Goal: Task Accomplishment & Management: Use online tool/utility

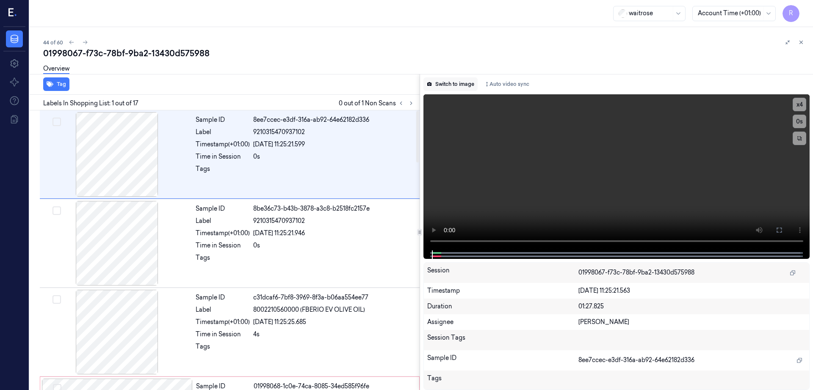
click at [456, 89] on button "Switch to image" at bounding box center [450, 84] width 54 height 14
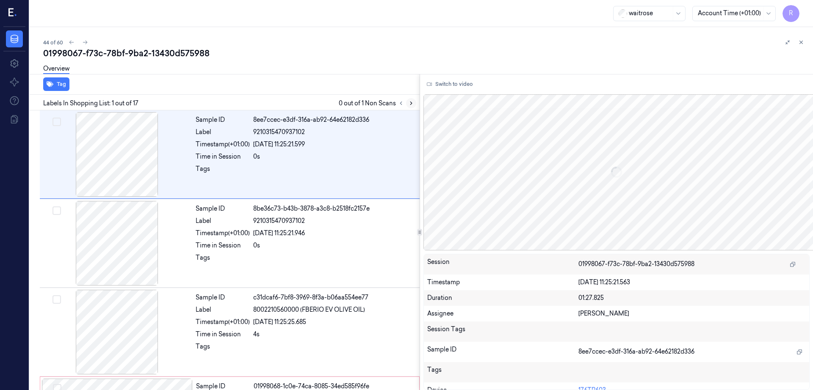
click at [414, 100] on icon at bounding box center [411, 103] width 6 height 6
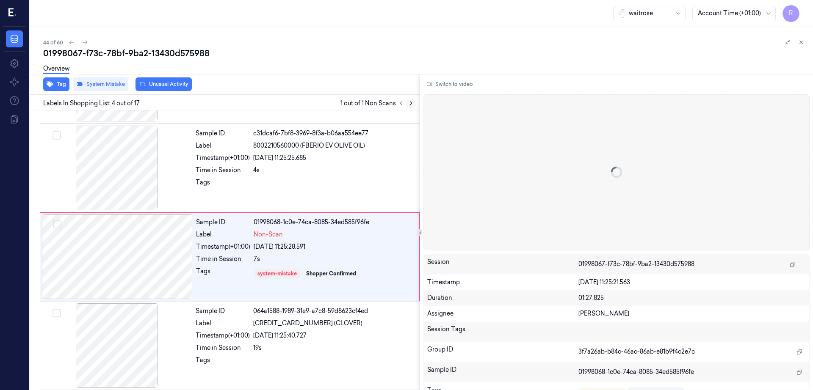
scroll to position [171, 0]
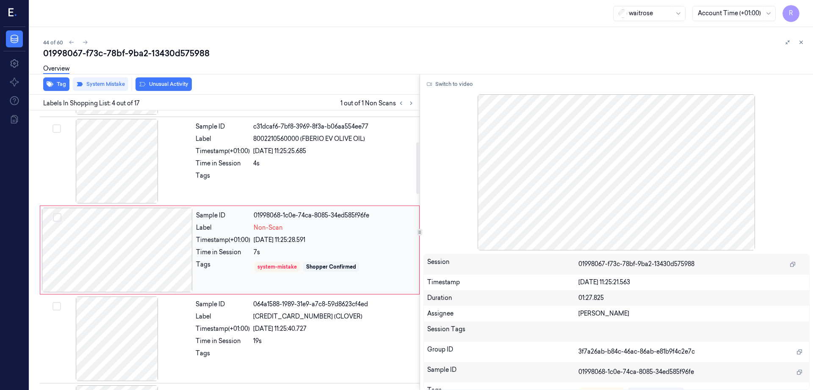
click at [130, 259] on div at bounding box center [117, 250] width 151 height 85
click at [114, 174] on div at bounding box center [116, 161] width 151 height 85
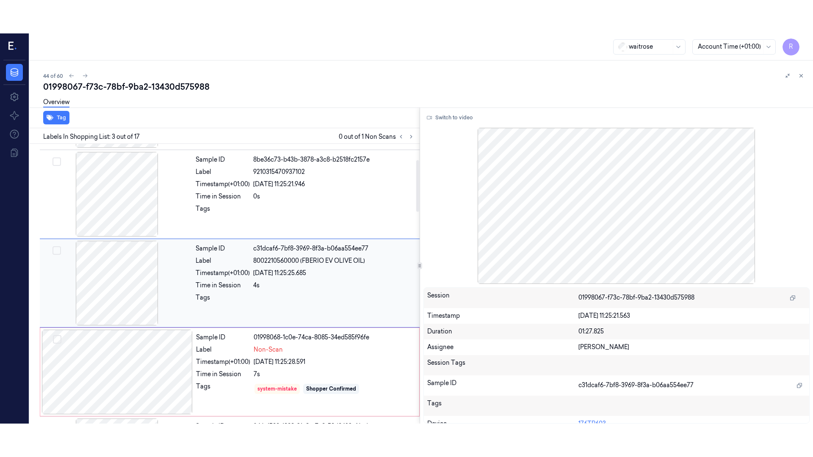
scroll to position [82, 0]
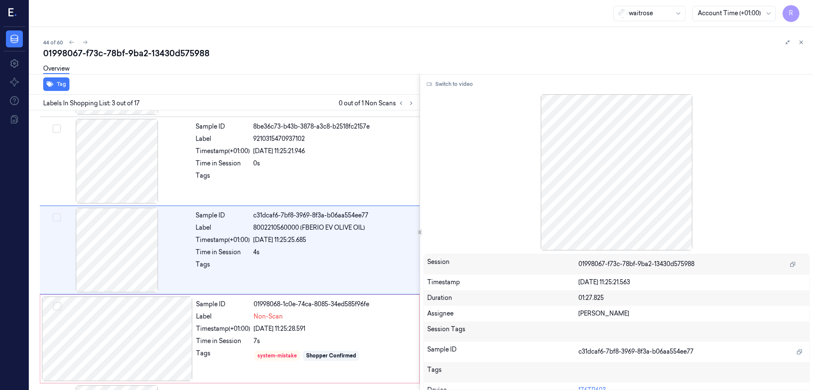
click at [649, 188] on div at bounding box center [616, 172] width 386 height 156
click at [455, 84] on button "Switch to video" at bounding box center [449, 84] width 53 height 14
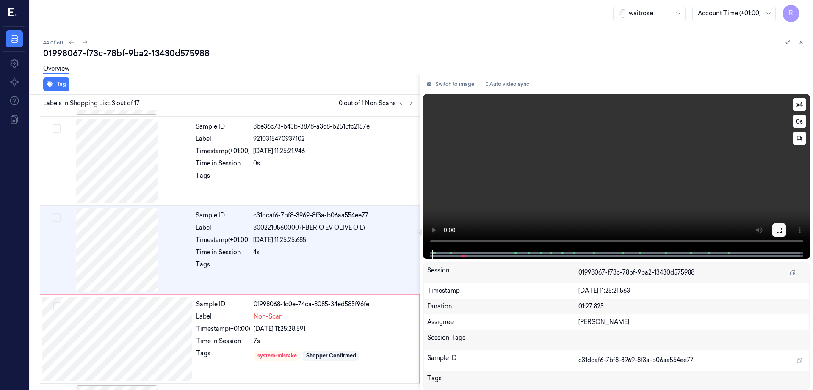
click at [782, 228] on icon at bounding box center [778, 230] width 7 height 7
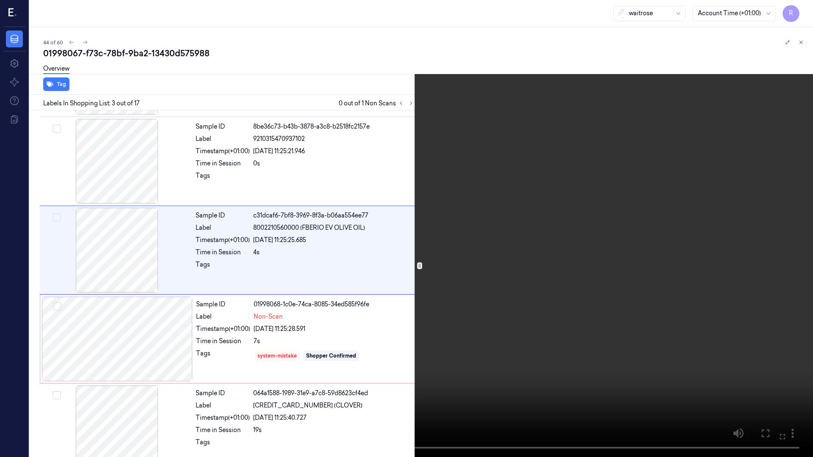
click at [425, 300] on video at bounding box center [406, 228] width 813 height 457
click at [61, 390] on video at bounding box center [406, 228] width 813 height 457
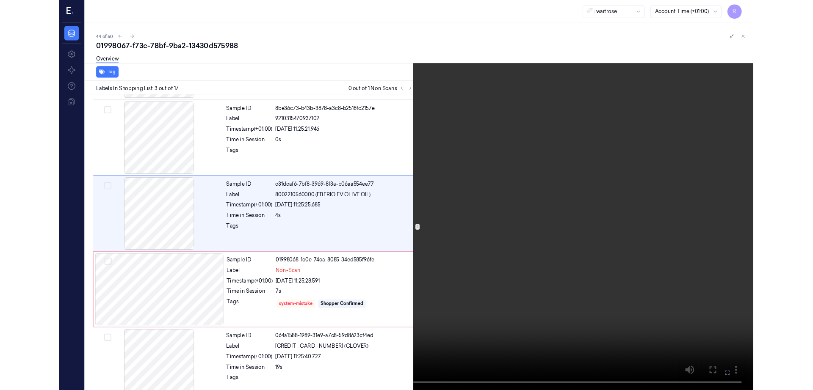
scroll to position [49, 0]
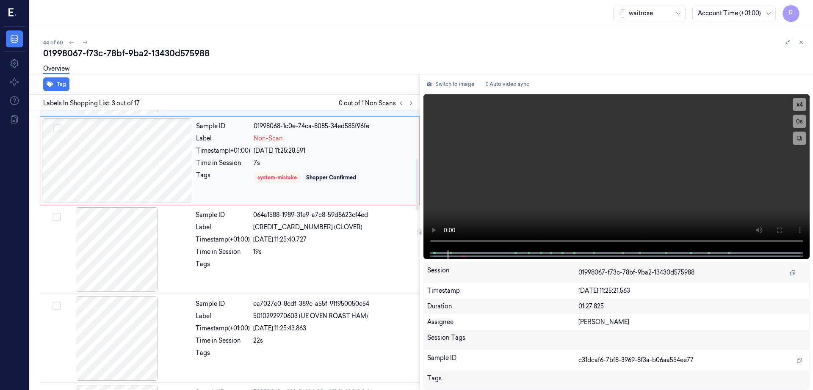
click at [108, 161] on div at bounding box center [117, 161] width 151 height 85
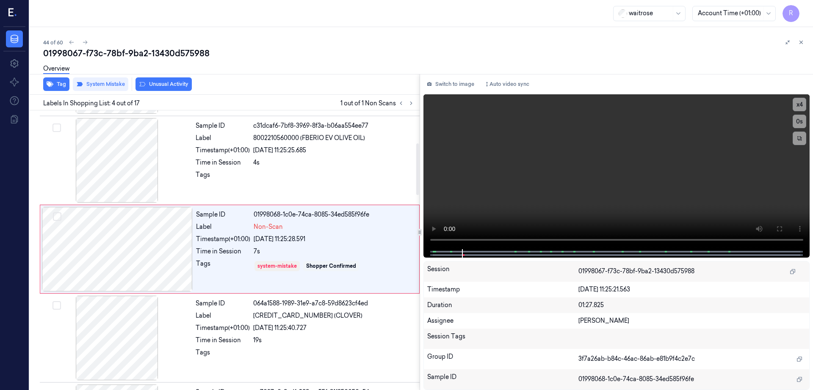
scroll to position [171, 0]
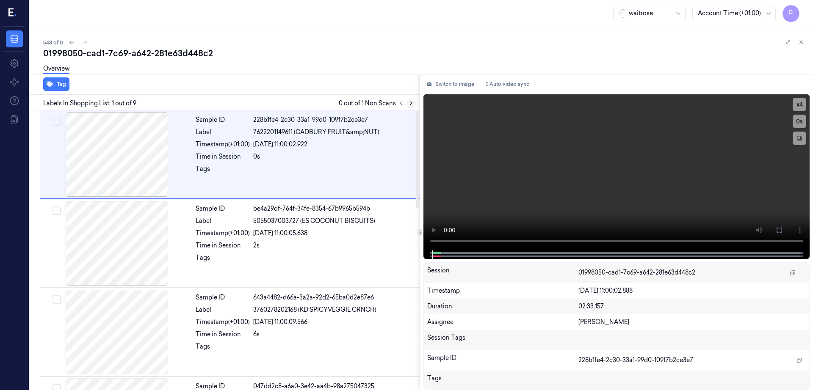
click at [416, 103] on button at bounding box center [411, 103] width 10 height 10
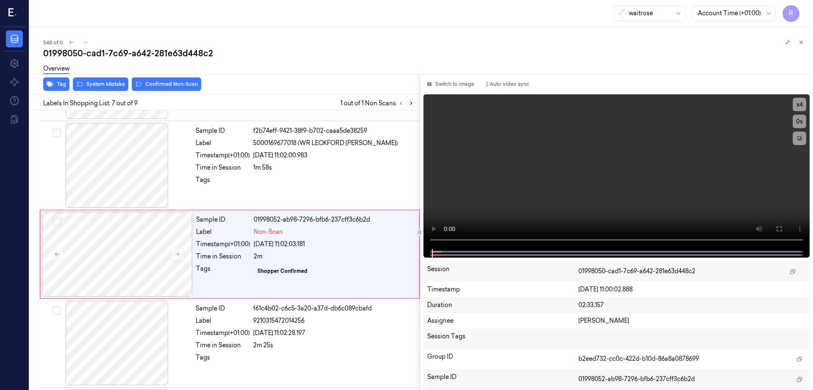
scroll to position [438, 0]
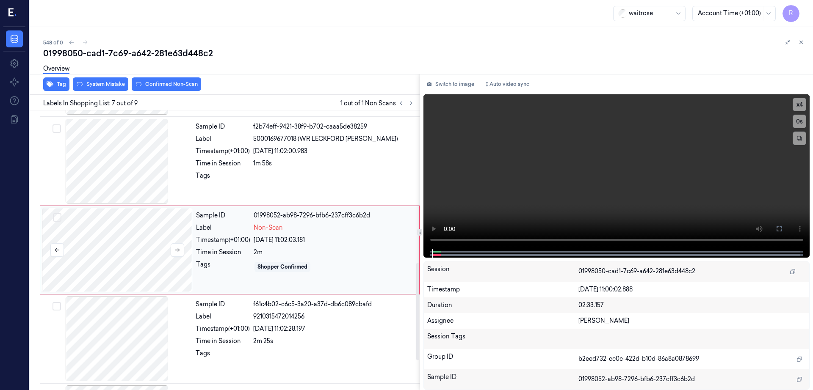
drag, startPoint x: 106, startPoint y: 252, endPoint x: 107, endPoint y: 247, distance: 5.1
click at [107, 252] on div at bounding box center [117, 250] width 151 height 85
click at [112, 264] on div at bounding box center [117, 250] width 151 height 85
click at [110, 171] on div at bounding box center [116, 161] width 151 height 85
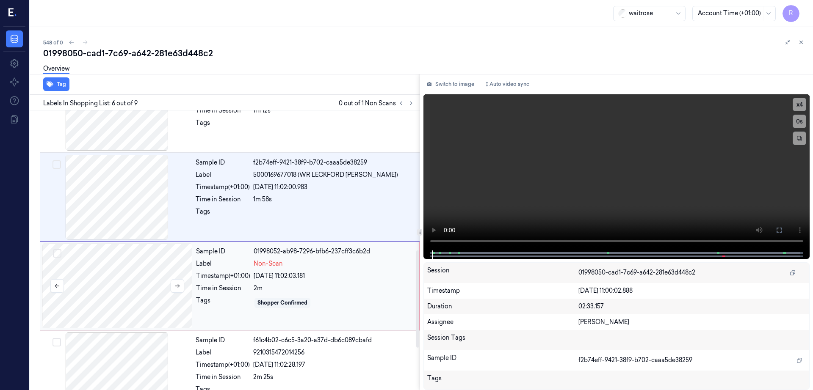
click at [144, 280] on div at bounding box center [117, 286] width 151 height 85
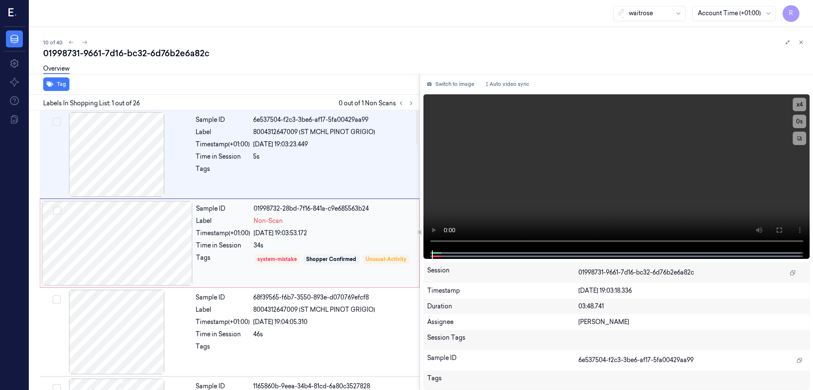
click at [123, 258] on div at bounding box center [117, 243] width 151 height 85
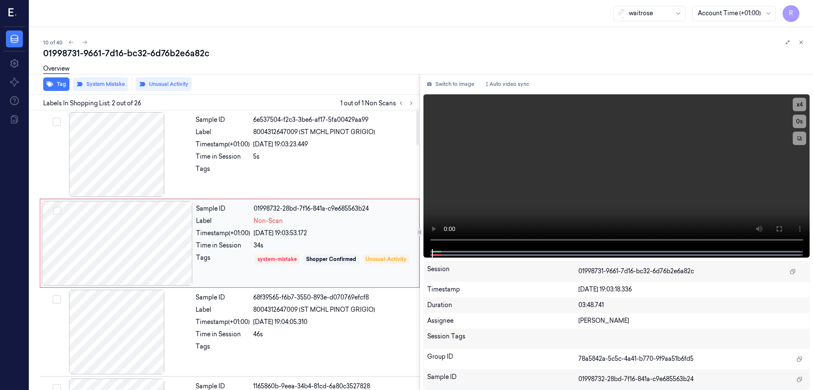
click at [157, 265] on div at bounding box center [117, 243] width 151 height 85
click at [174, 242] on div at bounding box center [117, 243] width 151 height 85
click at [137, 156] on div at bounding box center [116, 154] width 151 height 85
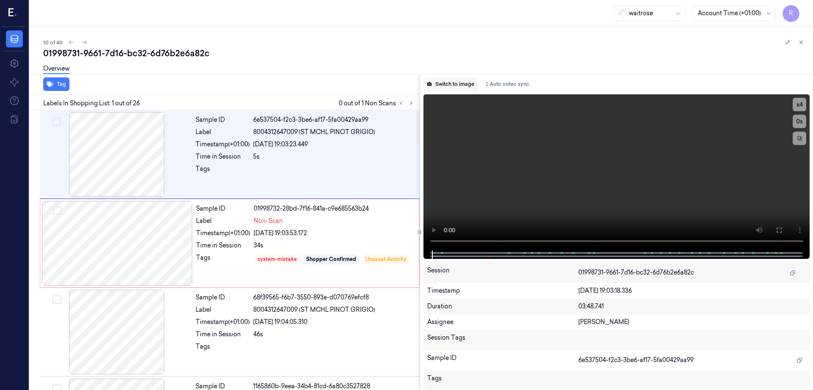
click at [462, 86] on button "Switch to image" at bounding box center [450, 84] width 54 height 14
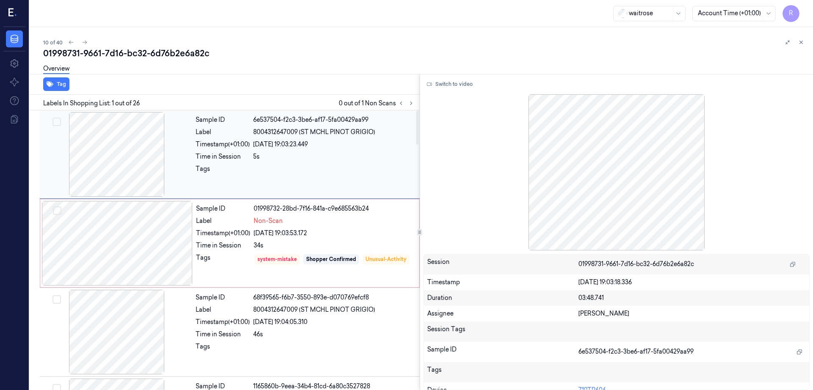
drag, startPoint x: 105, startPoint y: 152, endPoint x: 111, endPoint y: 154, distance: 6.4
click at [106, 152] on div at bounding box center [116, 154] width 151 height 85
drag, startPoint x: 450, startPoint y: 81, endPoint x: 459, endPoint y: 91, distance: 12.9
click at [450, 80] on button "Switch to video" at bounding box center [449, 84] width 53 height 14
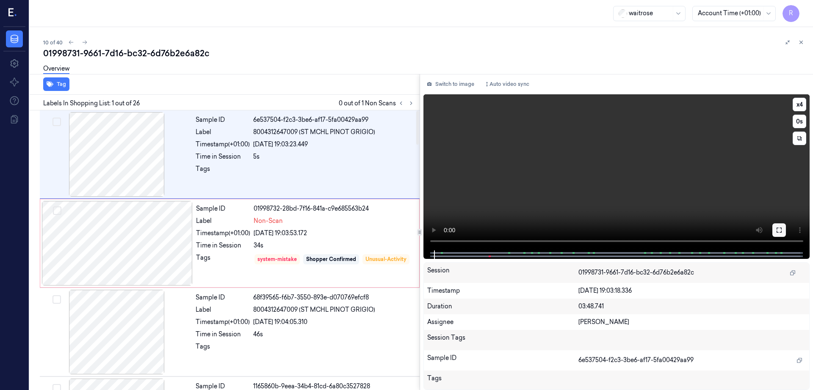
click at [782, 232] on icon at bounding box center [778, 230] width 7 height 7
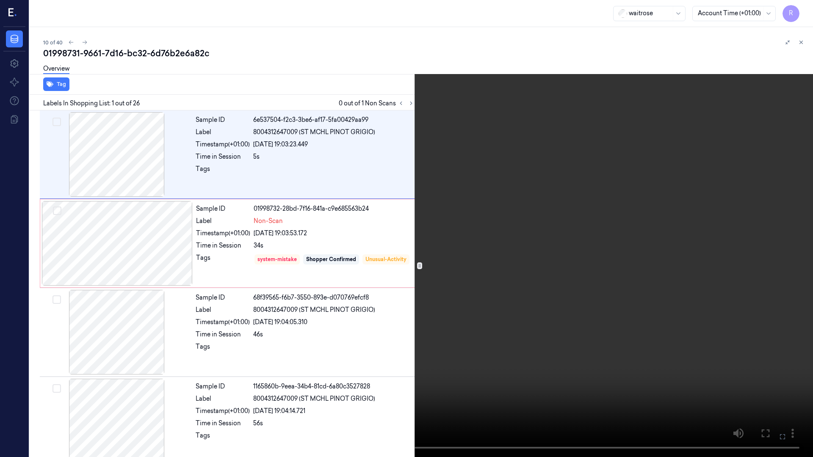
click at [494, 270] on video at bounding box center [406, 228] width 813 height 457
click at [806, 11] on button "x 4" at bounding box center [803, 10] width 14 height 14
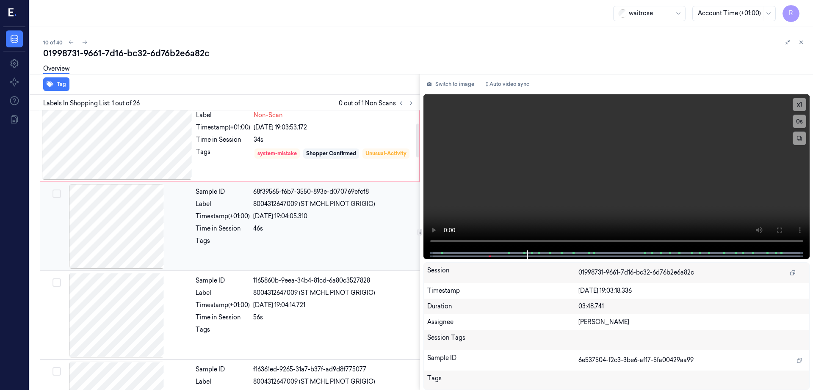
click at [118, 234] on div at bounding box center [116, 226] width 151 height 85
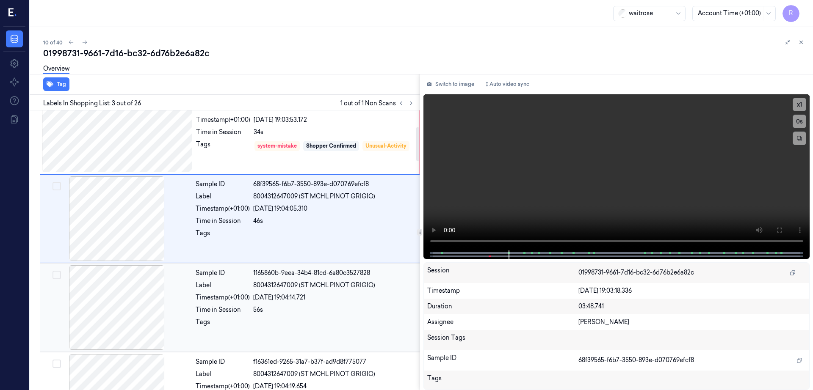
scroll to position [135, 0]
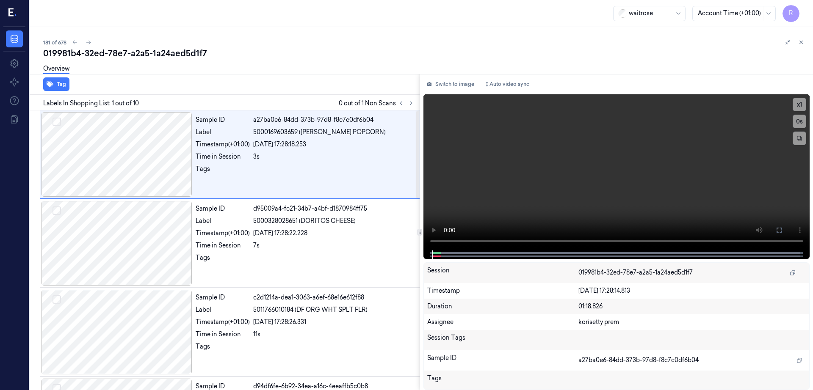
click at [141, 53] on div "019981b4-32ed-78e7-a2a5-1a24aed5d1f7" at bounding box center [424, 53] width 763 height 12
copy div "a2a5"
click at [414, 105] on icon at bounding box center [411, 103] width 6 height 6
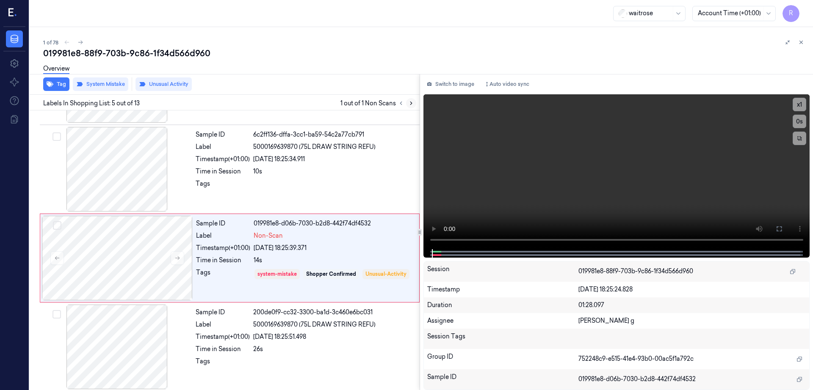
scroll to position [260, 0]
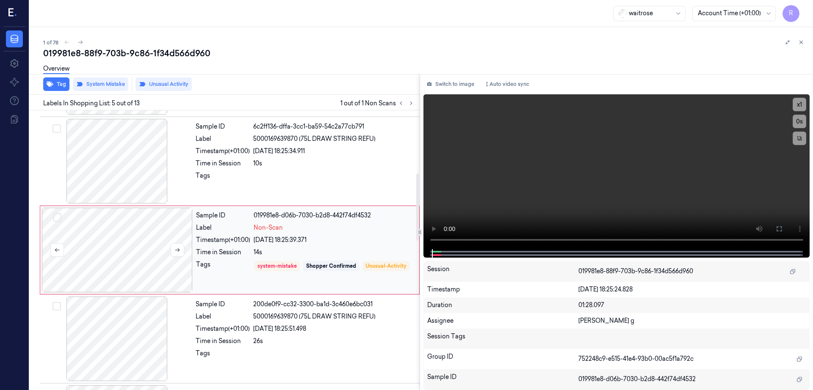
click at [118, 242] on div at bounding box center [117, 250] width 151 height 85
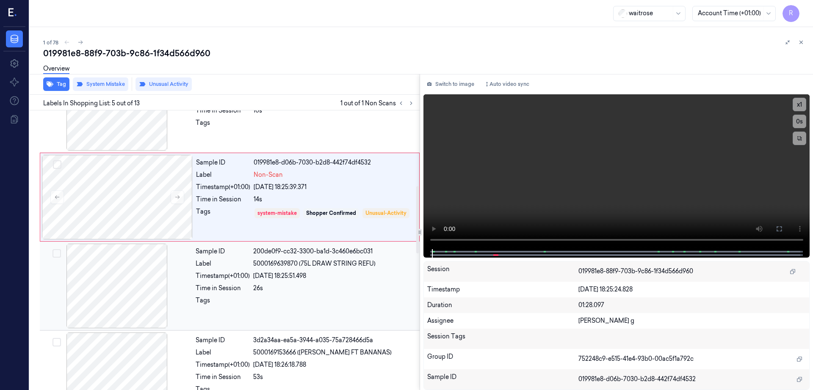
click at [123, 301] on div at bounding box center [116, 286] width 151 height 85
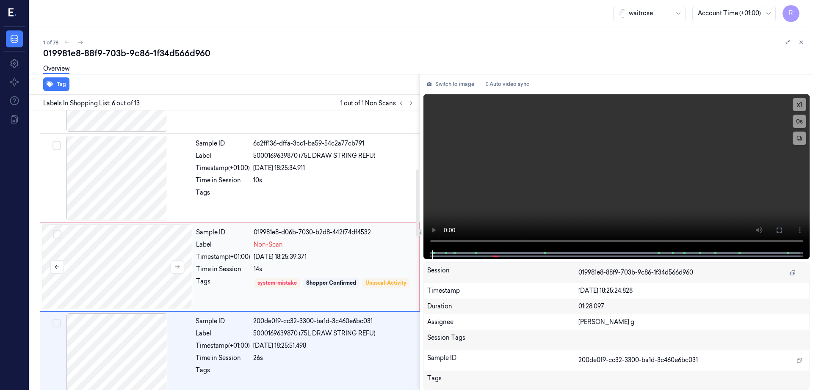
click at [118, 271] on div at bounding box center [117, 267] width 151 height 85
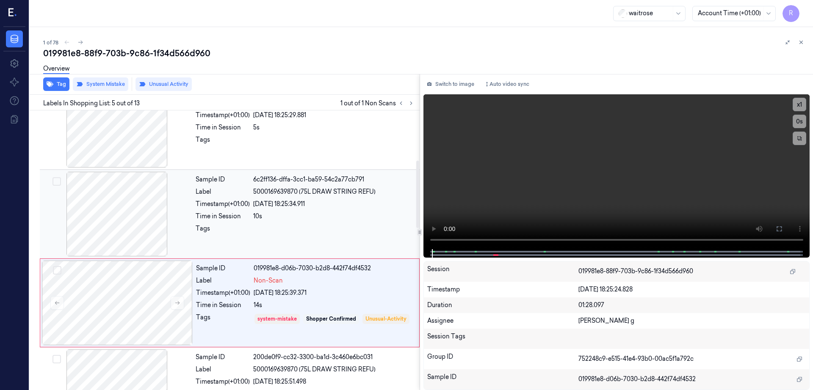
click at [121, 223] on div at bounding box center [116, 214] width 151 height 85
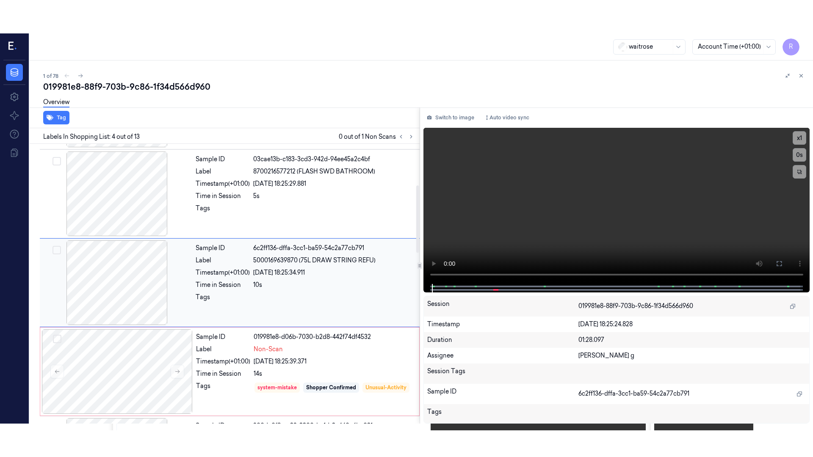
scroll to position [171, 0]
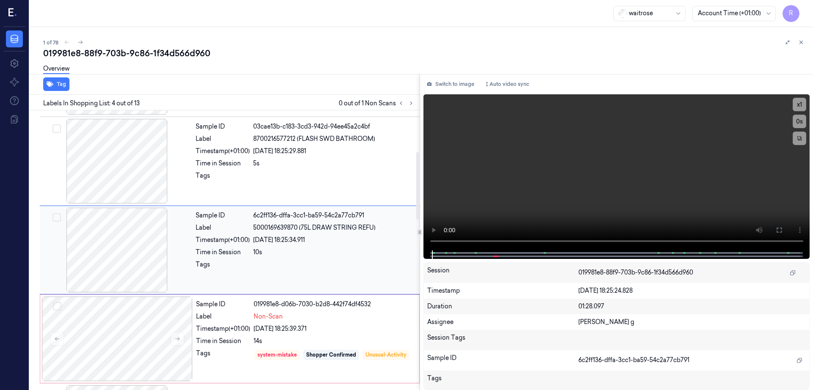
click at [121, 223] on div at bounding box center [116, 250] width 151 height 85
click at [785, 226] on button at bounding box center [779, 230] width 14 height 14
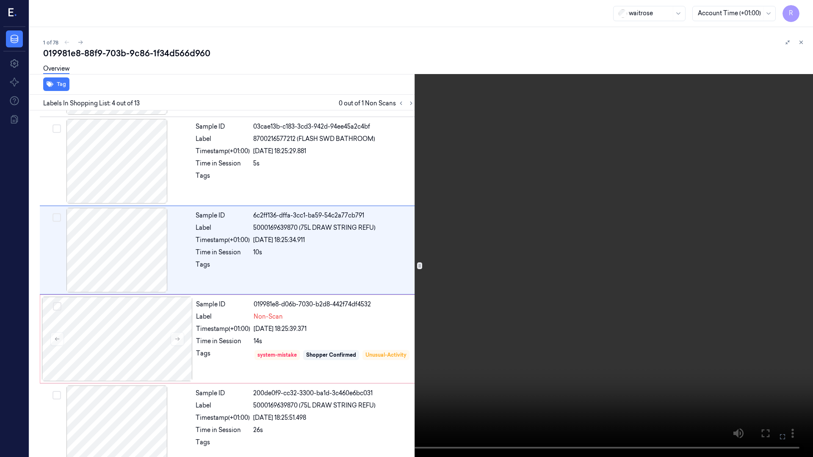
click at [441, 218] on video at bounding box center [406, 228] width 813 height 457
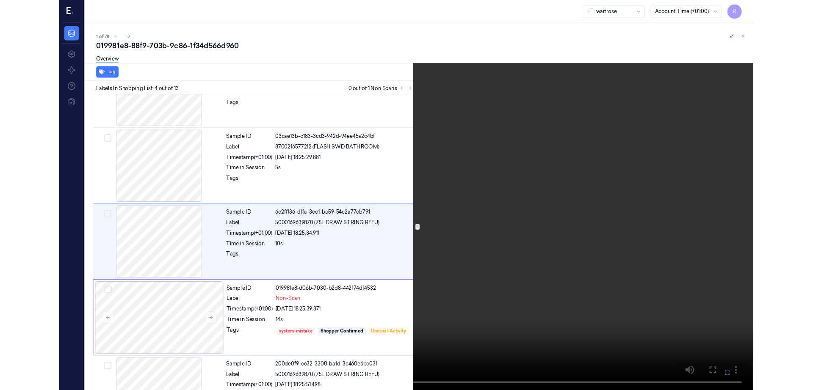
scroll to position [138, 0]
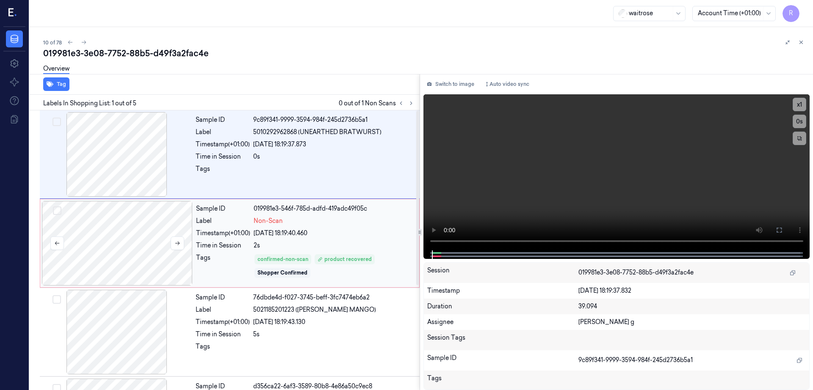
click at [110, 255] on div at bounding box center [117, 243] width 151 height 85
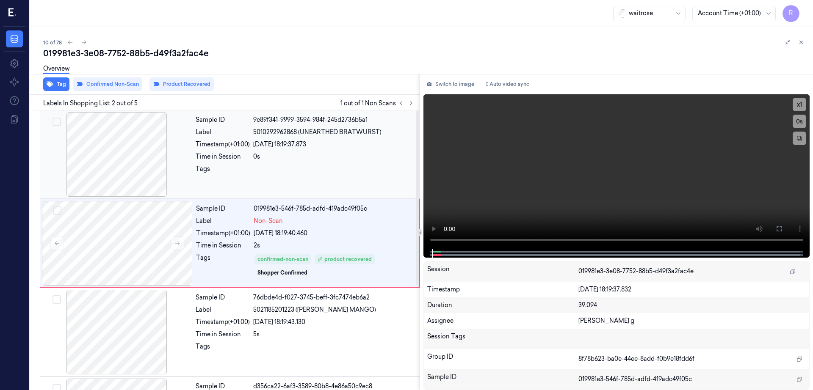
click at [116, 153] on div at bounding box center [116, 154] width 151 height 85
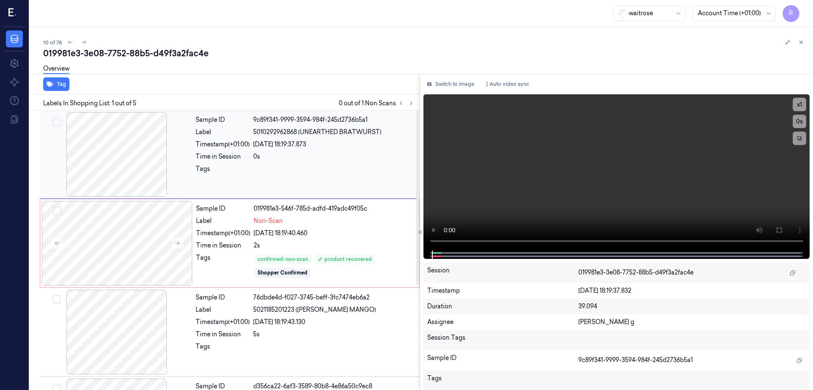
click at [116, 153] on div at bounding box center [116, 154] width 151 height 85
click at [121, 254] on div at bounding box center [117, 243] width 151 height 85
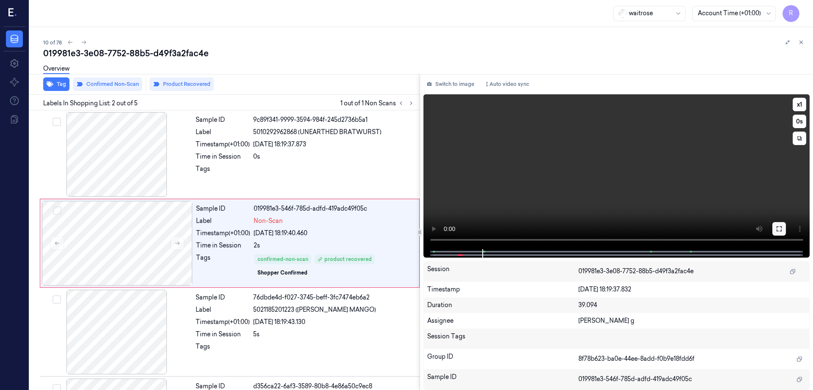
click at [782, 231] on icon at bounding box center [778, 229] width 7 height 7
click at [80, 306] on div at bounding box center [116, 332] width 151 height 85
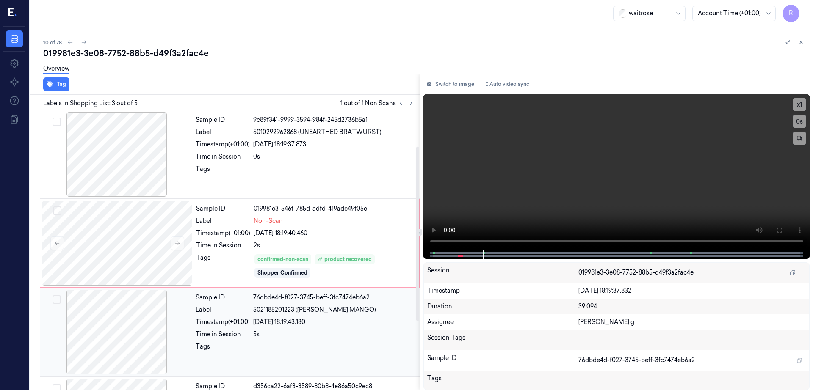
scroll to position [82, 0]
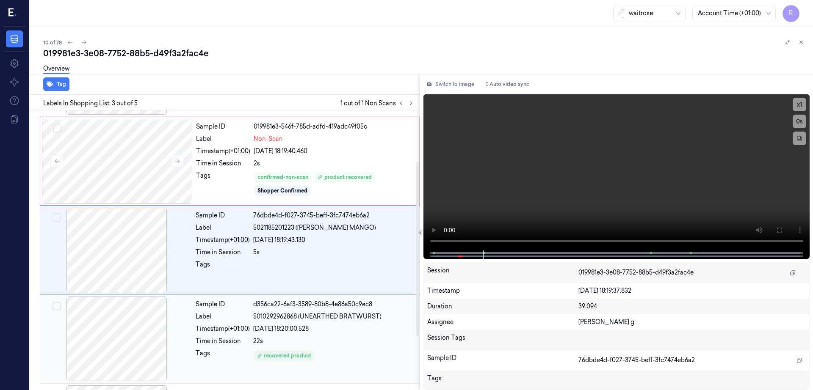
click at [121, 315] on div at bounding box center [116, 339] width 151 height 85
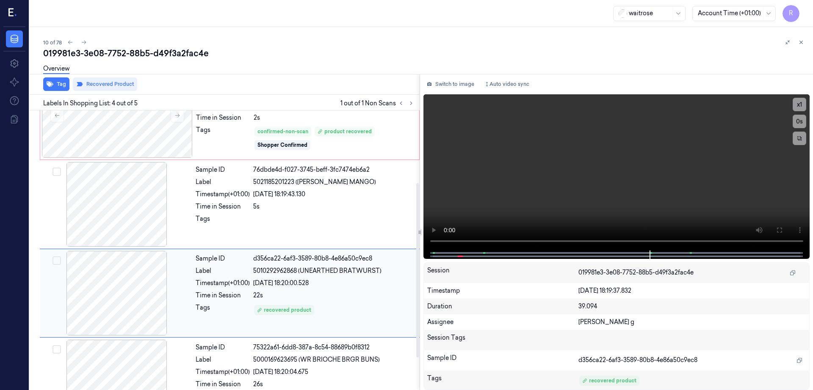
scroll to position [114, 0]
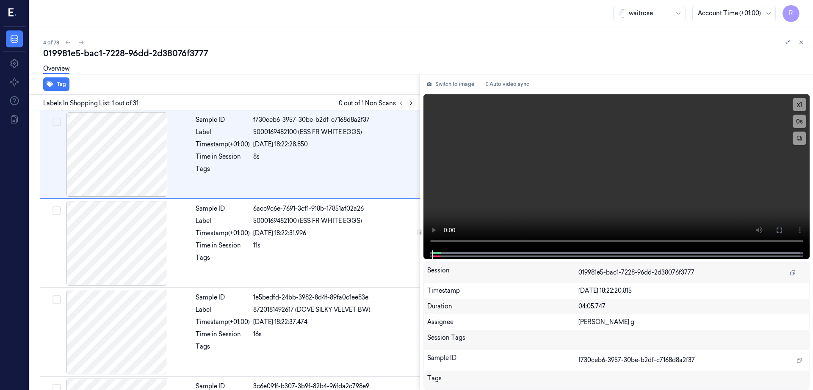
click at [414, 101] on icon at bounding box center [411, 103] width 6 height 6
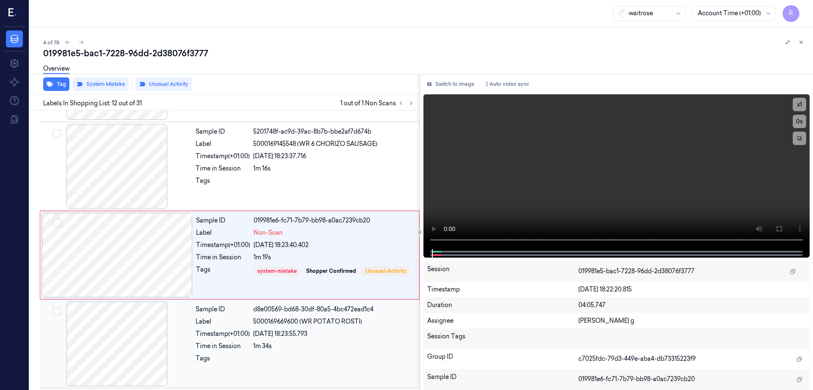
scroll to position [882, 0]
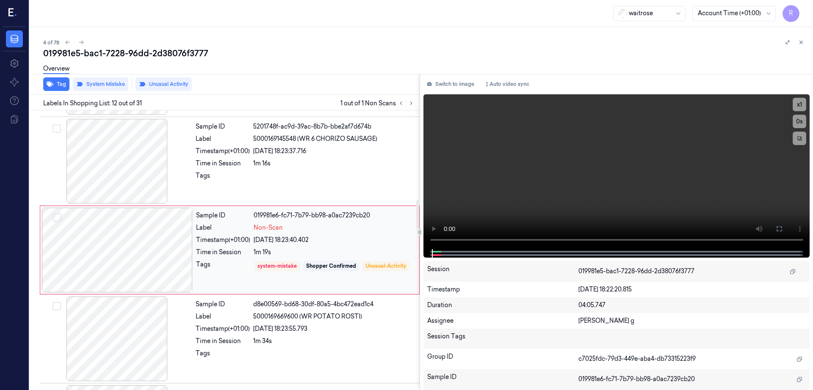
drag, startPoint x: 152, startPoint y: 242, endPoint x: 151, endPoint y: 247, distance: 5.1
click at [152, 243] on div at bounding box center [117, 250] width 151 height 85
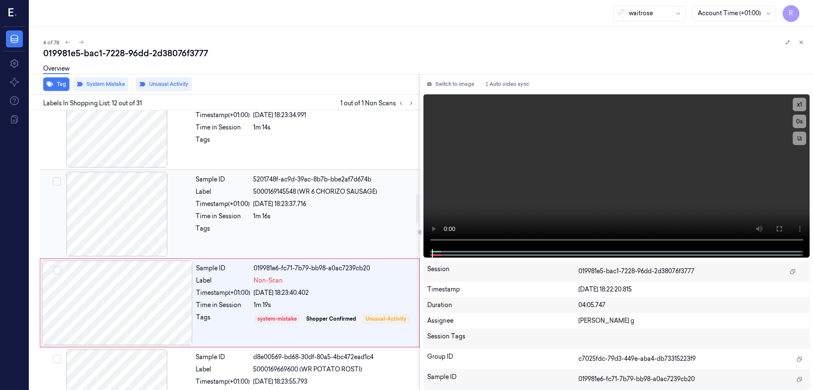
click at [130, 216] on div at bounding box center [116, 214] width 151 height 85
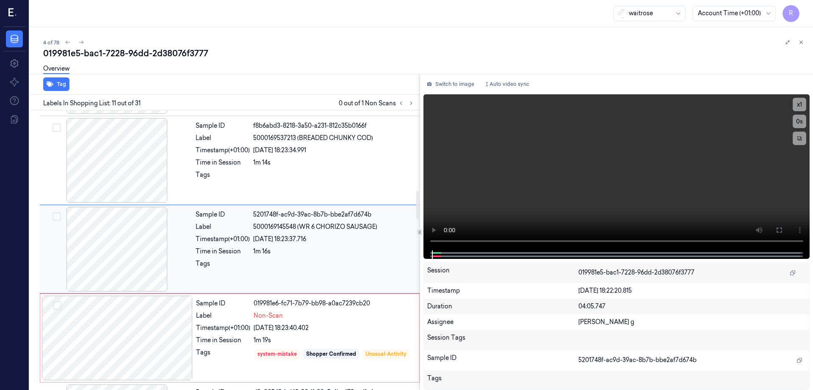
scroll to position [793, 0]
click at [129, 246] on div at bounding box center [116, 250] width 151 height 85
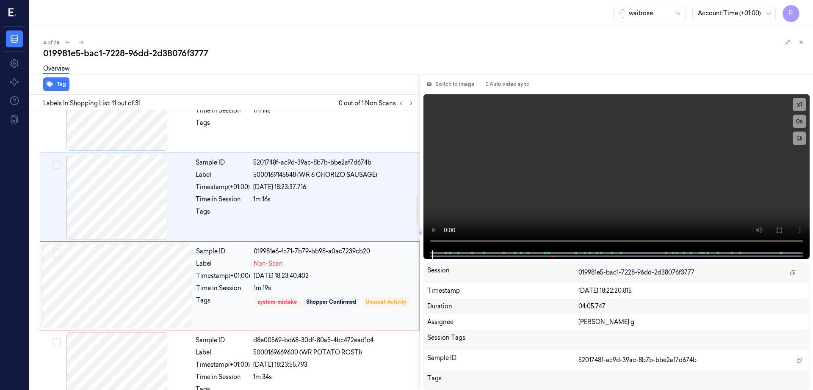
click at [125, 296] on div at bounding box center [117, 286] width 151 height 85
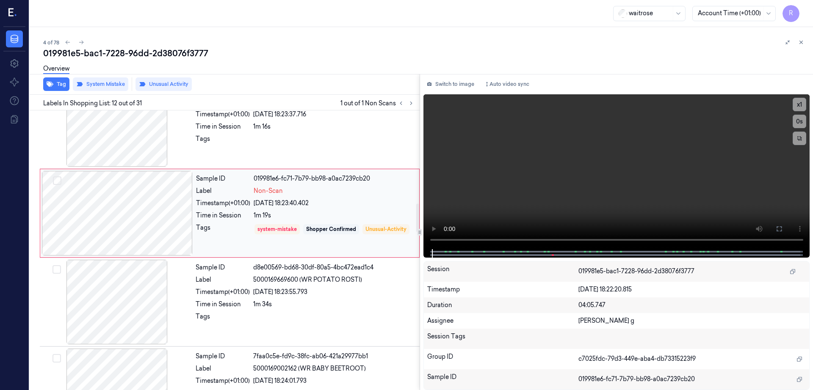
scroll to position [935, 0]
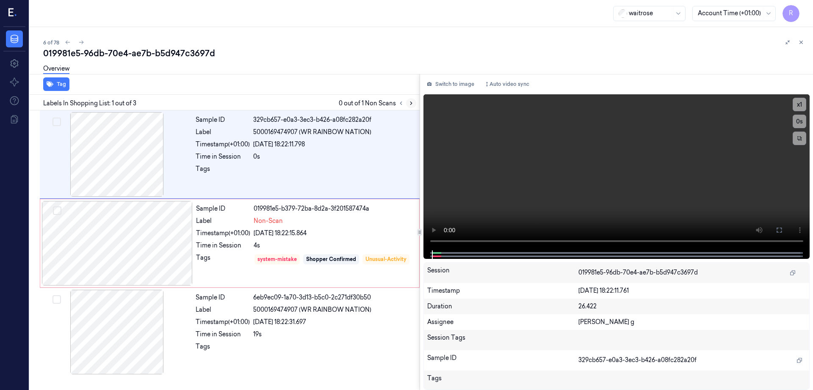
click at [414, 105] on icon at bounding box center [411, 103] width 6 height 6
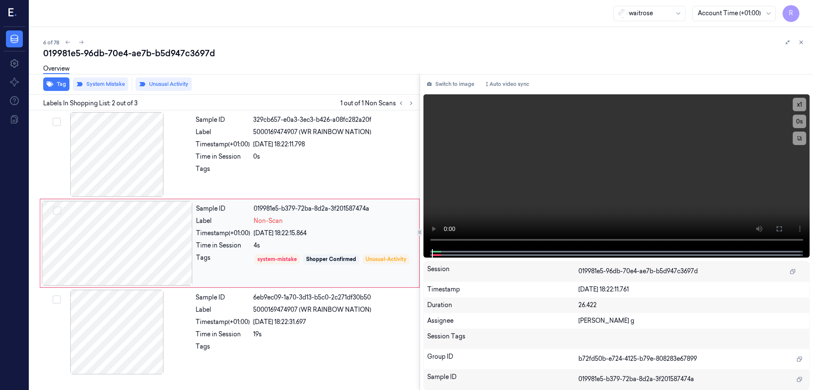
click at [86, 258] on div at bounding box center [117, 243] width 151 height 85
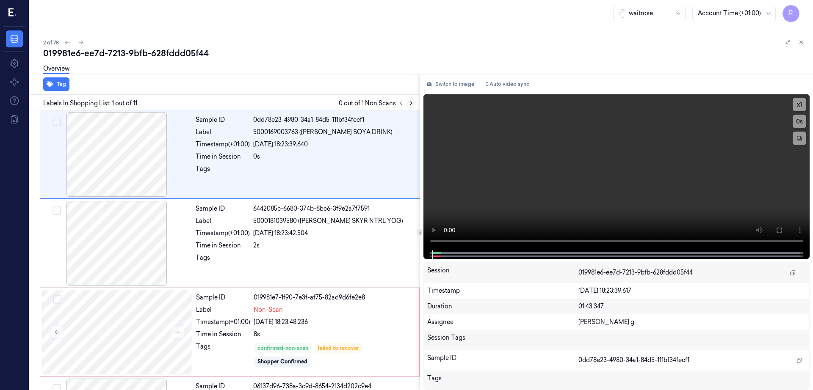
click at [416, 102] on button at bounding box center [411, 103] width 10 height 10
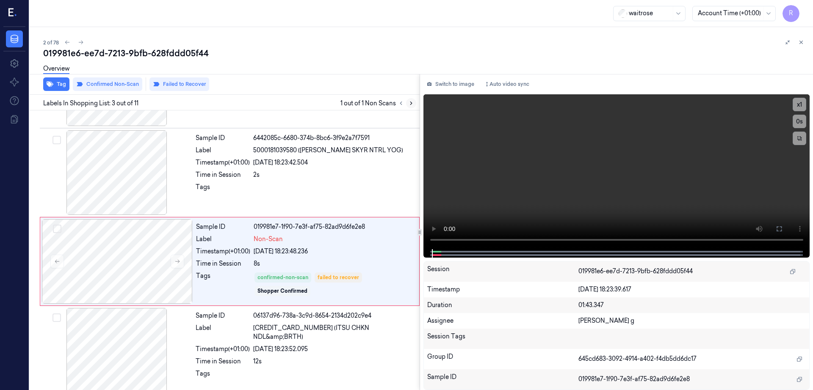
scroll to position [82, 0]
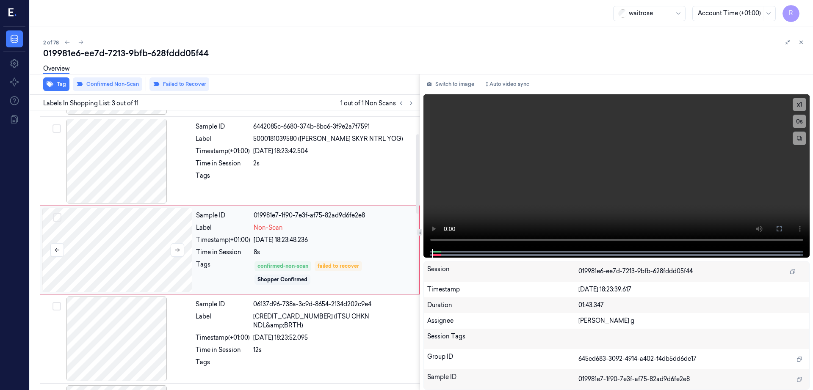
click at [110, 245] on div at bounding box center [117, 250] width 151 height 85
click at [127, 167] on div at bounding box center [116, 161] width 151 height 85
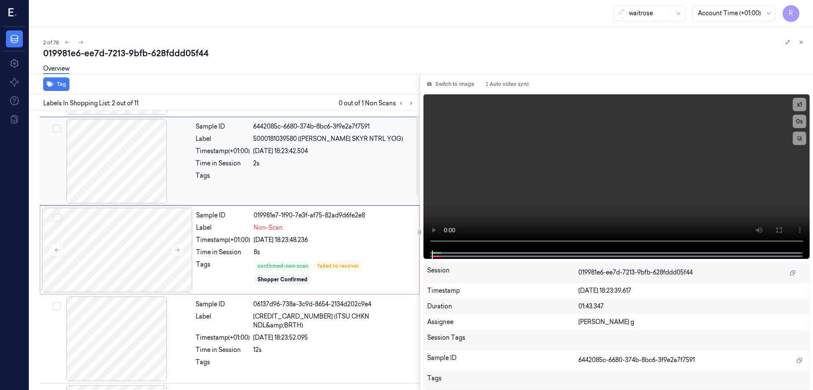
scroll to position [0, 0]
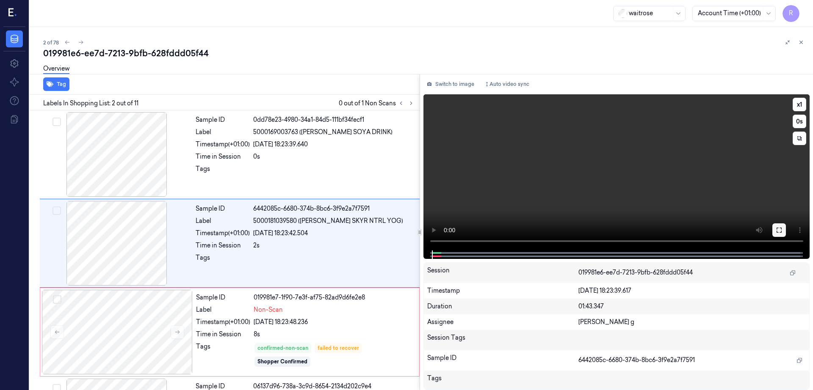
click at [785, 227] on button at bounding box center [779, 230] width 14 height 14
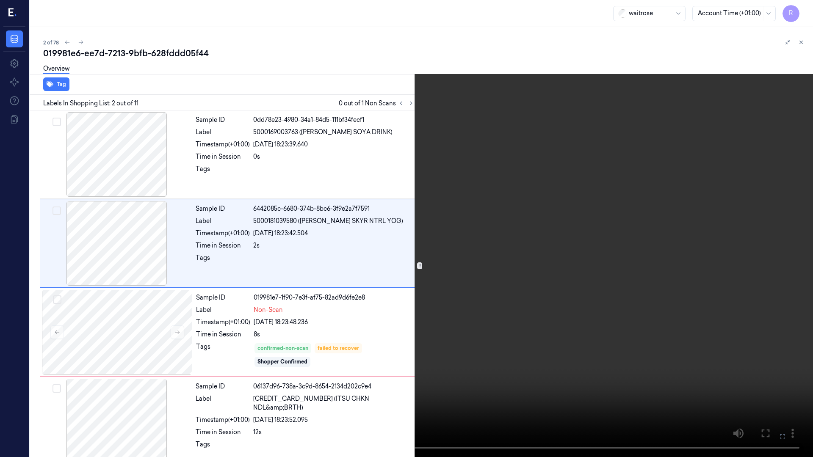
click at [322, 232] on video at bounding box center [406, 228] width 813 height 457
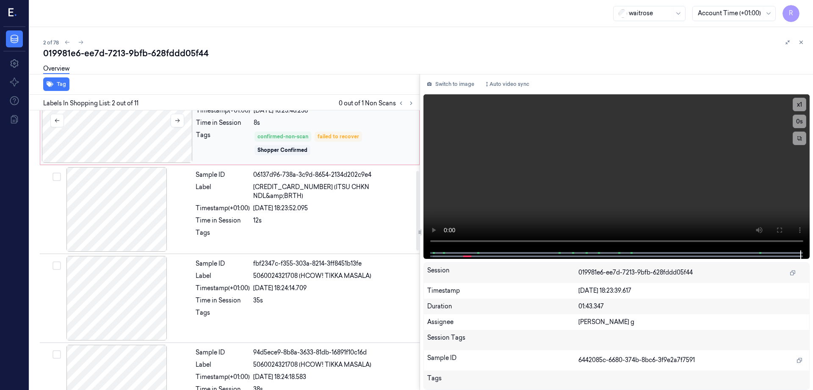
click at [166, 148] on div at bounding box center [117, 120] width 151 height 85
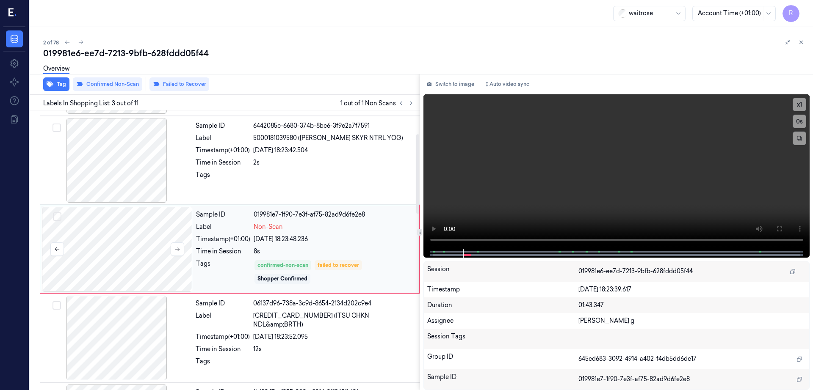
scroll to position [82, 0]
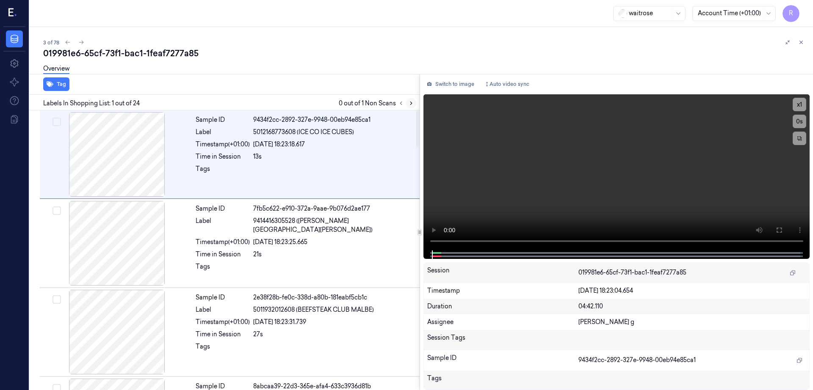
click at [414, 100] on icon at bounding box center [411, 103] width 6 height 6
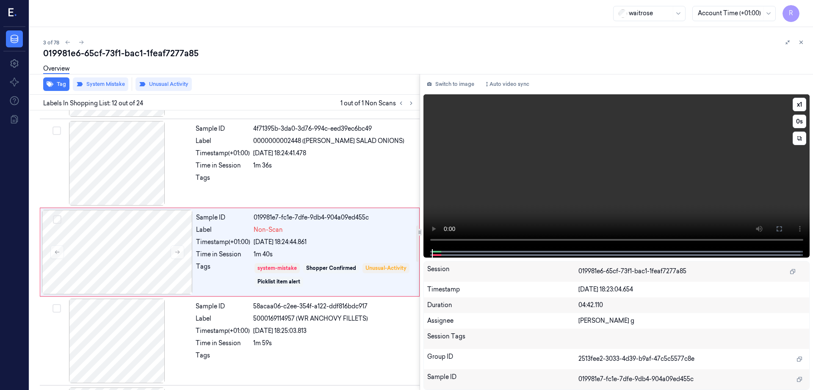
scroll to position [882, 0]
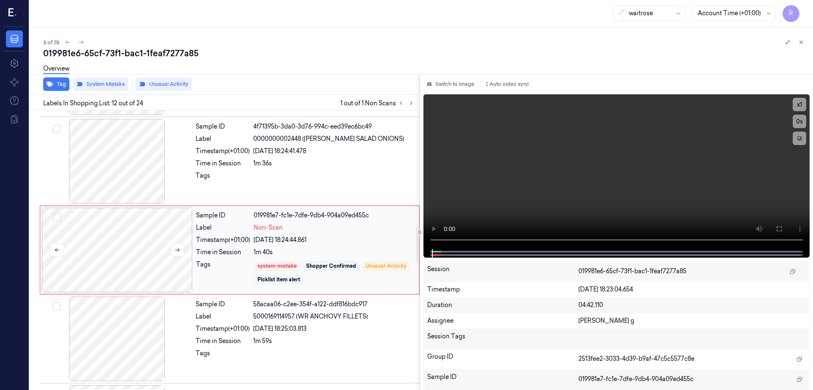
click at [85, 251] on div at bounding box center [117, 250] width 151 height 85
click at [471, 81] on button "Switch to image" at bounding box center [450, 84] width 54 height 14
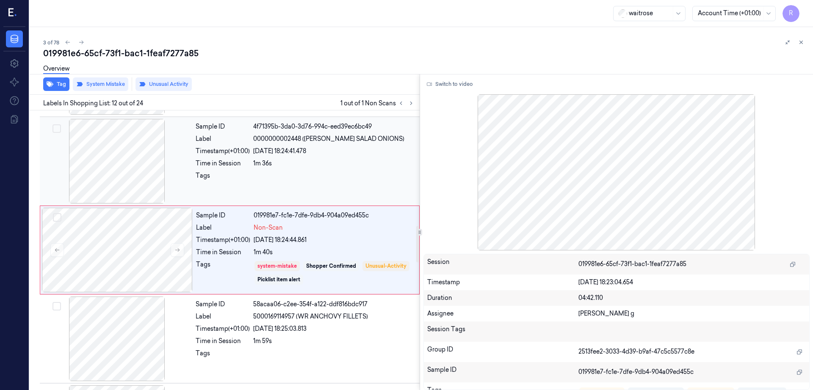
click at [129, 147] on div at bounding box center [116, 161] width 151 height 85
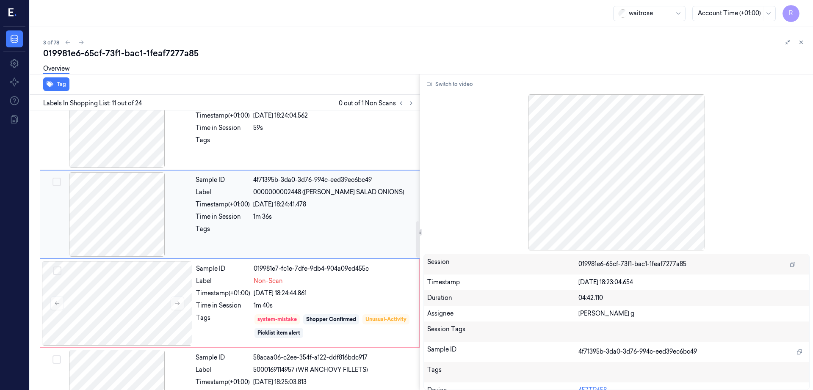
scroll to position [846, 0]
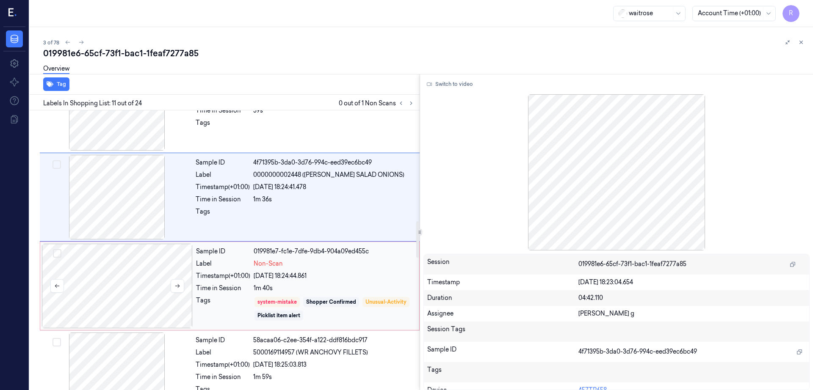
click at [122, 275] on div at bounding box center [117, 286] width 151 height 85
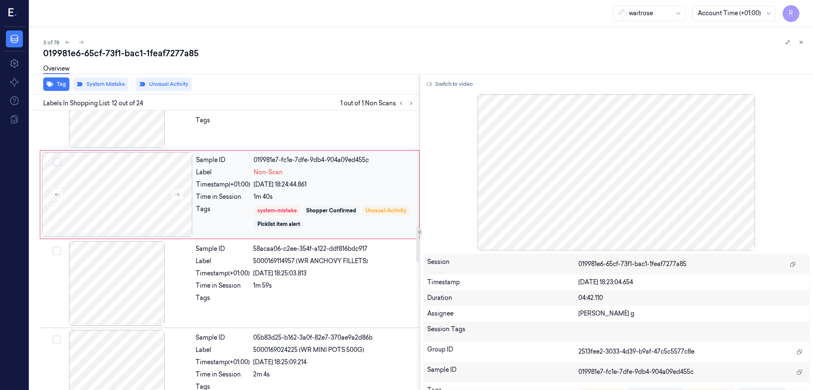
scroll to position [988, 0]
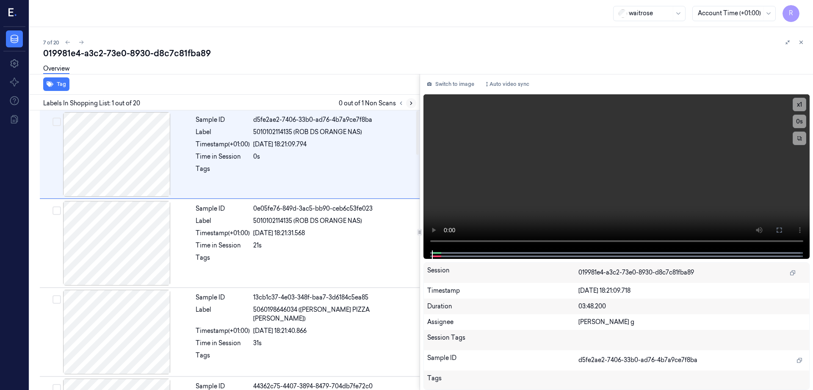
click at [414, 105] on icon at bounding box center [411, 103] width 6 height 6
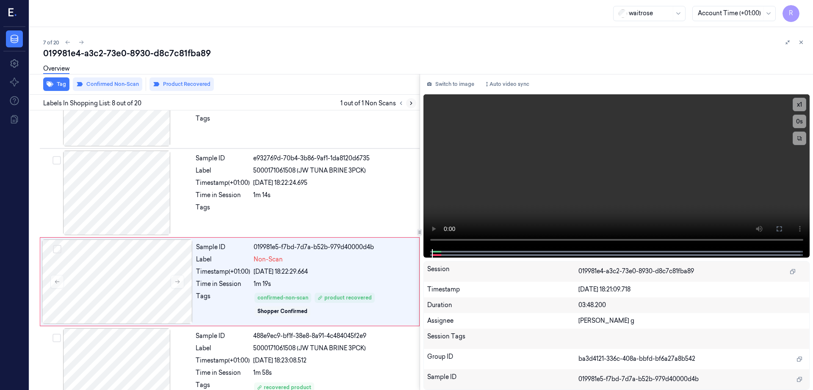
scroll to position [526, 0]
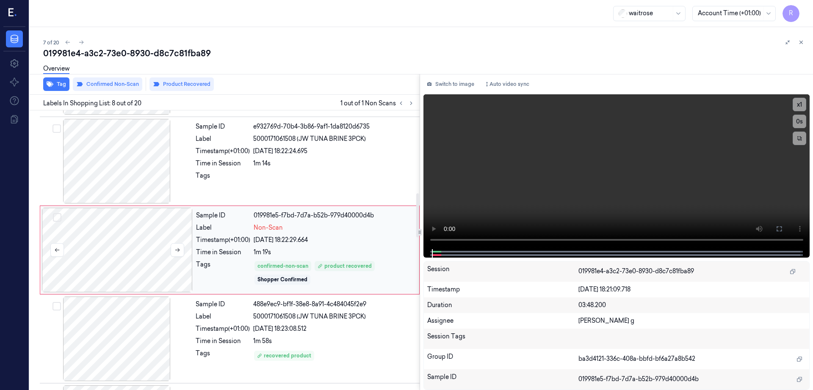
click at [135, 254] on div at bounding box center [117, 250] width 151 height 85
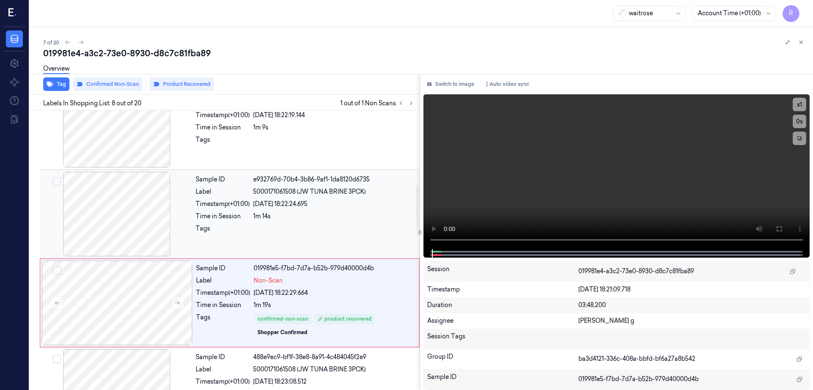
click at [144, 223] on div at bounding box center [116, 214] width 151 height 85
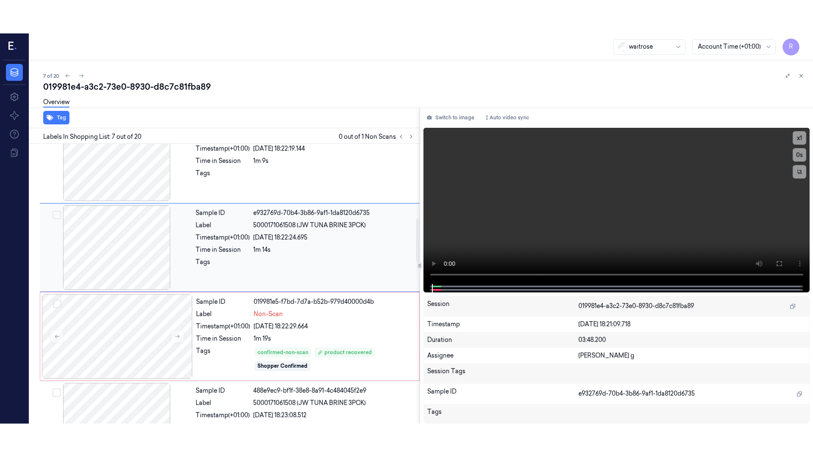
scroll to position [438, 0]
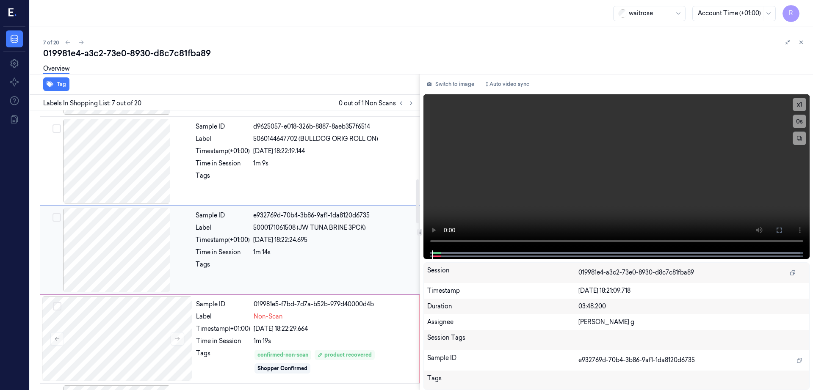
click at [144, 236] on div at bounding box center [116, 250] width 151 height 85
click at [782, 227] on icon at bounding box center [778, 230] width 7 height 7
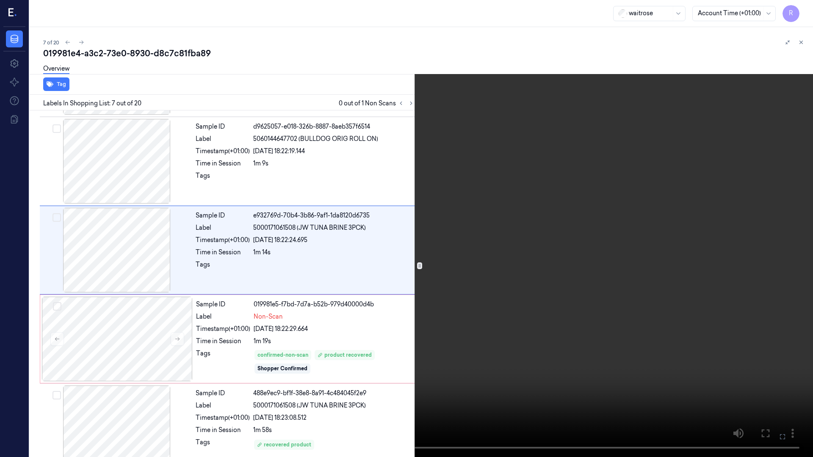
click at [309, 269] on video at bounding box center [406, 228] width 813 height 457
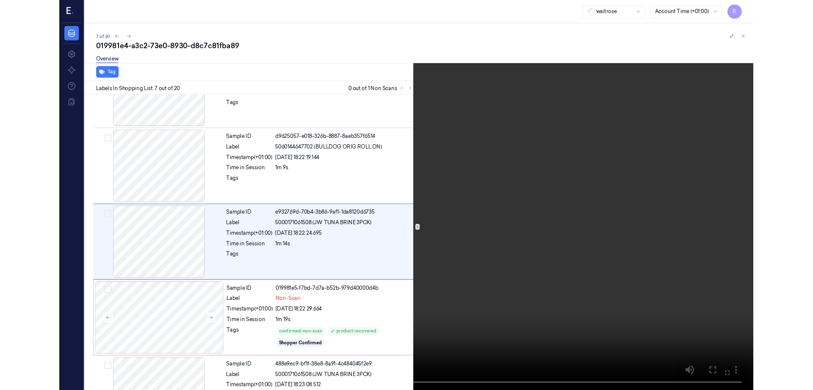
scroll to position [404, 0]
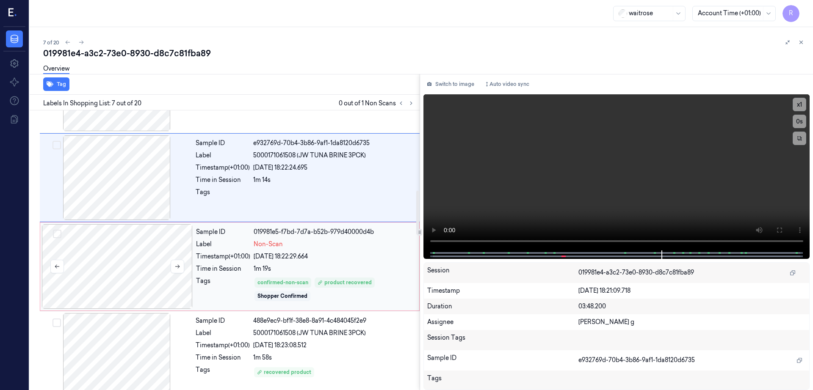
click at [50, 282] on div at bounding box center [117, 266] width 151 height 85
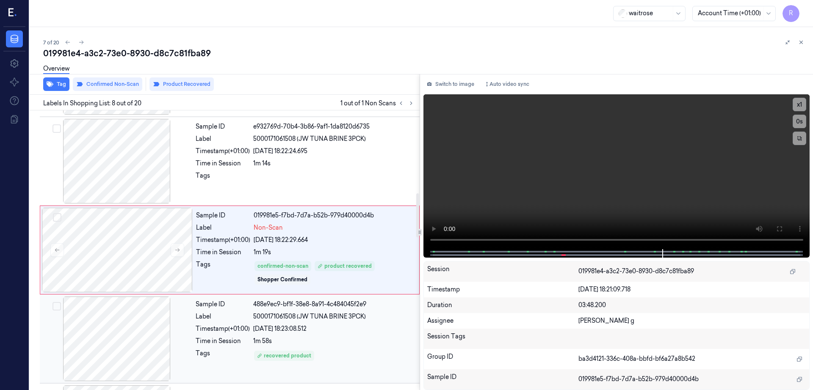
click at [144, 343] on div at bounding box center [116, 339] width 151 height 85
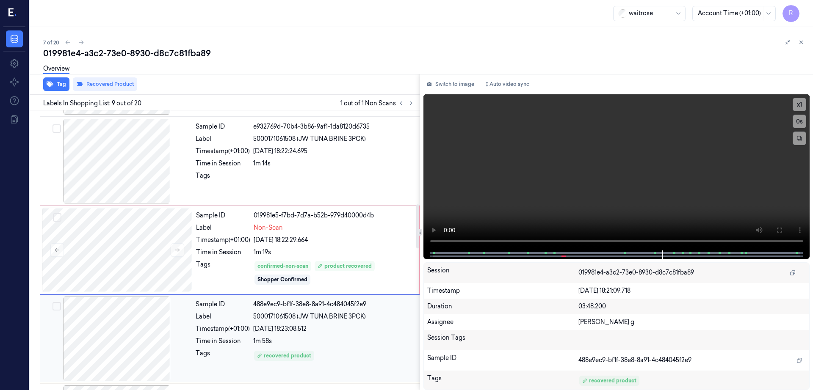
scroll to position [615, 0]
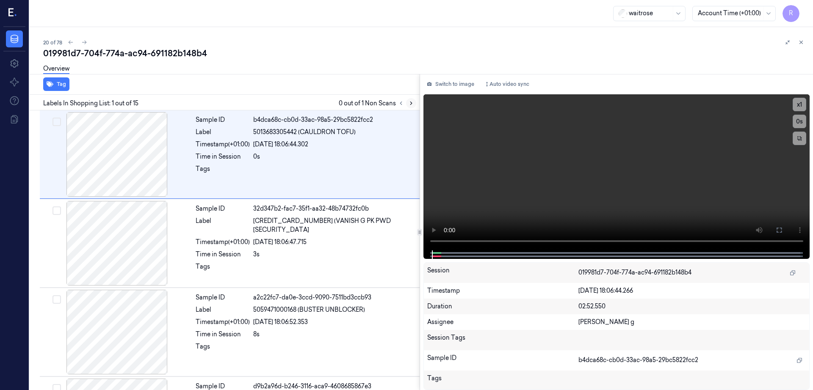
click at [414, 100] on icon at bounding box center [411, 103] width 6 height 6
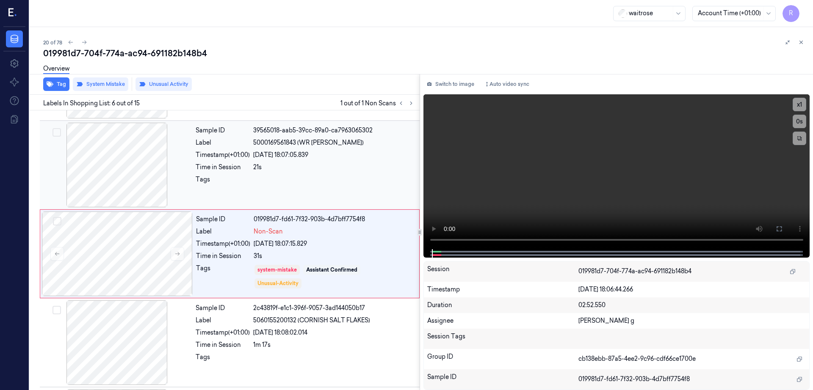
scroll to position [349, 0]
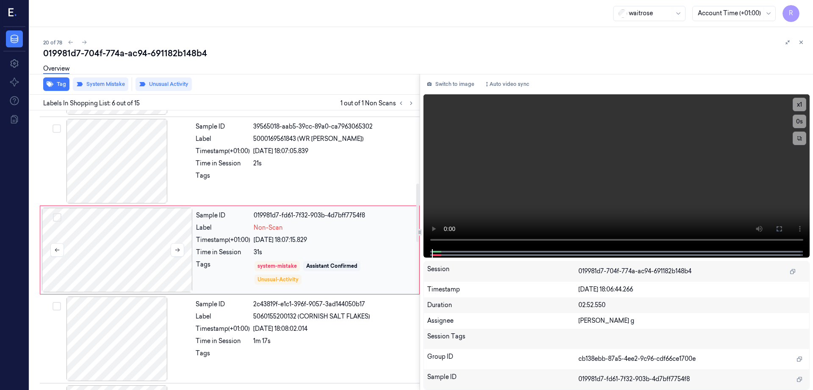
click at [115, 237] on div at bounding box center [117, 250] width 151 height 85
click at [115, 171] on div at bounding box center [116, 161] width 151 height 85
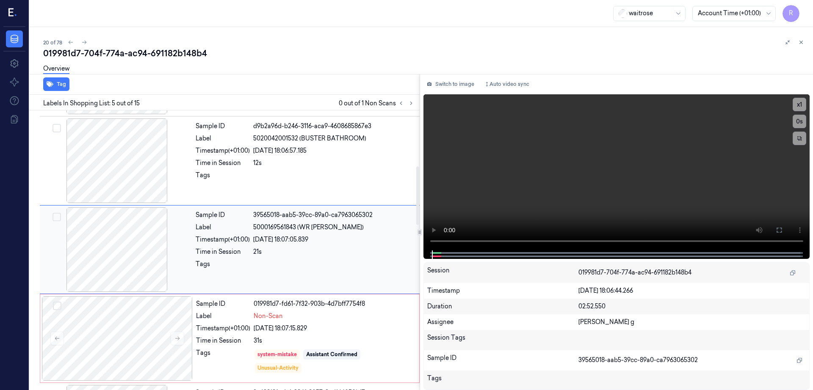
scroll to position [260, 0]
click at [134, 213] on div at bounding box center [116, 250] width 151 height 85
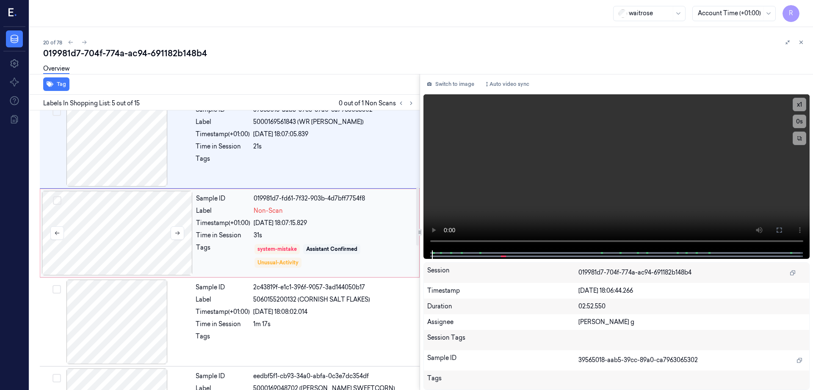
click at [126, 233] on div at bounding box center [117, 233] width 151 height 85
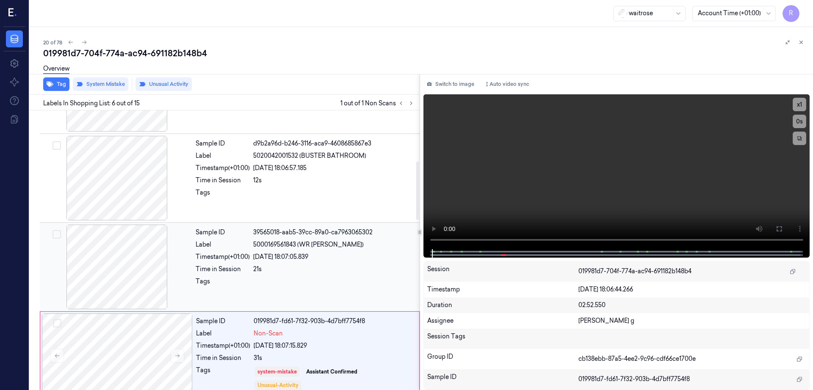
click at [126, 254] on div at bounding box center [116, 267] width 151 height 85
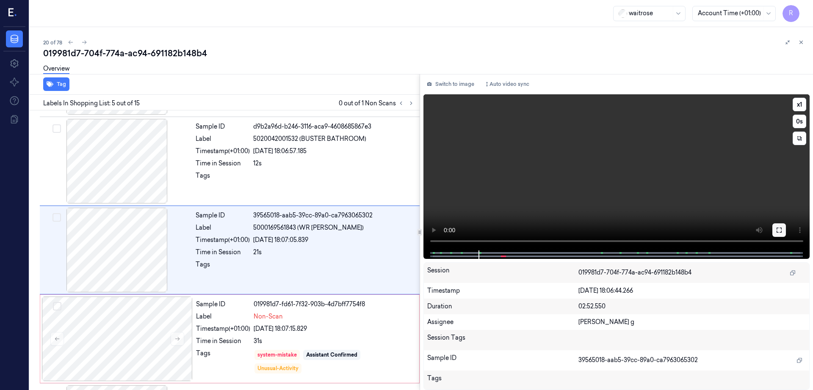
click at [782, 230] on icon at bounding box center [778, 230] width 7 height 7
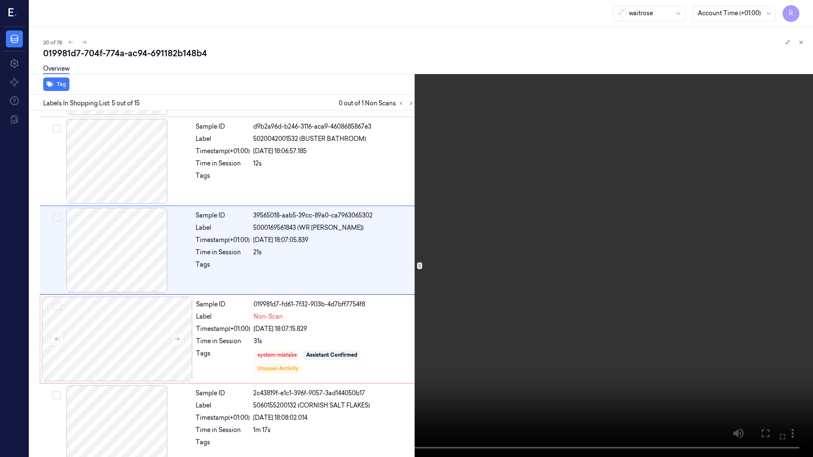
click at [419, 301] on video at bounding box center [406, 228] width 813 height 457
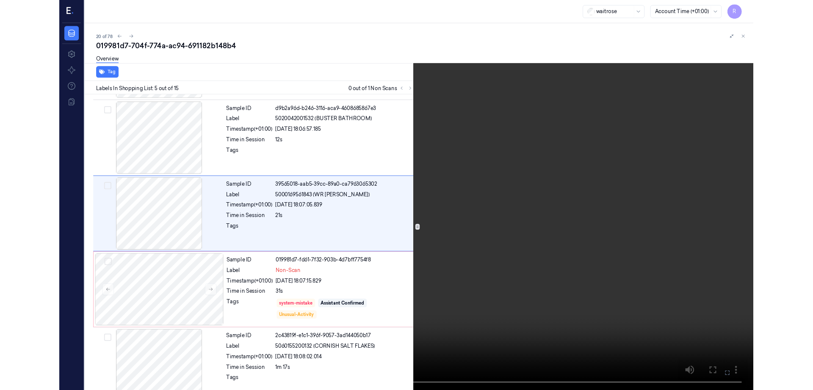
scroll to position [226, 0]
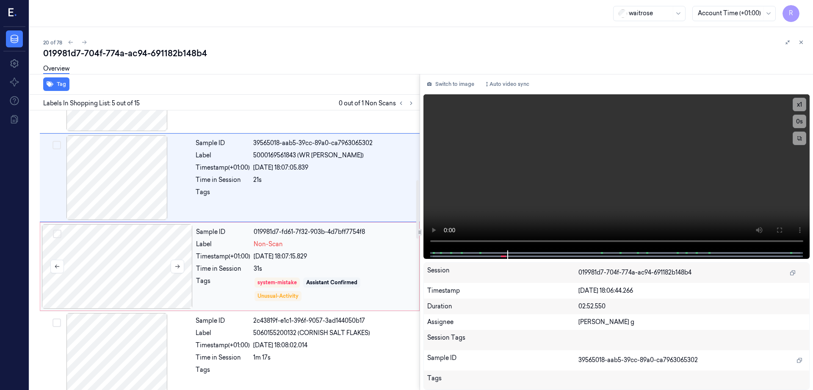
click at [116, 295] on div at bounding box center [117, 266] width 151 height 85
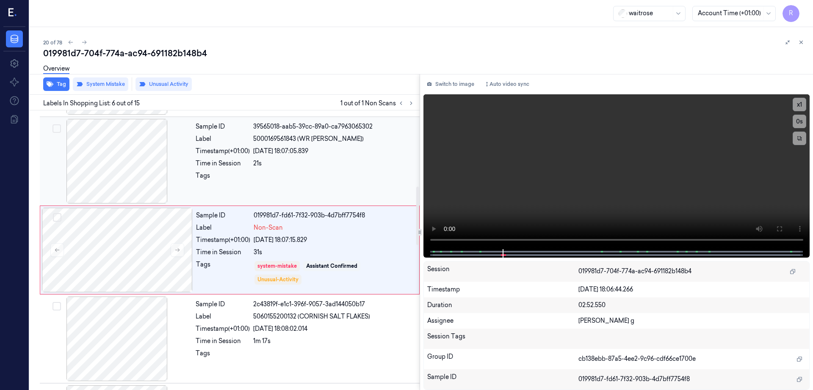
scroll to position [507, 0]
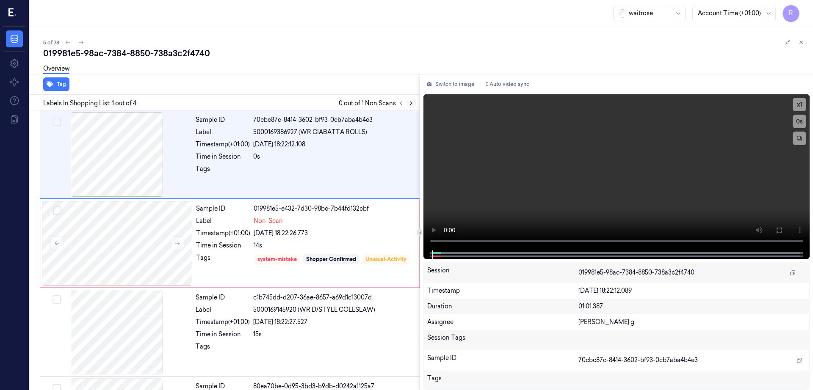
click at [414, 102] on icon at bounding box center [411, 103] width 6 height 6
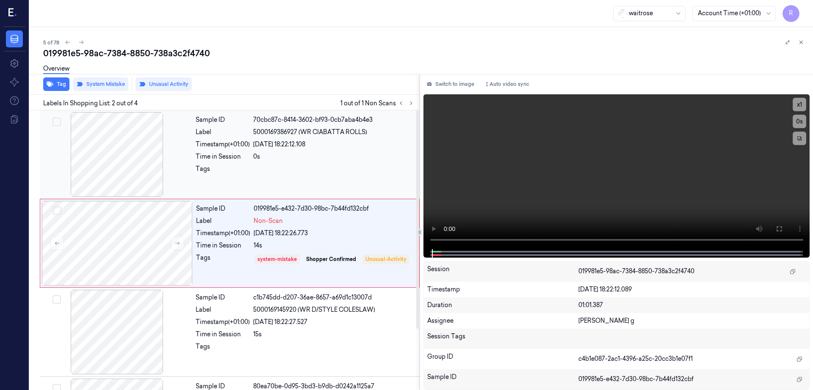
click at [155, 152] on div at bounding box center [116, 154] width 151 height 85
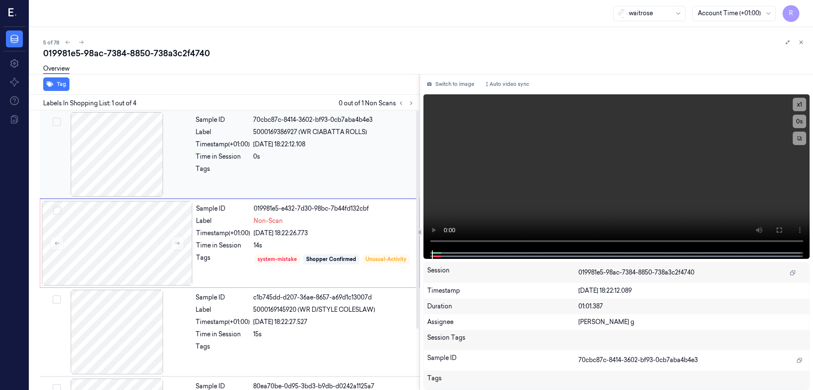
click at [147, 157] on div at bounding box center [116, 154] width 151 height 85
click at [782, 227] on icon at bounding box center [778, 230] width 7 height 7
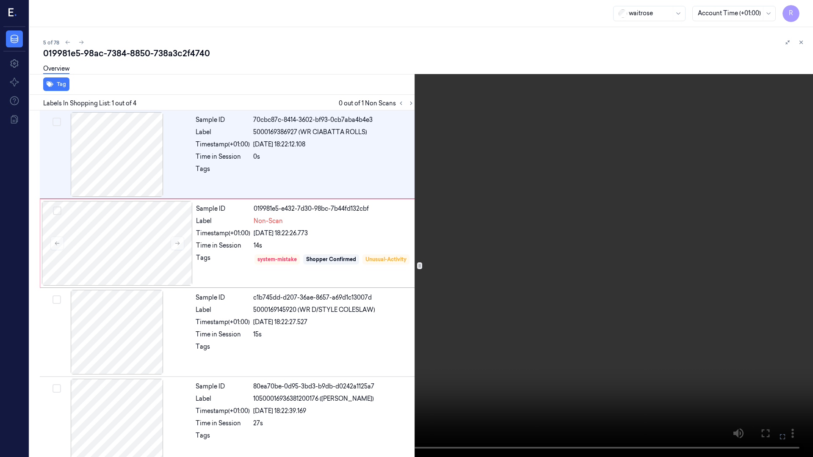
click at [462, 254] on video at bounding box center [406, 228] width 813 height 457
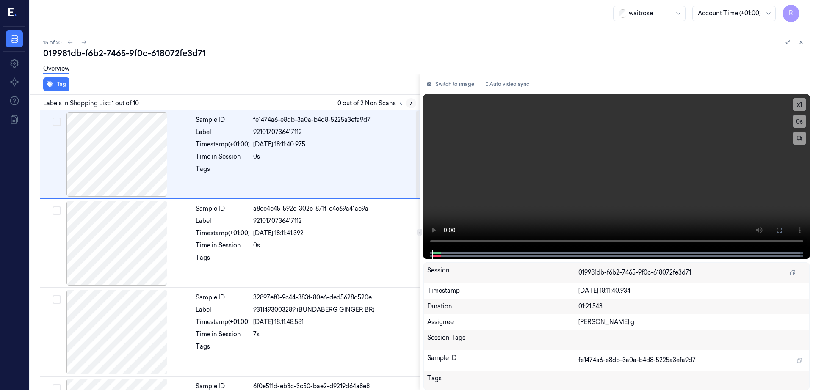
click at [414, 102] on icon at bounding box center [411, 103] width 6 height 6
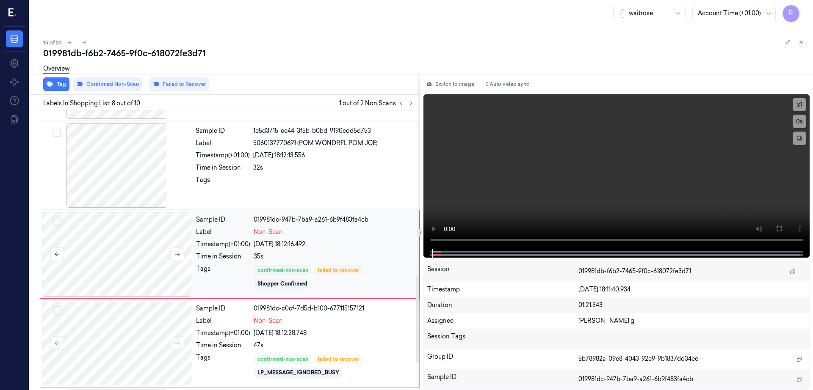
scroll to position [526, 0]
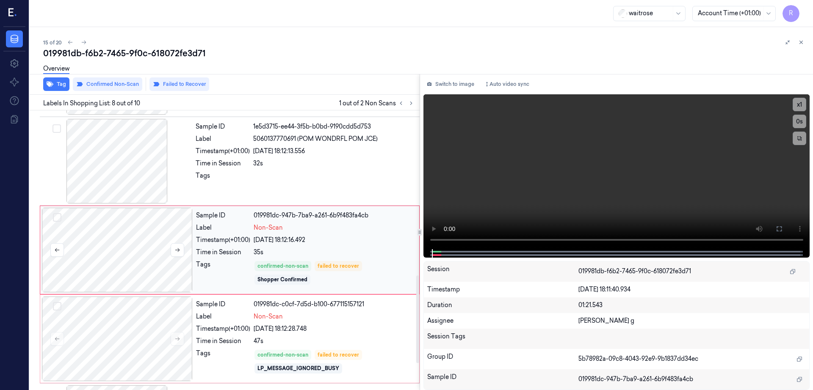
click at [124, 251] on div at bounding box center [117, 250] width 151 height 85
click at [121, 170] on div at bounding box center [116, 161] width 151 height 85
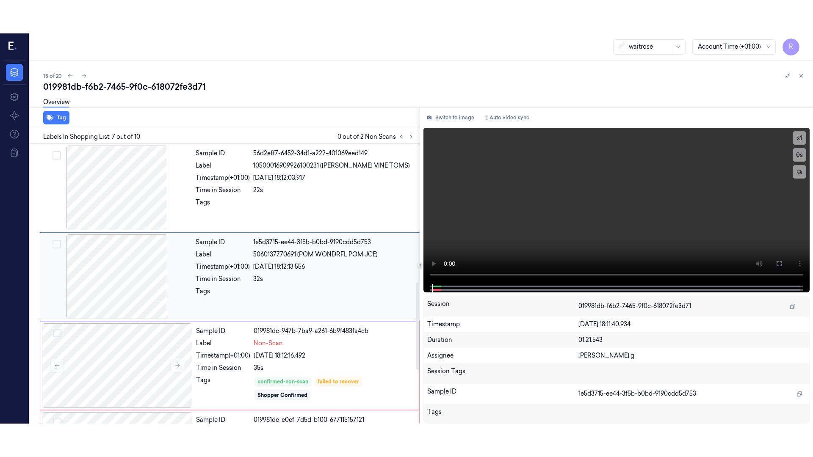
scroll to position [438, 0]
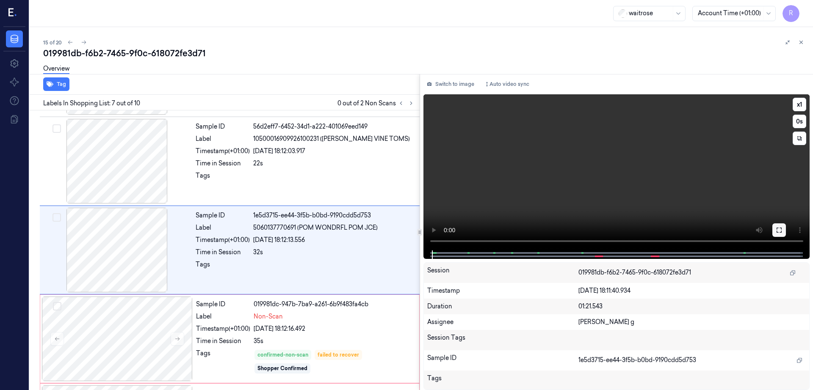
click at [782, 230] on icon at bounding box center [778, 230] width 7 height 7
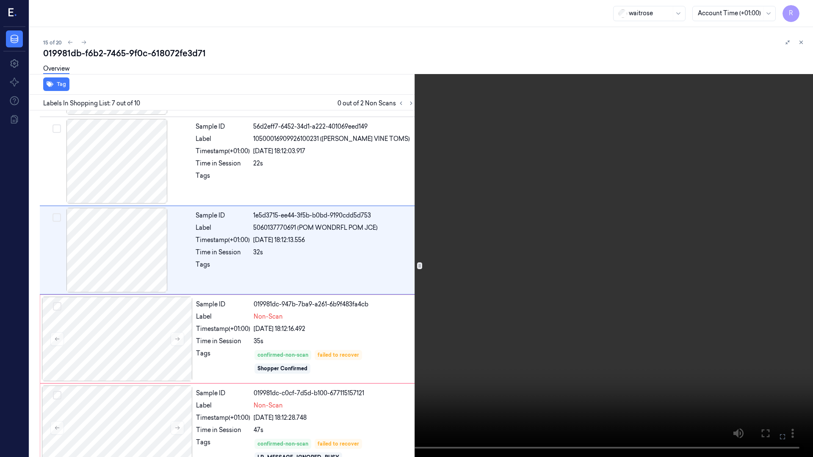
click at [416, 243] on video at bounding box center [406, 228] width 813 height 457
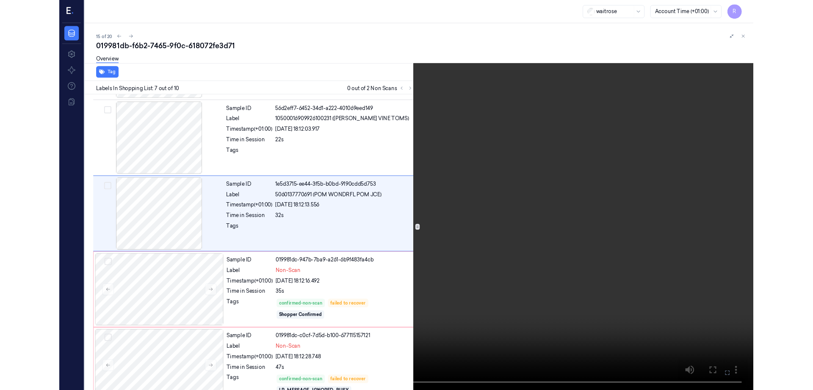
scroll to position [404, 0]
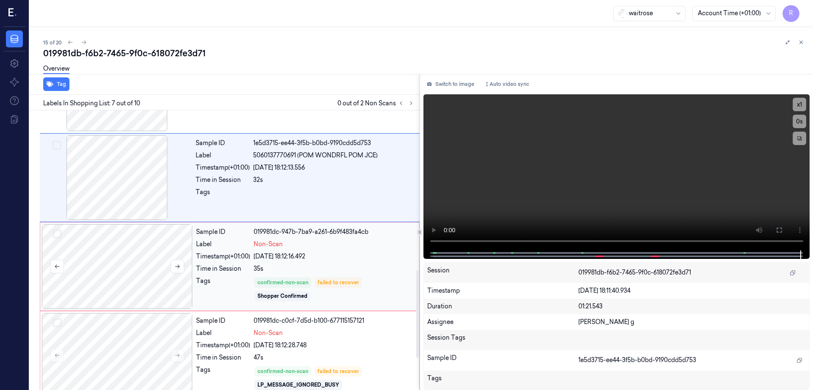
click at [69, 249] on div at bounding box center [117, 266] width 151 height 85
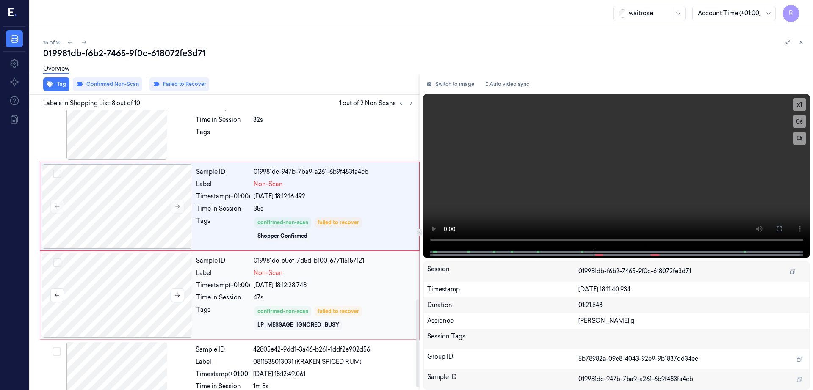
scroll to position [612, 0]
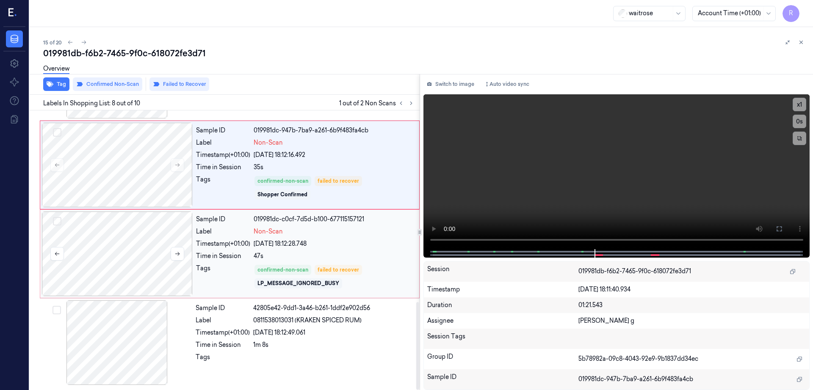
click at [120, 254] on div at bounding box center [117, 254] width 151 height 85
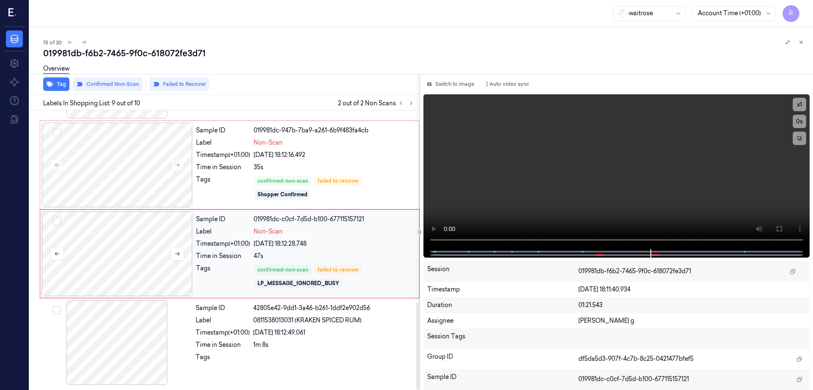
click at [116, 254] on div at bounding box center [117, 254] width 151 height 85
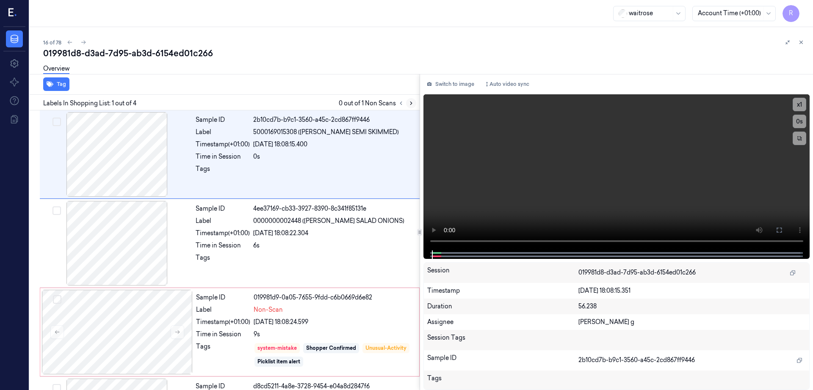
click at [414, 100] on icon at bounding box center [411, 103] width 6 height 6
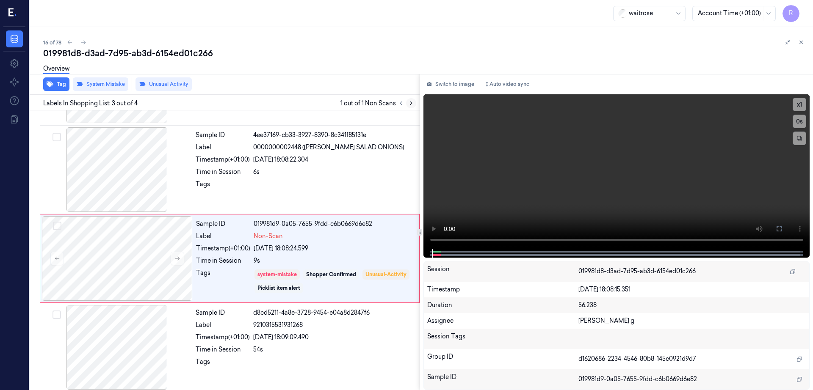
scroll to position [78, 0]
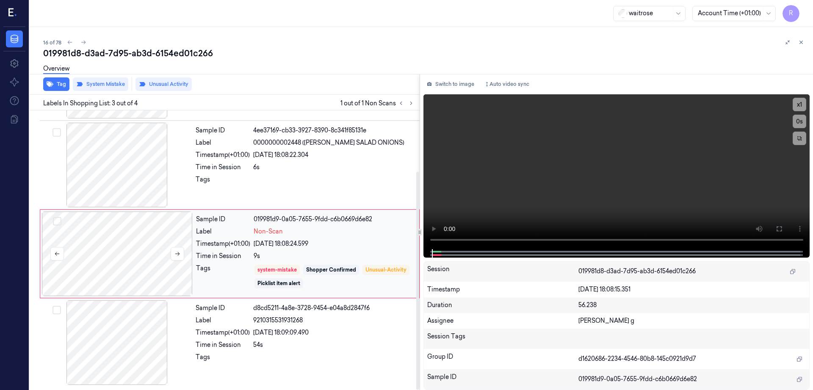
click at [117, 265] on div at bounding box center [117, 254] width 151 height 85
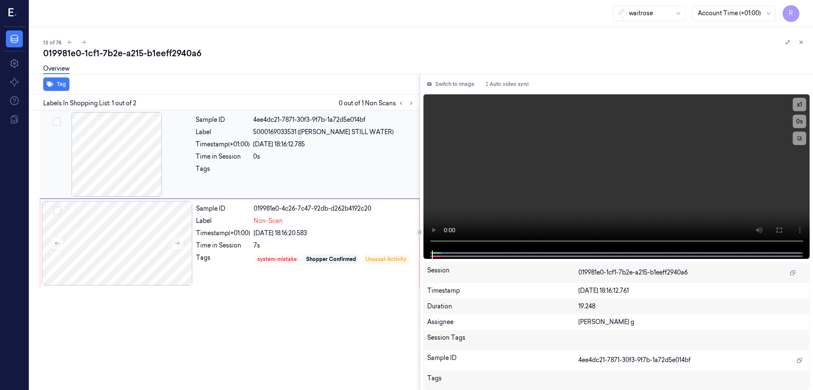
click at [112, 151] on div at bounding box center [116, 154] width 151 height 85
click at [141, 276] on div at bounding box center [117, 243] width 151 height 85
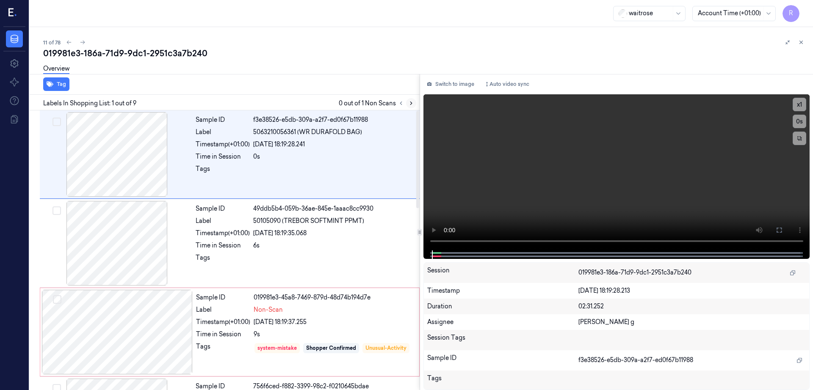
click at [414, 104] on icon at bounding box center [411, 103] width 6 height 6
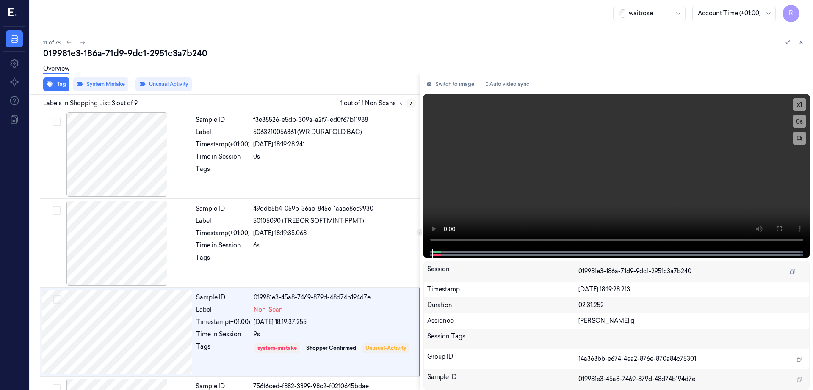
scroll to position [82, 0]
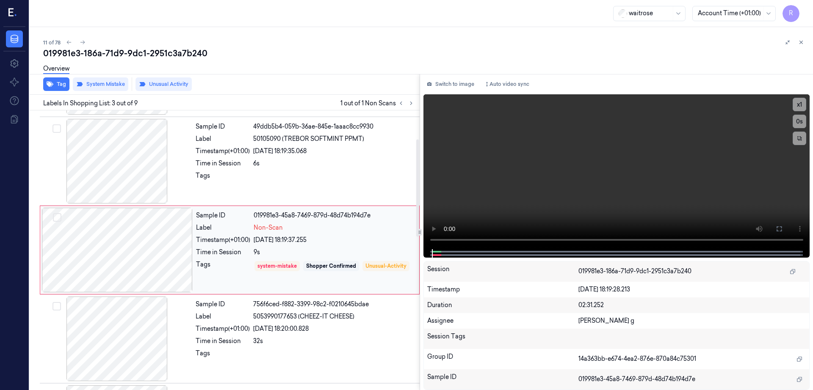
click at [109, 246] on div at bounding box center [117, 250] width 151 height 85
click at [117, 179] on div at bounding box center [116, 161] width 151 height 85
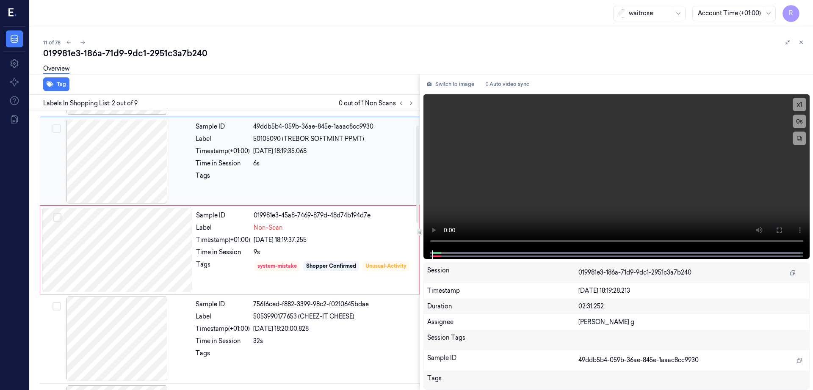
scroll to position [0, 0]
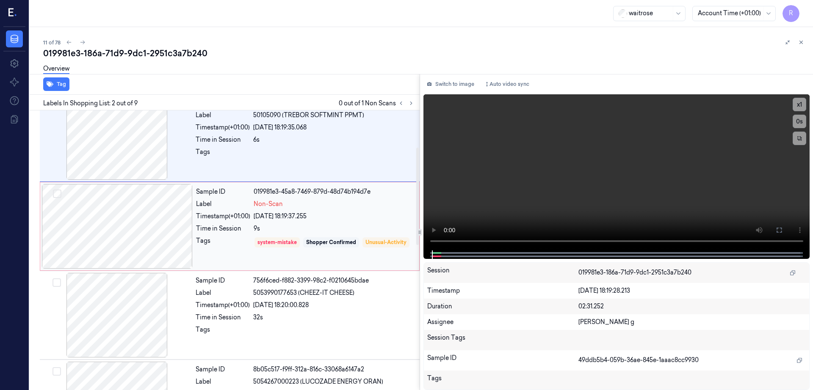
click at [144, 244] on div at bounding box center [117, 226] width 151 height 85
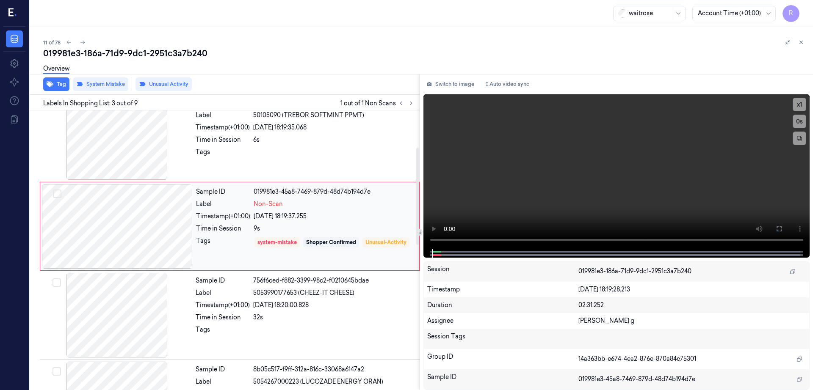
scroll to position [82, 0]
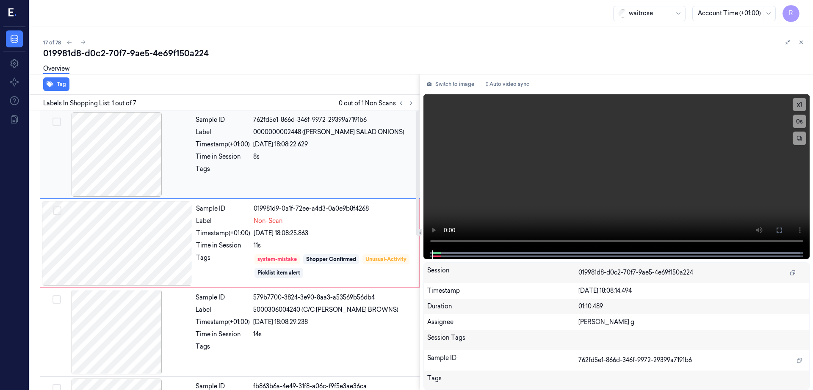
click at [104, 137] on div at bounding box center [116, 154] width 151 height 85
click at [144, 253] on div at bounding box center [117, 243] width 151 height 85
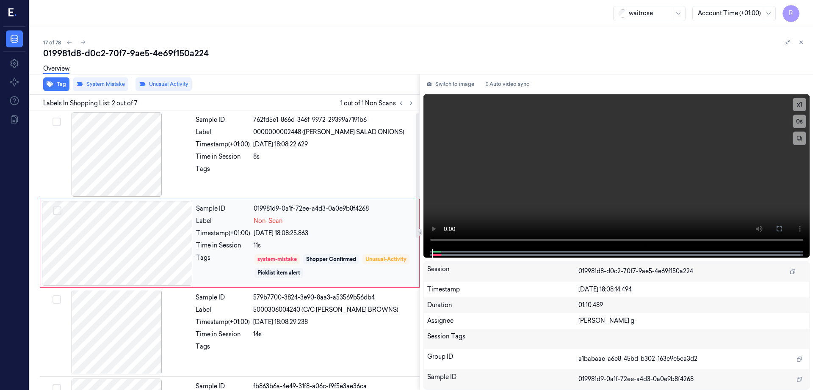
scroll to position [106, 0]
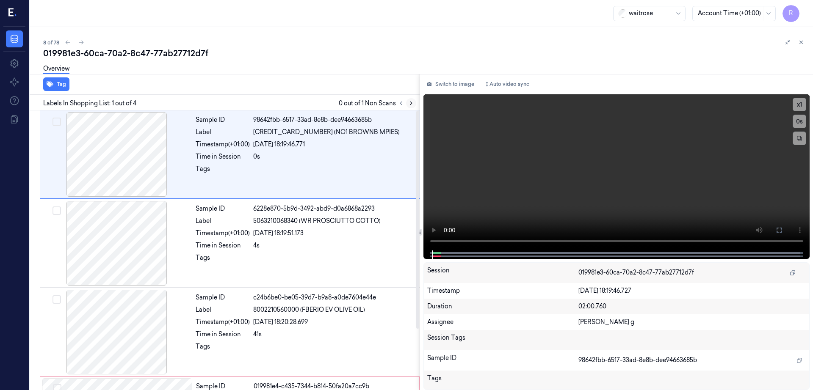
click at [416, 106] on button at bounding box center [411, 103] width 10 height 10
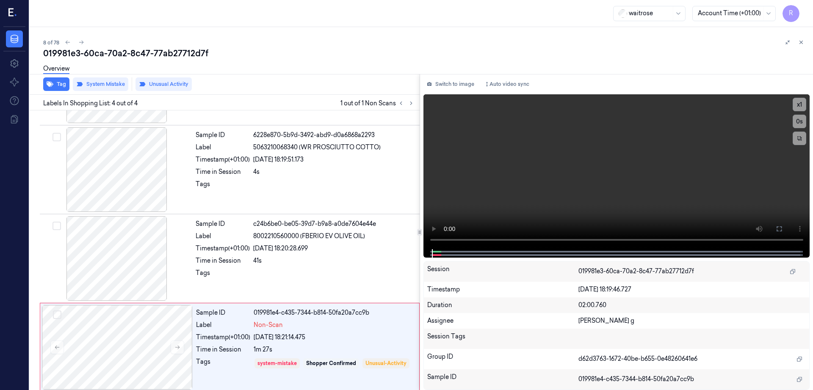
scroll to position [78, 0]
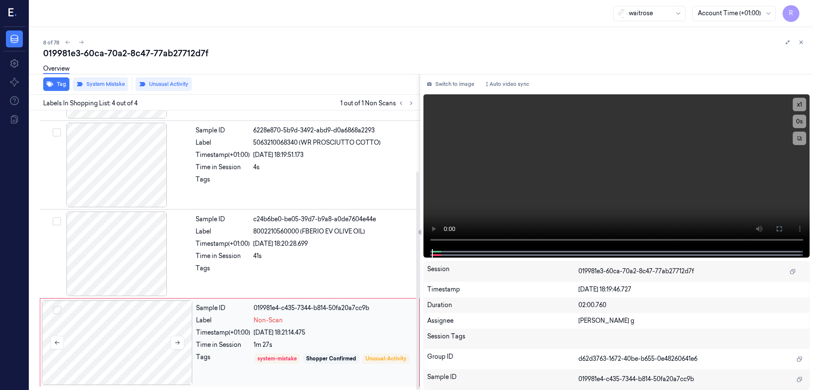
click at [78, 346] on div at bounding box center [117, 342] width 151 height 85
click at [107, 267] on div at bounding box center [116, 254] width 151 height 85
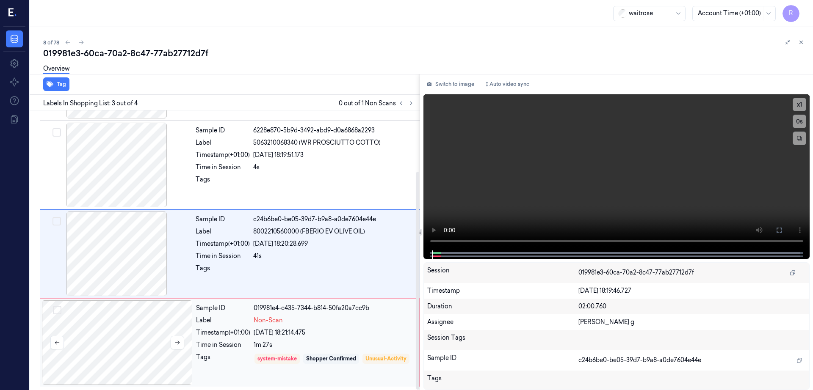
click at [122, 341] on div at bounding box center [117, 342] width 151 height 85
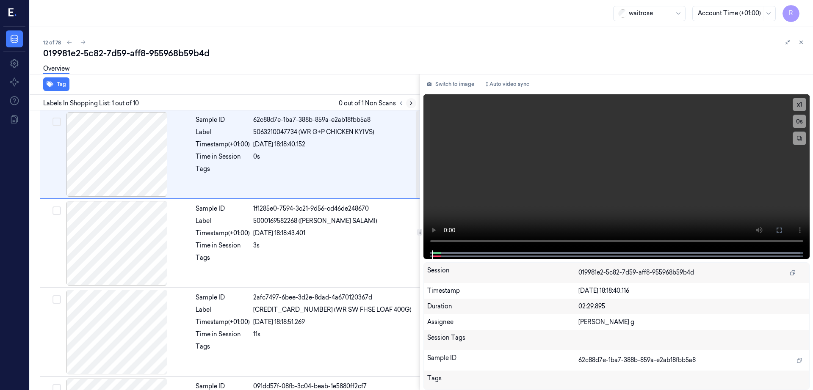
click at [414, 102] on icon at bounding box center [411, 103] width 6 height 6
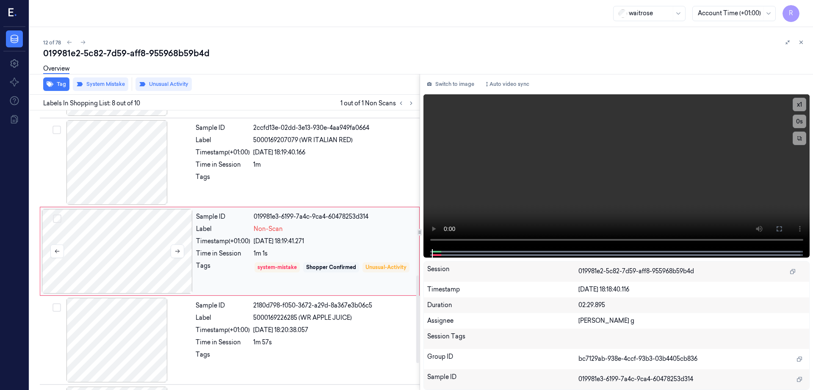
scroll to position [526, 0]
click at [113, 250] on div at bounding box center [117, 250] width 151 height 85
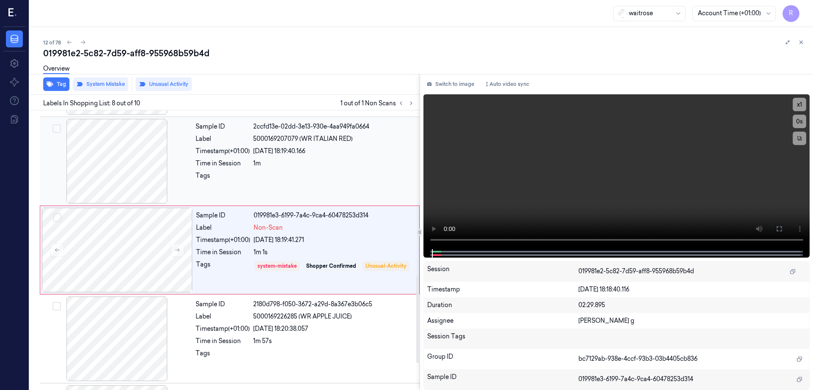
click at [117, 189] on div at bounding box center [116, 161] width 151 height 85
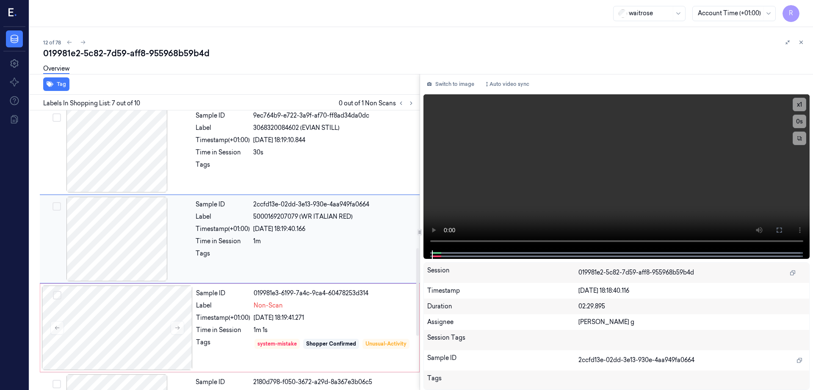
scroll to position [438, 0]
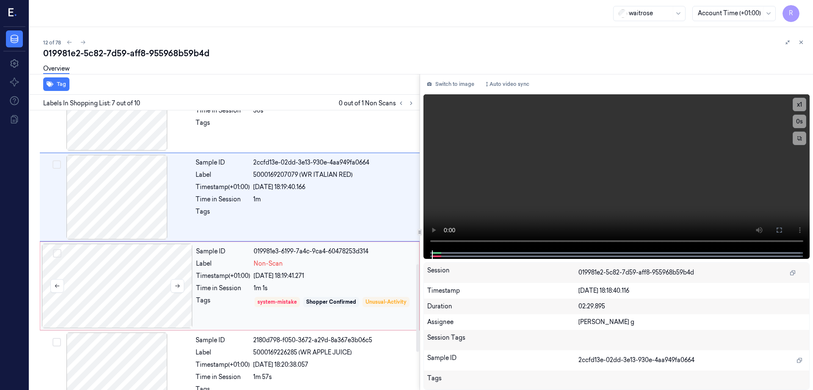
click at [145, 316] on div at bounding box center [117, 286] width 151 height 85
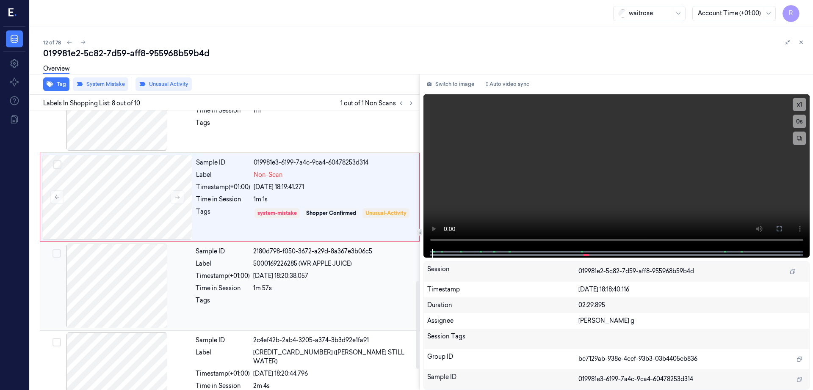
scroll to position [526, 0]
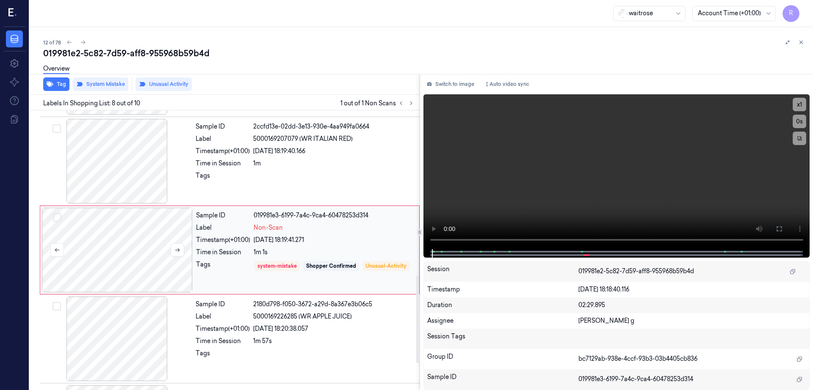
click at [129, 272] on div at bounding box center [117, 250] width 151 height 85
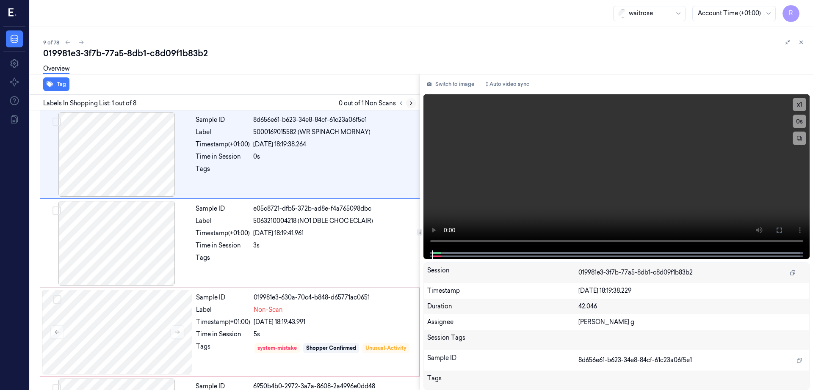
click at [414, 101] on icon at bounding box center [411, 103] width 6 height 6
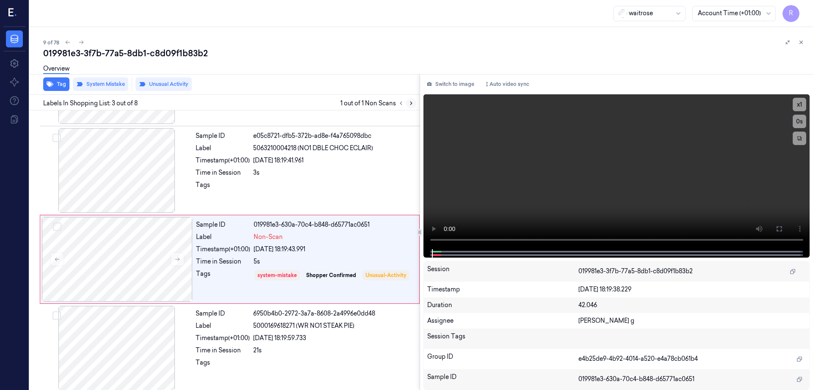
scroll to position [82, 0]
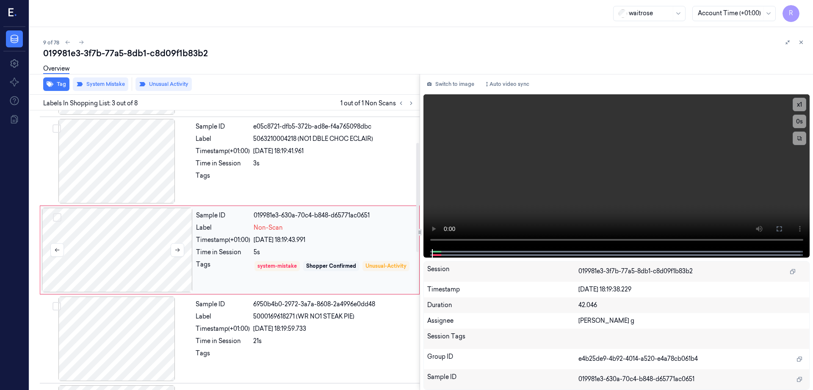
click at [110, 248] on div at bounding box center [117, 250] width 151 height 85
click at [127, 177] on div at bounding box center [116, 161] width 151 height 85
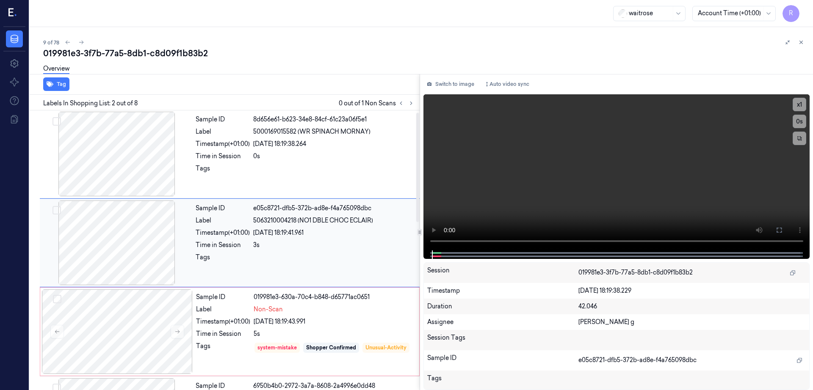
scroll to position [0, 0]
click at [159, 277] on div at bounding box center [116, 243] width 151 height 85
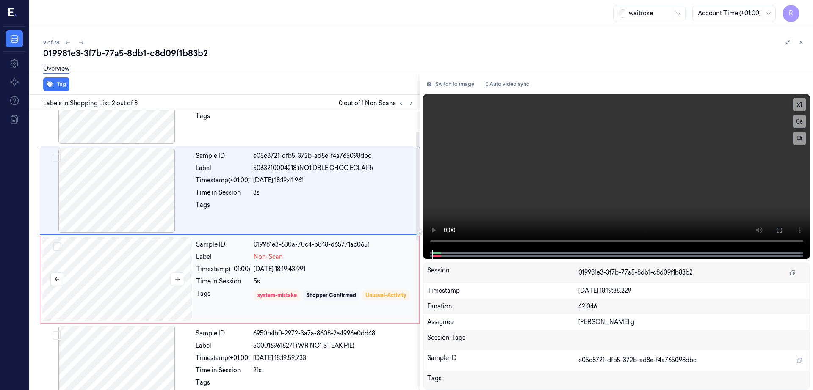
click at [161, 280] on div at bounding box center [117, 279] width 151 height 85
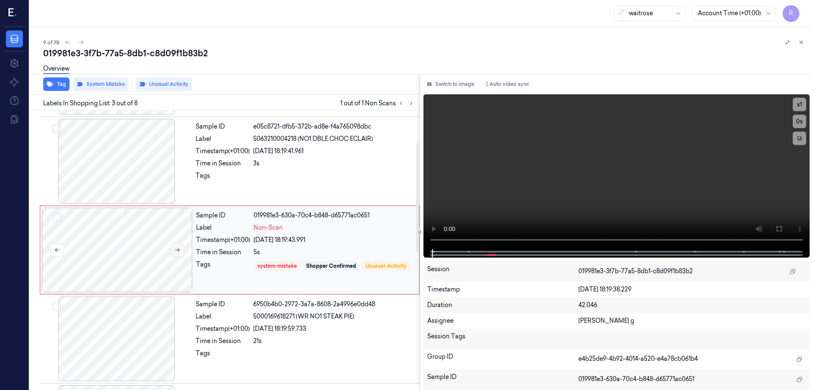
click at [176, 249] on icon at bounding box center [177, 250] width 6 height 6
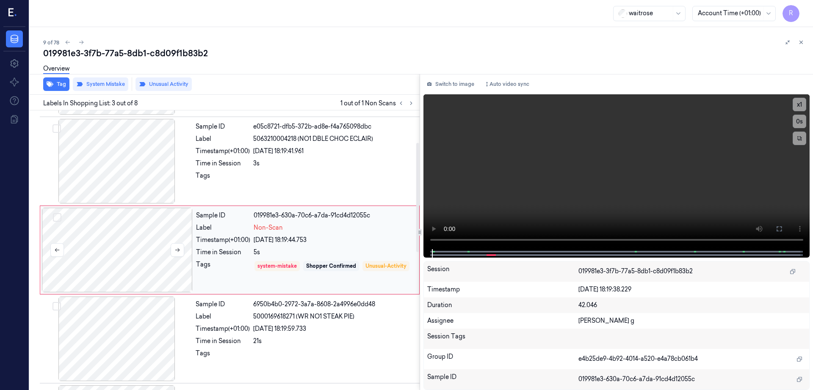
click at [119, 255] on div at bounding box center [117, 250] width 151 height 85
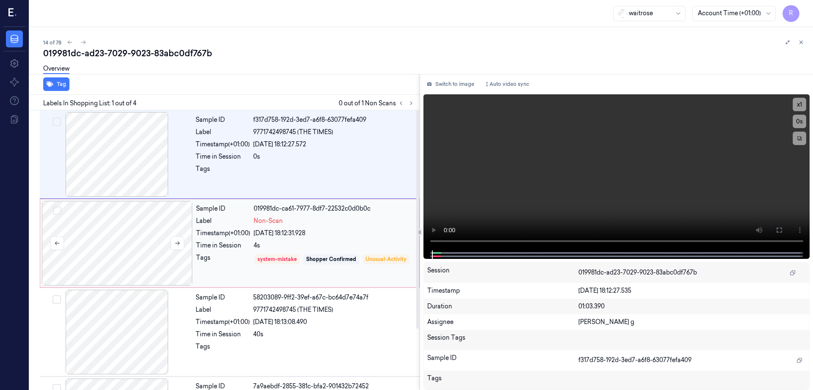
click at [93, 256] on div at bounding box center [117, 243] width 151 height 85
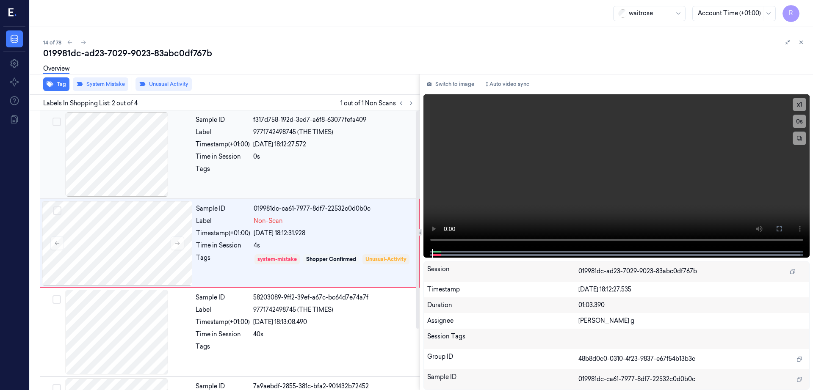
click at [96, 178] on div at bounding box center [116, 154] width 151 height 85
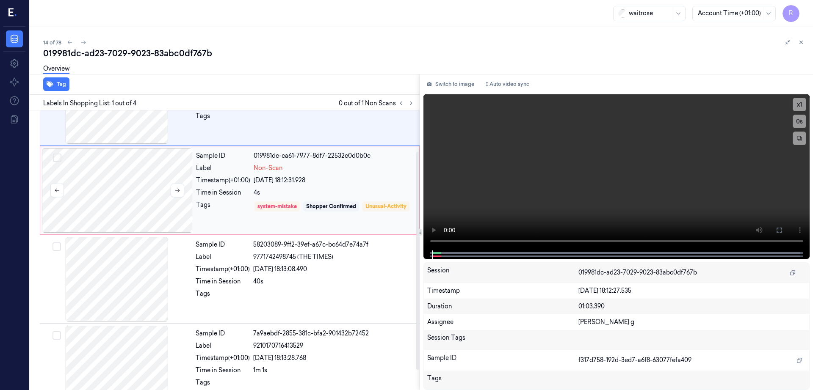
click at [130, 219] on div at bounding box center [117, 190] width 151 height 85
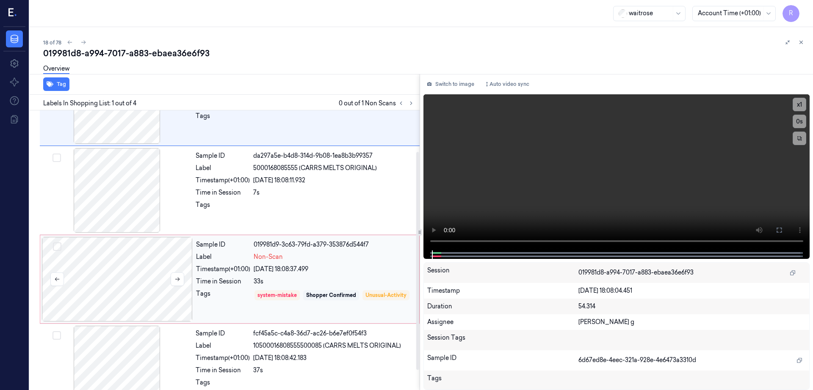
click at [146, 287] on div at bounding box center [117, 279] width 151 height 85
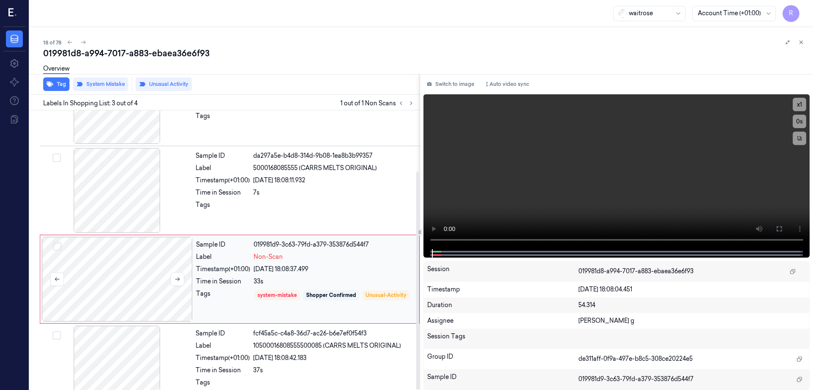
scroll to position [78, 0]
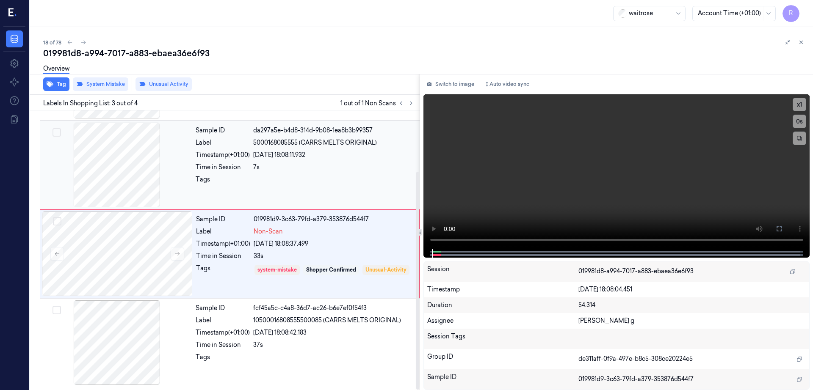
click at [141, 177] on div at bounding box center [116, 165] width 151 height 85
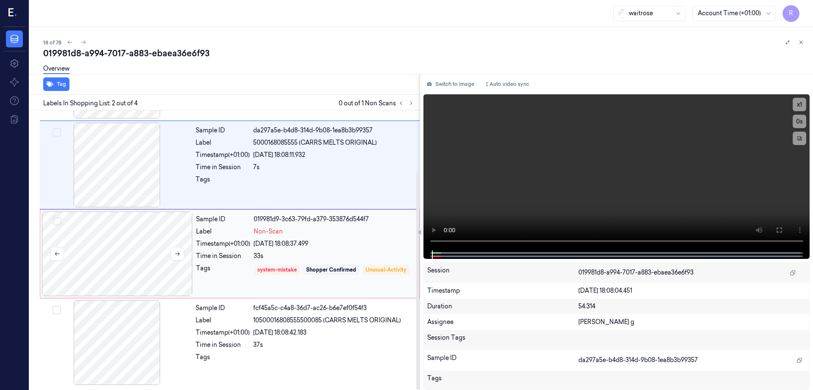
click at [110, 247] on div at bounding box center [117, 254] width 151 height 85
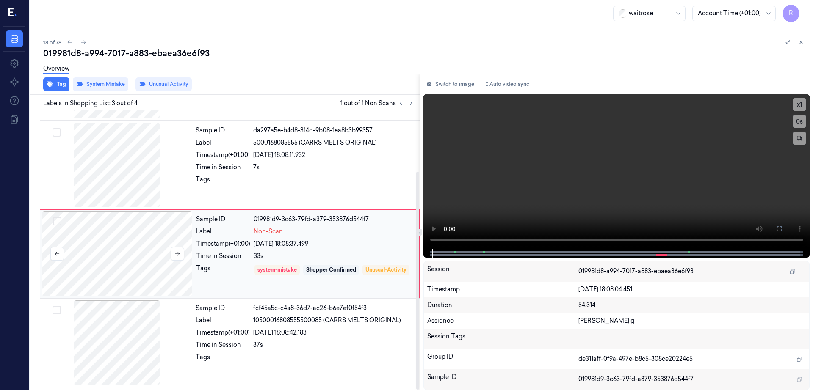
click at [110, 247] on div at bounding box center [117, 254] width 151 height 85
click at [119, 343] on div at bounding box center [116, 342] width 151 height 85
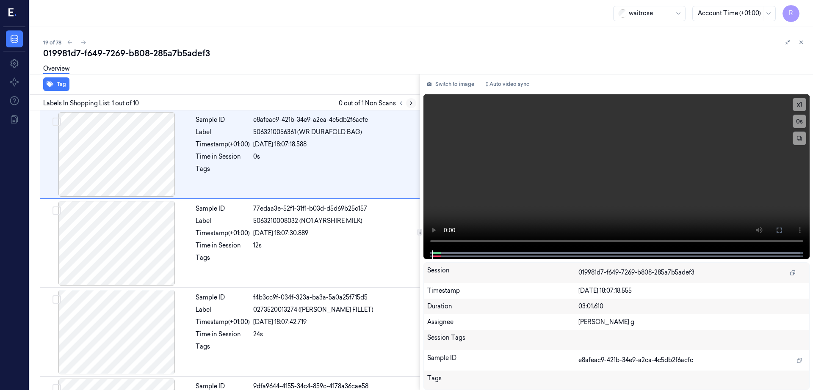
click at [412, 102] on icon at bounding box center [411, 103] width 2 height 3
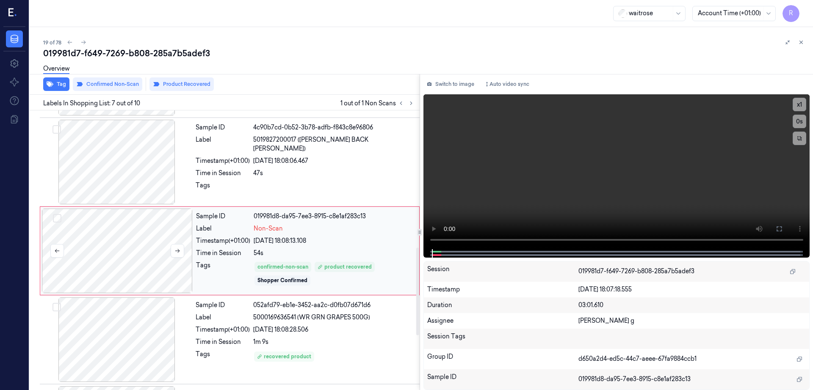
scroll to position [438, 0]
click at [130, 247] on div at bounding box center [117, 250] width 151 height 85
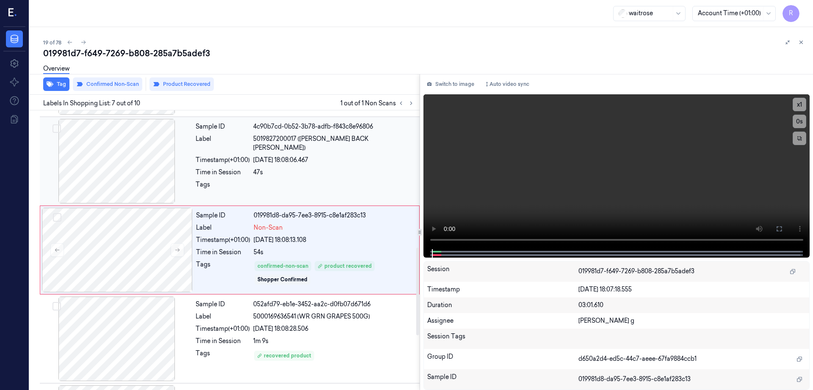
click at [128, 183] on div at bounding box center [116, 161] width 151 height 85
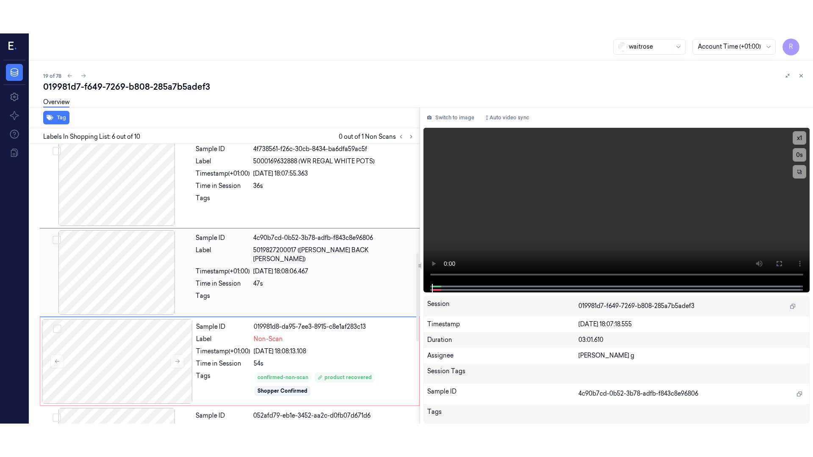
scroll to position [349, 0]
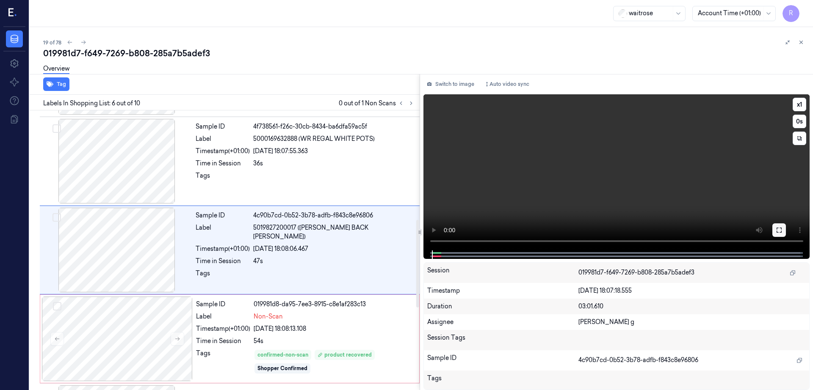
click at [781, 232] on icon at bounding box center [778, 230] width 5 height 5
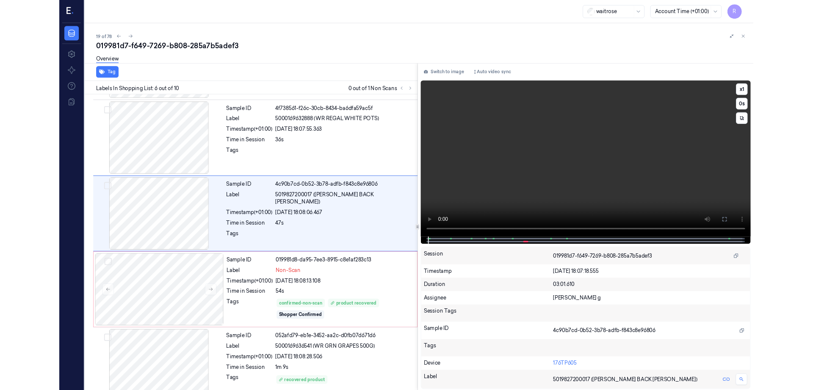
scroll to position [315, 0]
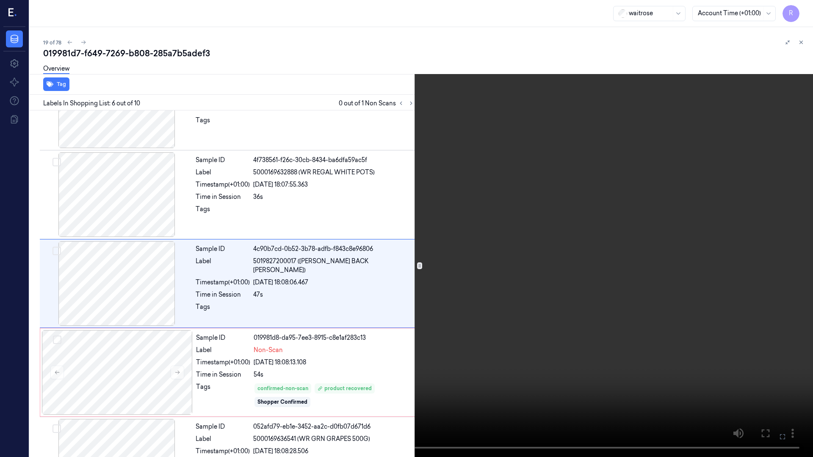
click at [448, 265] on video at bounding box center [406, 228] width 813 height 457
click at [491, 368] on video at bounding box center [406, 228] width 813 height 457
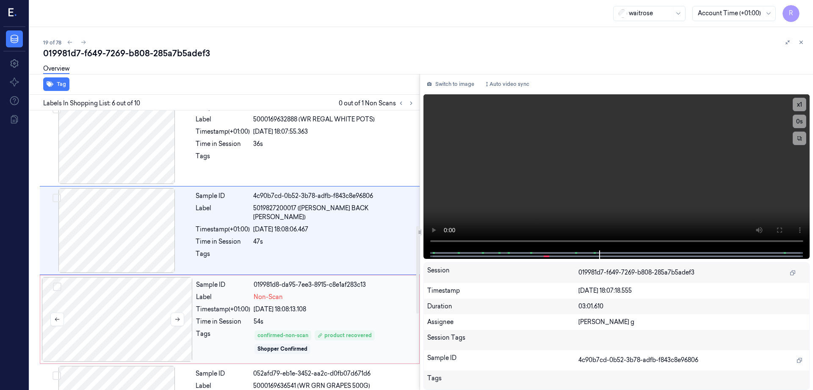
click at [152, 312] on div at bounding box center [117, 319] width 151 height 85
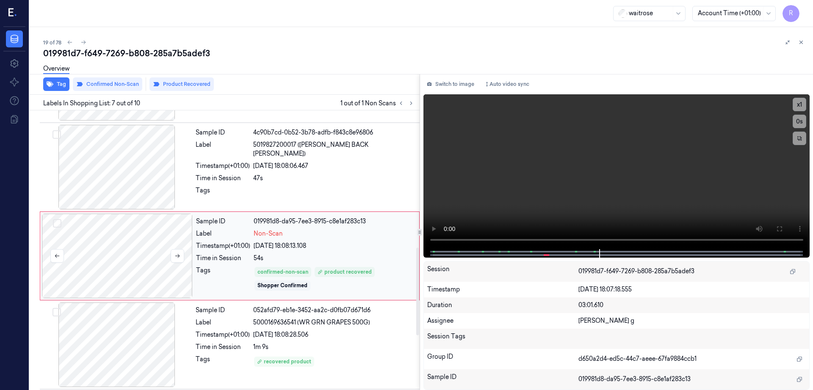
scroll to position [438, 0]
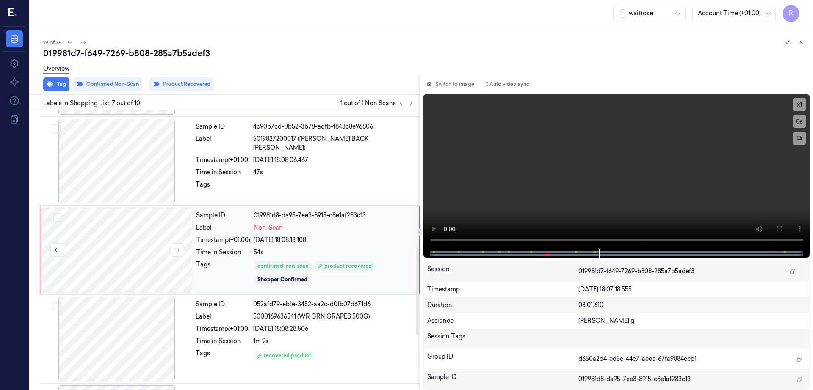
click at [139, 256] on div at bounding box center [117, 250] width 151 height 85
click at [119, 250] on div at bounding box center [117, 250] width 151 height 85
click at [782, 230] on icon at bounding box center [778, 229] width 7 height 7
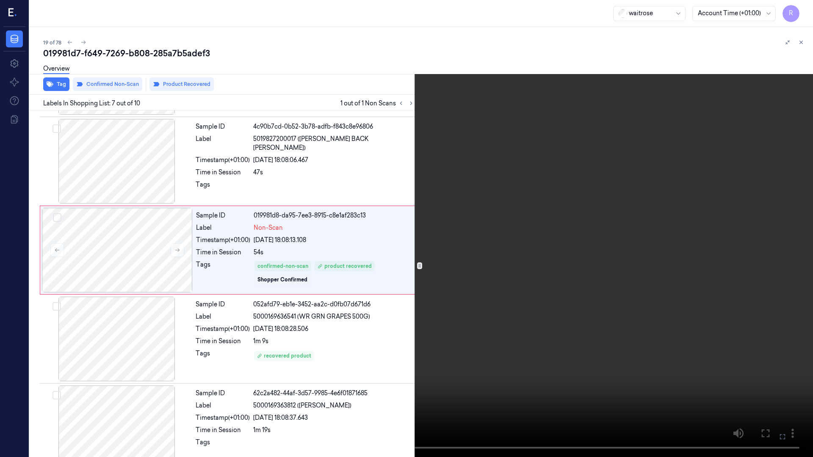
click at [431, 288] on video at bounding box center [406, 228] width 813 height 457
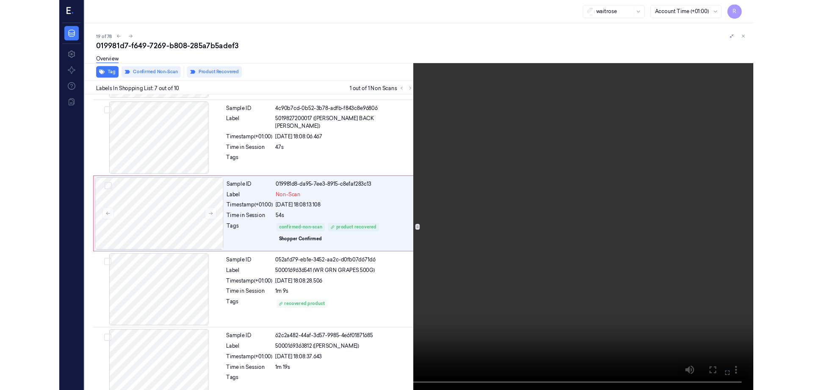
scroll to position [404, 0]
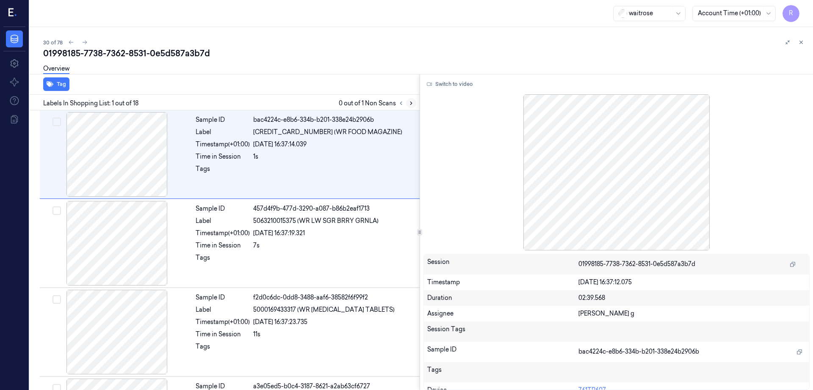
click at [416, 107] on button at bounding box center [411, 103] width 10 height 10
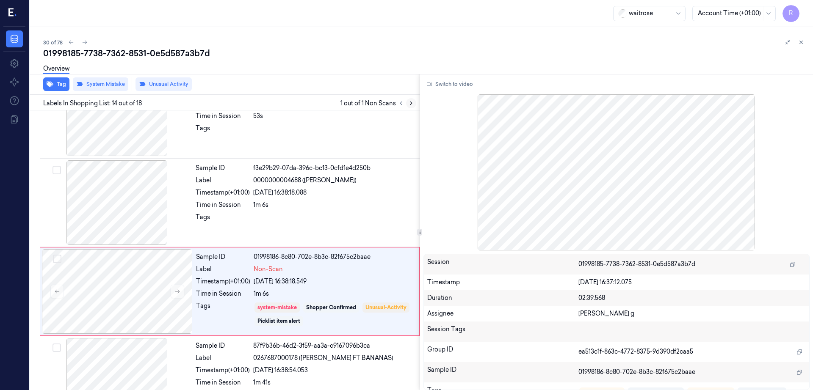
scroll to position [1060, 0]
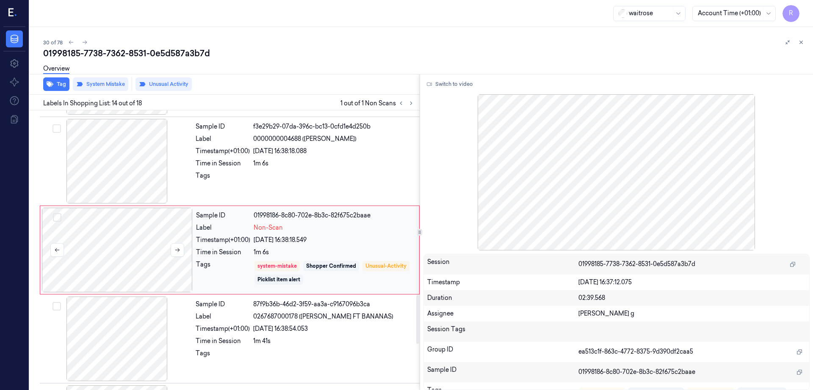
click at [142, 255] on div at bounding box center [117, 250] width 151 height 85
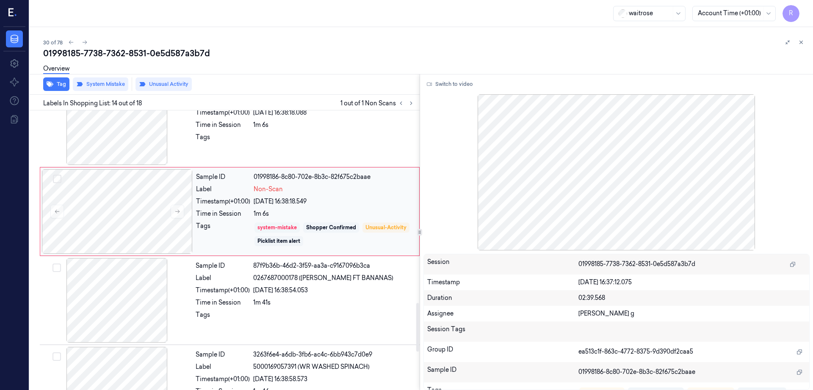
scroll to position [1113, 0]
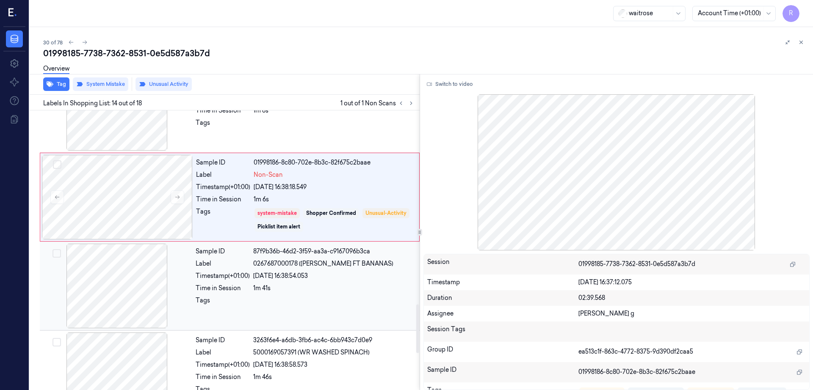
click at [112, 298] on div at bounding box center [116, 286] width 151 height 85
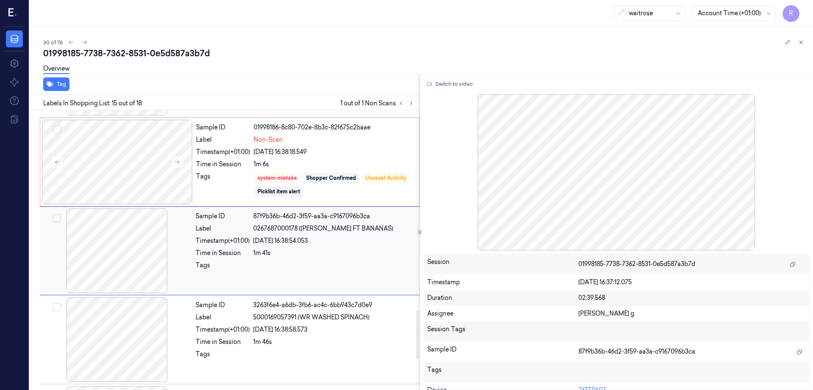
scroll to position [1149, 0]
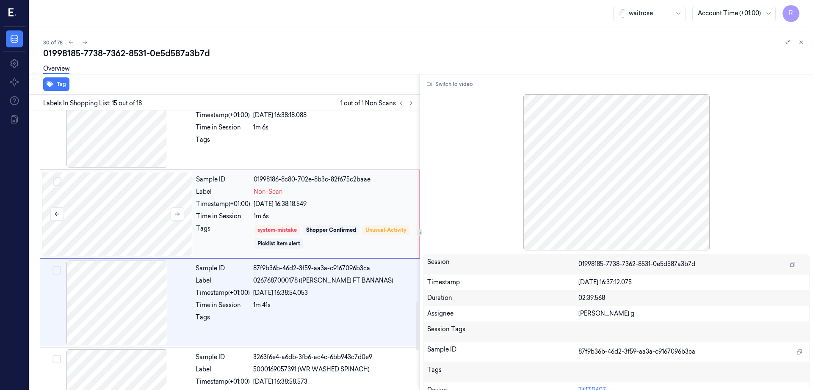
click at [112, 225] on div at bounding box center [117, 214] width 151 height 85
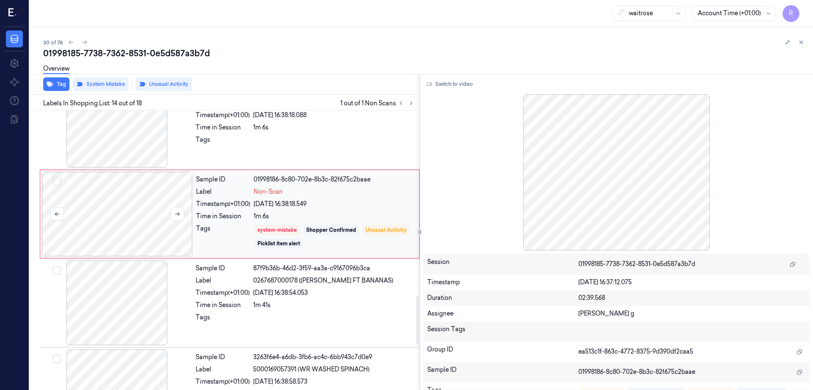
scroll to position [1060, 0]
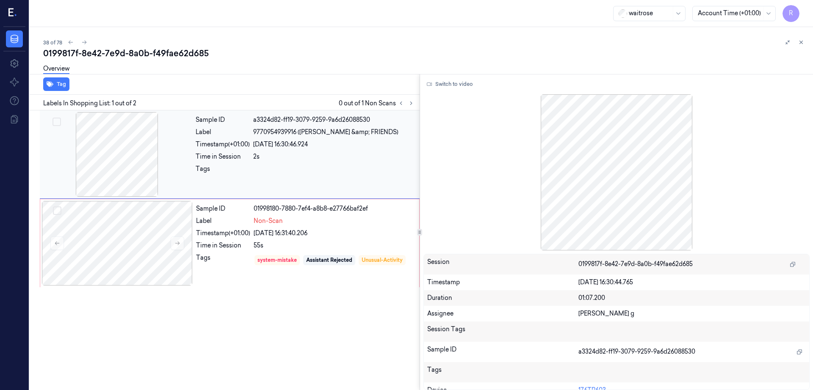
click at [91, 154] on div at bounding box center [116, 154] width 151 height 85
click at [104, 160] on div at bounding box center [116, 154] width 151 height 85
click at [106, 242] on div at bounding box center [117, 243] width 151 height 85
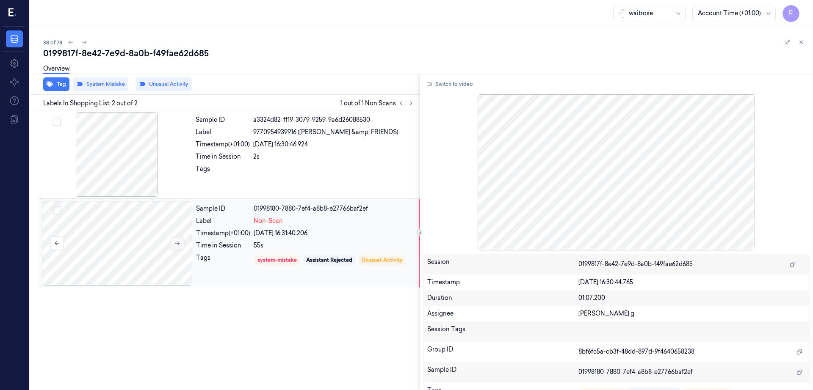
click at [174, 247] on button at bounding box center [178, 244] width 14 height 14
click at [175, 247] on button at bounding box center [178, 244] width 14 height 14
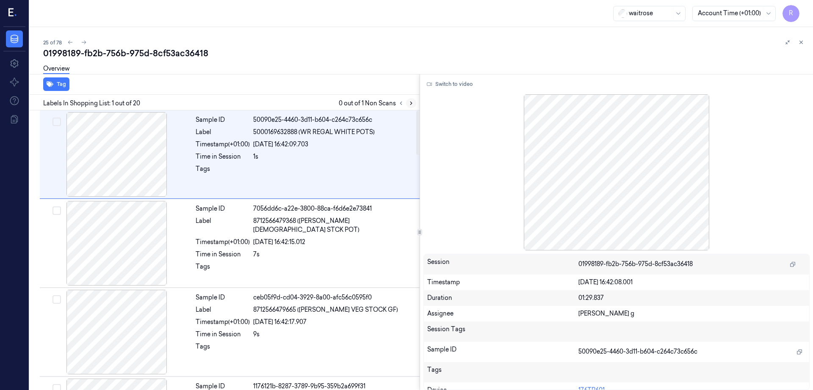
click at [414, 104] on icon at bounding box center [411, 103] width 6 height 6
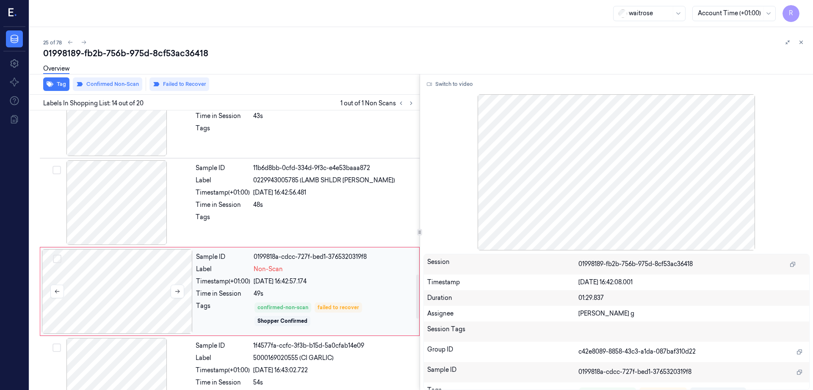
scroll to position [1060, 0]
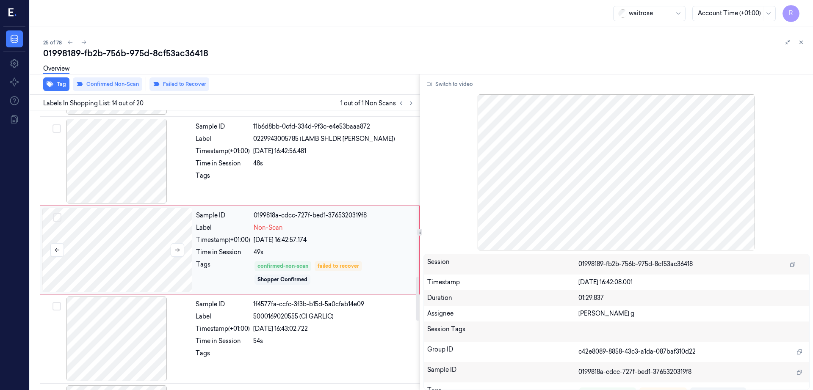
click at [128, 283] on div at bounding box center [117, 250] width 151 height 85
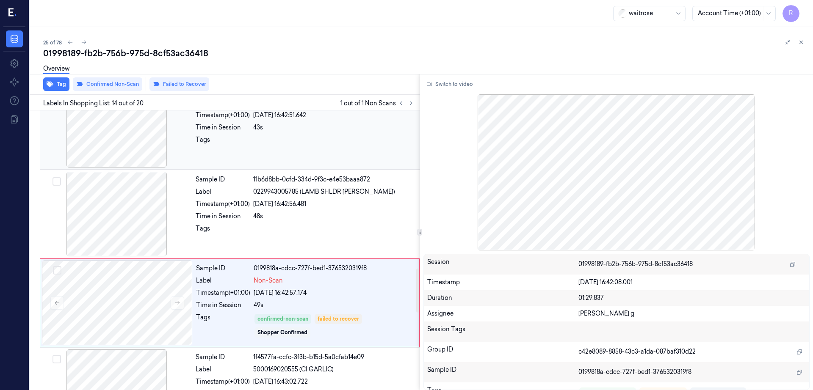
click at [124, 163] on div at bounding box center [116, 125] width 151 height 85
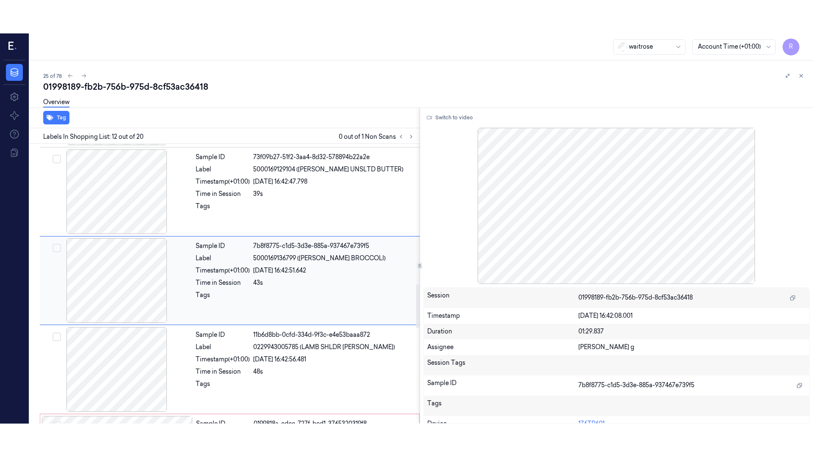
scroll to position [882, 0]
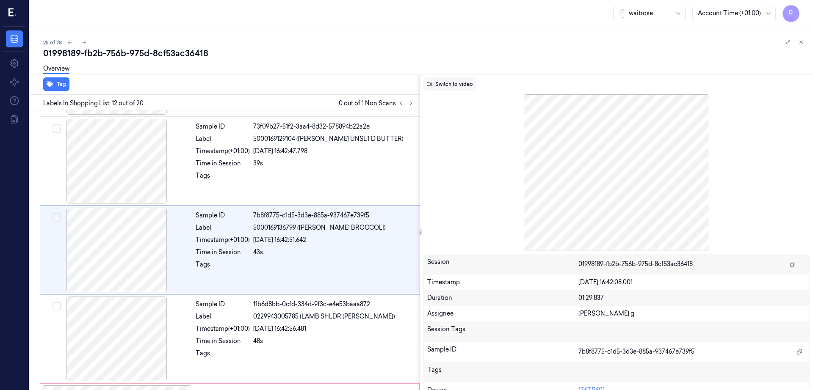
click at [471, 81] on button "Switch to video" at bounding box center [449, 84] width 53 height 14
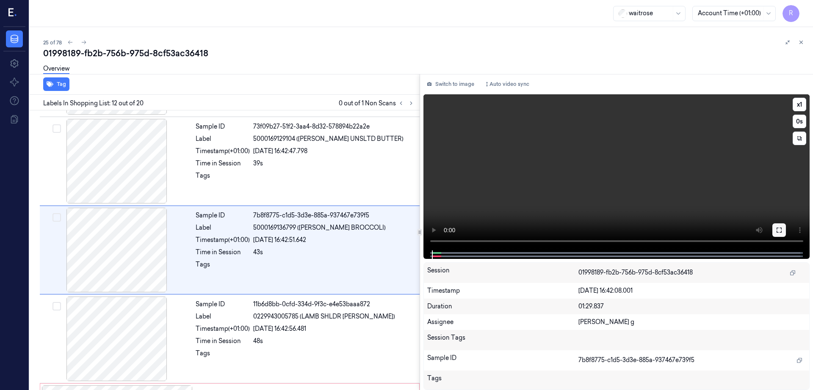
click at [782, 227] on icon at bounding box center [778, 230] width 7 height 7
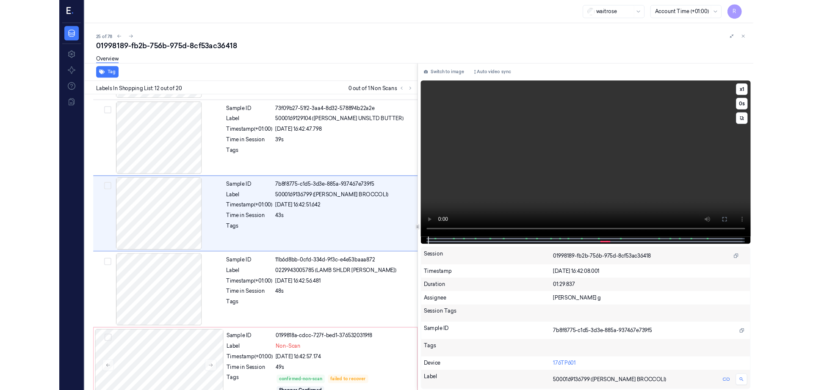
scroll to position [849, 0]
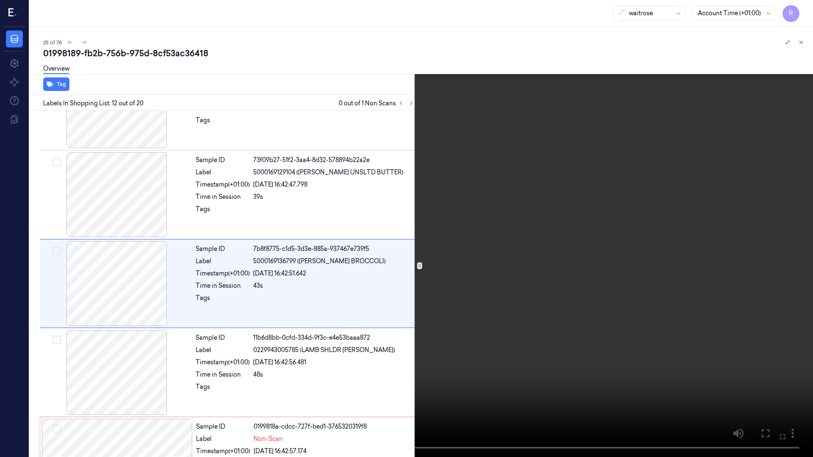
click at [0, 0] on icon at bounding box center [0, 0] width 0 height 0
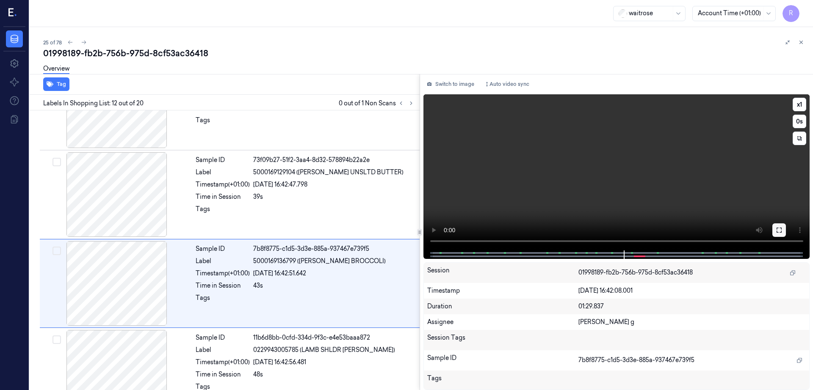
click at [782, 228] on icon at bounding box center [778, 230] width 7 height 7
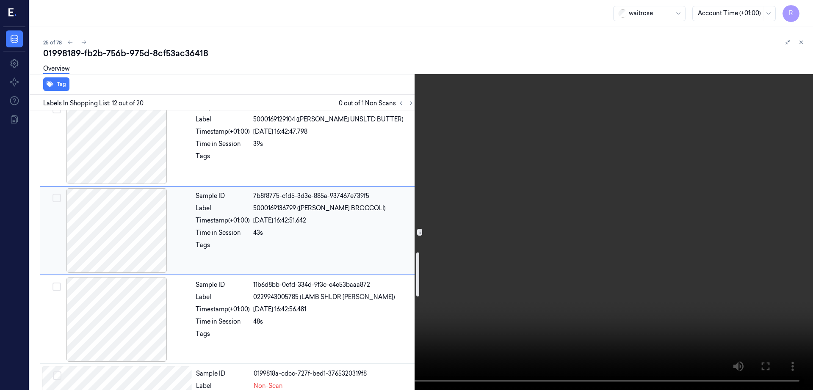
scroll to position [954, 0]
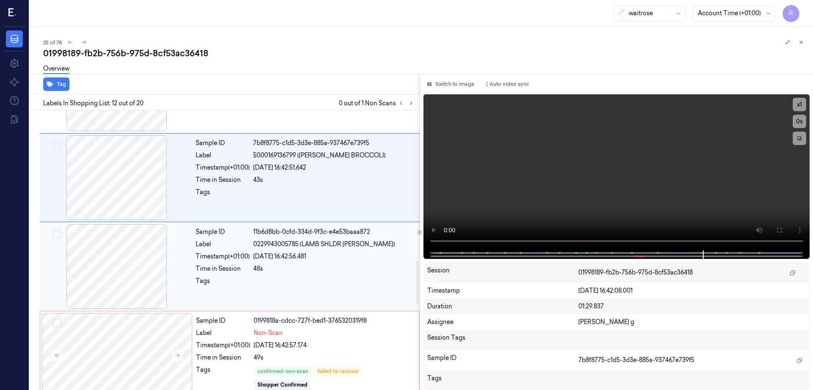
click at [118, 273] on div at bounding box center [116, 266] width 151 height 85
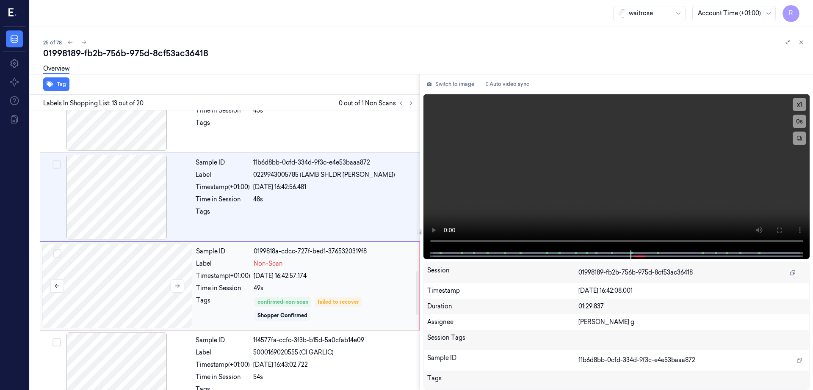
click at [122, 280] on div at bounding box center [117, 286] width 151 height 85
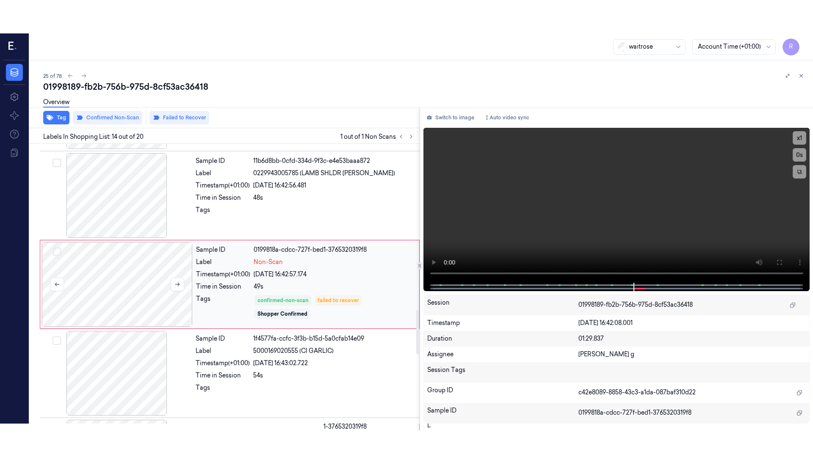
scroll to position [1060, 0]
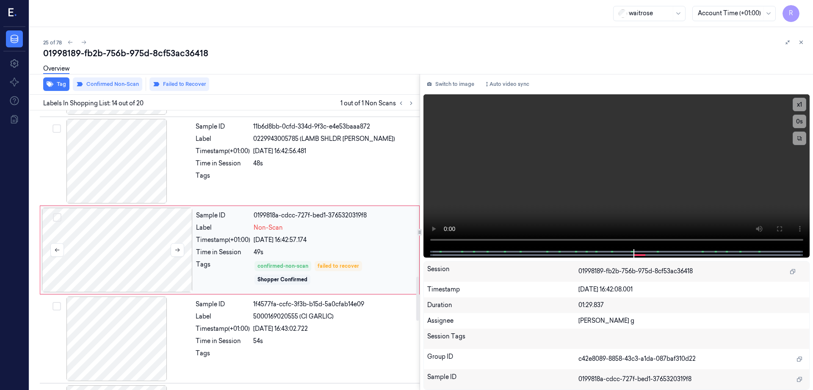
click at [124, 247] on div at bounding box center [117, 250] width 151 height 85
click at [785, 231] on button at bounding box center [779, 229] width 14 height 14
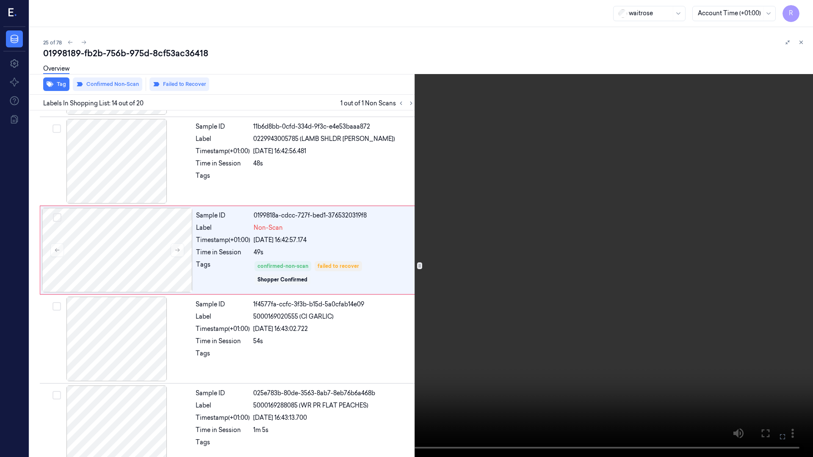
click at [404, 273] on video at bounding box center [406, 228] width 813 height 457
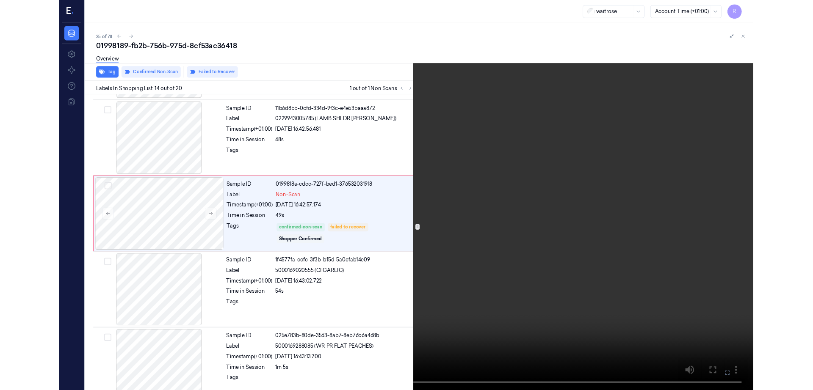
scroll to position [1026, 0]
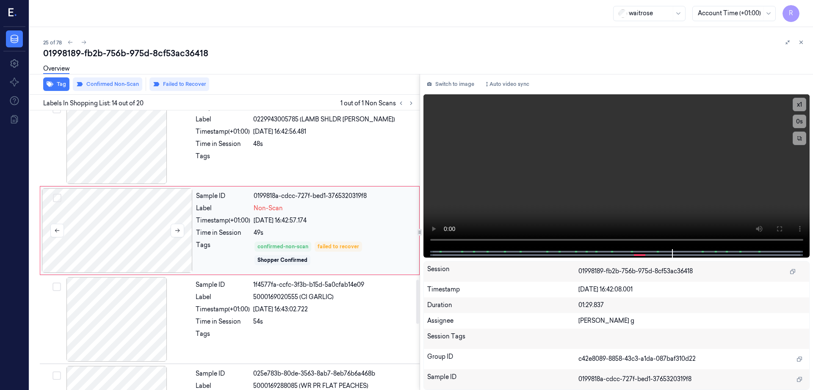
click at [154, 230] on div at bounding box center [117, 230] width 151 height 85
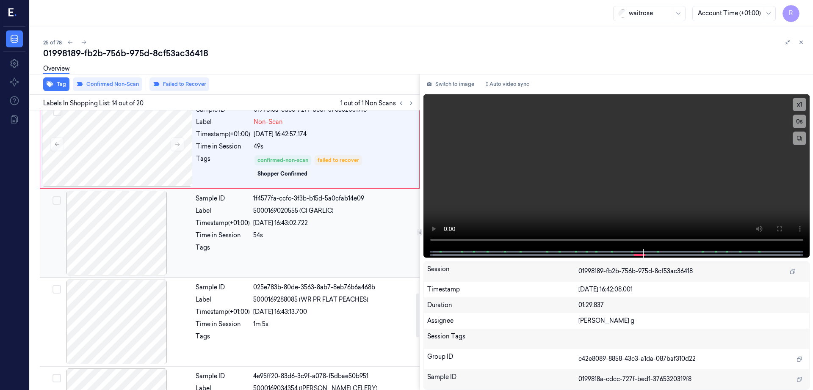
click at [134, 244] on div at bounding box center [116, 233] width 151 height 85
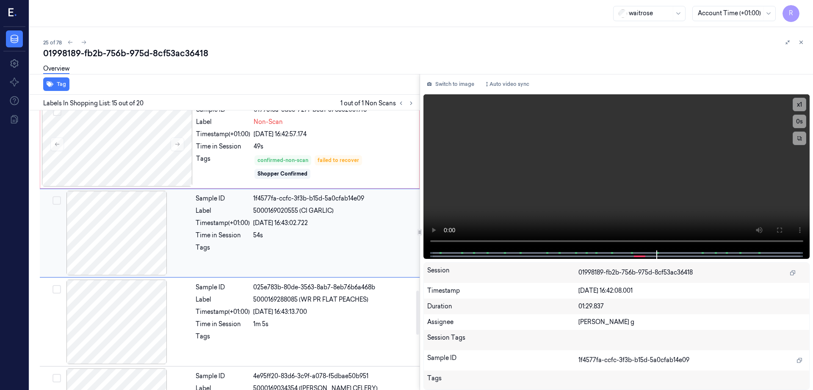
scroll to position [1149, 0]
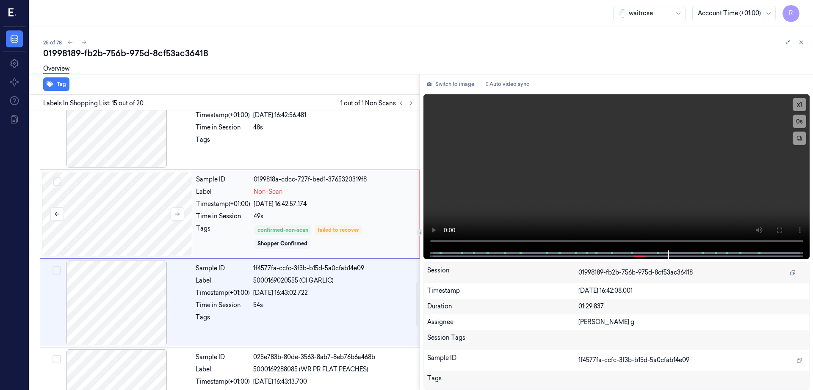
click at [122, 219] on div at bounding box center [117, 214] width 151 height 85
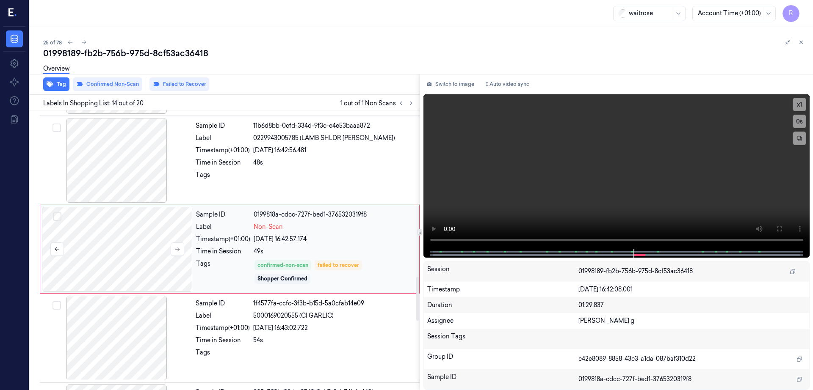
scroll to position [1060, 0]
click at [122, 219] on div at bounding box center [117, 250] width 151 height 85
click at [177, 253] on button at bounding box center [178, 250] width 14 height 14
click at [138, 252] on div at bounding box center [117, 250] width 151 height 85
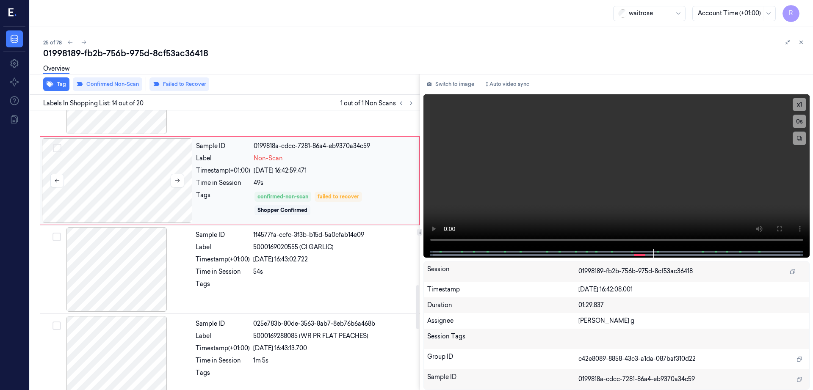
scroll to position [1113, 0]
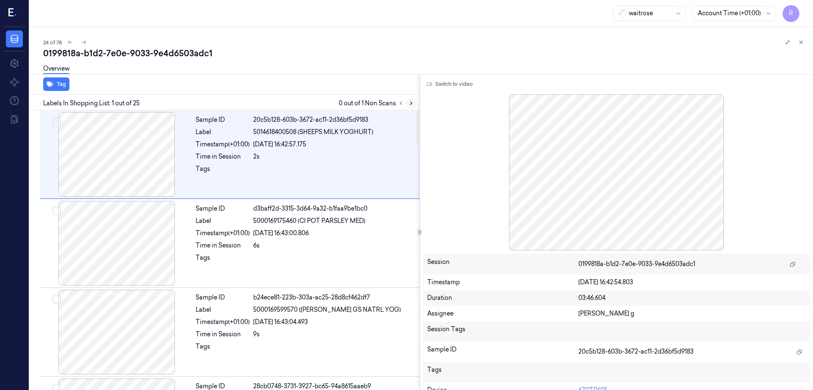
click at [416, 102] on button at bounding box center [411, 103] width 10 height 10
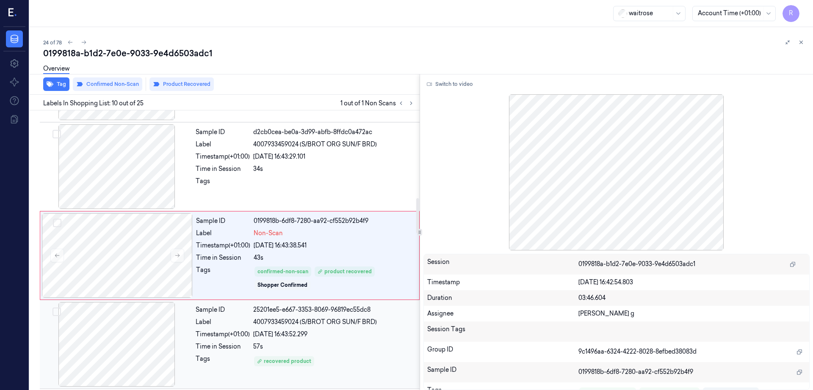
scroll to position [704, 0]
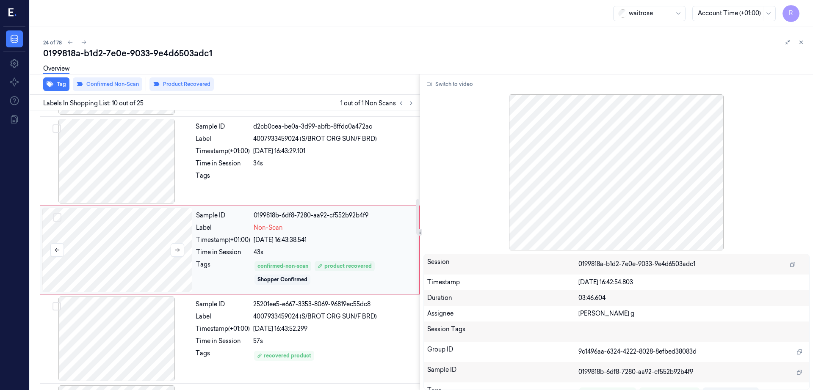
click at [142, 259] on div at bounding box center [117, 250] width 151 height 85
click at [131, 153] on div at bounding box center [116, 161] width 151 height 85
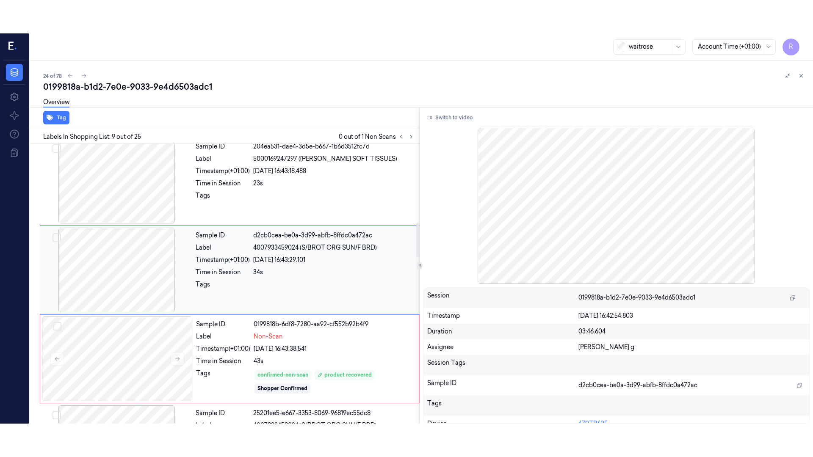
scroll to position [615, 0]
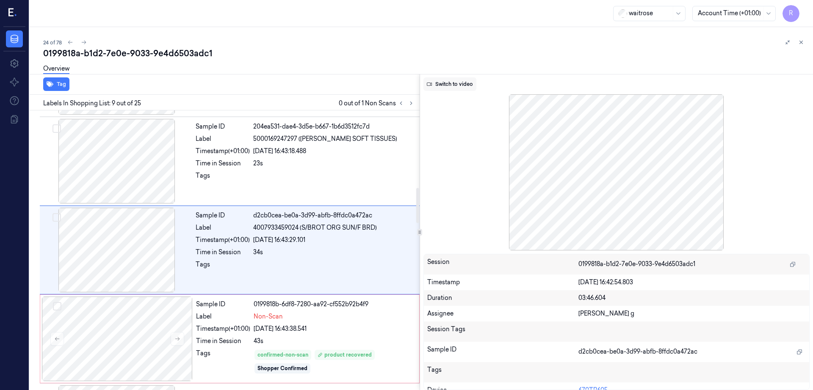
click at [476, 79] on button "Switch to video" at bounding box center [449, 84] width 53 height 14
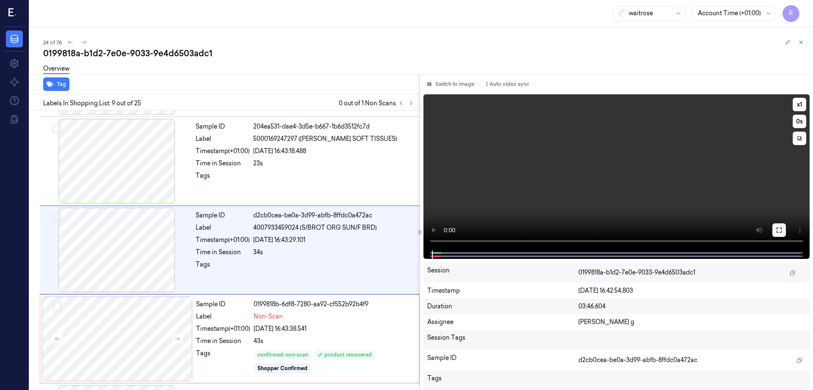
click at [785, 229] on button at bounding box center [779, 230] width 14 height 14
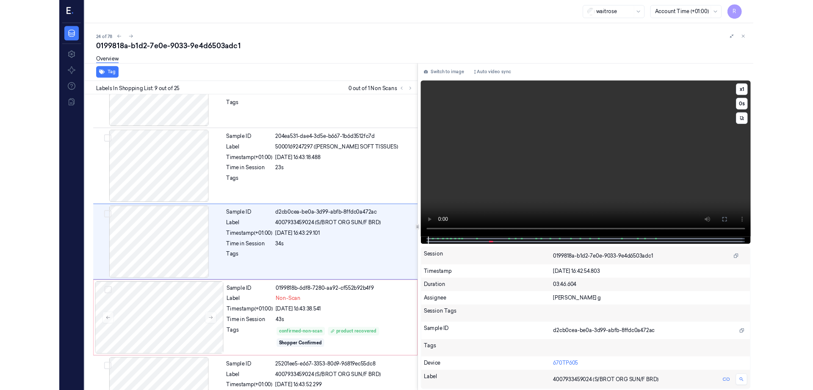
scroll to position [582, 0]
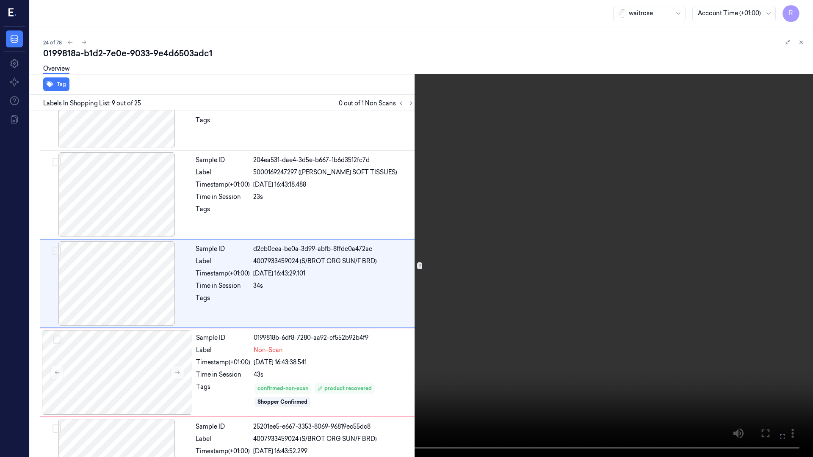
click at [424, 270] on video at bounding box center [406, 228] width 813 height 457
click at [423, 269] on video at bounding box center [406, 228] width 813 height 457
click at [423, 268] on video at bounding box center [406, 228] width 813 height 457
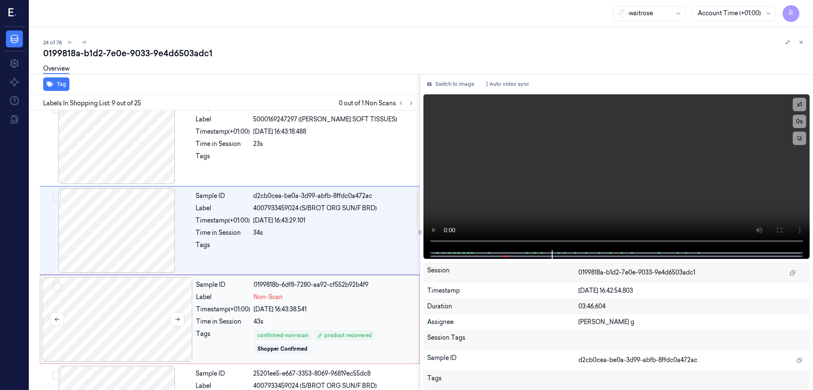
click at [129, 333] on div at bounding box center [117, 319] width 151 height 85
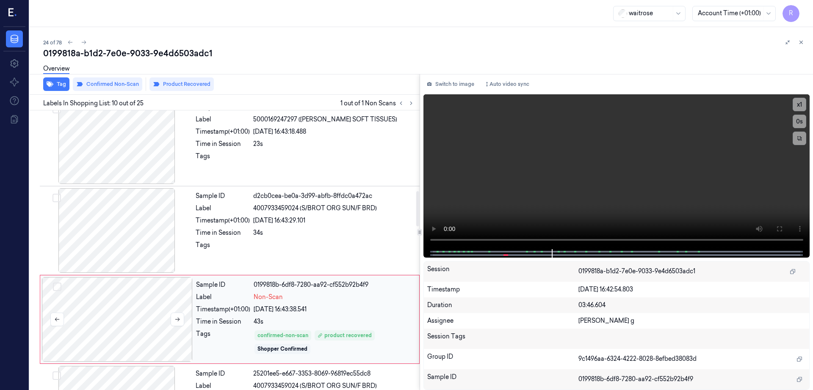
scroll to position [704, 0]
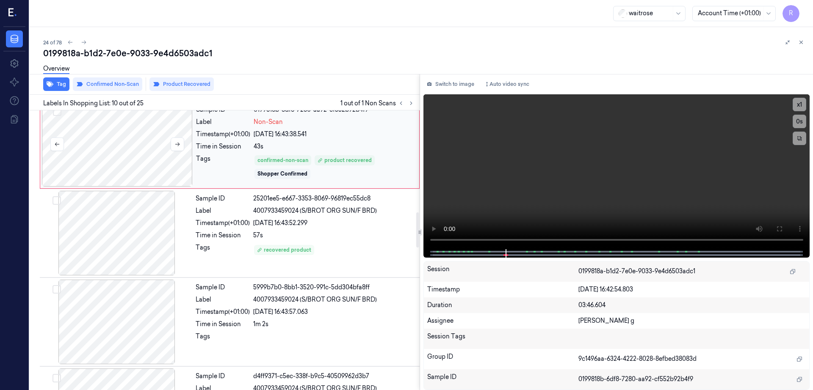
click at [100, 154] on div at bounding box center [117, 144] width 151 height 85
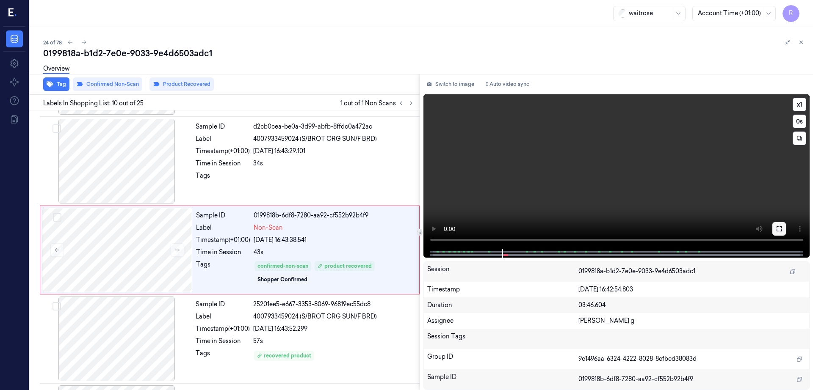
click at [782, 230] on icon at bounding box center [778, 229] width 7 height 7
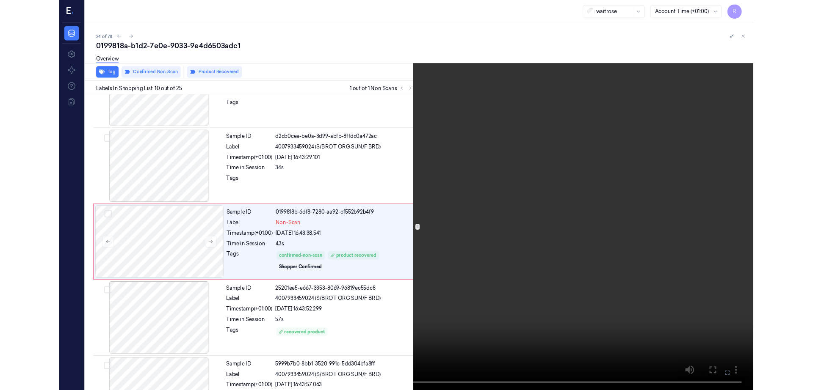
scroll to position [671, 0]
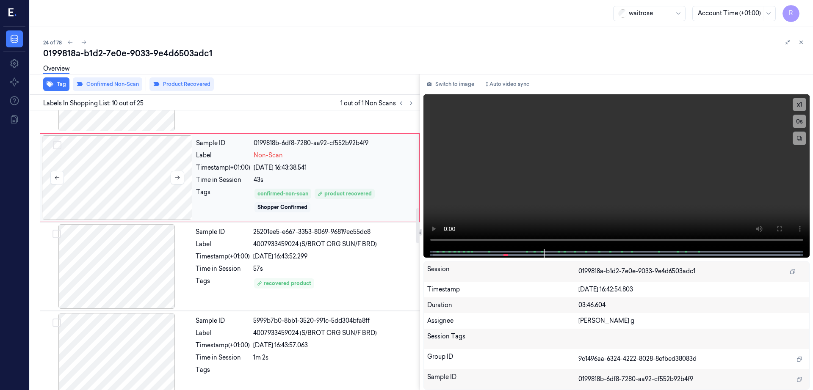
click at [122, 203] on div at bounding box center [117, 177] width 151 height 85
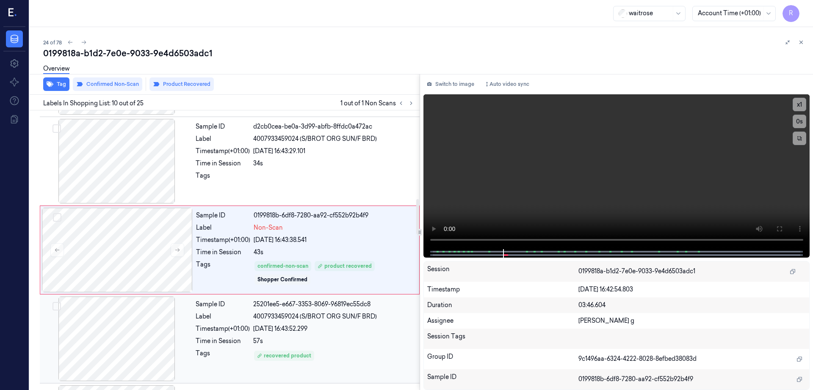
click at [150, 321] on div at bounding box center [116, 339] width 151 height 85
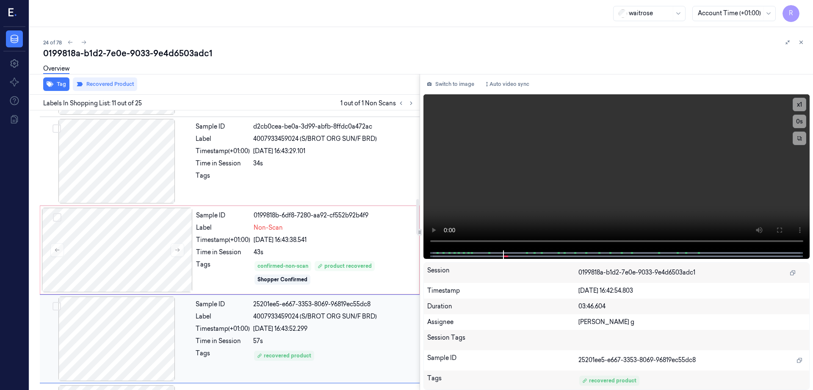
scroll to position [793, 0]
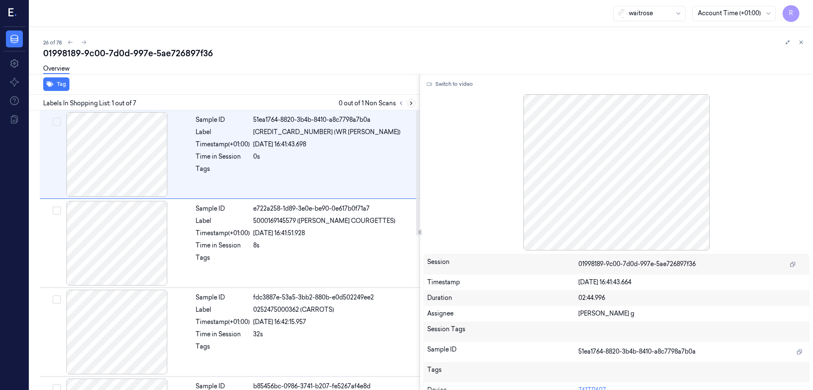
click at [414, 105] on icon at bounding box center [411, 103] width 6 height 6
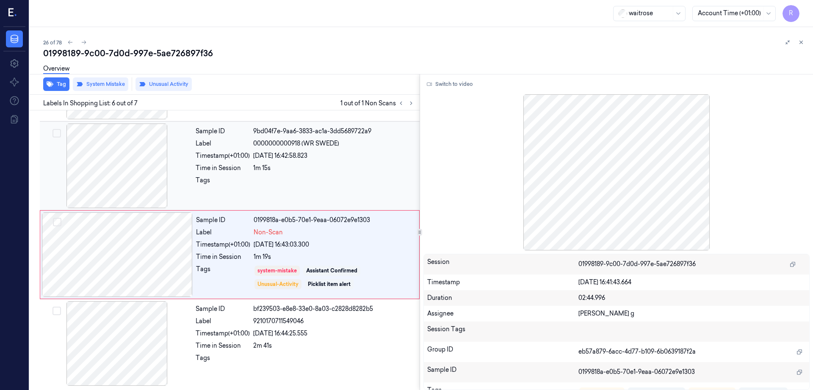
scroll to position [345, 0]
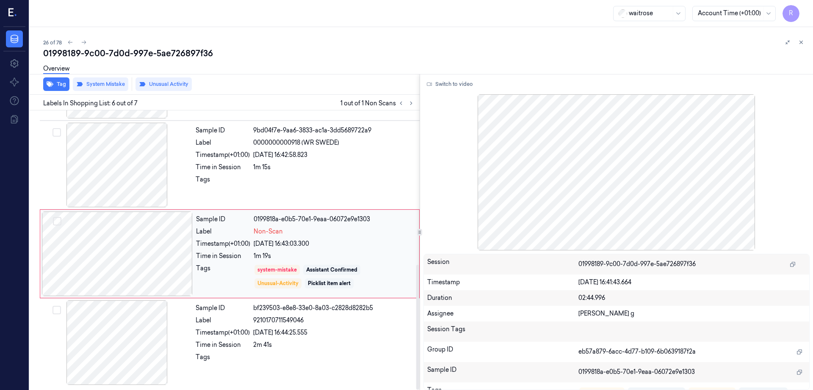
click at [129, 258] on div at bounding box center [117, 254] width 151 height 85
click at [125, 174] on div at bounding box center [116, 165] width 151 height 85
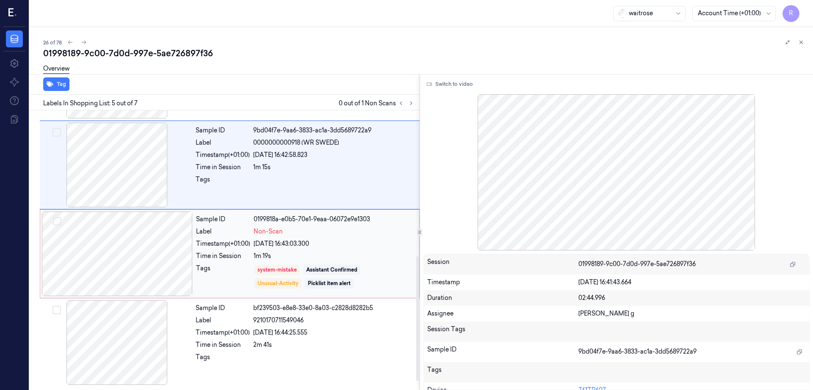
click at [139, 267] on div at bounding box center [117, 254] width 151 height 85
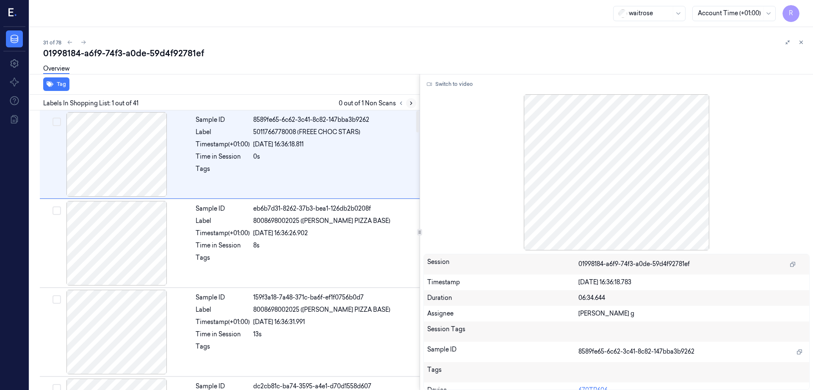
click at [414, 105] on icon at bounding box center [411, 103] width 6 height 6
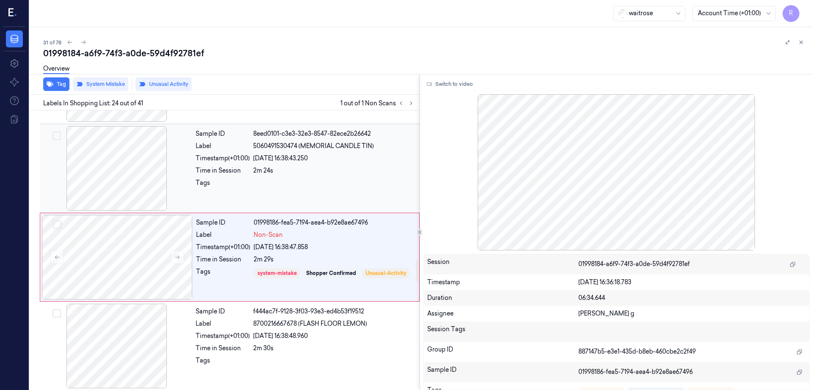
scroll to position [1949, 0]
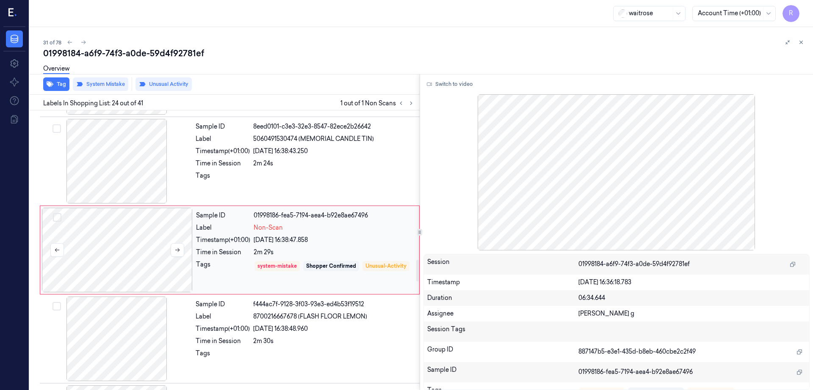
click at [132, 261] on div at bounding box center [117, 250] width 151 height 85
click at [117, 183] on div at bounding box center [116, 161] width 151 height 85
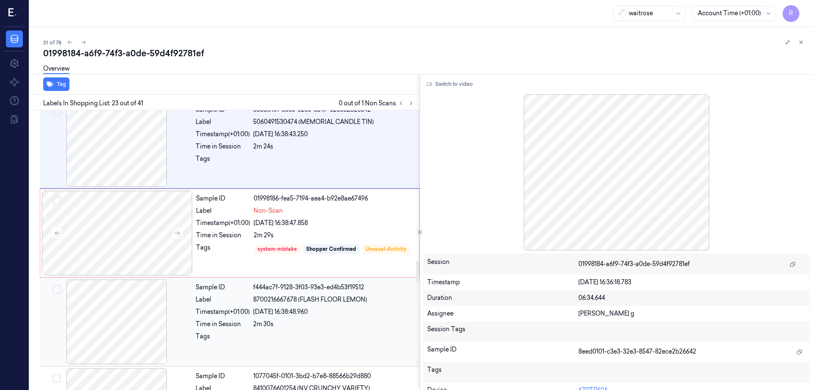
click at [130, 305] on div at bounding box center [116, 322] width 151 height 85
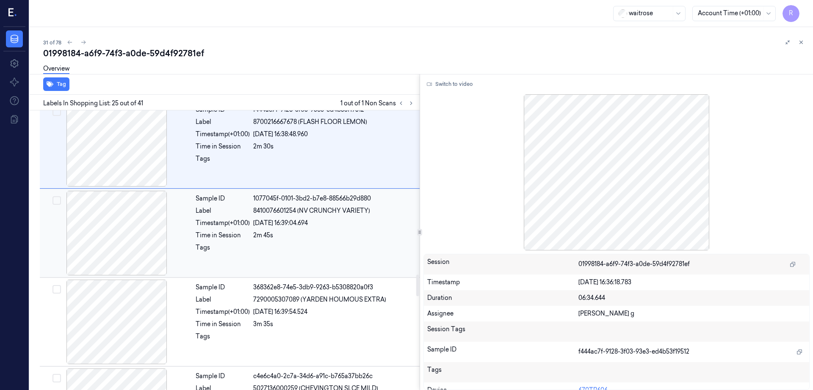
click at [115, 261] on div at bounding box center [116, 233] width 151 height 85
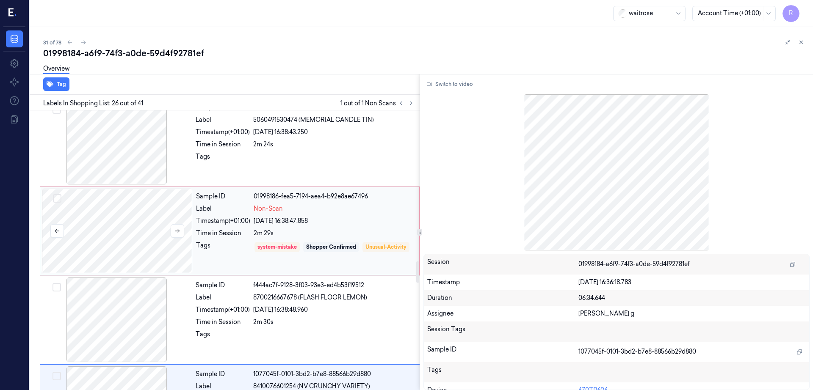
click at [126, 204] on div at bounding box center [117, 231] width 151 height 85
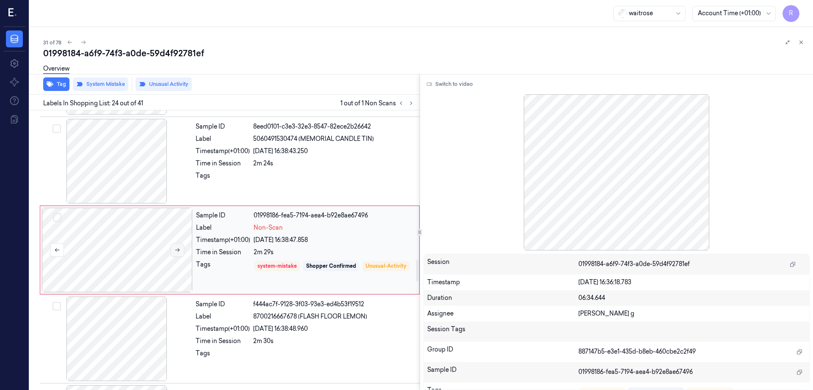
click at [176, 254] on button at bounding box center [178, 250] width 14 height 14
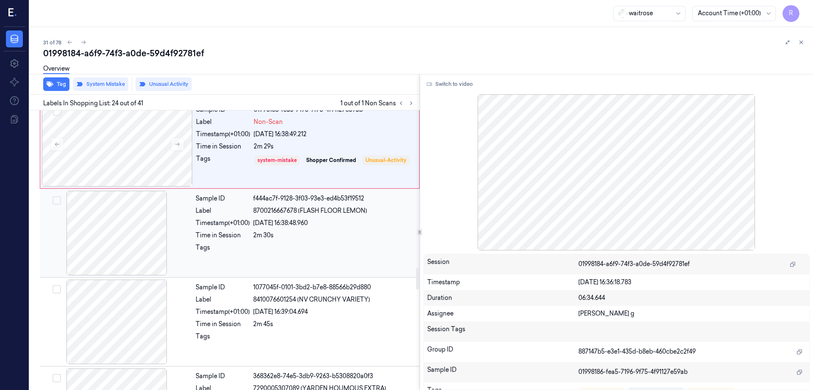
click at [155, 261] on div at bounding box center [116, 233] width 151 height 85
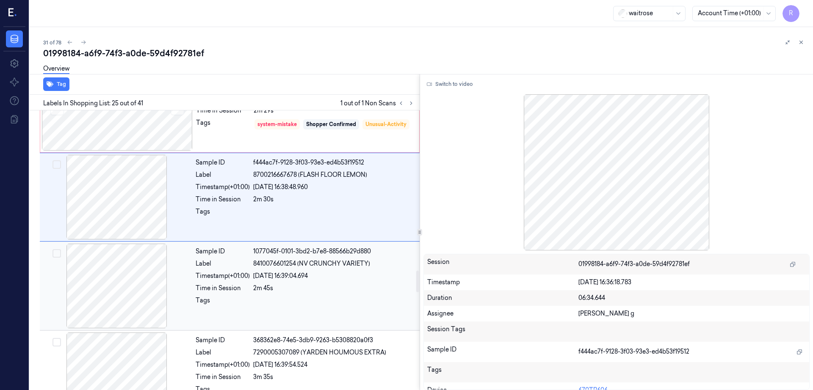
click at [147, 285] on div at bounding box center [116, 286] width 151 height 85
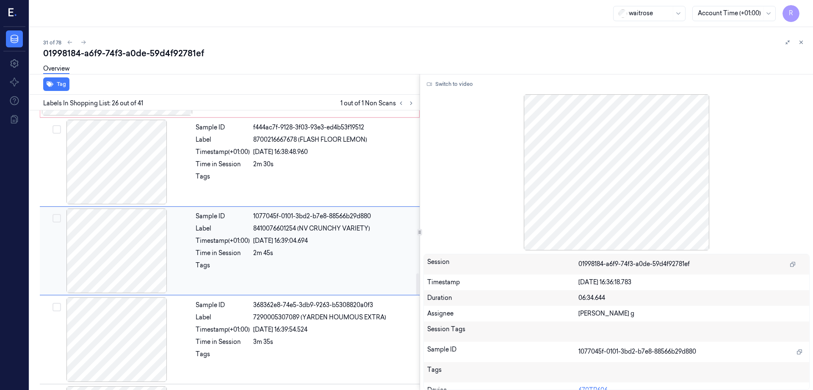
scroll to position [2126, 0]
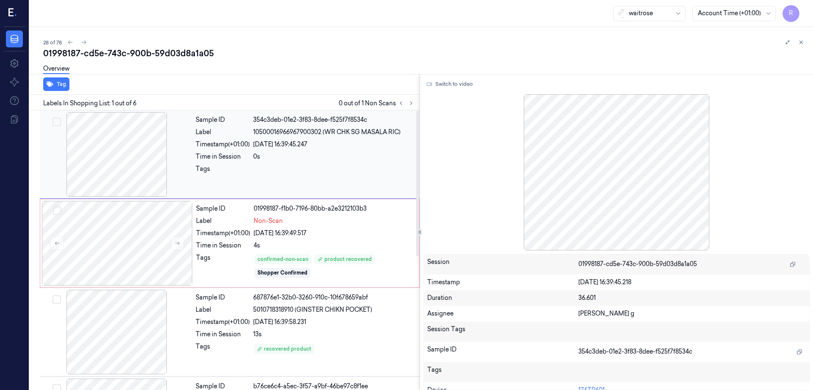
click at [130, 168] on div at bounding box center [116, 154] width 151 height 85
click at [455, 88] on button "Switch to video" at bounding box center [449, 84] width 53 height 14
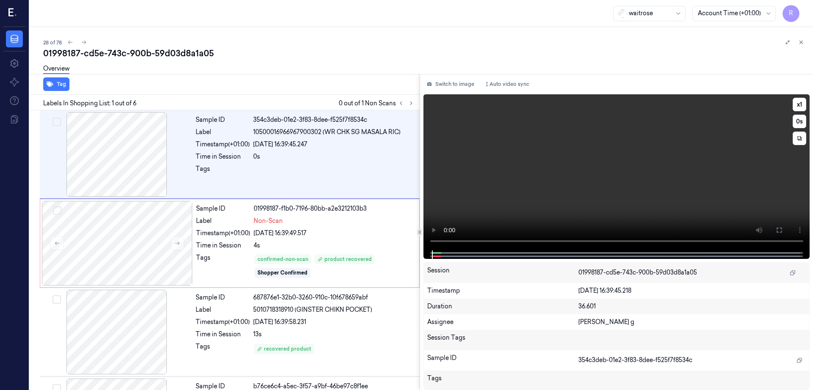
click at [782, 232] on icon at bounding box center [778, 230] width 7 height 7
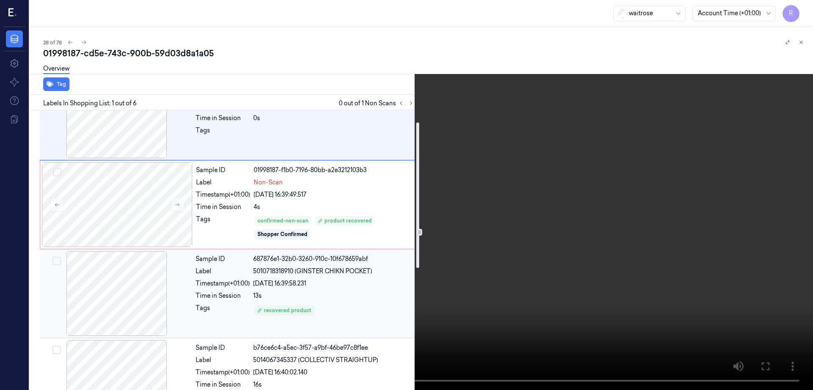
scroll to position [53, 0]
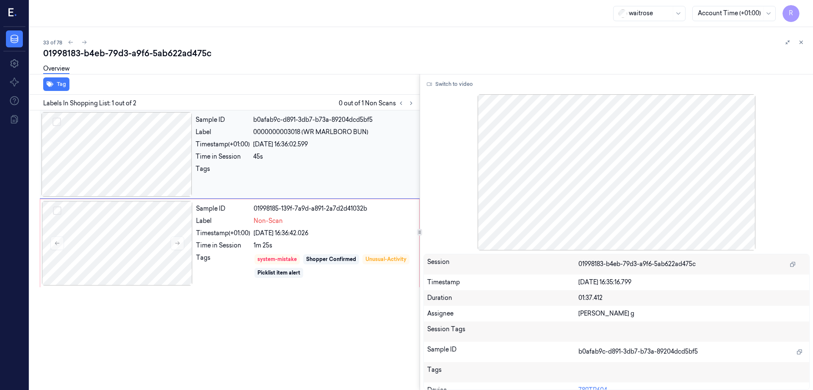
click at [137, 176] on div at bounding box center [116, 154] width 151 height 85
click at [138, 243] on div at bounding box center [117, 243] width 151 height 85
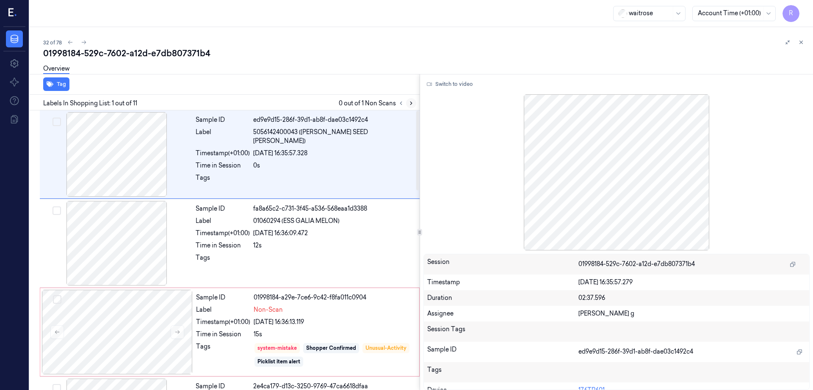
click at [414, 100] on icon at bounding box center [411, 103] width 6 height 6
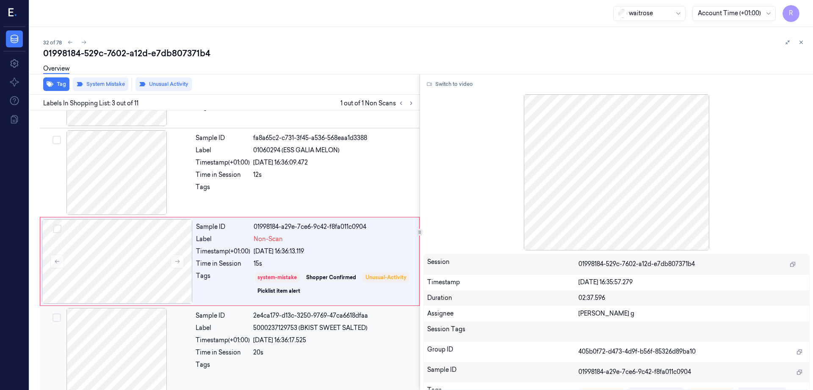
scroll to position [82, 0]
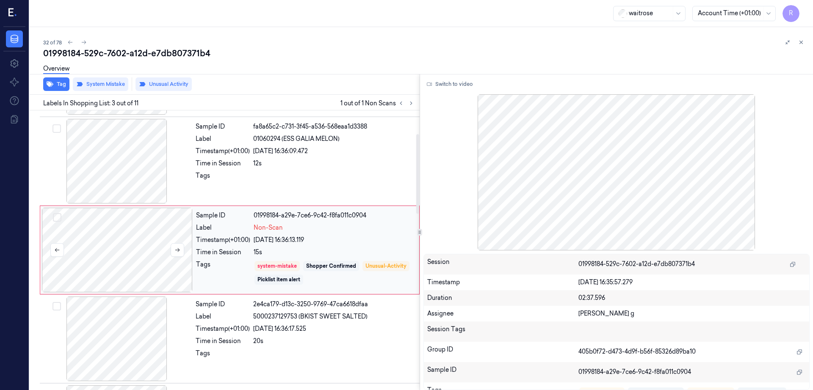
click at [99, 260] on div at bounding box center [117, 250] width 151 height 85
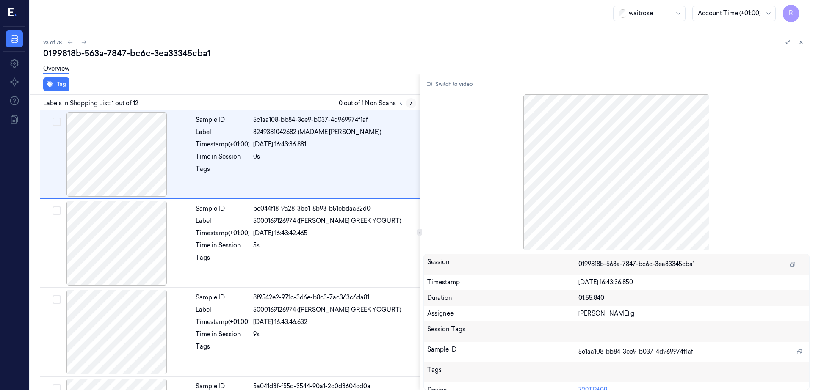
click at [416, 105] on button at bounding box center [411, 103] width 10 height 10
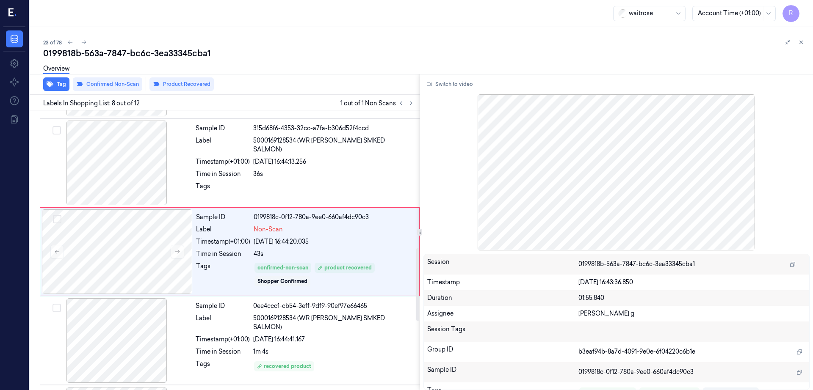
scroll to position [526, 0]
click at [122, 168] on div at bounding box center [116, 161] width 151 height 85
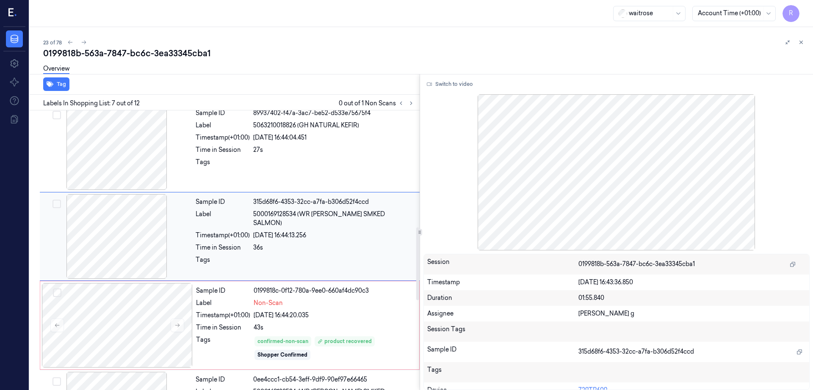
scroll to position [438, 0]
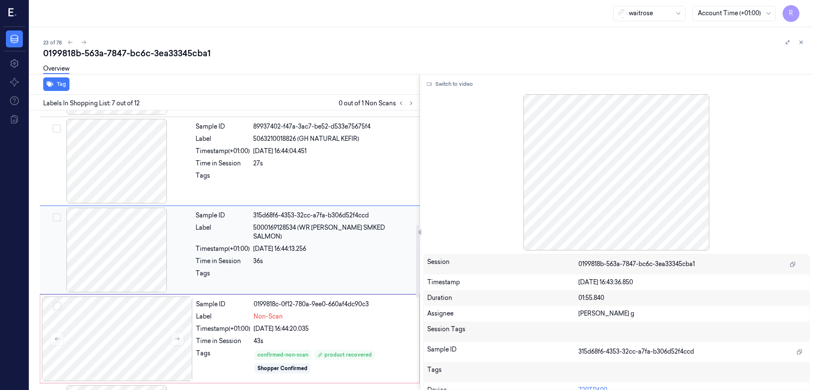
click at [134, 258] on div at bounding box center [116, 250] width 151 height 85
click at [461, 86] on button "Switch to video" at bounding box center [449, 84] width 53 height 14
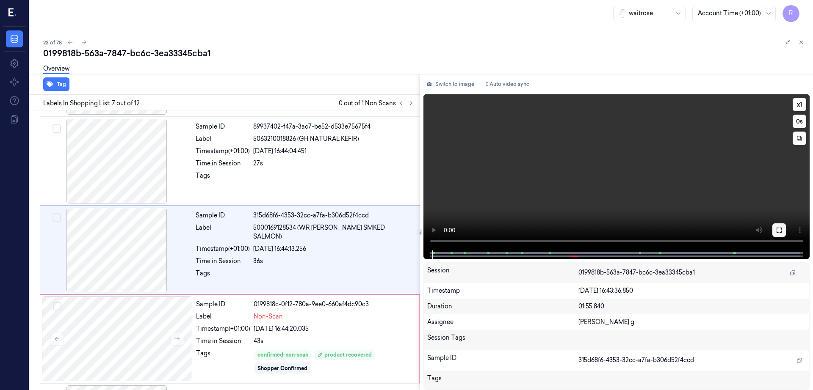
click at [782, 229] on icon at bounding box center [778, 230] width 7 height 7
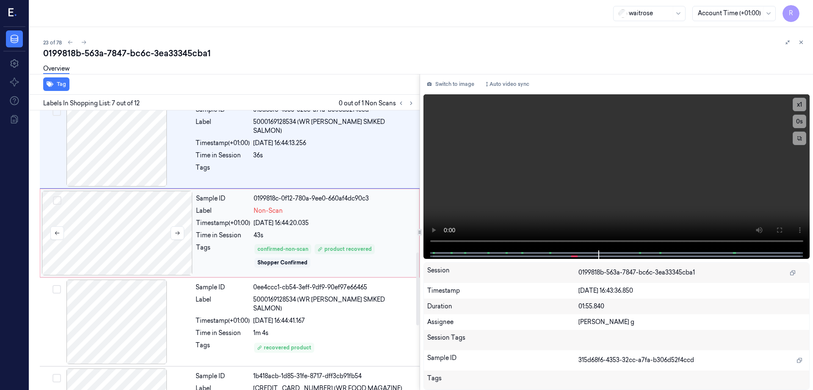
click at [120, 245] on div at bounding box center [117, 233] width 151 height 85
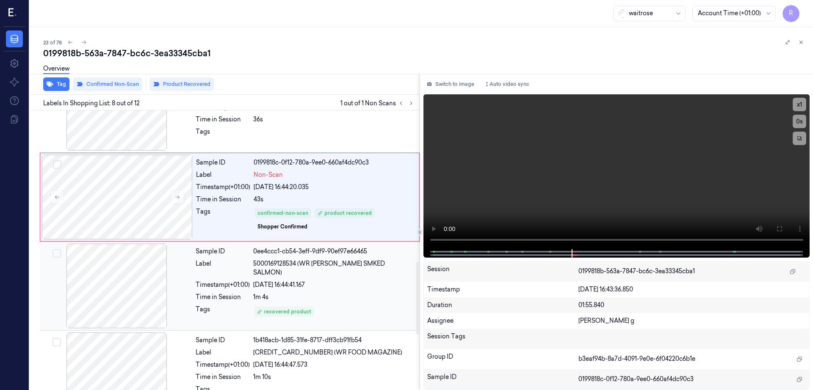
click at [130, 286] on div at bounding box center [116, 286] width 151 height 85
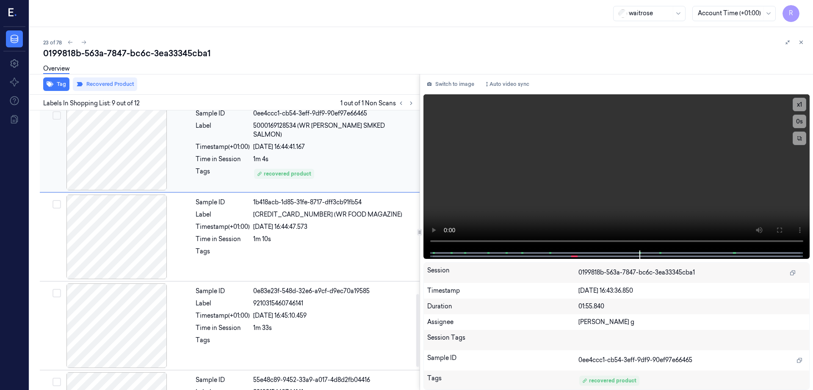
scroll to position [721, 0]
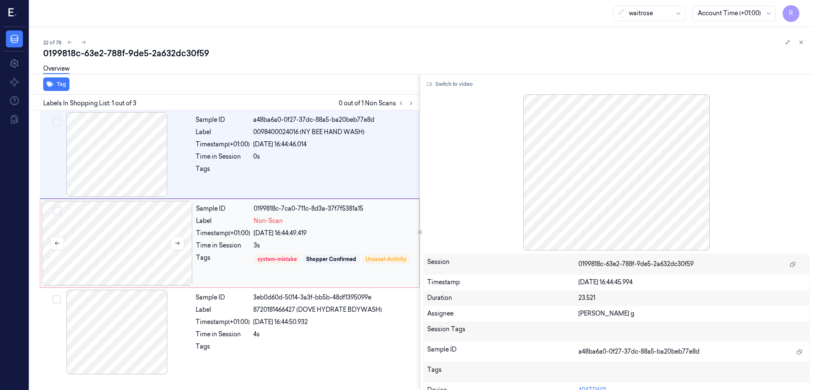
click at [147, 248] on div at bounding box center [117, 243] width 151 height 85
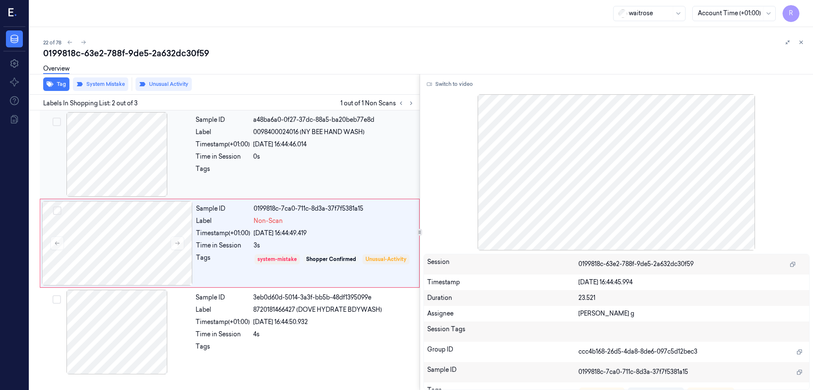
click at [138, 154] on div at bounding box center [116, 154] width 151 height 85
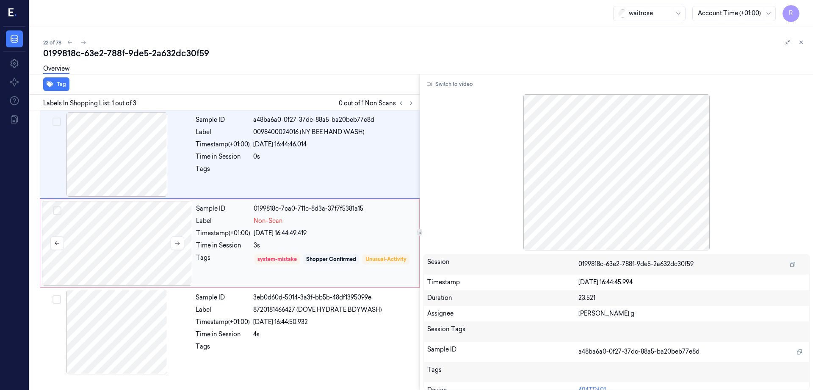
click at [98, 234] on div at bounding box center [117, 243] width 151 height 85
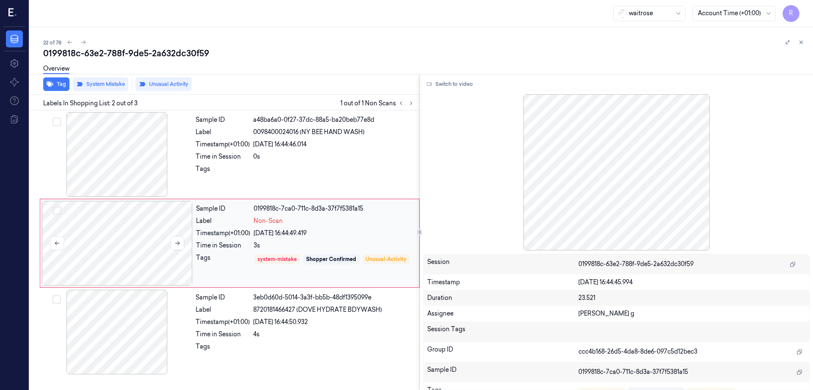
click at [157, 232] on div at bounding box center [117, 243] width 151 height 85
click at [174, 243] on button at bounding box center [178, 244] width 14 height 14
click at [128, 349] on div at bounding box center [116, 332] width 151 height 85
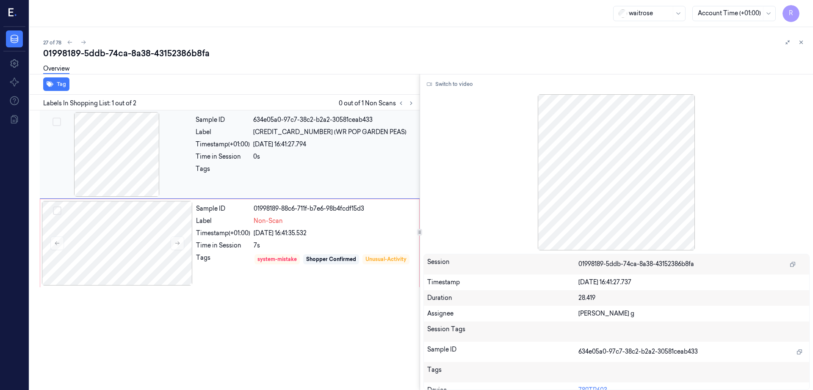
click at [137, 183] on div at bounding box center [116, 154] width 151 height 85
click at [132, 233] on div at bounding box center [117, 243] width 151 height 85
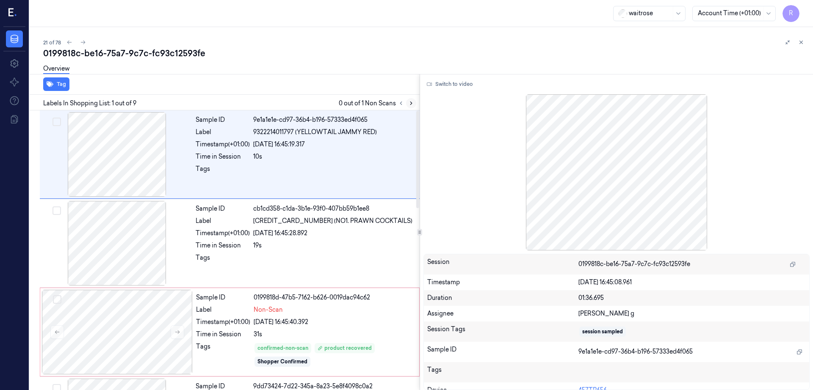
click at [414, 102] on icon at bounding box center [411, 103] width 6 height 6
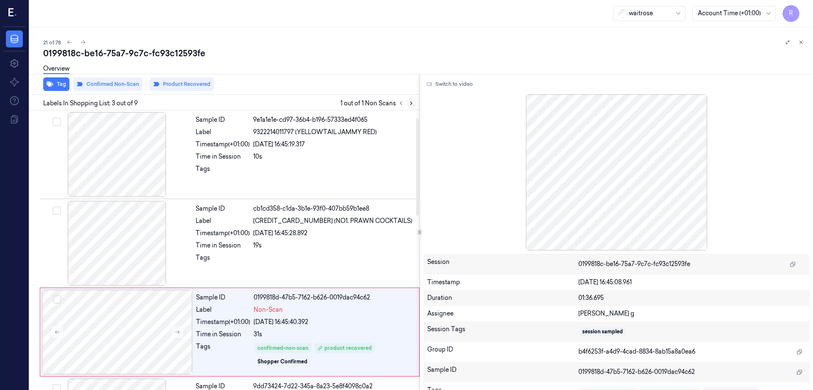
scroll to position [82, 0]
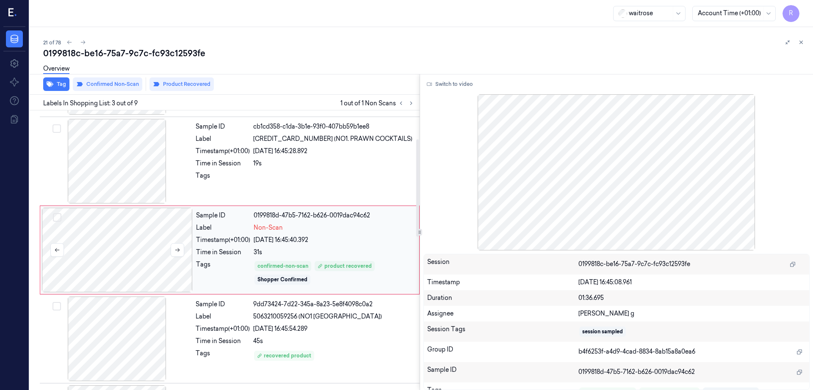
click at [109, 273] on div at bounding box center [117, 250] width 151 height 85
click at [141, 263] on div at bounding box center [117, 250] width 151 height 85
click at [128, 164] on div at bounding box center [116, 161] width 151 height 85
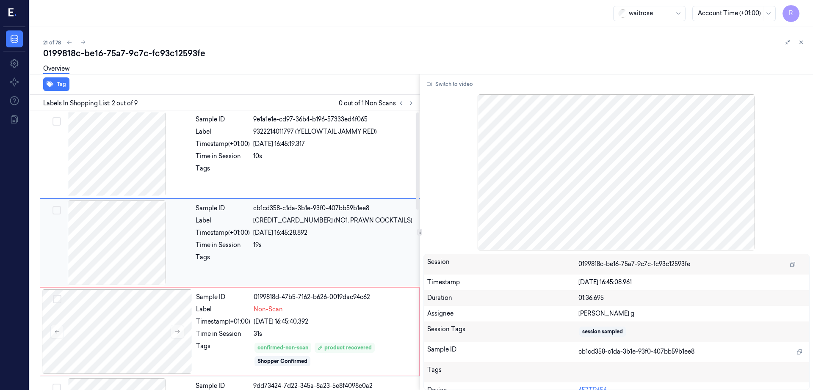
scroll to position [0, 0]
click at [132, 167] on div at bounding box center [116, 154] width 151 height 85
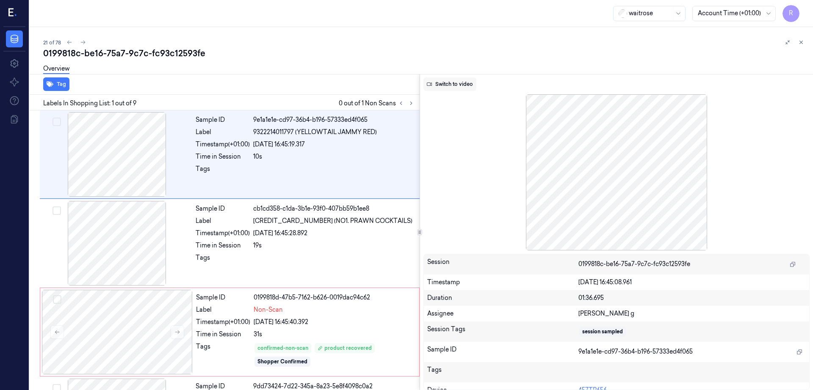
click at [448, 88] on button "Switch to video" at bounding box center [449, 84] width 53 height 14
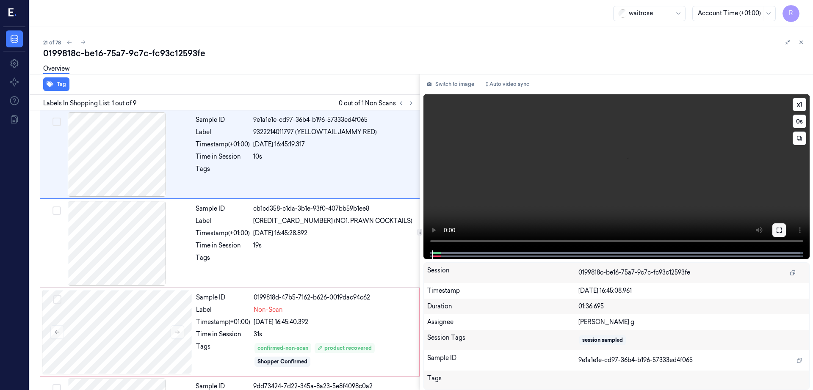
click at [782, 228] on icon at bounding box center [778, 230] width 7 height 7
click at [165, 350] on div at bounding box center [117, 332] width 151 height 85
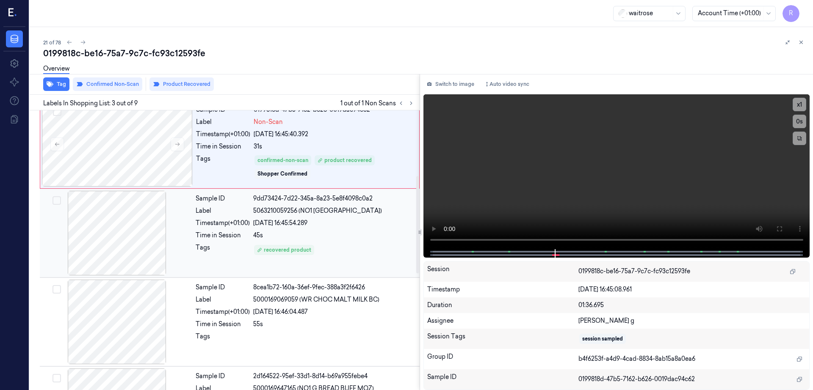
click at [119, 203] on div at bounding box center [116, 233] width 151 height 85
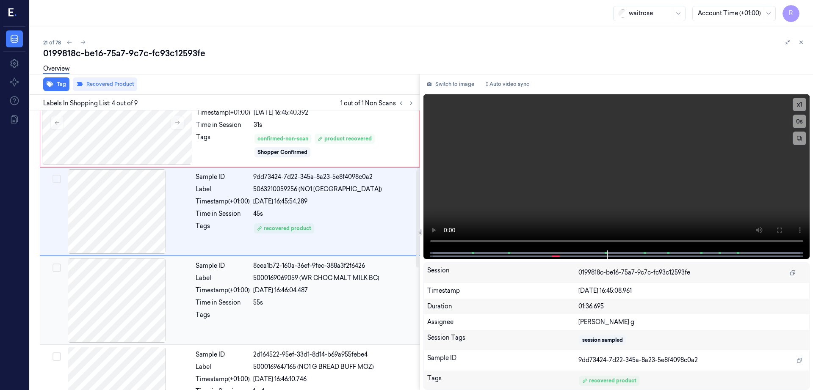
scroll to position [224, 0]
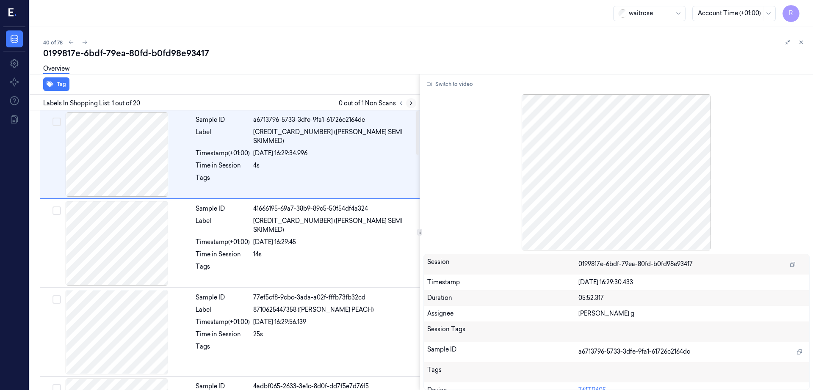
click at [416, 106] on button at bounding box center [411, 103] width 10 height 10
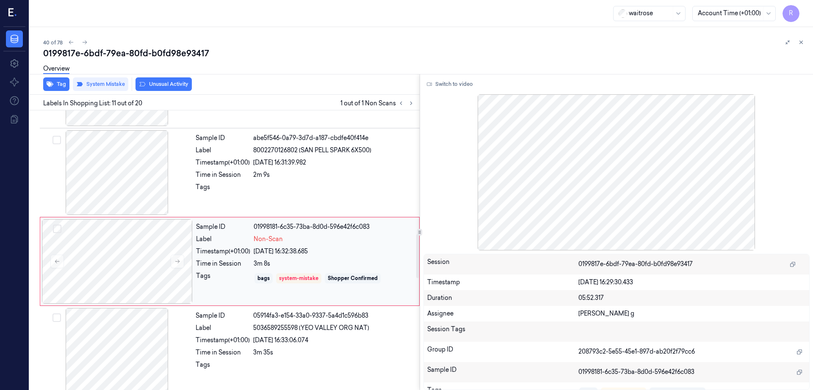
scroll to position [793, 0]
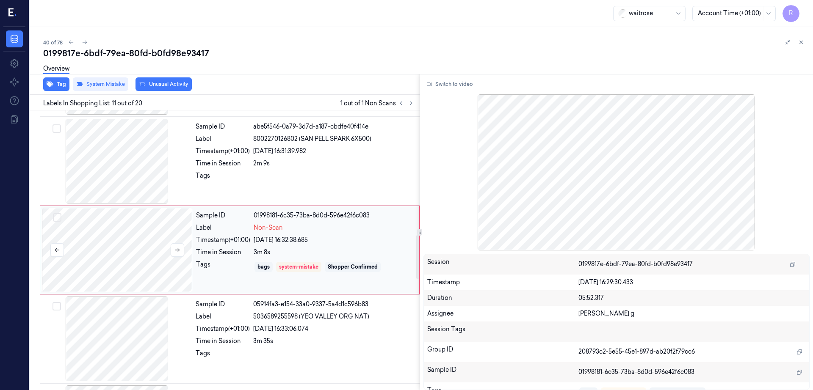
click at [127, 262] on div at bounding box center [117, 250] width 151 height 85
click at [127, 152] on div at bounding box center [116, 161] width 151 height 85
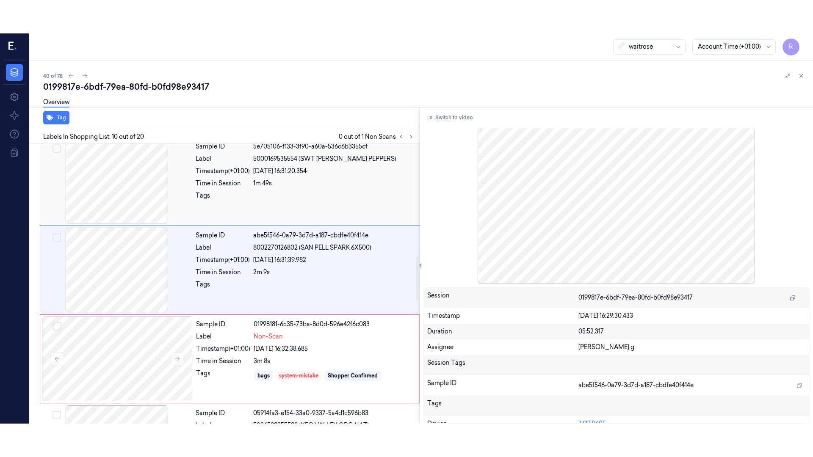
scroll to position [704, 0]
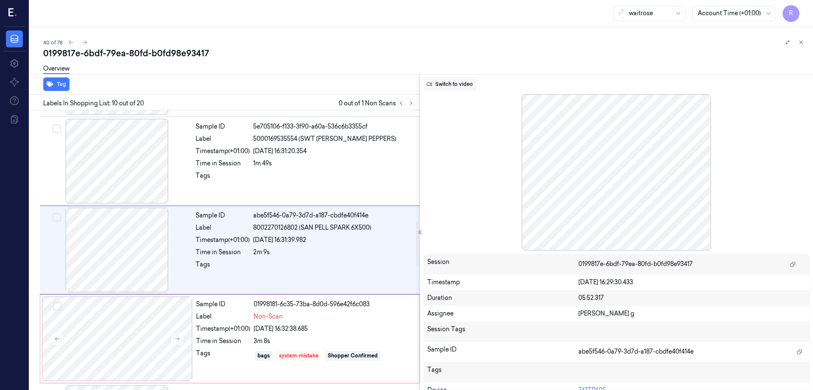
click at [461, 86] on button "Switch to video" at bounding box center [449, 84] width 53 height 14
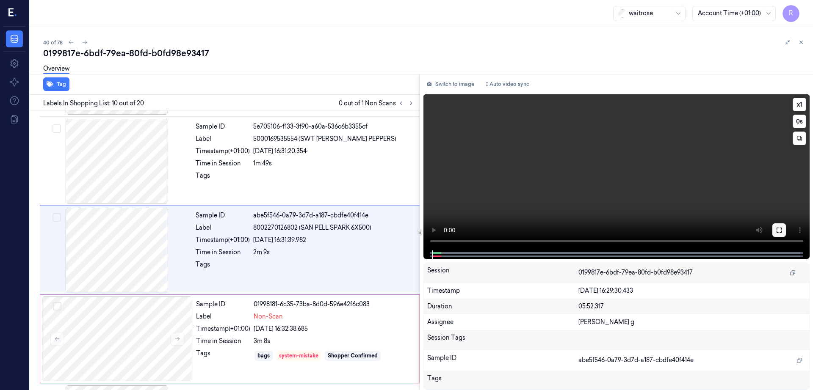
click at [782, 232] on icon at bounding box center [778, 230] width 7 height 7
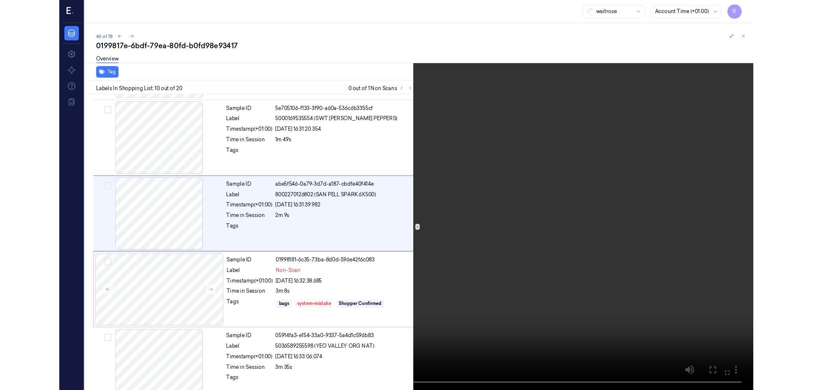
scroll to position [671, 0]
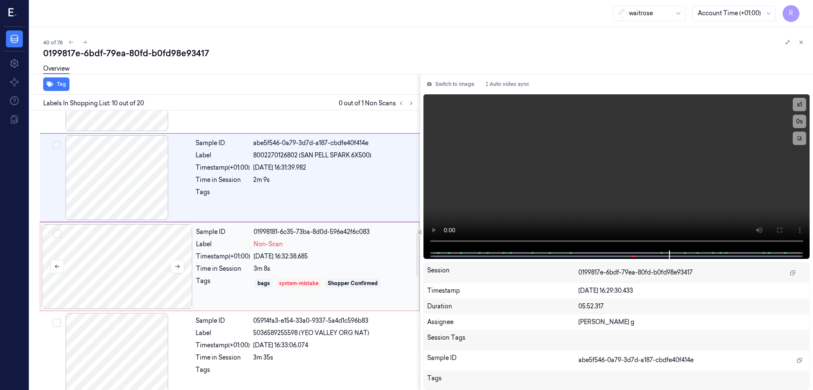
click at [187, 273] on div at bounding box center [117, 266] width 151 height 85
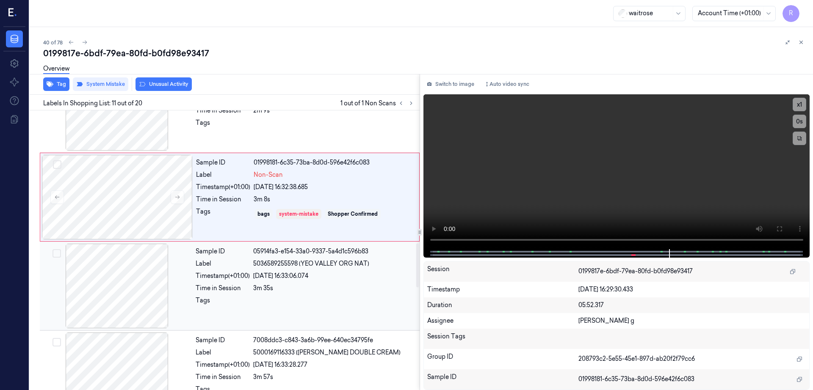
click at [143, 307] on div at bounding box center [116, 286] width 151 height 85
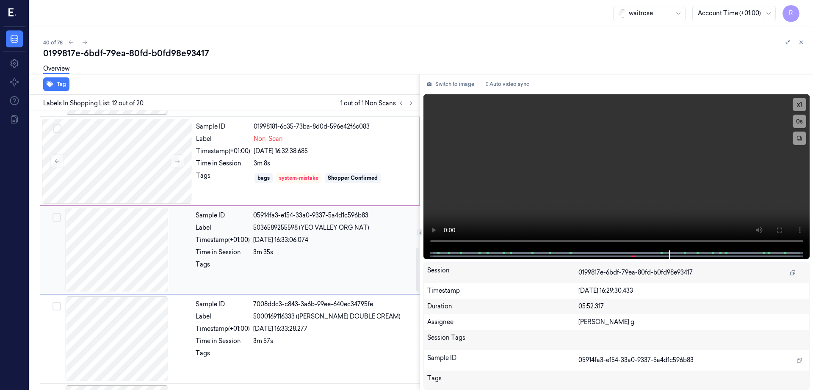
scroll to position [776, 0]
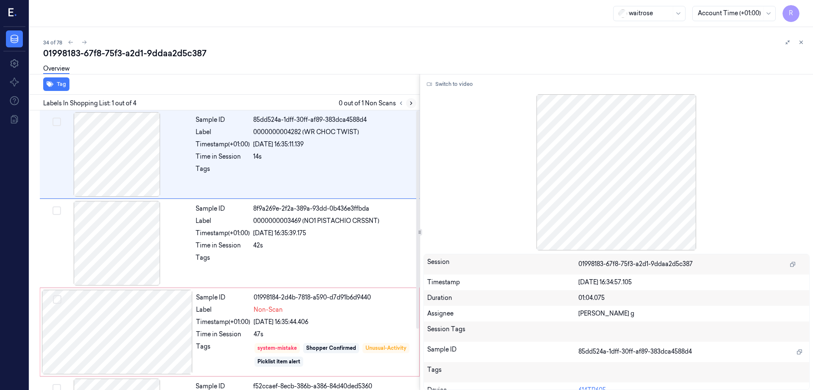
click at [414, 101] on icon at bounding box center [411, 103] width 6 height 6
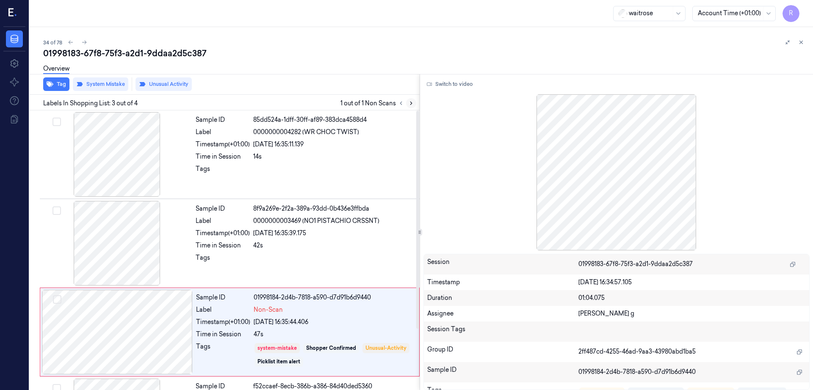
scroll to position [78, 0]
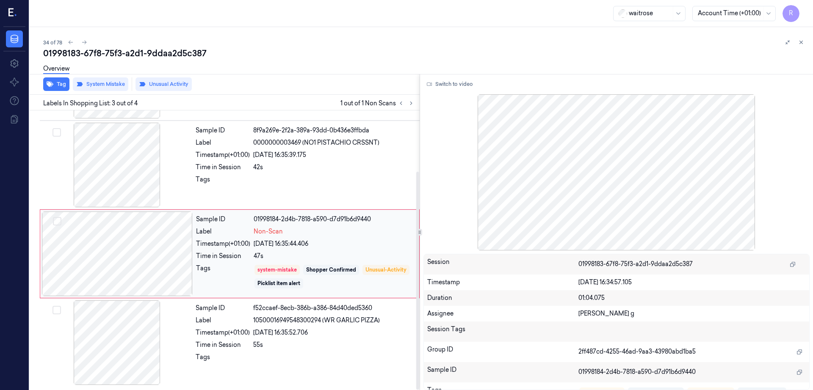
click at [109, 262] on div at bounding box center [117, 254] width 151 height 85
click at [107, 173] on div at bounding box center [116, 165] width 151 height 85
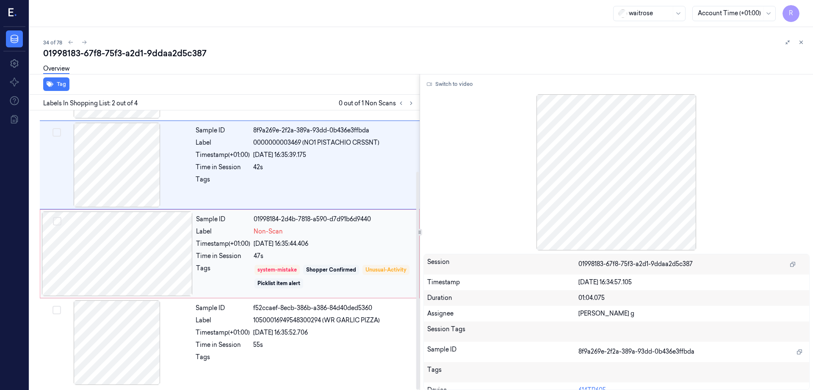
click at [130, 288] on div at bounding box center [117, 254] width 151 height 85
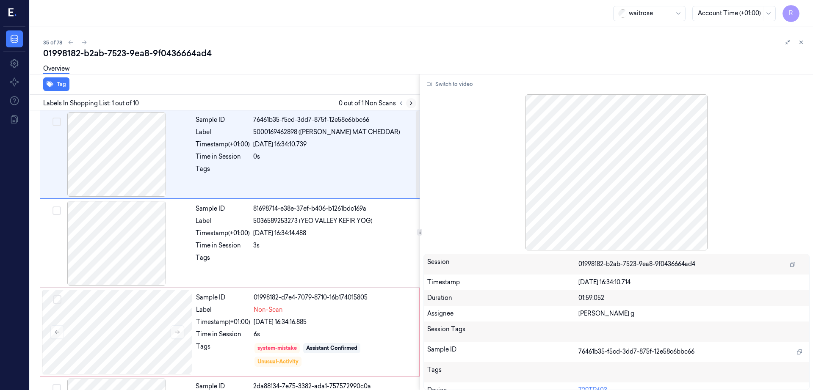
click at [414, 104] on icon at bounding box center [411, 103] width 6 height 6
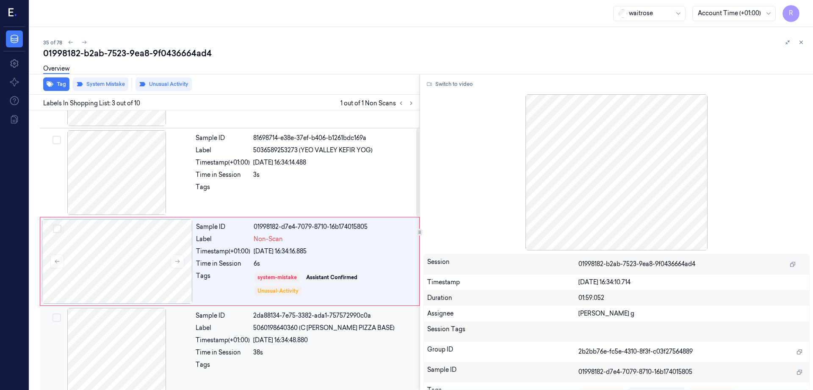
scroll to position [82, 0]
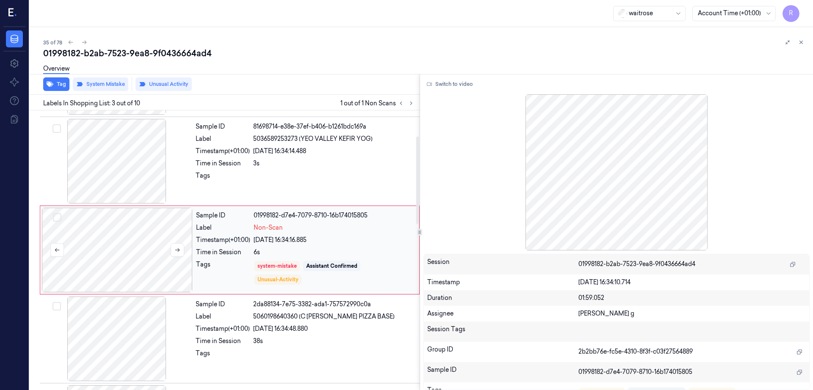
click at [124, 260] on div at bounding box center [117, 250] width 151 height 85
click at [149, 178] on div at bounding box center [116, 161] width 151 height 85
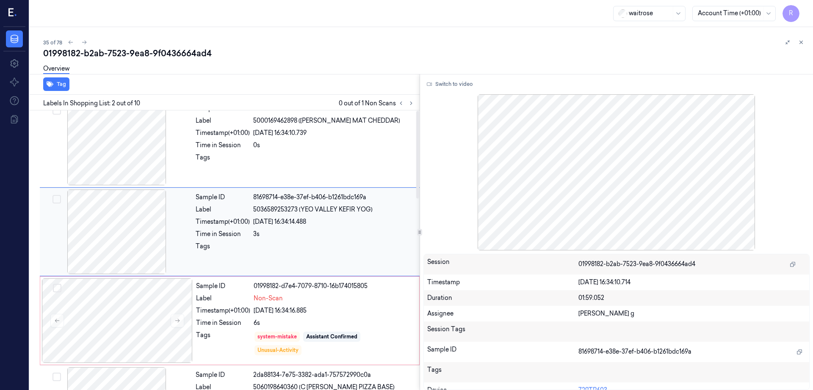
scroll to position [0, 0]
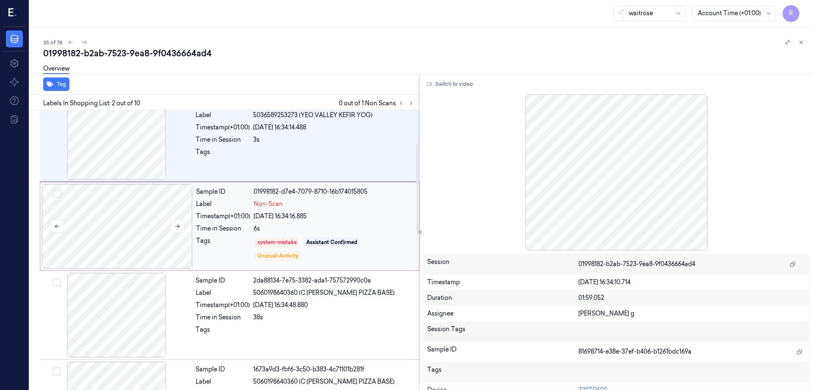
click at [158, 236] on div at bounding box center [117, 226] width 151 height 85
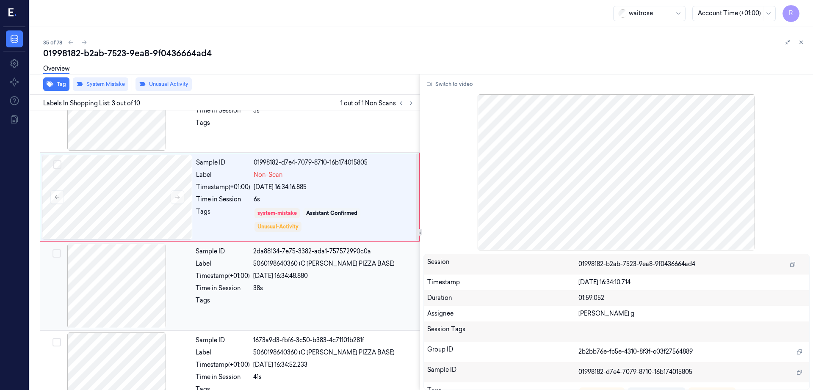
click at [135, 278] on div at bounding box center [116, 286] width 151 height 85
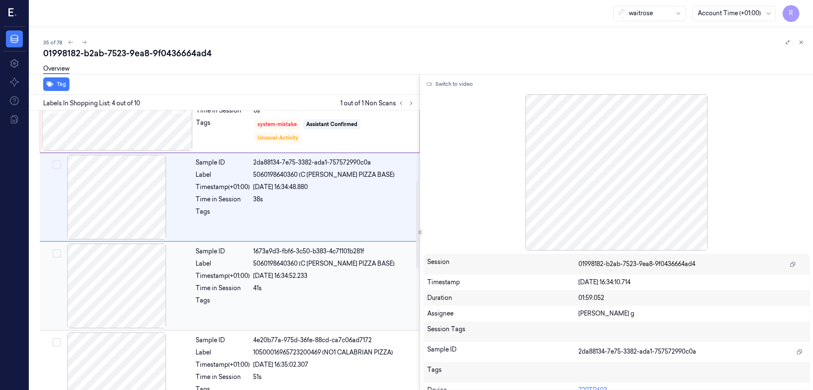
click at [134, 284] on div at bounding box center [116, 286] width 151 height 85
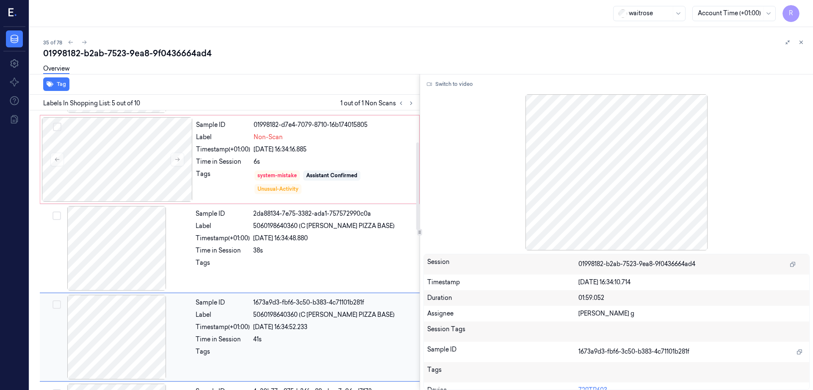
scroll to position [101, 0]
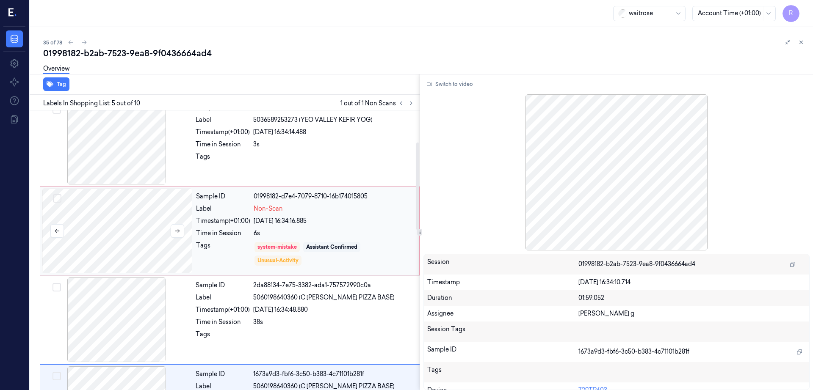
click at [119, 207] on div at bounding box center [117, 231] width 151 height 85
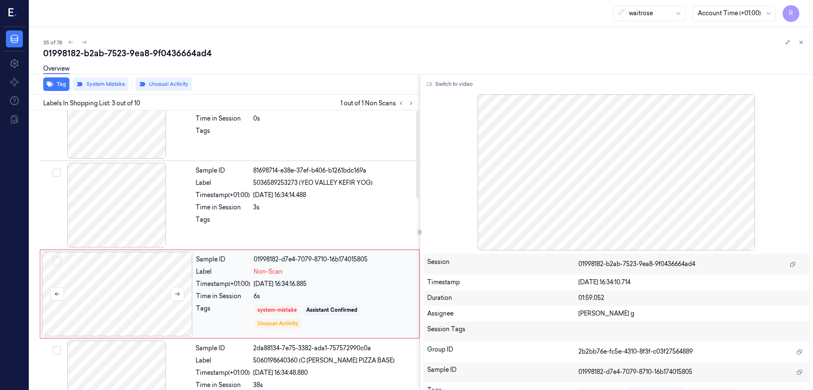
scroll to position [0, 0]
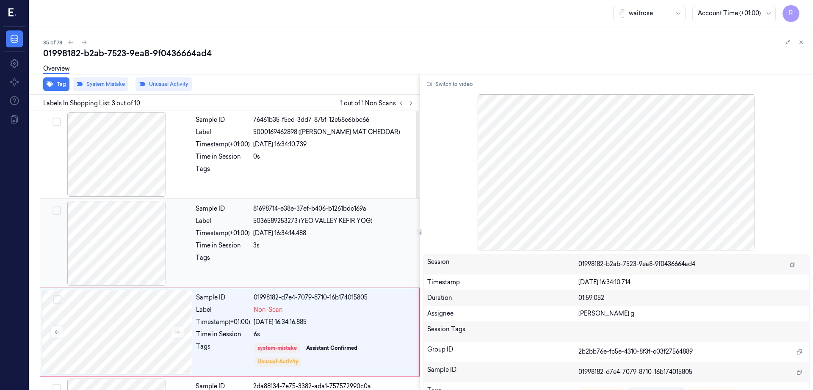
click at [119, 208] on div at bounding box center [116, 243] width 151 height 85
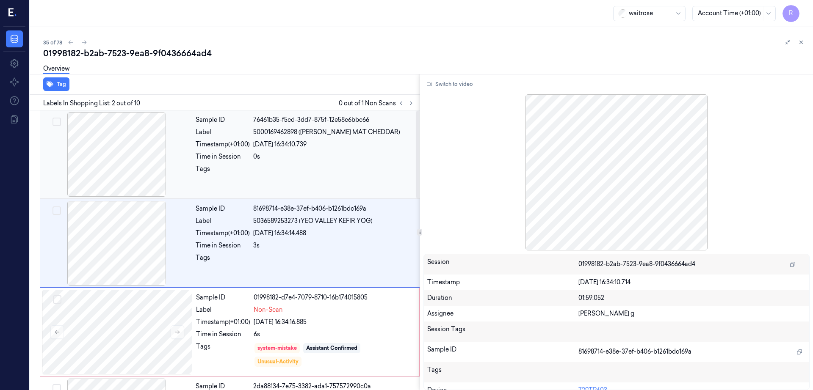
click at [125, 163] on div at bounding box center [116, 154] width 151 height 85
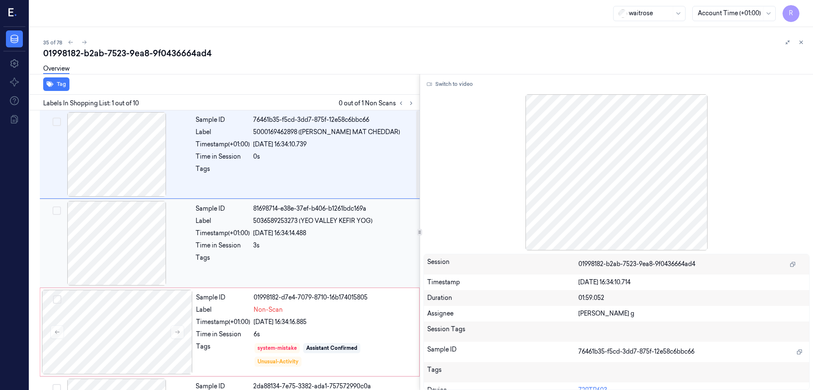
click at [132, 220] on div at bounding box center [116, 243] width 151 height 85
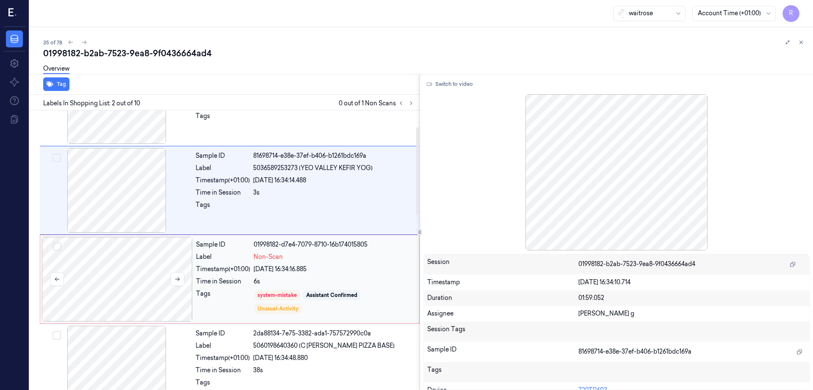
click at [132, 244] on div at bounding box center [117, 279] width 151 height 85
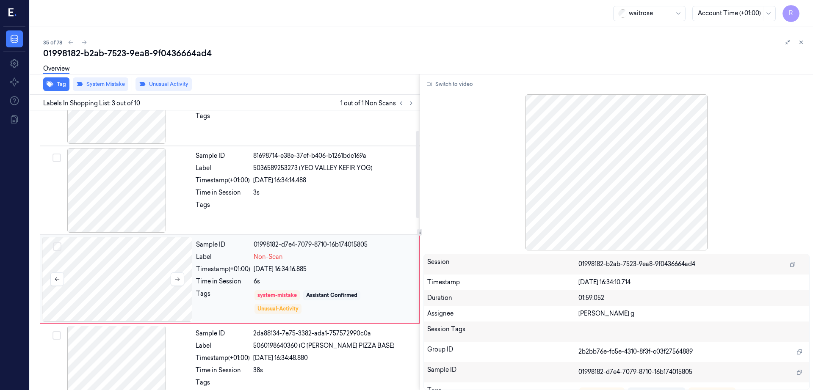
scroll to position [82, 0]
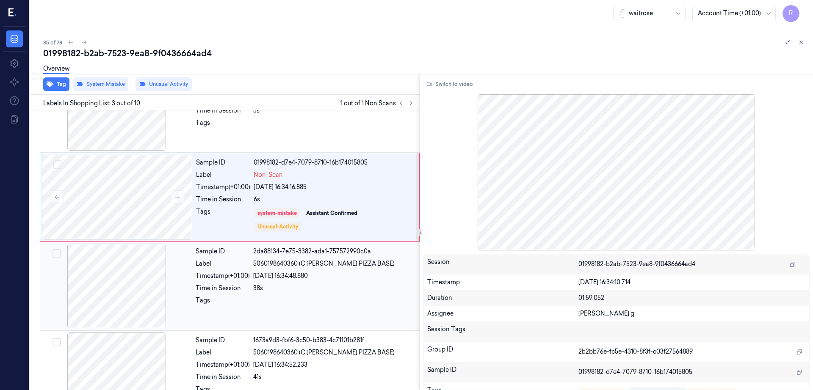
click at [130, 274] on div at bounding box center [116, 286] width 151 height 85
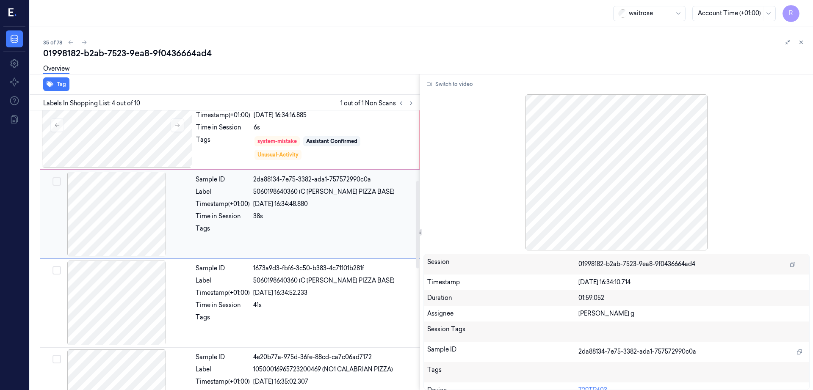
scroll to position [224, 0]
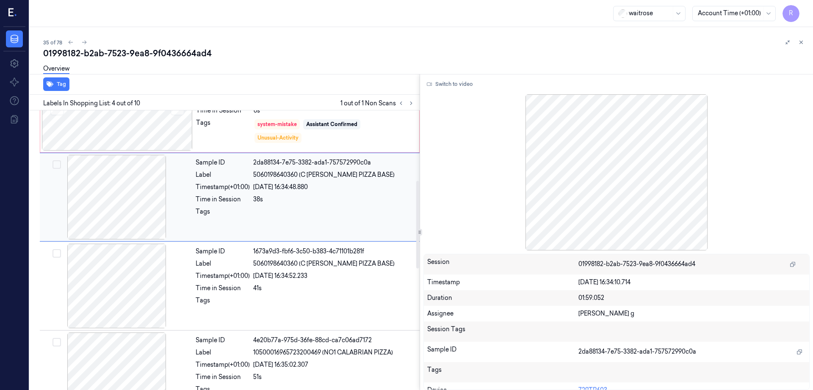
click at [130, 272] on div at bounding box center [116, 286] width 151 height 85
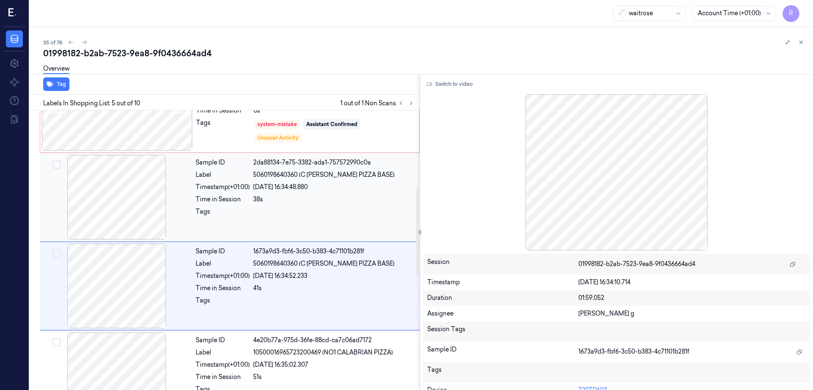
scroll to position [260, 0]
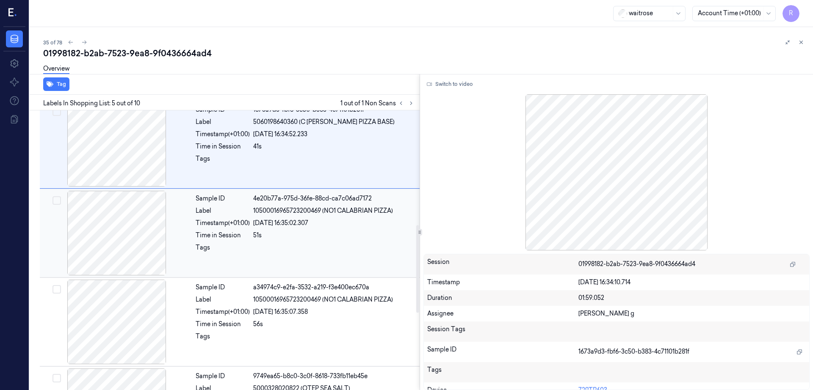
click at [113, 227] on div at bounding box center [116, 233] width 151 height 85
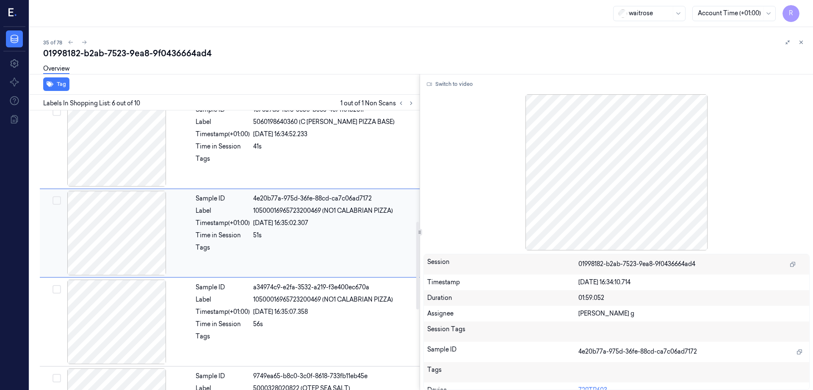
scroll to position [349, 0]
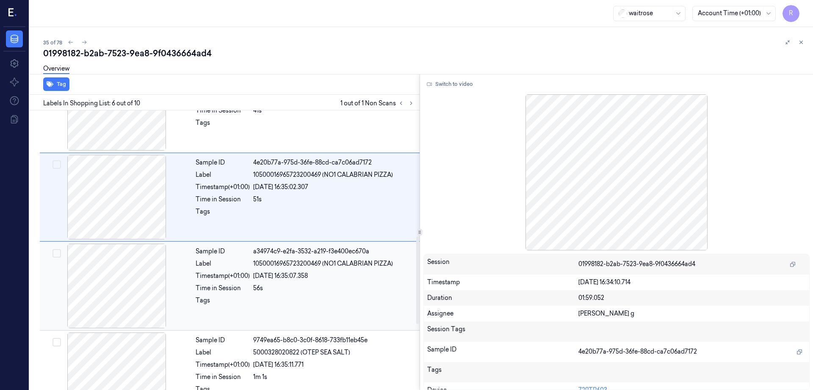
click at [118, 245] on div at bounding box center [116, 286] width 151 height 85
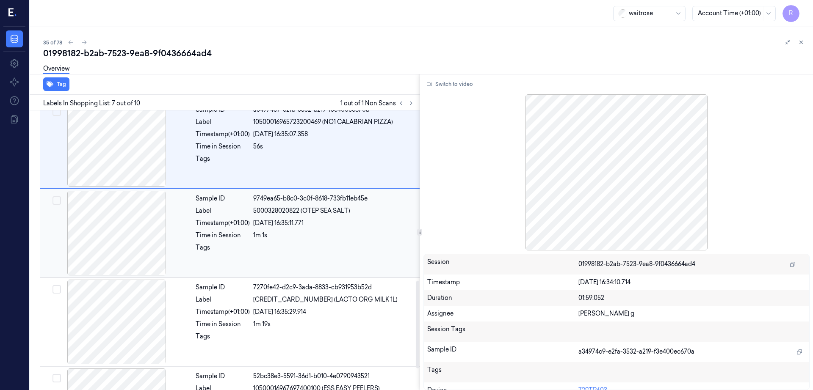
click at [119, 247] on div at bounding box center [116, 233] width 151 height 85
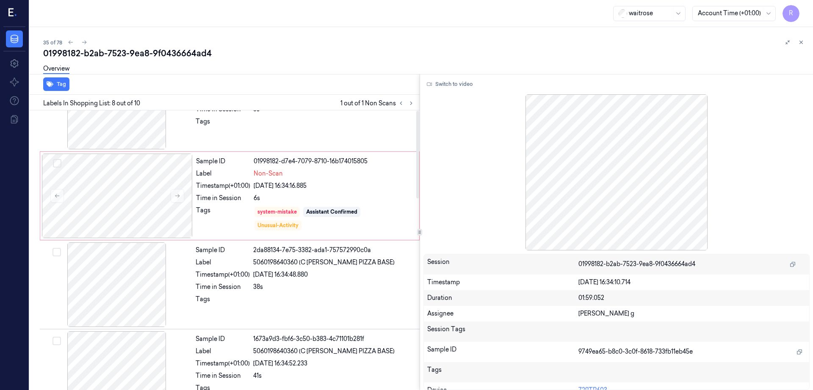
scroll to position [0, 0]
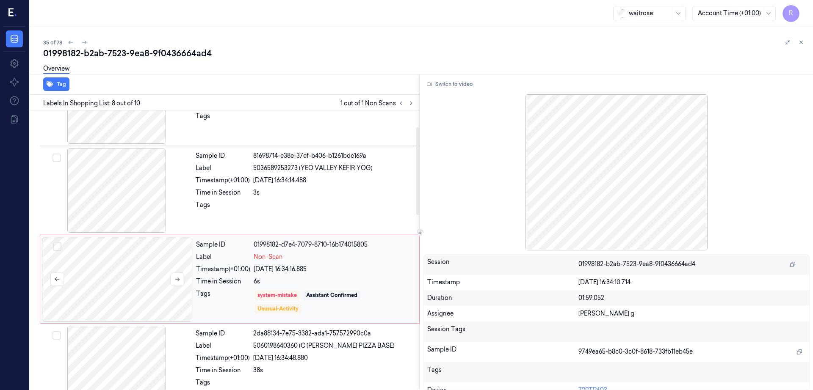
click at [123, 266] on div at bounding box center [117, 279] width 151 height 85
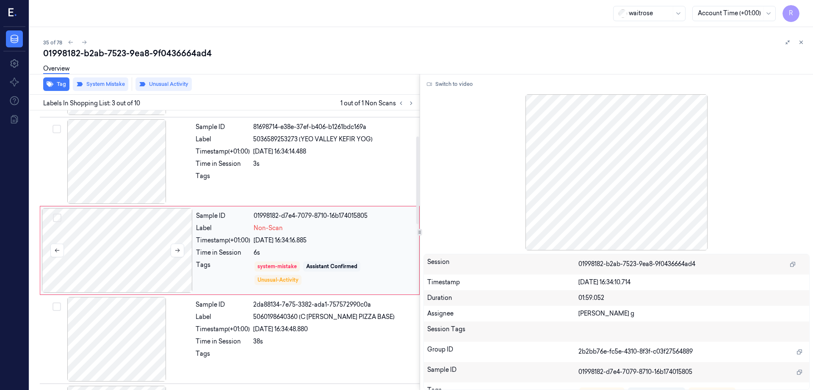
scroll to position [82, 0]
click at [179, 246] on button at bounding box center [178, 250] width 14 height 14
click at [179, 249] on icon at bounding box center [177, 250] width 6 height 6
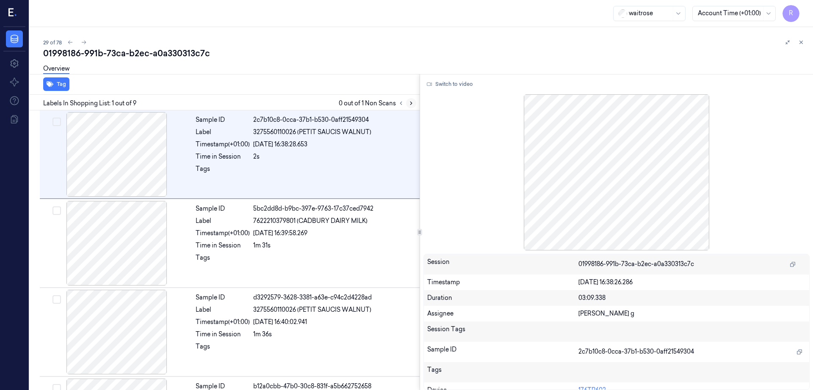
click at [414, 105] on icon at bounding box center [411, 103] width 6 height 6
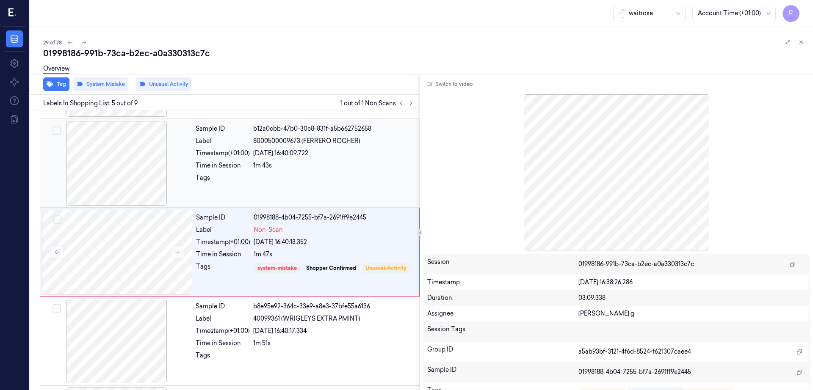
scroll to position [260, 0]
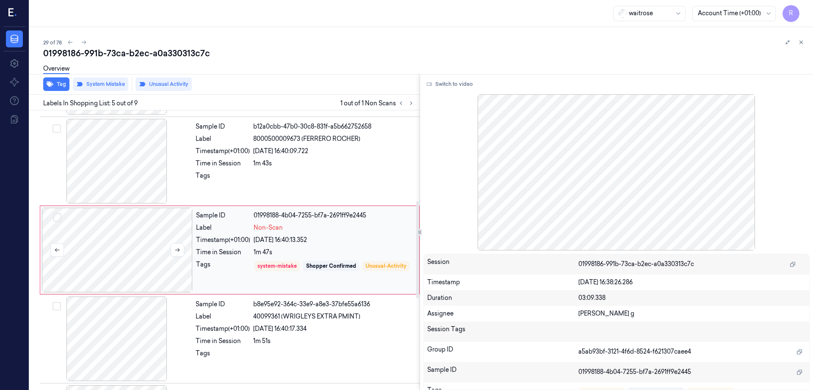
click at [116, 234] on div at bounding box center [117, 250] width 151 height 85
click at [112, 170] on div at bounding box center [116, 161] width 151 height 85
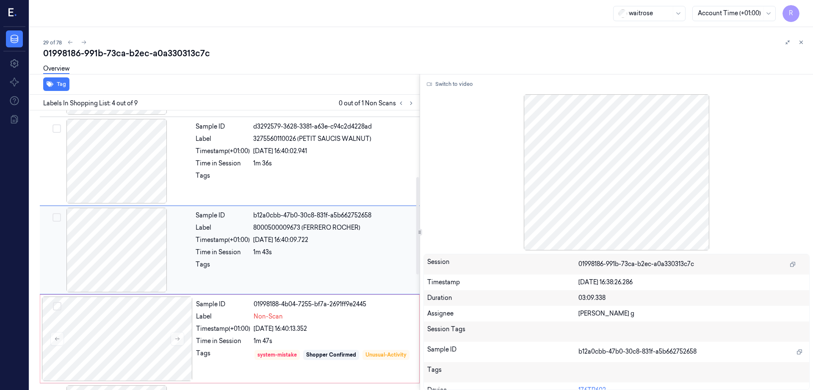
scroll to position [224, 0]
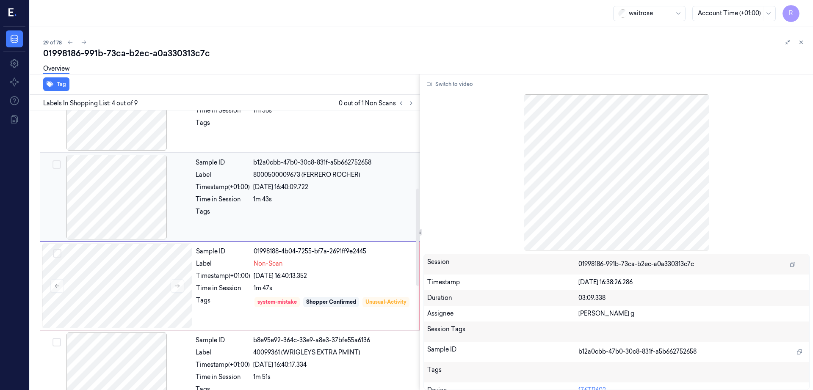
click at [115, 186] on div at bounding box center [116, 197] width 151 height 85
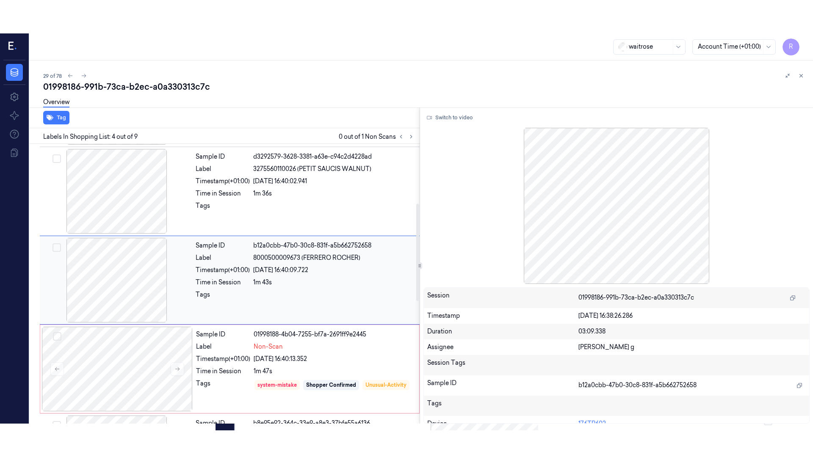
scroll to position [171, 0]
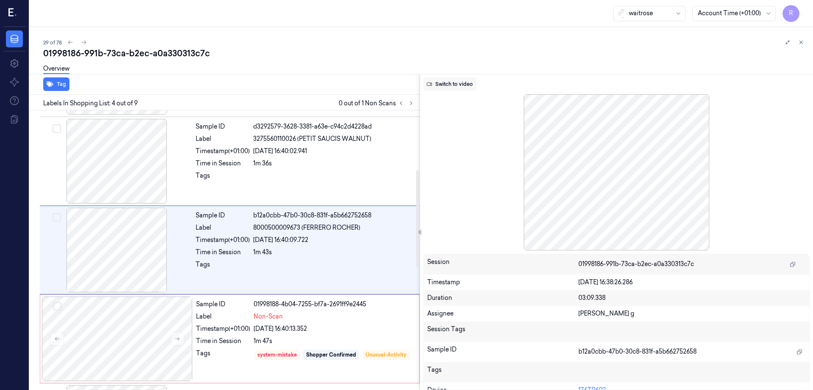
click at [463, 87] on button "Switch to video" at bounding box center [449, 84] width 53 height 14
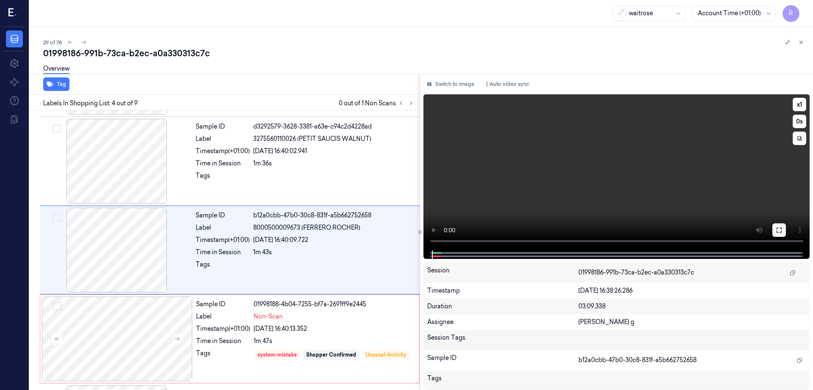
click at [785, 234] on button at bounding box center [779, 230] width 14 height 14
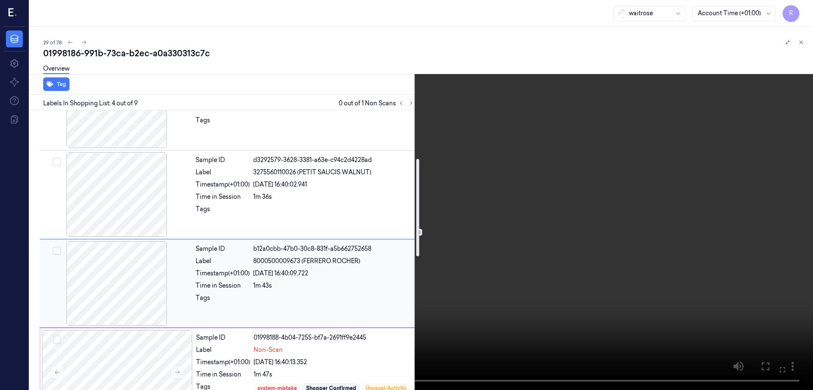
scroll to position [243, 0]
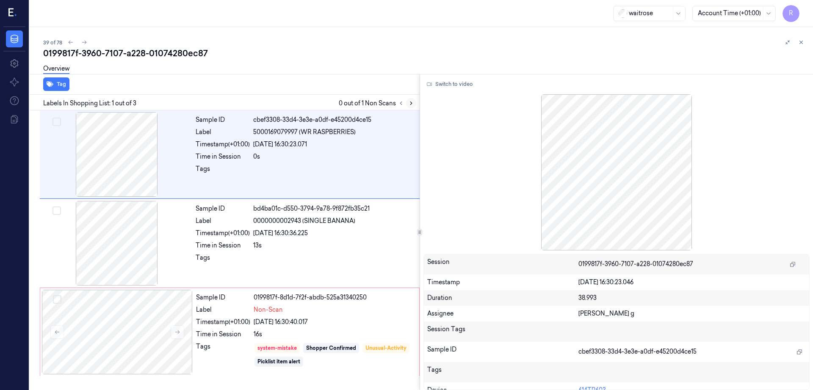
click at [414, 104] on icon at bounding box center [411, 103] width 6 height 6
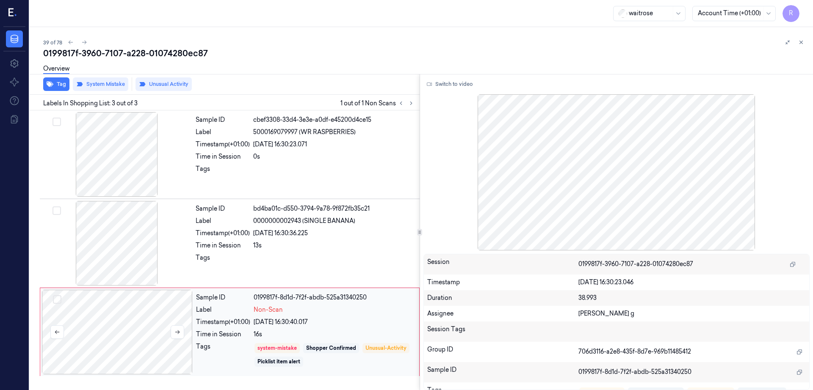
click at [133, 344] on div at bounding box center [117, 332] width 151 height 85
click at [124, 236] on div at bounding box center [116, 243] width 151 height 85
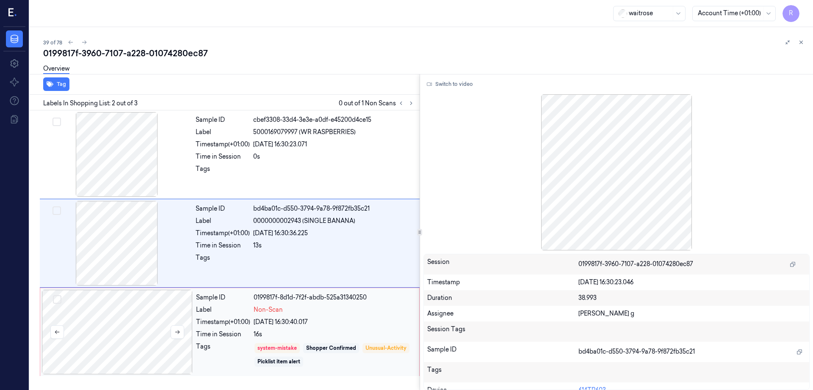
click at [138, 297] on div at bounding box center [117, 332] width 151 height 85
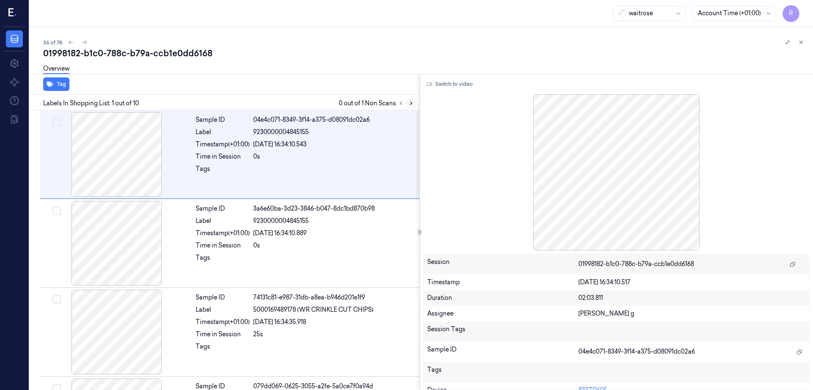
click at [414, 101] on icon at bounding box center [411, 103] width 6 height 6
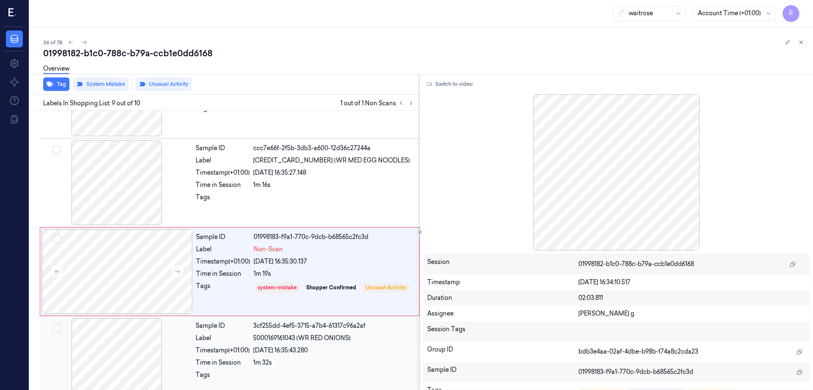
scroll to position [612, 0]
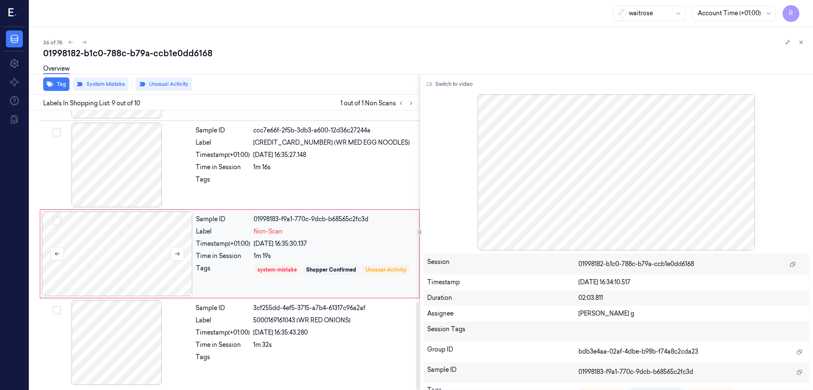
click at [151, 243] on div at bounding box center [117, 254] width 151 height 85
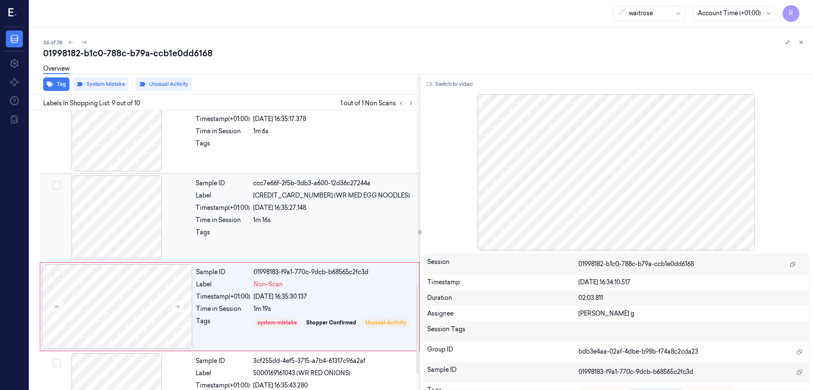
click at [135, 232] on div at bounding box center [116, 218] width 151 height 85
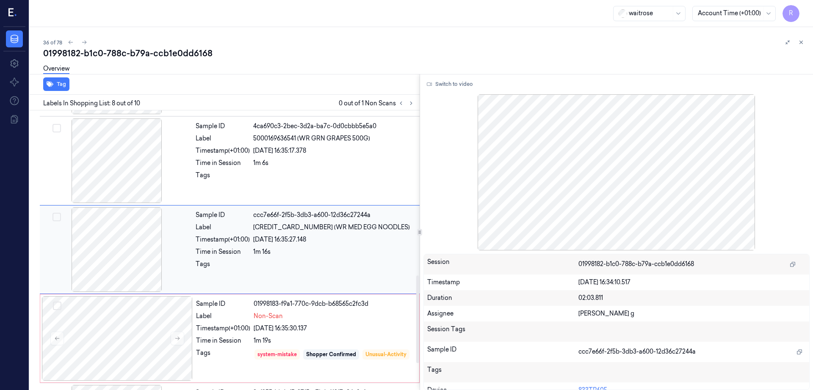
scroll to position [526, 0]
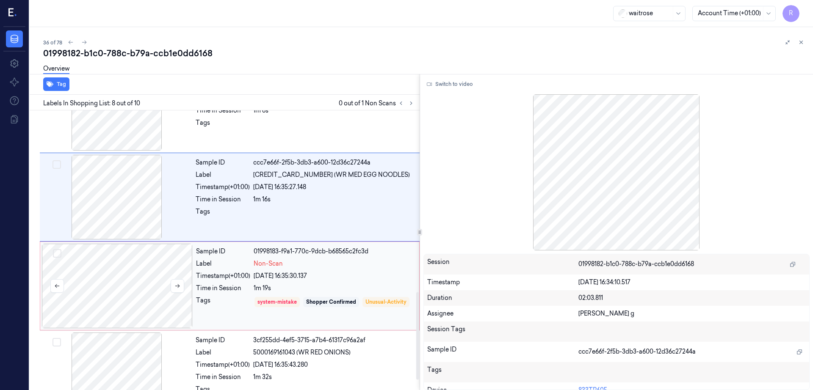
click at [107, 318] on div at bounding box center [117, 286] width 151 height 85
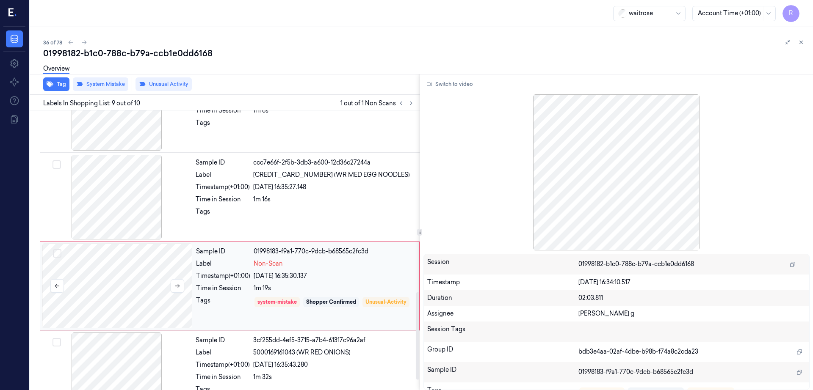
scroll to position [612, 0]
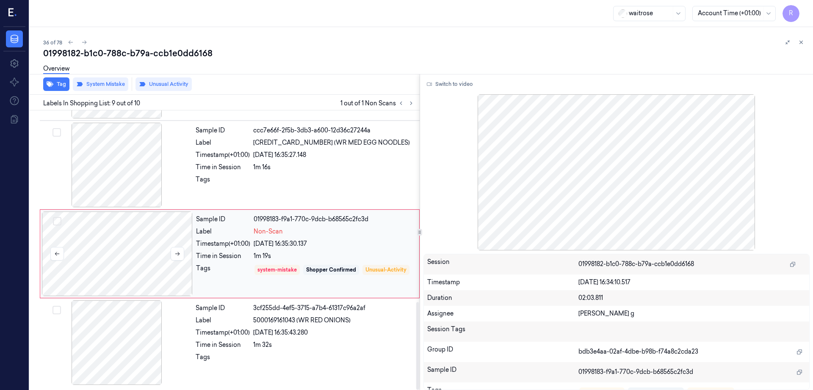
click at [126, 265] on div at bounding box center [117, 254] width 151 height 85
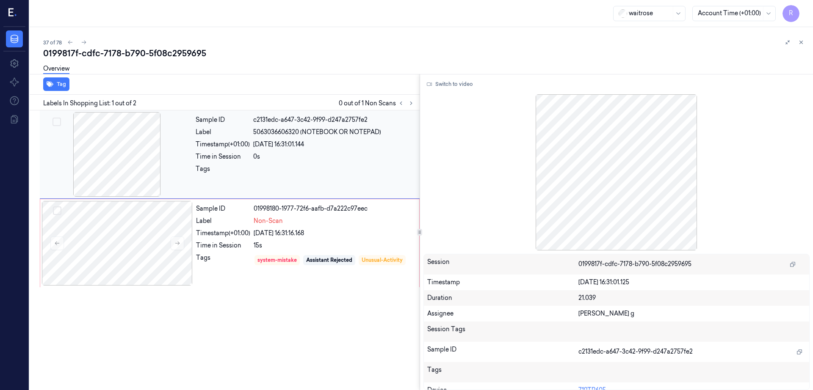
click at [129, 160] on div at bounding box center [116, 154] width 151 height 85
click at [138, 245] on div at bounding box center [117, 243] width 151 height 85
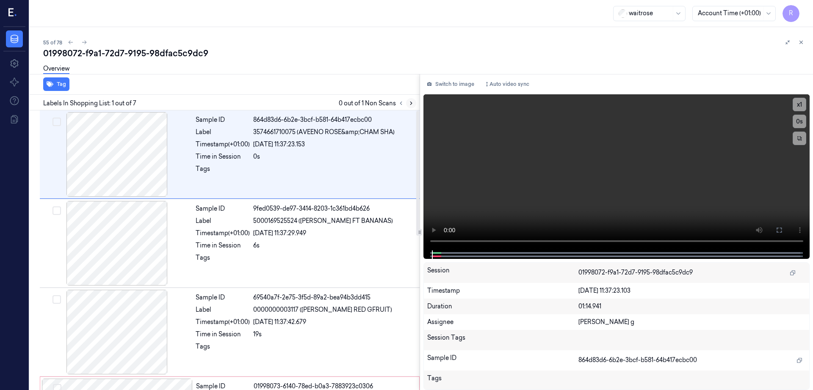
click at [416, 105] on button at bounding box center [411, 103] width 10 height 10
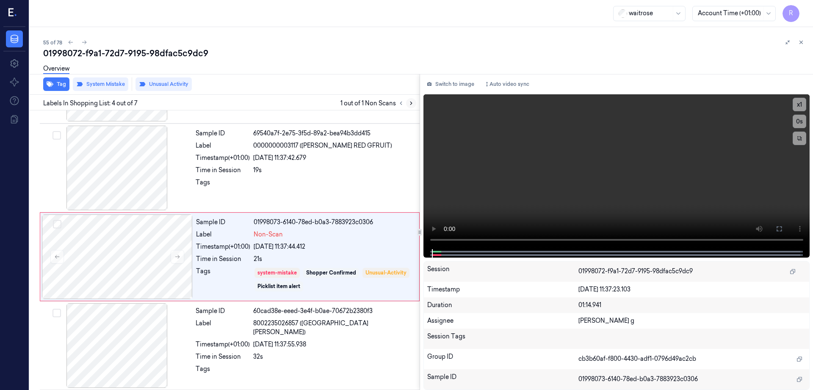
scroll to position [171, 0]
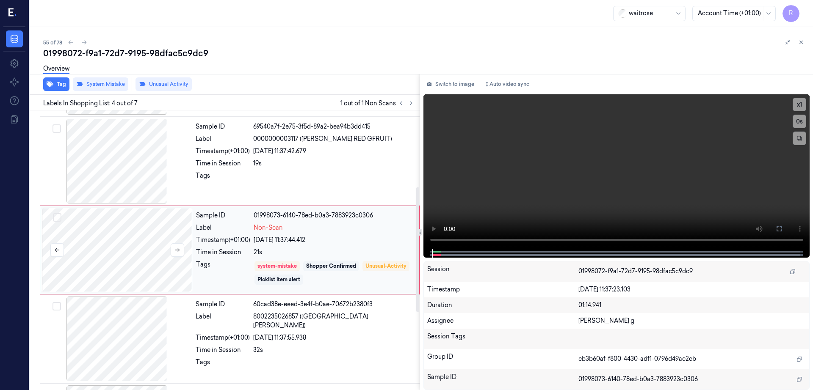
click at [119, 257] on div at bounding box center [117, 250] width 151 height 85
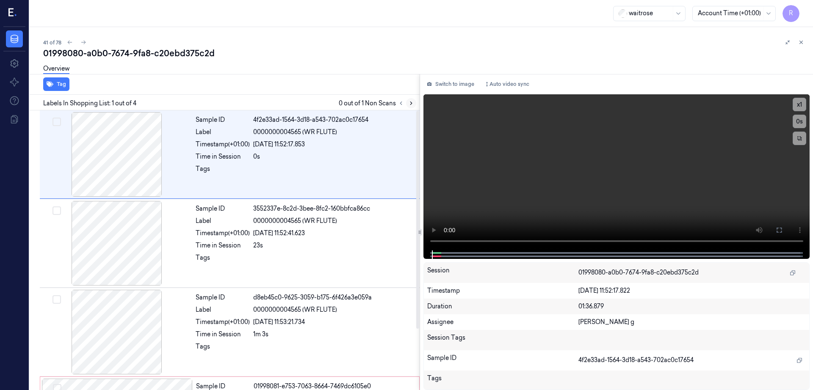
click at [414, 101] on icon at bounding box center [411, 103] width 6 height 6
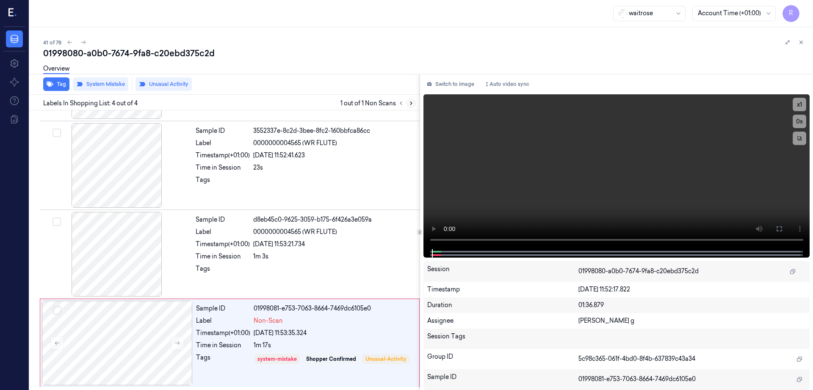
scroll to position [78, 0]
click at [132, 229] on div at bounding box center [116, 254] width 151 height 85
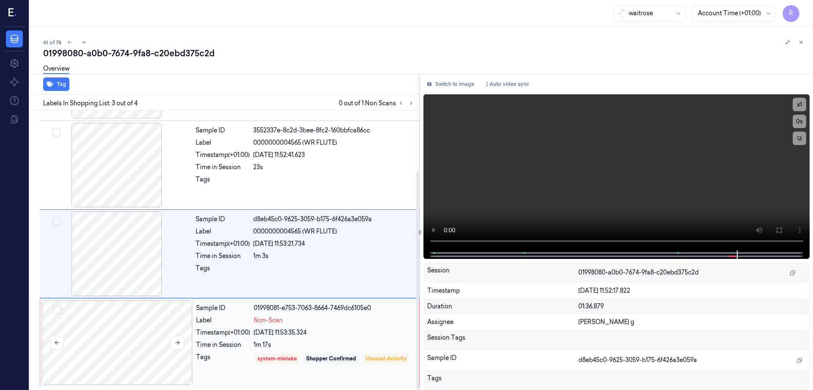
click at [134, 316] on div at bounding box center [117, 342] width 151 height 85
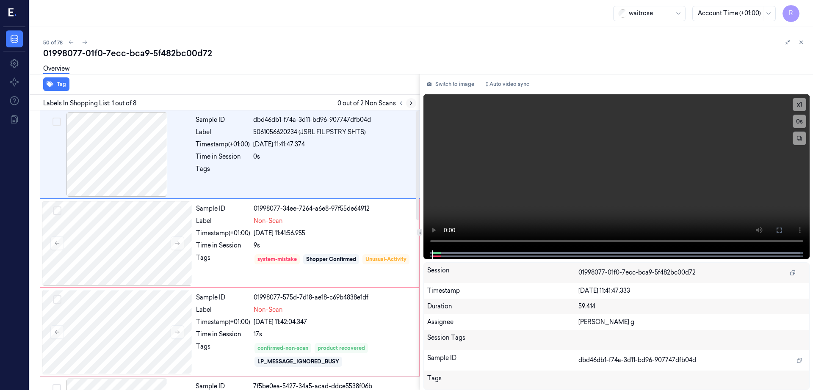
click at [416, 100] on button at bounding box center [411, 103] width 10 height 10
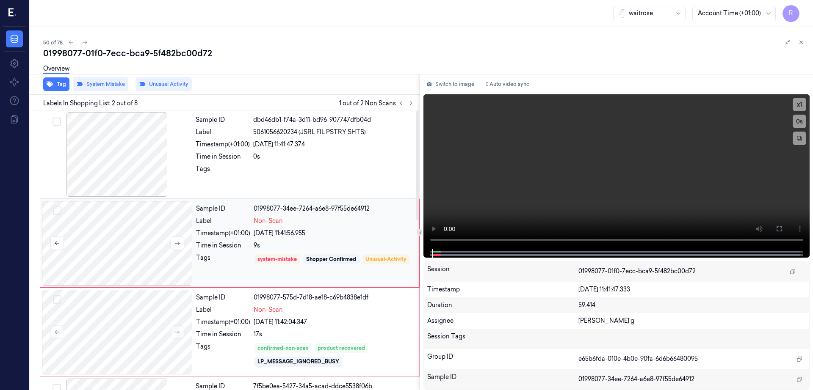
click at [129, 237] on div at bounding box center [117, 243] width 151 height 85
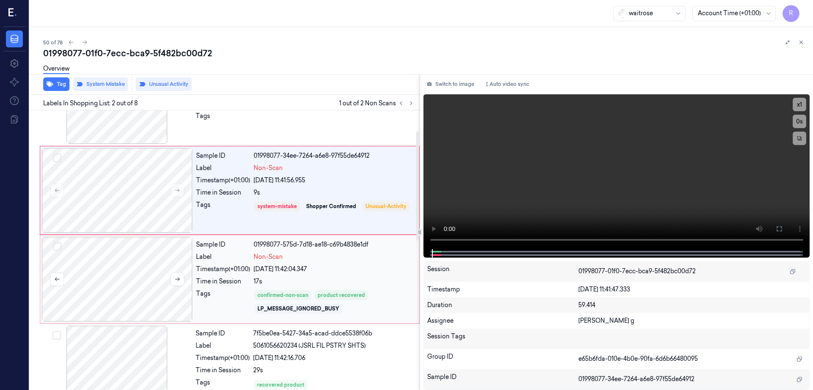
click at [128, 305] on div at bounding box center [117, 279] width 151 height 85
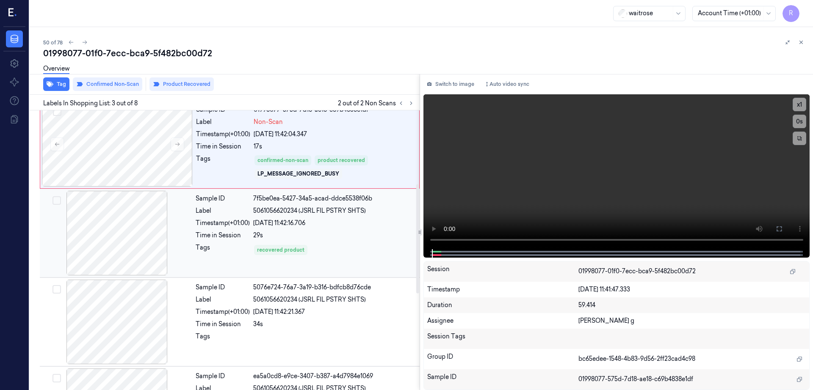
click at [114, 259] on div at bounding box center [116, 233] width 151 height 85
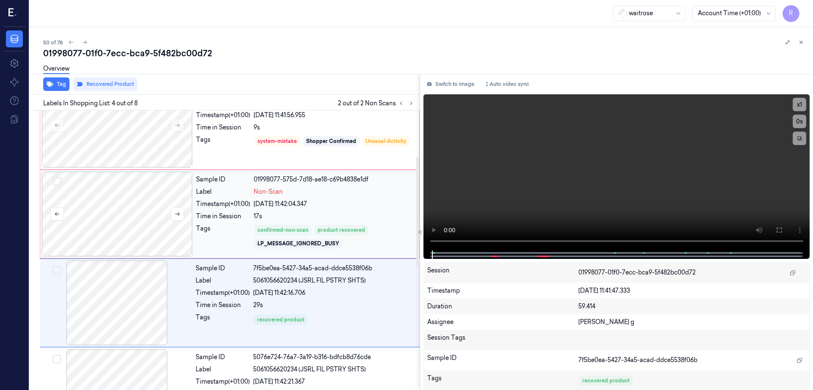
click at [117, 213] on div at bounding box center [117, 214] width 151 height 85
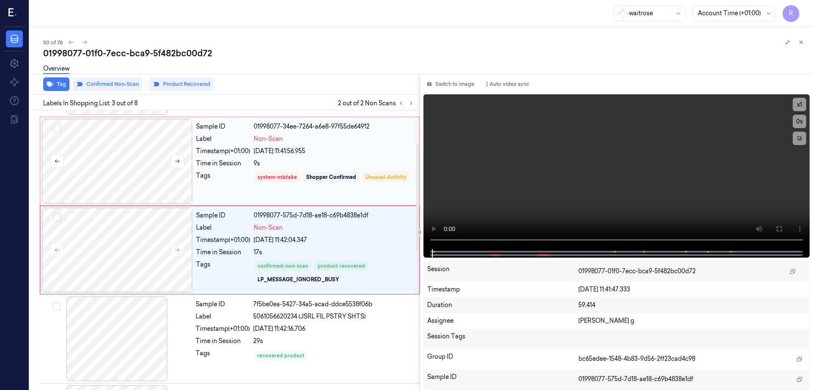
click at [99, 174] on div at bounding box center [117, 161] width 151 height 85
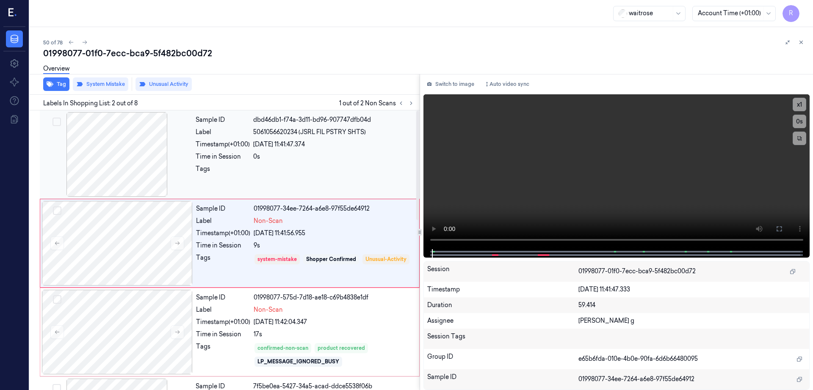
click at [101, 176] on div at bounding box center [116, 154] width 151 height 85
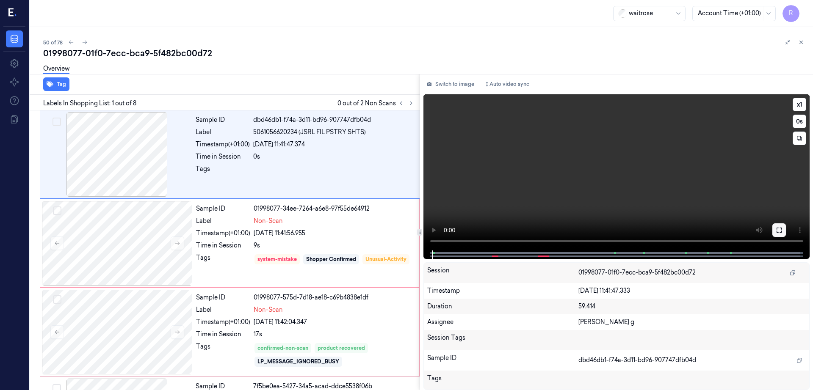
click at [782, 232] on icon at bounding box center [778, 230] width 7 height 7
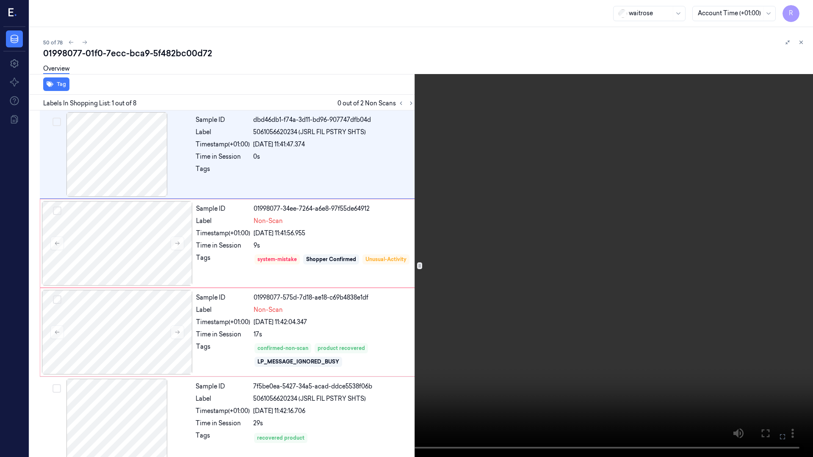
click at [480, 276] on video at bounding box center [406, 228] width 813 height 457
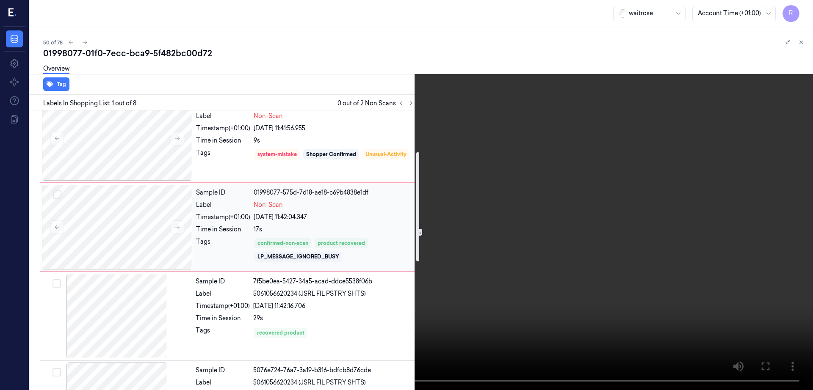
scroll to position [106, 0]
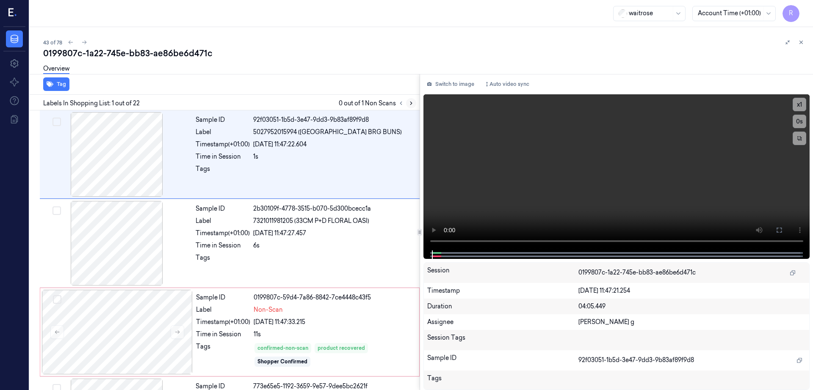
click at [416, 106] on button at bounding box center [411, 103] width 10 height 10
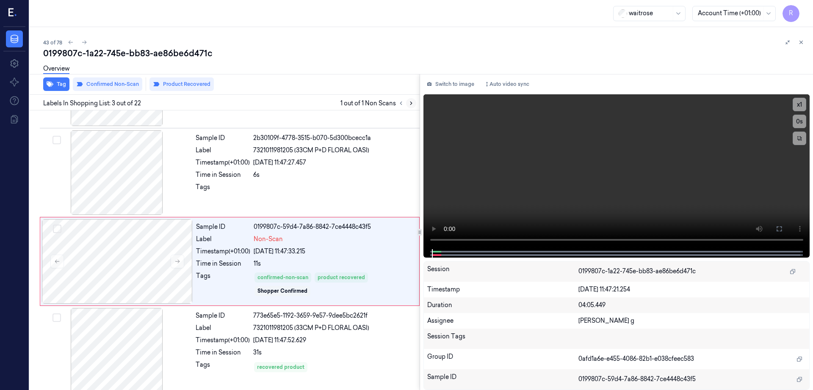
scroll to position [82, 0]
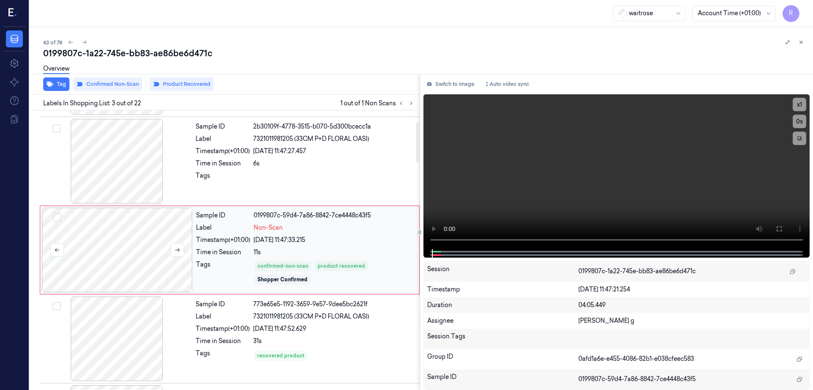
click at [134, 259] on div at bounding box center [117, 250] width 151 height 85
click at [134, 187] on div at bounding box center [116, 161] width 151 height 85
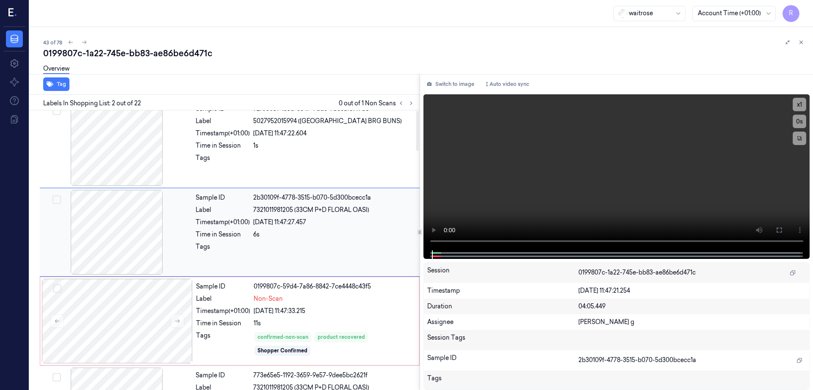
scroll to position [0, 0]
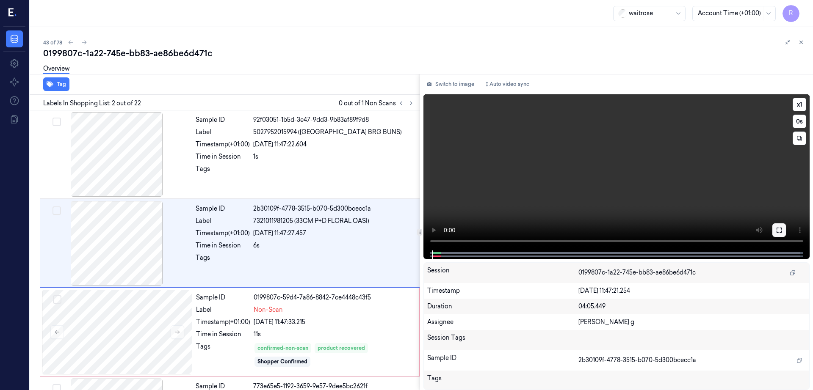
click at [785, 230] on button at bounding box center [779, 230] width 14 height 14
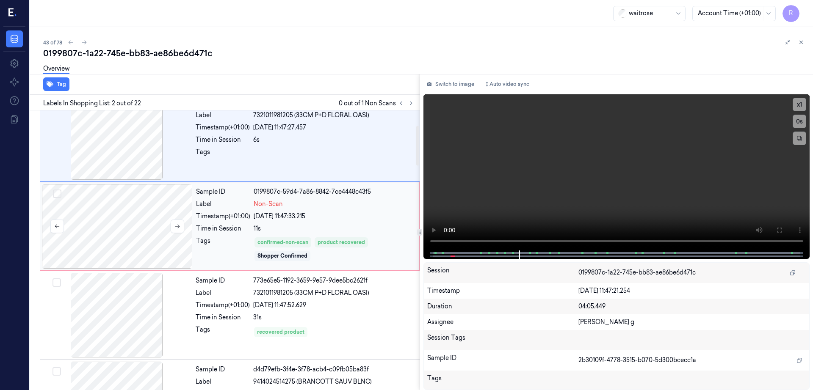
click at [133, 255] on div at bounding box center [117, 226] width 151 height 85
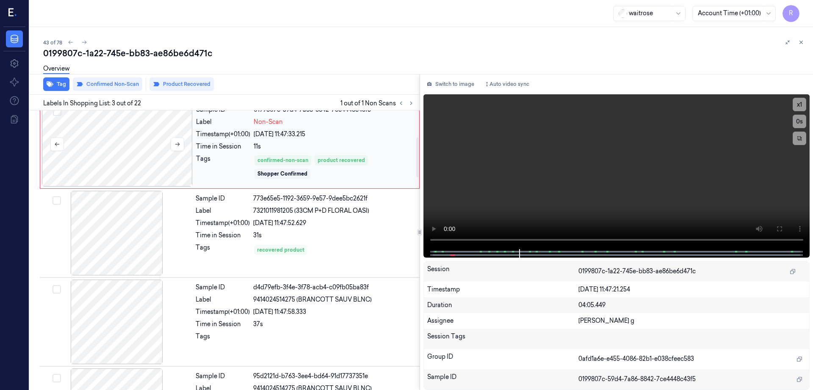
click at [130, 252] on div at bounding box center [116, 233] width 151 height 85
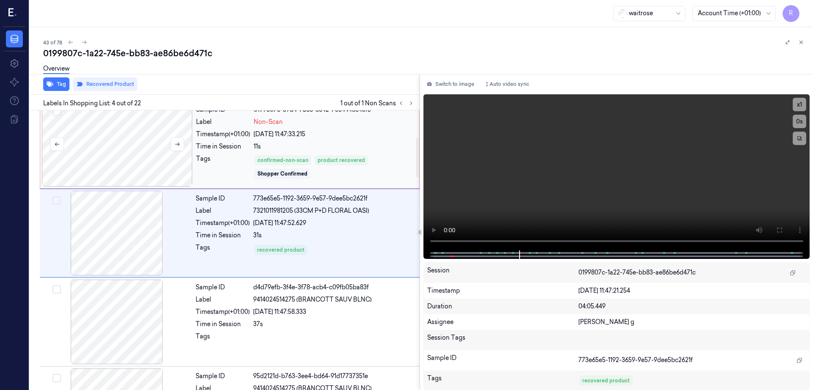
scroll to position [171, 0]
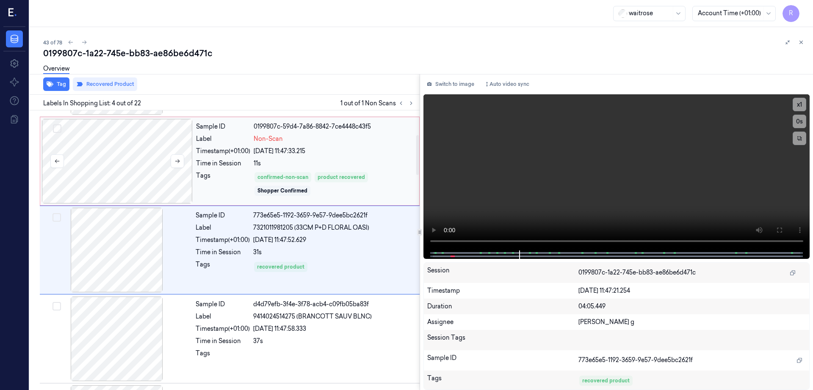
click at [136, 190] on div at bounding box center [117, 161] width 151 height 85
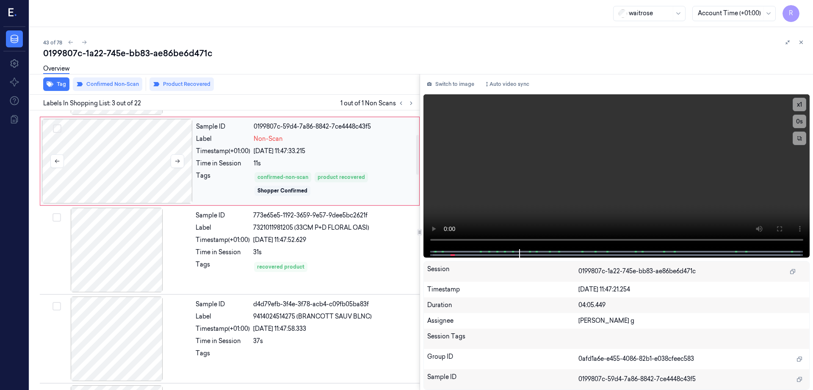
scroll to position [82, 0]
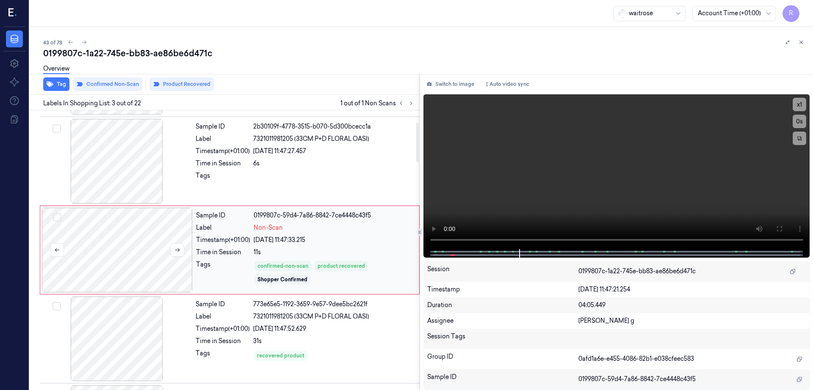
click at [138, 248] on div at bounding box center [117, 250] width 151 height 85
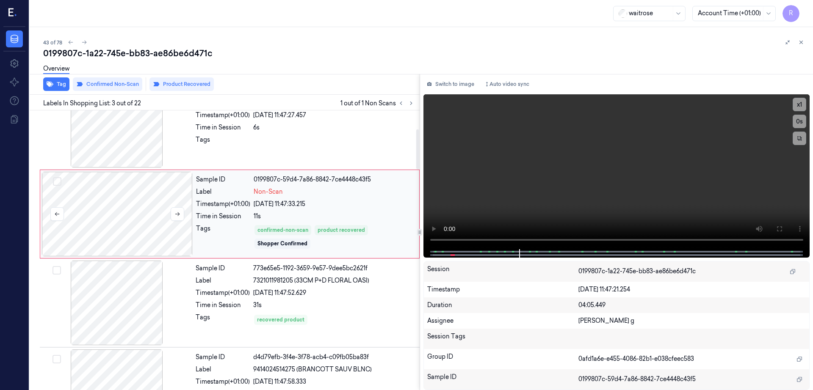
scroll to position [135, 0]
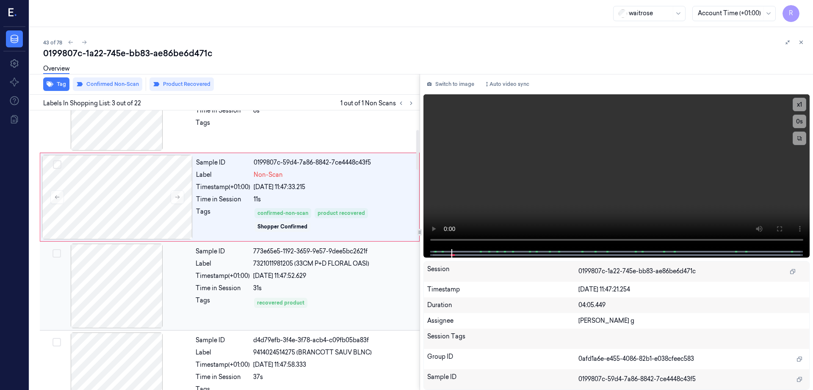
click at [125, 287] on div at bounding box center [116, 286] width 151 height 85
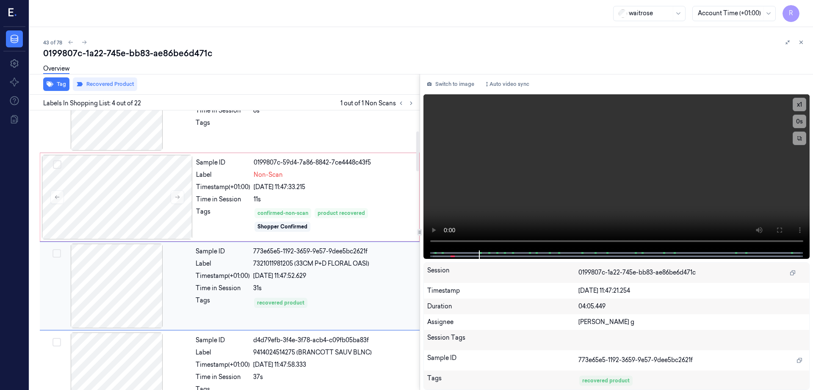
scroll to position [171, 0]
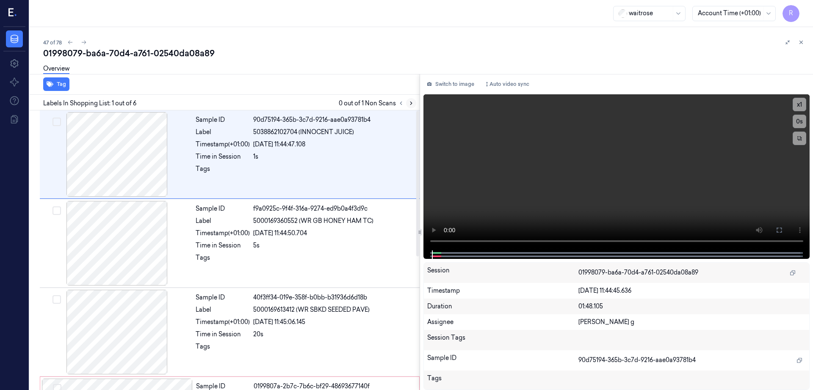
click at [414, 102] on icon at bounding box center [411, 103] width 6 height 6
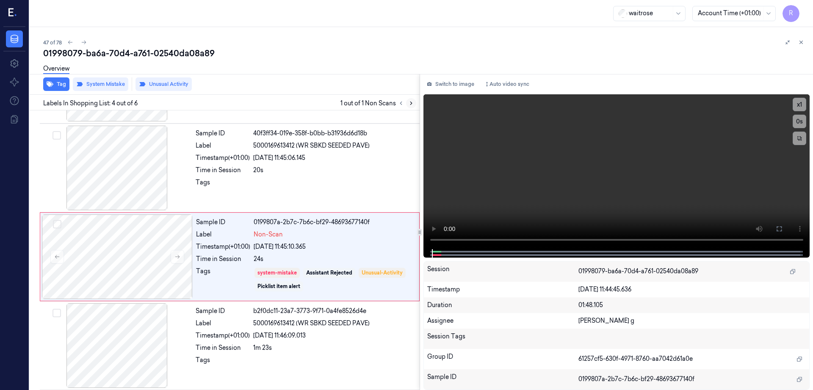
scroll to position [171, 0]
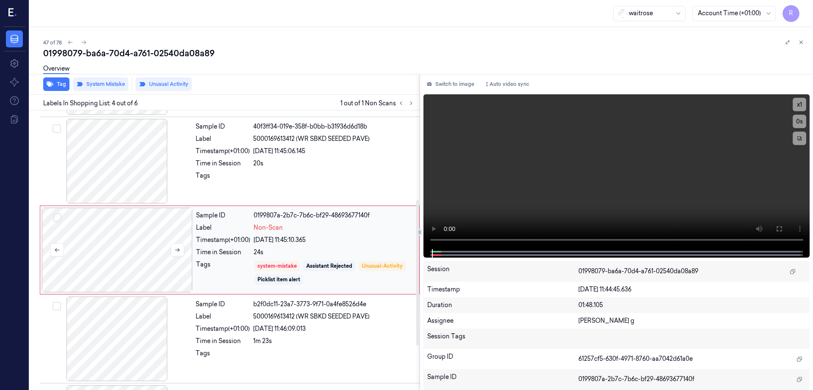
click at [141, 245] on div at bounding box center [117, 250] width 151 height 85
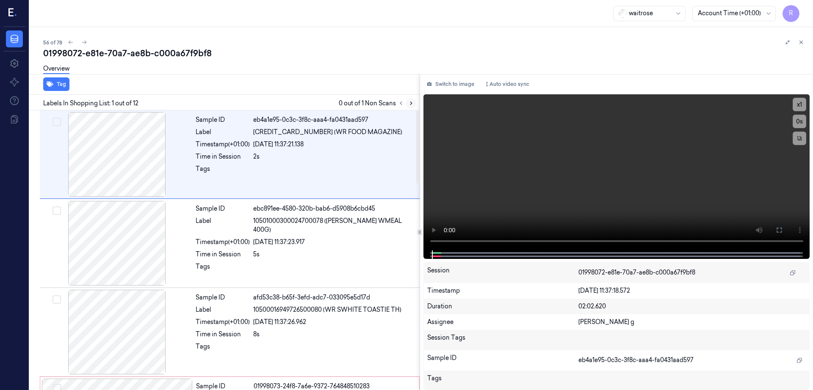
click at [414, 104] on icon at bounding box center [411, 103] width 6 height 6
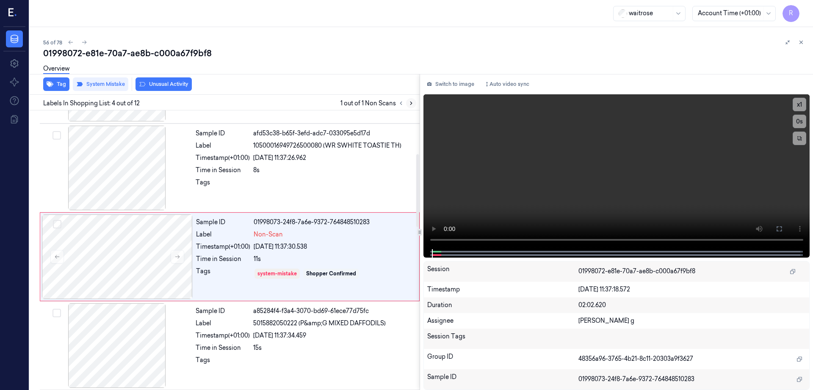
scroll to position [171, 0]
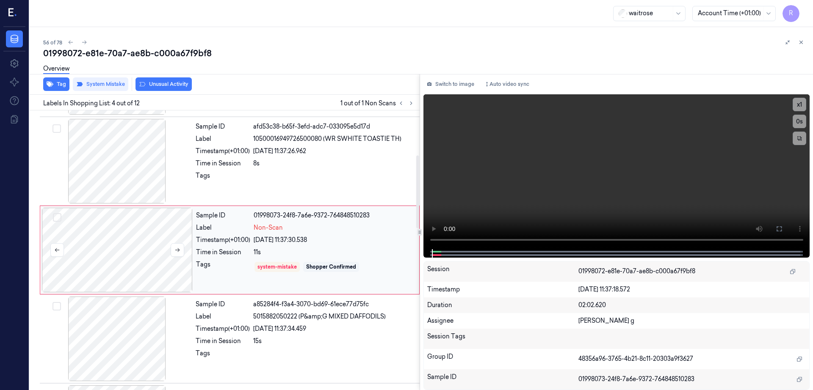
click at [163, 230] on div at bounding box center [117, 250] width 151 height 85
click at [110, 141] on div at bounding box center [116, 161] width 151 height 85
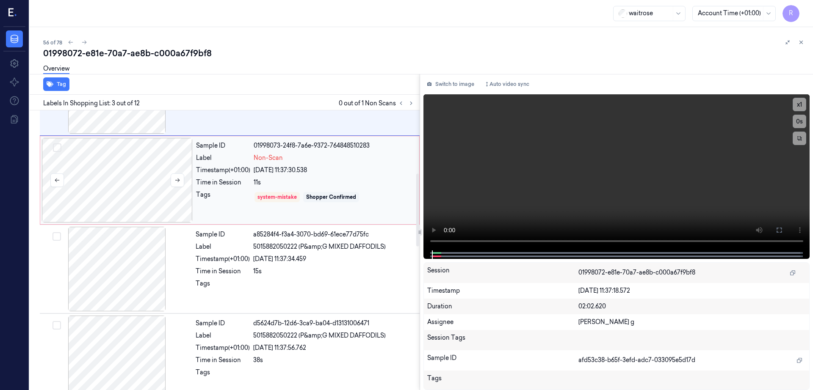
click at [107, 196] on div at bounding box center [117, 180] width 151 height 85
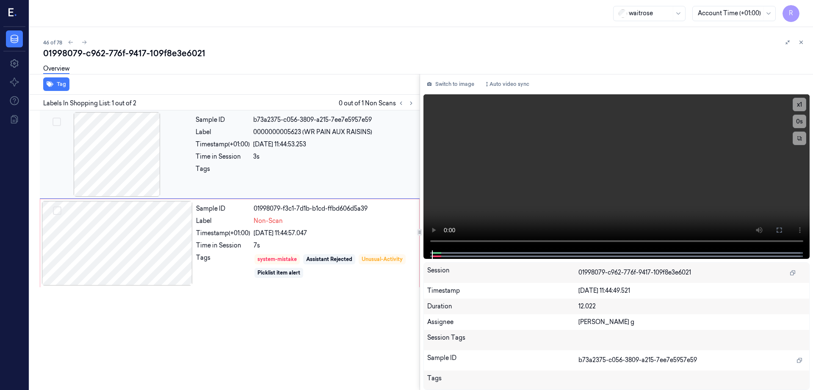
click at [119, 147] on div at bounding box center [116, 154] width 151 height 85
click at [127, 226] on div at bounding box center [117, 243] width 151 height 85
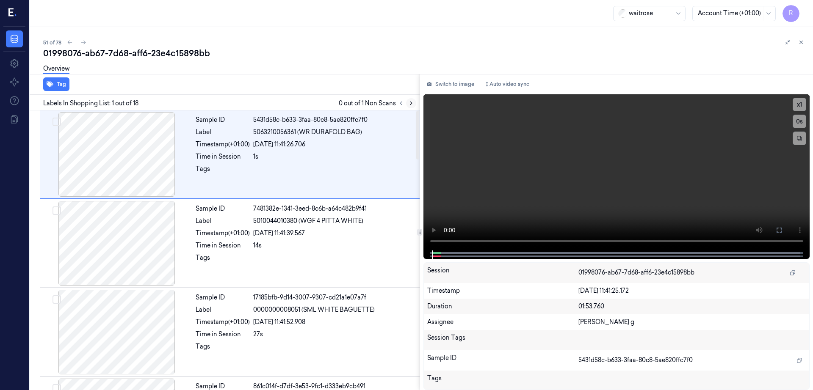
click at [416, 101] on button at bounding box center [411, 103] width 10 height 10
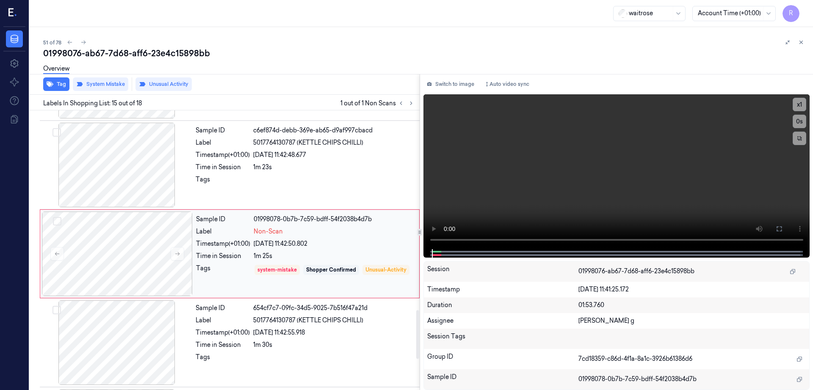
scroll to position [1149, 0]
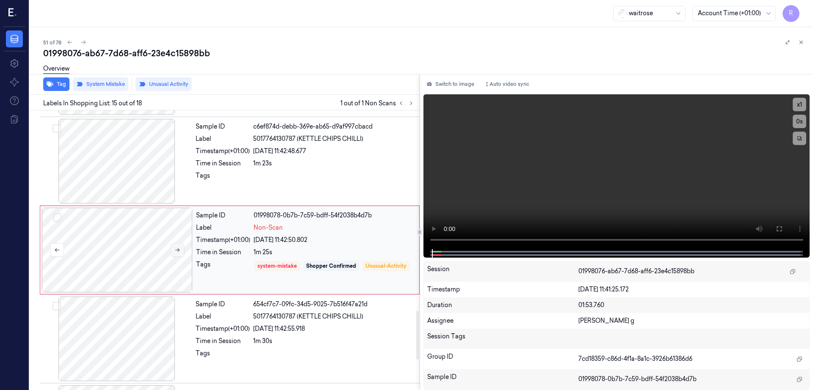
click at [171, 253] on button at bounding box center [178, 250] width 14 height 14
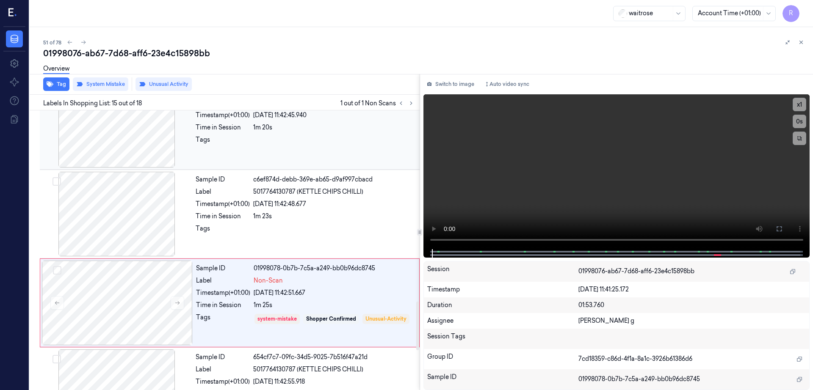
click at [130, 141] on div at bounding box center [116, 125] width 151 height 85
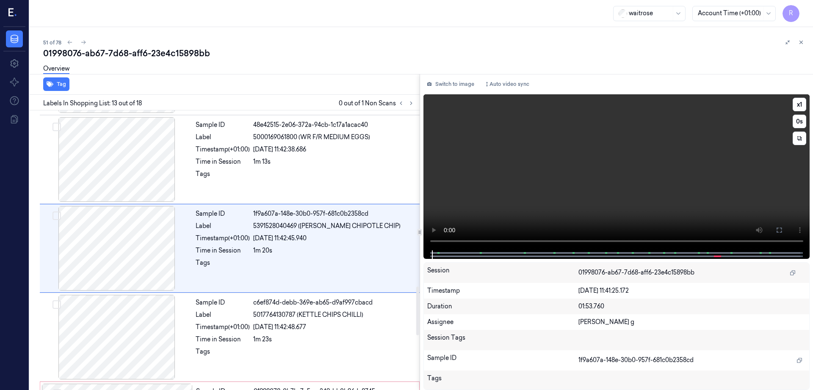
scroll to position [971, 0]
click at [785, 234] on button at bounding box center [779, 230] width 14 height 14
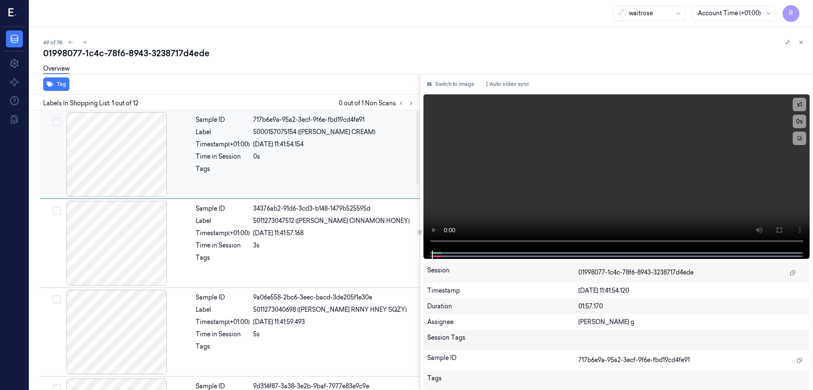
click at [127, 152] on div at bounding box center [116, 154] width 151 height 85
click at [416, 99] on button at bounding box center [411, 103] width 10 height 10
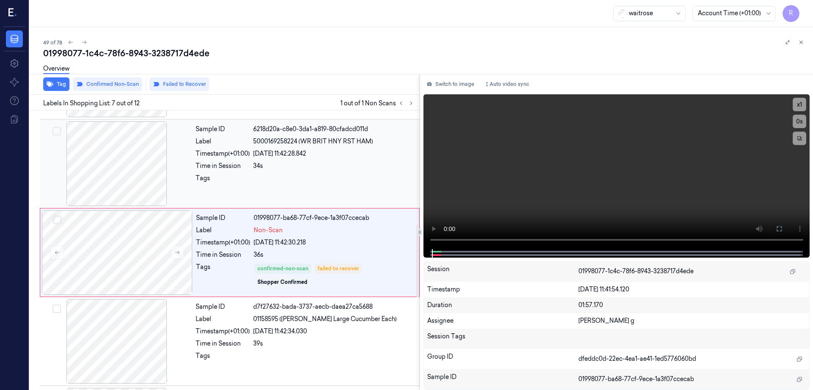
scroll to position [438, 0]
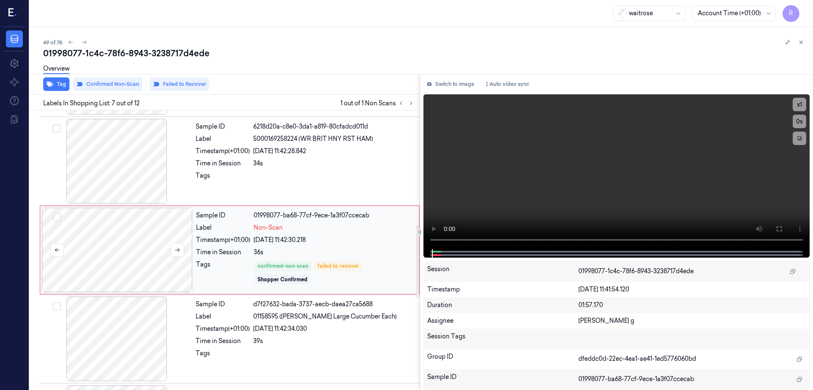
click at [146, 228] on div at bounding box center [117, 250] width 151 height 85
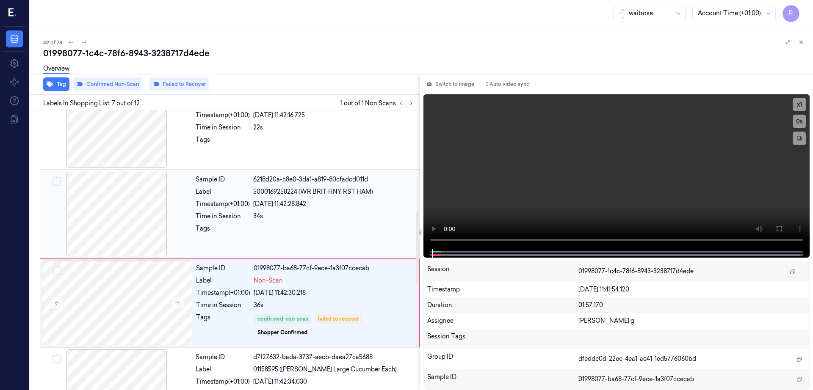
click at [141, 207] on div at bounding box center [116, 214] width 151 height 85
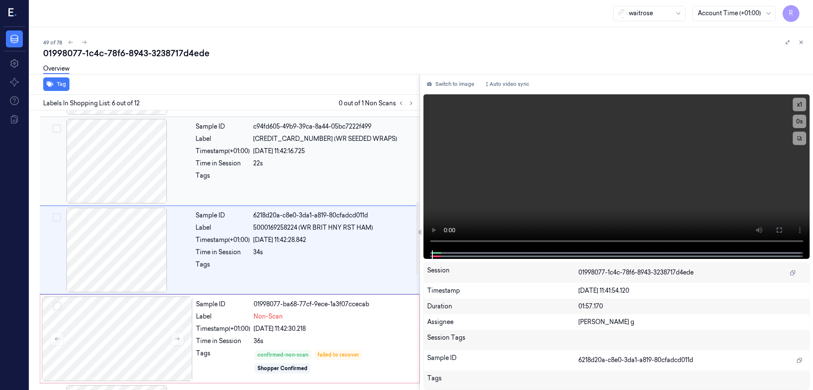
click at [115, 179] on div at bounding box center [116, 161] width 151 height 85
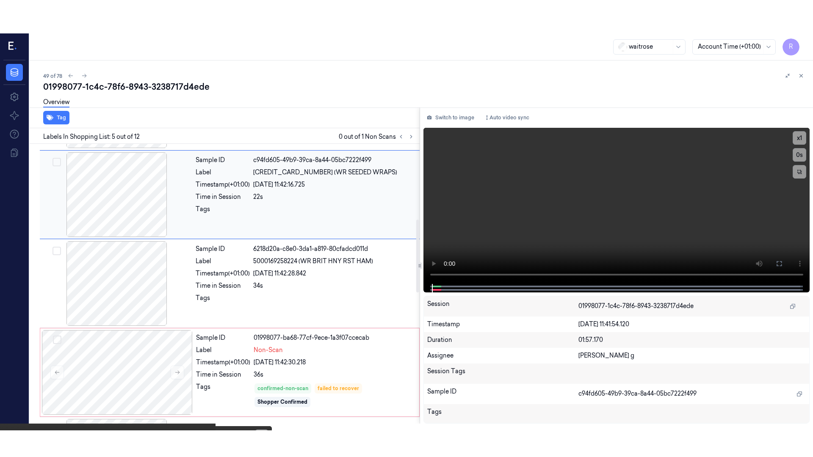
scroll to position [260, 0]
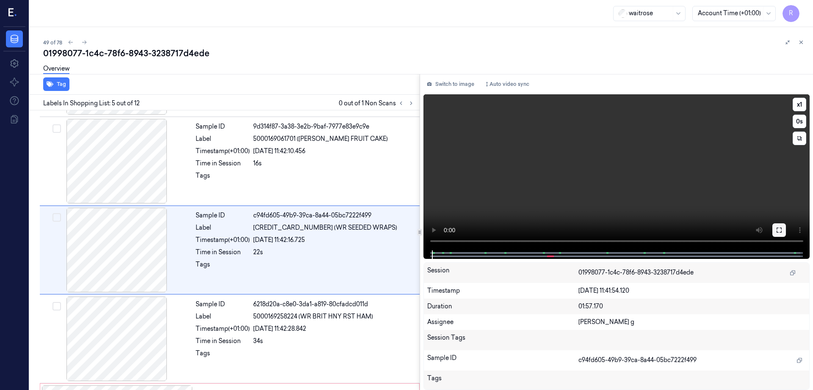
click at [782, 233] on icon at bounding box center [778, 230] width 7 height 7
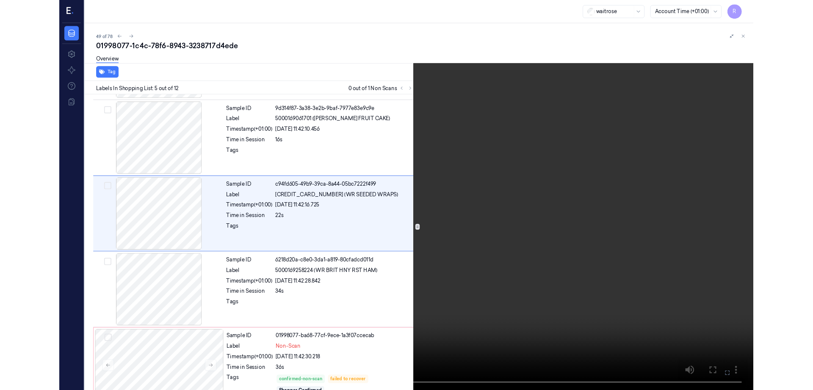
scroll to position [226, 0]
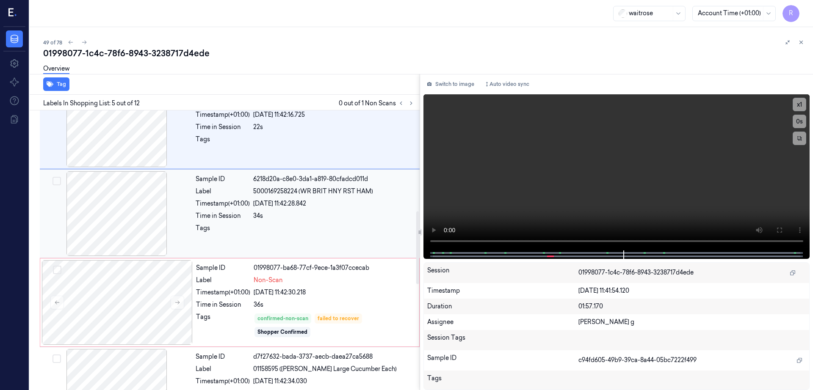
click at [159, 197] on div at bounding box center [116, 213] width 151 height 85
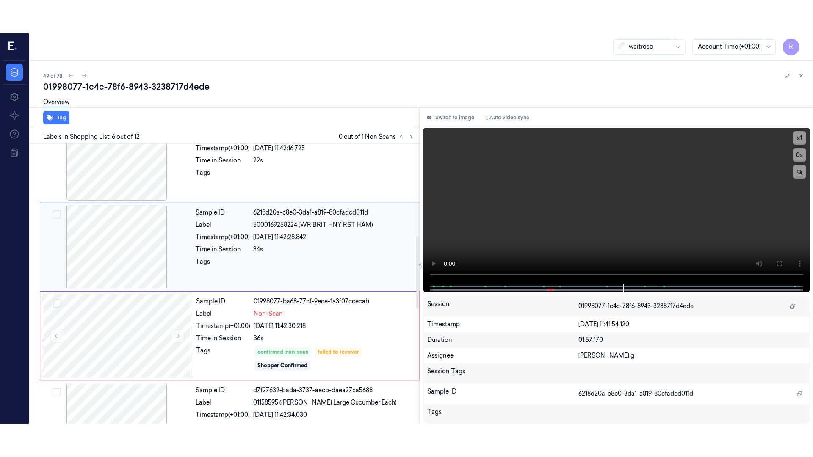
scroll to position [349, 0]
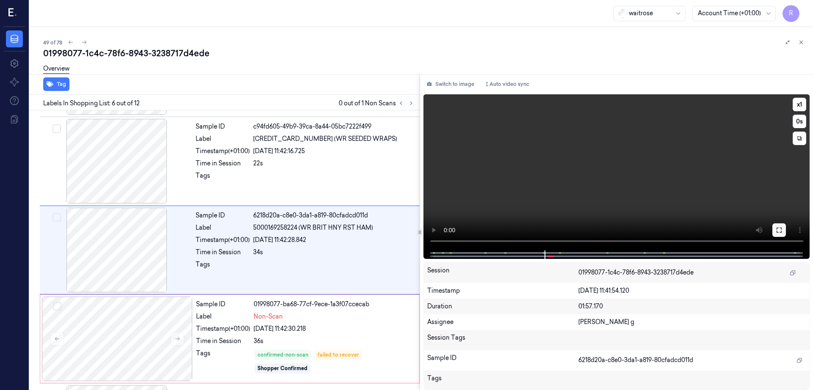
click at [782, 227] on icon at bounding box center [778, 230] width 7 height 7
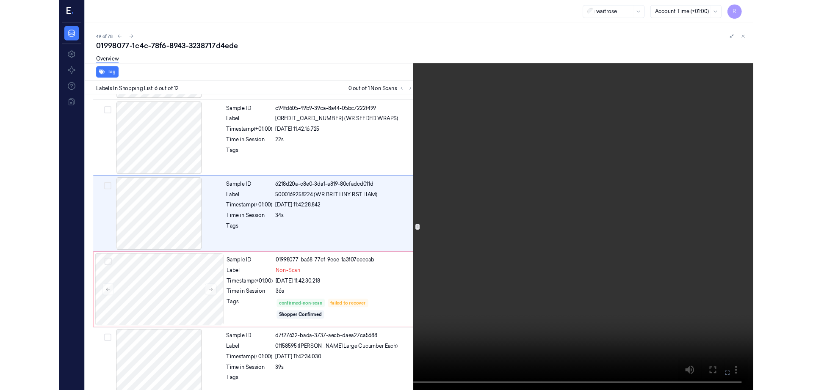
scroll to position [315, 0]
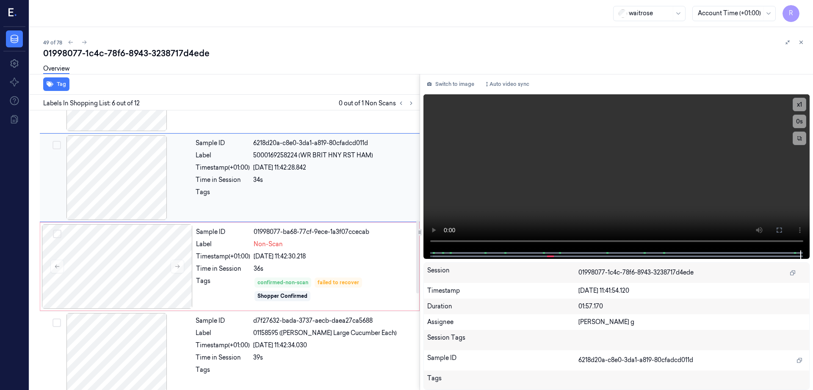
click at [179, 199] on div at bounding box center [116, 177] width 151 height 85
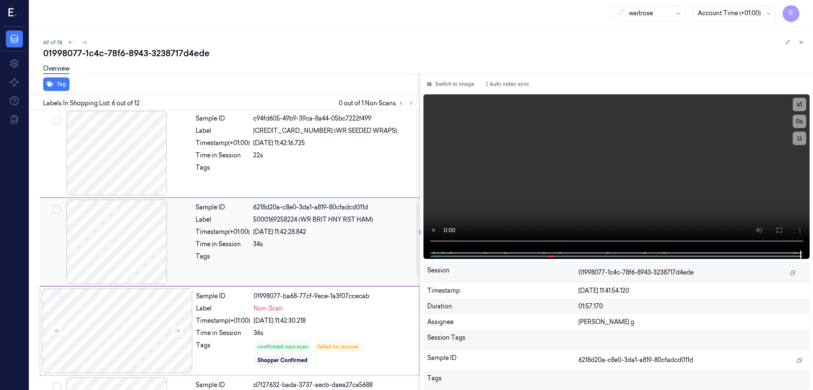
scroll to position [349, 0]
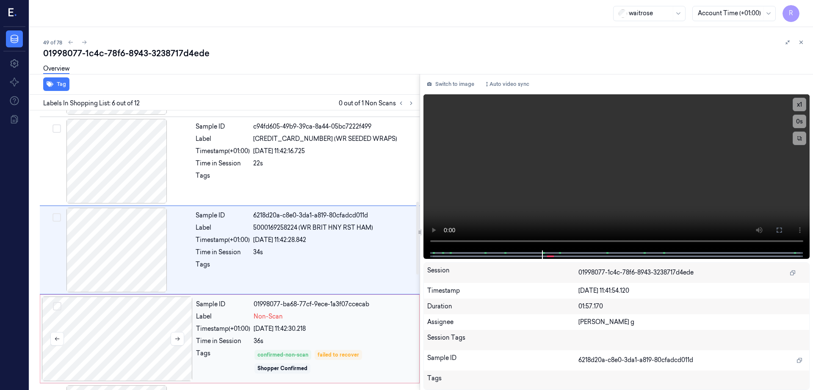
click at [113, 333] on div at bounding box center [117, 339] width 151 height 85
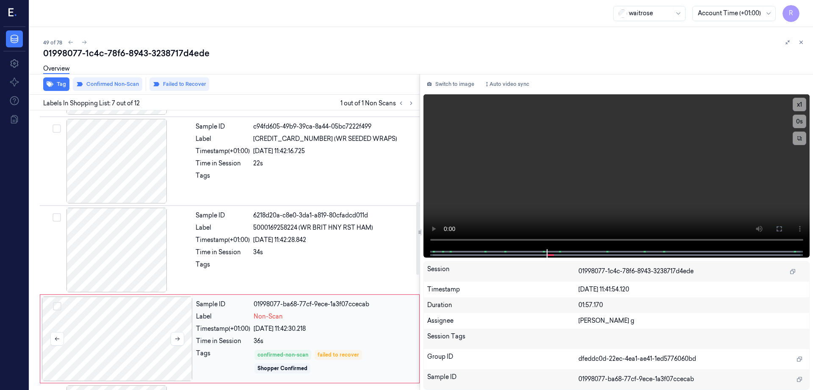
scroll to position [438, 0]
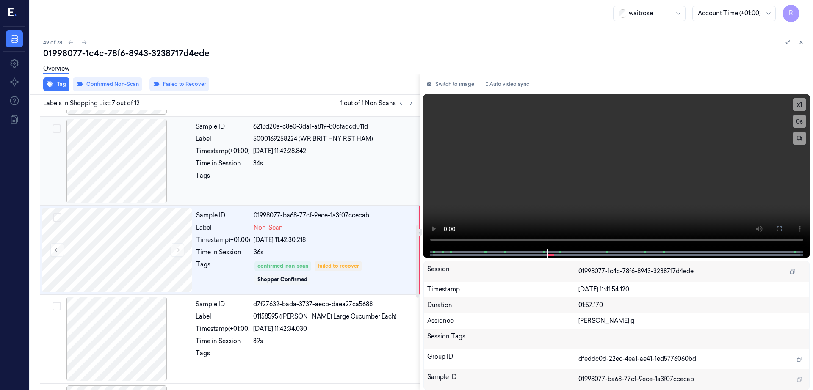
click at [137, 174] on div at bounding box center [116, 161] width 151 height 85
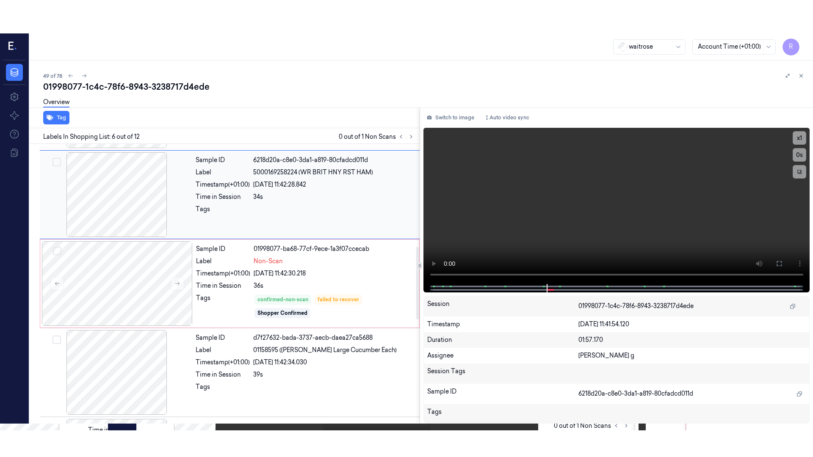
scroll to position [349, 0]
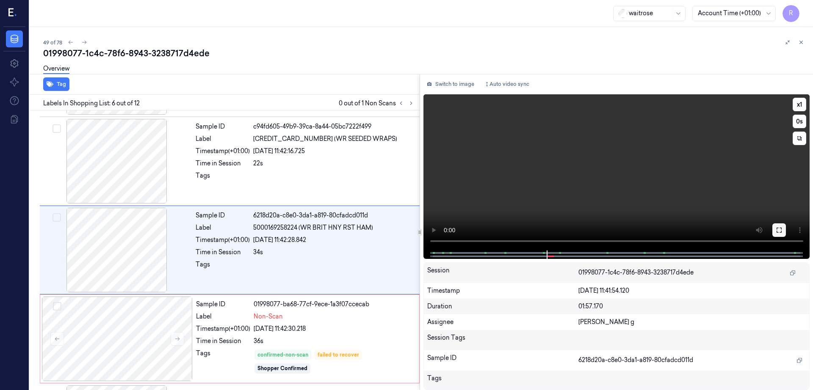
drag, startPoint x: 812, startPoint y: 229, endPoint x: 802, endPoint y: 278, distance: 50.0
click at [785, 229] on button at bounding box center [779, 230] width 14 height 14
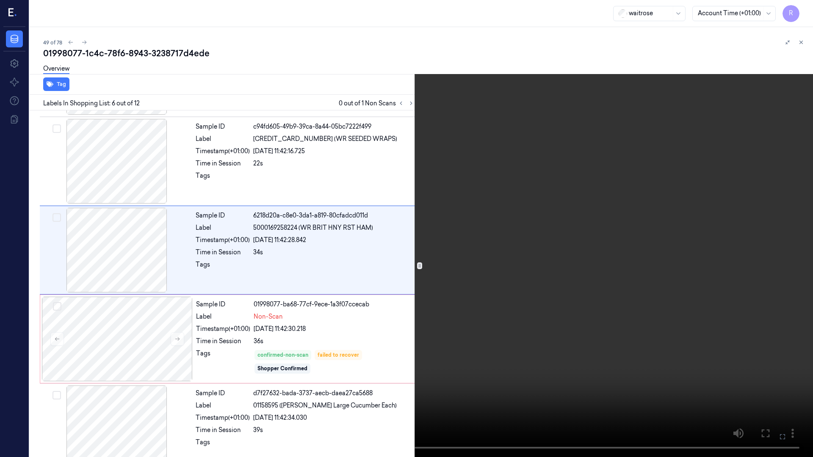
click at [548, 252] on video at bounding box center [406, 228] width 813 height 457
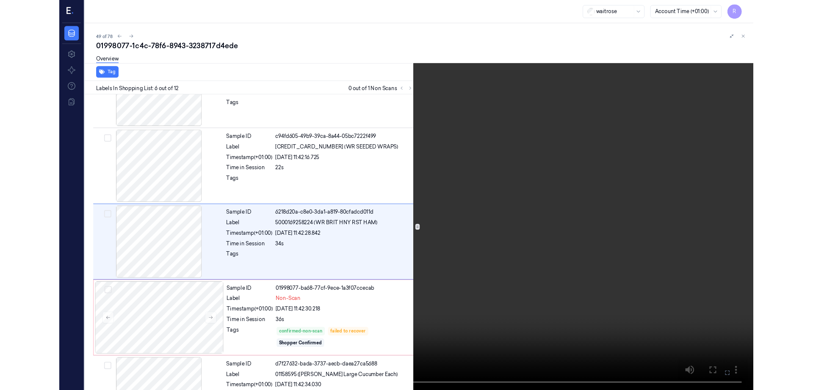
scroll to position [315, 0]
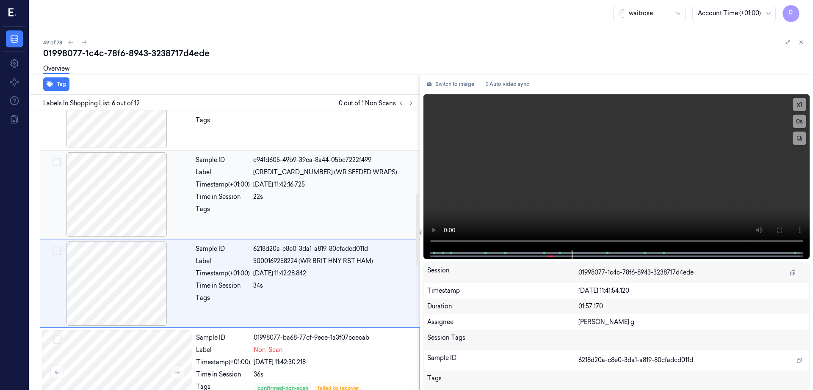
click at [153, 203] on div at bounding box center [116, 194] width 151 height 85
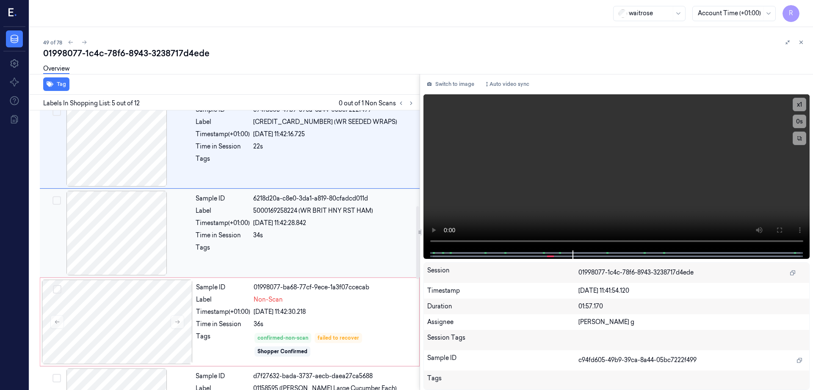
click at [134, 227] on div at bounding box center [116, 233] width 151 height 85
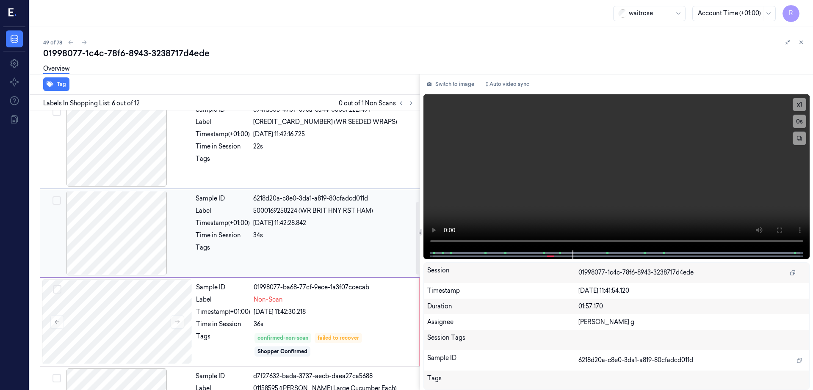
scroll to position [349, 0]
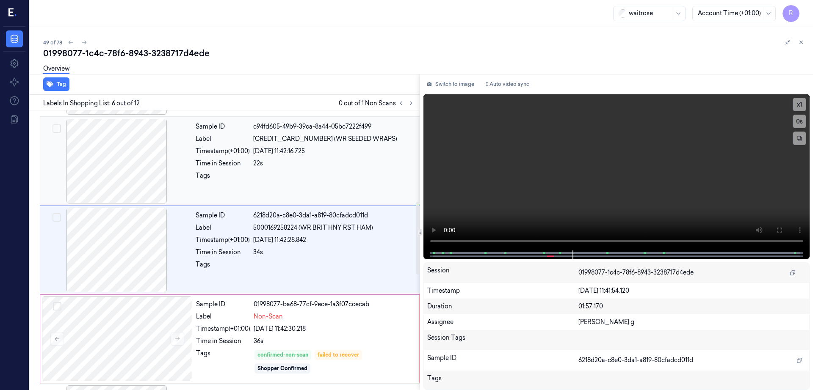
click at [119, 170] on div at bounding box center [116, 161] width 151 height 85
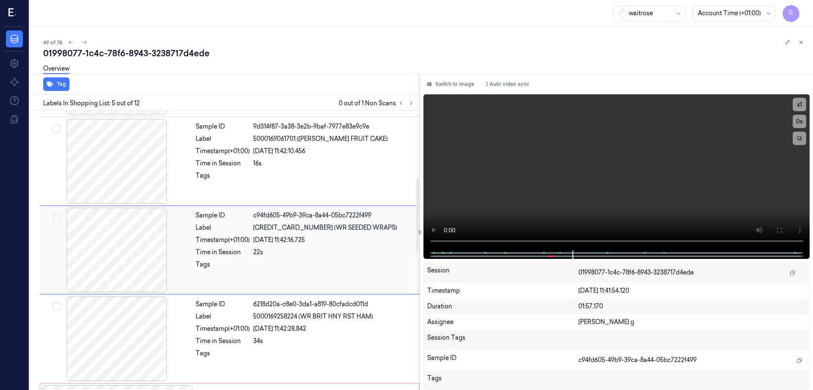
scroll to position [366, 0]
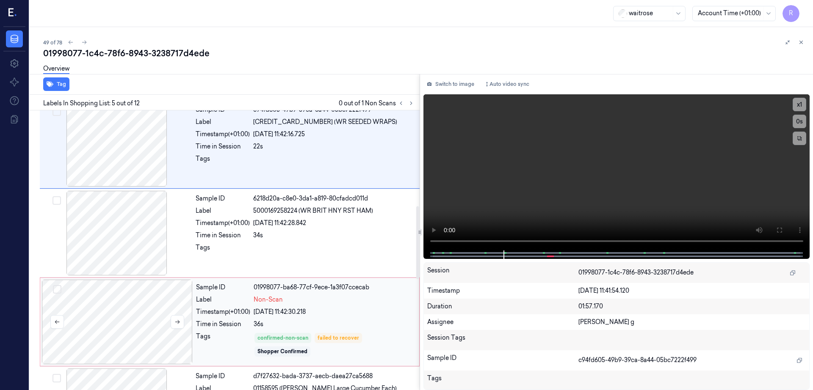
click at [122, 317] on div at bounding box center [117, 322] width 151 height 85
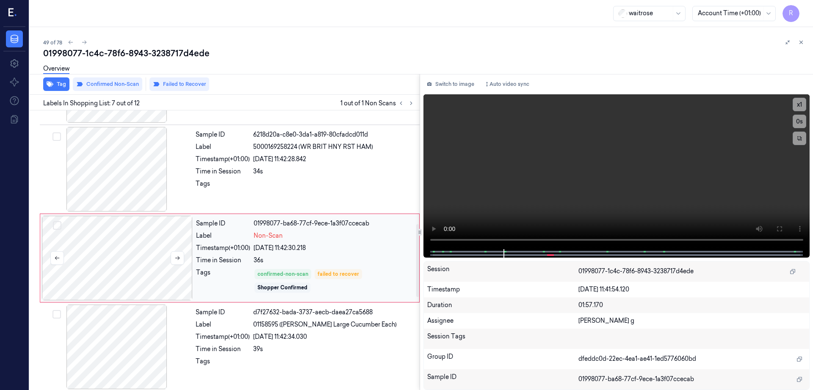
scroll to position [438, 0]
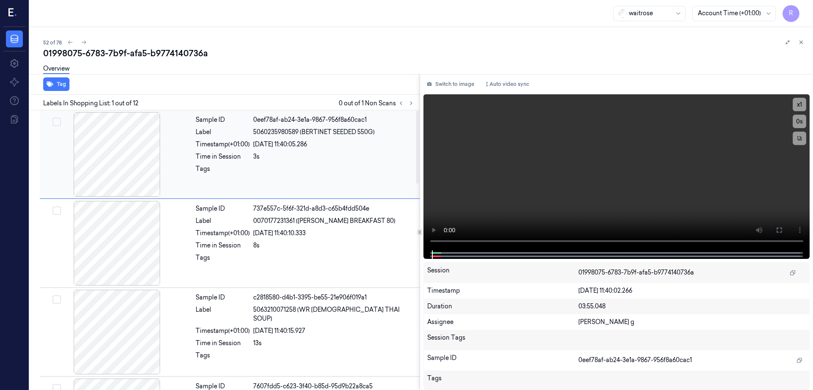
click at [103, 182] on div at bounding box center [116, 154] width 151 height 85
click at [416, 102] on button at bounding box center [411, 103] width 10 height 10
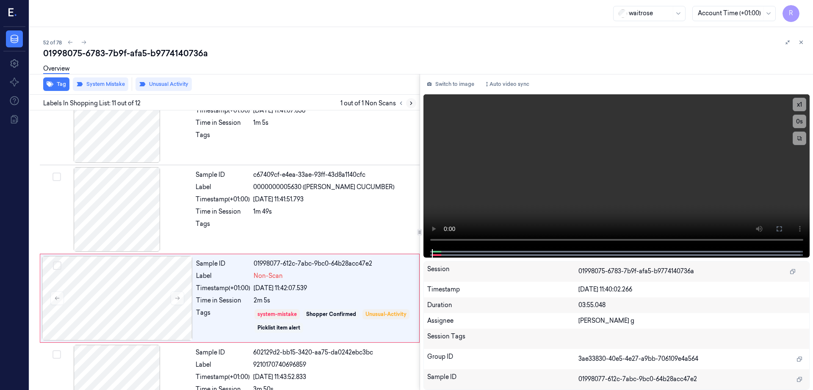
scroll to position [789, 0]
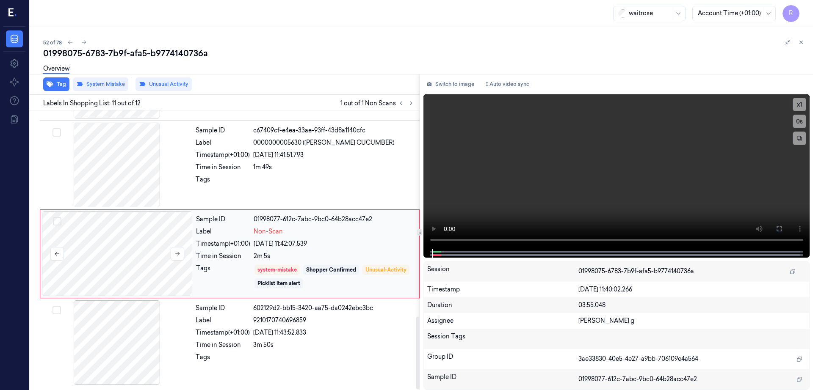
click at [116, 251] on div at bounding box center [117, 254] width 151 height 85
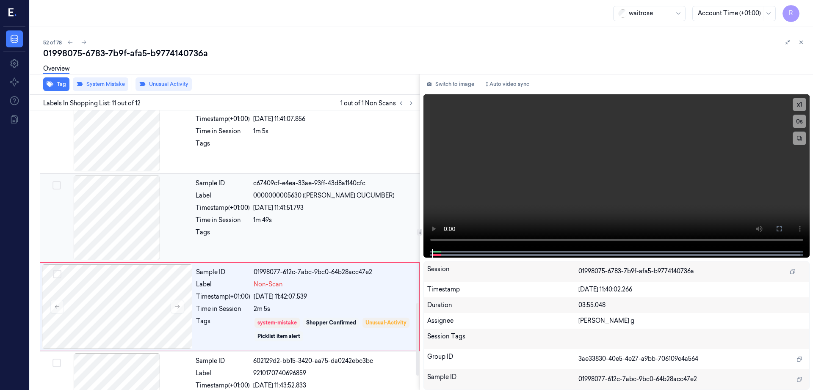
click at [128, 200] on div at bounding box center [116, 218] width 151 height 85
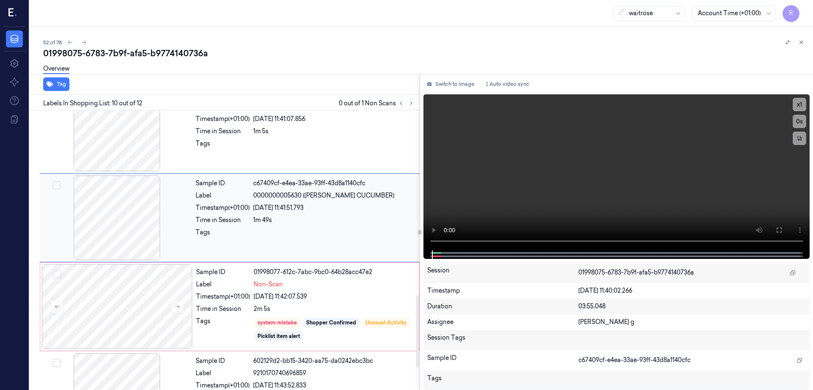
scroll to position [704, 0]
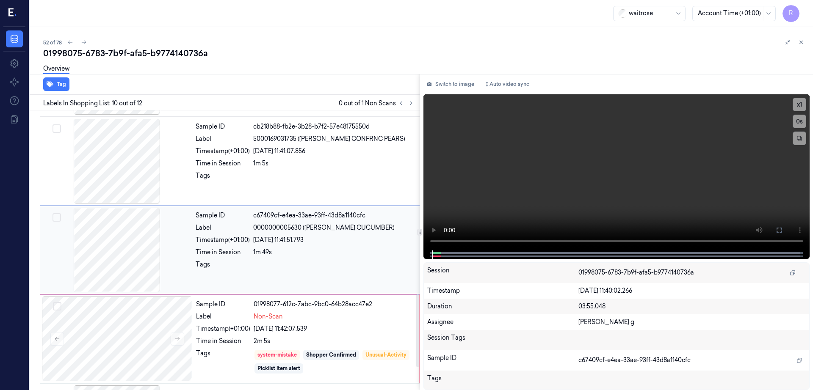
click at [132, 253] on div at bounding box center [116, 250] width 151 height 85
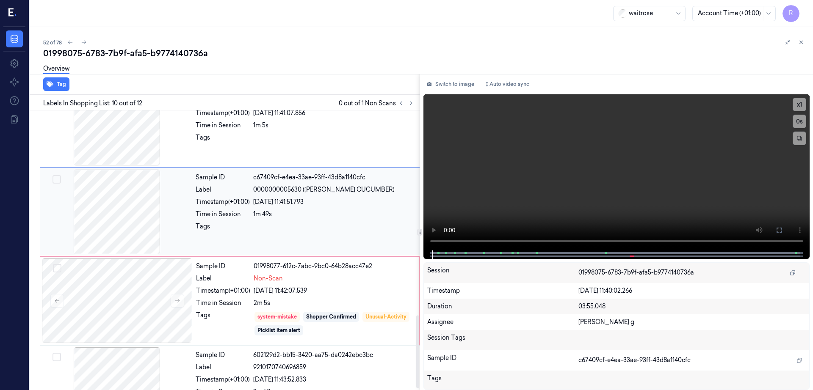
scroll to position [789, 0]
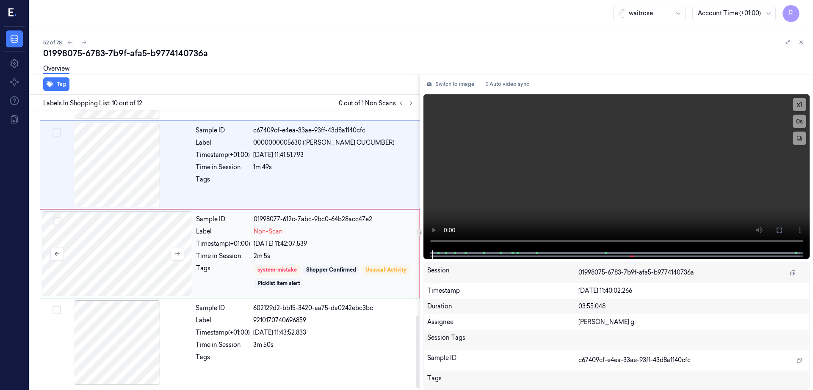
click at [137, 269] on div at bounding box center [117, 254] width 151 height 85
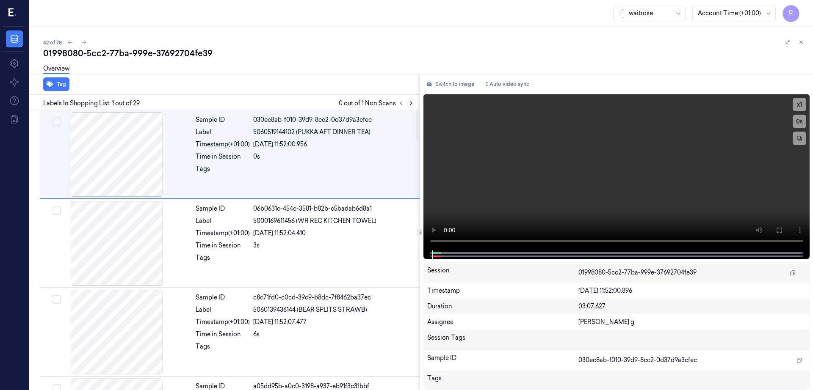
click at [414, 102] on icon at bounding box center [411, 103] width 6 height 6
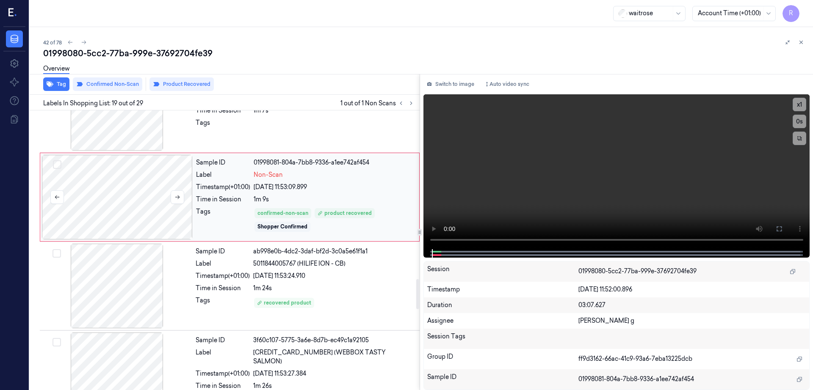
click at [151, 213] on div at bounding box center [117, 197] width 151 height 85
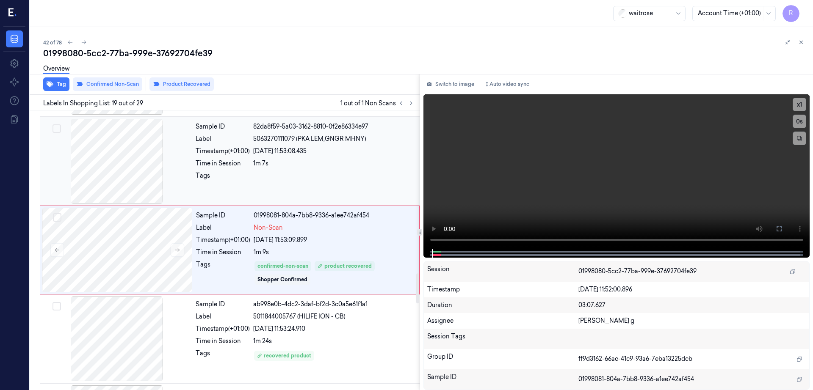
click at [123, 172] on div at bounding box center [116, 161] width 151 height 85
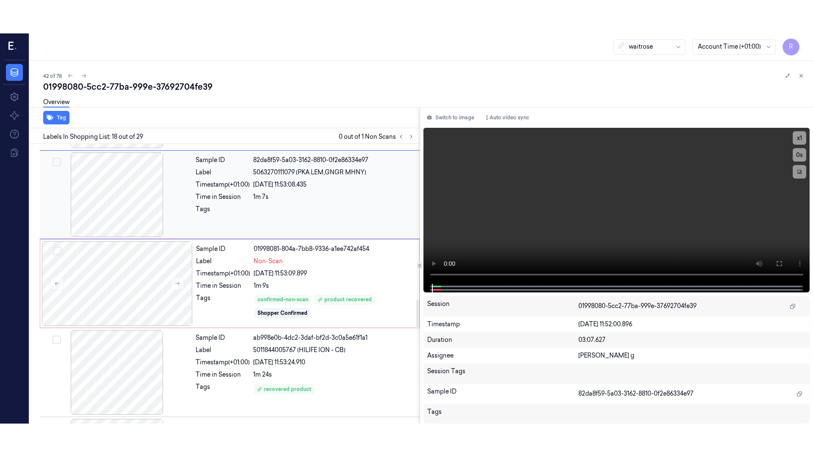
scroll to position [1415, 0]
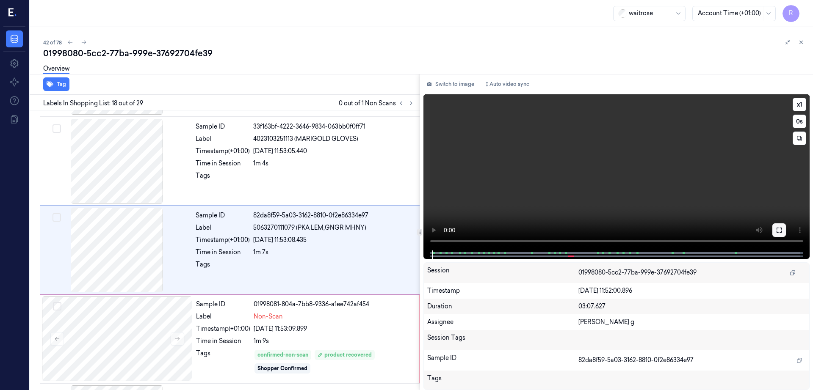
click at [782, 230] on icon at bounding box center [778, 230] width 7 height 7
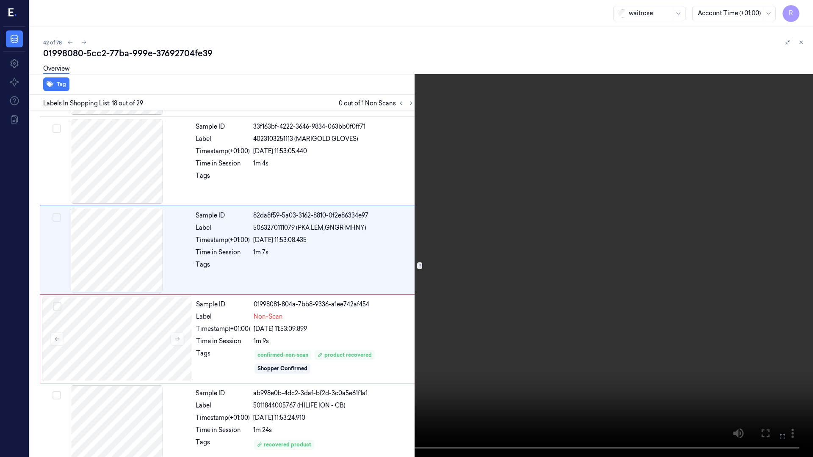
click at [498, 256] on video at bounding box center [406, 228] width 813 height 457
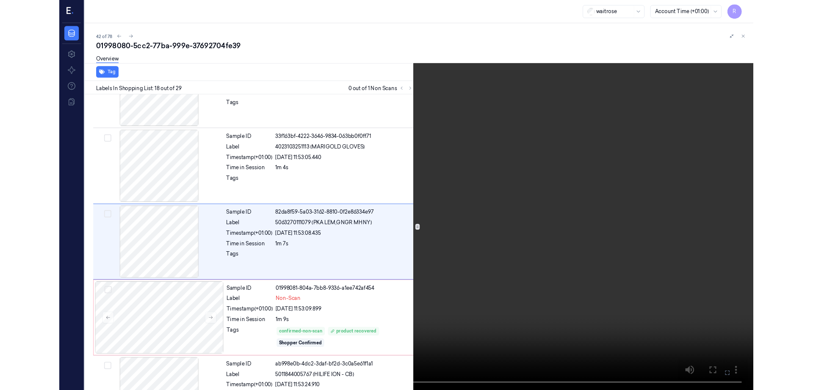
scroll to position [1382, 0]
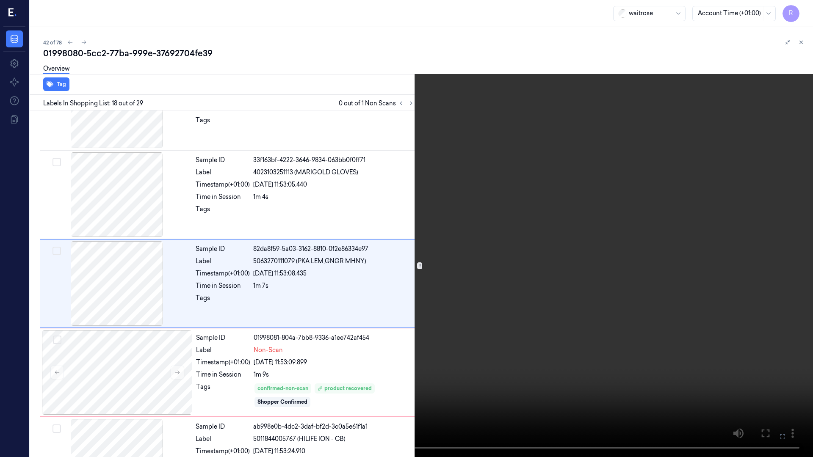
click at [502, 239] on video at bounding box center [406, 228] width 813 height 457
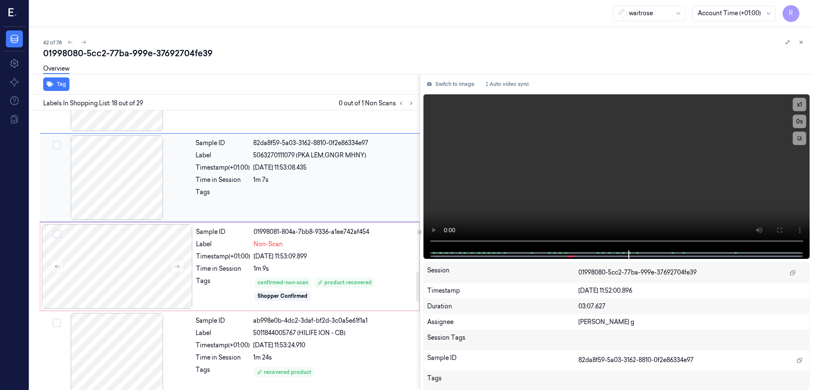
click at [152, 219] on div at bounding box center [116, 177] width 151 height 85
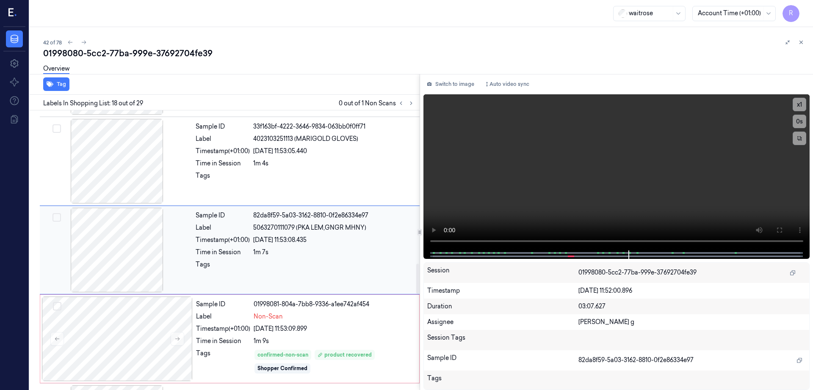
click at [124, 240] on div at bounding box center [116, 250] width 151 height 85
click at [781, 228] on icon at bounding box center [778, 230] width 5 height 5
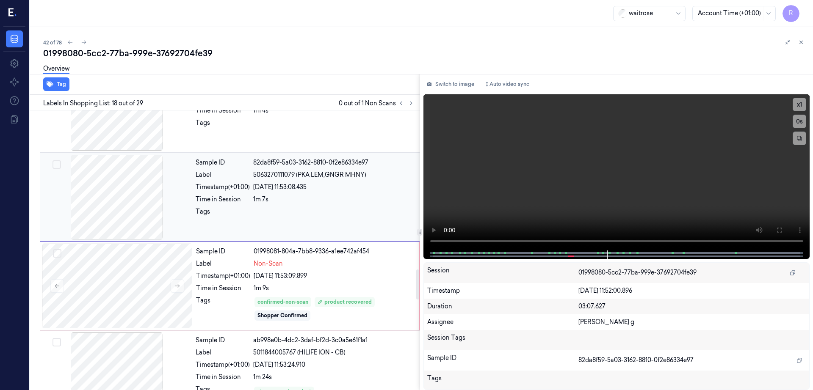
click at [153, 214] on div at bounding box center [116, 197] width 151 height 85
click at [149, 268] on div at bounding box center [117, 286] width 151 height 85
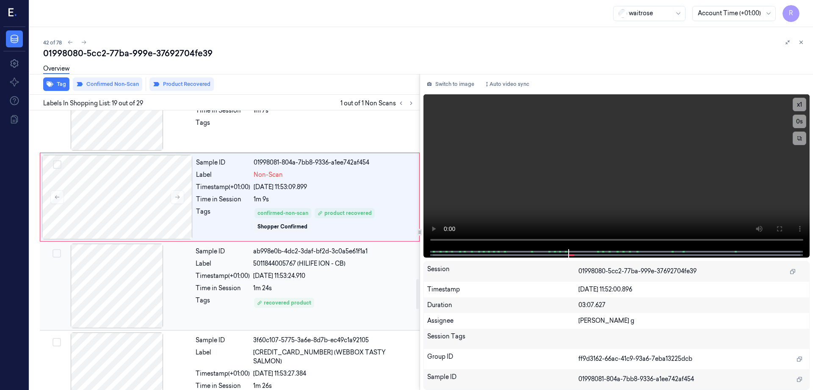
click at [137, 281] on div at bounding box center [116, 286] width 151 height 85
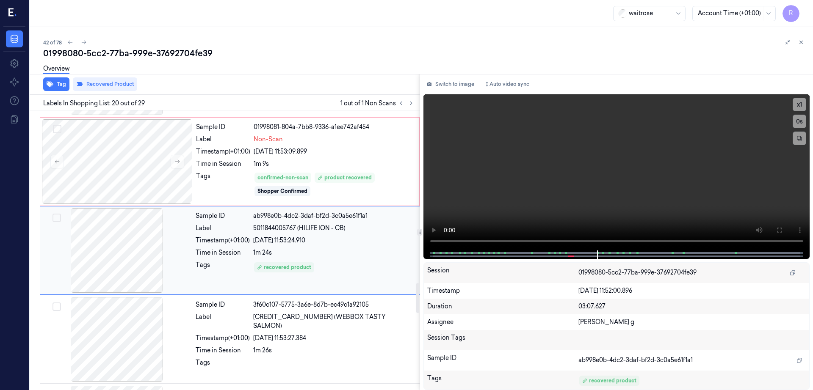
scroll to position [1593, 0]
click at [145, 350] on div at bounding box center [116, 339] width 151 height 85
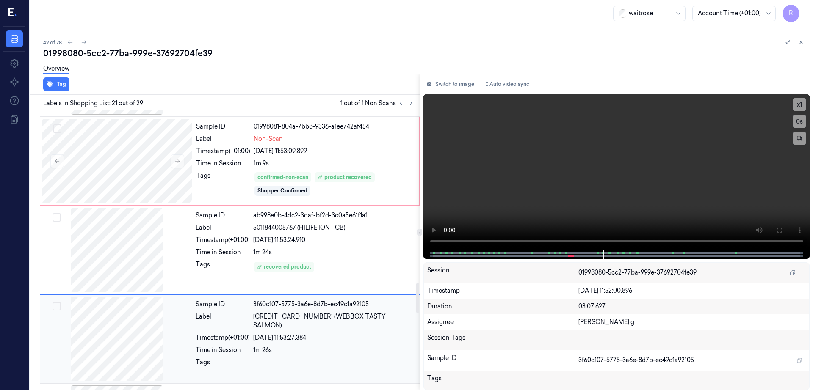
scroll to position [1682, 0]
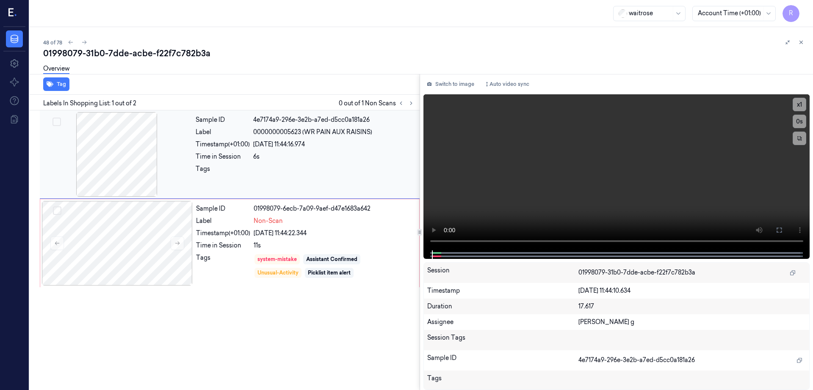
click at [149, 136] on div at bounding box center [116, 154] width 151 height 85
click at [132, 223] on div at bounding box center [117, 243] width 151 height 85
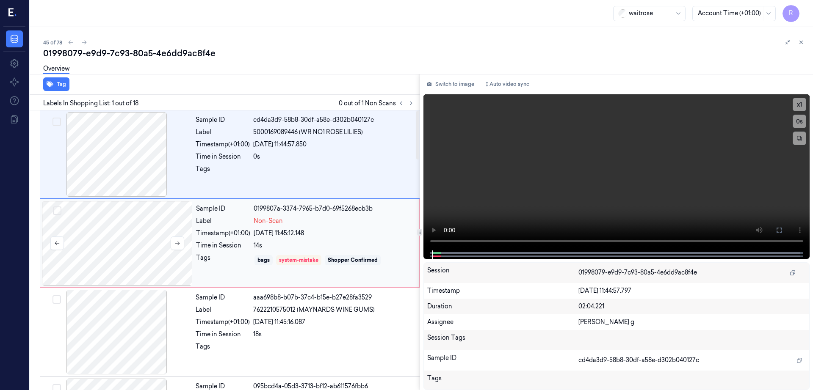
click at [135, 246] on div at bounding box center [117, 243] width 151 height 85
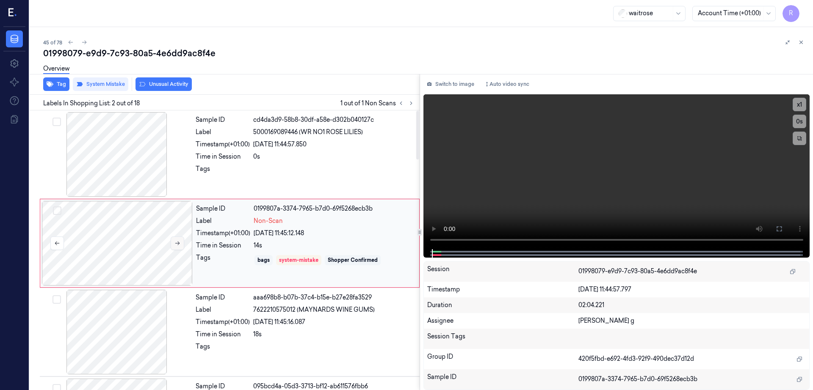
click at [174, 245] on button at bounding box center [178, 244] width 14 height 14
click at [177, 246] on button at bounding box center [178, 244] width 14 height 14
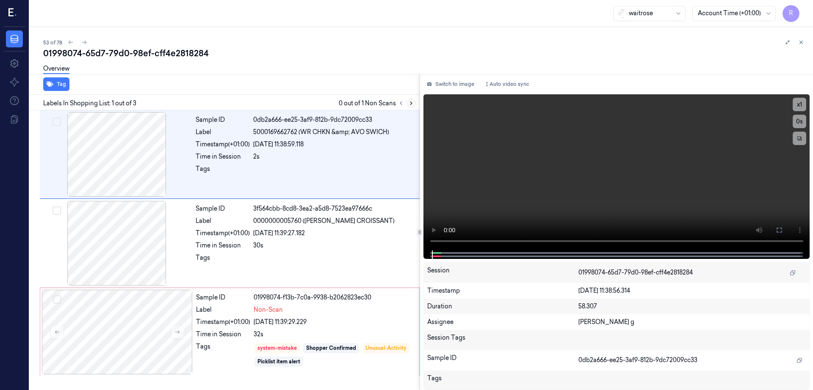
click at [414, 104] on icon at bounding box center [411, 103] width 6 height 6
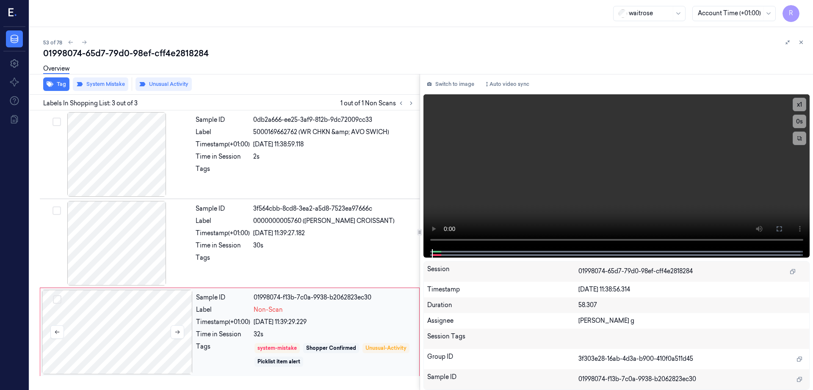
click at [132, 339] on div at bounding box center [117, 332] width 151 height 85
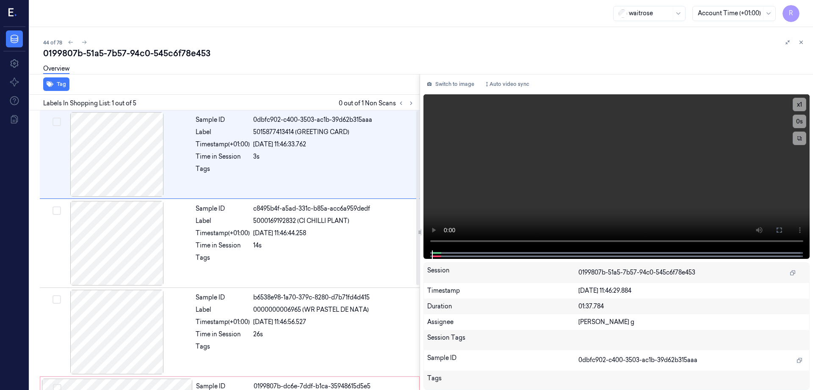
click at [416, 100] on div at bounding box center [406, 103] width 20 height 10
click at [416, 107] on button at bounding box center [411, 103] width 10 height 10
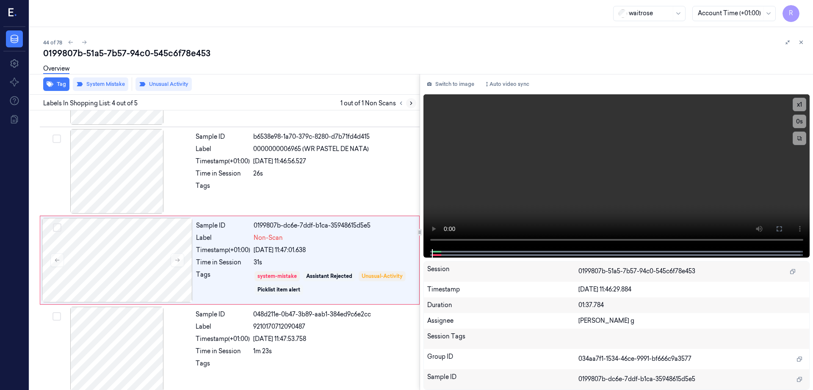
scroll to position [167, 0]
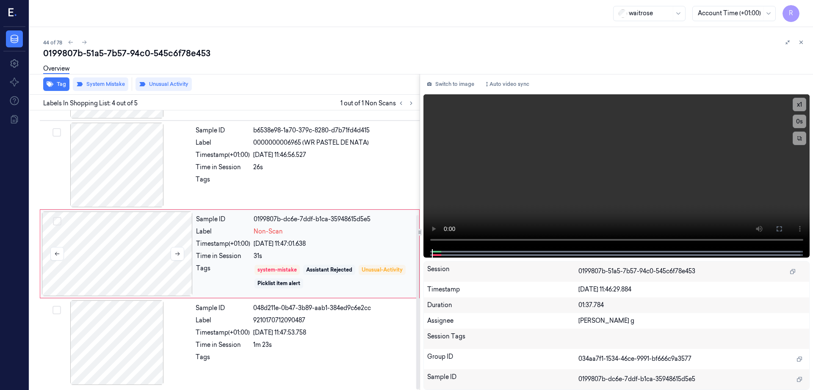
click at [130, 256] on div at bounding box center [117, 254] width 151 height 85
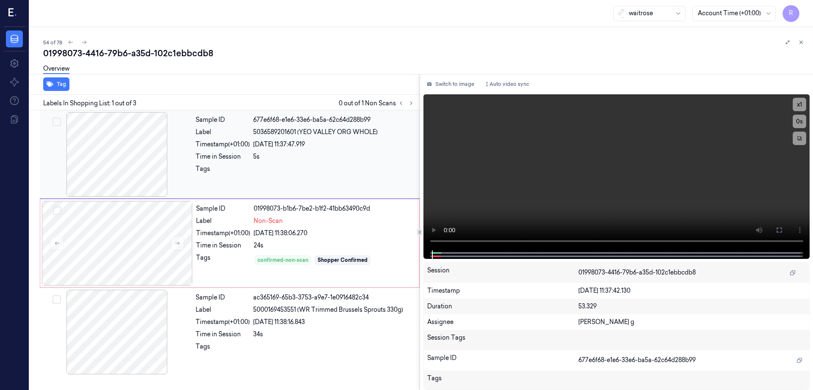
click at [125, 166] on div at bounding box center [116, 154] width 151 height 85
click at [125, 167] on div at bounding box center [116, 154] width 151 height 85
click at [139, 190] on div at bounding box center [116, 154] width 151 height 85
click at [785, 226] on button at bounding box center [779, 230] width 14 height 14
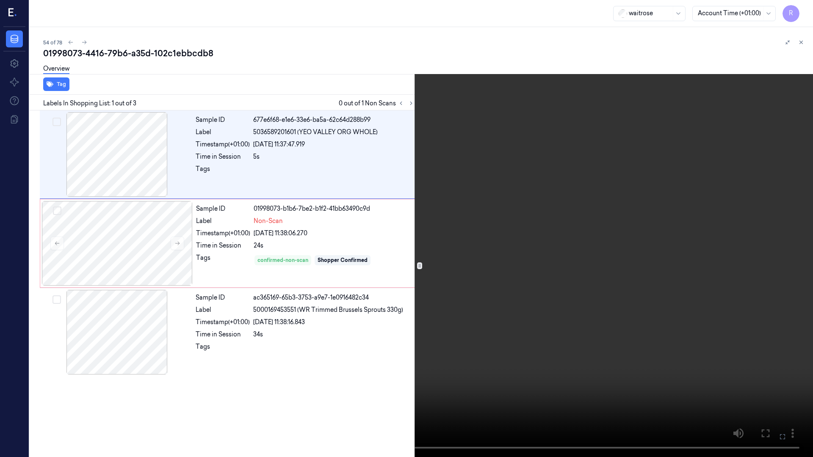
click at [630, 246] on video at bounding box center [406, 228] width 813 height 457
click at [502, 289] on video at bounding box center [406, 228] width 813 height 457
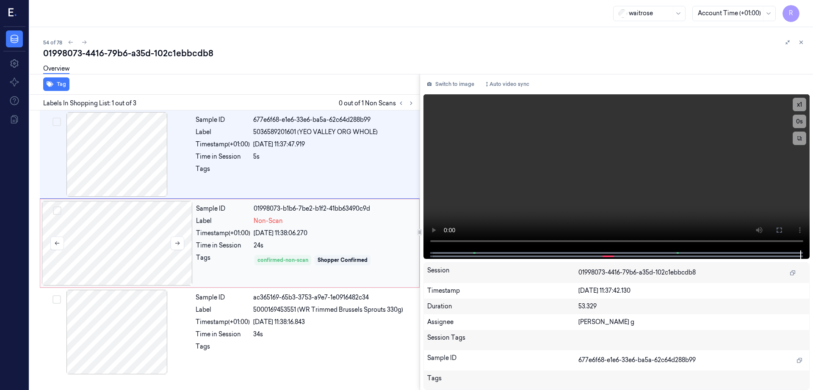
click at [142, 209] on div at bounding box center [117, 243] width 151 height 85
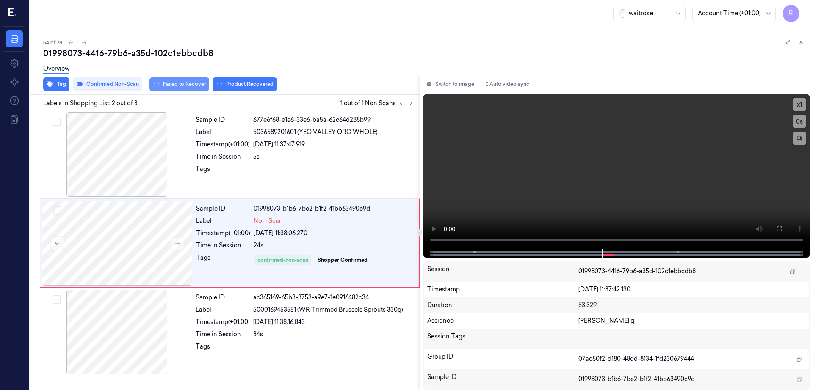
click at [191, 82] on button "Failed to Recover" at bounding box center [179, 84] width 60 height 14
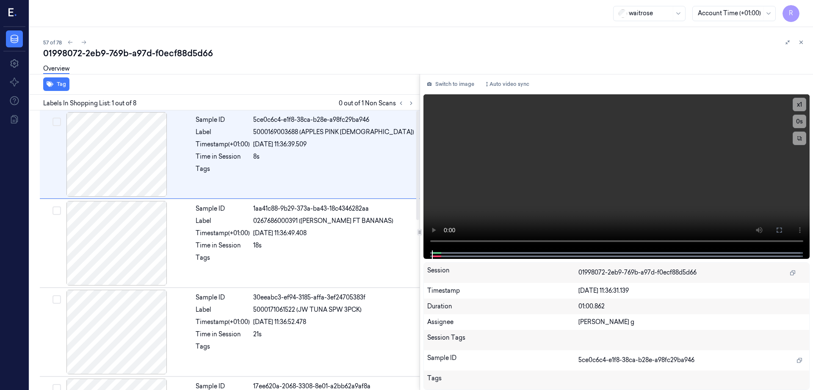
click at [419, 94] on div "Tag" at bounding box center [222, 84] width 393 height 21
click at [416, 99] on button at bounding box center [411, 103] width 10 height 10
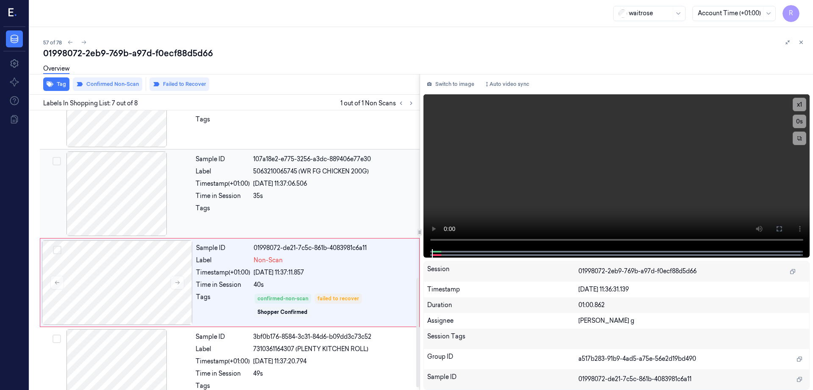
scroll to position [434, 0]
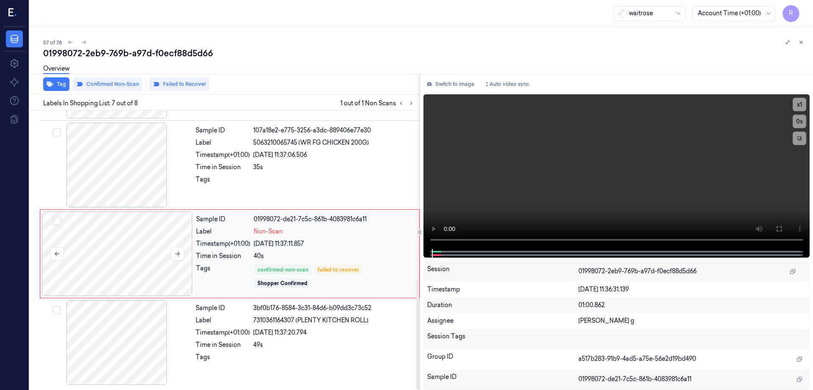
click at [132, 244] on div at bounding box center [117, 254] width 151 height 85
click at [126, 171] on div at bounding box center [116, 165] width 151 height 85
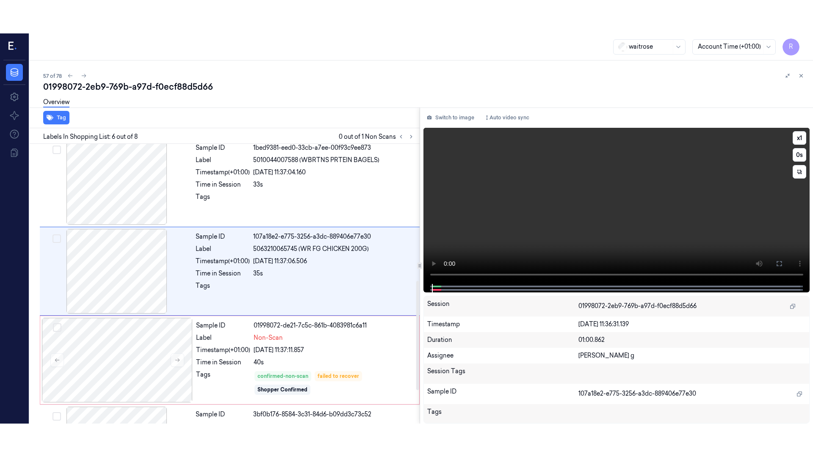
scroll to position [349, 0]
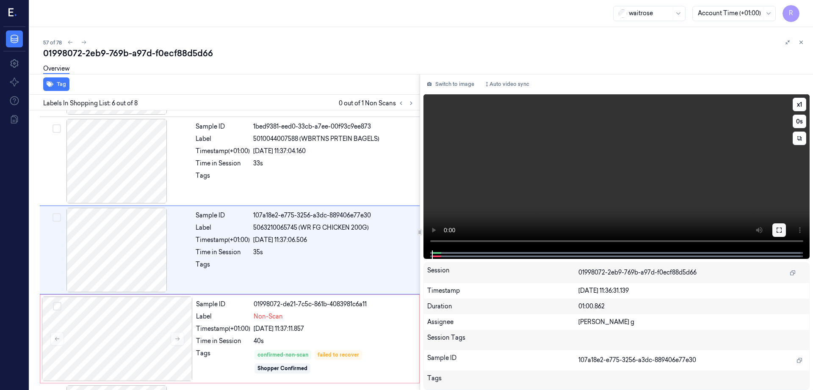
click at [782, 229] on icon at bounding box center [778, 230] width 7 height 7
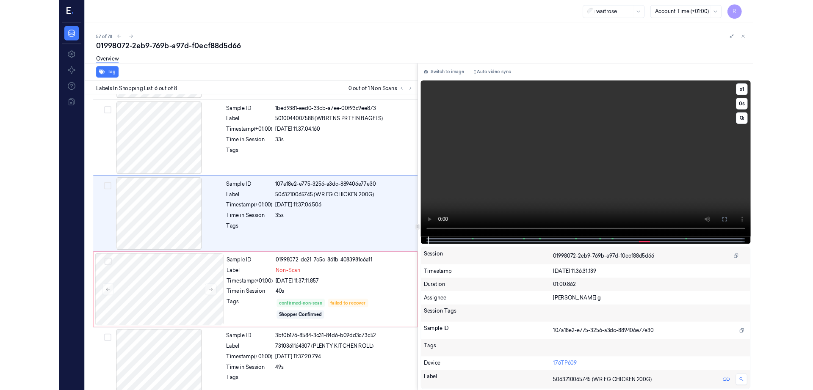
scroll to position [315, 0]
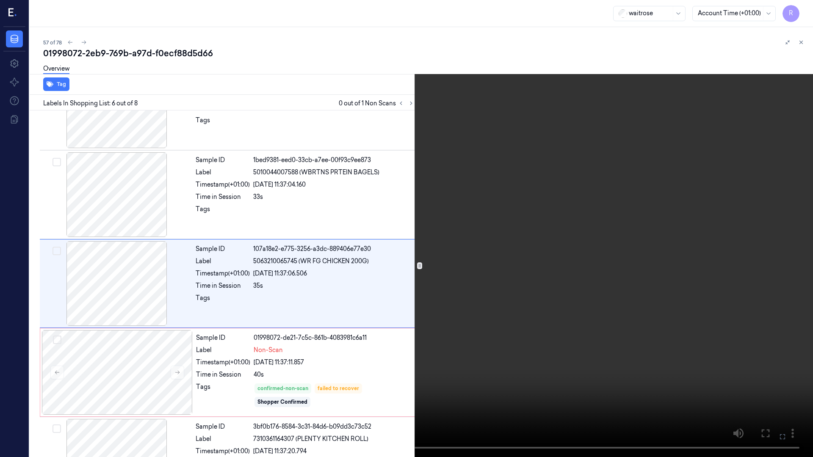
click at [574, 239] on video at bounding box center [406, 228] width 813 height 457
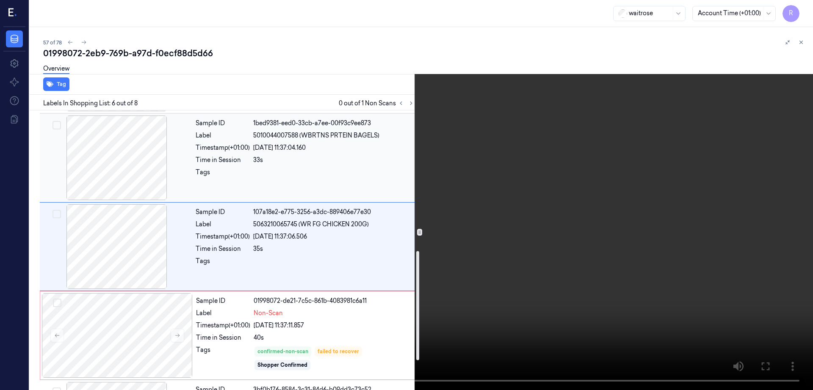
scroll to position [368, 0]
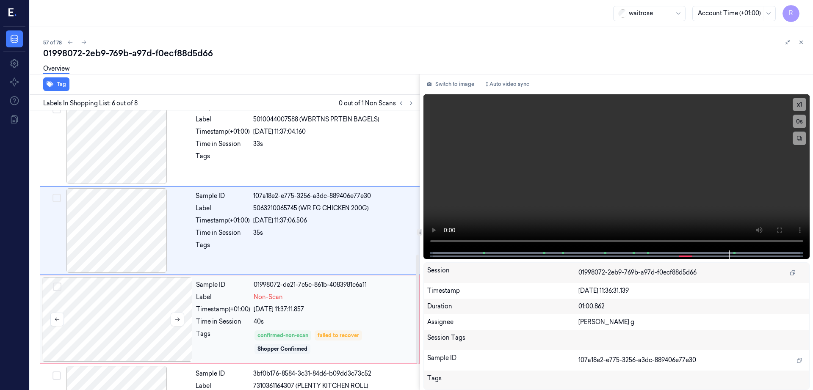
click at [114, 334] on div at bounding box center [117, 319] width 151 height 85
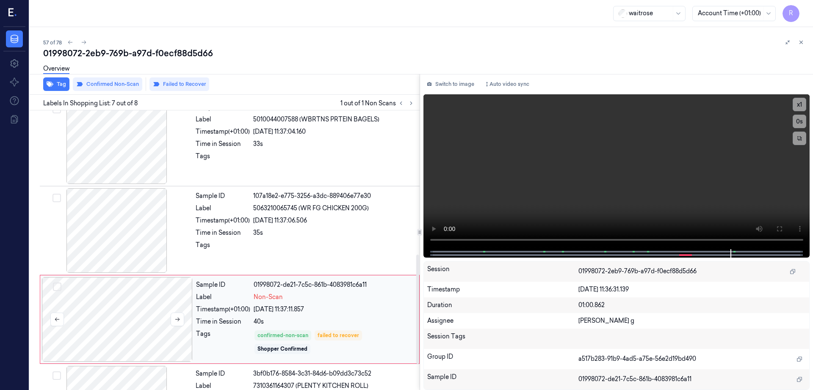
scroll to position [434, 0]
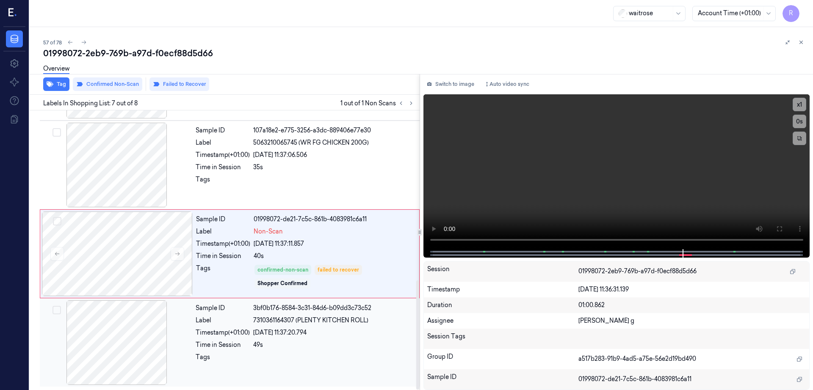
click at [131, 356] on div at bounding box center [116, 342] width 151 height 85
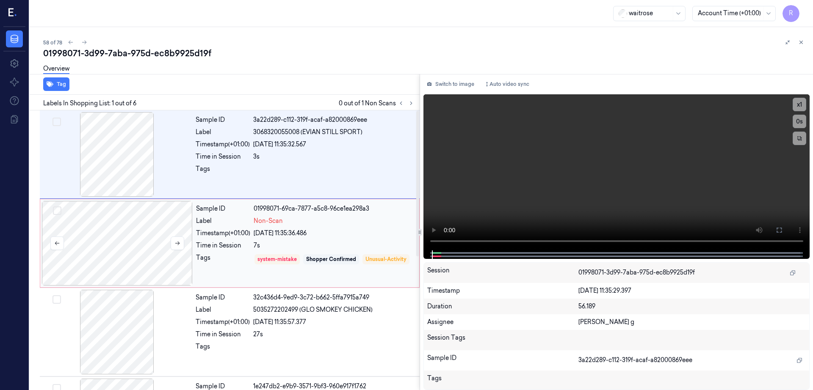
click at [106, 240] on div at bounding box center [117, 243] width 151 height 85
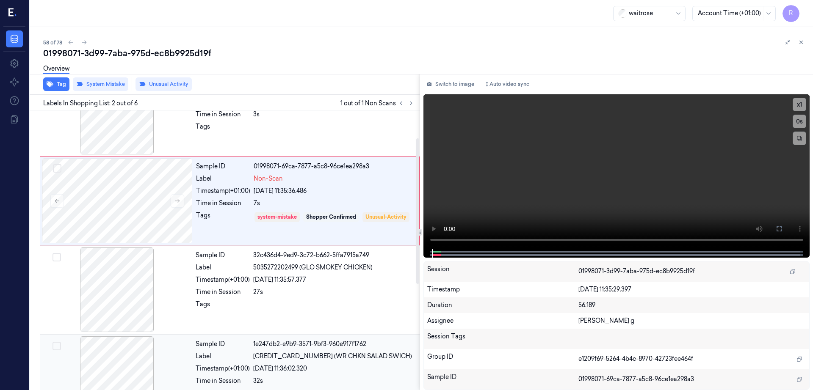
scroll to position [53, 0]
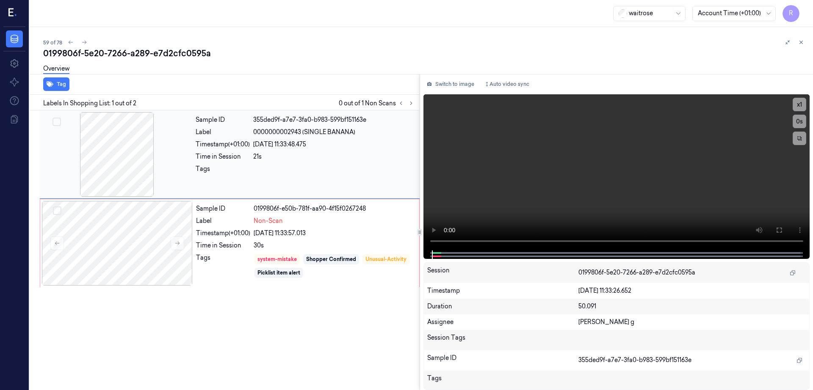
click at [116, 148] on div at bounding box center [116, 154] width 151 height 85
click at [118, 232] on div at bounding box center [117, 243] width 151 height 85
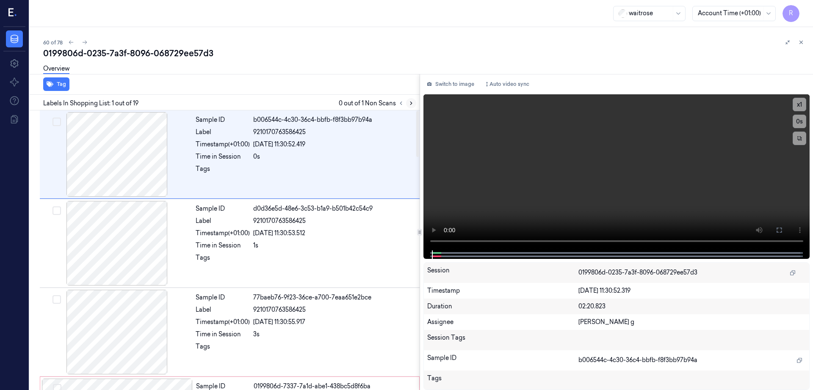
click at [414, 102] on icon at bounding box center [411, 103] width 6 height 6
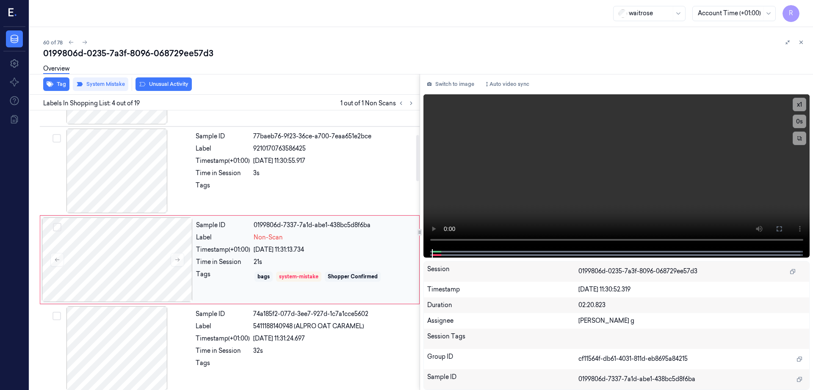
scroll to position [171, 0]
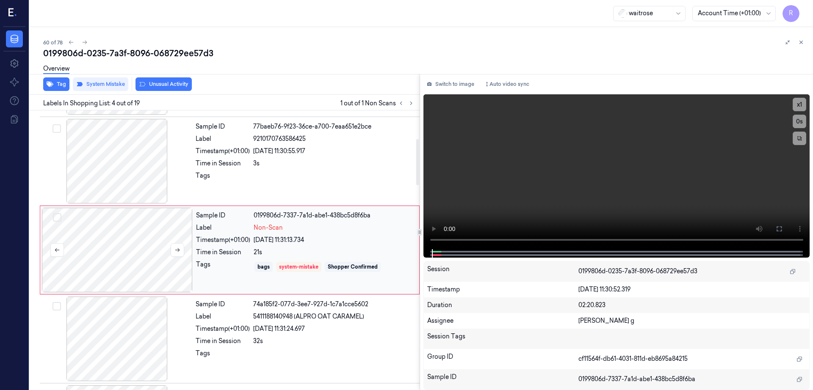
click at [125, 256] on div at bounding box center [117, 250] width 151 height 85
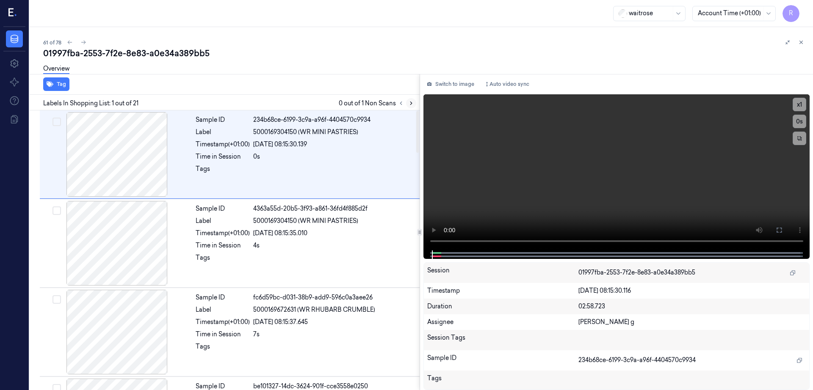
click at [414, 102] on icon at bounding box center [411, 103] width 6 height 6
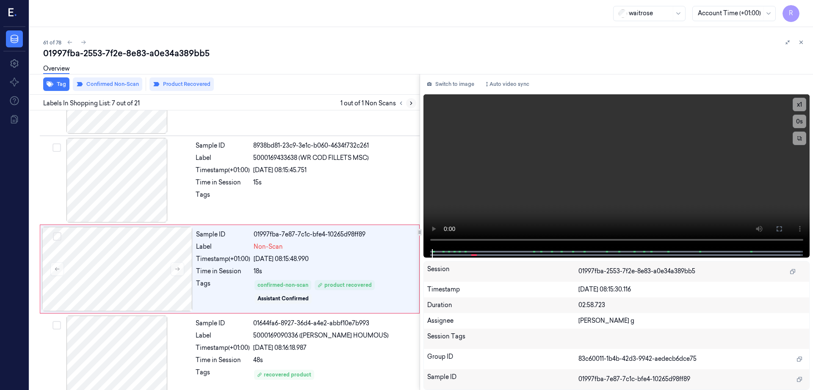
scroll to position [438, 0]
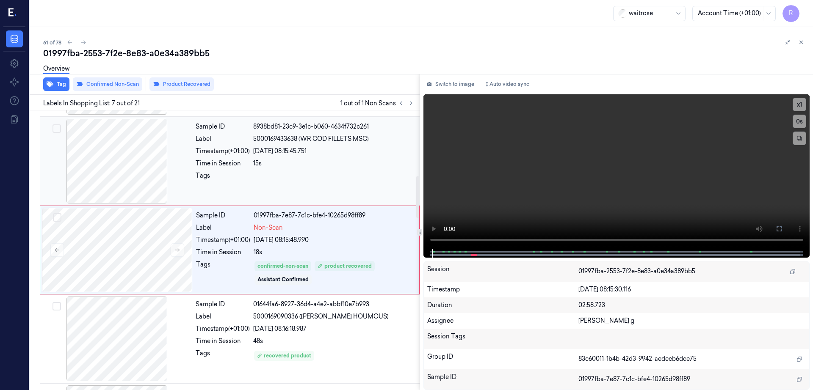
click at [116, 181] on div at bounding box center [116, 161] width 151 height 85
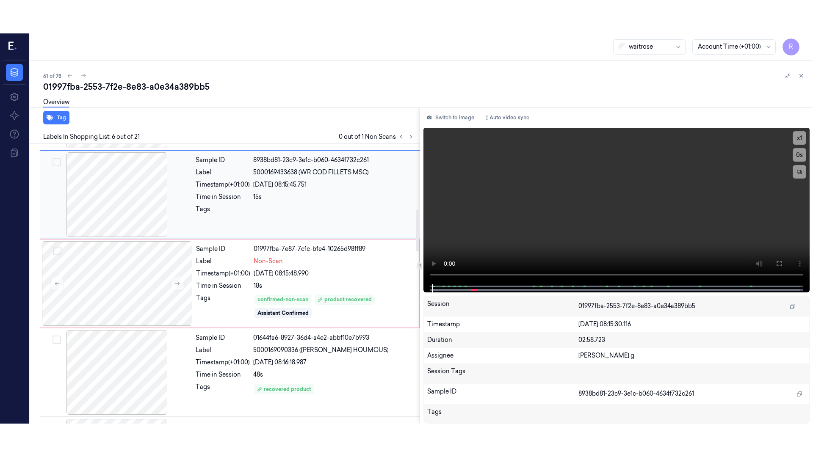
scroll to position [349, 0]
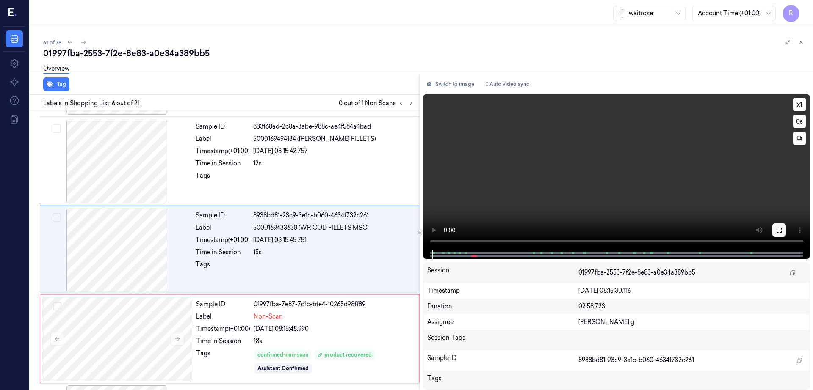
click at [782, 229] on icon at bounding box center [778, 230] width 7 height 7
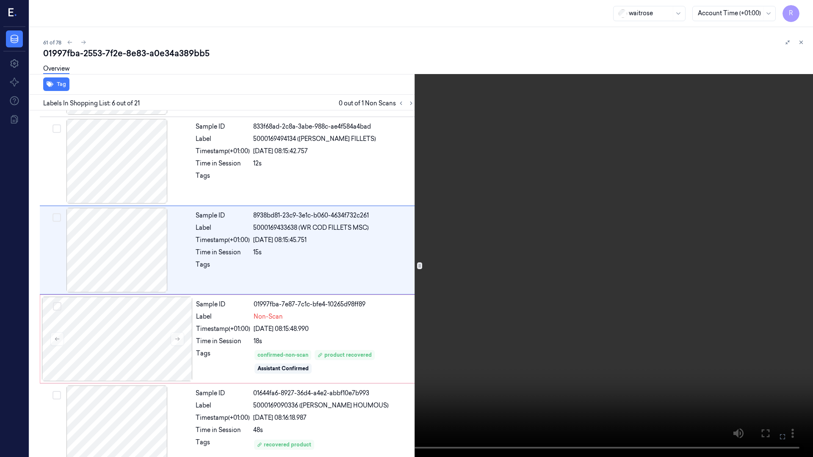
click at [428, 327] on video at bounding box center [406, 228] width 813 height 457
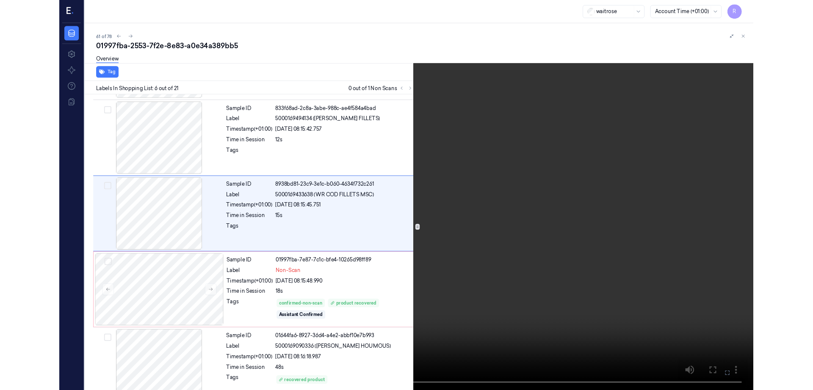
scroll to position [315, 0]
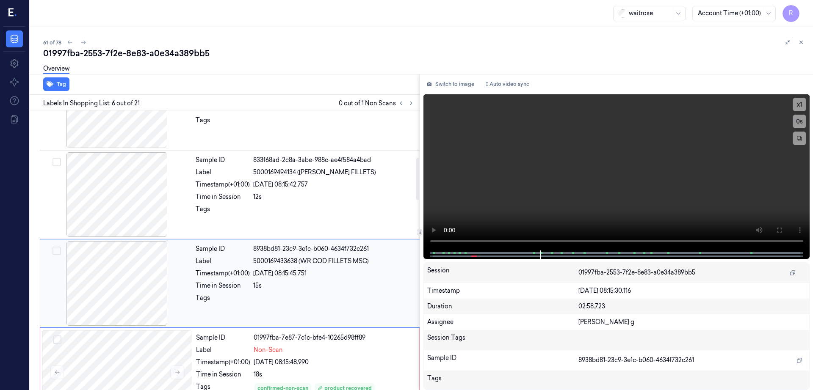
click at [120, 283] on div at bounding box center [116, 283] width 151 height 85
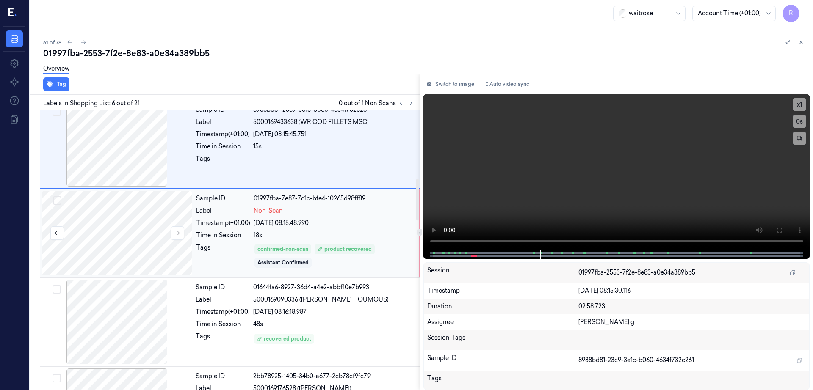
click at [127, 272] on div at bounding box center [117, 233] width 151 height 85
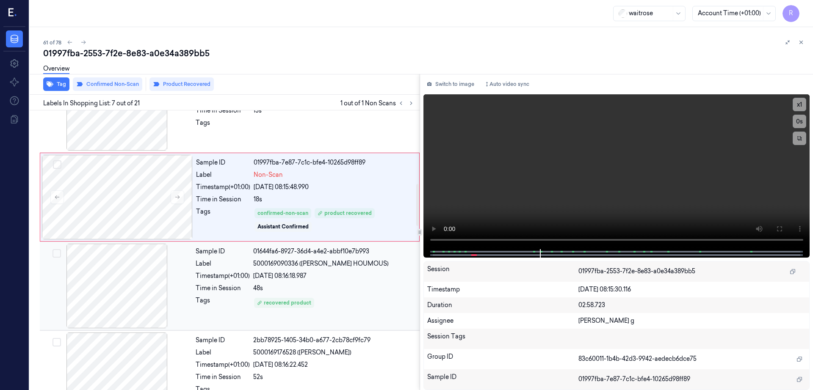
click at [125, 276] on div at bounding box center [116, 286] width 151 height 85
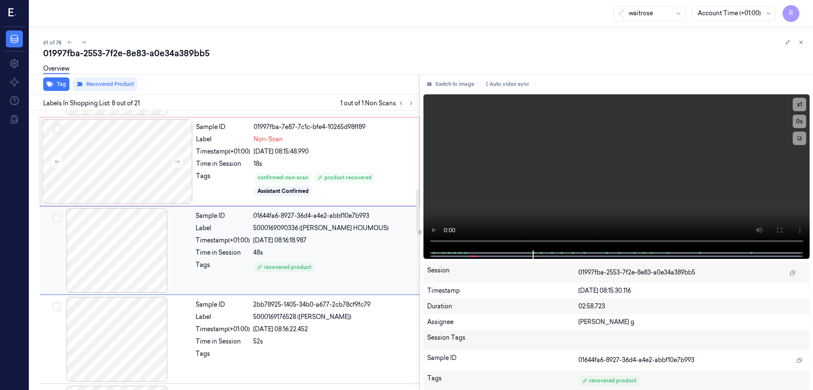
scroll to position [526, 0]
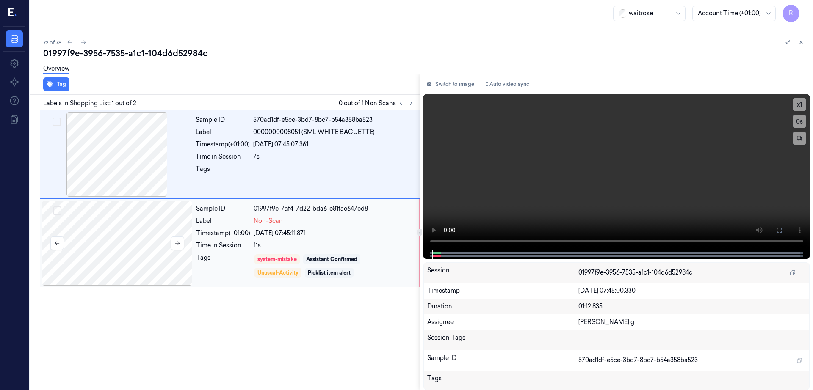
click at [111, 218] on div at bounding box center [117, 243] width 151 height 85
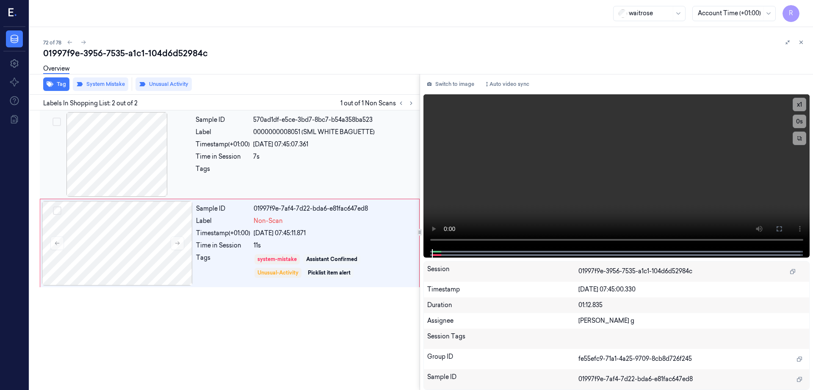
click at [104, 154] on div at bounding box center [116, 154] width 151 height 85
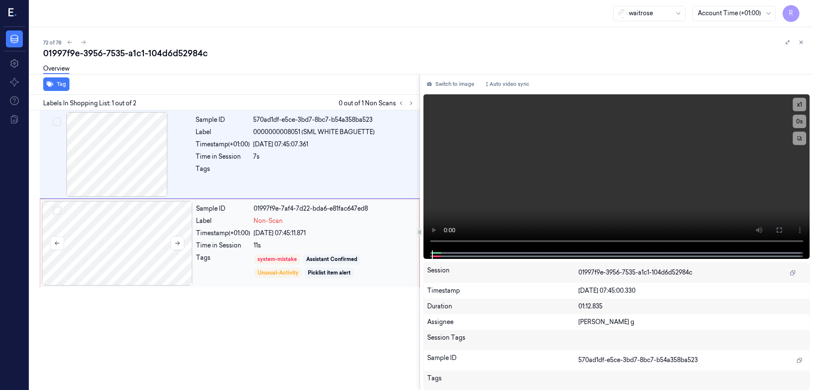
click at [127, 220] on div at bounding box center [117, 243] width 151 height 85
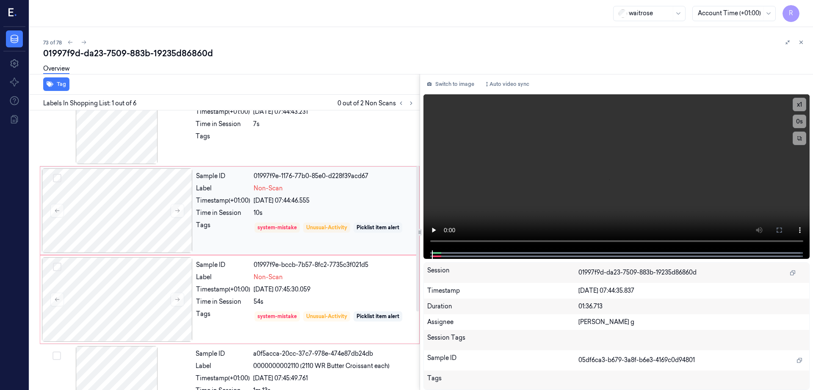
scroll to position [106, 0]
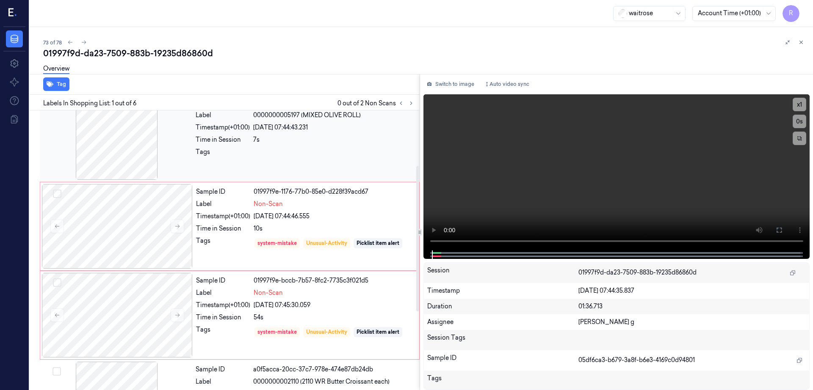
click at [133, 144] on div at bounding box center [116, 137] width 151 height 85
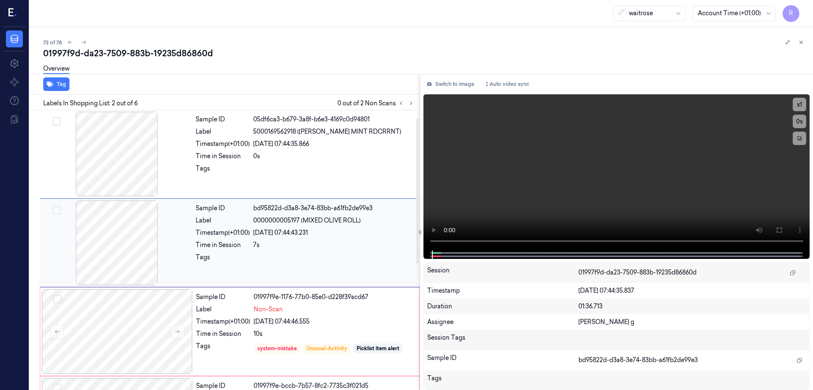
scroll to position [0, 0]
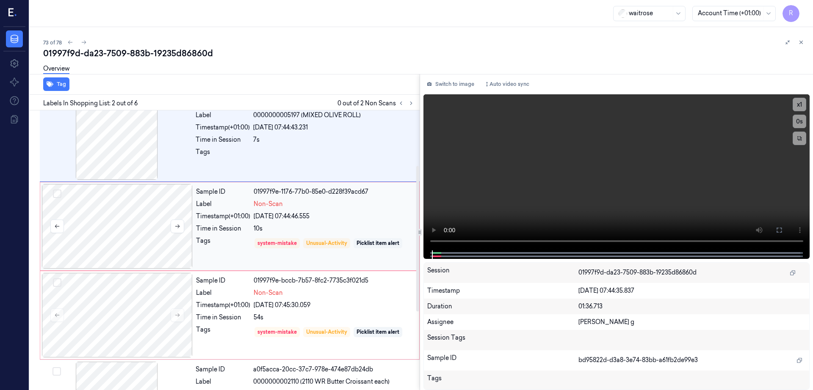
click at [145, 226] on div at bounding box center [117, 226] width 151 height 85
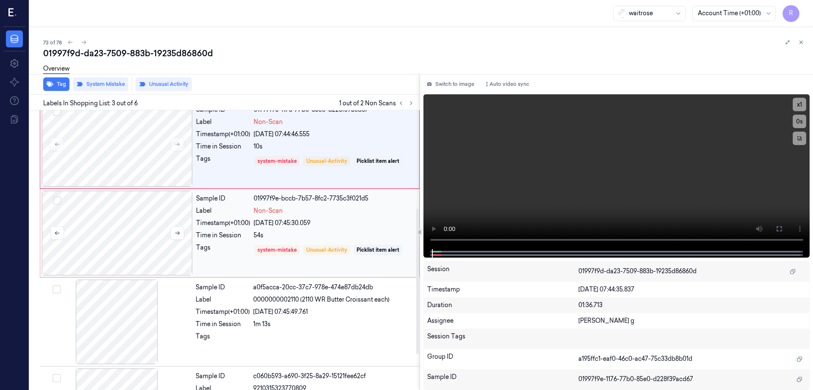
click at [128, 235] on div at bounding box center [117, 233] width 151 height 85
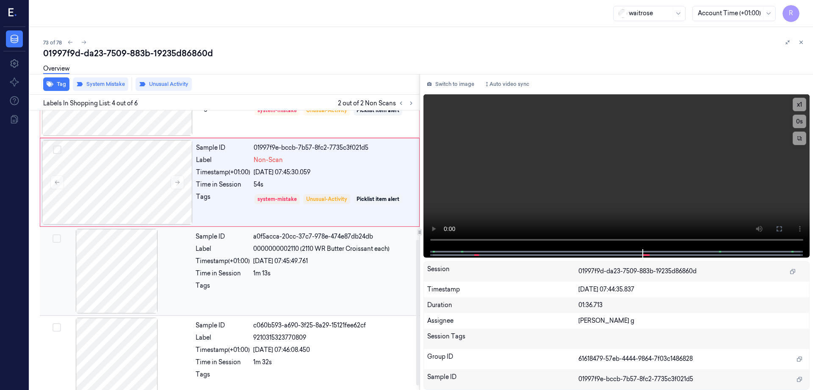
scroll to position [256, 0]
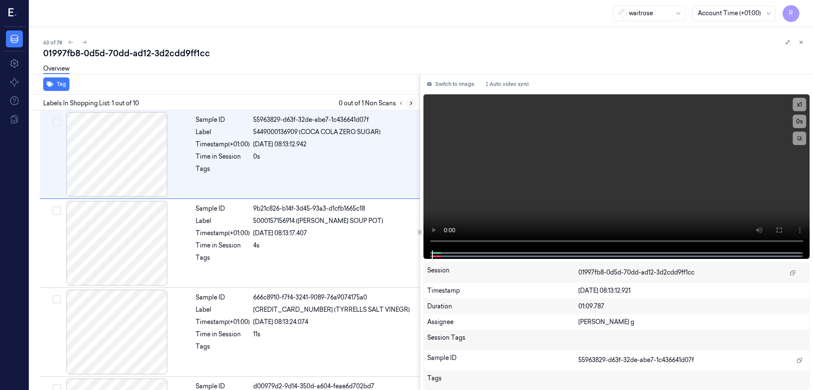
click at [414, 104] on icon at bounding box center [411, 103] width 6 height 6
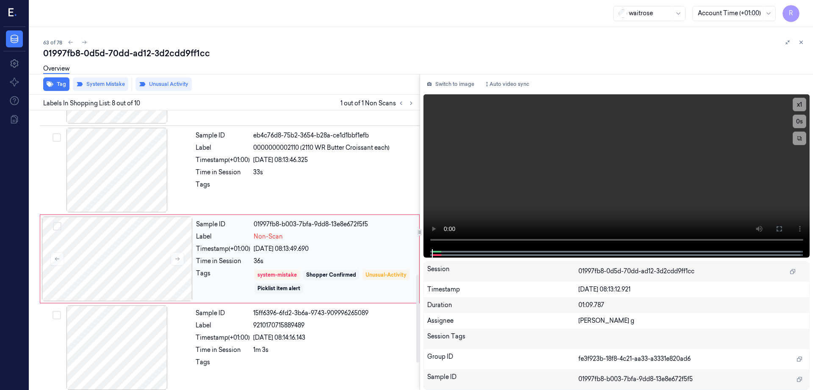
scroll to position [526, 0]
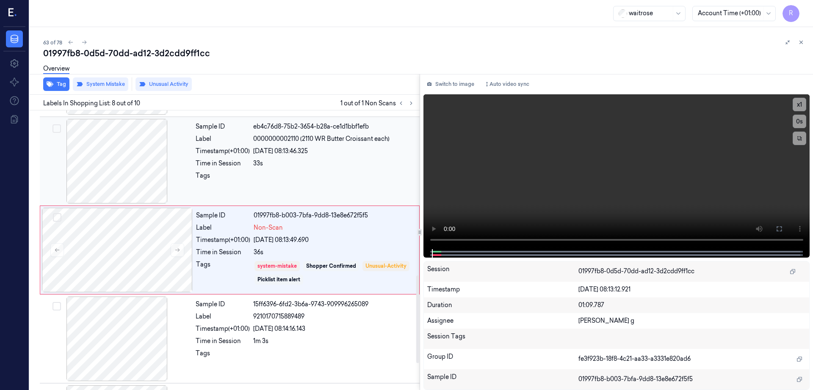
click at [113, 173] on div at bounding box center [116, 161] width 151 height 85
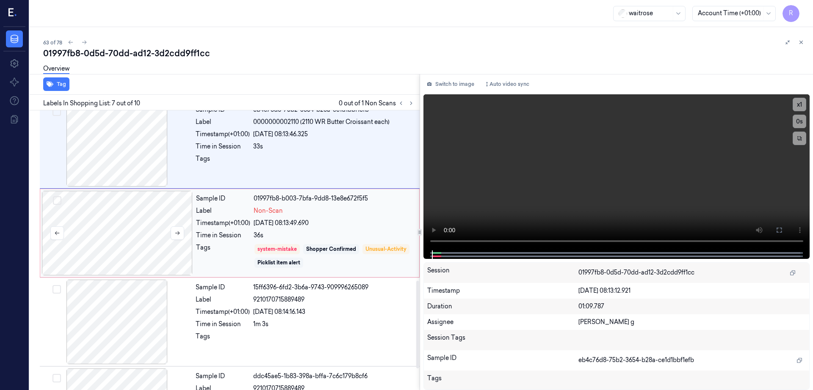
click at [104, 245] on div at bounding box center [117, 233] width 151 height 85
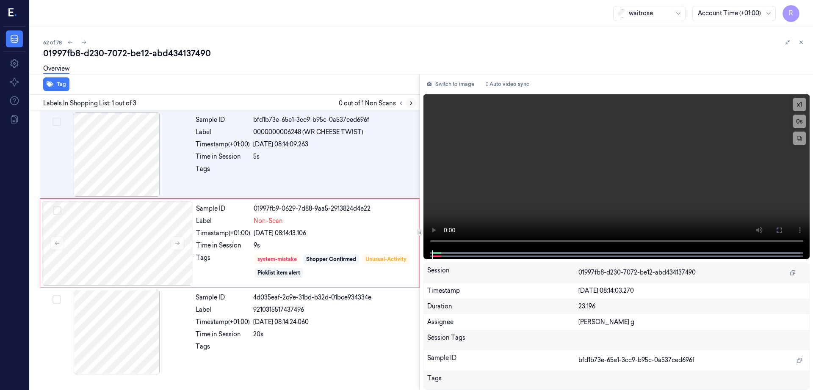
click at [414, 105] on icon at bounding box center [411, 103] width 6 height 6
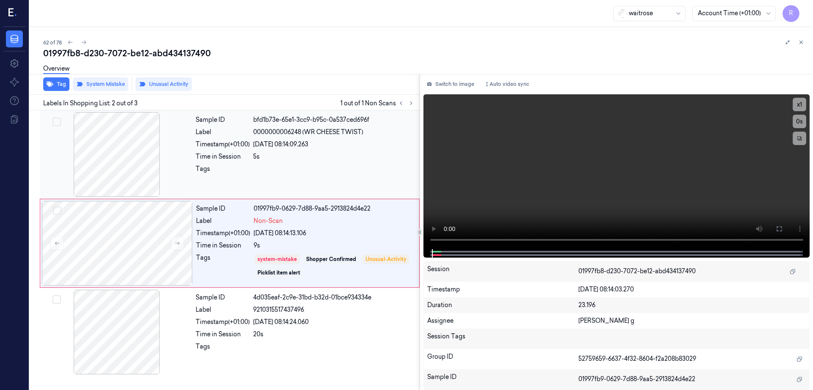
click at [130, 158] on div at bounding box center [116, 154] width 151 height 85
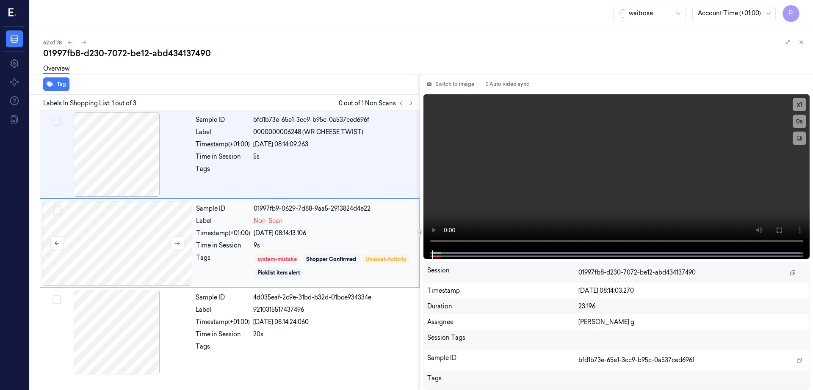
click at [130, 261] on div at bounding box center [117, 243] width 151 height 85
click at [114, 162] on div at bounding box center [116, 154] width 151 height 85
click at [159, 256] on div at bounding box center [117, 243] width 151 height 85
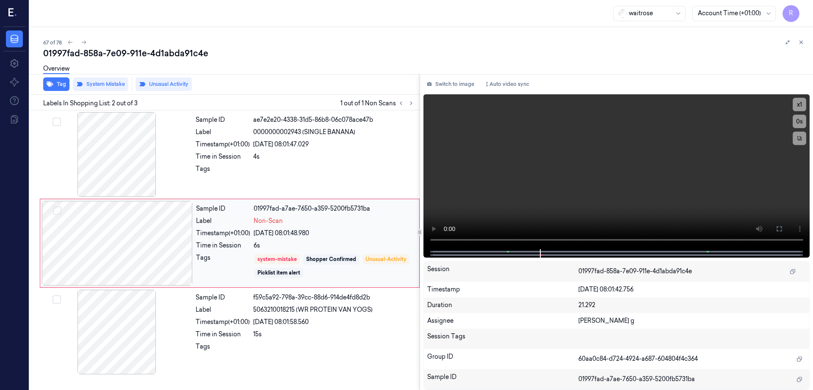
click at [135, 240] on div at bounding box center [117, 243] width 151 height 85
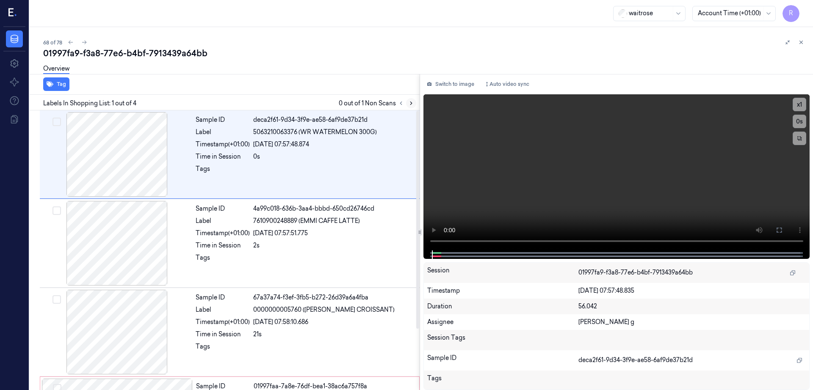
click at [416, 100] on div at bounding box center [406, 103] width 20 height 10
click at [414, 105] on icon at bounding box center [411, 103] width 6 height 6
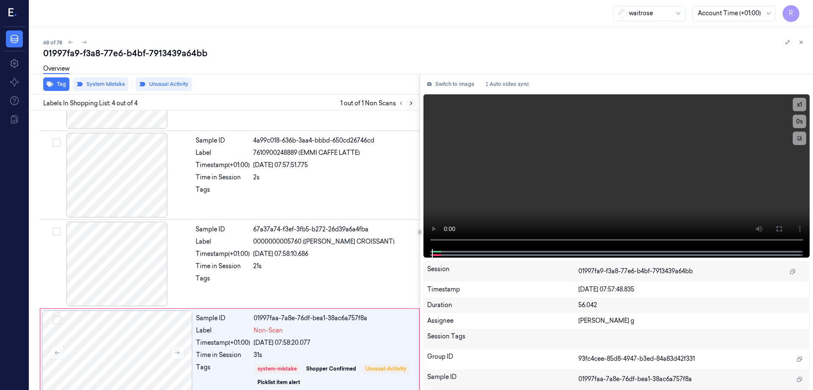
scroll to position [78, 0]
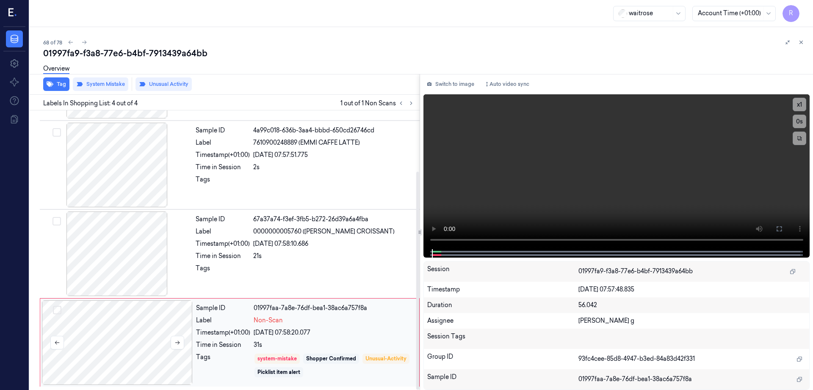
click at [130, 339] on div at bounding box center [117, 342] width 151 height 85
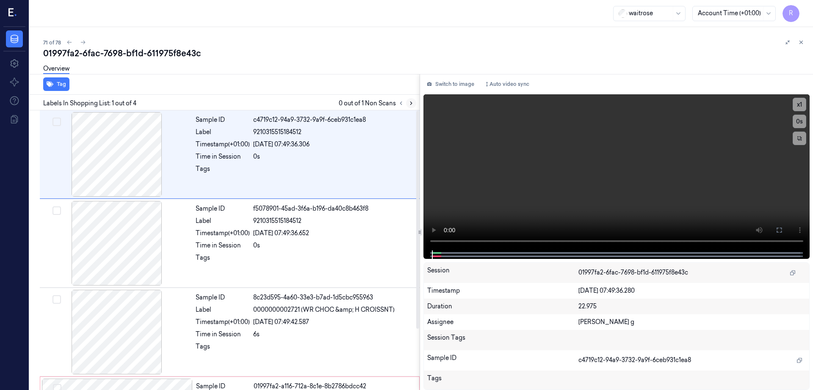
click at [412, 102] on icon at bounding box center [411, 103] width 2 height 3
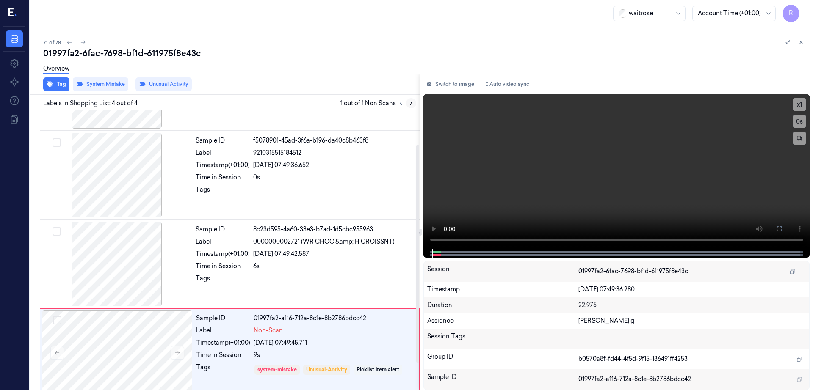
scroll to position [78, 0]
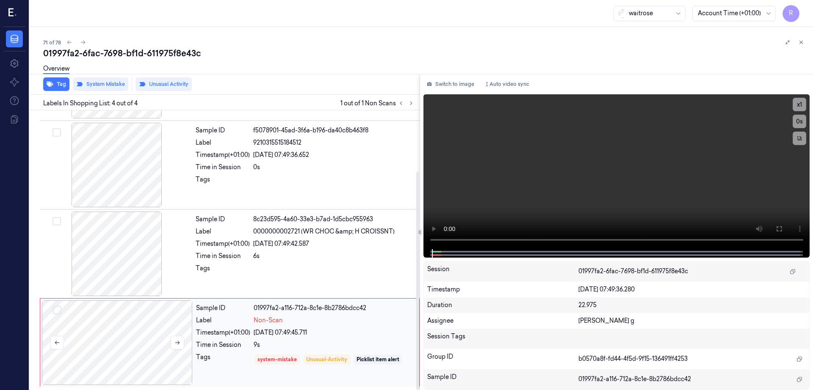
click at [117, 345] on div at bounding box center [117, 342] width 151 height 85
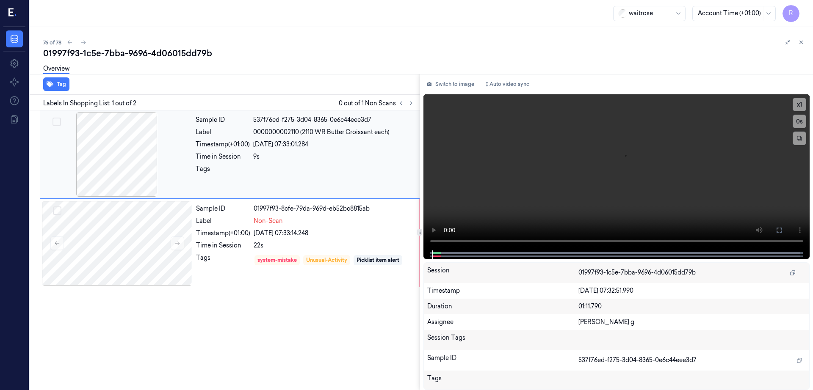
click at [115, 159] on div at bounding box center [116, 154] width 151 height 85
click at [122, 258] on div at bounding box center [117, 243] width 151 height 85
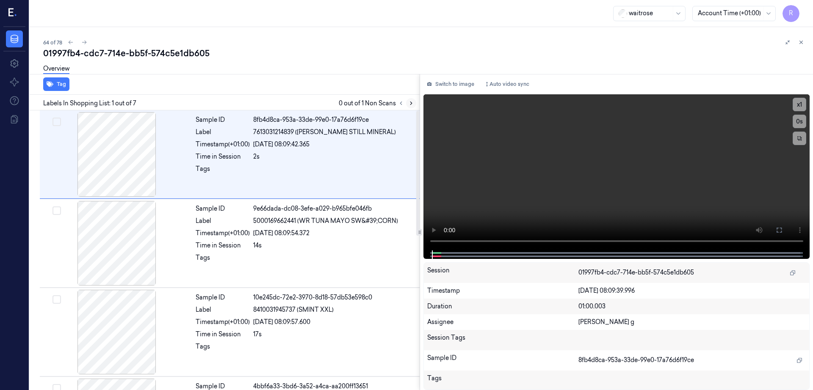
click at [414, 105] on icon at bounding box center [411, 103] width 6 height 6
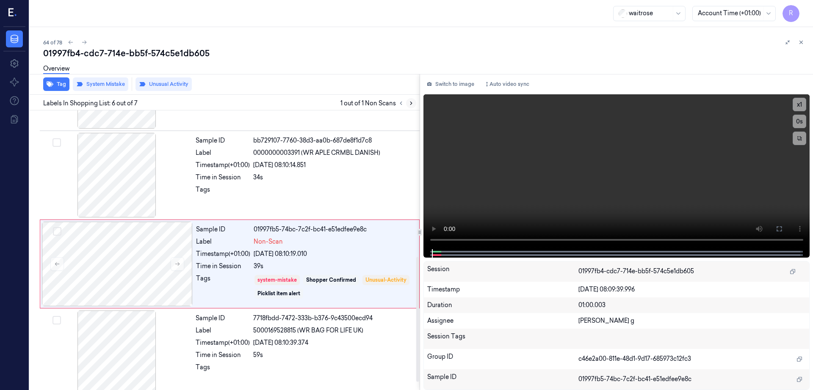
scroll to position [345, 0]
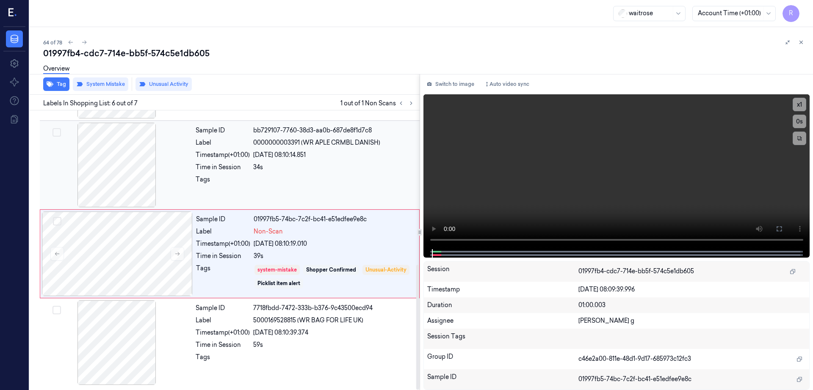
click at [109, 176] on div at bounding box center [116, 165] width 151 height 85
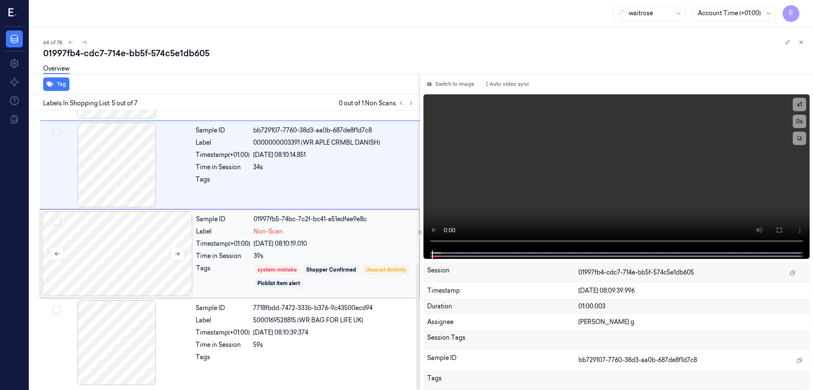
click at [138, 242] on div at bounding box center [117, 254] width 151 height 85
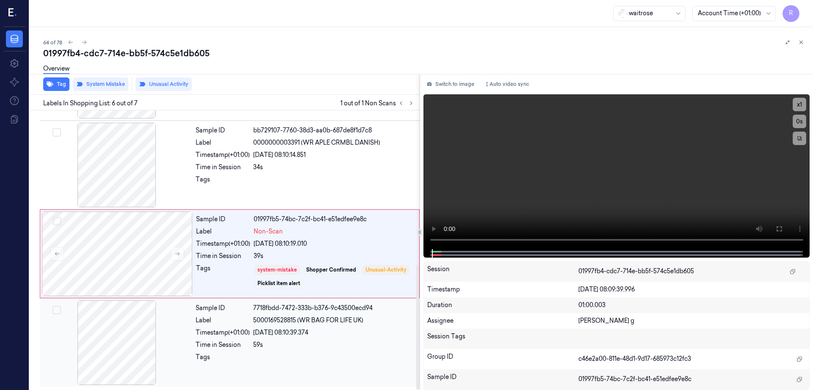
click at [121, 342] on div at bounding box center [116, 342] width 151 height 85
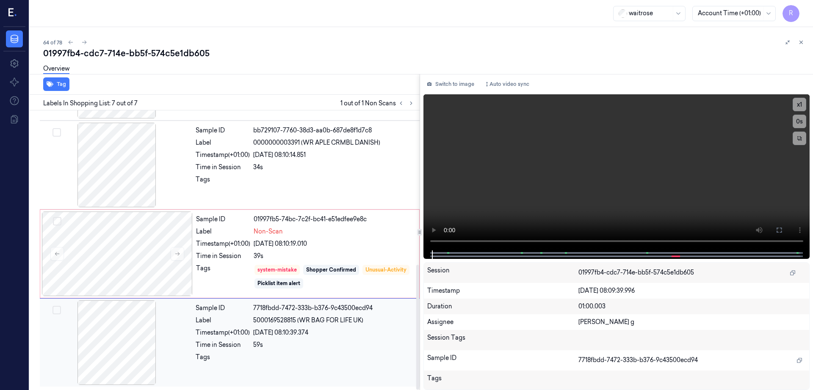
click at [121, 342] on div at bounding box center [116, 342] width 151 height 85
click at [125, 262] on div at bounding box center [117, 254] width 151 height 85
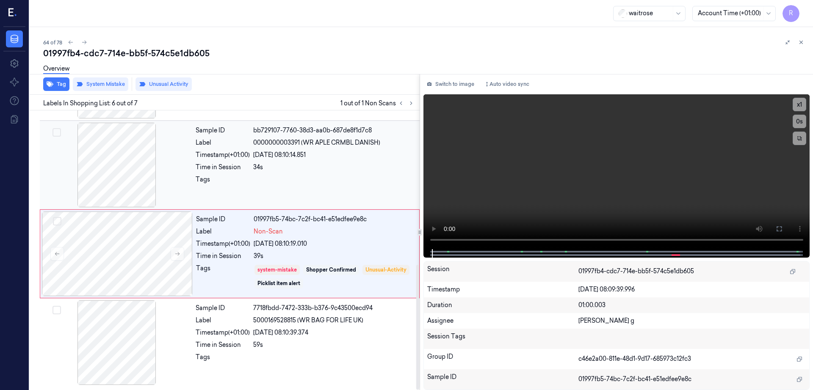
click at [125, 181] on div at bounding box center [116, 165] width 151 height 85
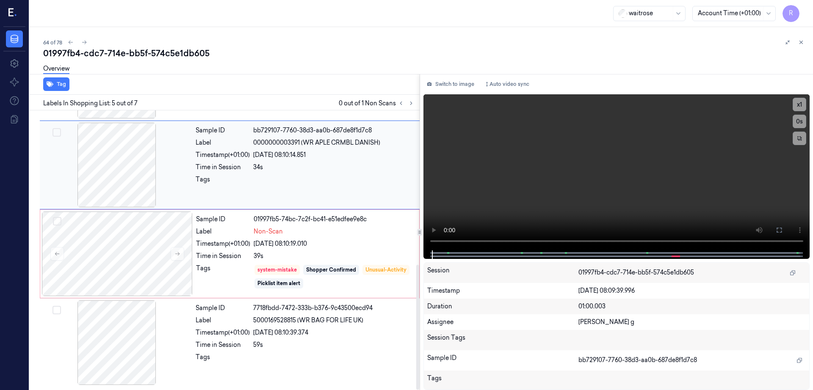
scroll to position [260, 0]
click at [125, 181] on div at bounding box center [116, 165] width 151 height 85
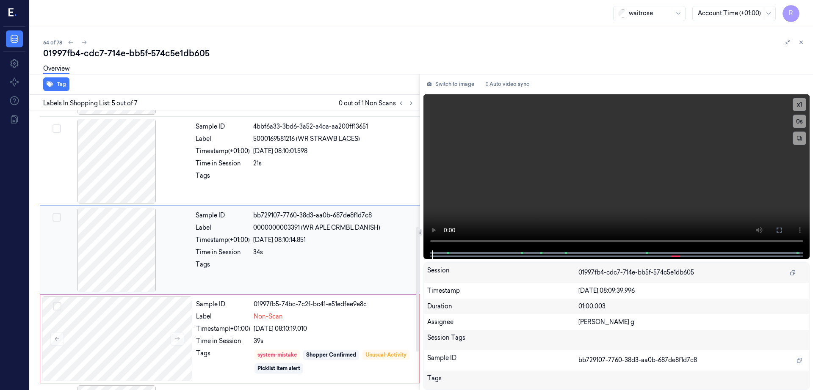
click at [124, 240] on div at bounding box center [116, 250] width 151 height 85
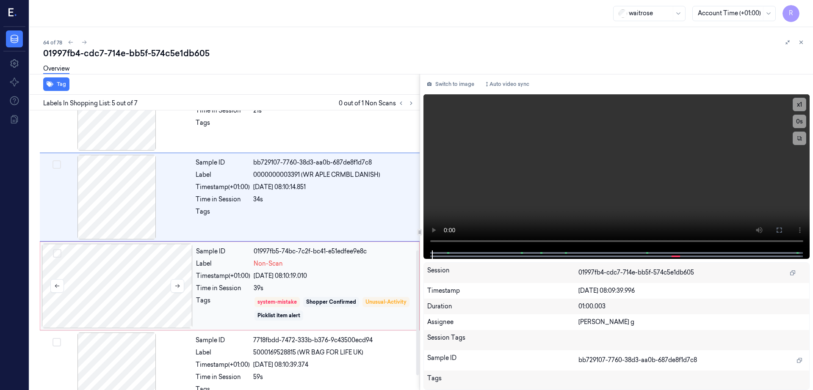
click at [124, 277] on div at bounding box center [117, 286] width 151 height 85
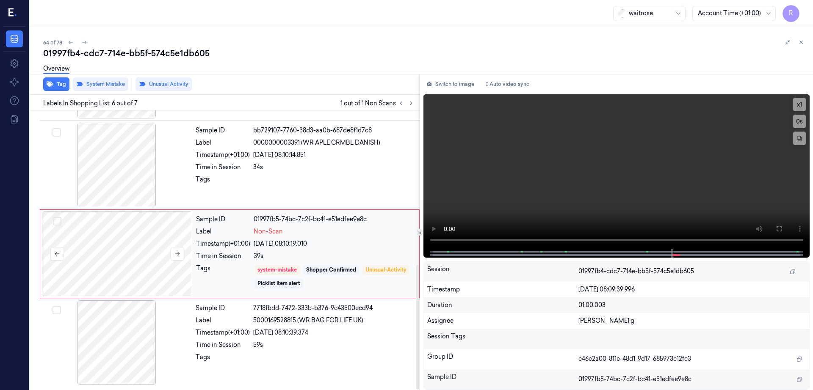
click at [124, 277] on div at bounding box center [117, 254] width 151 height 85
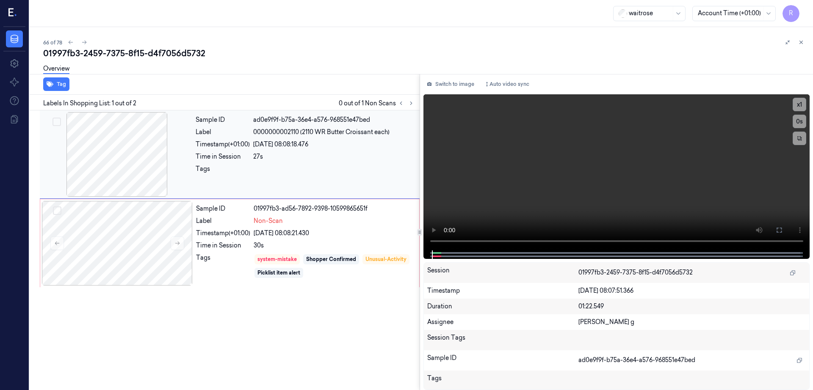
click at [109, 157] on div at bounding box center [116, 154] width 151 height 85
click at [133, 243] on div at bounding box center [117, 243] width 151 height 85
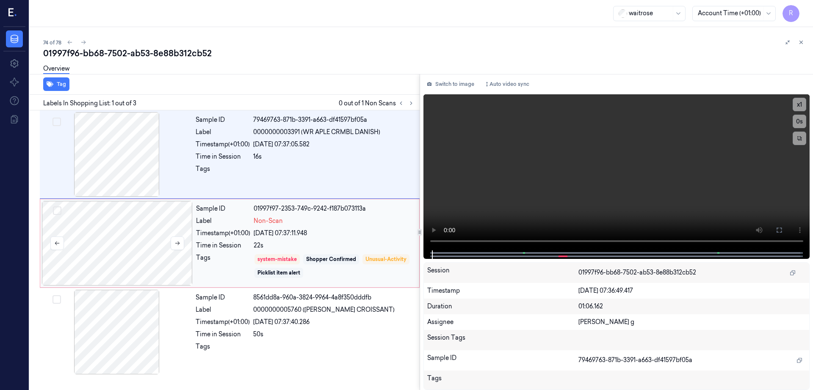
click at [166, 258] on div at bounding box center [117, 243] width 151 height 85
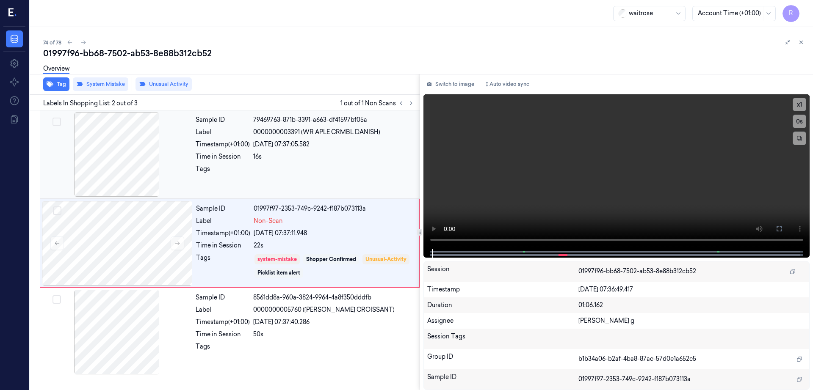
click at [140, 147] on div at bounding box center [116, 154] width 151 height 85
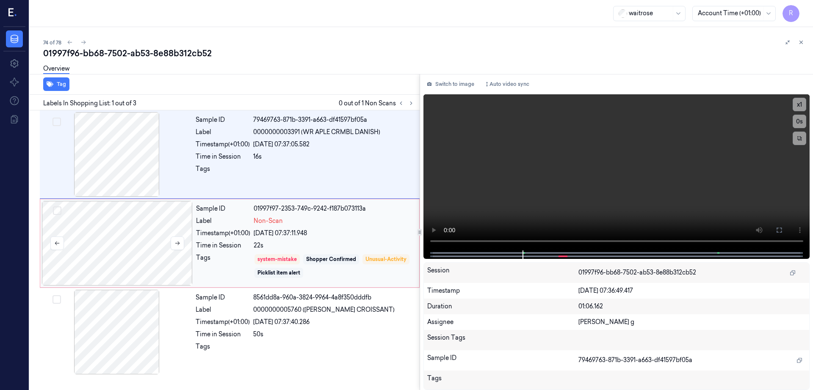
click at [151, 255] on div at bounding box center [117, 243] width 151 height 85
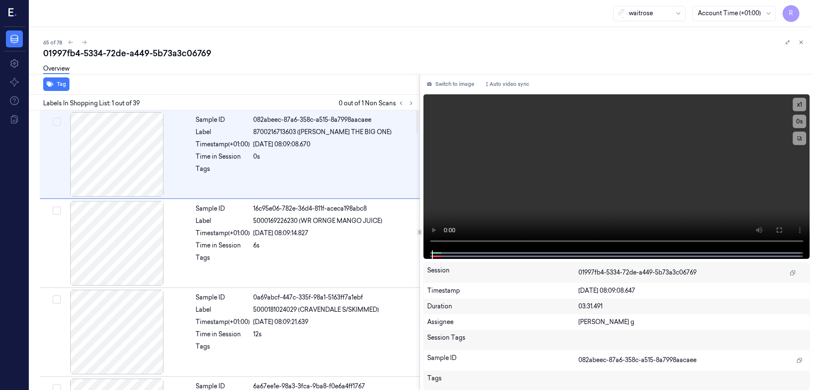
click at [419, 96] on div "Labels In Shopping List: 1 out of 39 0 out of 1 Non Scans" at bounding box center [222, 103] width 393 height 16
click at [416, 99] on button at bounding box center [411, 103] width 10 height 10
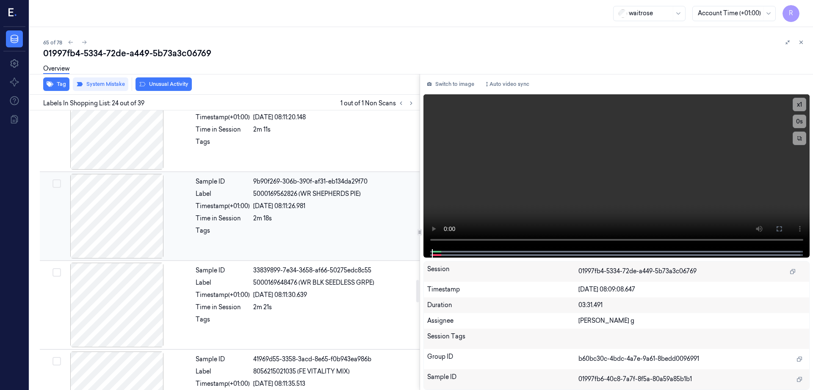
scroll to position [2001, 0]
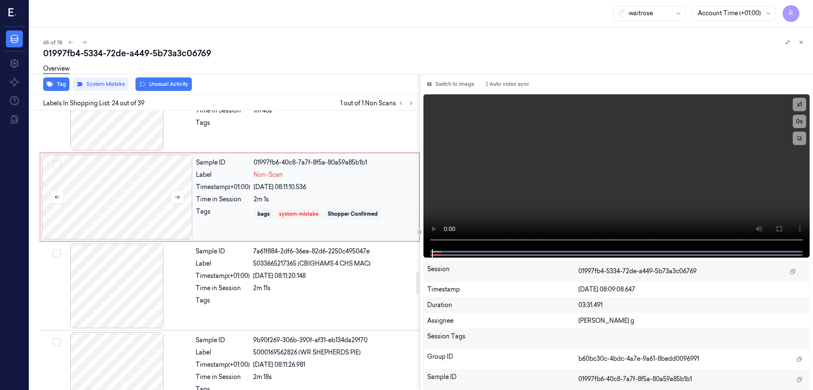
click at [115, 194] on div at bounding box center [117, 197] width 151 height 85
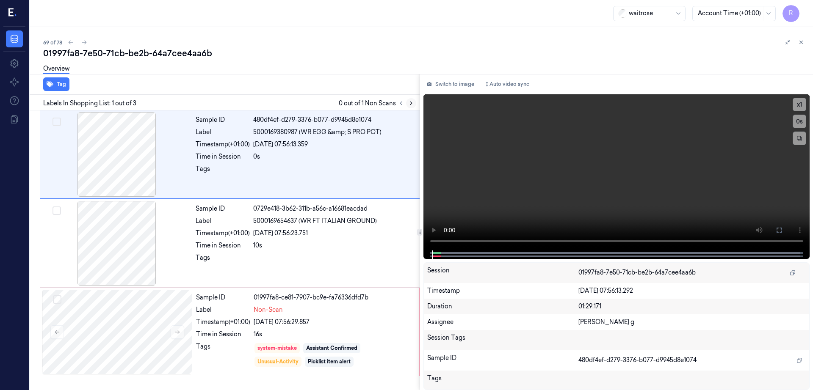
click at [414, 105] on icon at bounding box center [411, 103] width 6 height 6
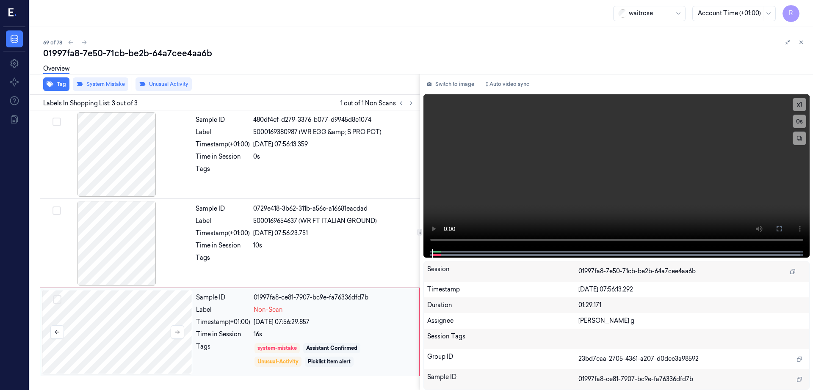
click at [126, 333] on div at bounding box center [117, 332] width 151 height 85
click at [128, 240] on div at bounding box center [116, 243] width 151 height 85
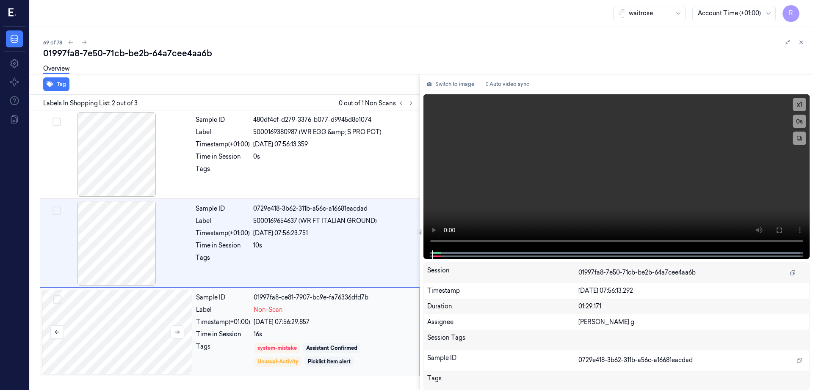
click at [152, 325] on div at bounding box center [117, 332] width 151 height 85
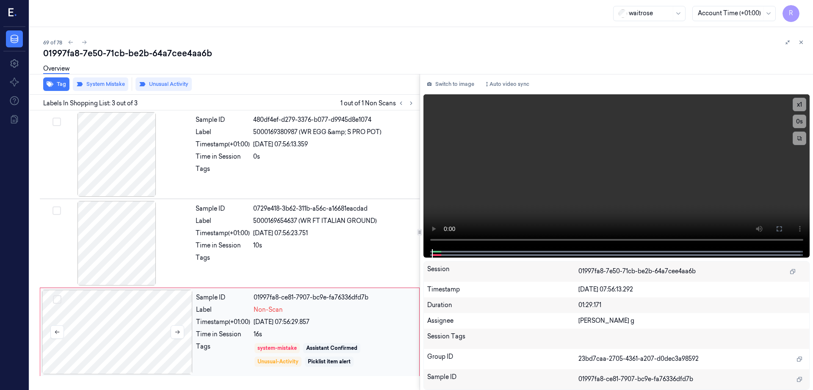
click at [150, 340] on div at bounding box center [117, 332] width 151 height 85
click at [125, 237] on div at bounding box center [116, 243] width 151 height 85
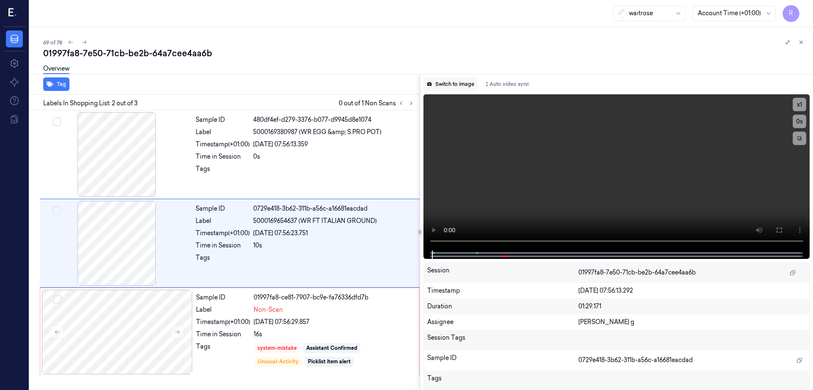
click at [458, 84] on button "Switch to image" at bounding box center [450, 84] width 54 height 14
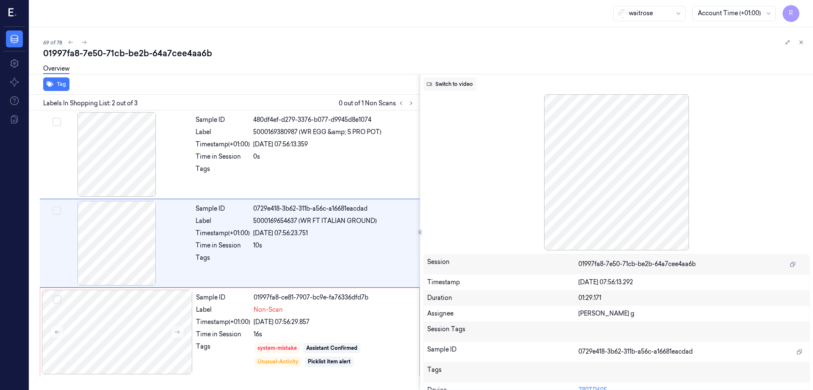
click at [463, 85] on button "Switch to video" at bounding box center [449, 84] width 53 height 14
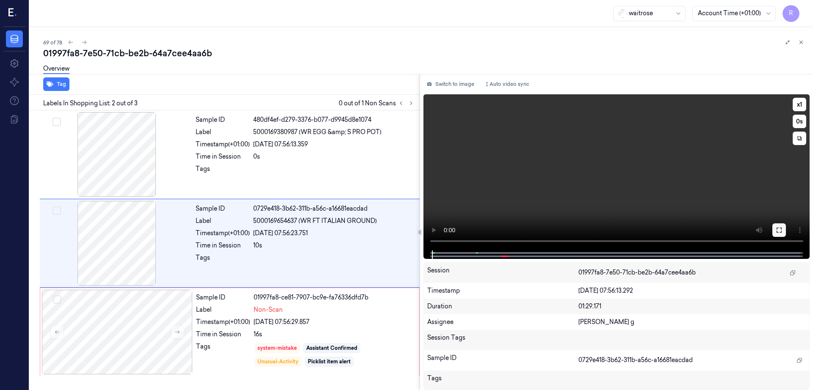
click at [785, 227] on button at bounding box center [779, 230] width 14 height 14
click at [122, 336] on div at bounding box center [117, 332] width 151 height 85
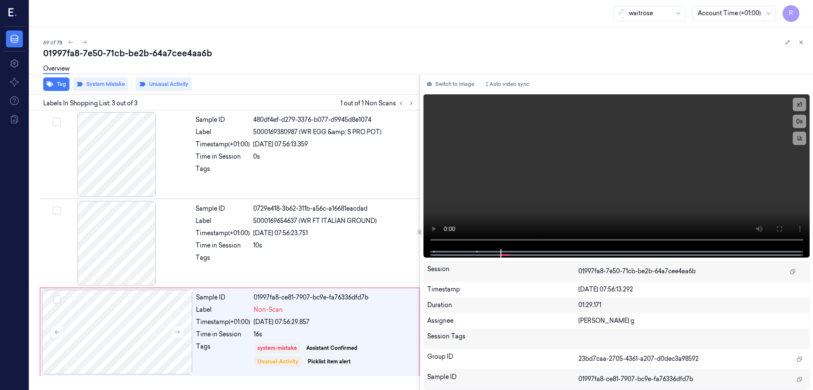
click at [57, 76] on div "Overview" at bounding box center [56, 70] width 26 height 22
click at [57, 88] on button "Tag" at bounding box center [56, 84] width 26 height 14
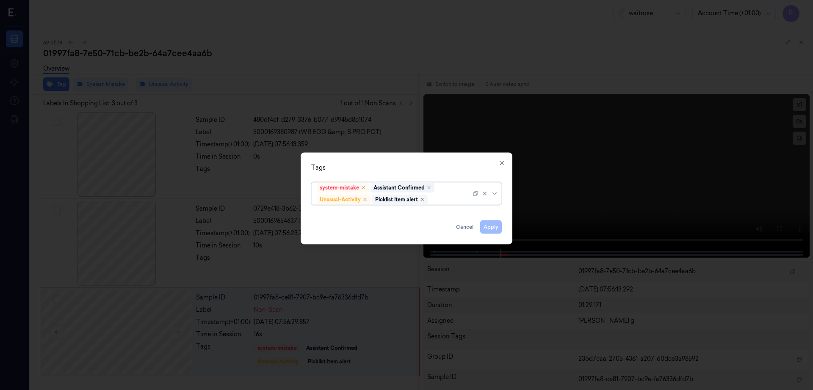
click at [423, 201] on icon "Remove ,Picklist item alert" at bounding box center [422, 199] width 3 height 3
click at [489, 229] on button "Apply" at bounding box center [491, 227] width 22 height 14
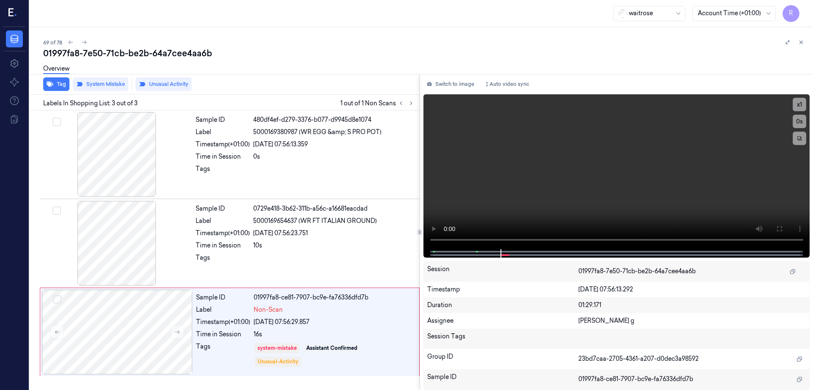
click at [157, 50] on div "01997fa8-7e50-71cb-be2b-64a7cee4aa6b" at bounding box center [424, 53] width 763 height 12
copy div "64a7cee4aa6b"
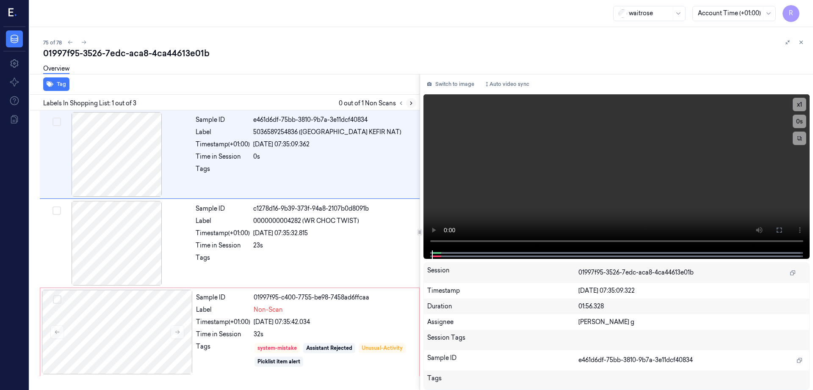
click at [414, 104] on icon at bounding box center [411, 103] width 6 height 6
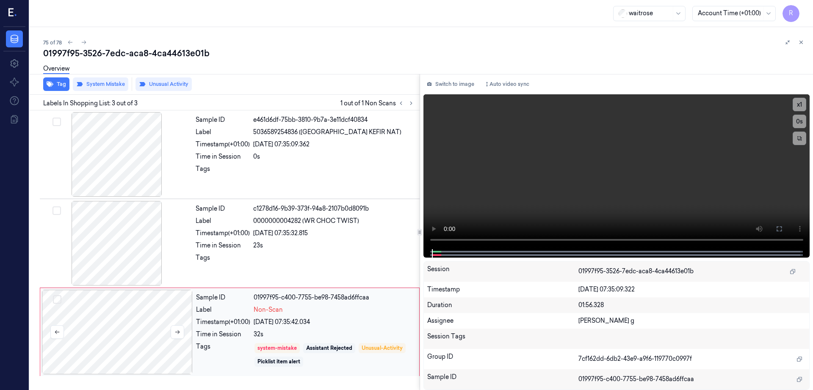
click at [125, 346] on div at bounding box center [117, 332] width 151 height 85
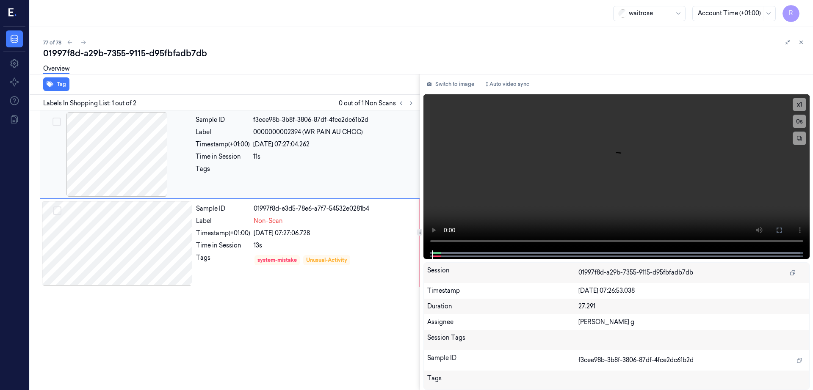
click at [96, 168] on div at bounding box center [116, 154] width 151 height 85
click at [121, 262] on div at bounding box center [117, 243] width 151 height 85
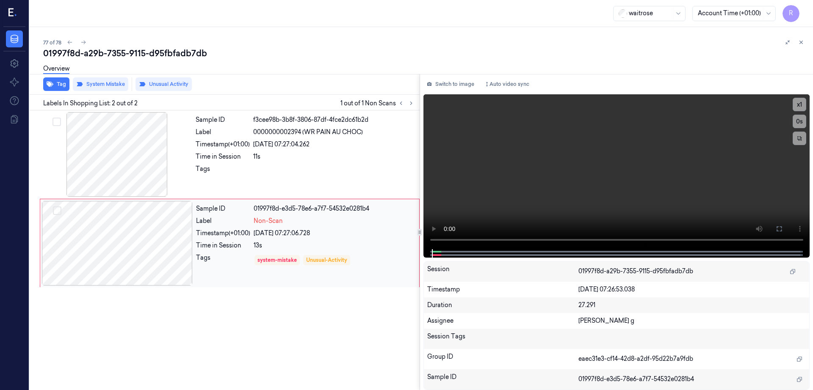
click at [146, 255] on div at bounding box center [117, 243] width 151 height 85
click at [119, 162] on div at bounding box center [116, 154] width 151 height 85
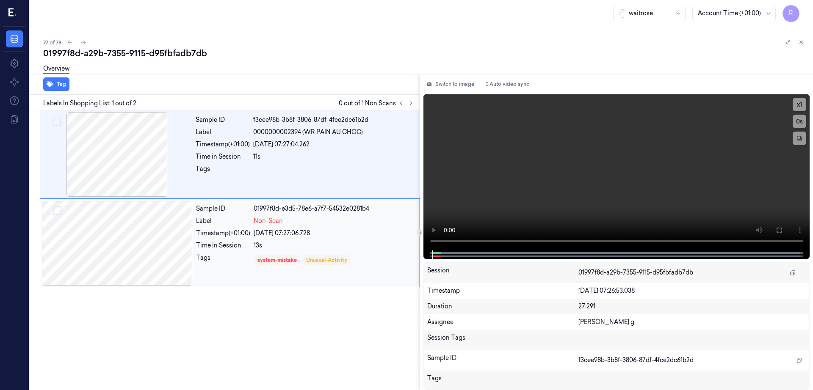
click at [114, 237] on div at bounding box center [117, 243] width 151 height 85
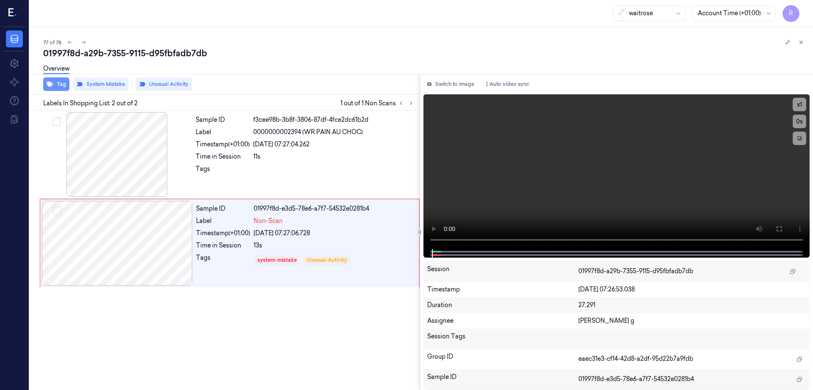
click at [53, 91] on button "Tag" at bounding box center [56, 84] width 26 height 14
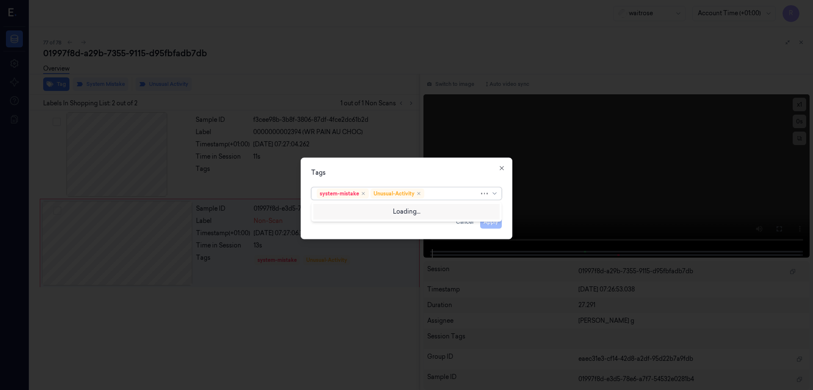
click at [443, 192] on div at bounding box center [452, 193] width 53 height 9
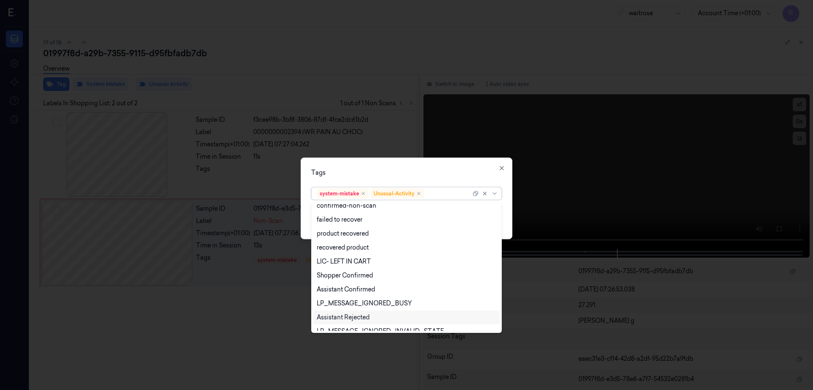
scroll to position [124, 0]
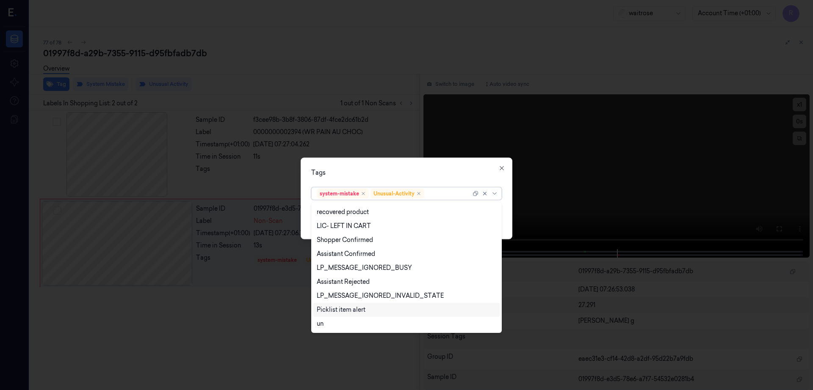
click at [345, 311] on div "Picklist item alert" at bounding box center [341, 310] width 49 height 9
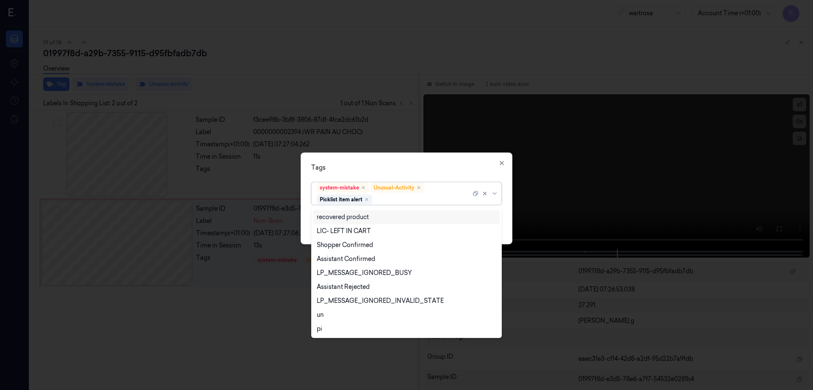
click at [419, 157] on div "Tags option Picklist item alert, selected. 21 results available. Use Up and Dow…" at bounding box center [406, 199] width 212 height 92
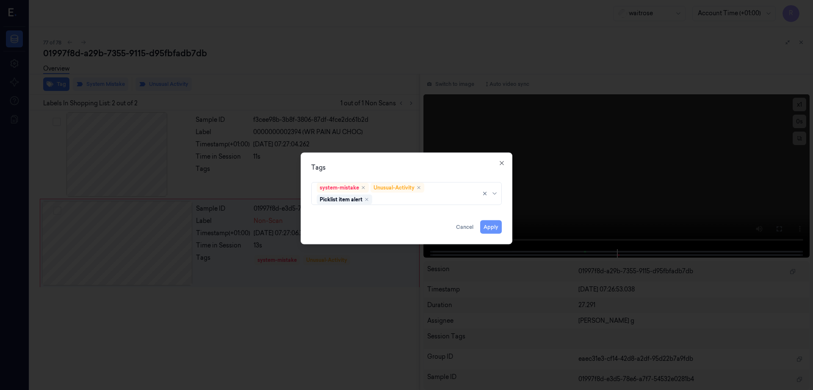
click at [485, 229] on button "Apply" at bounding box center [491, 227] width 22 height 14
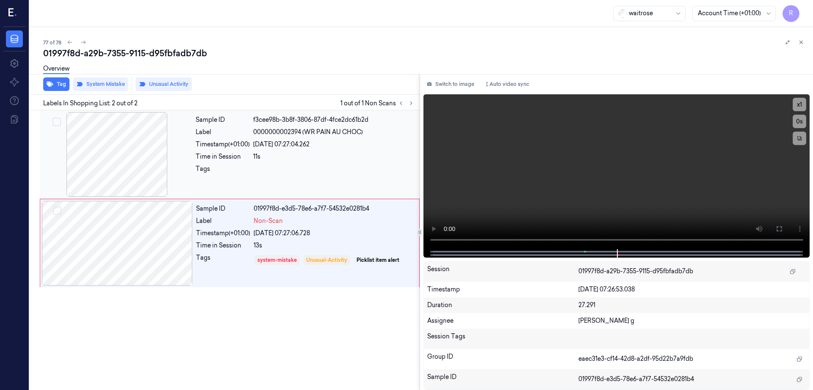
click at [134, 152] on div at bounding box center [116, 154] width 151 height 85
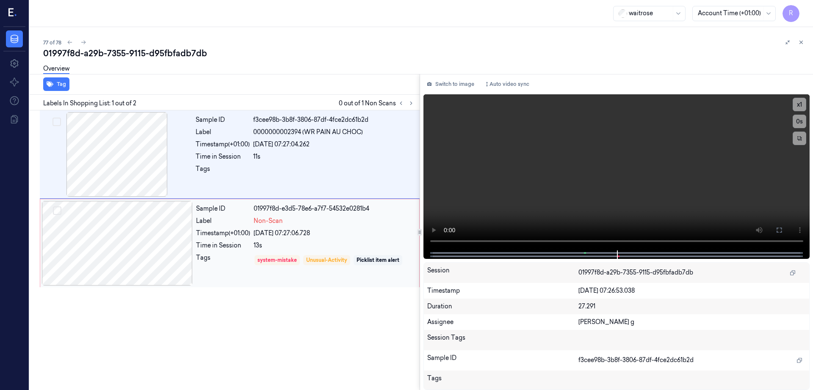
click at [118, 232] on div at bounding box center [117, 243] width 151 height 85
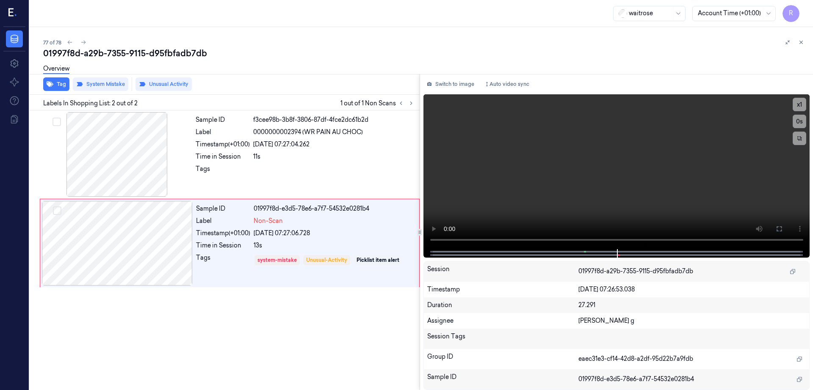
click at [141, 44] on div "77 of 78" at bounding box center [424, 42] width 763 height 10
click at [141, 50] on div "01997f8d-a29b-7355-9115-d95fbfadb7db" at bounding box center [424, 53] width 763 height 12
copy div "9115"
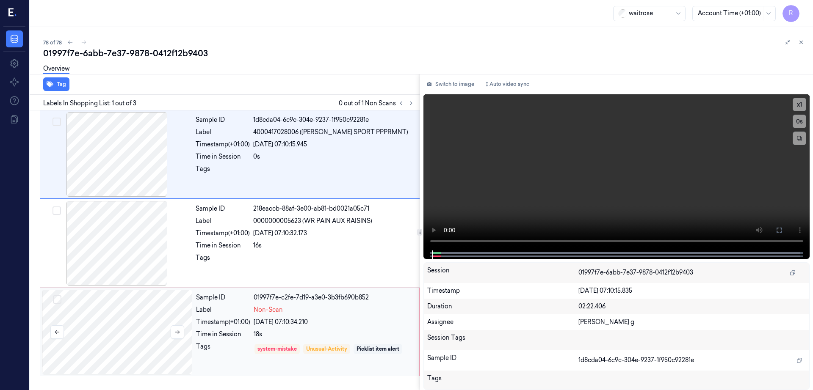
click at [146, 324] on div at bounding box center [117, 332] width 151 height 85
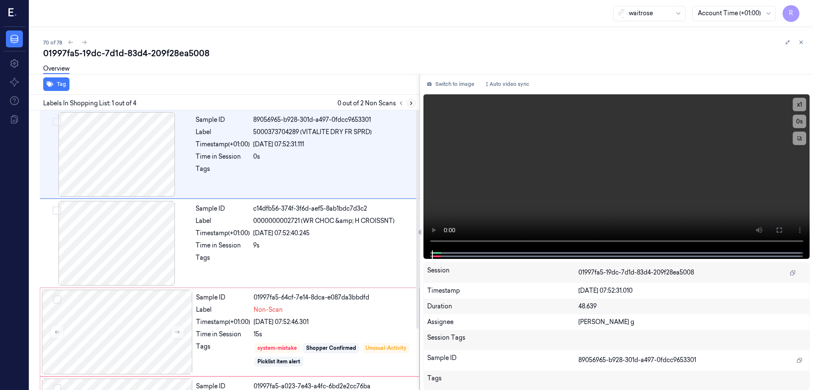
click at [416, 100] on div at bounding box center [406, 103] width 20 height 10
click at [414, 105] on icon at bounding box center [411, 103] width 6 height 6
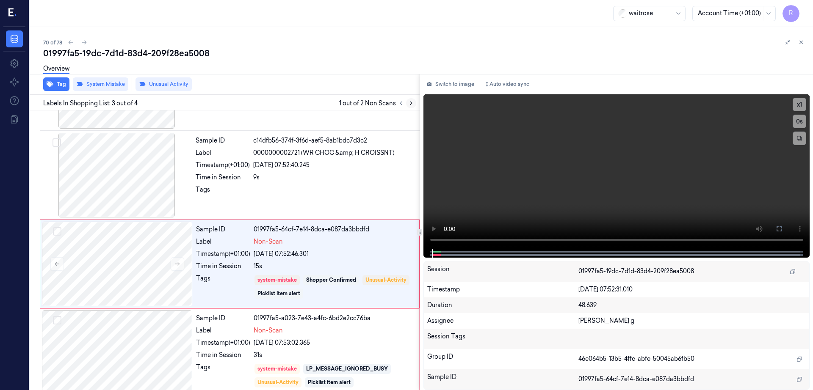
scroll to position [78, 0]
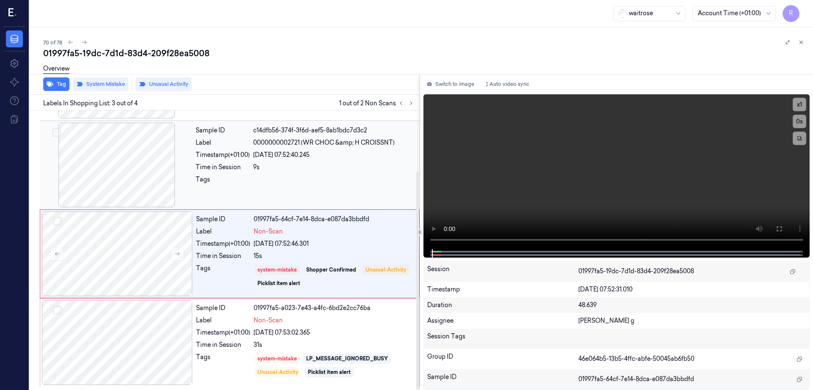
click at [119, 162] on div at bounding box center [116, 165] width 151 height 85
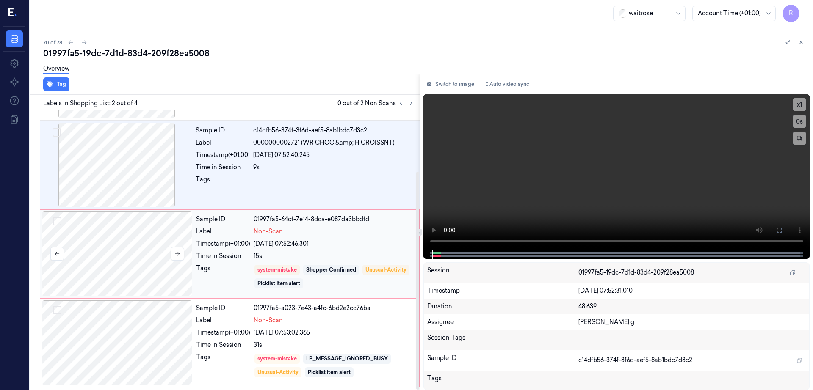
click at [148, 262] on div at bounding box center [117, 254] width 151 height 85
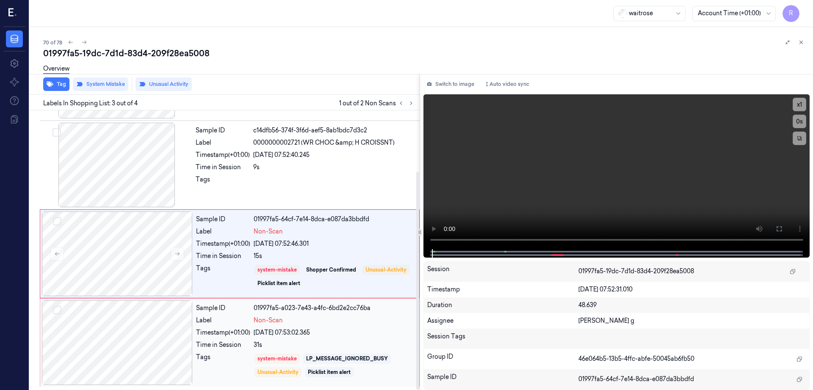
click at [150, 339] on div at bounding box center [117, 342] width 151 height 85
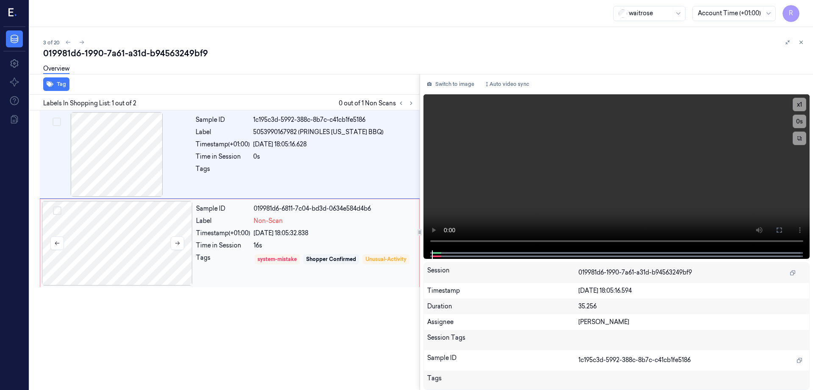
click at [124, 253] on div at bounding box center [117, 243] width 151 height 85
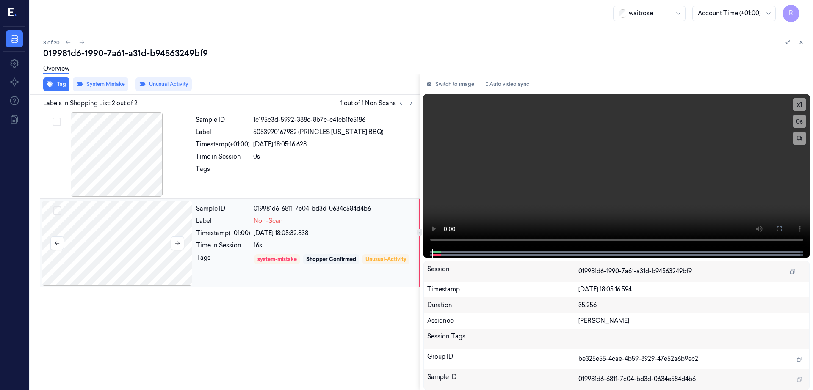
click at [124, 253] on div at bounding box center [117, 243] width 151 height 85
click at [169, 243] on div at bounding box center [117, 243] width 151 height 85
click at [174, 245] on icon at bounding box center [177, 243] width 6 height 6
click at [133, 177] on div at bounding box center [116, 154] width 151 height 85
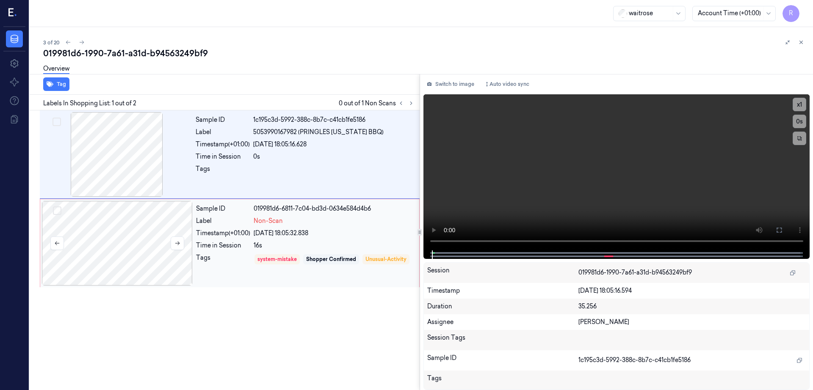
click at [132, 228] on div at bounding box center [117, 243] width 151 height 85
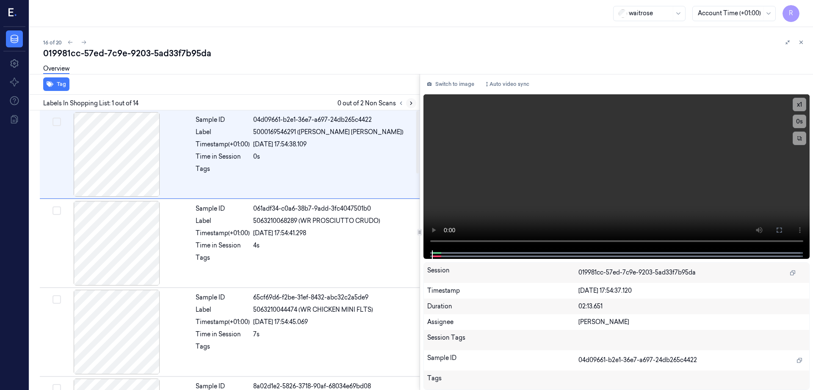
click at [414, 102] on icon at bounding box center [411, 103] width 6 height 6
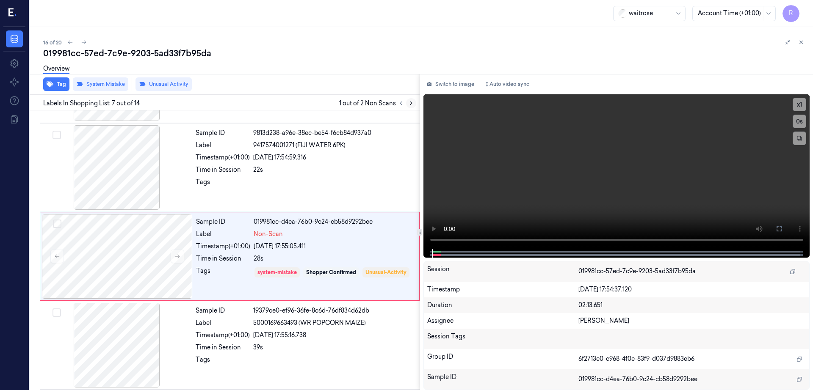
scroll to position [438, 0]
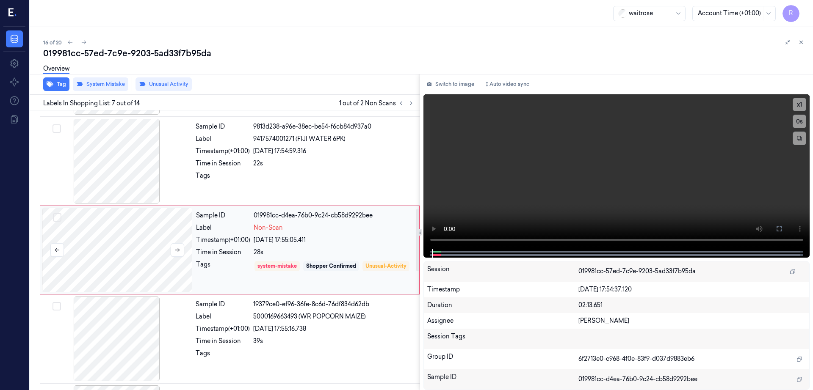
click at [140, 259] on div at bounding box center [117, 250] width 151 height 85
click at [123, 174] on div at bounding box center [116, 161] width 151 height 85
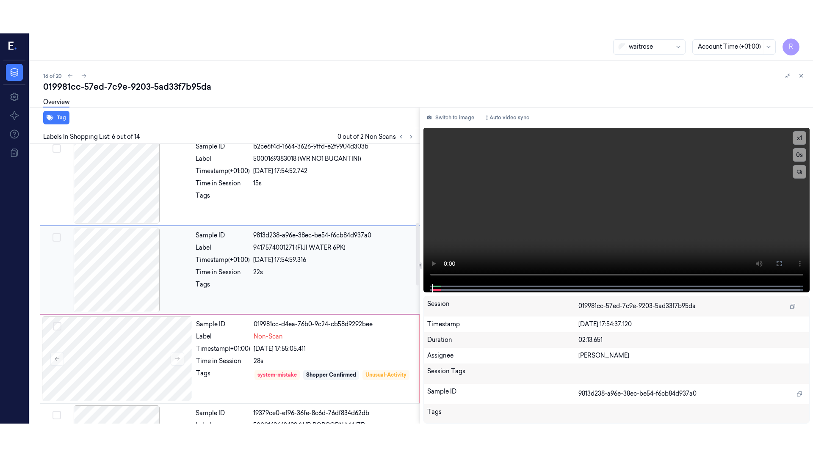
scroll to position [349, 0]
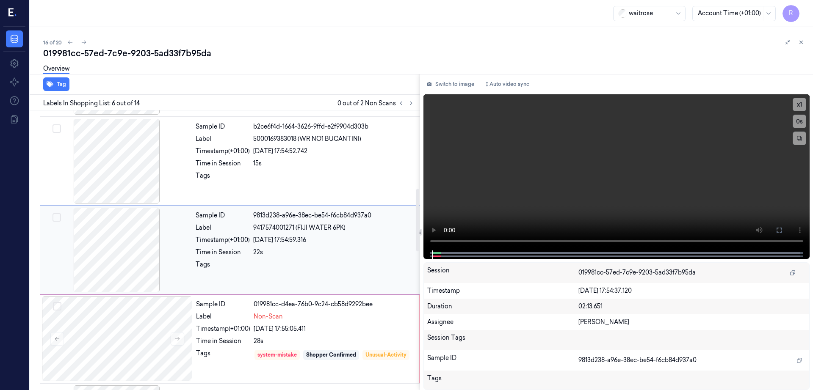
click at [126, 232] on div at bounding box center [116, 250] width 151 height 85
click at [785, 223] on button at bounding box center [779, 230] width 14 height 14
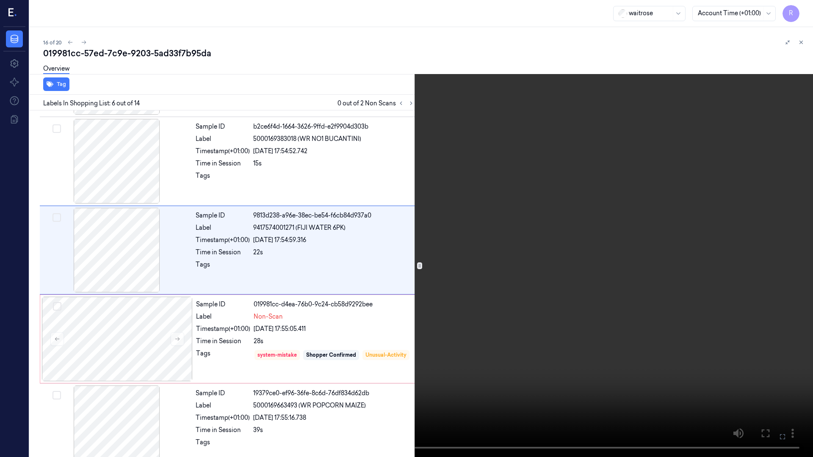
click at [440, 327] on video at bounding box center [406, 228] width 813 height 457
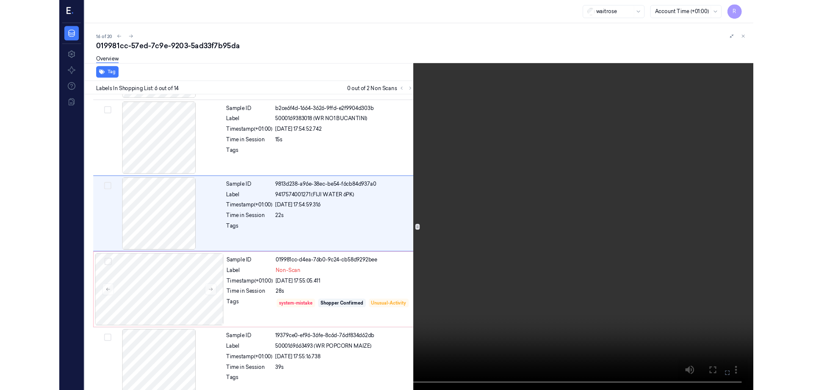
scroll to position [315, 0]
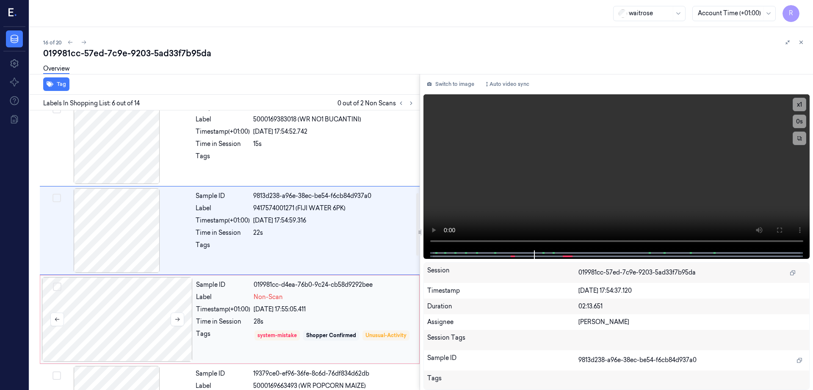
click at [157, 316] on div at bounding box center [117, 319] width 151 height 85
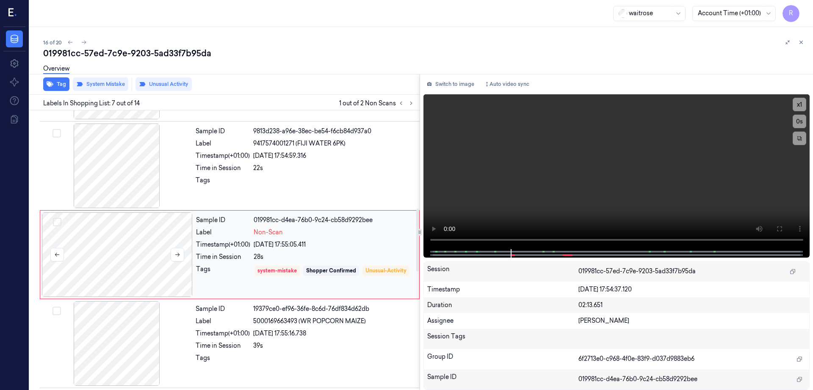
scroll to position [438, 0]
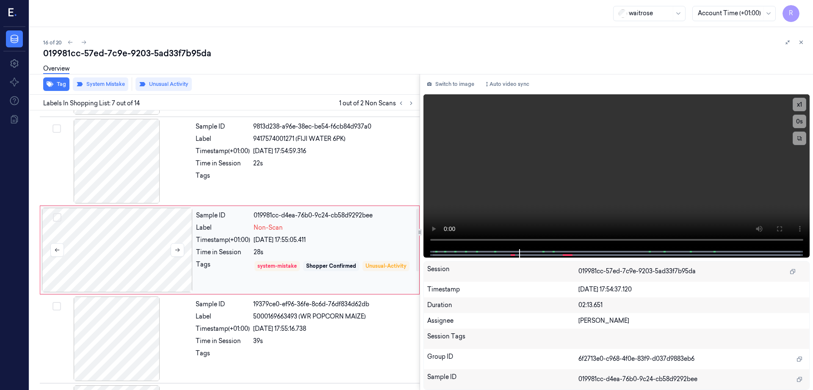
click at [115, 265] on div at bounding box center [117, 250] width 151 height 85
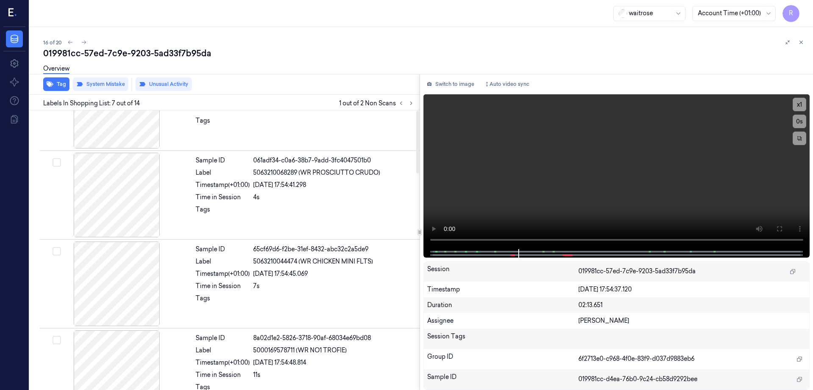
scroll to position [0, 0]
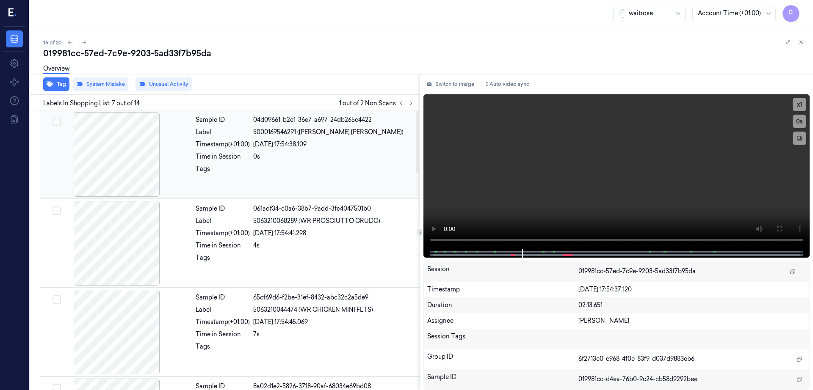
click at [129, 148] on div at bounding box center [116, 154] width 151 height 85
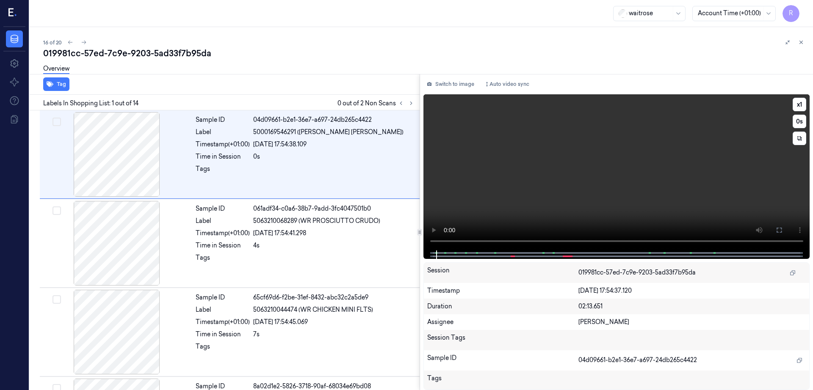
click at [785, 229] on button at bounding box center [779, 230] width 14 height 14
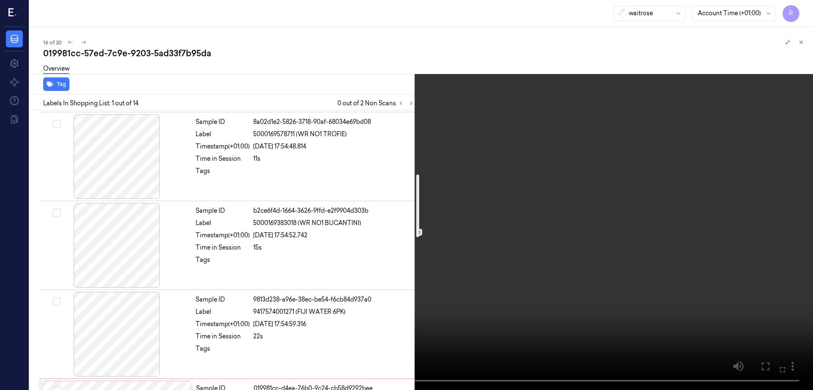
scroll to position [476, 0]
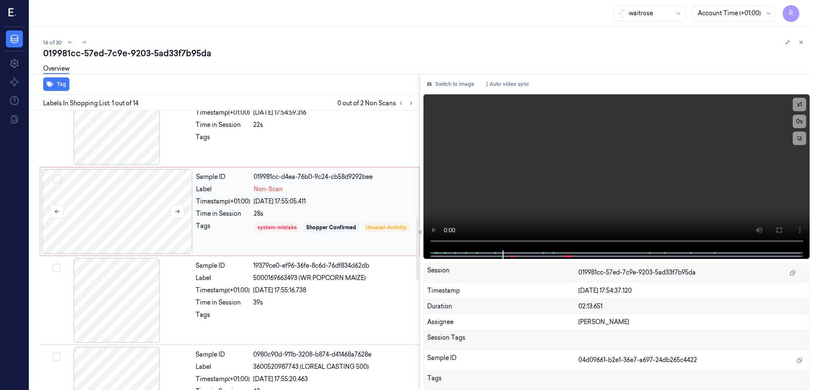
click at [118, 225] on div at bounding box center [117, 211] width 151 height 85
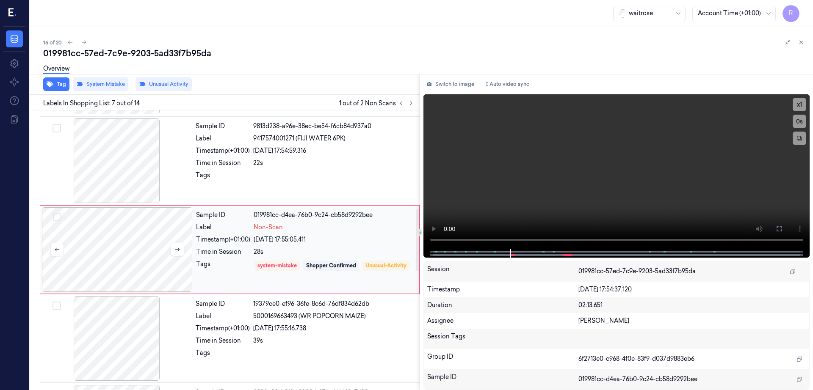
scroll to position [438, 0]
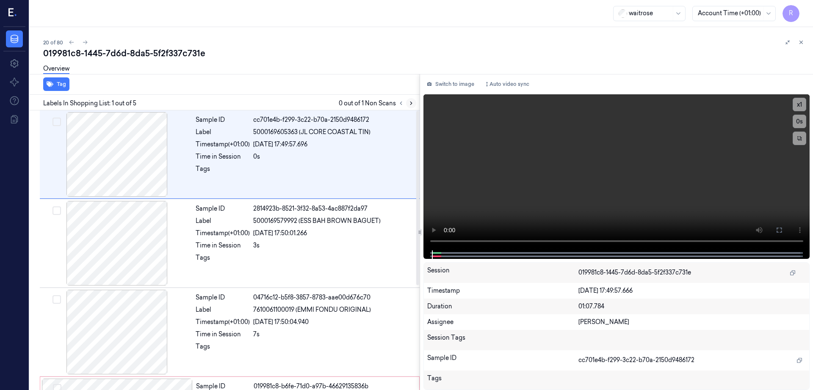
click at [414, 105] on icon at bounding box center [411, 103] width 6 height 6
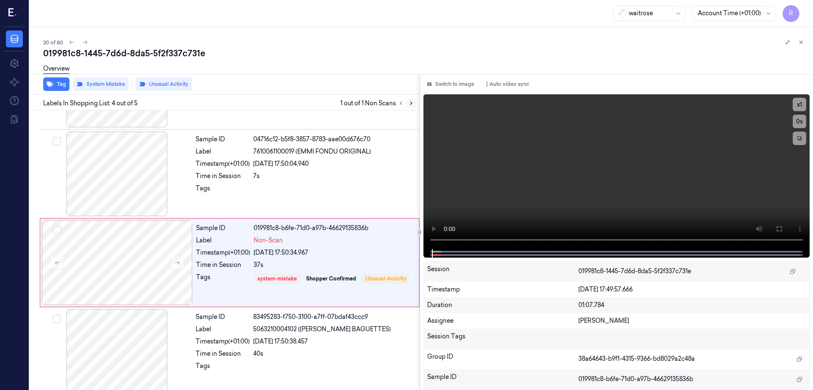
scroll to position [167, 0]
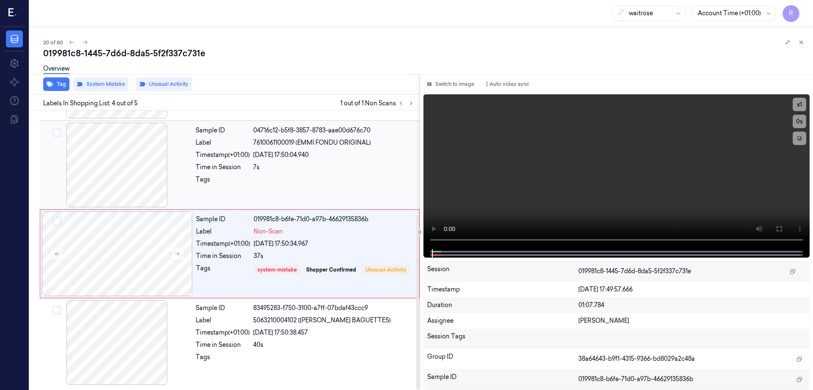
click at [110, 187] on div at bounding box center [116, 165] width 151 height 85
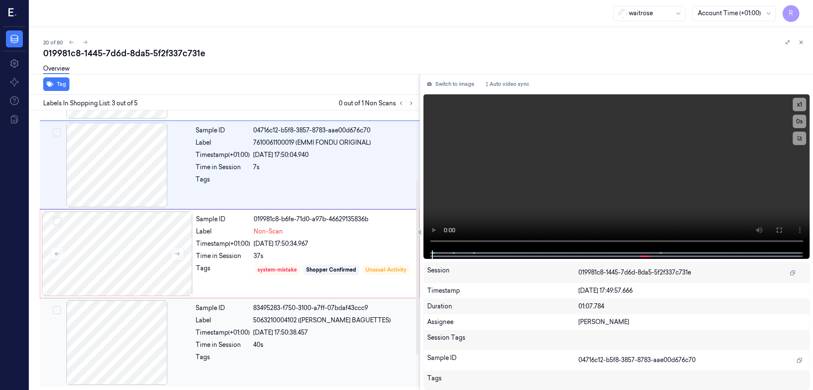
scroll to position [8, 0]
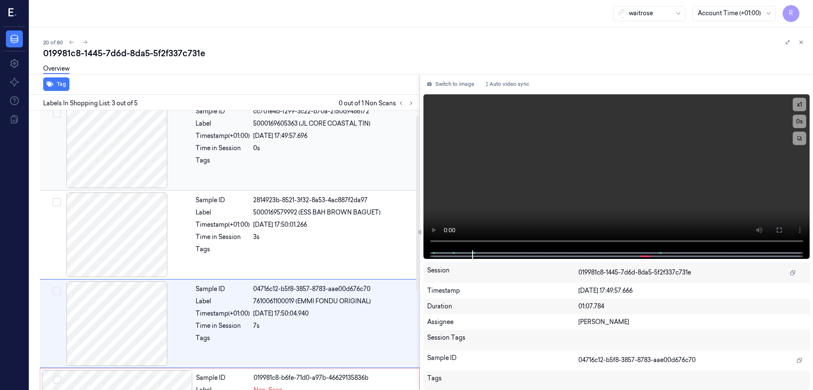
click at [124, 149] on div at bounding box center [116, 146] width 151 height 85
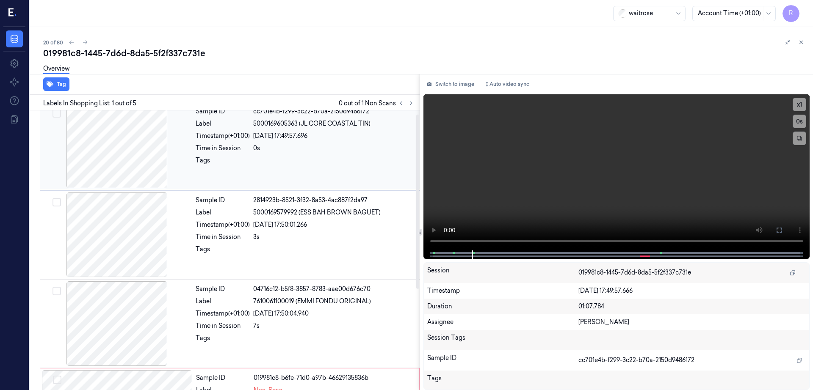
scroll to position [0, 0]
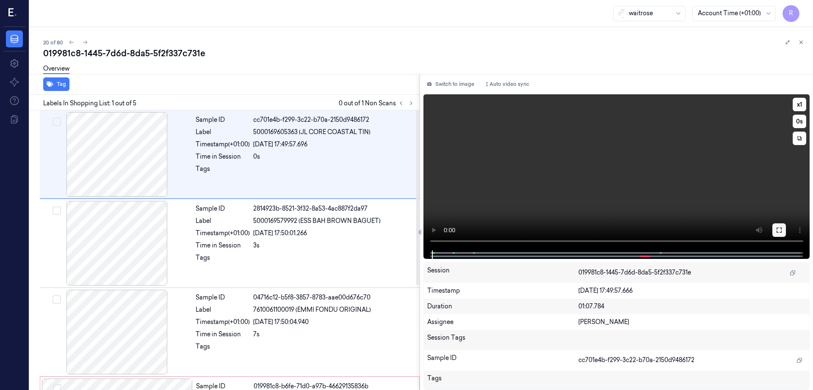
click at [785, 223] on button at bounding box center [779, 230] width 14 height 14
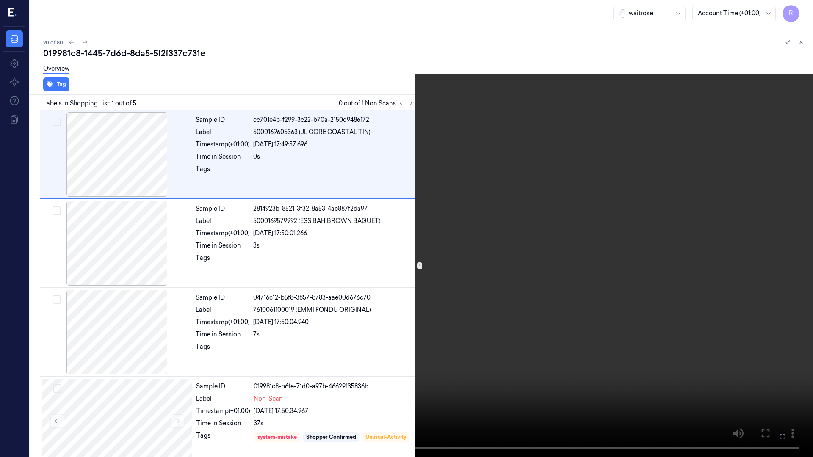
click at [501, 284] on video at bounding box center [406, 228] width 813 height 457
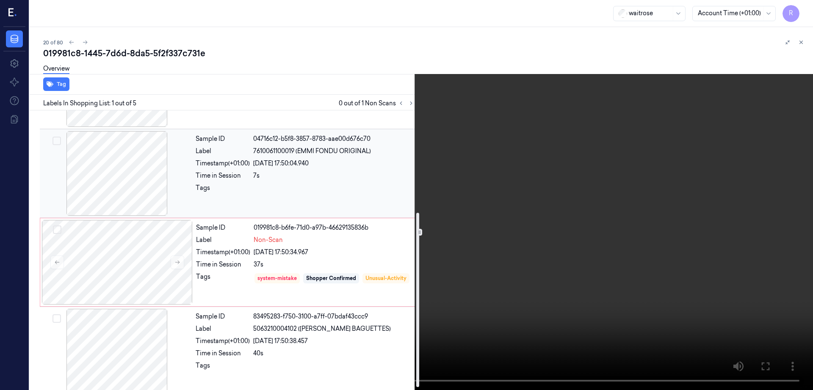
scroll to position [167, 0]
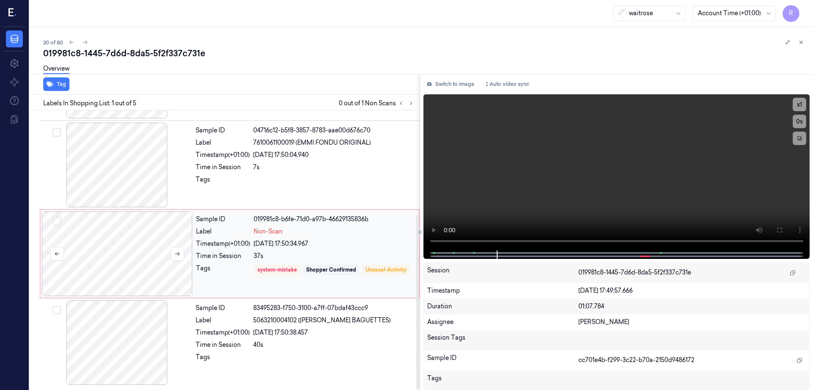
click at [106, 230] on div at bounding box center [117, 254] width 151 height 85
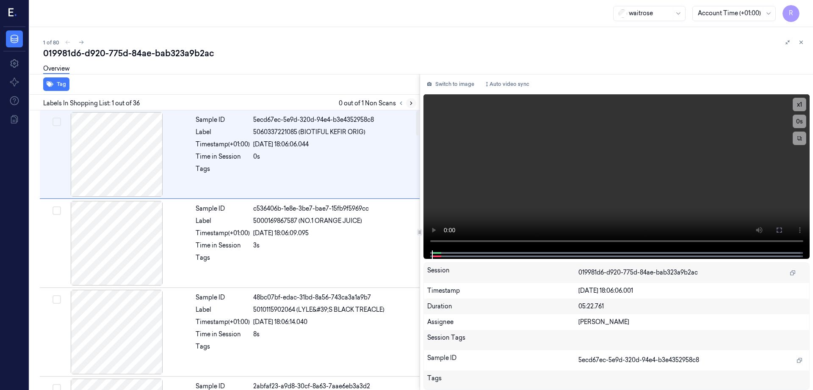
click at [414, 102] on icon at bounding box center [411, 103] width 6 height 6
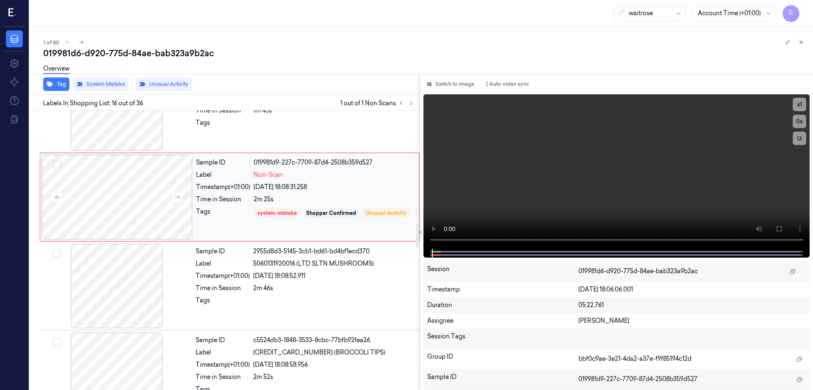
scroll to position [1237, 0]
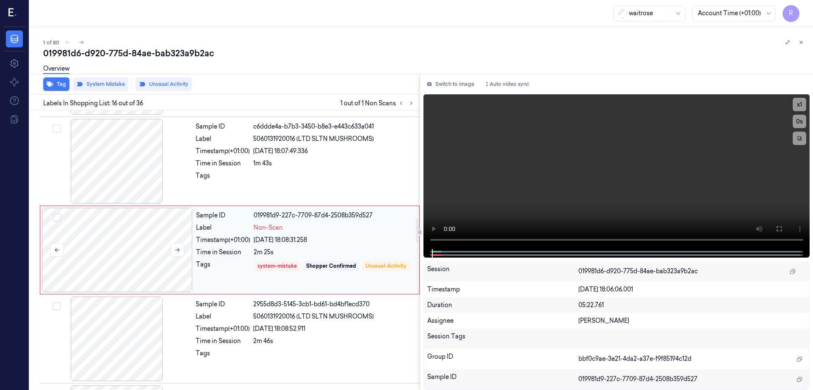
click at [134, 276] on div at bounding box center [117, 250] width 151 height 85
click at [142, 170] on div at bounding box center [116, 161] width 151 height 85
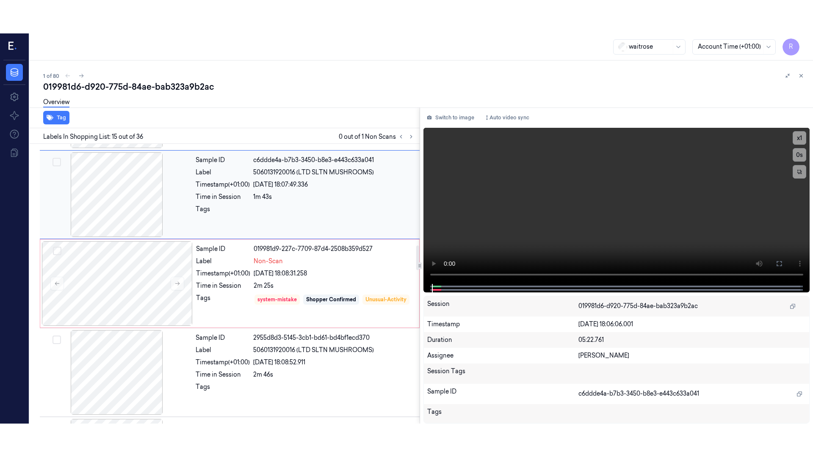
scroll to position [1149, 0]
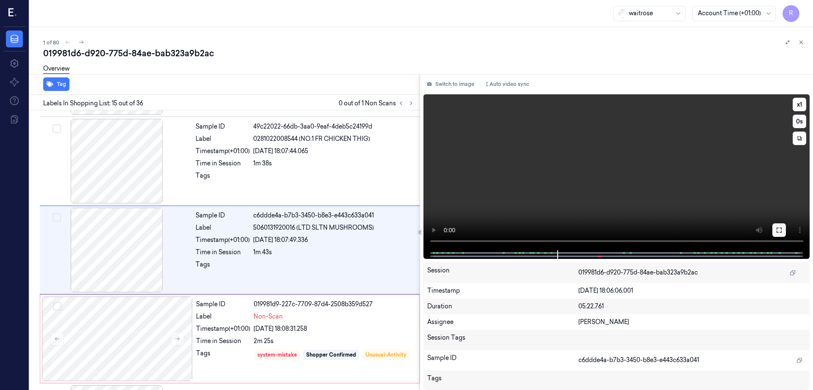
click at [785, 227] on button at bounding box center [779, 230] width 14 height 14
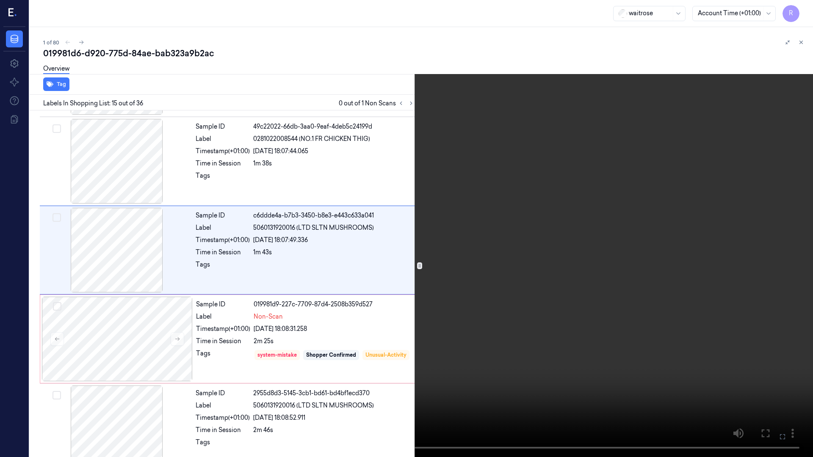
click at [555, 302] on video at bounding box center [406, 228] width 813 height 457
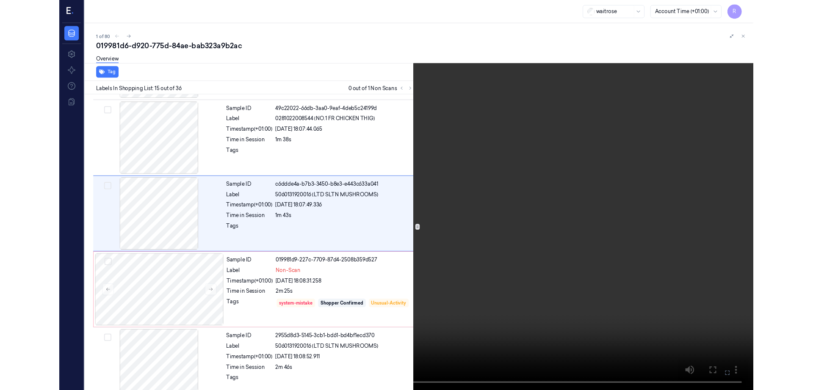
scroll to position [1115, 0]
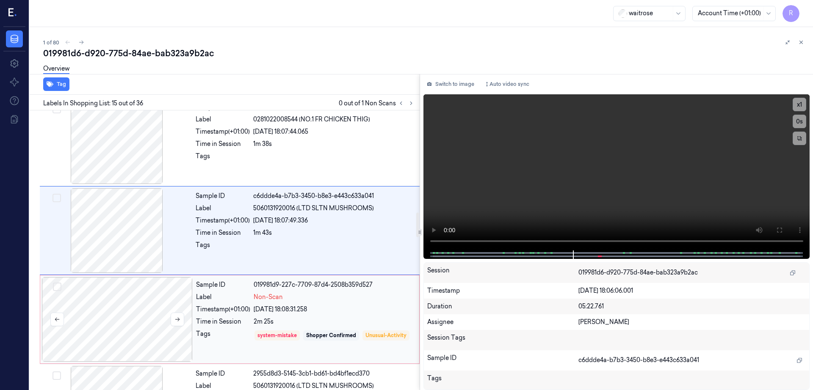
click at [132, 326] on div at bounding box center [117, 319] width 151 height 85
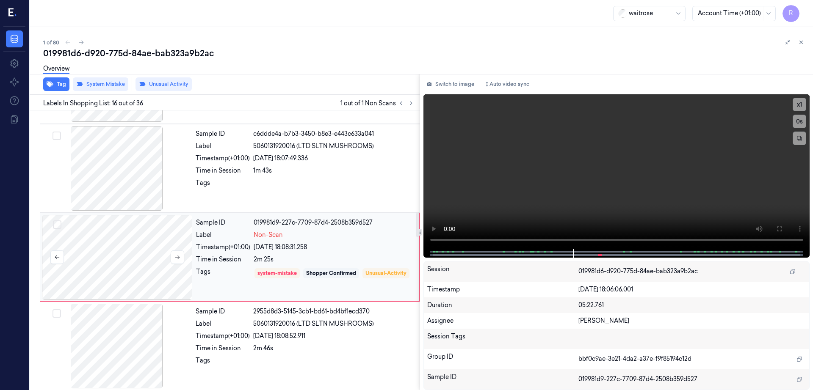
scroll to position [1237, 0]
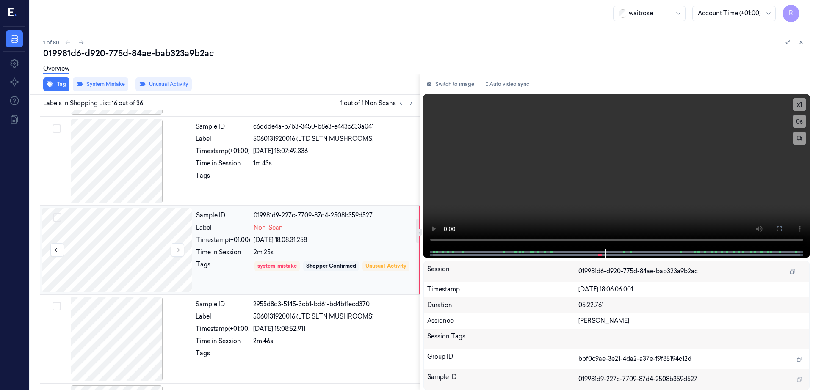
click at [127, 260] on div at bounding box center [117, 250] width 151 height 85
click at [133, 163] on div at bounding box center [116, 161] width 151 height 85
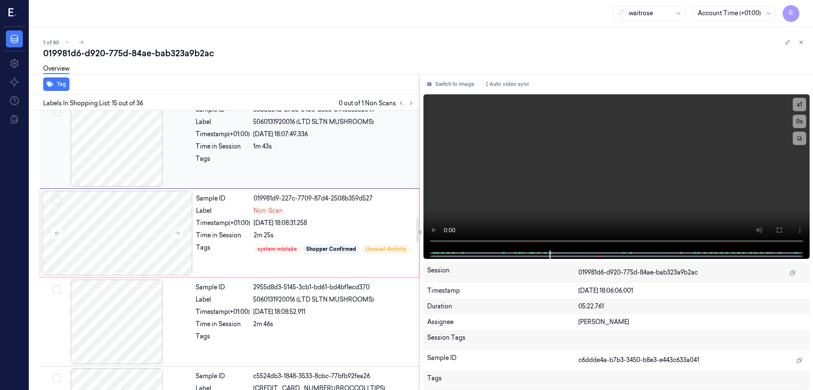
scroll to position [1149, 0]
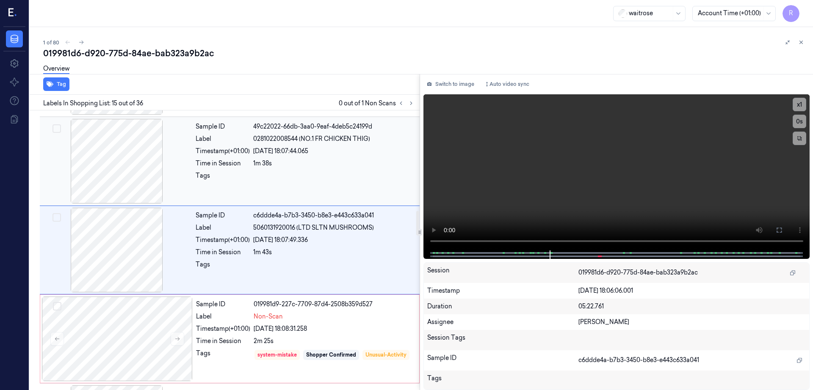
click at [139, 161] on div at bounding box center [116, 161] width 151 height 85
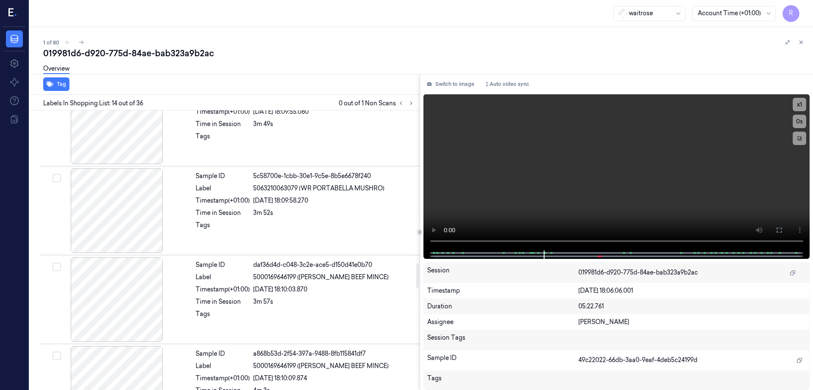
scroll to position [1800, 0]
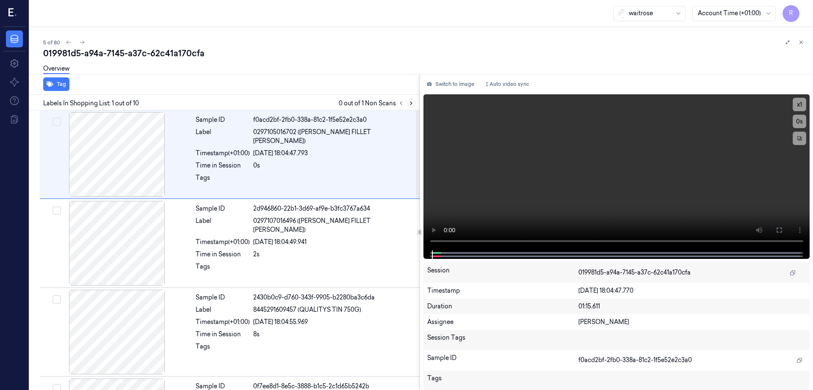
click at [414, 100] on icon at bounding box center [411, 103] width 6 height 6
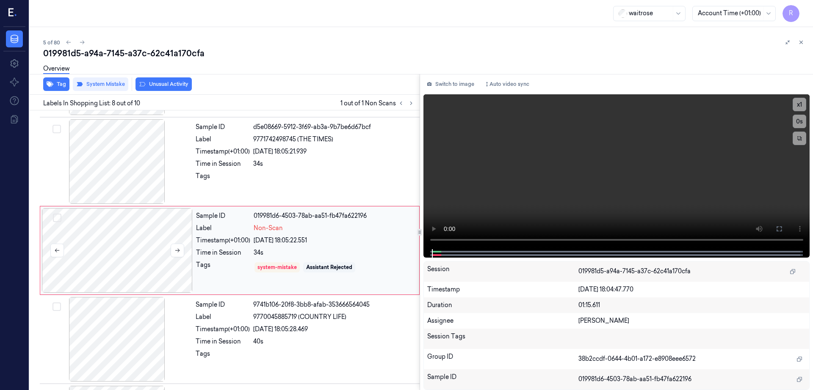
scroll to position [526, 0]
click at [159, 238] on div at bounding box center [117, 250] width 151 height 85
click at [120, 164] on div at bounding box center [116, 161] width 151 height 85
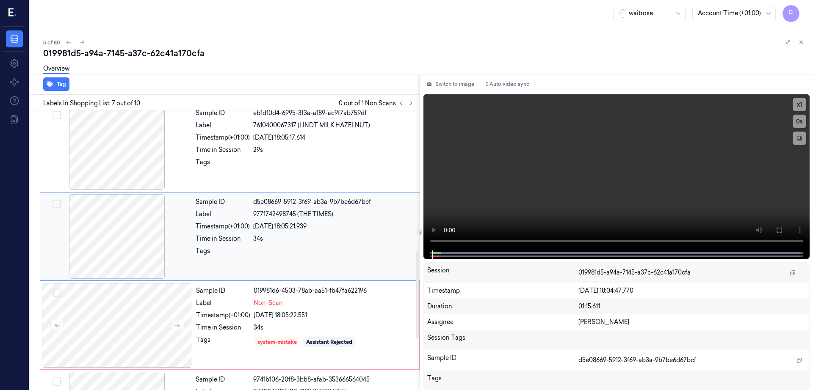
scroll to position [438, 0]
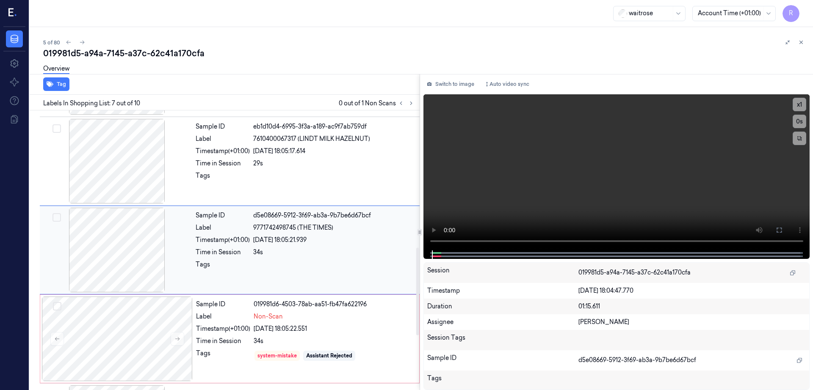
click at [134, 258] on div at bounding box center [116, 250] width 151 height 85
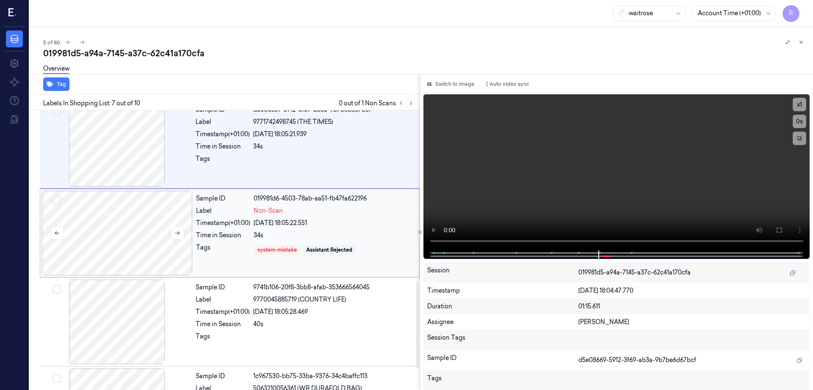
click at [134, 258] on div at bounding box center [117, 233] width 151 height 85
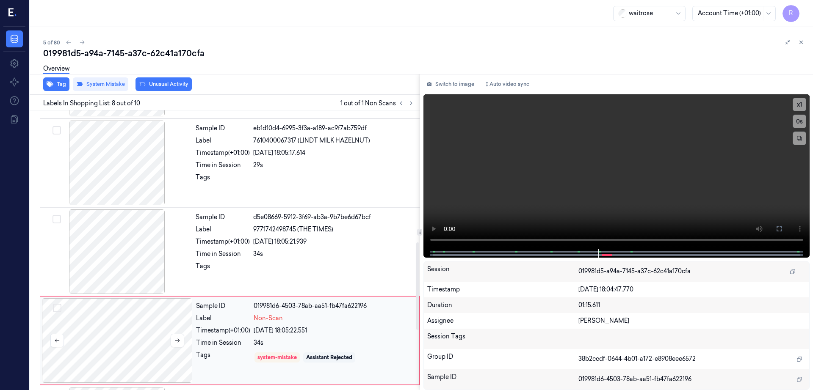
scroll to position [421, 0]
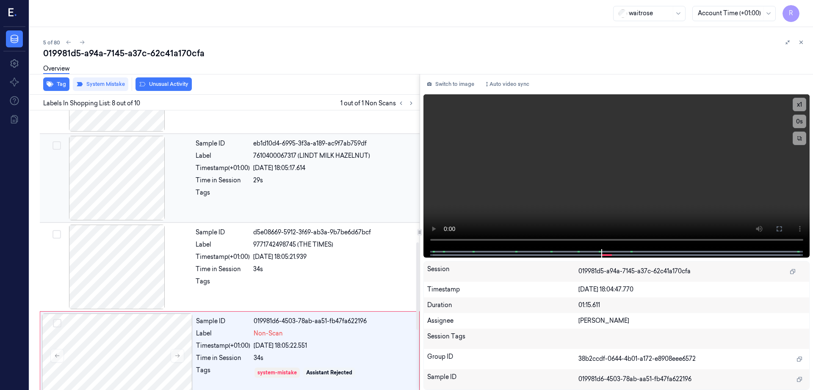
click at [123, 211] on div at bounding box center [116, 178] width 151 height 85
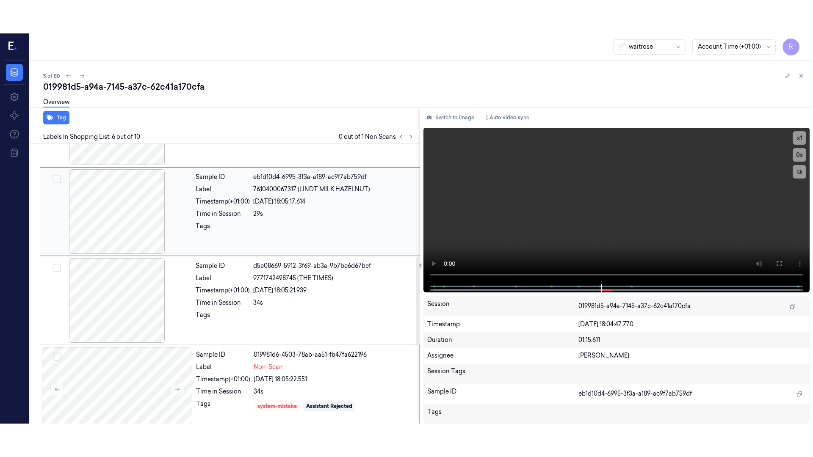
scroll to position [349, 0]
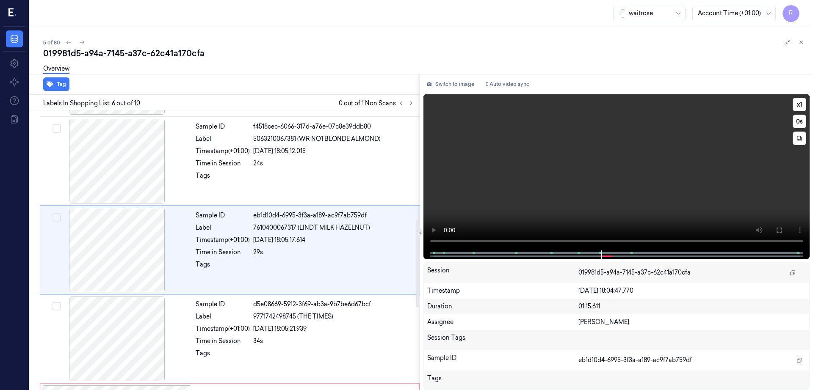
drag, startPoint x: 812, startPoint y: 230, endPoint x: 801, endPoint y: 277, distance: 48.3
click at [785, 229] on button at bounding box center [779, 230] width 14 height 14
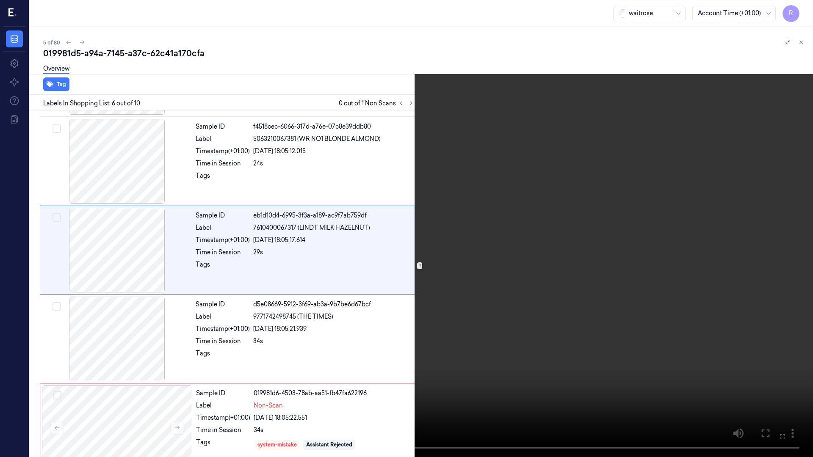
click at [571, 256] on video at bounding box center [406, 228] width 813 height 457
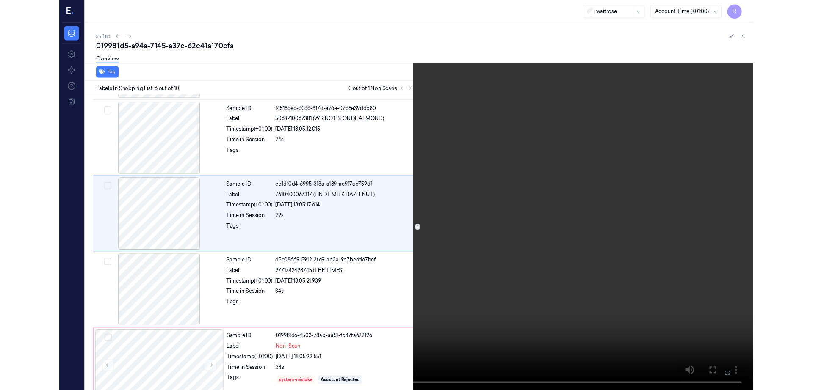
scroll to position [315, 0]
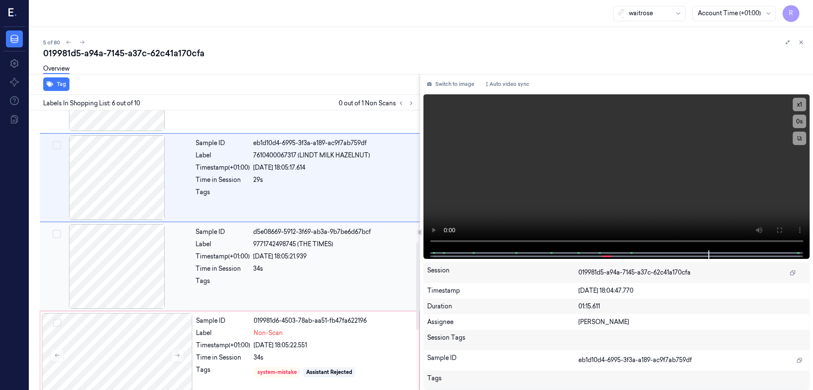
click at [135, 294] on div at bounding box center [116, 266] width 151 height 85
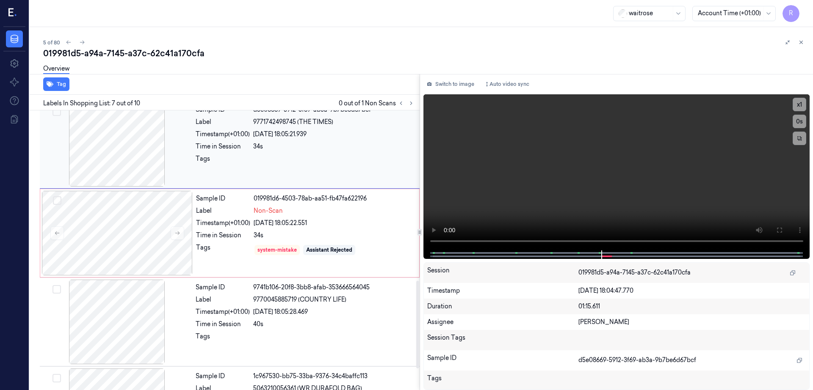
click at [134, 286] on div at bounding box center [116, 322] width 151 height 85
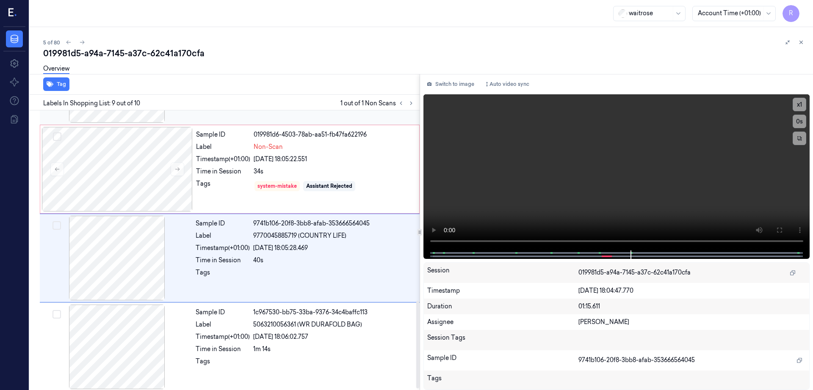
scroll to position [612, 0]
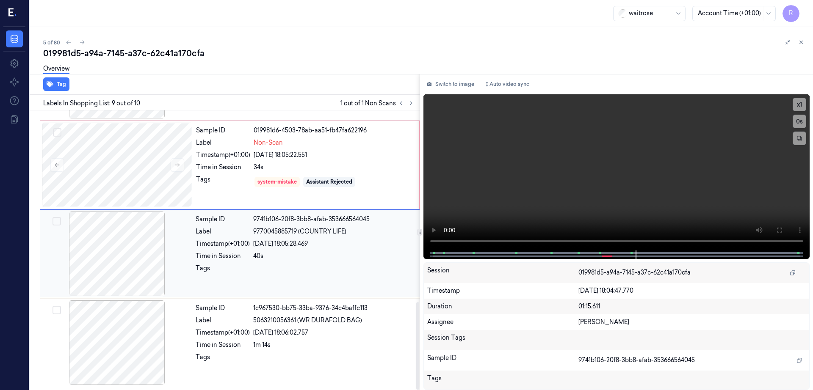
click at [123, 255] on div at bounding box center [116, 254] width 151 height 85
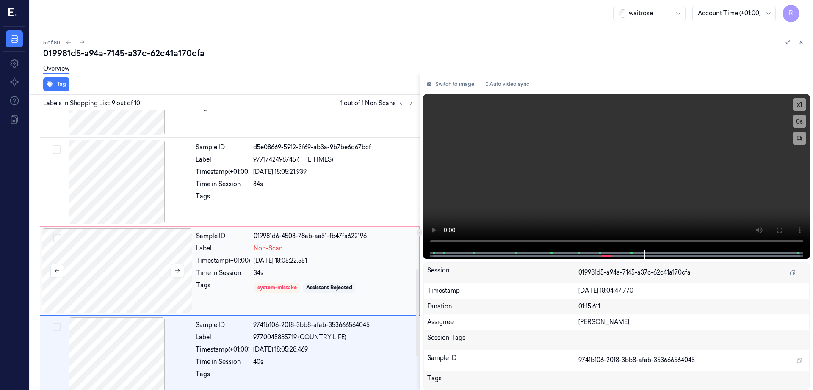
click at [121, 285] on div at bounding box center [117, 271] width 151 height 85
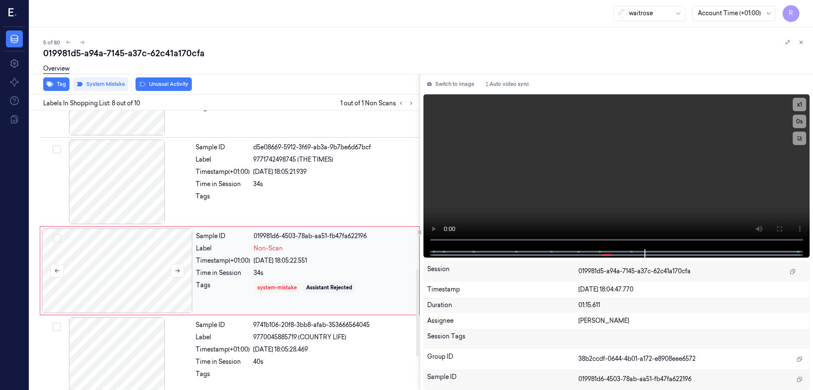
scroll to position [526, 0]
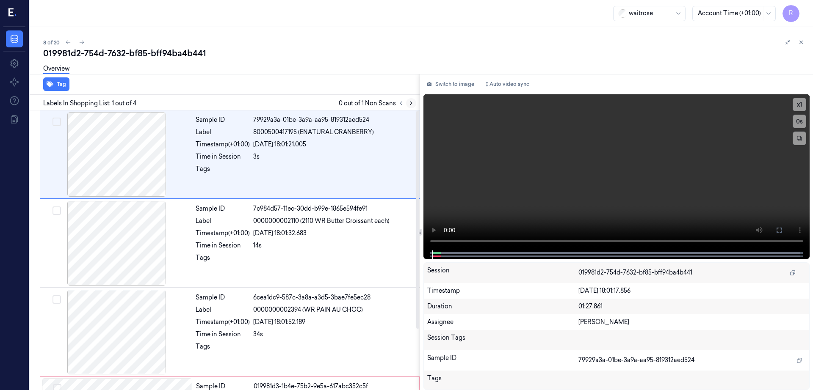
click at [414, 105] on icon at bounding box center [411, 103] width 6 height 6
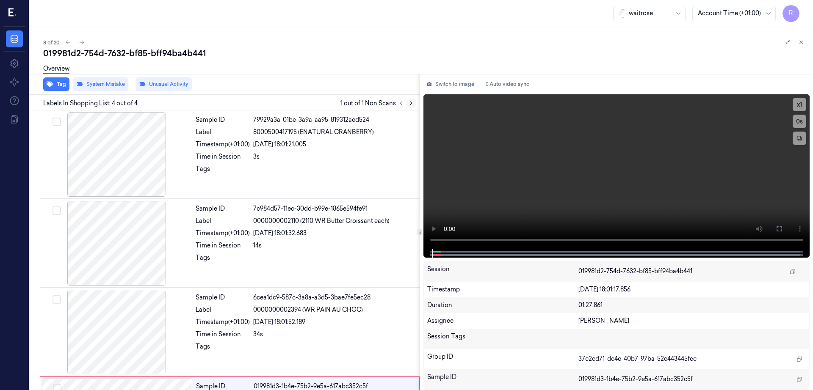
scroll to position [78, 0]
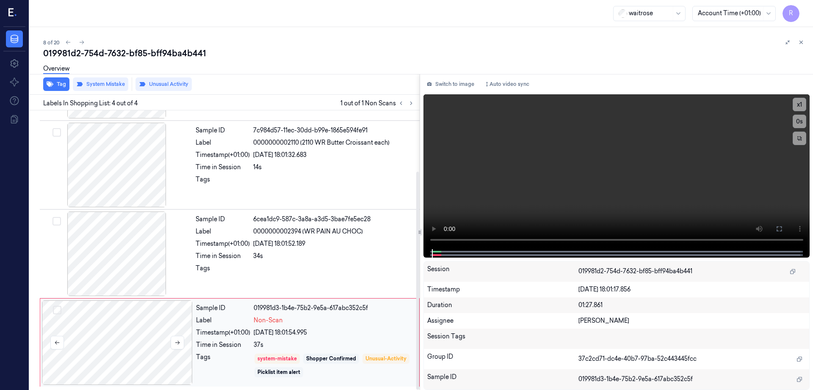
click at [132, 329] on div at bounding box center [117, 342] width 151 height 85
click at [114, 264] on div at bounding box center [116, 254] width 151 height 85
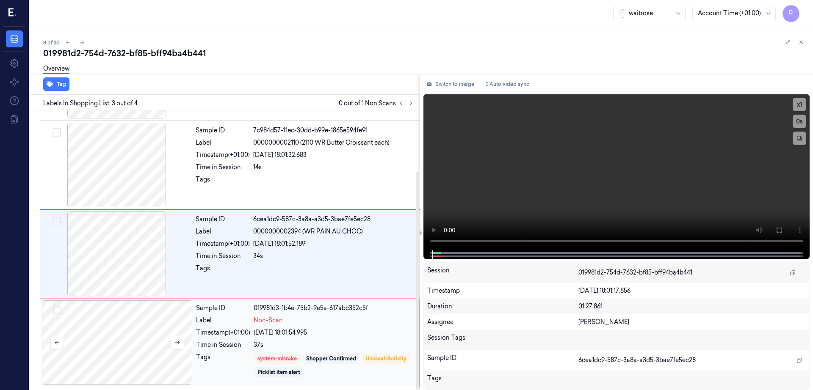
click at [124, 345] on div at bounding box center [117, 342] width 151 height 85
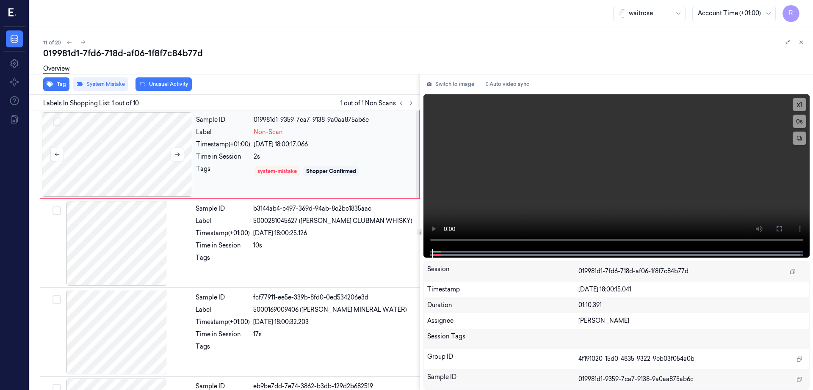
click at [123, 154] on div at bounding box center [117, 154] width 151 height 85
click at [159, 145] on div at bounding box center [117, 154] width 151 height 85
click at [180, 152] on icon at bounding box center [177, 155] width 6 height 6
click at [176, 155] on icon at bounding box center [177, 155] width 6 height 6
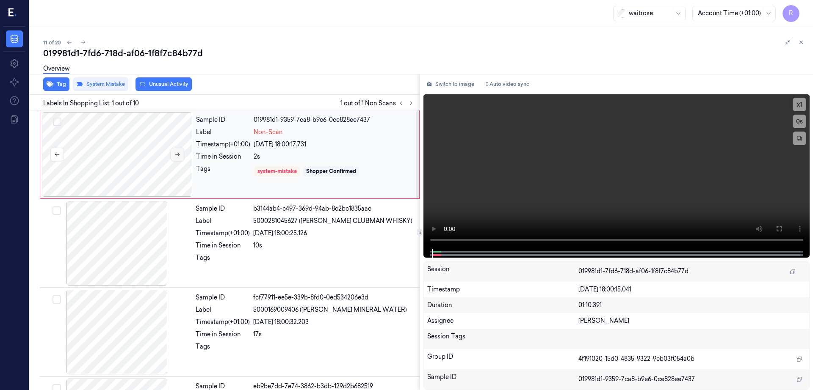
click at [176, 155] on icon at bounding box center [177, 155] width 6 height 6
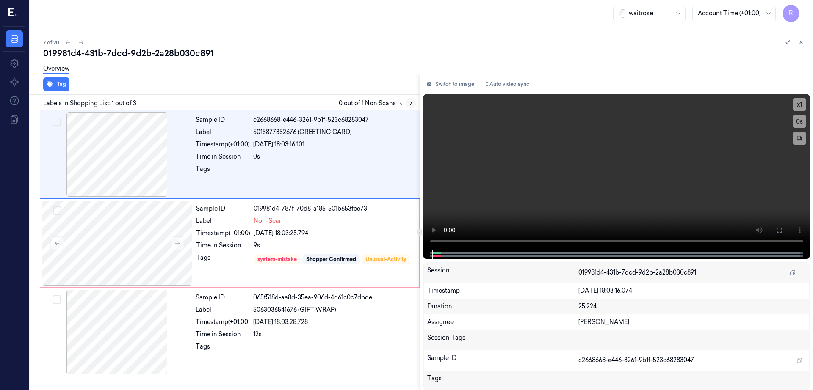
click at [414, 104] on icon at bounding box center [411, 103] width 6 height 6
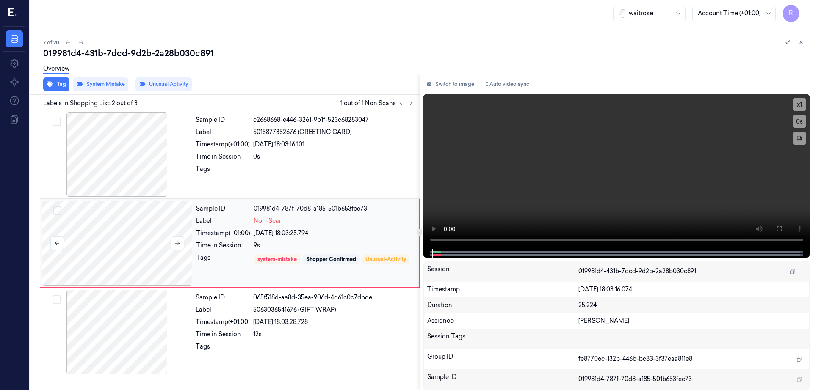
click at [143, 244] on div at bounding box center [117, 243] width 151 height 85
click at [117, 171] on div at bounding box center [116, 154] width 151 height 85
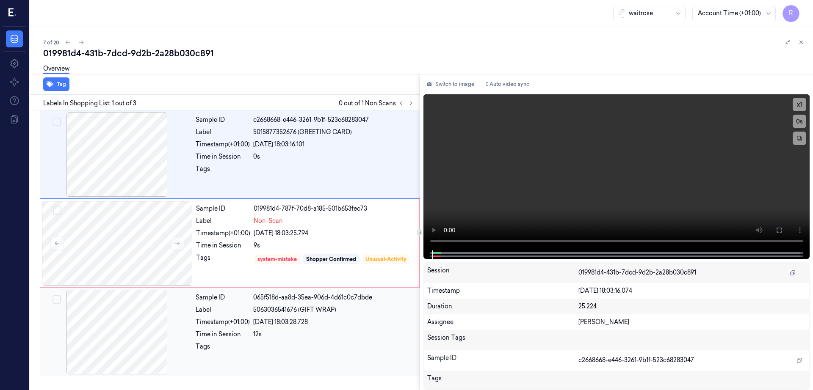
click at [140, 325] on div at bounding box center [116, 332] width 151 height 85
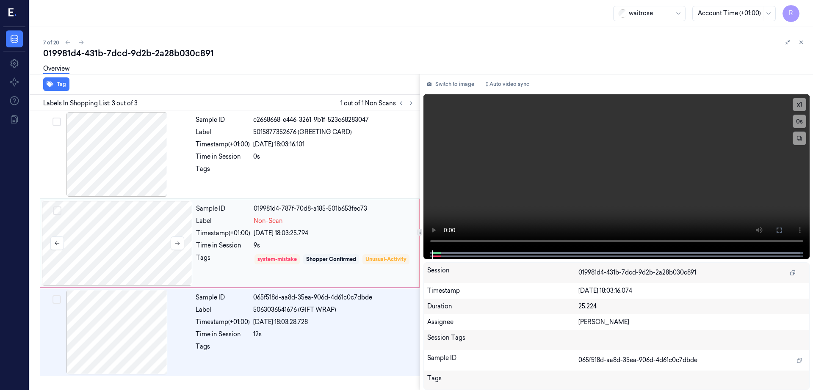
click at [133, 248] on div at bounding box center [117, 243] width 151 height 85
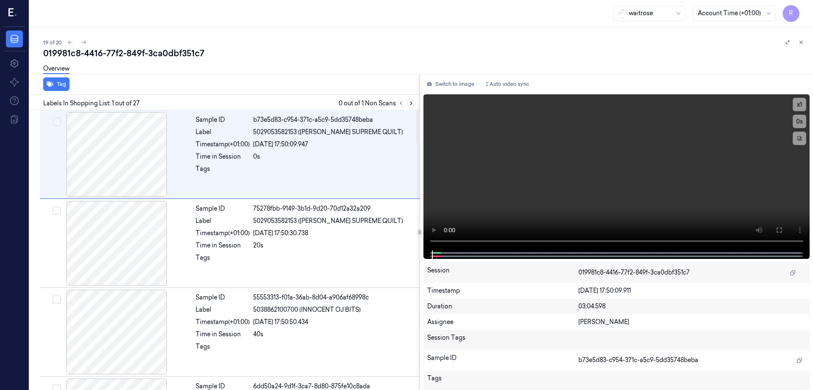
click at [414, 103] on icon at bounding box center [411, 103] width 6 height 6
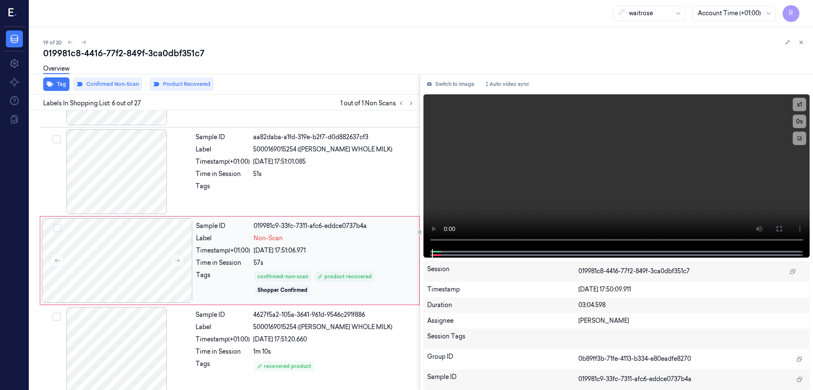
scroll to position [349, 0]
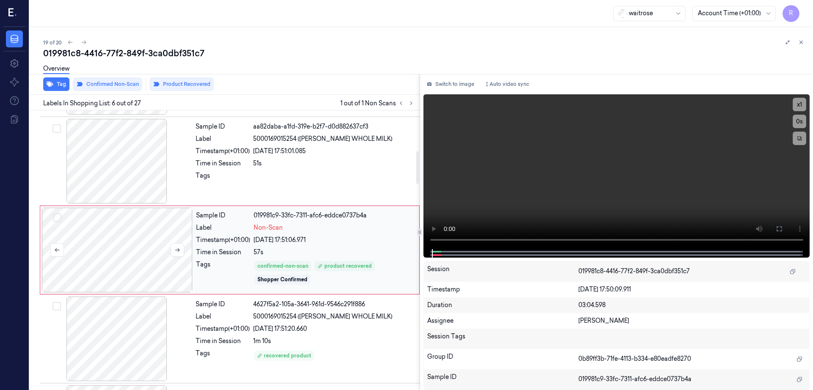
click at [158, 243] on div at bounding box center [117, 250] width 151 height 85
click at [136, 168] on div at bounding box center [116, 161] width 151 height 85
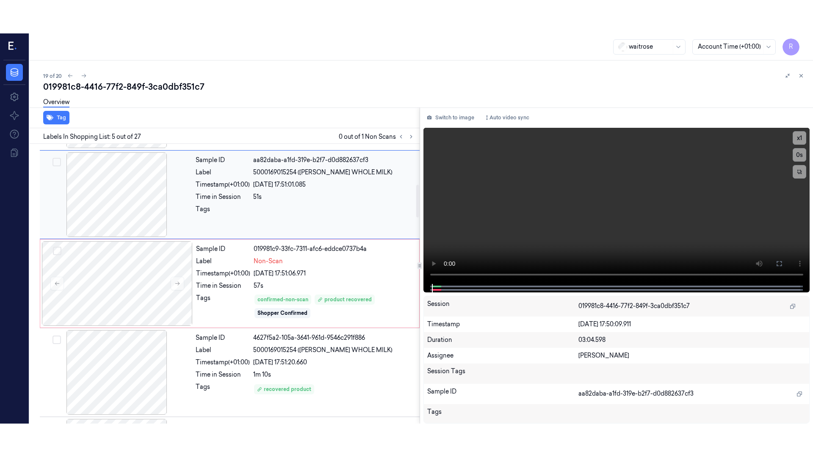
scroll to position [260, 0]
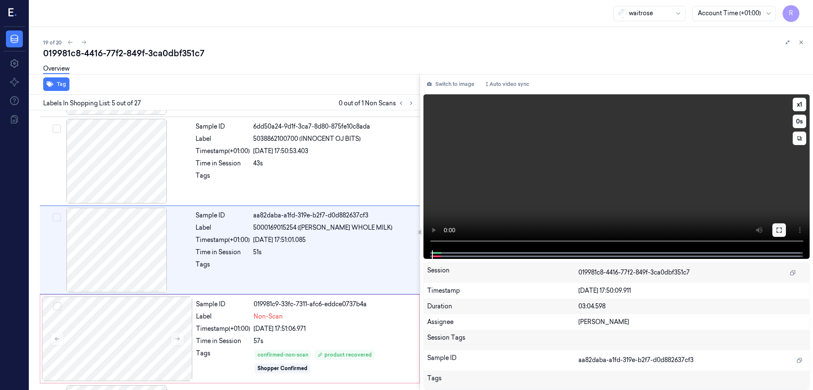
click at [785, 234] on button at bounding box center [779, 230] width 14 height 14
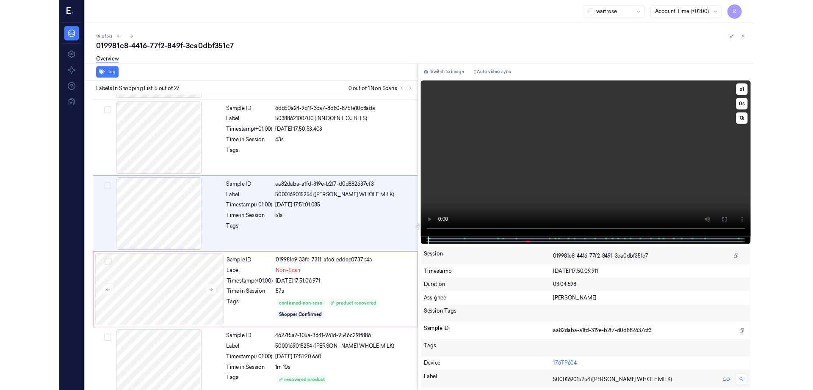
scroll to position [226, 0]
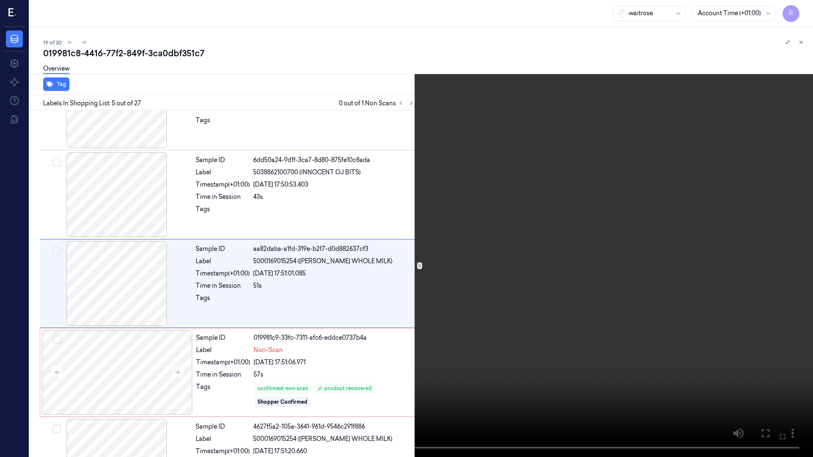
click at [668, 298] on video at bounding box center [406, 228] width 813 height 457
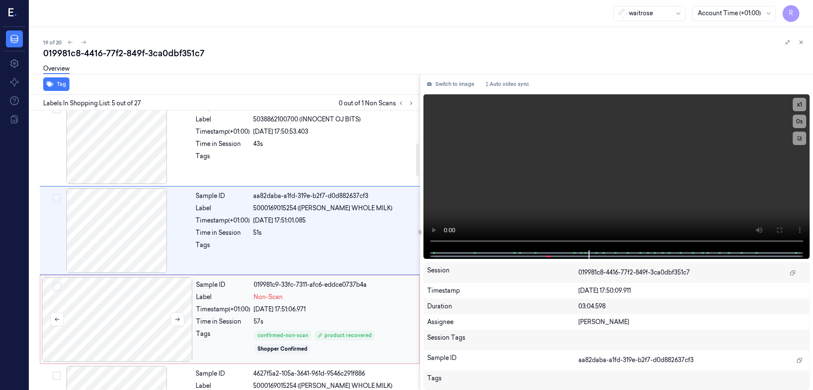
click at [131, 326] on div at bounding box center [117, 319] width 151 height 85
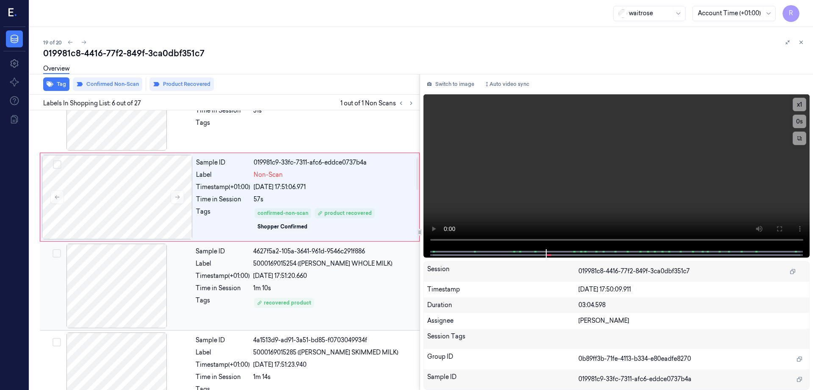
click at [105, 283] on div at bounding box center [116, 286] width 151 height 85
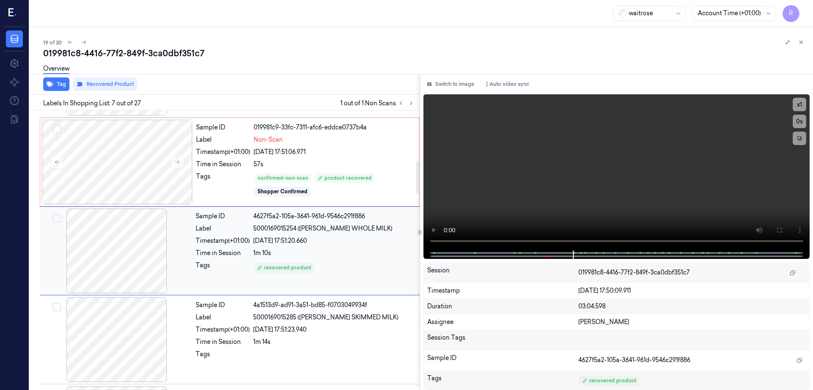
scroll to position [438, 0]
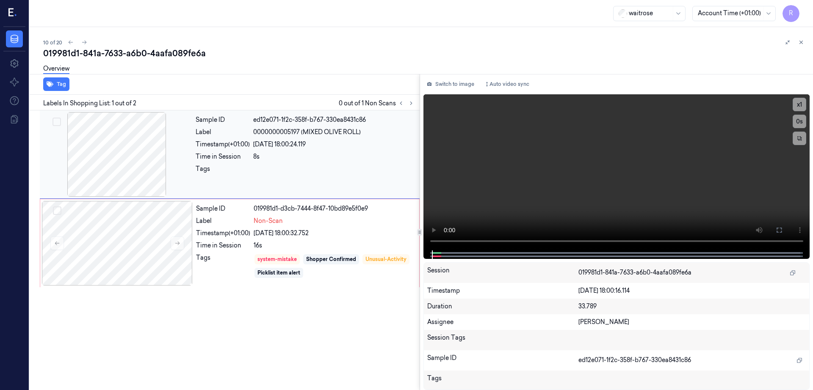
click at [124, 152] on div at bounding box center [116, 154] width 151 height 85
click at [125, 251] on div at bounding box center [117, 243] width 151 height 85
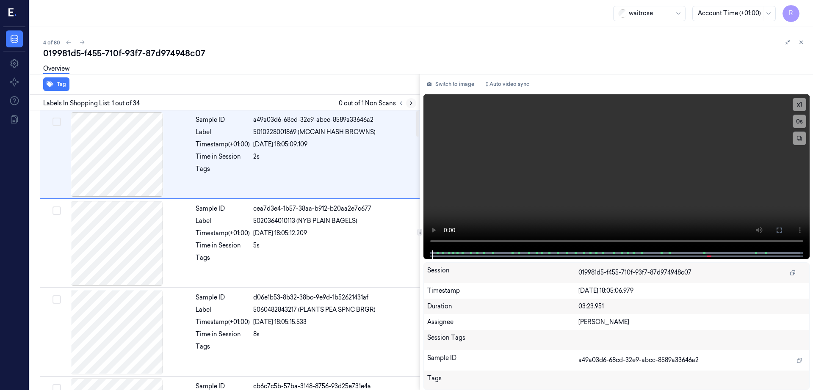
click at [414, 103] on icon at bounding box center [411, 103] width 6 height 6
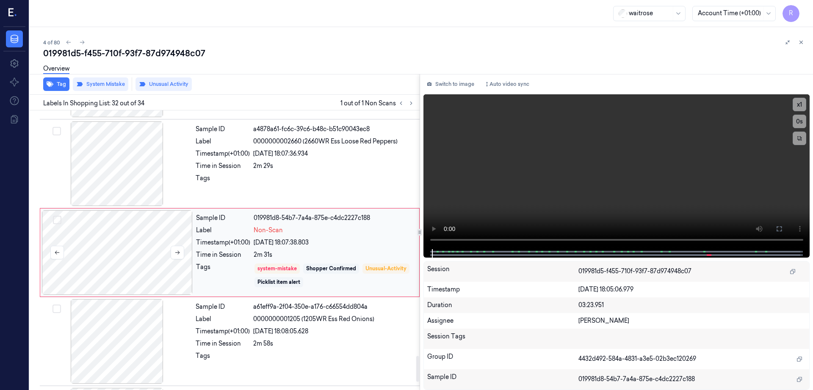
scroll to position [2660, 0]
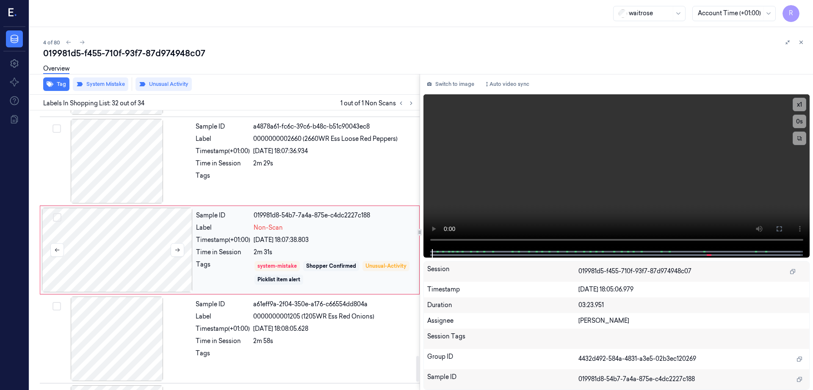
click at [130, 260] on div at bounding box center [117, 250] width 151 height 85
click at [118, 251] on div at bounding box center [117, 250] width 151 height 85
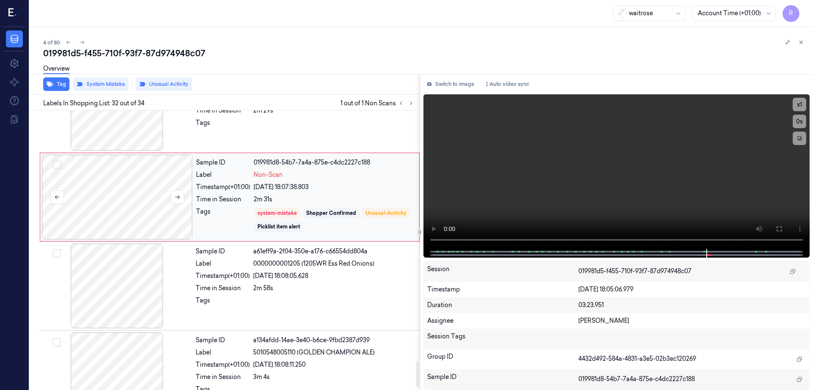
scroll to position [2745, 0]
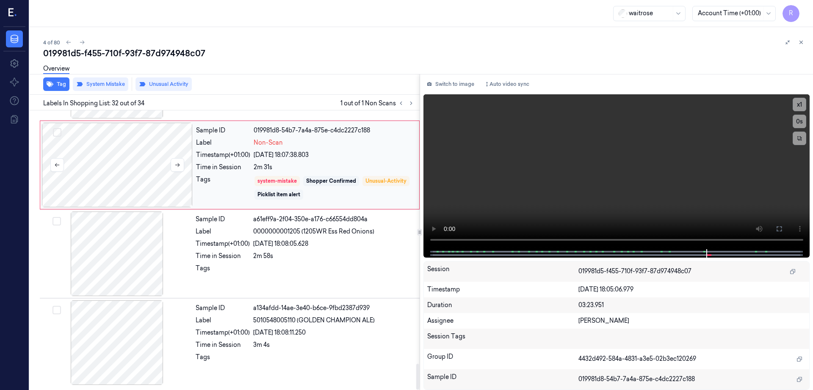
click at [118, 251] on div at bounding box center [116, 254] width 151 height 85
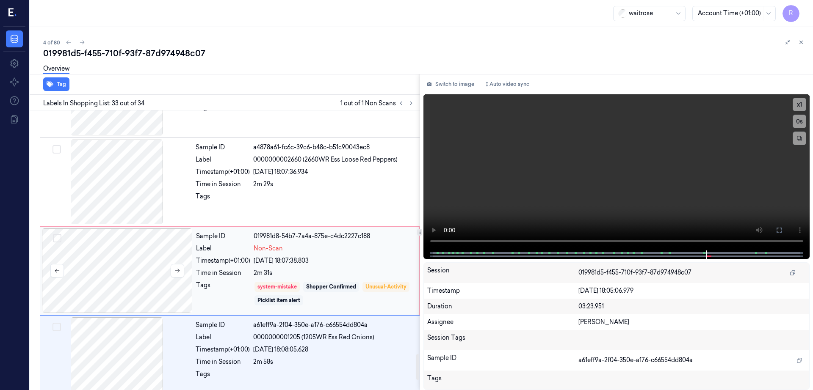
click at [118, 251] on div at bounding box center [117, 271] width 151 height 85
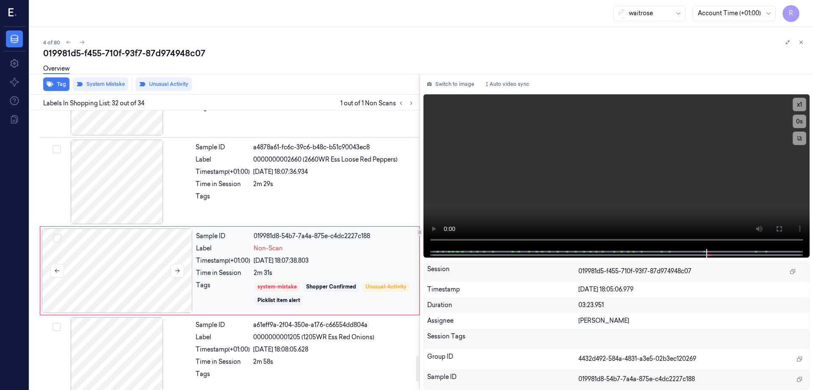
scroll to position [2660, 0]
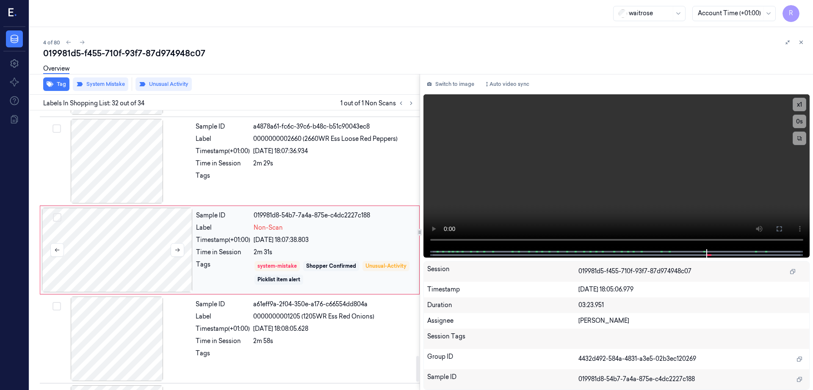
click at [118, 251] on div at bounding box center [117, 250] width 151 height 85
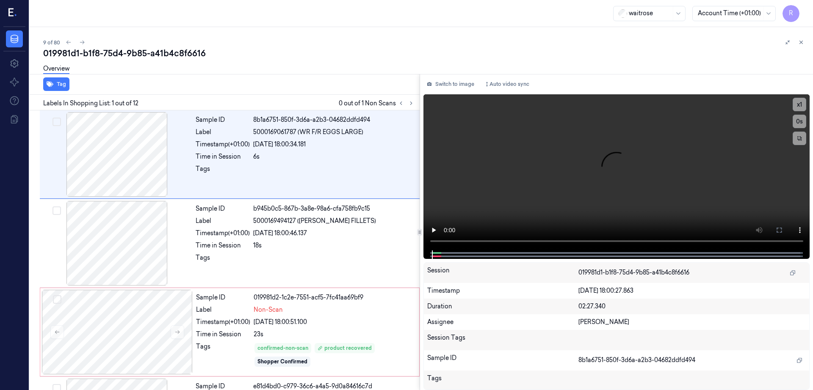
click at [433, 101] on div "Tag Labels In Shopping List: 1 out of 12 0 out of 1 Non Scans Sample ID 8b1a675…" at bounding box center [419, 232] width 786 height 316
click at [414, 101] on icon at bounding box center [411, 103] width 6 height 6
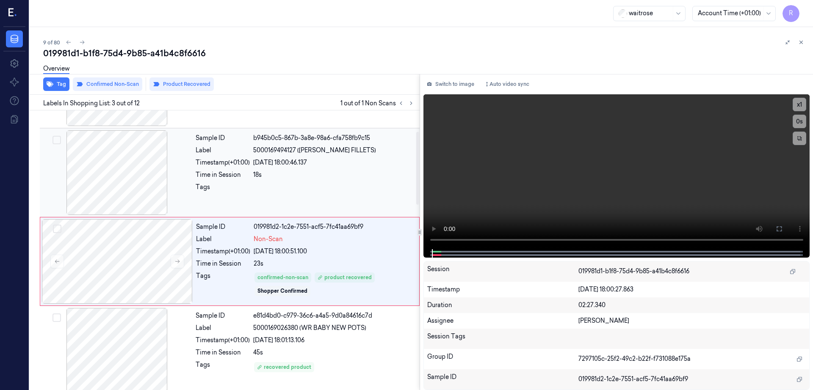
scroll to position [82, 0]
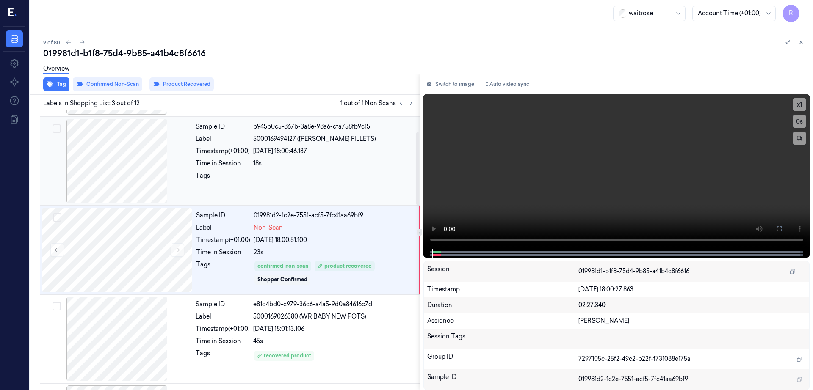
click at [127, 154] on div at bounding box center [116, 161] width 151 height 85
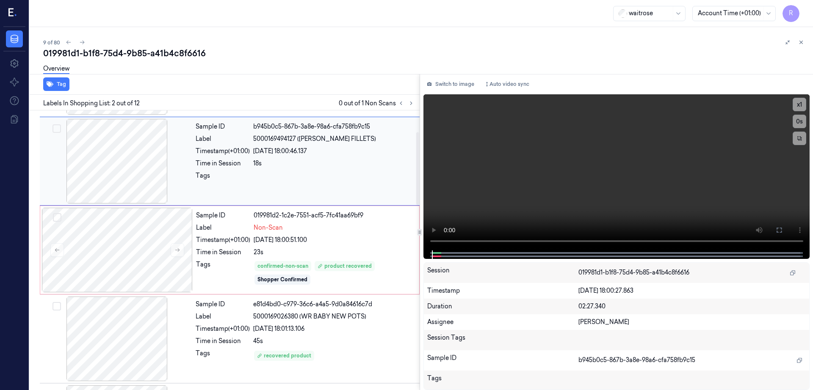
scroll to position [0, 0]
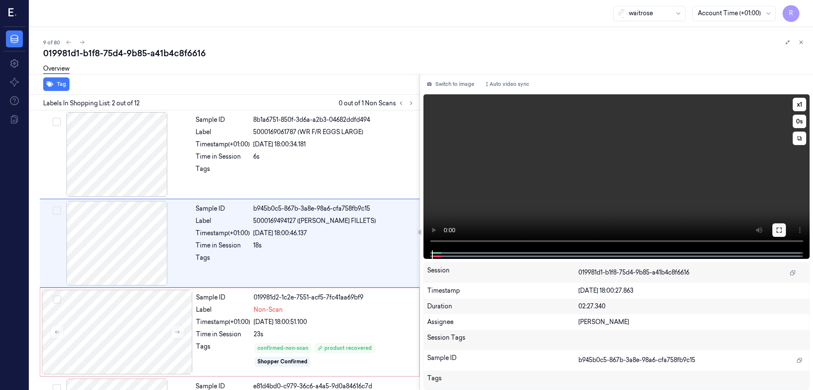
click at [782, 230] on icon at bounding box center [778, 230] width 7 height 7
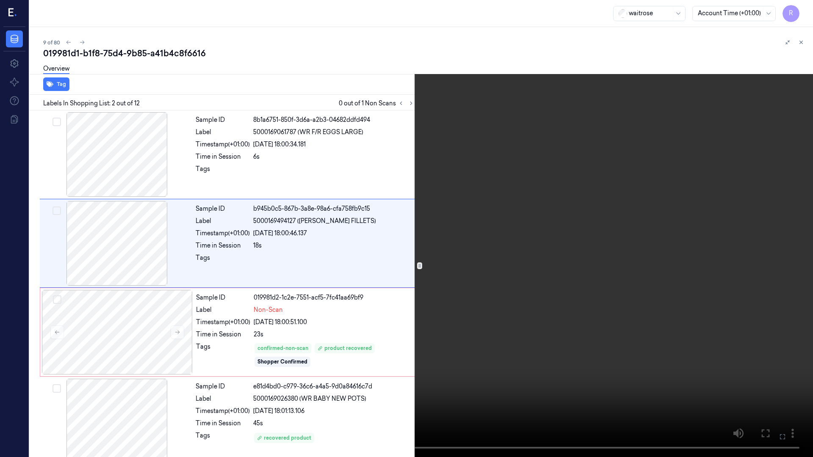
click at [398, 295] on video at bounding box center [406, 228] width 813 height 457
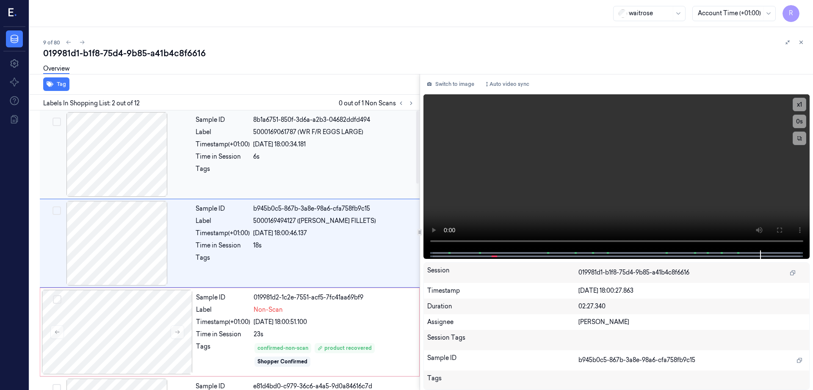
click at [154, 174] on div at bounding box center [116, 154] width 151 height 85
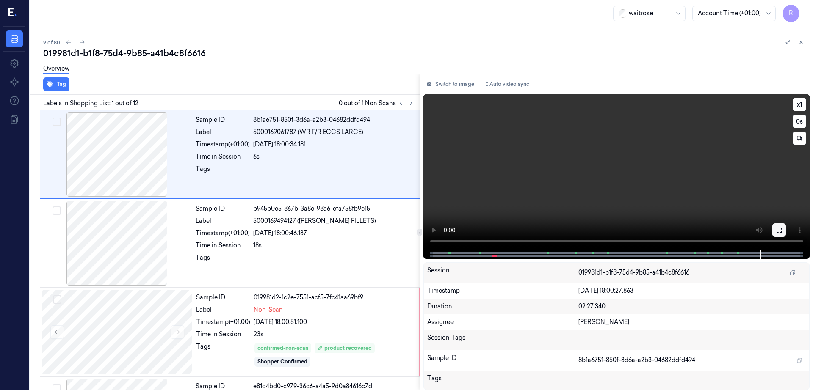
click at [785, 233] on button at bounding box center [779, 230] width 14 height 14
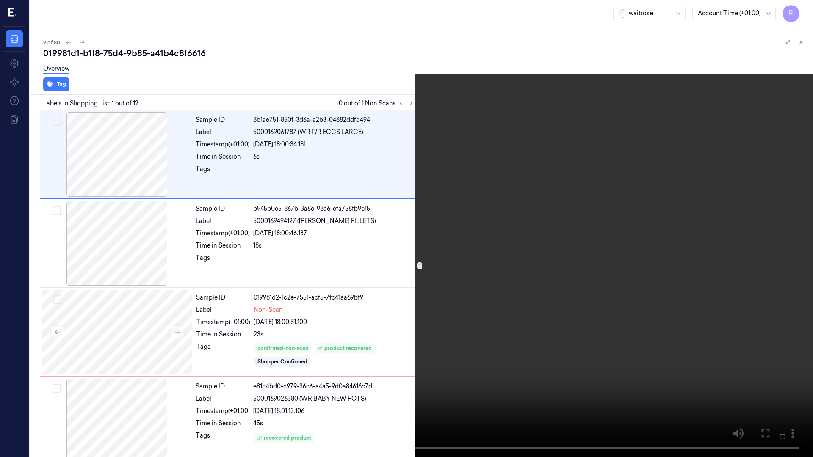
click at [408, 331] on video at bounding box center [406, 228] width 813 height 457
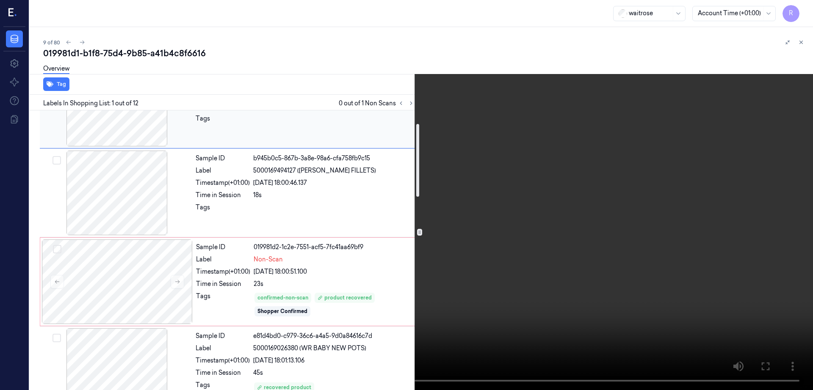
scroll to position [106, 0]
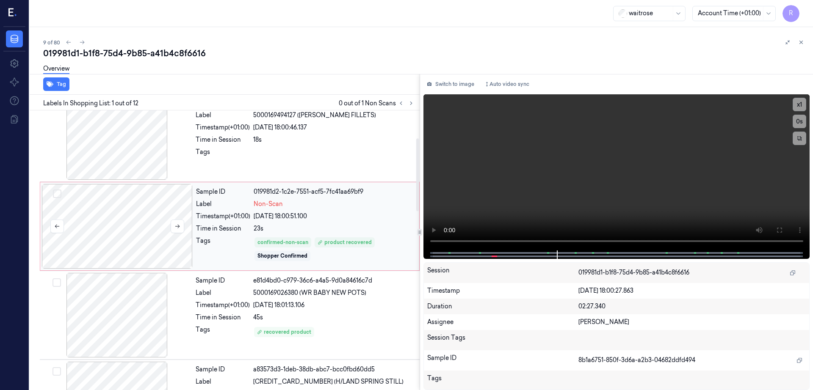
click at [135, 250] on div at bounding box center [117, 226] width 151 height 85
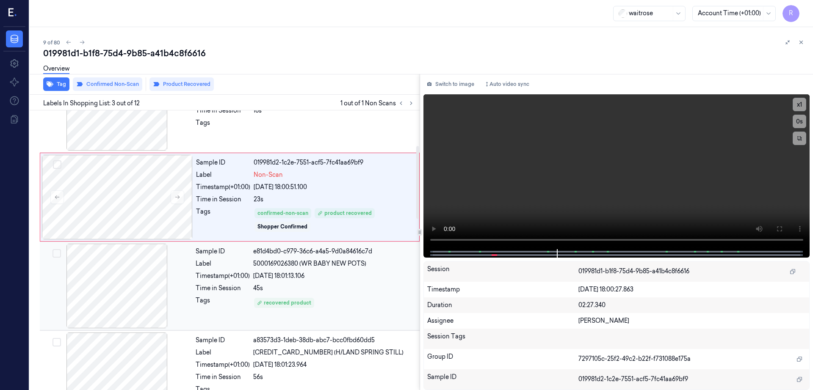
click at [121, 288] on div at bounding box center [116, 286] width 151 height 85
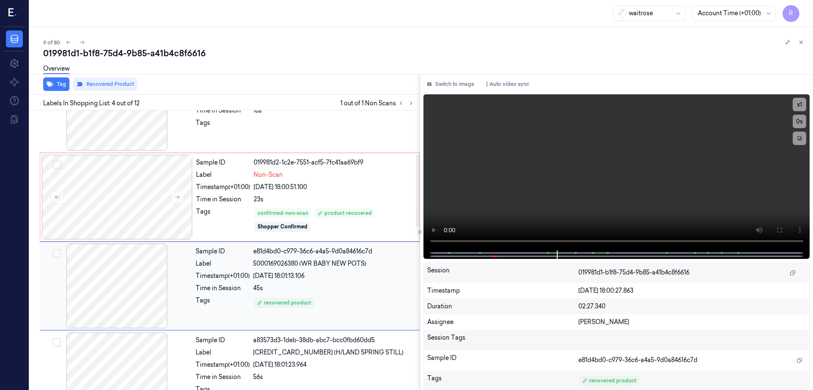
scroll to position [171, 0]
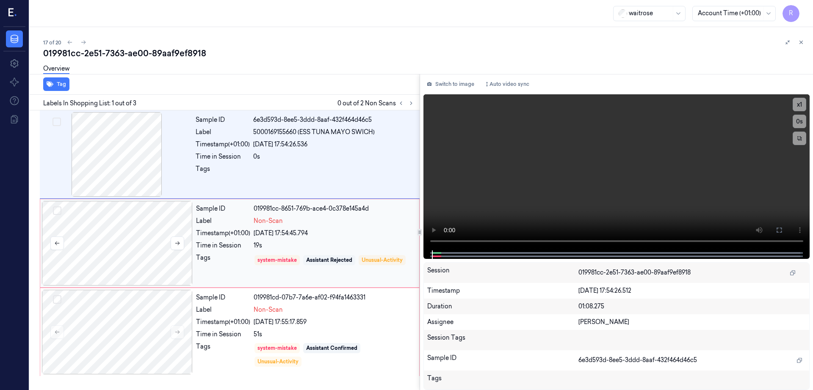
click at [126, 249] on div at bounding box center [117, 243] width 151 height 85
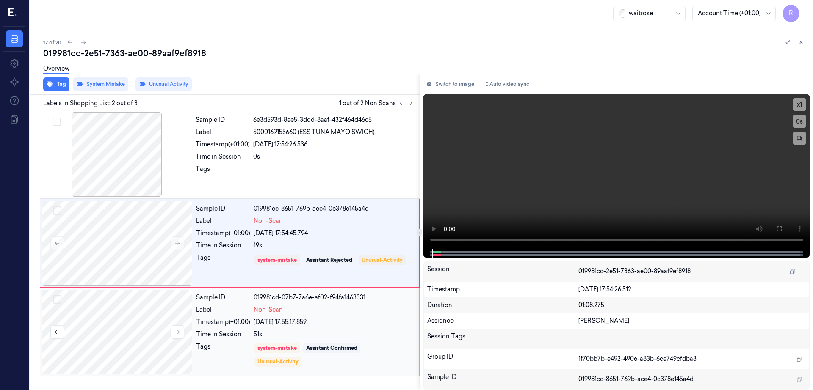
click at [139, 354] on div at bounding box center [117, 332] width 151 height 85
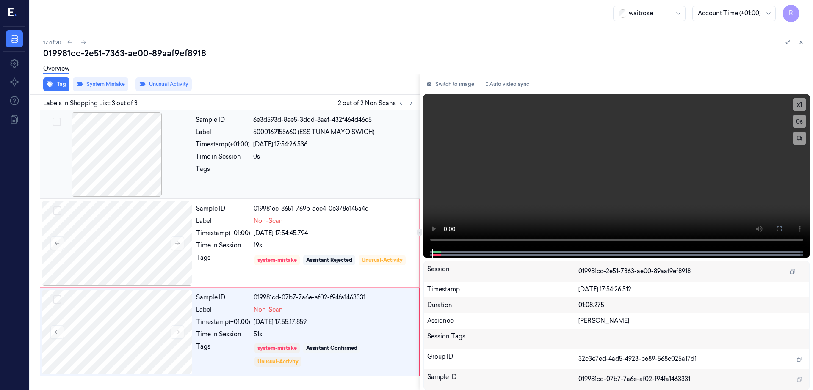
click at [122, 179] on div at bounding box center [116, 154] width 151 height 85
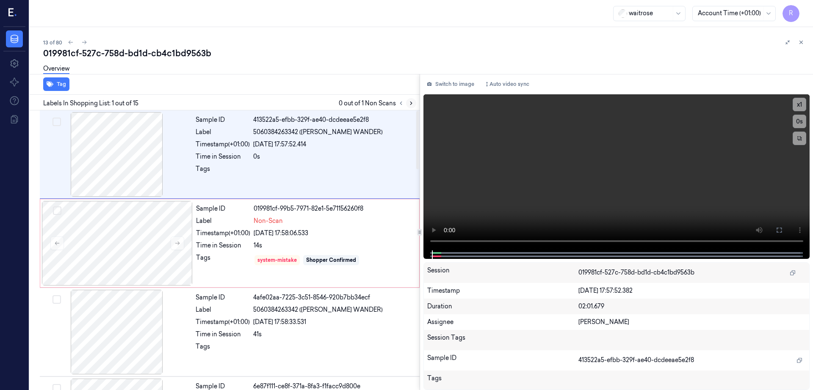
click at [414, 102] on icon at bounding box center [411, 103] width 6 height 6
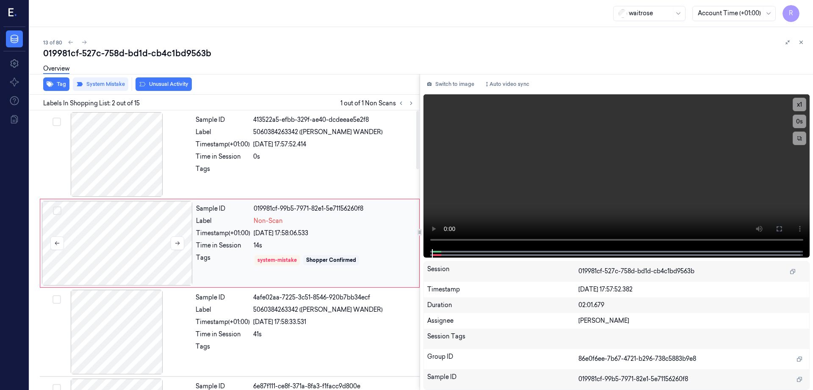
click at [190, 227] on div at bounding box center [117, 243] width 151 height 85
click at [154, 230] on div at bounding box center [117, 243] width 151 height 85
click at [177, 240] on button at bounding box center [178, 244] width 14 height 14
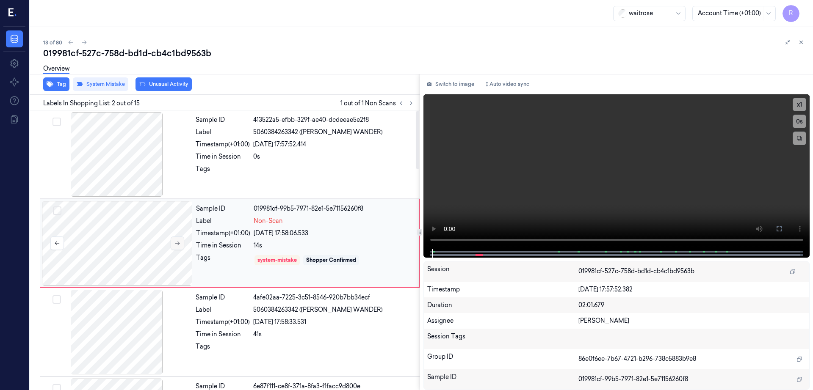
click at [177, 240] on button at bounding box center [178, 244] width 14 height 14
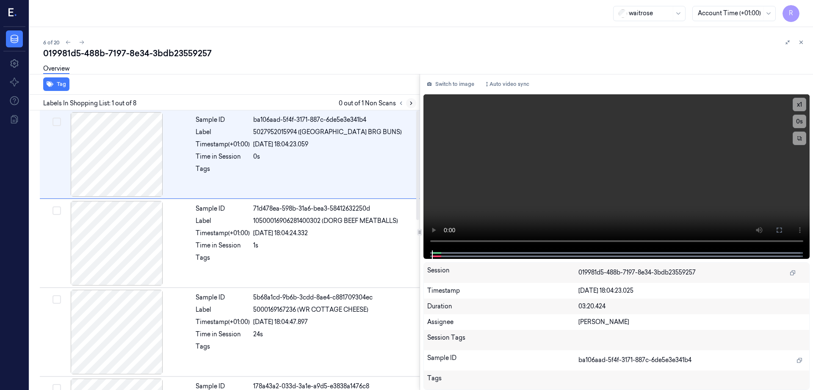
click at [414, 104] on icon at bounding box center [411, 103] width 6 height 6
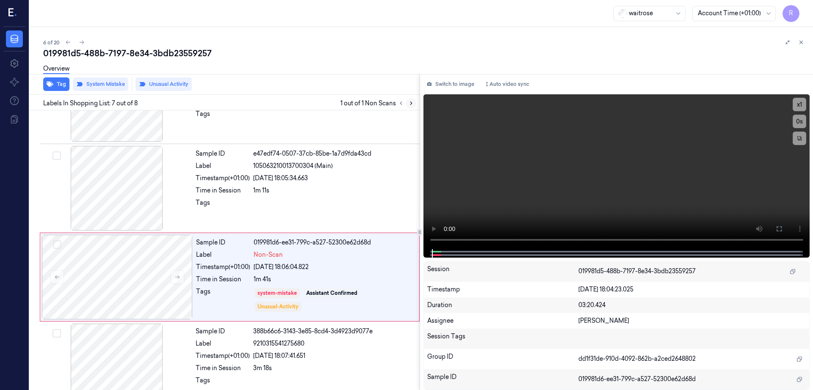
scroll to position [434, 0]
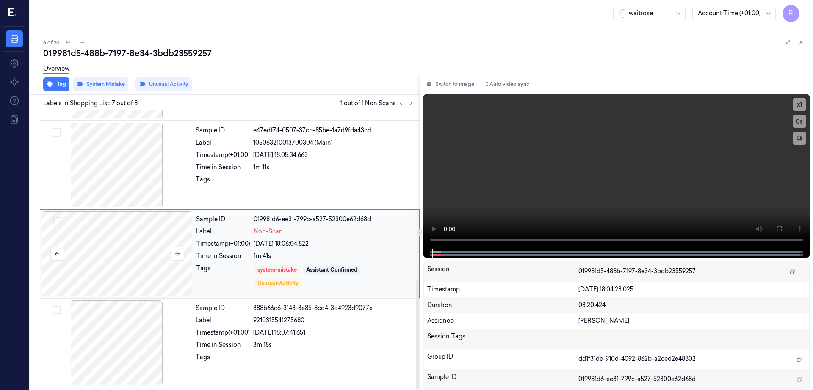
click at [112, 263] on div at bounding box center [117, 254] width 151 height 85
click at [119, 179] on div at bounding box center [116, 165] width 151 height 85
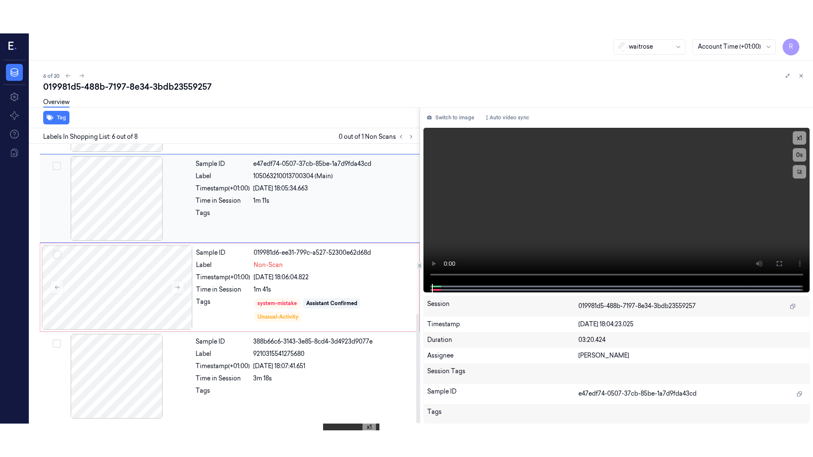
scroll to position [349, 0]
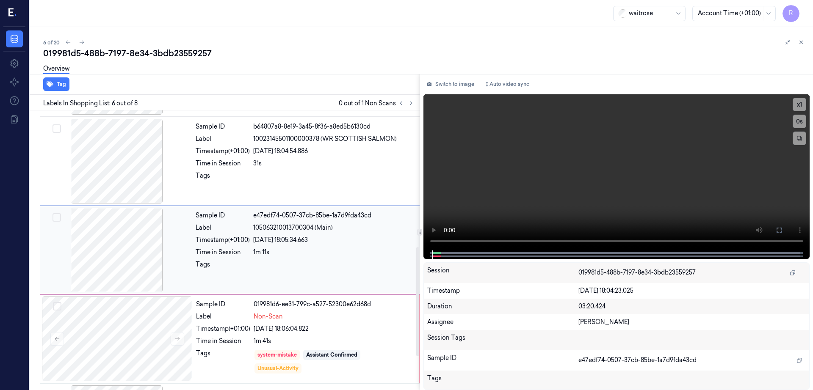
click at [134, 245] on div at bounding box center [116, 250] width 151 height 85
click at [782, 230] on icon at bounding box center [778, 230] width 7 height 7
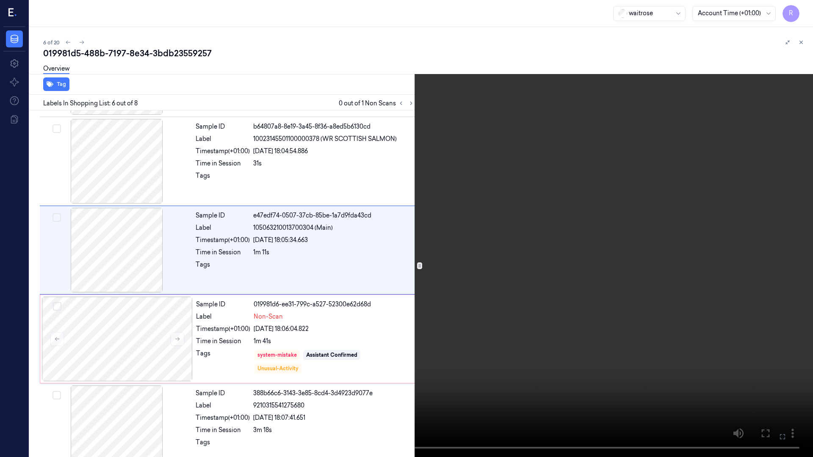
click at [469, 314] on video at bounding box center [406, 228] width 813 height 457
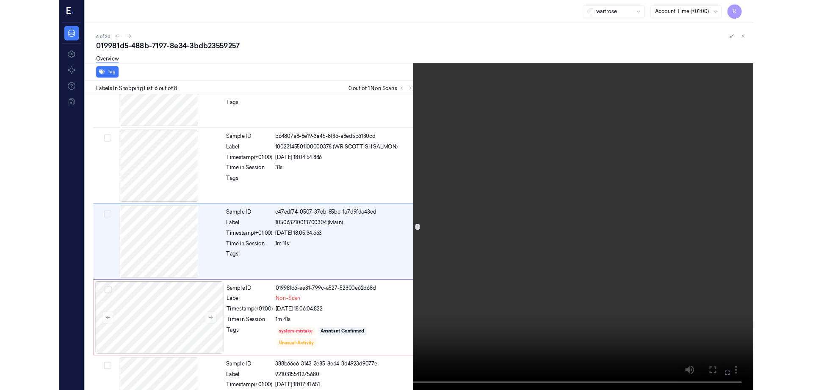
scroll to position [315, 0]
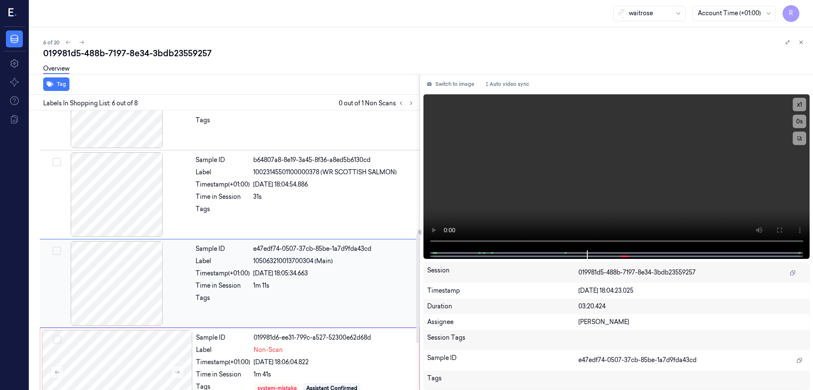
click at [144, 282] on div at bounding box center [116, 283] width 151 height 85
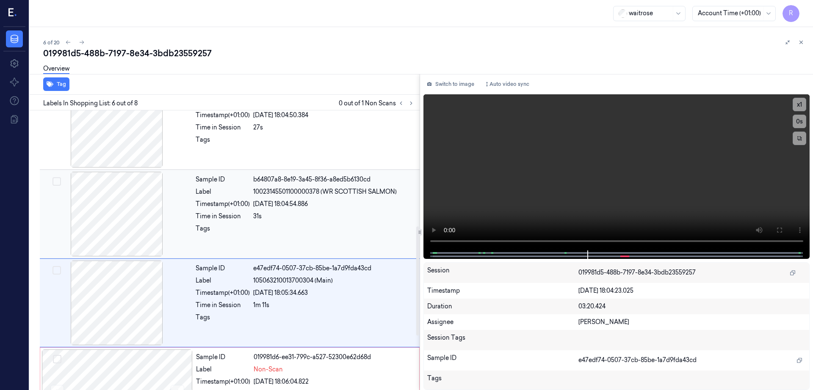
click at [126, 225] on div at bounding box center [116, 214] width 151 height 85
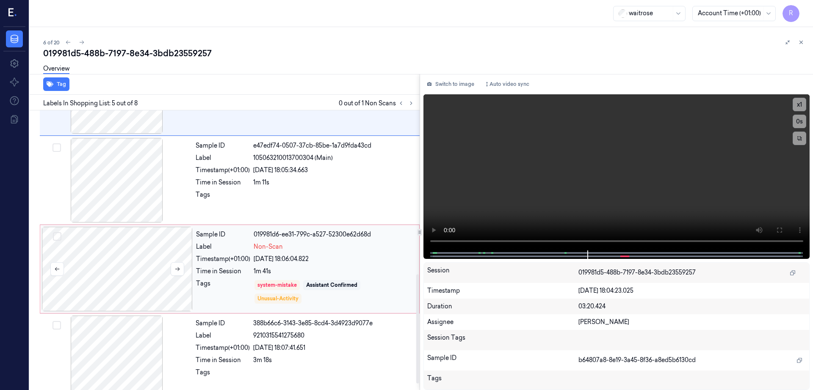
click at [126, 234] on div at bounding box center [117, 269] width 151 height 85
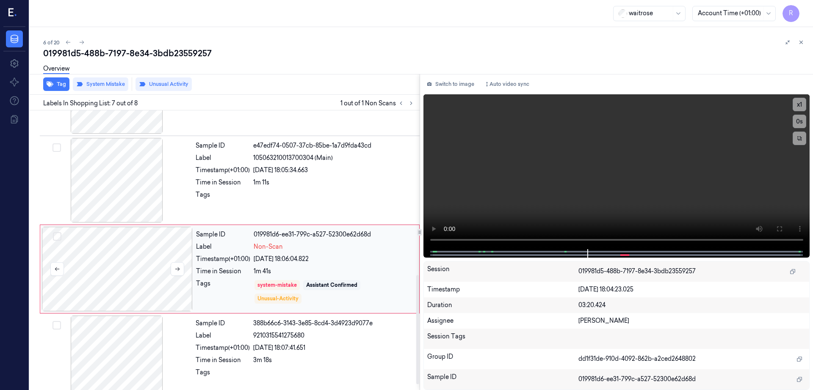
scroll to position [434, 0]
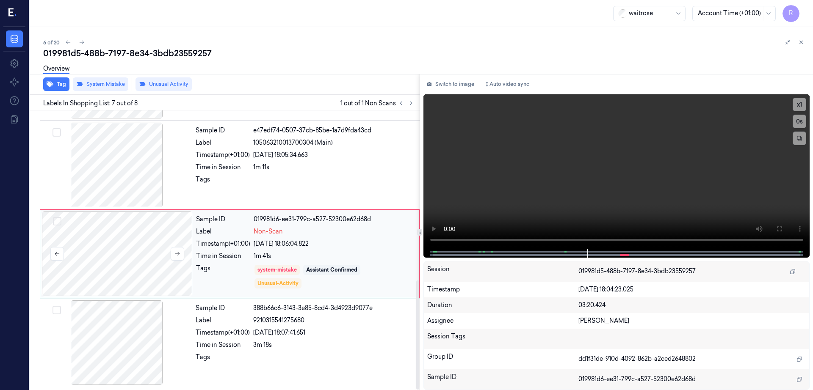
click at [138, 274] on div at bounding box center [117, 254] width 151 height 85
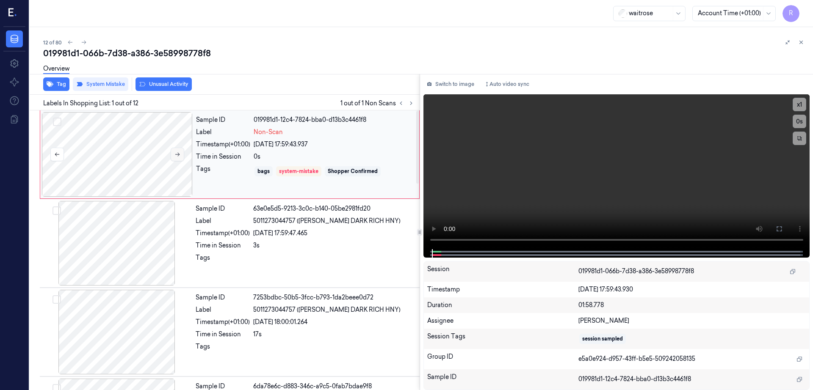
click at [174, 156] on icon at bounding box center [177, 155] width 6 height 6
click at [176, 149] on button at bounding box center [178, 155] width 14 height 14
click at [177, 153] on icon at bounding box center [177, 155] width 6 height 6
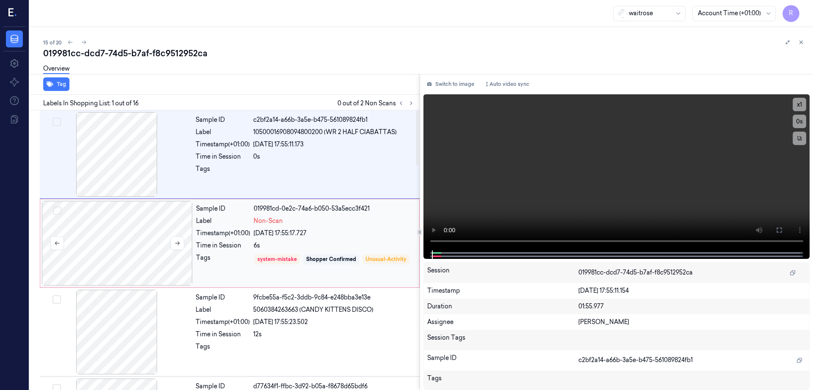
click at [140, 254] on div at bounding box center [117, 243] width 151 height 85
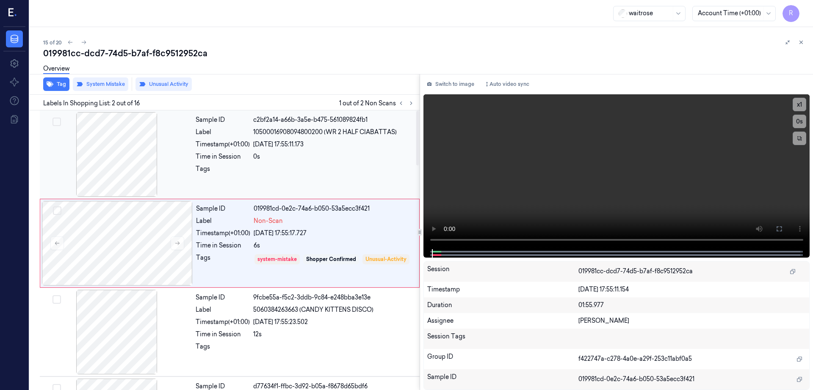
click at [138, 160] on div at bounding box center [116, 154] width 151 height 85
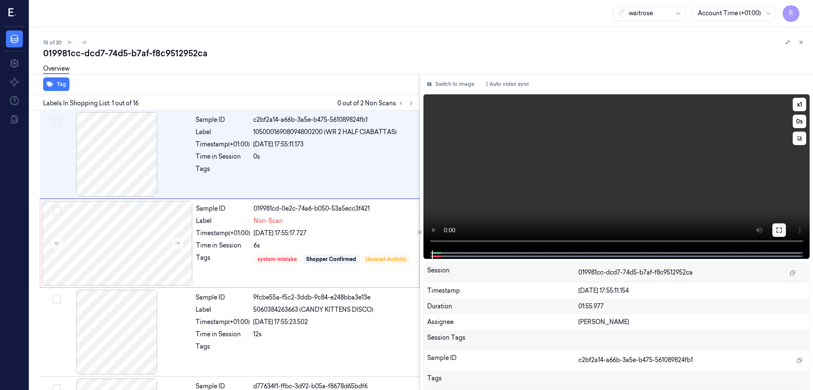
click at [782, 229] on icon at bounding box center [778, 230] width 7 height 7
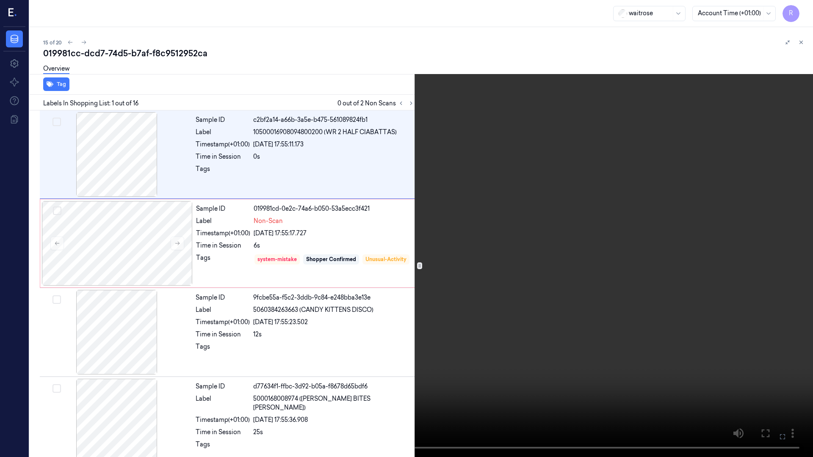
drag, startPoint x: 600, startPoint y: 248, endPoint x: 600, endPoint y: 253, distance: 4.7
click at [600, 248] on video at bounding box center [406, 228] width 813 height 457
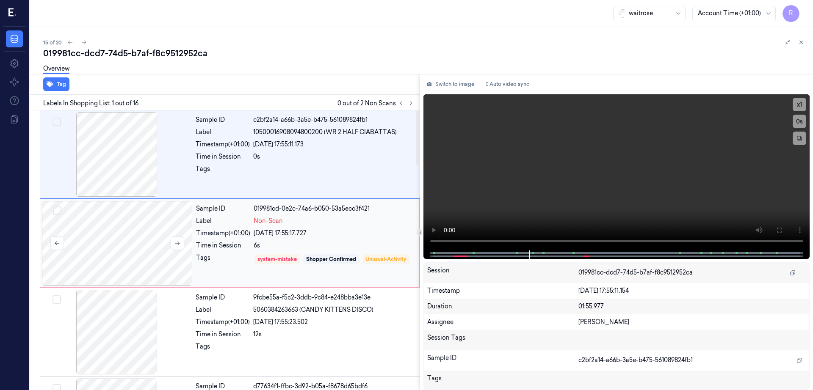
click at [118, 261] on div at bounding box center [117, 243] width 151 height 85
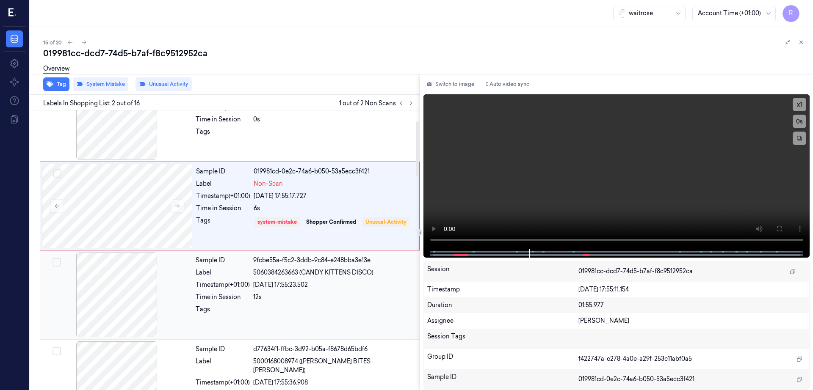
scroll to position [53, 0]
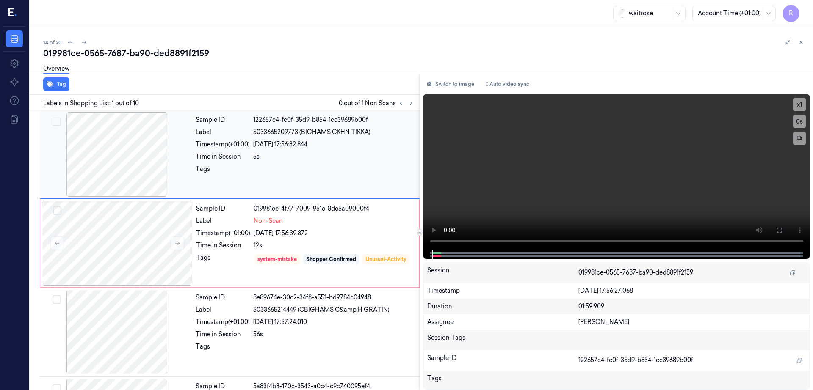
click at [116, 141] on div at bounding box center [116, 154] width 151 height 85
click at [124, 255] on div at bounding box center [117, 243] width 151 height 85
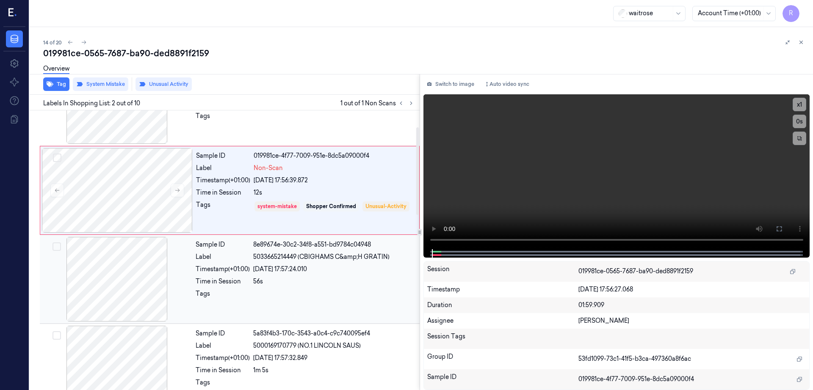
click at [125, 278] on div at bounding box center [116, 279] width 151 height 85
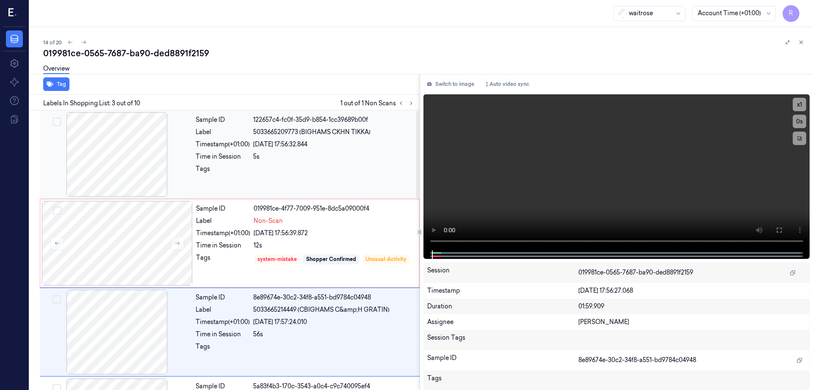
click at [118, 182] on div at bounding box center [116, 154] width 151 height 85
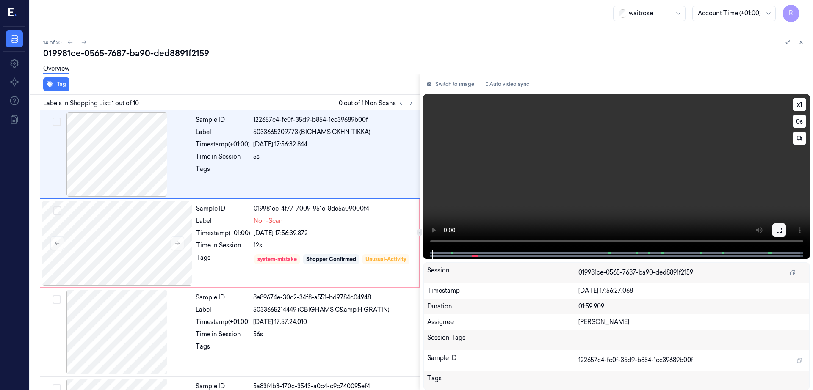
click at [782, 227] on icon at bounding box center [778, 230] width 7 height 7
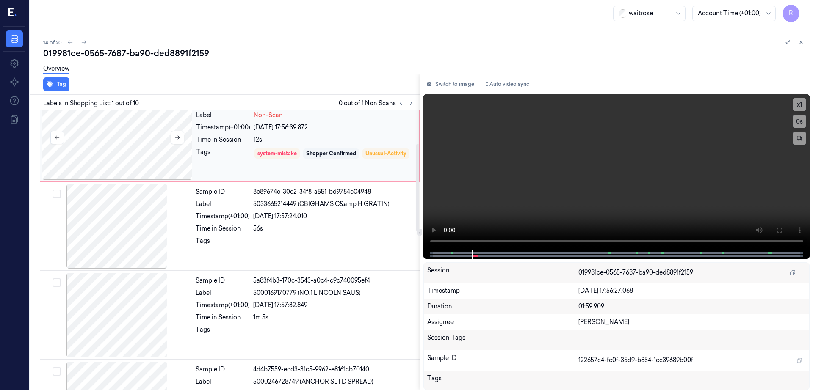
click at [141, 171] on div at bounding box center [117, 137] width 151 height 85
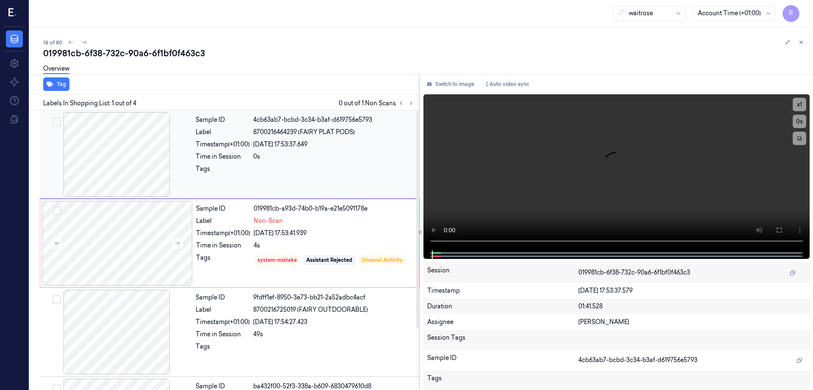
click at [134, 158] on div at bounding box center [116, 154] width 151 height 85
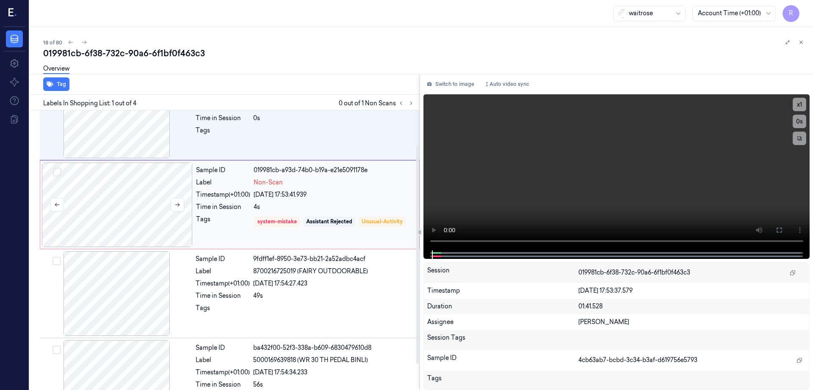
scroll to position [53, 0]
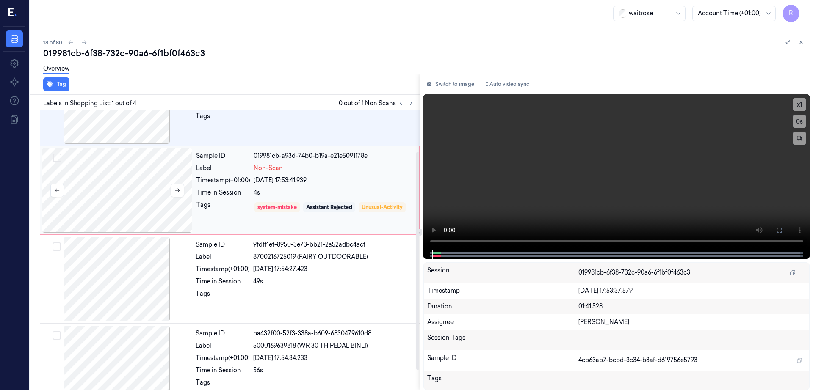
click at [121, 220] on div at bounding box center [117, 190] width 151 height 85
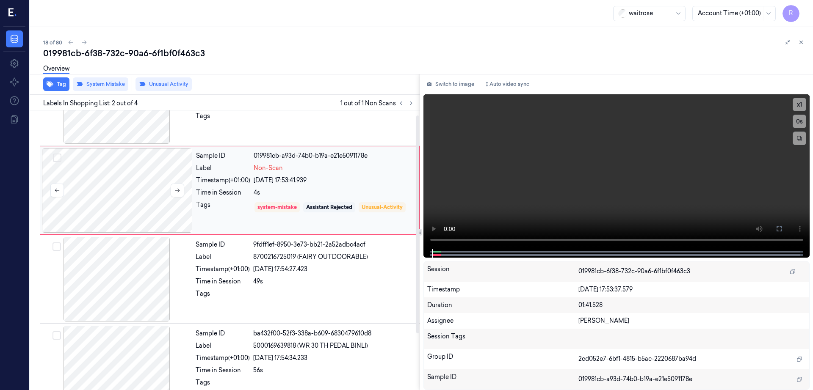
scroll to position [0, 0]
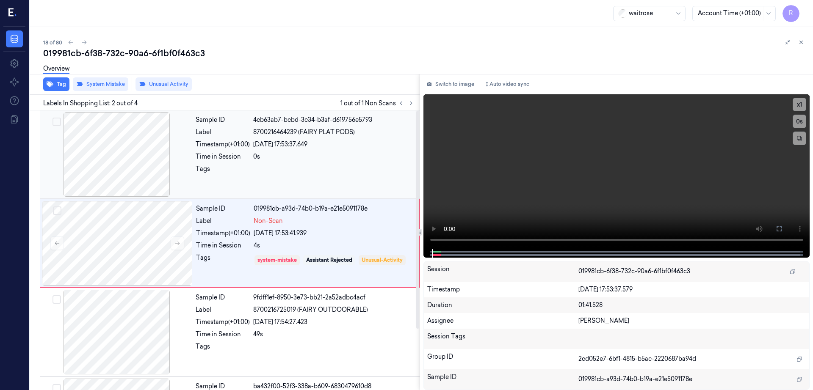
click at [120, 167] on div at bounding box center [116, 154] width 151 height 85
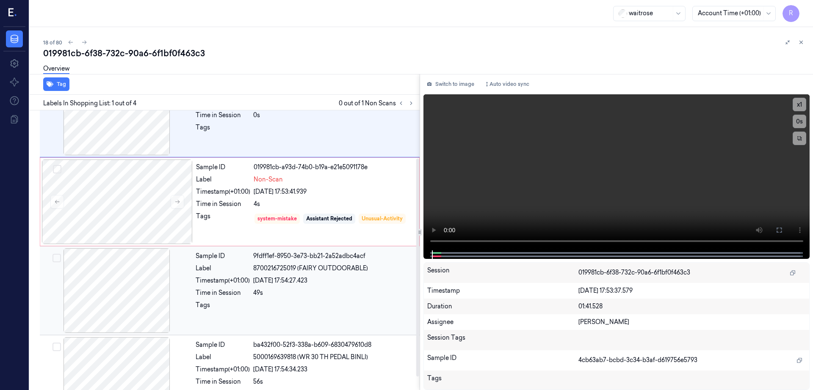
scroll to position [78, 0]
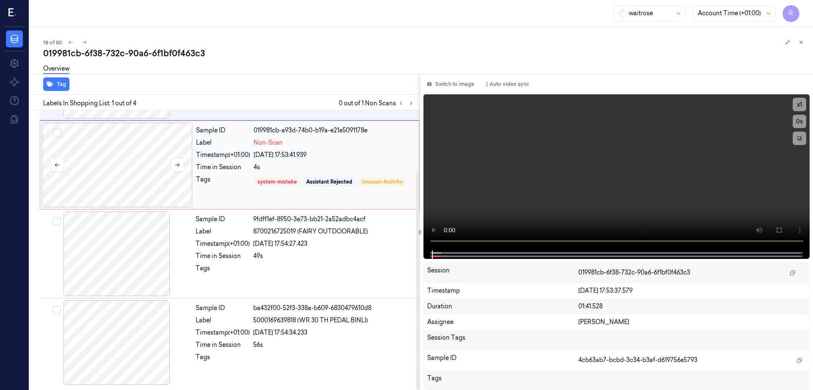
click at [106, 174] on div at bounding box center [117, 165] width 151 height 85
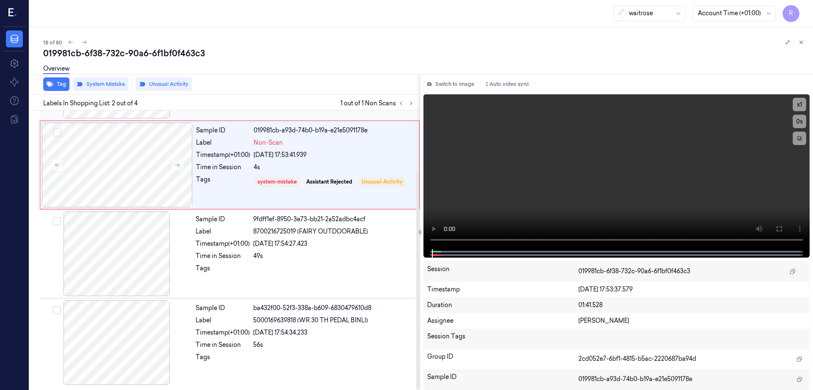
scroll to position [0, 0]
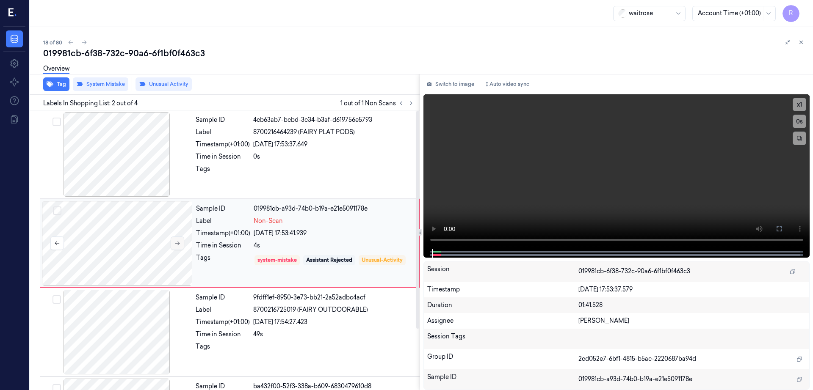
click at [184, 246] on button at bounding box center [178, 244] width 14 height 14
click at [183, 246] on button at bounding box center [178, 244] width 14 height 14
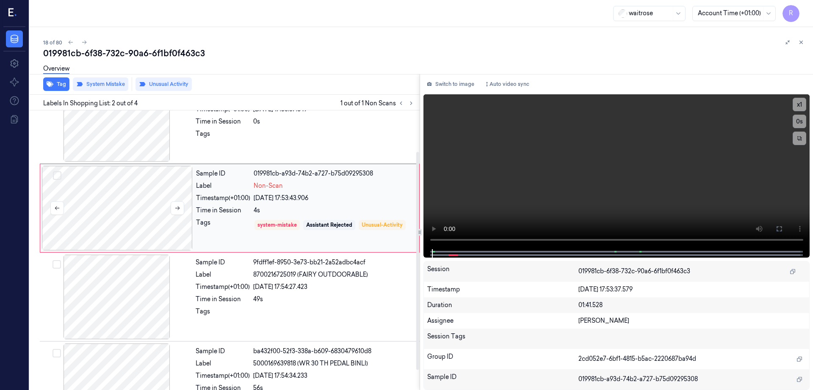
scroll to position [53, 0]
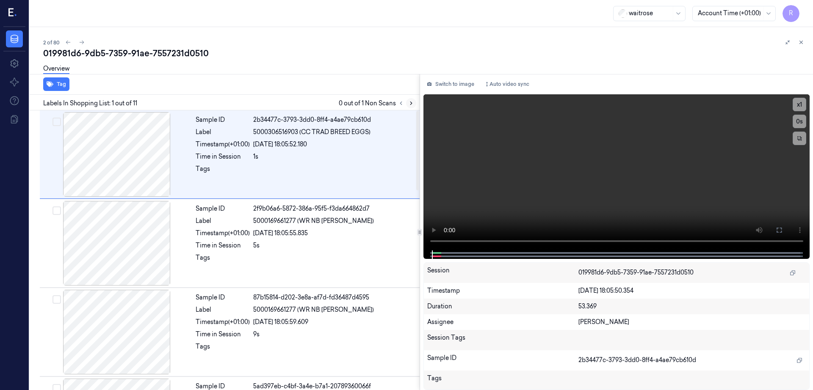
click at [412, 102] on icon at bounding box center [411, 103] width 2 height 3
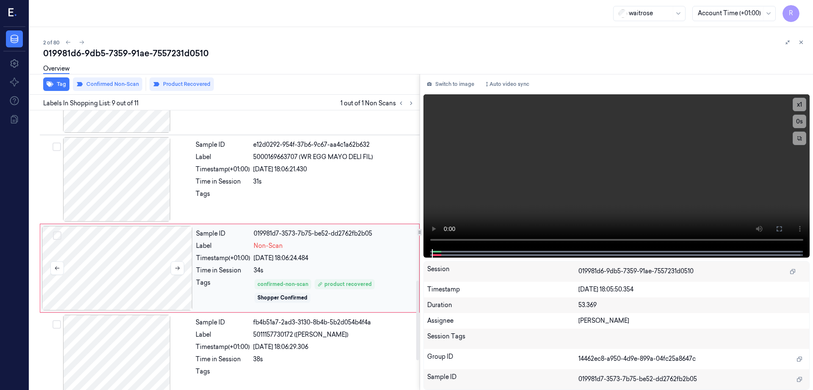
scroll to position [615, 0]
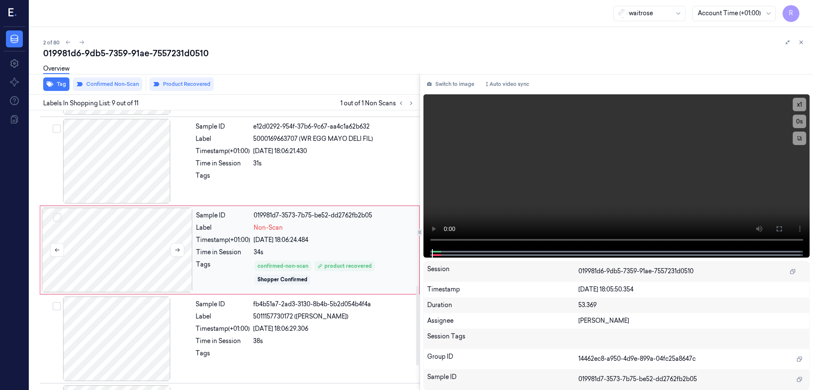
click at [154, 243] on div at bounding box center [117, 250] width 151 height 85
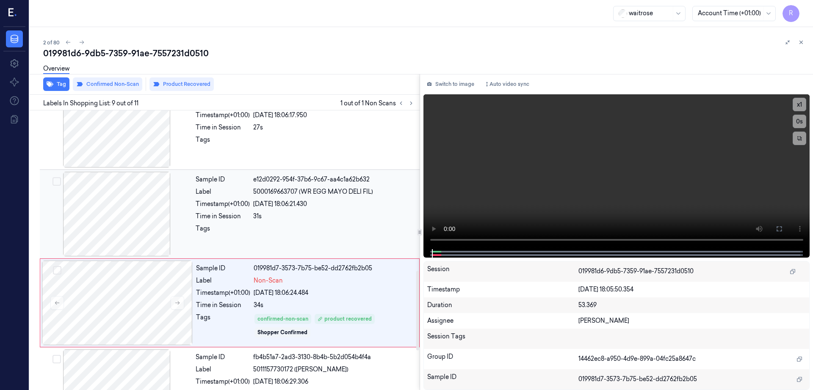
click at [128, 211] on div at bounding box center [116, 214] width 151 height 85
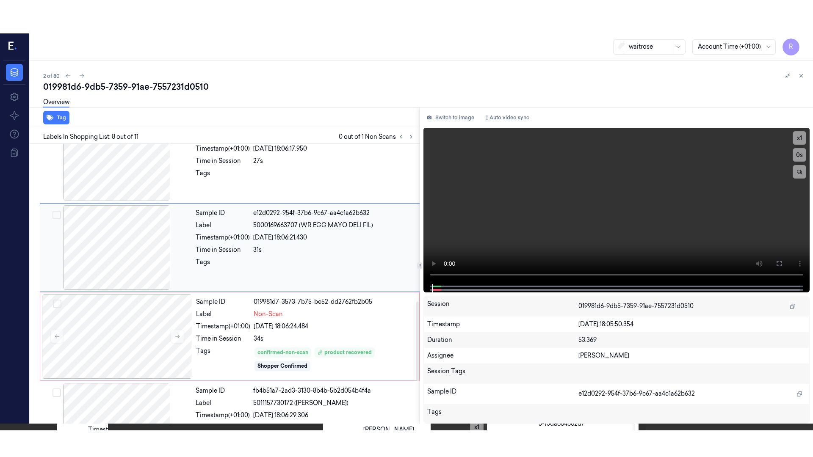
scroll to position [526, 0]
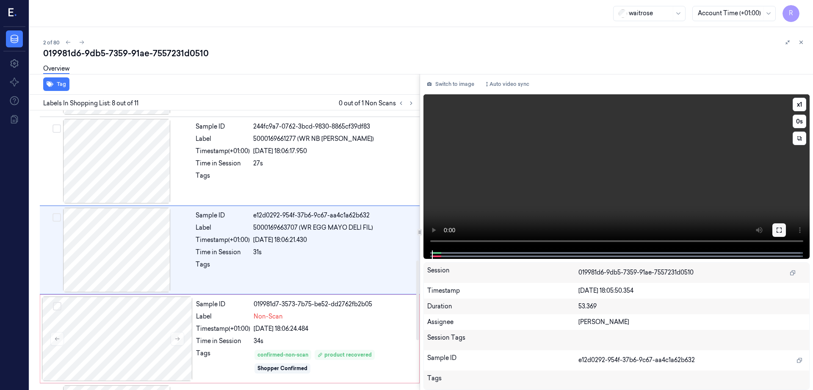
click at [785, 236] on button at bounding box center [779, 230] width 14 height 14
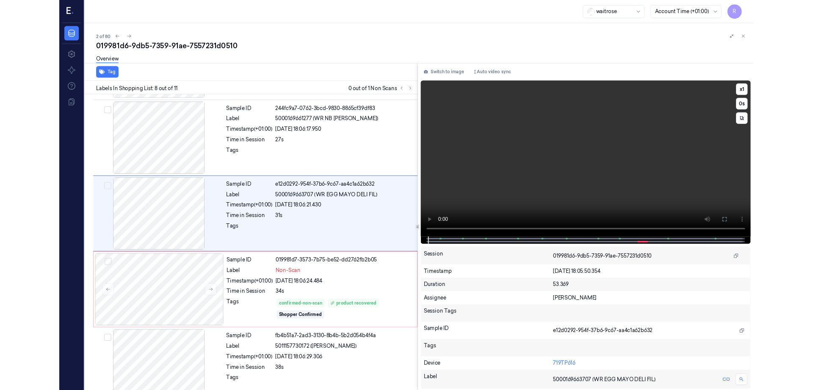
scroll to position [493, 0]
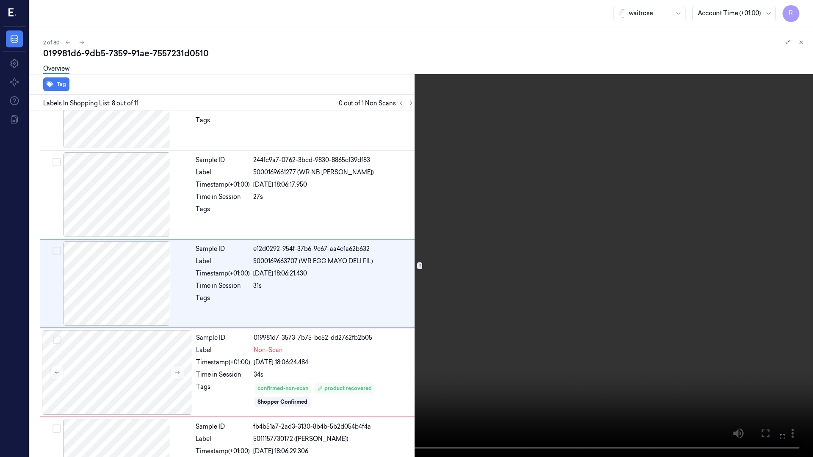
click at [489, 264] on video at bounding box center [406, 228] width 813 height 457
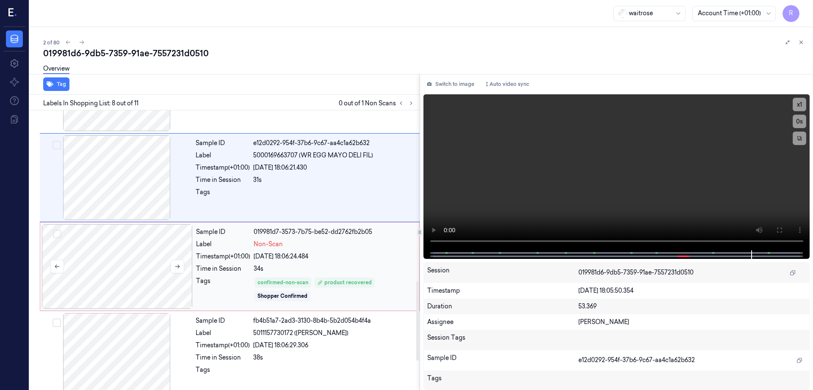
click at [149, 278] on div at bounding box center [117, 266] width 151 height 85
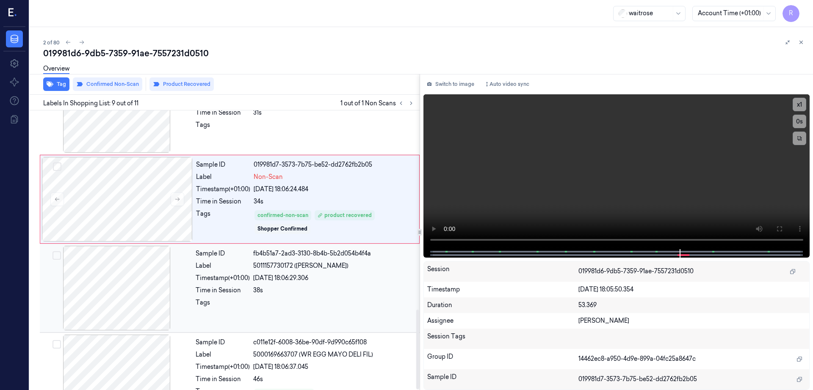
scroll to position [700, 0]
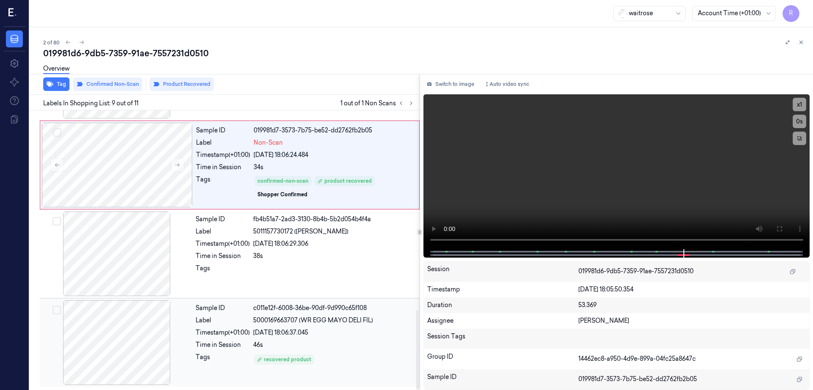
click at [138, 322] on div at bounding box center [116, 342] width 151 height 85
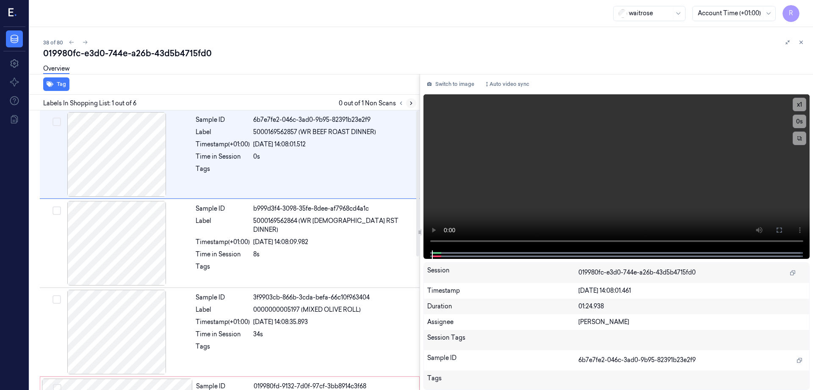
click at [414, 105] on icon at bounding box center [411, 103] width 6 height 6
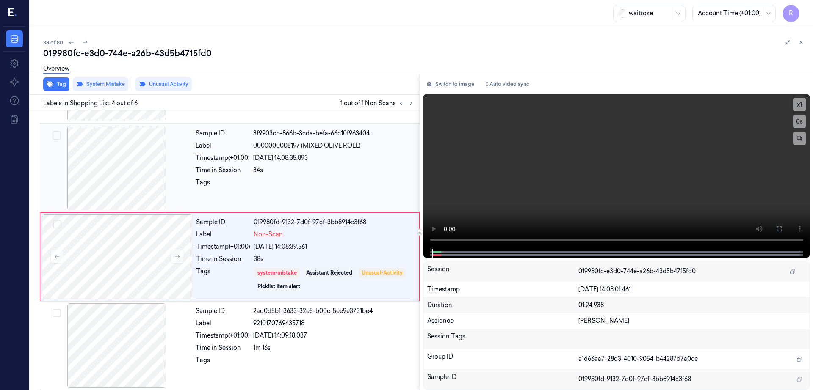
scroll to position [171, 0]
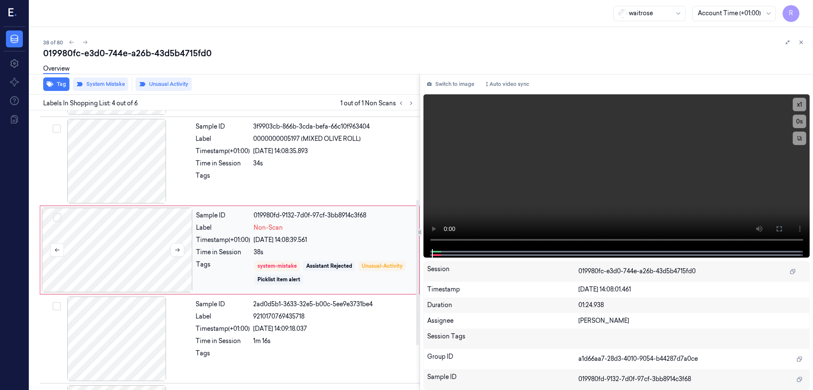
click at [146, 241] on div at bounding box center [117, 250] width 151 height 85
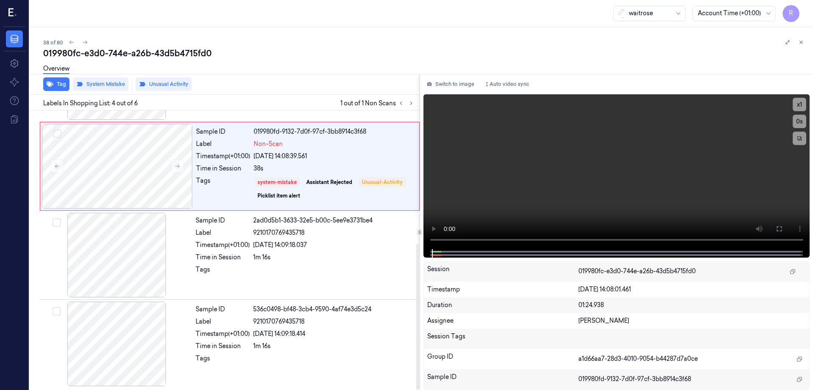
scroll to position [256, 0]
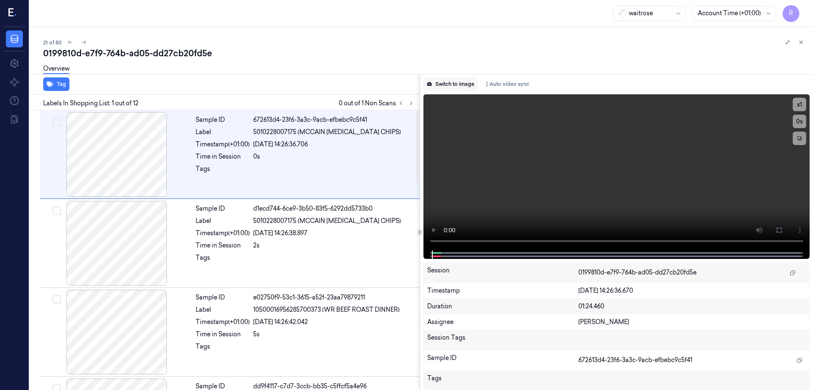
click at [458, 88] on button "Switch to image" at bounding box center [450, 84] width 54 height 14
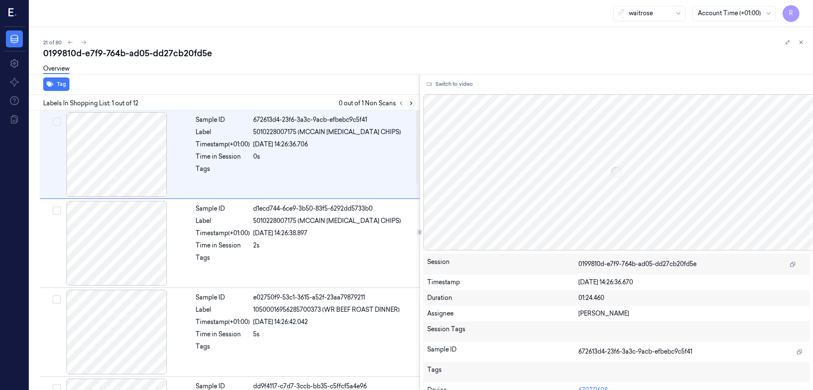
click at [414, 103] on icon at bounding box center [411, 103] width 6 height 6
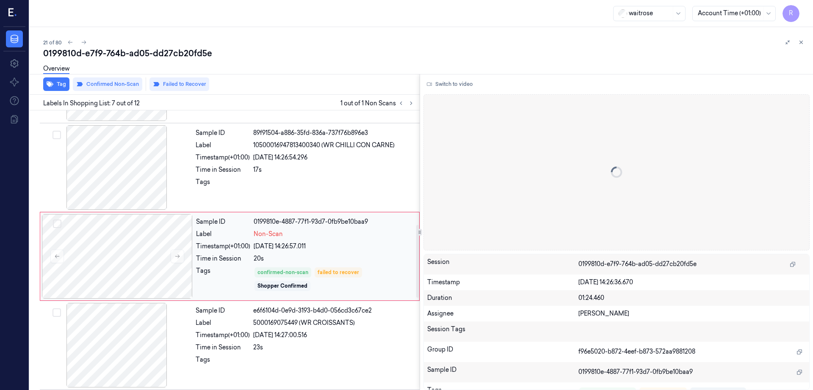
scroll to position [438, 0]
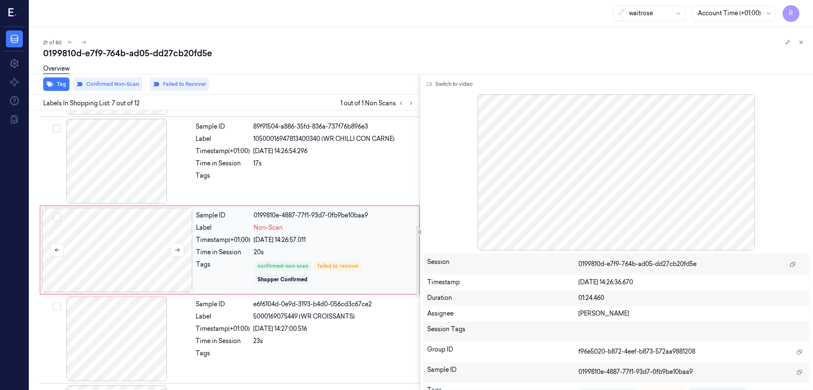
click at [127, 243] on div at bounding box center [117, 250] width 151 height 85
click at [128, 187] on div at bounding box center [116, 161] width 151 height 85
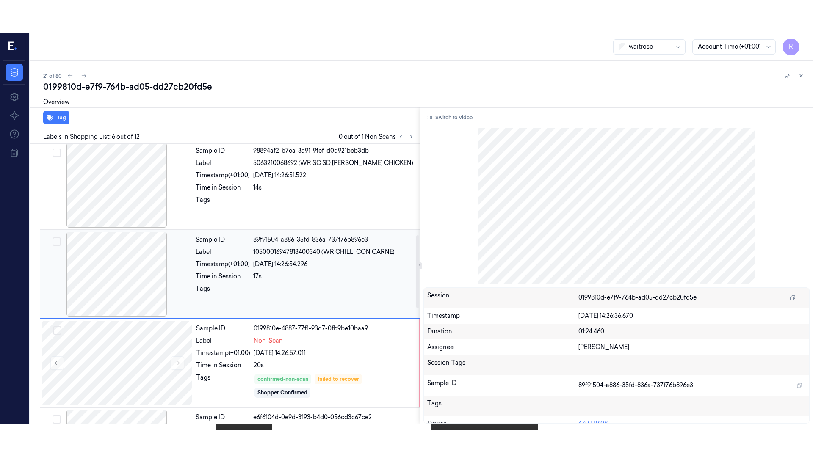
scroll to position [349, 0]
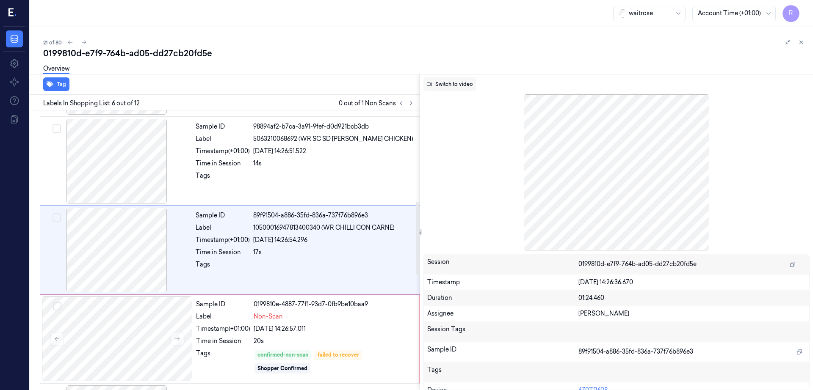
click at [453, 79] on button "Switch to video" at bounding box center [449, 84] width 53 height 14
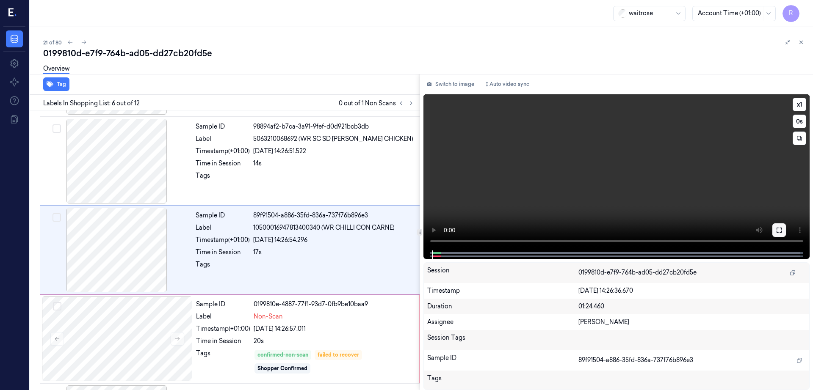
click at [781, 232] on icon at bounding box center [778, 230] width 5 height 5
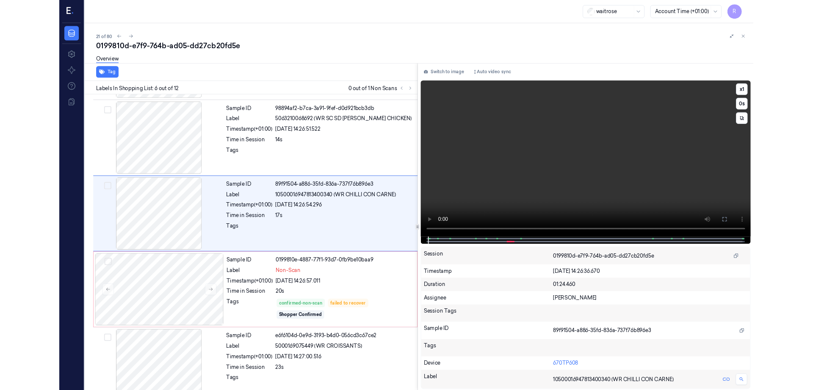
scroll to position [315, 0]
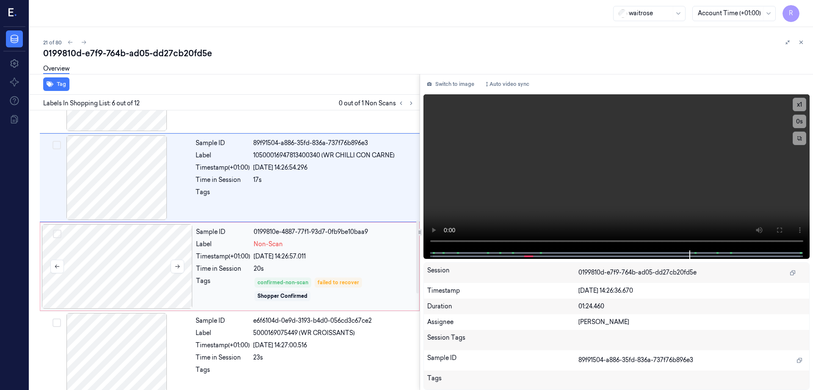
click at [136, 289] on div at bounding box center [117, 266] width 151 height 85
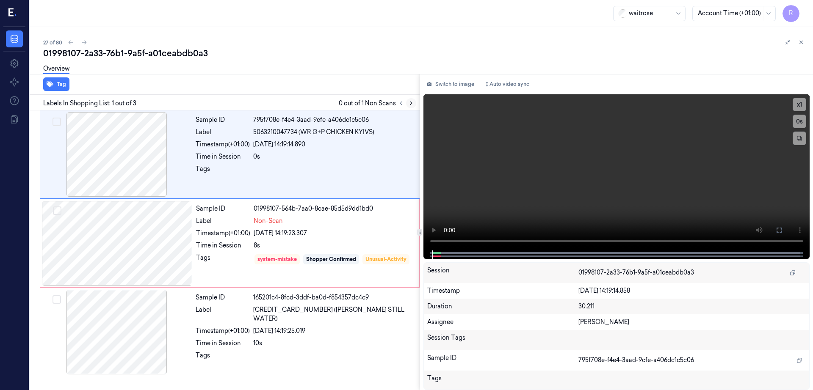
click at [414, 106] on icon at bounding box center [411, 103] width 6 height 6
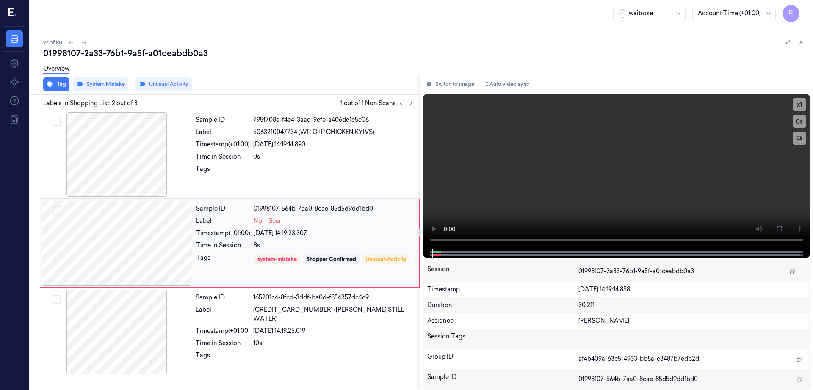
click at [119, 244] on div at bounding box center [117, 243] width 151 height 85
click at [138, 137] on div at bounding box center [116, 154] width 151 height 85
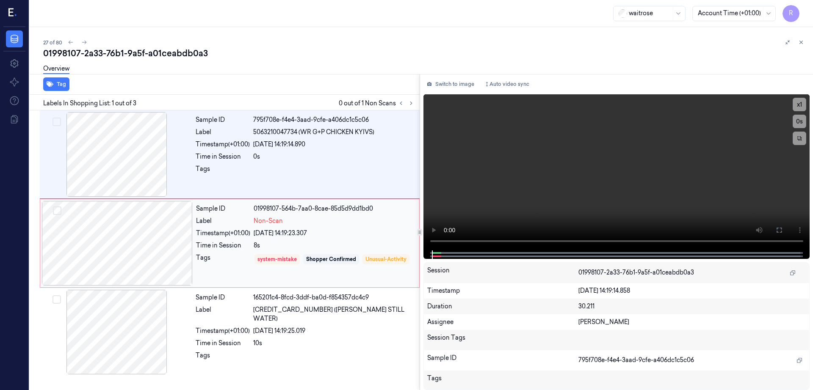
click at [143, 250] on div at bounding box center [117, 243] width 151 height 85
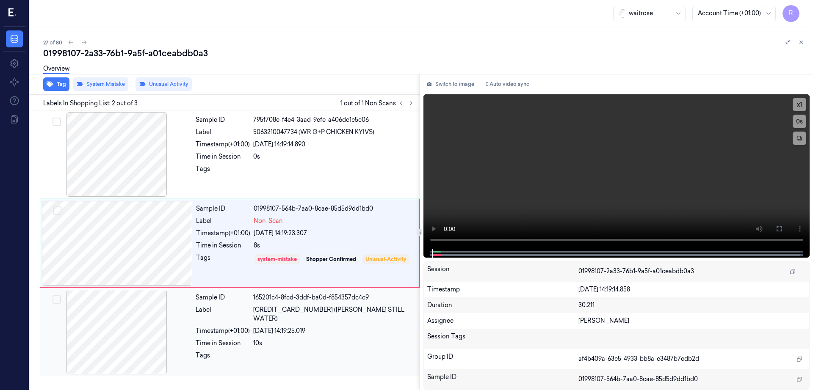
click at [112, 320] on div at bounding box center [116, 332] width 151 height 85
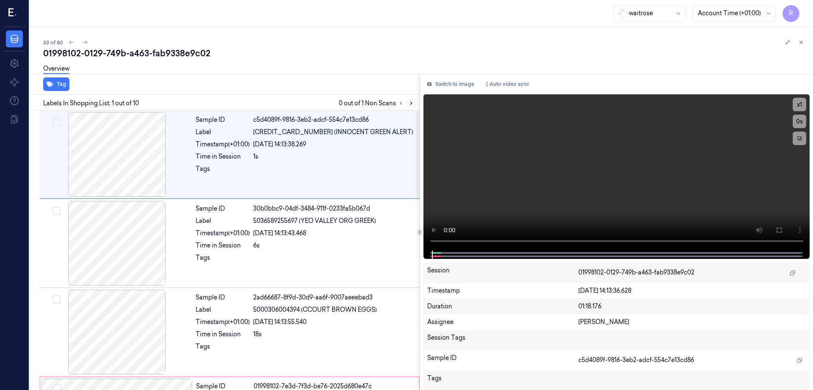
click at [414, 104] on icon at bounding box center [411, 103] width 6 height 6
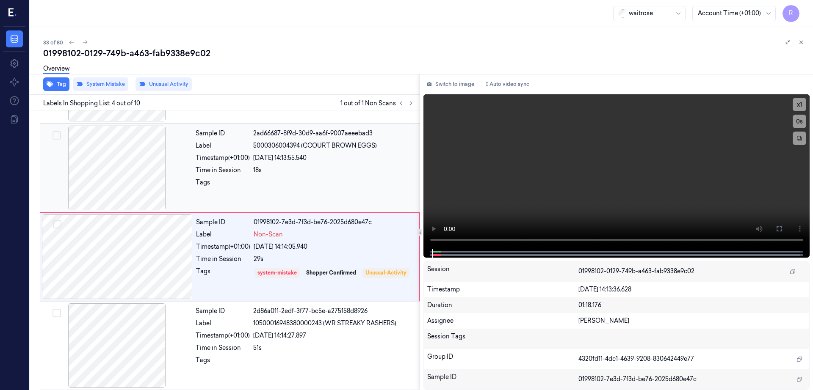
scroll to position [171, 0]
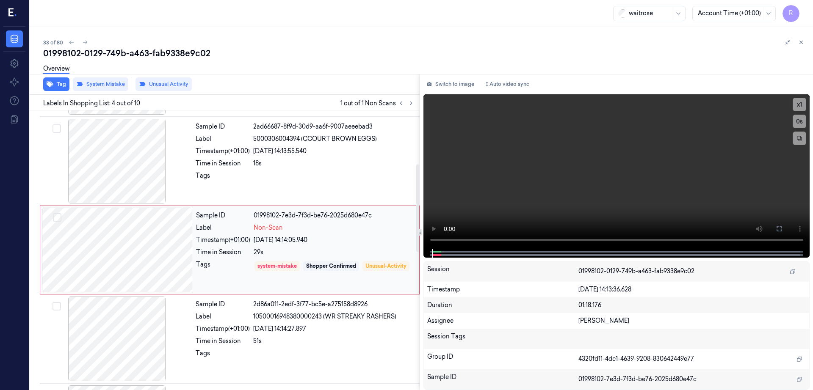
click at [125, 257] on div at bounding box center [117, 250] width 151 height 85
click at [133, 175] on div at bounding box center [116, 161] width 151 height 85
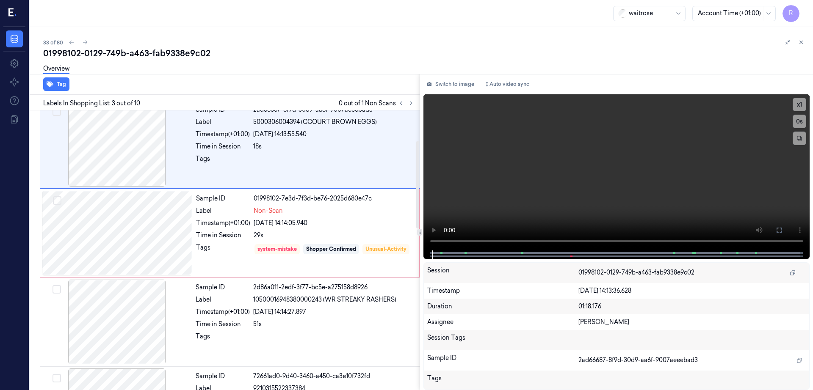
scroll to position [82, 0]
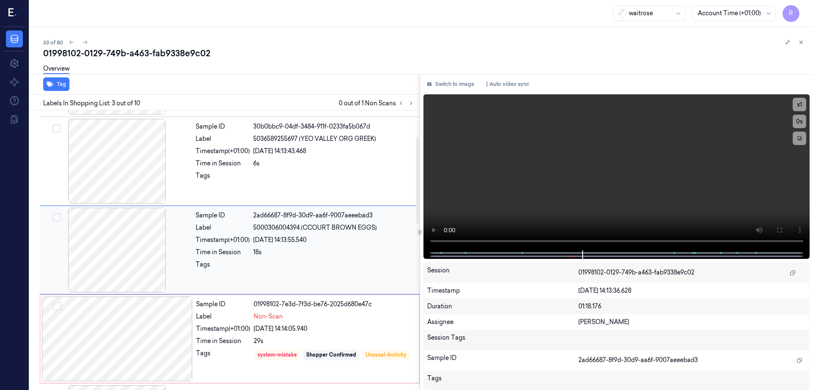
click at [126, 259] on div at bounding box center [116, 250] width 151 height 85
click at [785, 231] on button at bounding box center [779, 230] width 14 height 14
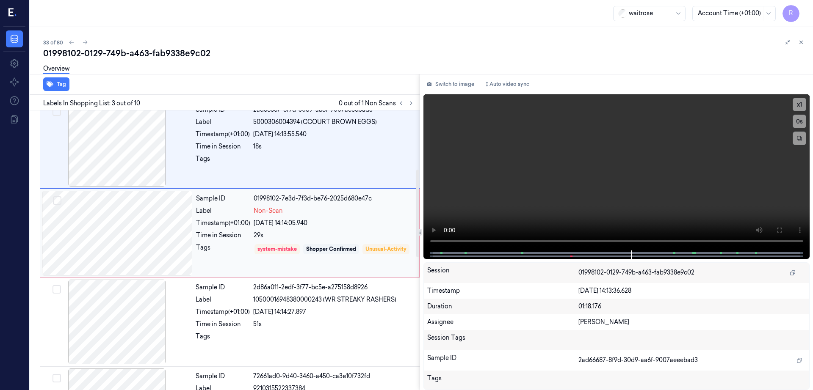
click at [151, 229] on div at bounding box center [117, 233] width 151 height 85
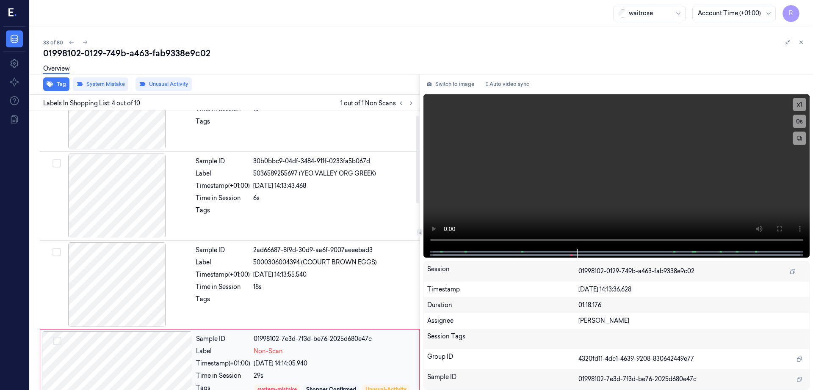
scroll to position [12, 0]
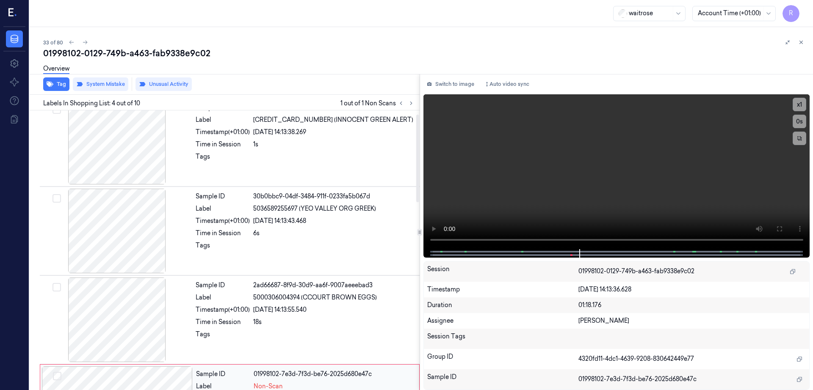
click at [151, 229] on div at bounding box center [116, 231] width 151 height 85
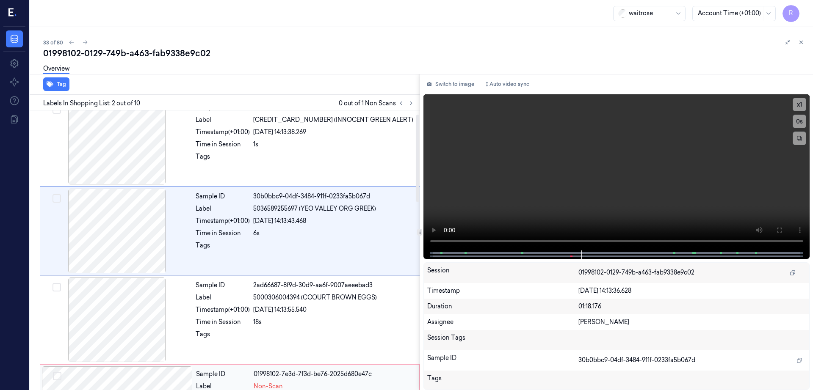
scroll to position [0, 0]
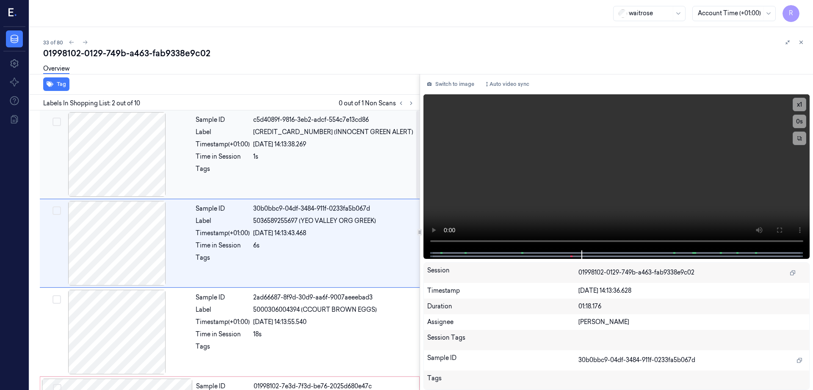
click at [105, 153] on div at bounding box center [116, 154] width 151 height 85
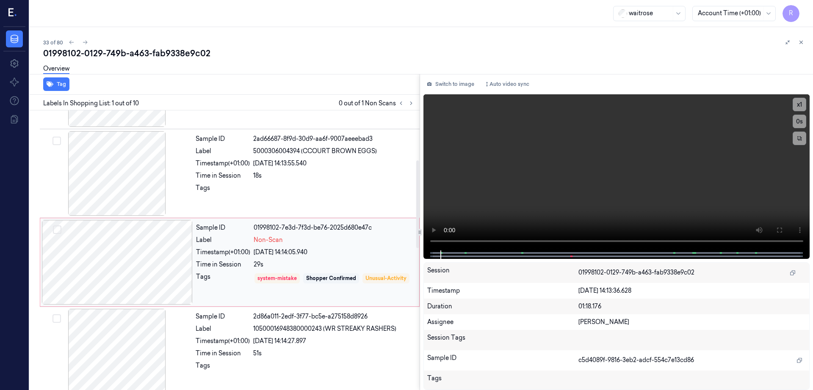
click at [122, 241] on div at bounding box center [117, 262] width 151 height 85
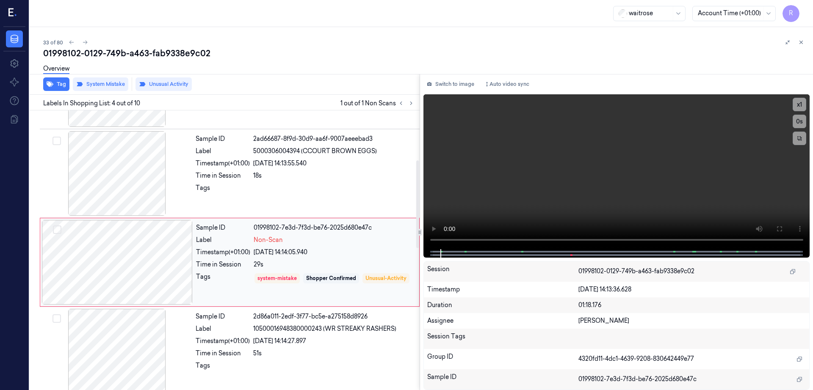
scroll to position [171, 0]
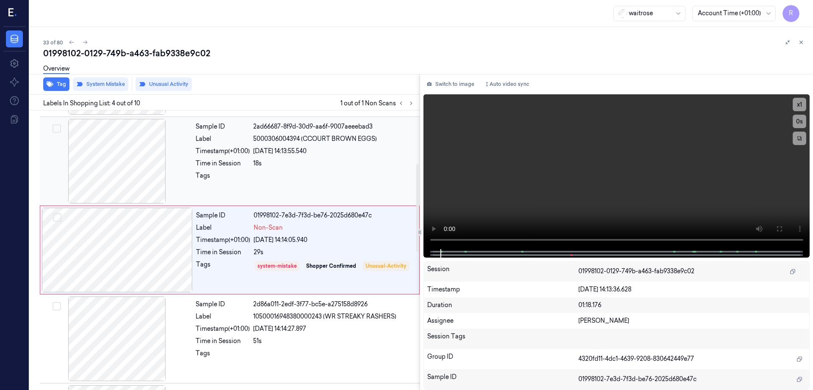
click at [102, 173] on div at bounding box center [116, 161] width 151 height 85
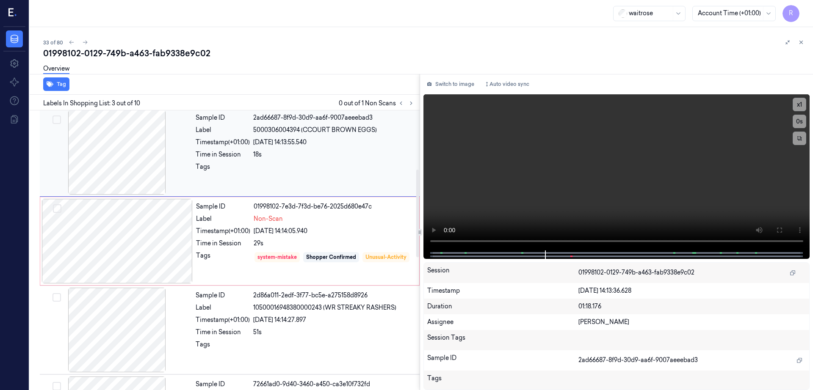
scroll to position [188, 0]
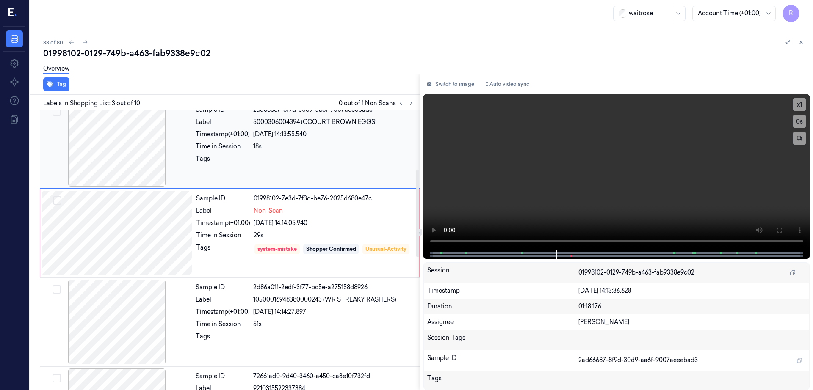
click at [110, 234] on div at bounding box center [117, 233] width 151 height 85
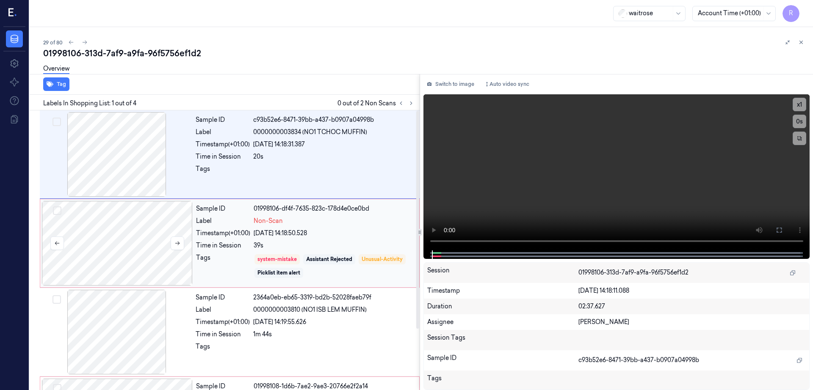
click at [145, 239] on div at bounding box center [117, 243] width 151 height 85
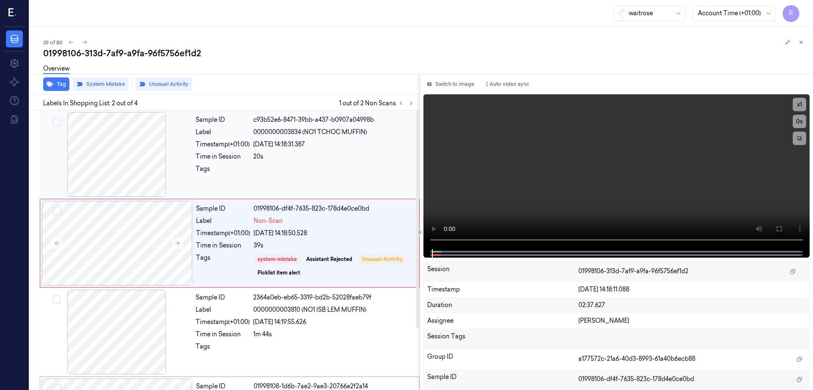
click at [123, 185] on div at bounding box center [116, 154] width 151 height 85
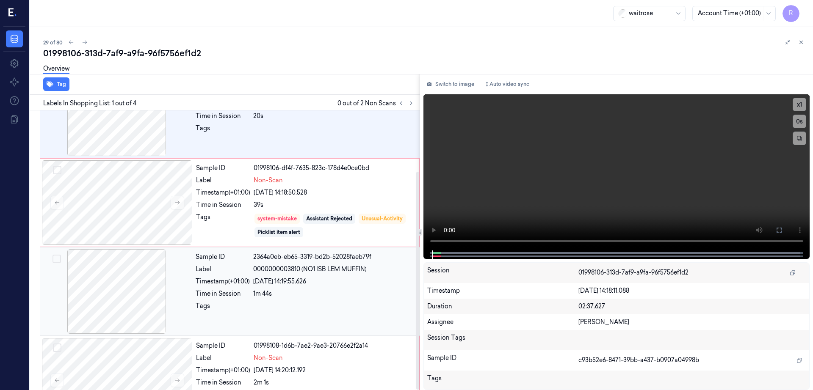
scroll to position [78, 0]
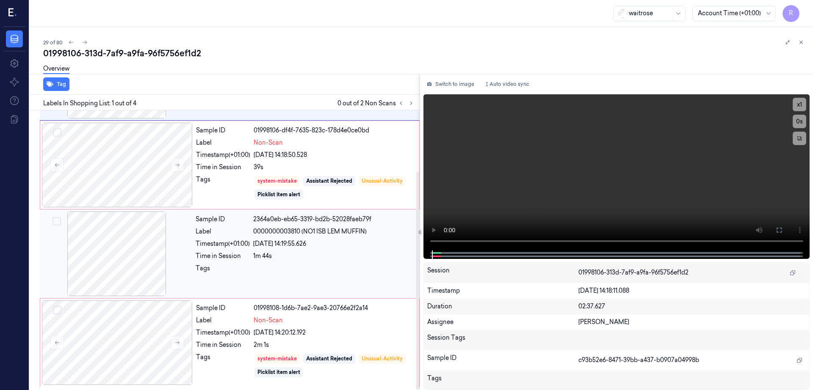
click at [122, 229] on div at bounding box center [116, 254] width 151 height 85
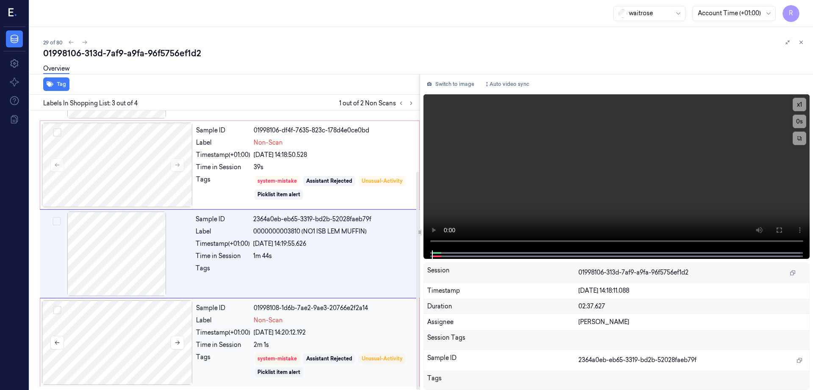
click at [154, 344] on div at bounding box center [117, 342] width 151 height 85
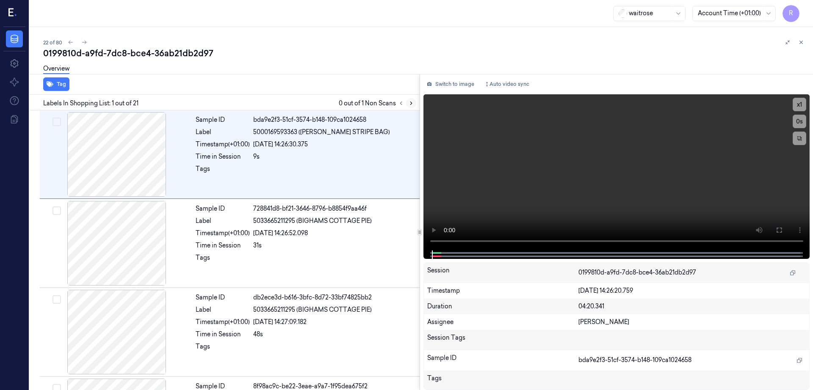
click at [414, 104] on icon at bounding box center [411, 103] width 6 height 6
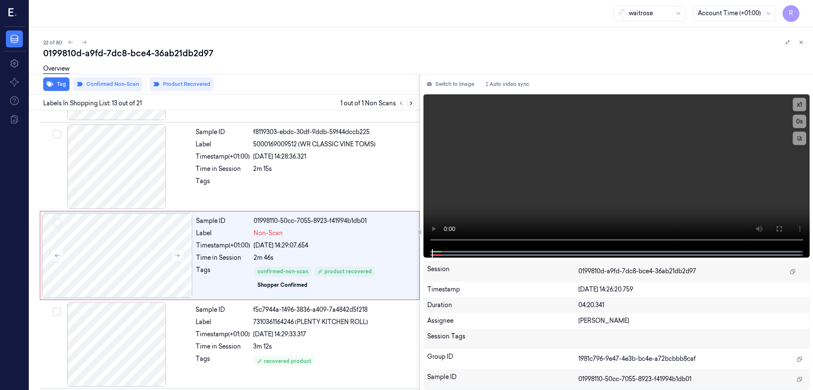
scroll to position [971, 0]
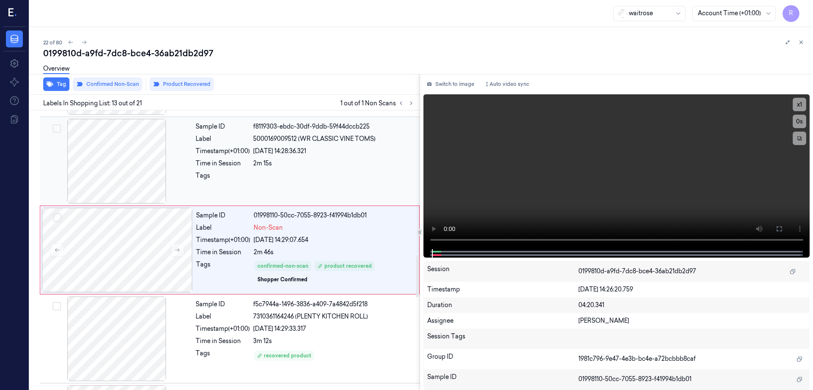
click at [124, 170] on div at bounding box center [116, 161] width 151 height 85
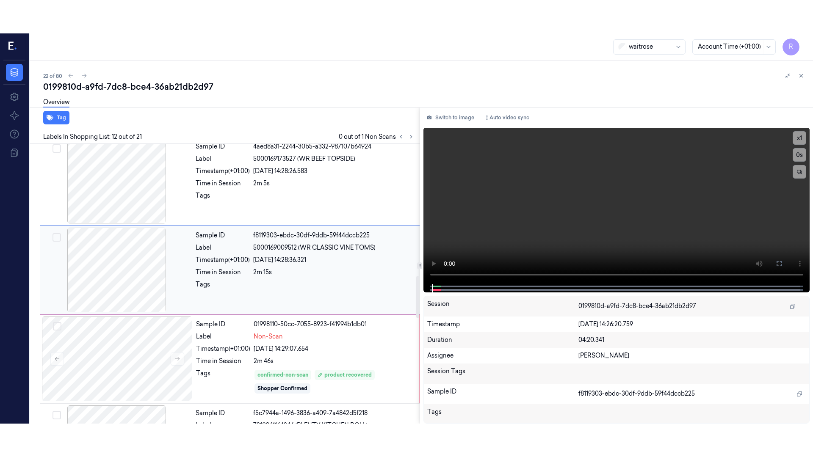
scroll to position [882, 0]
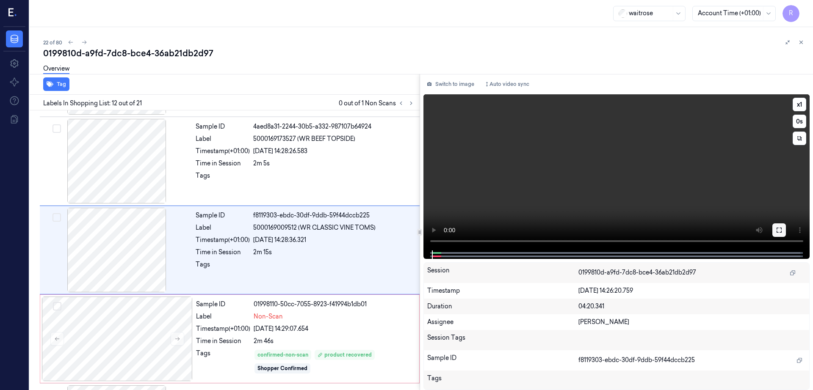
click at [782, 233] on icon at bounding box center [778, 230] width 7 height 7
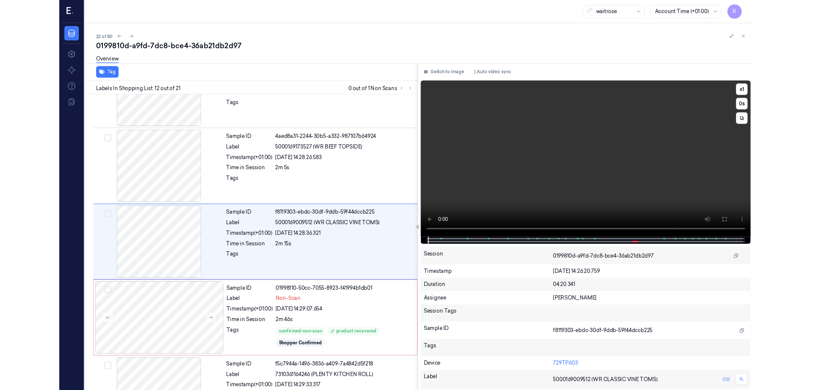
scroll to position [849, 0]
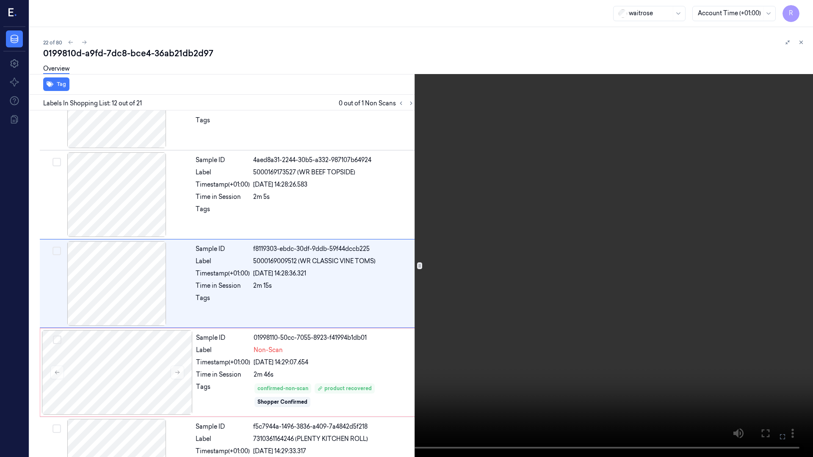
click at [513, 327] on video at bounding box center [406, 228] width 813 height 457
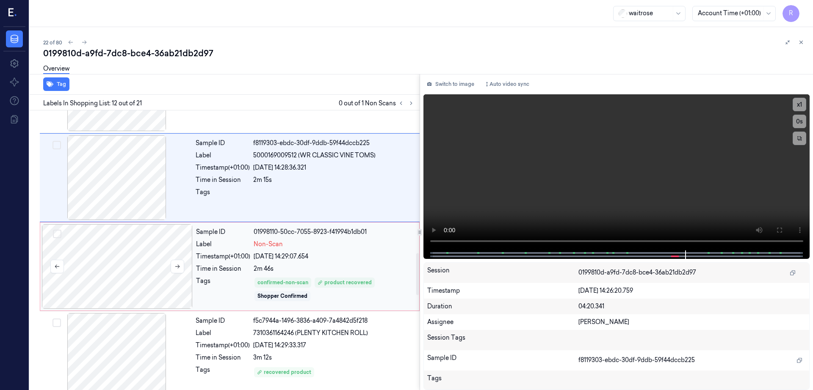
click at [146, 253] on div at bounding box center [117, 266] width 151 height 85
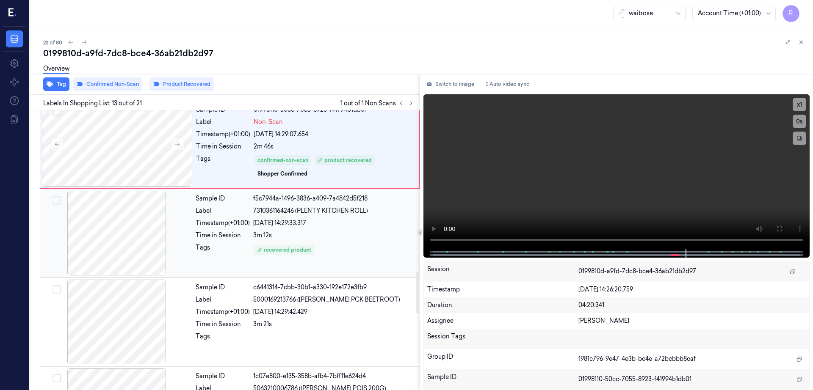
click at [128, 239] on div at bounding box center [116, 233] width 151 height 85
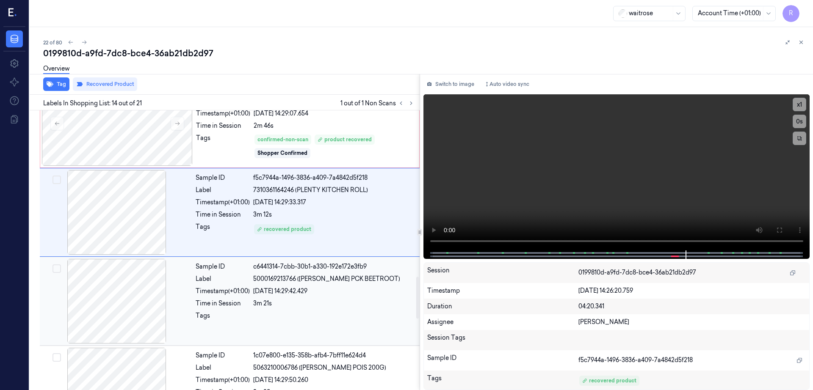
scroll to position [1113, 0]
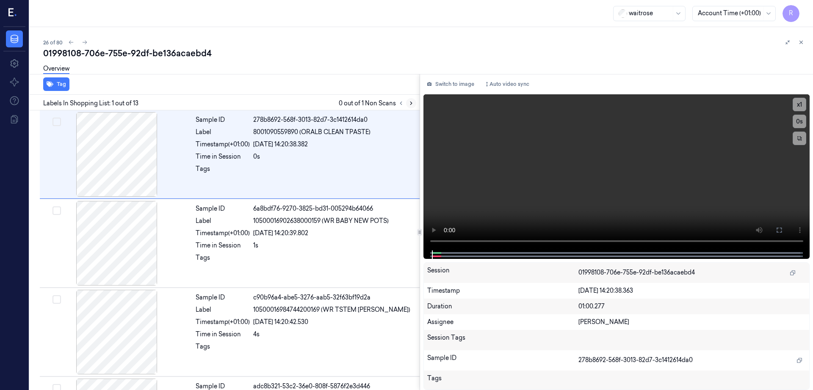
click at [414, 103] on icon at bounding box center [411, 103] width 6 height 6
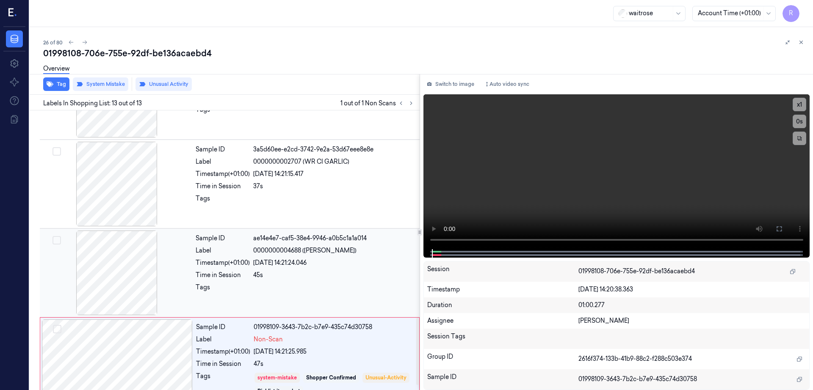
scroll to position [878, 0]
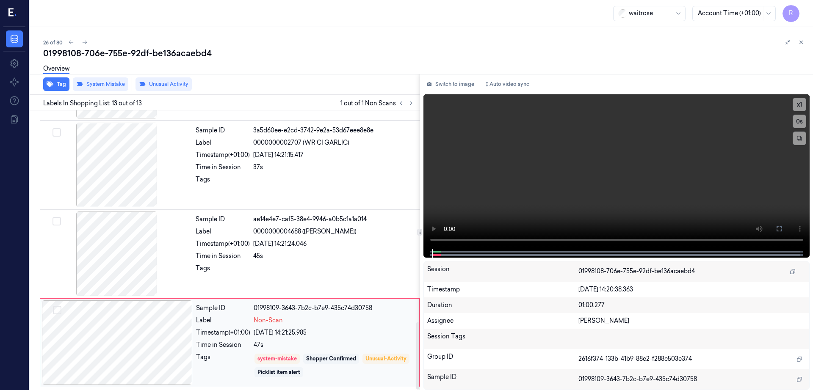
click at [140, 336] on div at bounding box center [117, 342] width 151 height 85
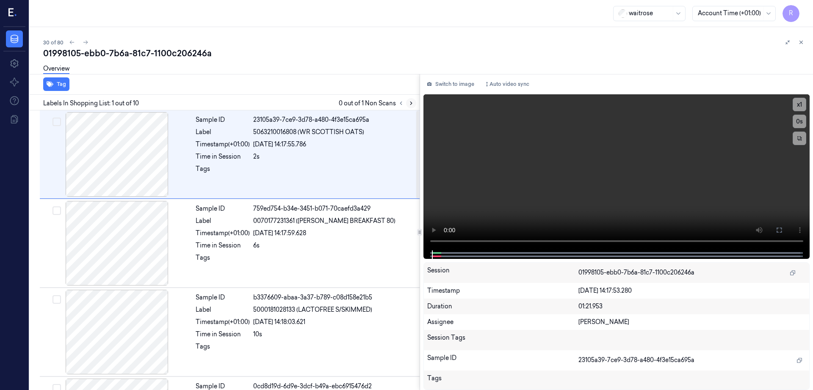
click at [414, 105] on icon at bounding box center [411, 103] width 6 height 6
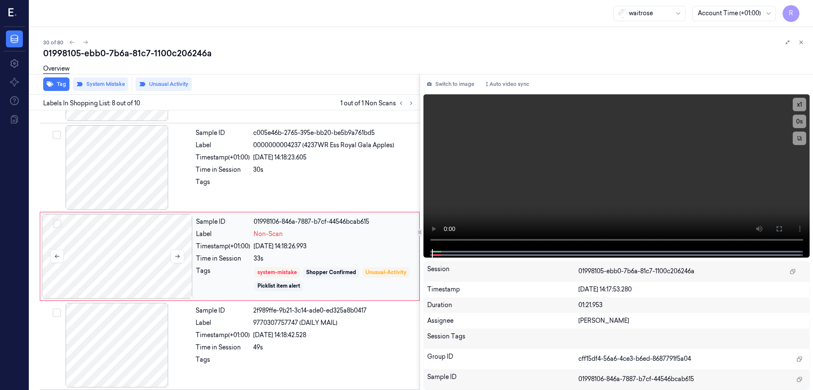
scroll to position [526, 0]
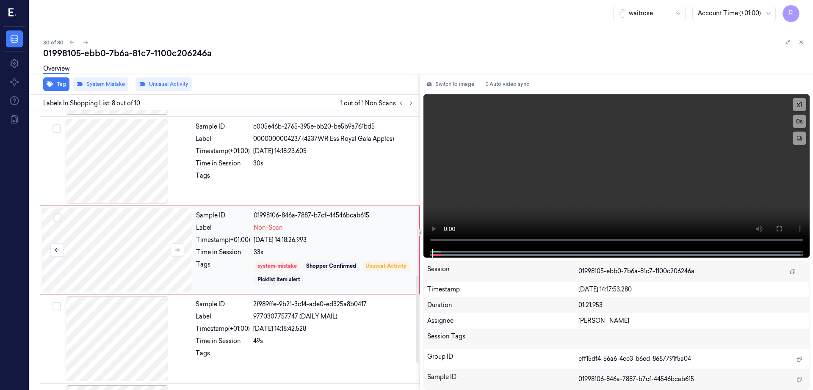
click at [136, 245] on div at bounding box center [117, 250] width 151 height 85
click at [113, 179] on div at bounding box center [116, 161] width 151 height 85
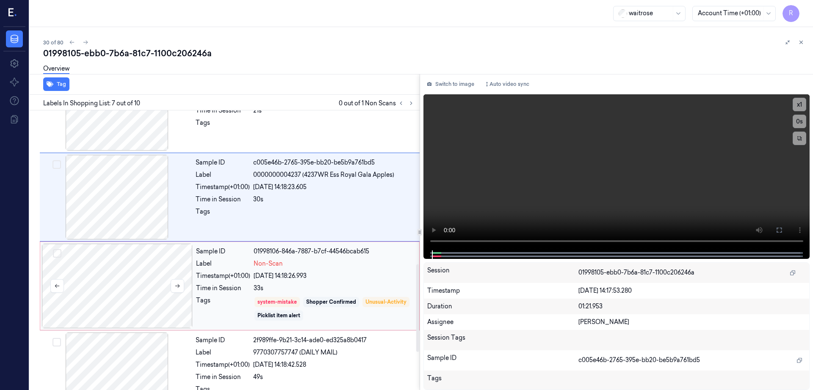
click at [121, 252] on div at bounding box center [117, 286] width 151 height 85
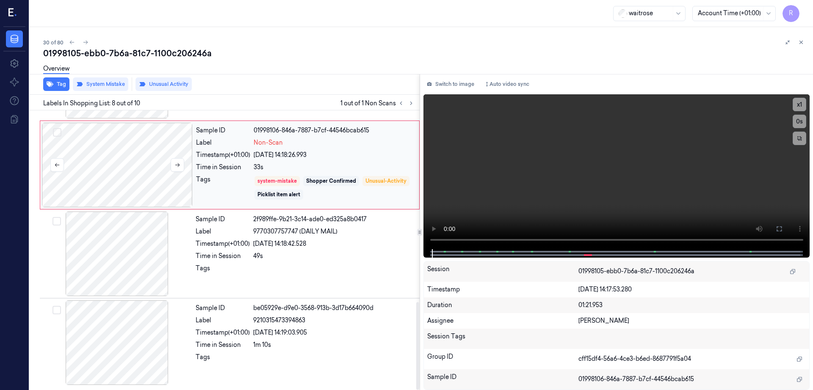
click at [113, 195] on div at bounding box center [117, 165] width 151 height 85
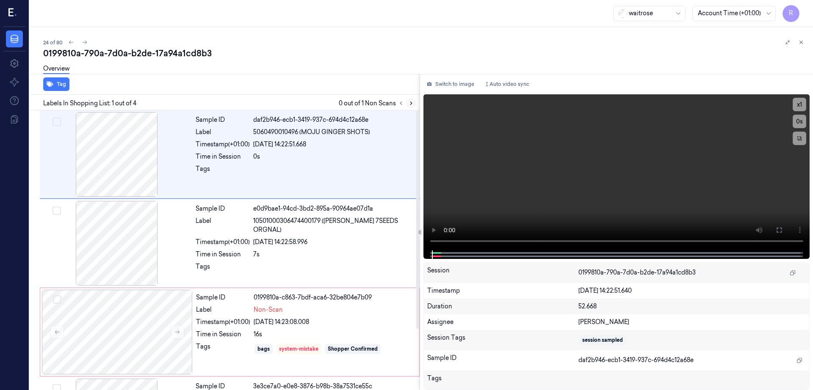
click at [414, 100] on icon at bounding box center [411, 103] width 6 height 6
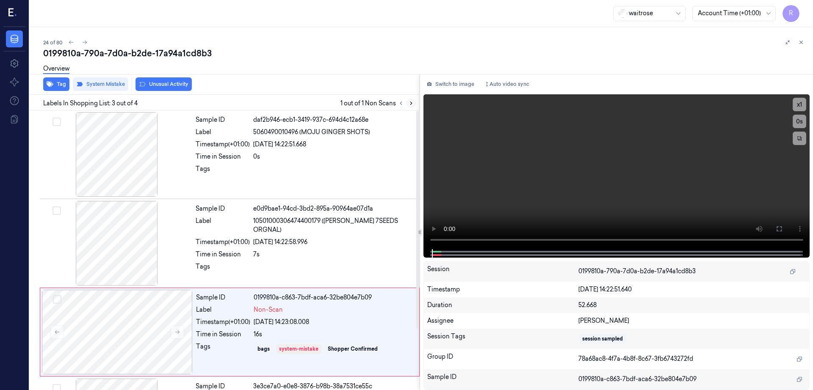
scroll to position [78, 0]
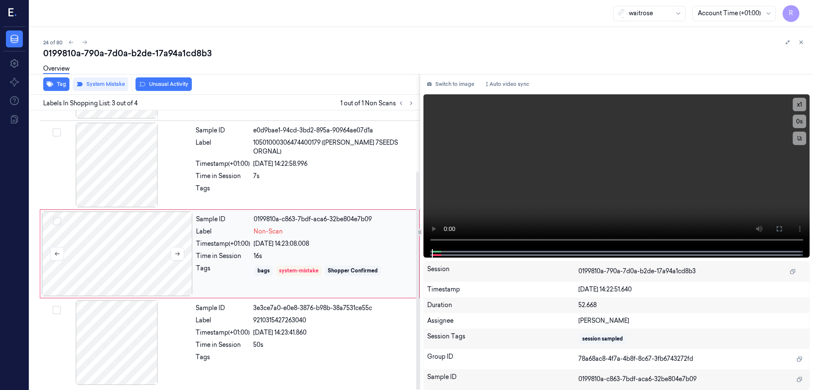
click at [164, 248] on div at bounding box center [117, 254] width 151 height 85
click at [177, 245] on div at bounding box center [117, 254] width 151 height 85
click at [177, 255] on icon at bounding box center [177, 254] width 6 height 6
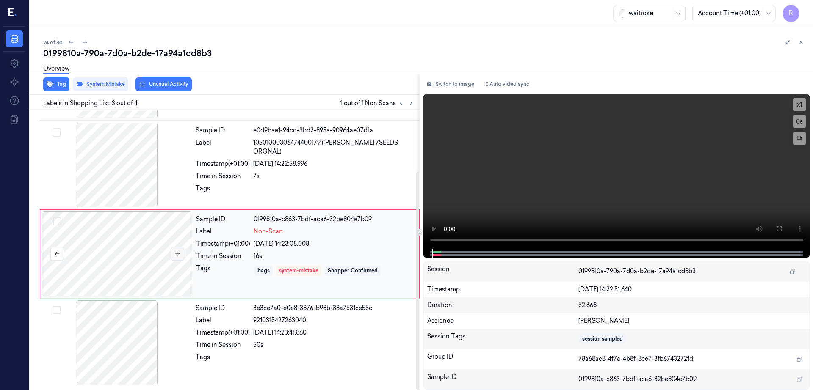
click at [177, 255] on icon at bounding box center [177, 254] width 6 height 6
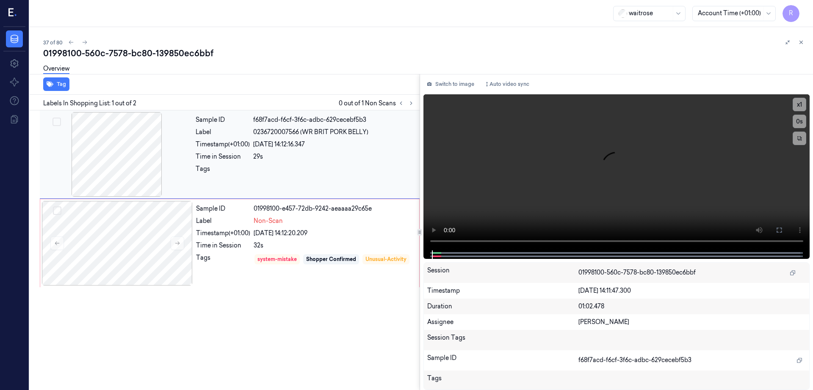
click at [113, 159] on div at bounding box center [116, 154] width 151 height 85
click at [112, 248] on div at bounding box center [117, 243] width 151 height 85
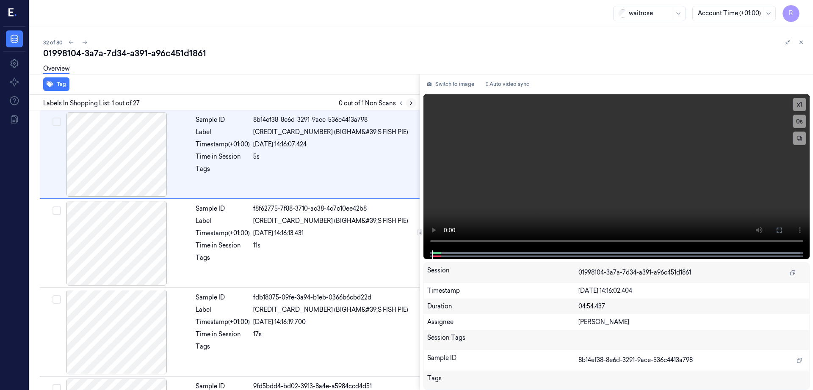
click at [414, 100] on icon at bounding box center [411, 103] width 6 height 6
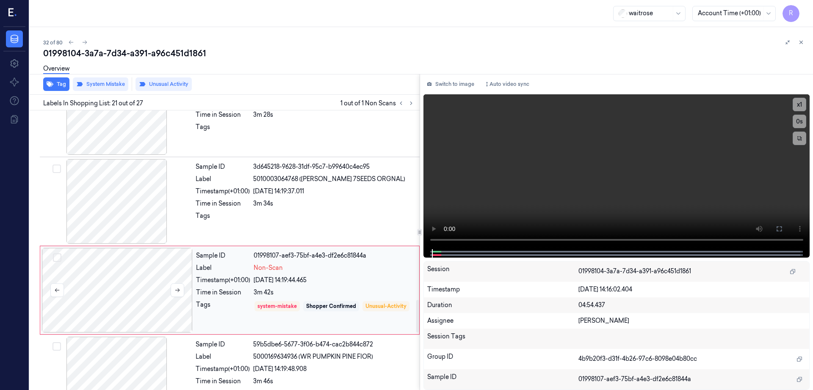
scroll to position [1629, 0]
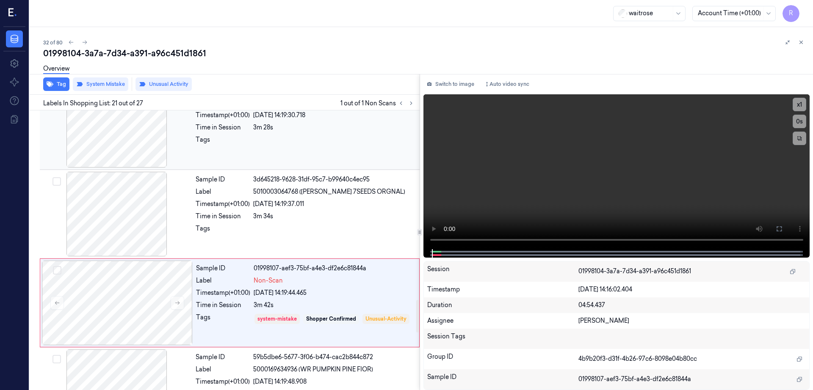
click at [122, 140] on div at bounding box center [116, 125] width 151 height 85
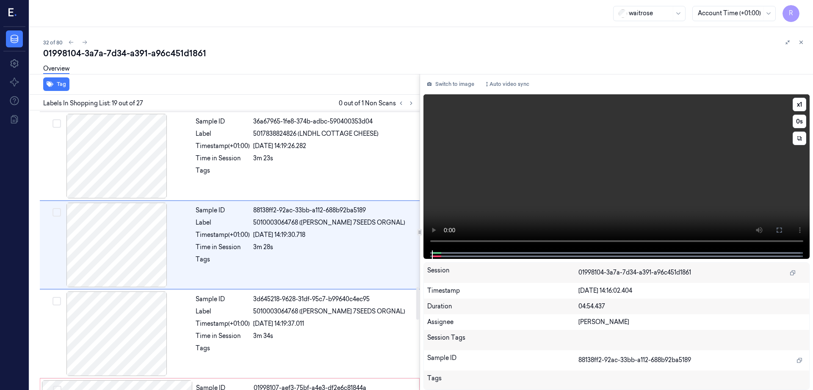
scroll to position [1504, 0]
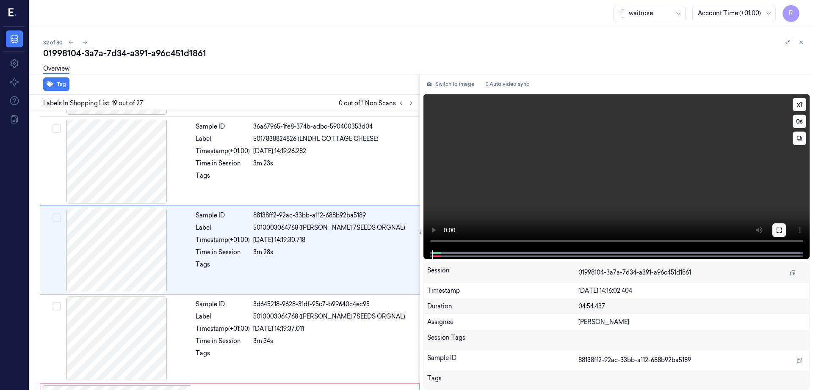
click at [782, 227] on icon at bounding box center [778, 230] width 7 height 7
click at [115, 240] on div at bounding box center [116, 250] width 151 height 85
click at [785, 227] on button at bounding box center [779, 230] width 14 height 14
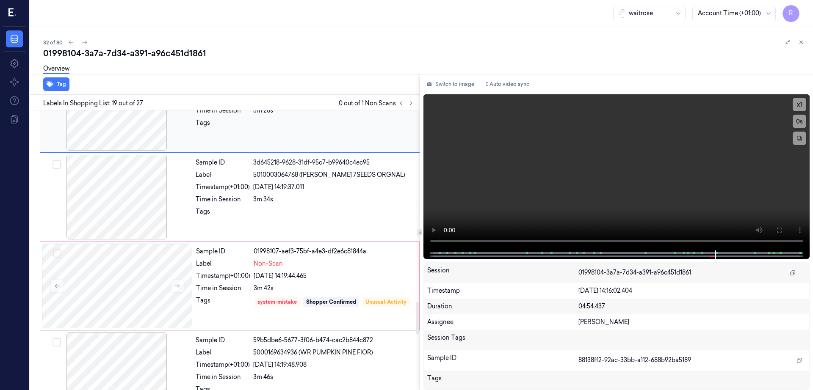
scroll to position [1663, 0]
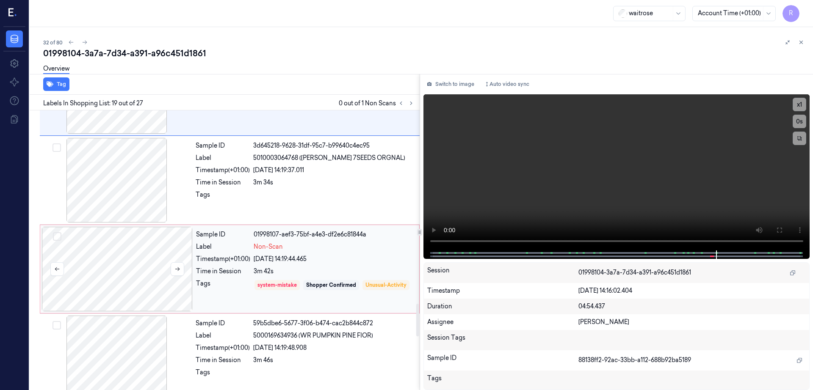
click at [139, 264] on div at bounding box center [117, 269] width 151 height 85
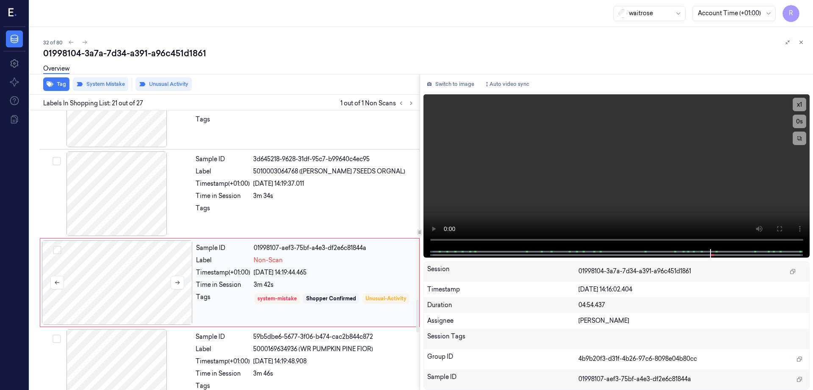
scroll to position [1629, 0]
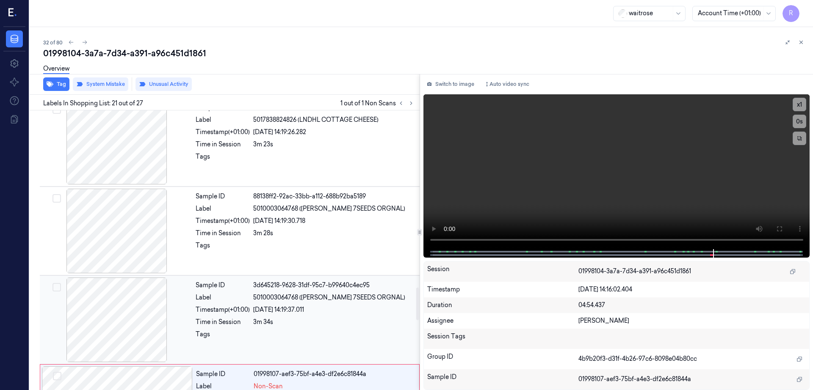
click at [130, 300] on div at bounding box center [116, 320] width 151 height 85
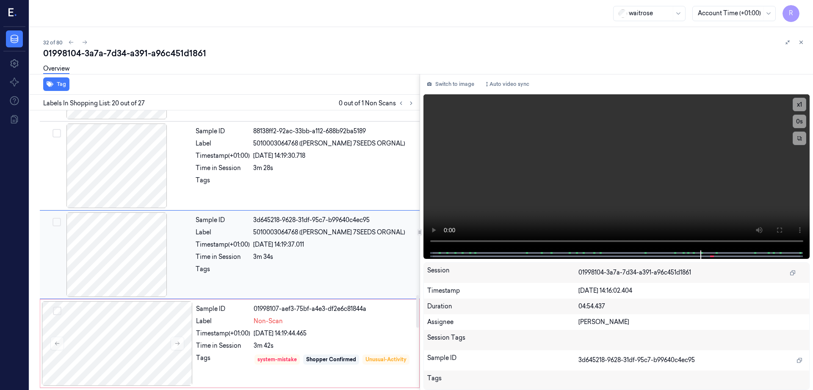
scroll to position [1593, 0]
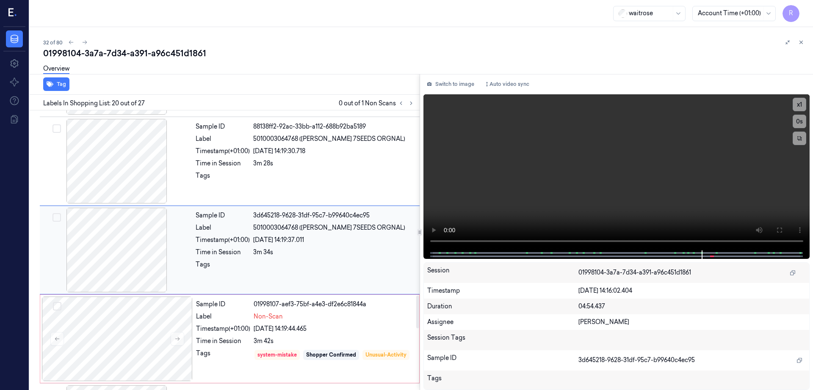
click at [130, 258] on div at bounding box center [116, 250] width 151 height 85
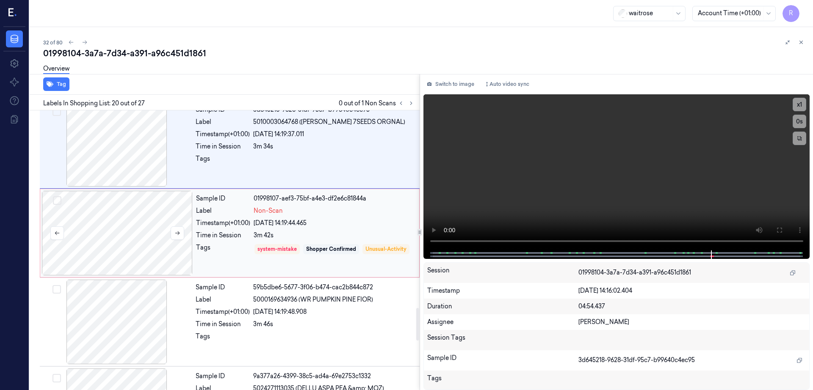
click at [130, 239] on div at bounding box center [117, 233] width 151 height 85
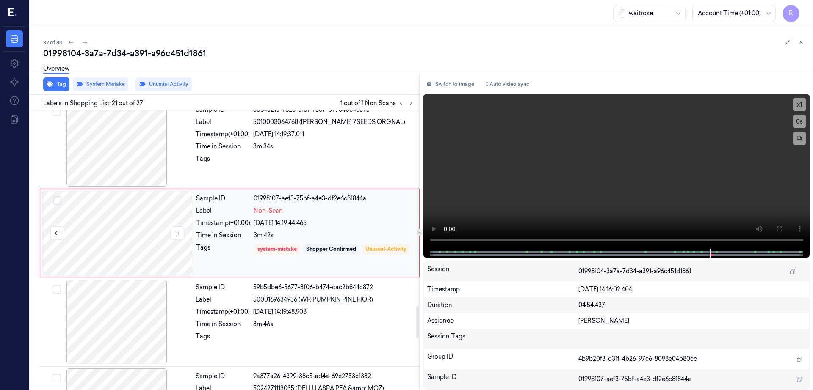
scroll to position [1682, 0]
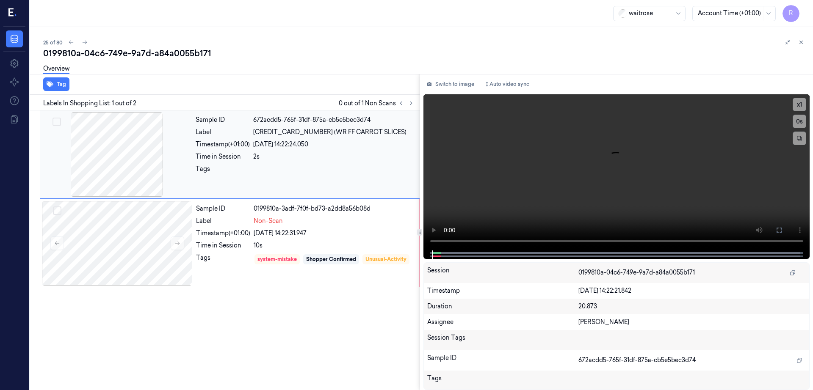
click at [101, 138] on div at bounding box center [116, 154] width 151 height 85
click at [116, 244] on div at bounding box center [117, 243] width 151 height 85
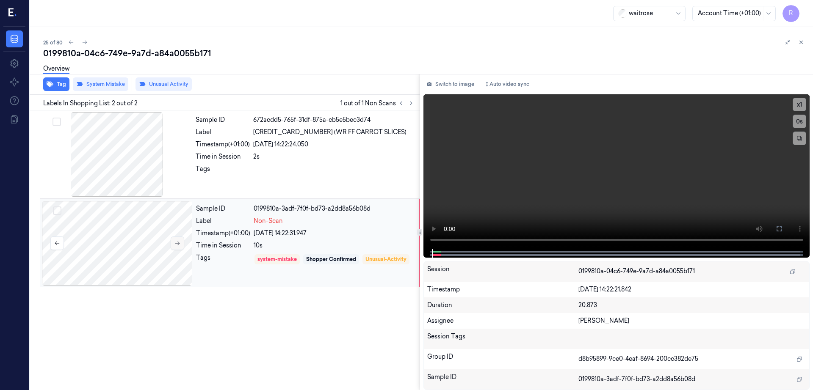
click at [179, 238] on button at bounding box center [178, 244] width 14 height 14
click at [179, 246] on icon at bounding box center [177, 243] width 6 height 6
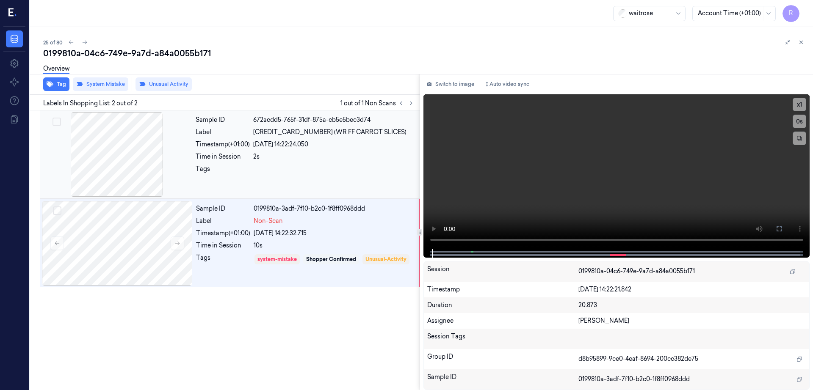
click at [135, 156] on div at bounding box center [116, 154] width 151 height 85
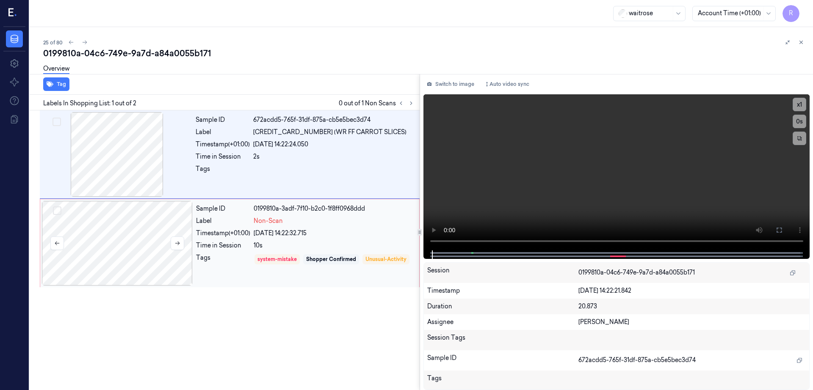
click at [124, 254] on div at bounding box center [117, 243] width 151 height 85
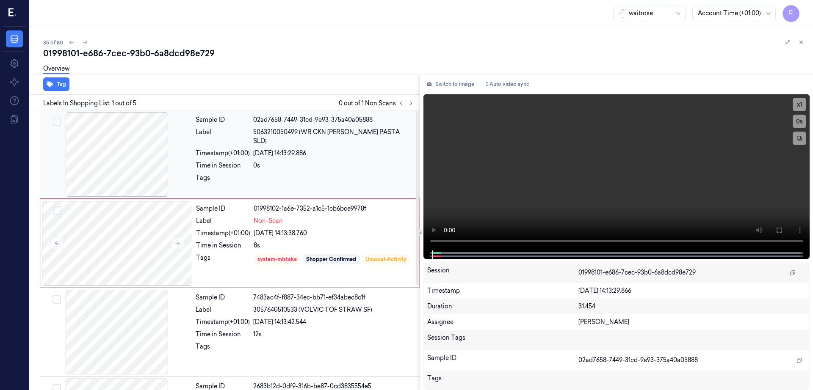
click at [115, 155] on div at bounding box center [116, 154] width 151 height 85
click at [782, 229] on icon at bounding box center [778, 230] width 7 height 7
click at [146, 162] on div at bounding box center [116, 154] width 151 height 85
click at [110, 242] on div at bounding box center [117, 243] width 151 height 85
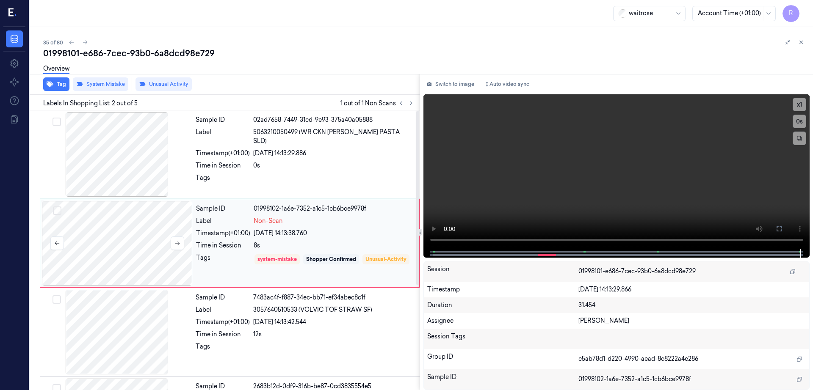
click at [121, 248] on div at bounding box center [117, 243] width 151 height 85
click at [58, 184] on div at bounding box center [116, 154] width 151 height 85
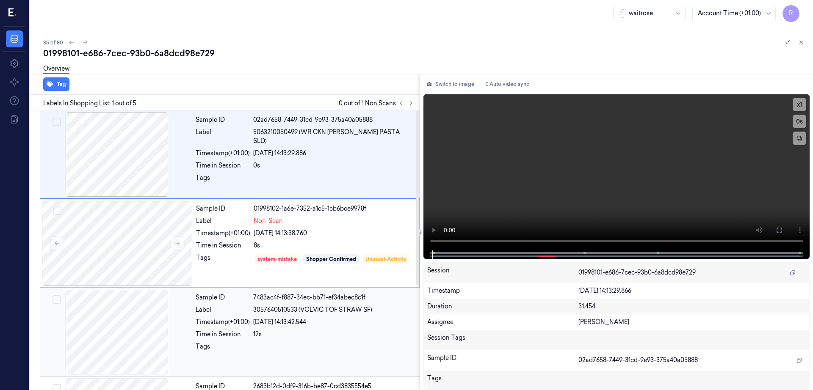
click at [127, 324] on div at bounding box center [116, 332] width 151 height 85
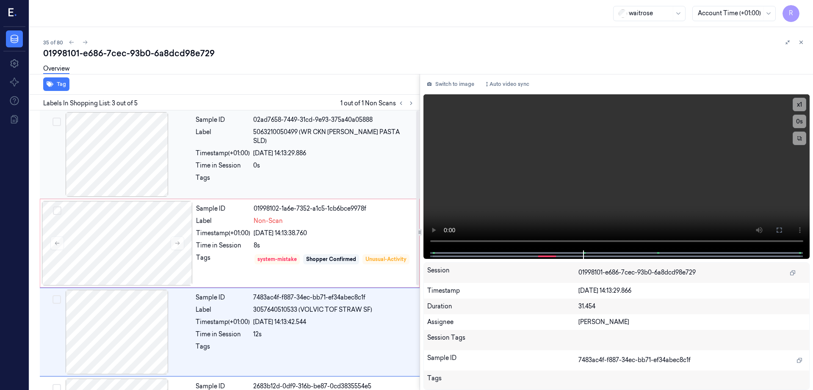
click at [137, 172] on div at bounding box center [116, 154] width 151 height 85
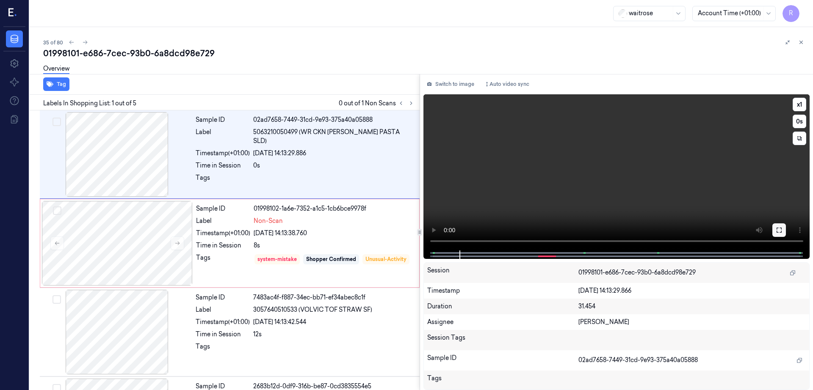
click at [781, 231] on icon at bounding box center [778, 230] width 5 height 5
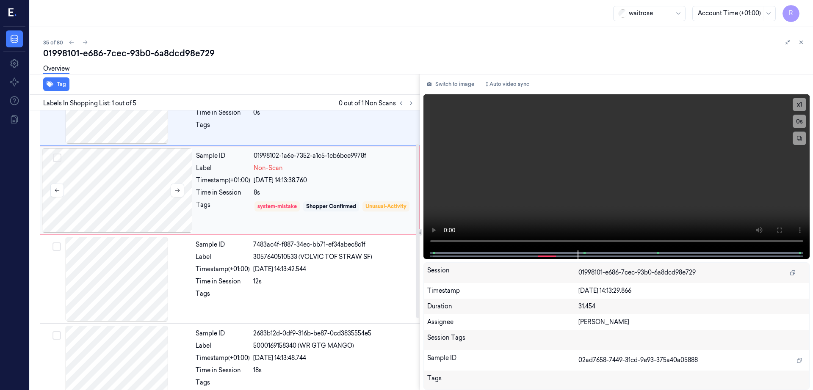
click at [168, 215] on div at bounding box center [117, 190] width 151 height 85
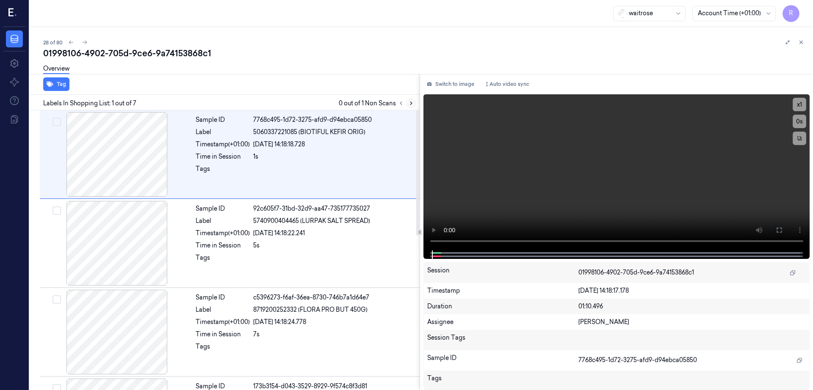
click at [416, 104] on button at bounding box center [411, 103] width 10 height 10
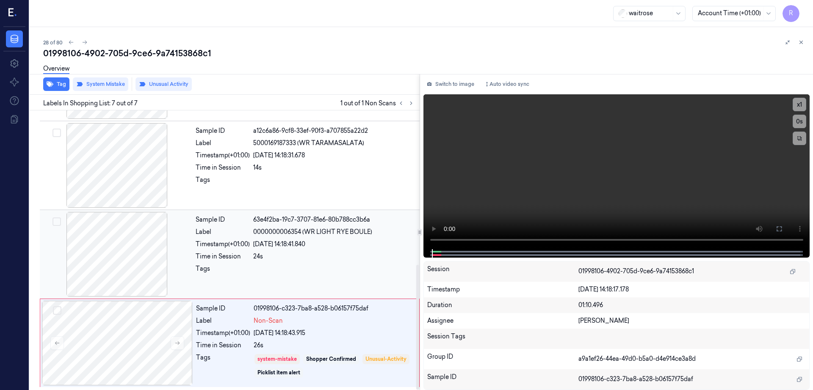
scroll to position [345, 0]
click at [134, 336] on div at bounding box center [117, 342] width 151 height 85
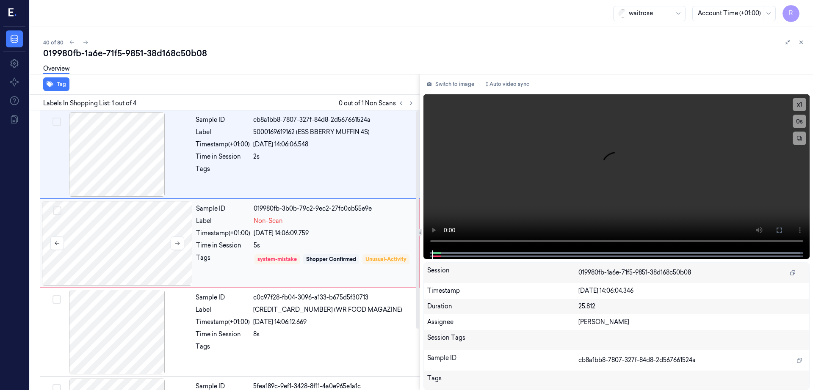
click at [119, 245] on div at bounding box center [117, 243] width 151 height 85
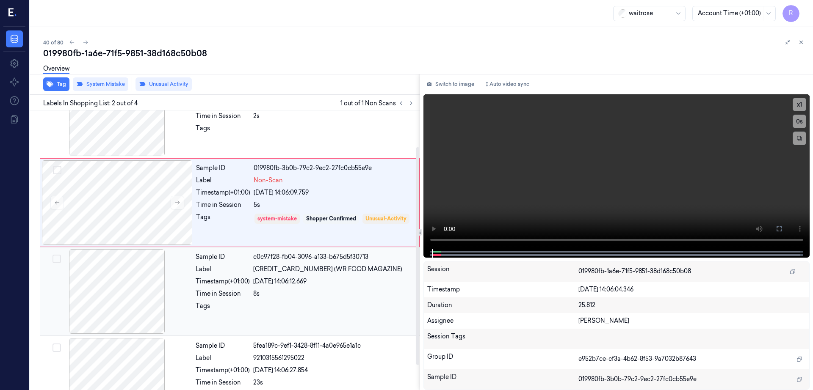
scroll to position [53, 0]
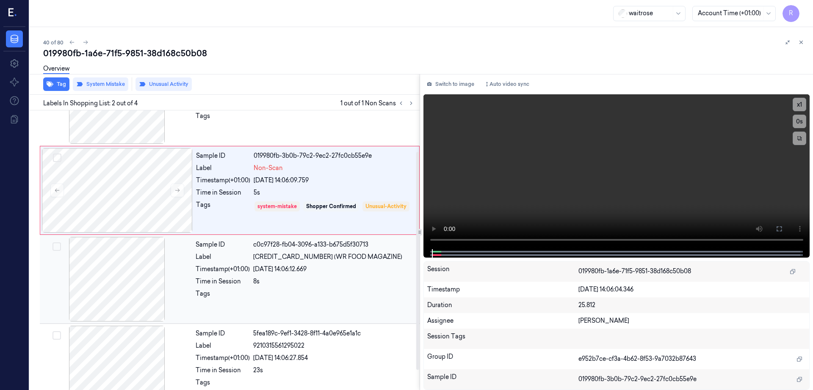
click at [119, 295] on div at bounding box center [116, 279] width 151 height 85
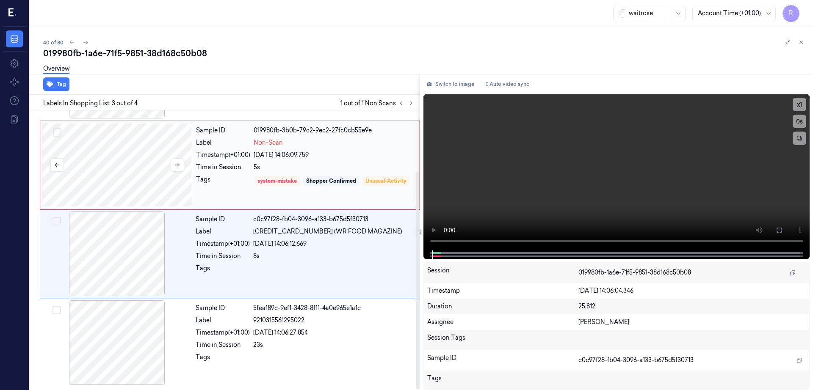
click at [159, 182] on div at bounding box center [117, 165] width 151 height 85
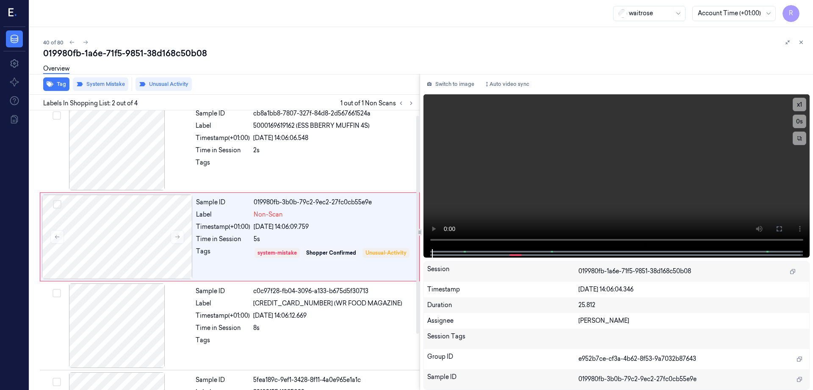
scroll to position [0, 0]
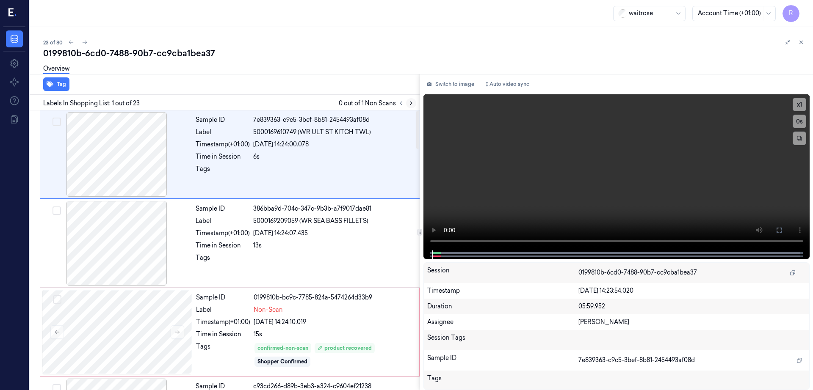
click at [414, 102] on icon at bounding box center [411, 103] width 6 height 6
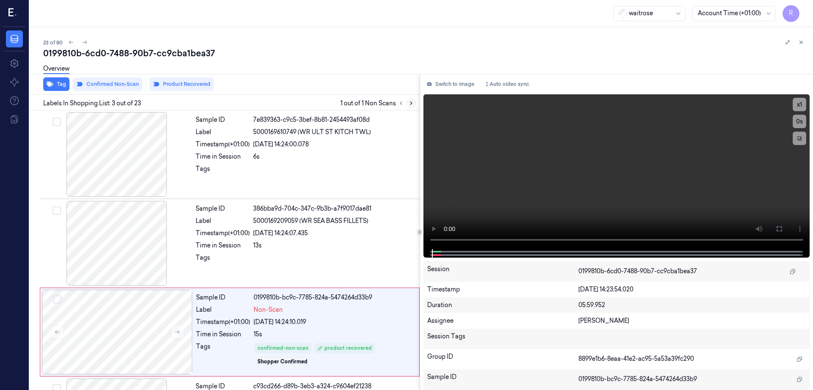
scroll to position [82, 0]
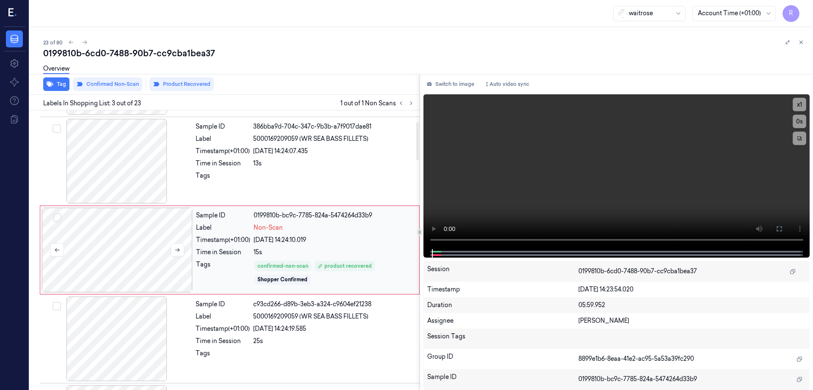
click at [116, 243] on div at bounding box center [117, 250] width 151 height 85
click at [130, 163] on div at bounding box center [116, 161] width 151 height 85
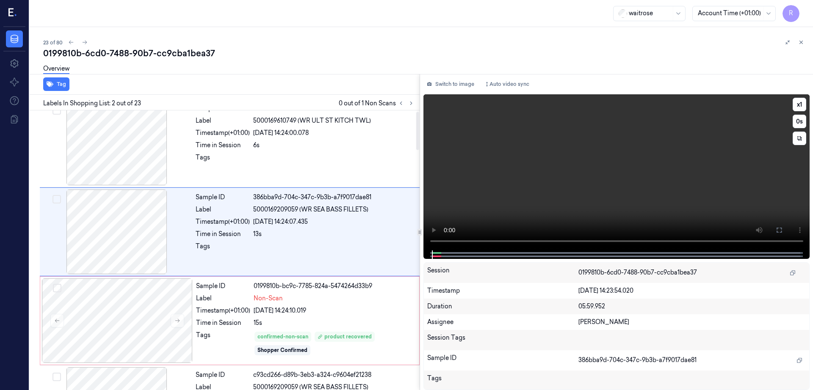
scroll to position [0, 0]
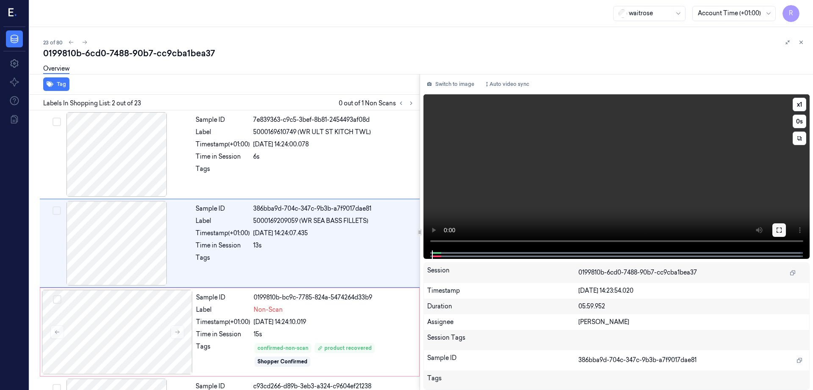
click at [785, 227] on button at bounding box center [779, 230] width 14 height 14
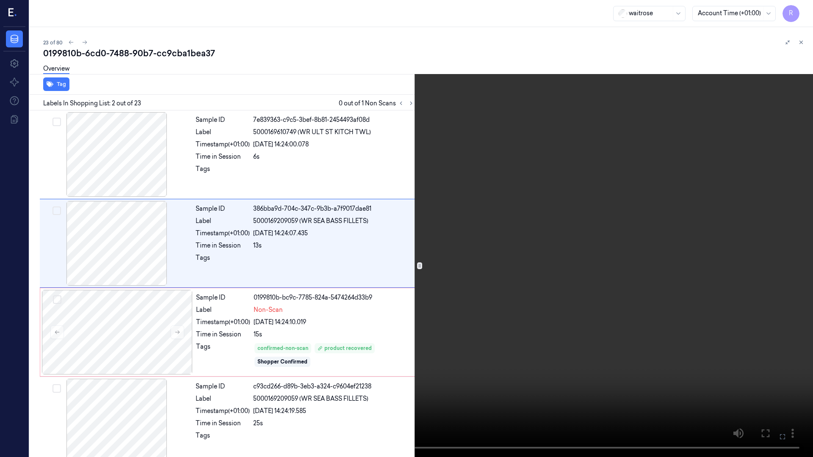
click at [595, 291] on video at bounding box center [406, 228] width 813 height 457
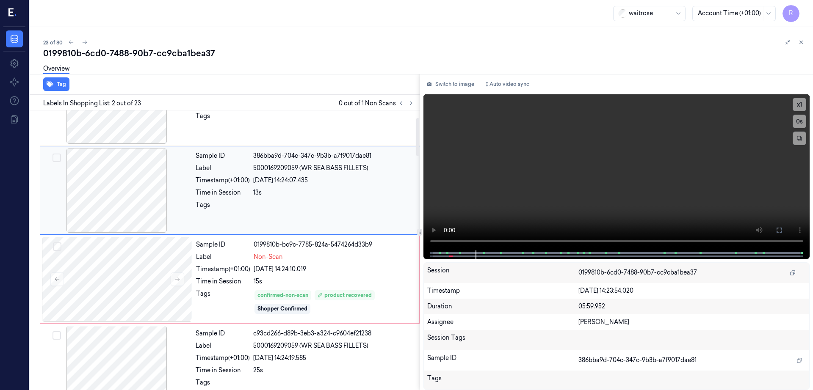
click at [130, 198] on div at bounding box center [116, 190] width 151 height 85
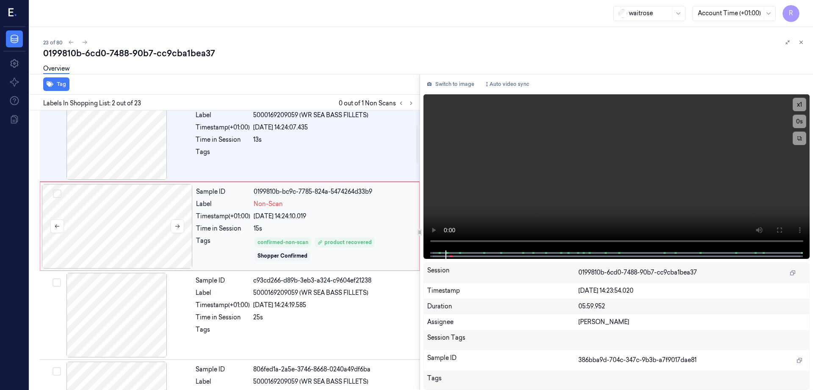
click at [119, 247] on div at bounding box center [117, 226] width 151 height 85
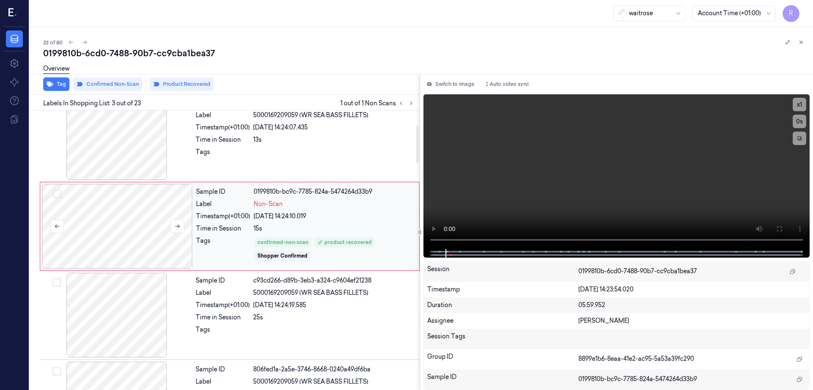
scroll to position [82, 0]
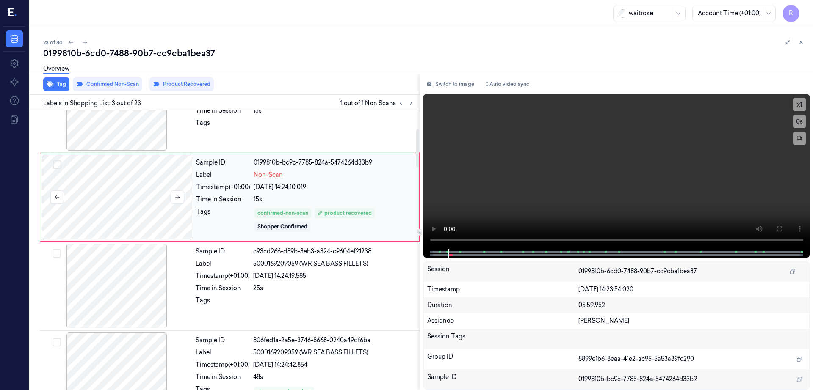
click at [122, 204] on div at bounding box center [117, 197] width 151 height 85
click at [101, 267] on div at bounding box center [116, 286] width 151 height 85
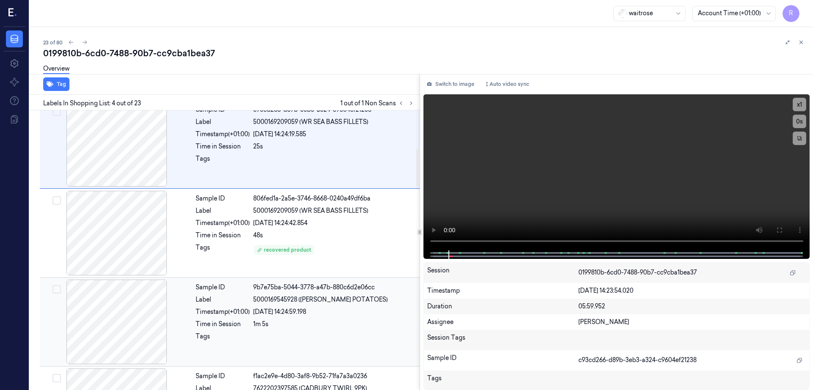
click at [139, 283] on div at bounding box center [116, 322] width 151 height 85
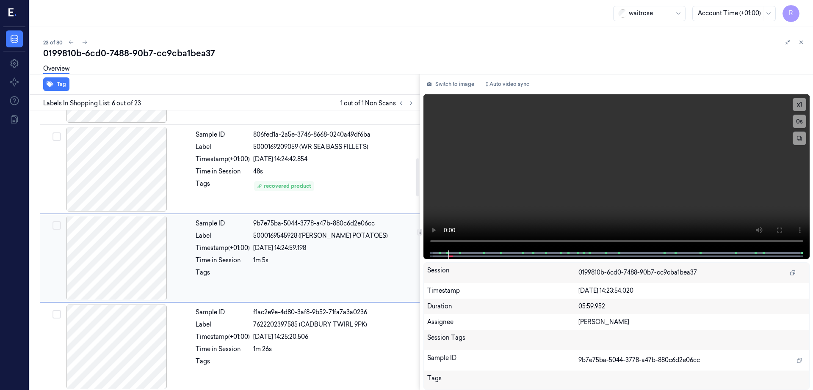
scroll to position [349, 0]
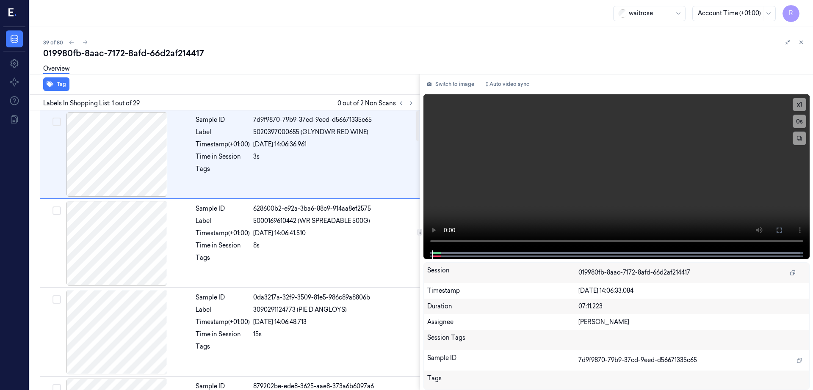
click at [419, 109] on div "Labels In Shopping List: 1 out of 29 0 out of 2 Non Scans" at bounding box center [222, 103] width 393 height 16
click at [414, 101] on icon at bounding box center [411, 103] width 6 height 6
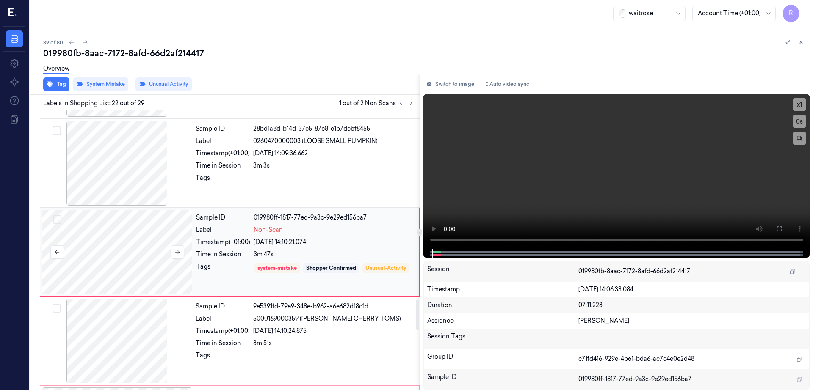
scroll to position [1771, 0]
click at [142, 246] on div at bounding box center [117, 250] width 151 height 85
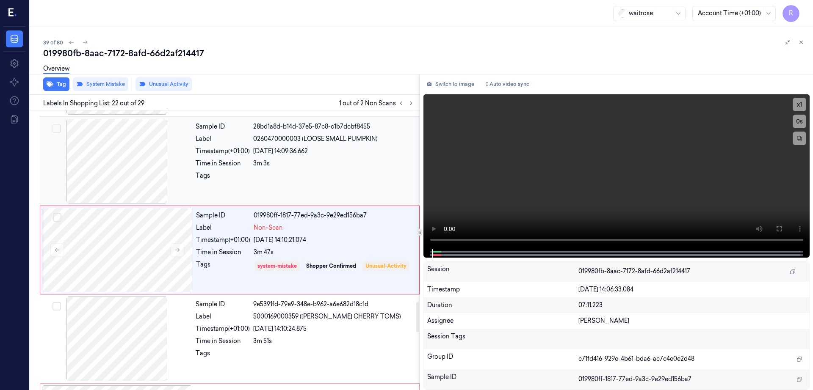
click at [128, 167] on div at bounding box center [116, 161] width 151 height 85
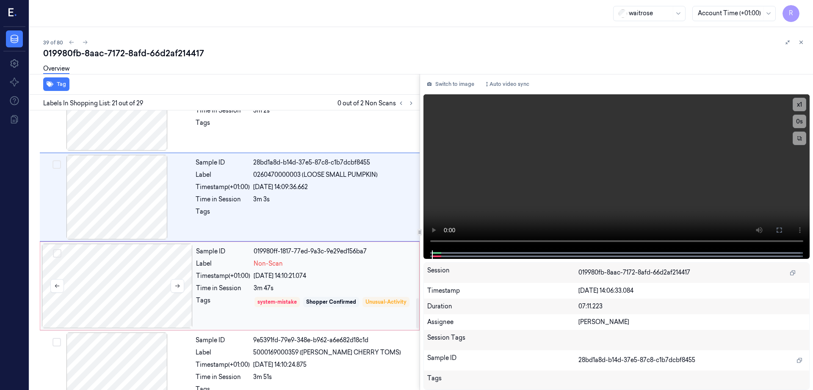
click at [139, 275] on div at bounding box center [117, 286] width 151 height 85
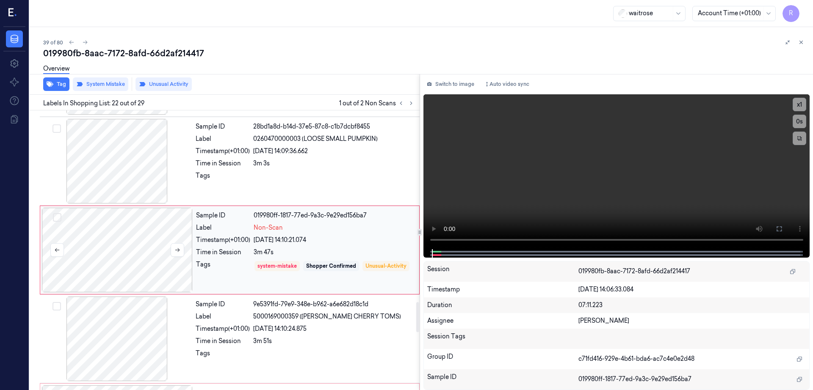
click at [149, 242] on div at bounding box center [117, 250] width 151 height 85
click at [118, 163] on div at bounding box center [116, 161] width 151 height 85
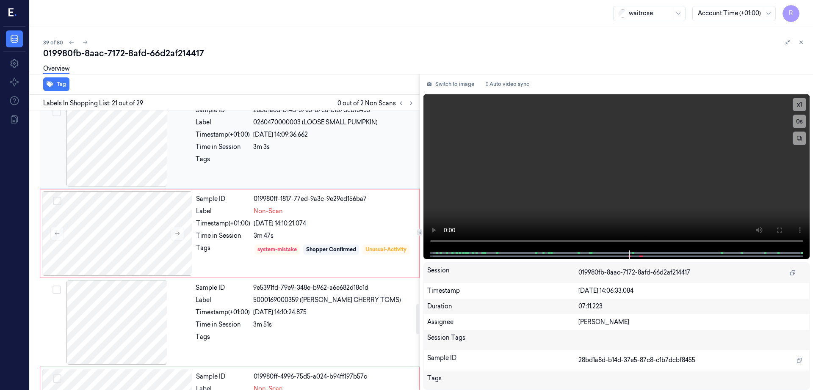
scroll to position [1788, 0]
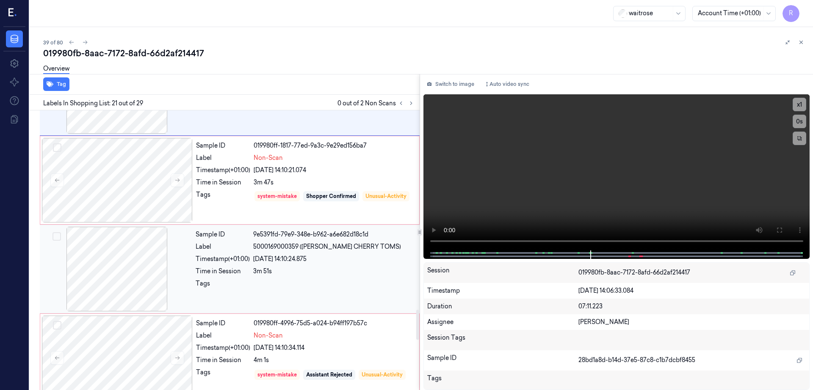
click at [66, 285] on div at bounding box center [116, 269] width 151 height 85
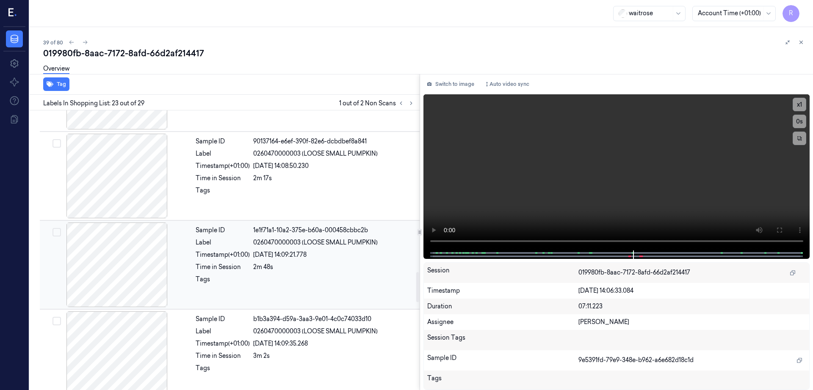
scroll to position [1648, 0]
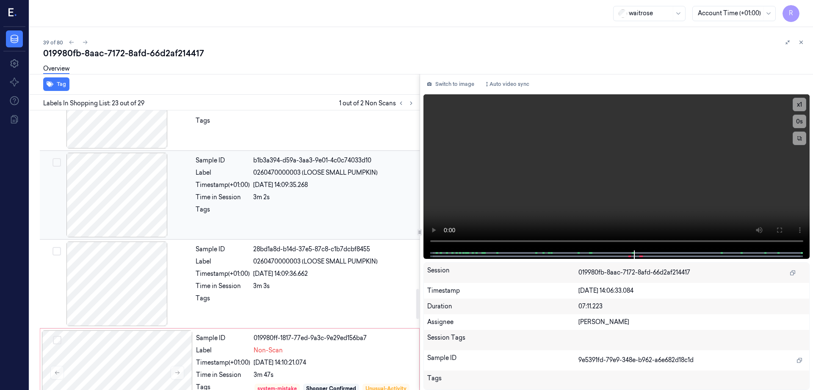
click at [127, 228] on div at bounding box center [116, 195] width 151 height 85
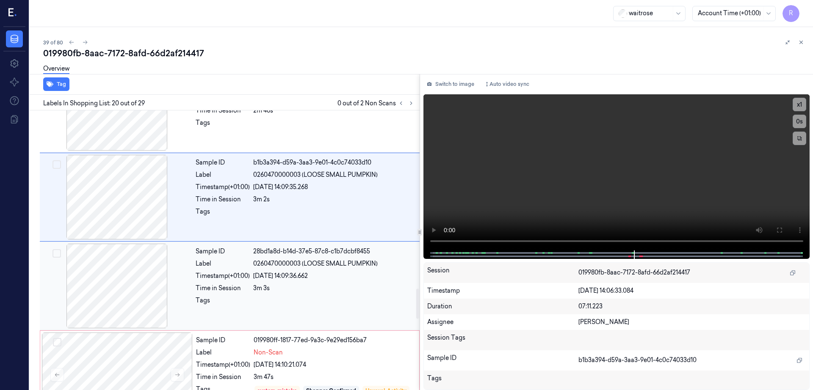
click at [124, 287] on div at bounding box center [116, 286] width 151 height 85
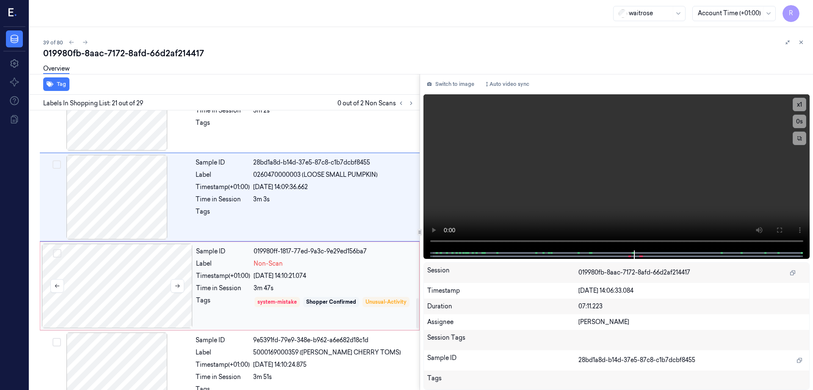
click at [125, 295] on div at bounding box center [117, 286] width 151 height 85
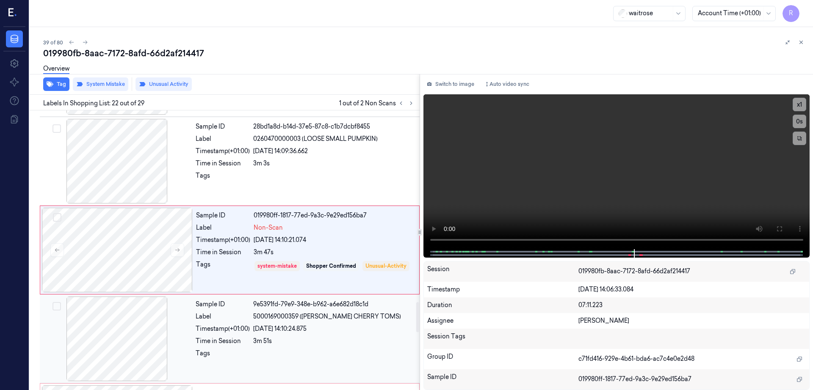
click at [111, 314] on div at bounding box center [116, 339] width 151 height 85
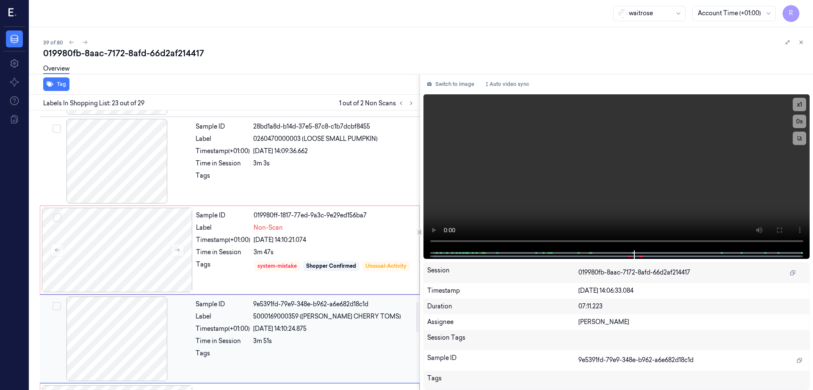
scroll to position [1860, 0]
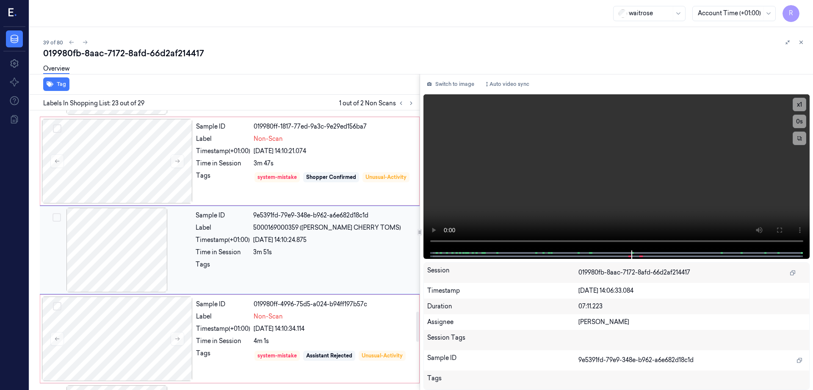
click at [113, 254] on div at bounding box center [116, 250] width 151 height 85
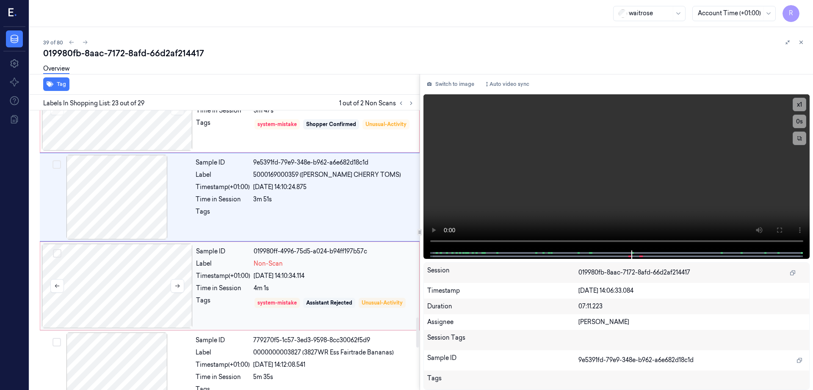
click at [128, 304] on div at bounding box center [117, 286] width 151 height 85
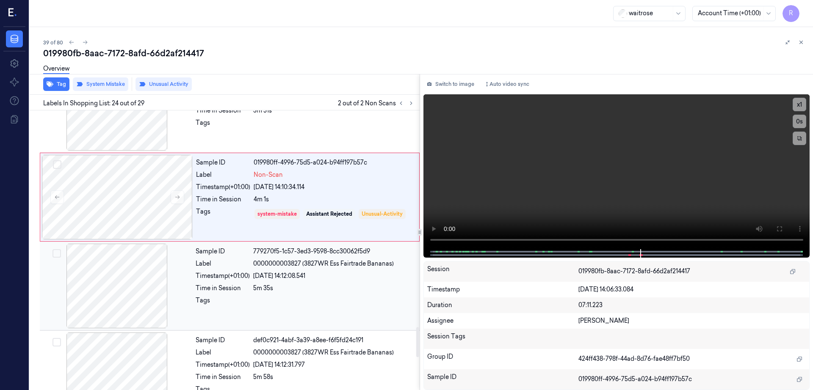
click at [128, 289] on div at bounding box center [116, 286] width 151 height 85
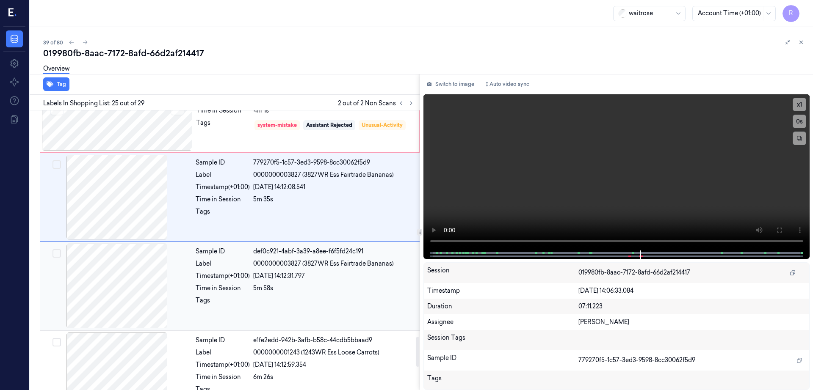
click at [131, 305] on div at bounding box center [116, 286] width 151 height 85
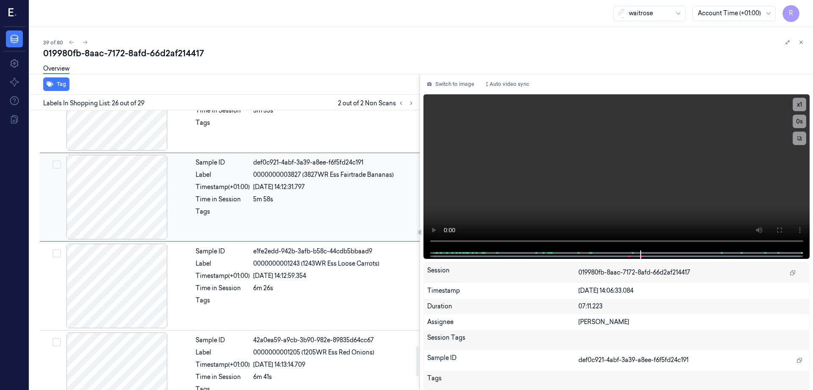
click at [131, 304] on div at bounding box center [116, 286] width 151 height 85
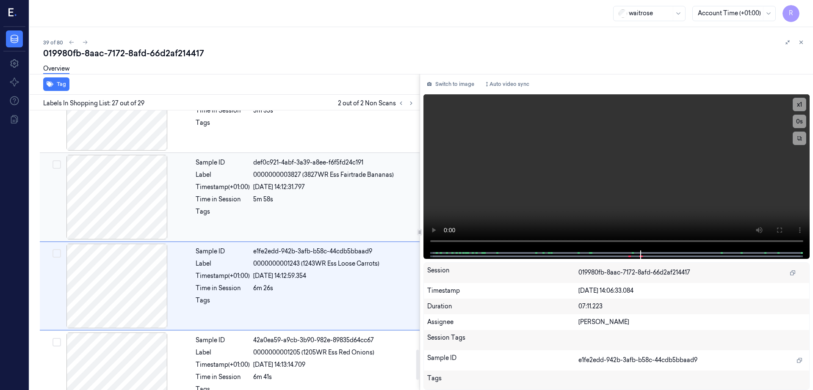
scroll to position [2215, 0]
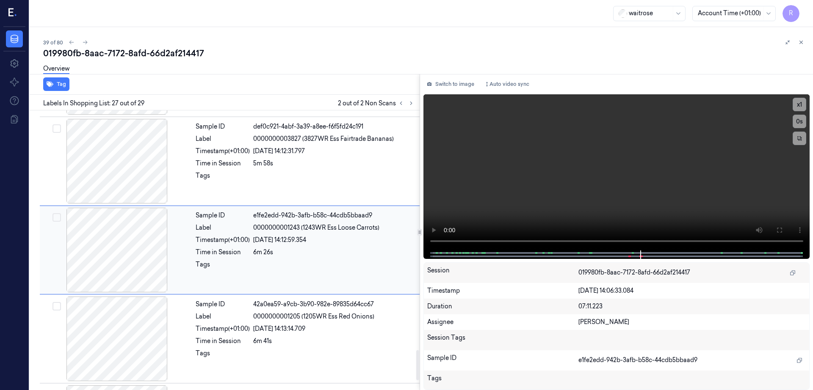
click at [135, 259] on div at bounding box center [116, 250] width 151 height 85
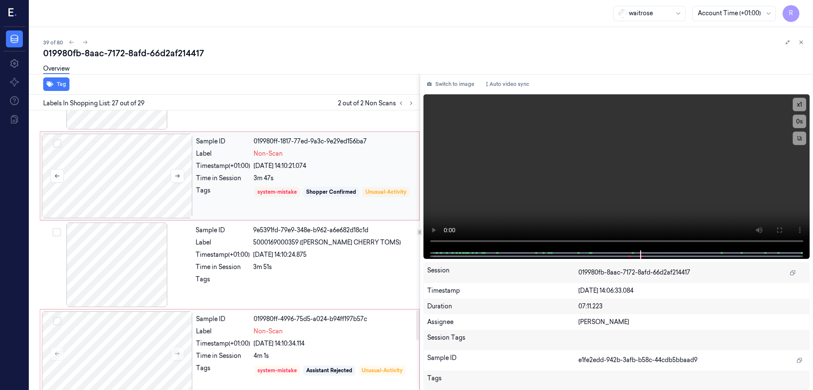
click at [128, 190] on div at bounding box center [117, 176] width 151 height 85
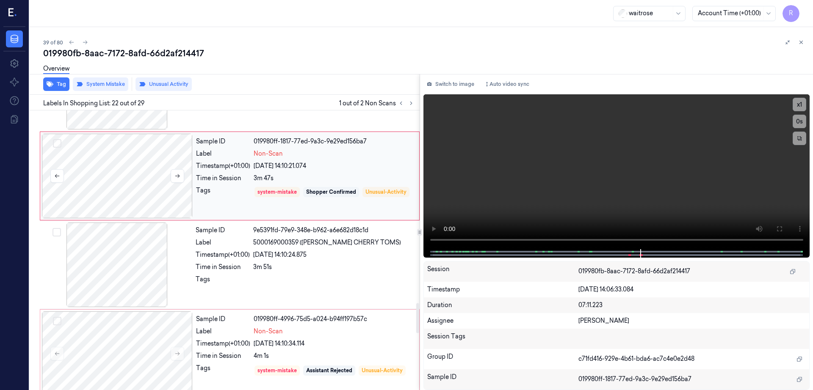
scroll to position [1771, 0]
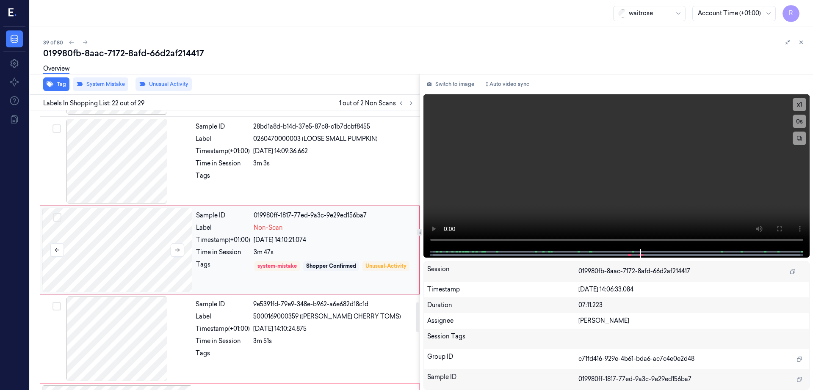
click at [128, 190] on div at bounding box center [116, 161] width 151 height 85
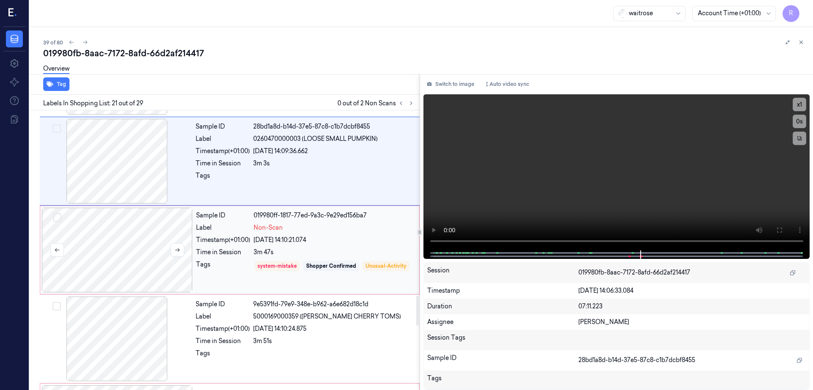
scroll to position [1682, 0]
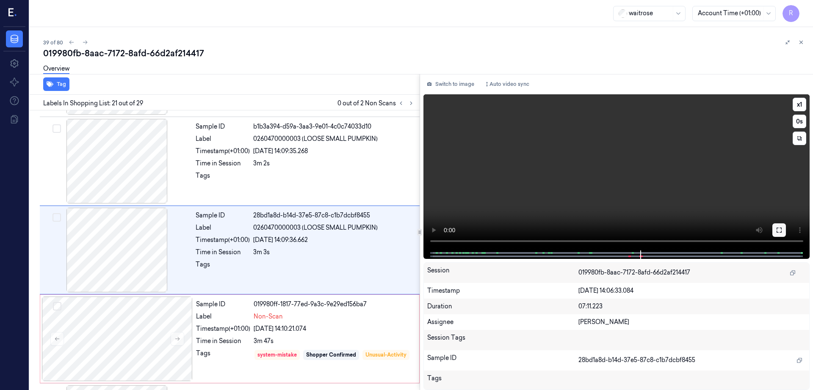
drag, startPoint x: 805, startPoint y: 231, endPoint x: 804, endPoint y: 271, distance: 39.8
click at [785, 230] on button at bounding box center [779, 230] width 14 height 14
click at [120, 248] on div at bounding box center [116, 250] width 151 height 85
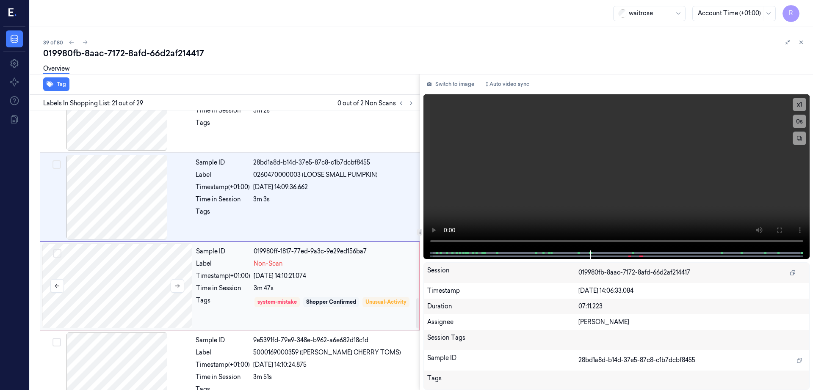
click at [134, 300] on div at bounding box center [117, 286] width 151 height 85
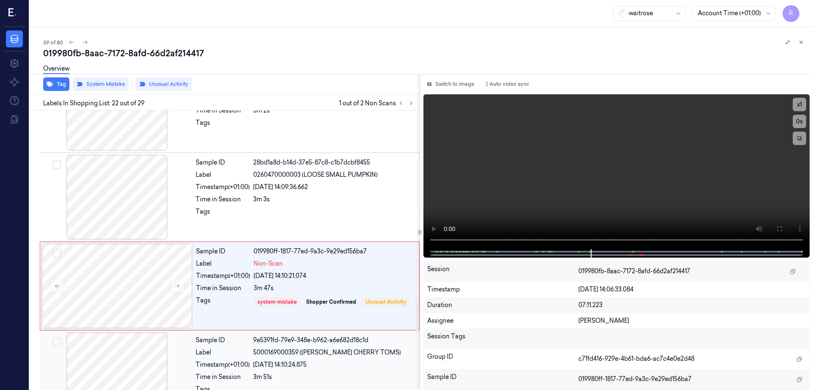
scroll to position [1771, 0]
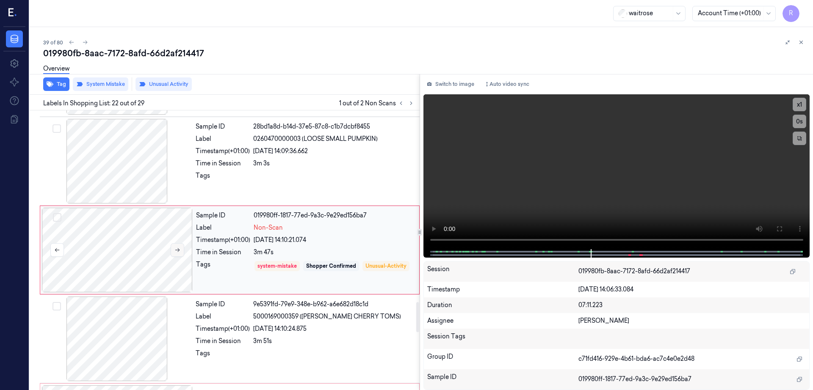
click at [177, 248] on icon at bounding box center [177, 250] width 6 height 6
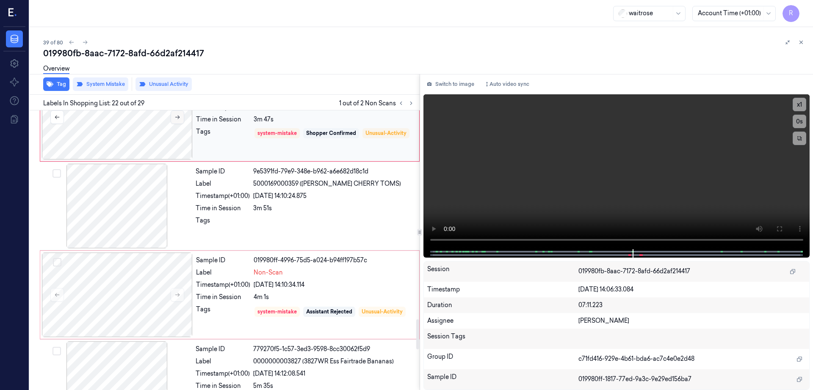
scroll to position [1929, 0]
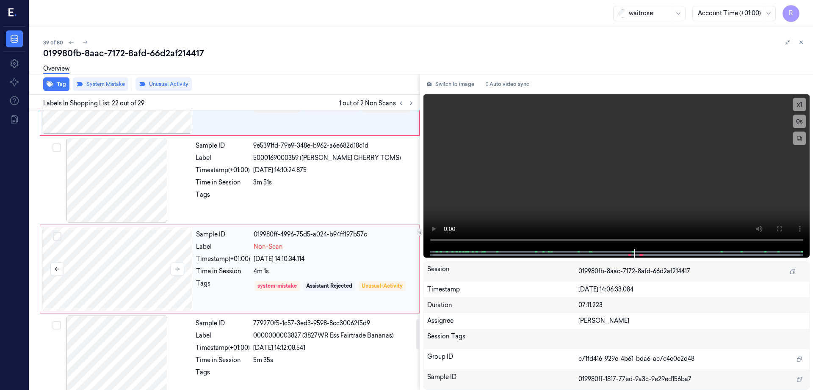
click at [134, 256] on div at bounding box center [117, 269] width 151 height 85
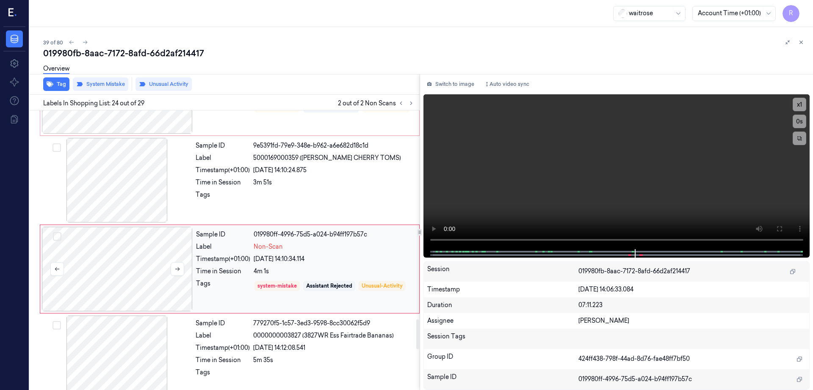
scroll to position [1949, 0]
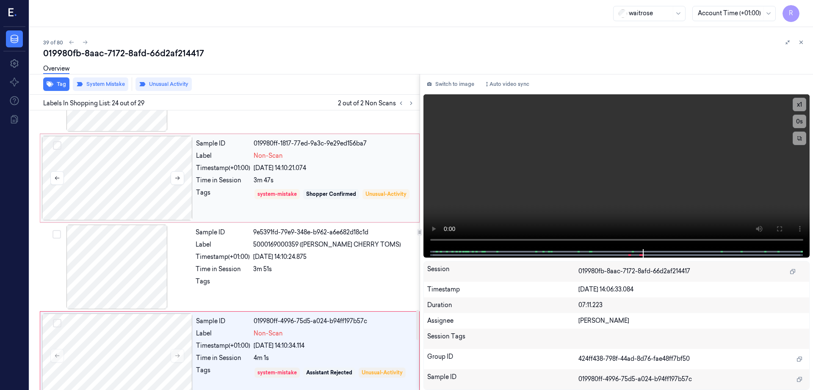
click at [113, 192] on div at bounding box center [117, 178] width 151 height 85
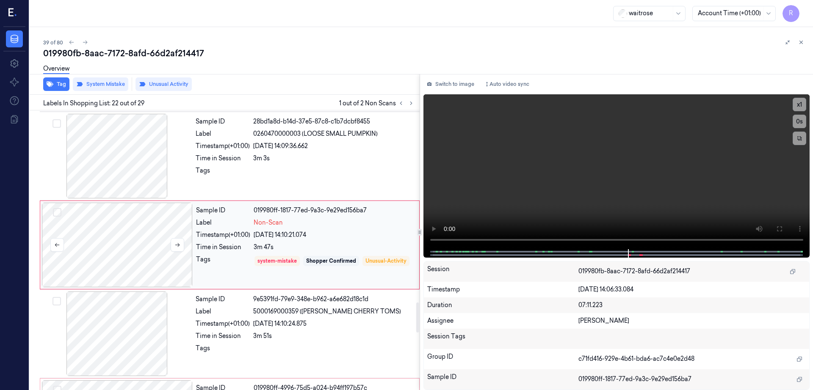
scroll to position [1771, 0]
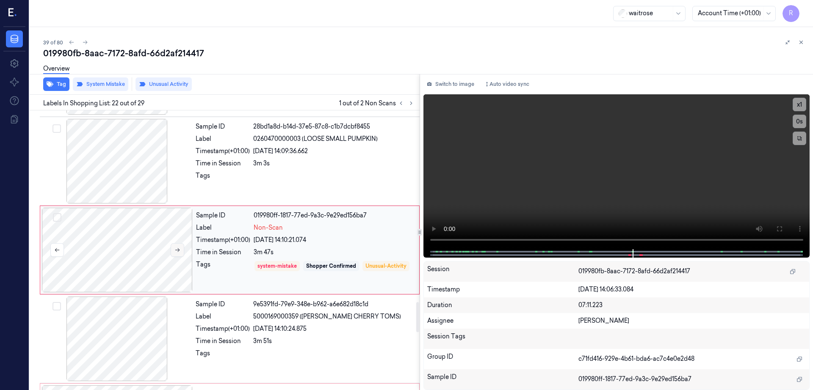
click at [179, 251] on icon at bounding box center [177, 250] width 5 height 4
click at [459, 88] on button "Switch to image" at bounding box center [450, 84] width 54 height 14
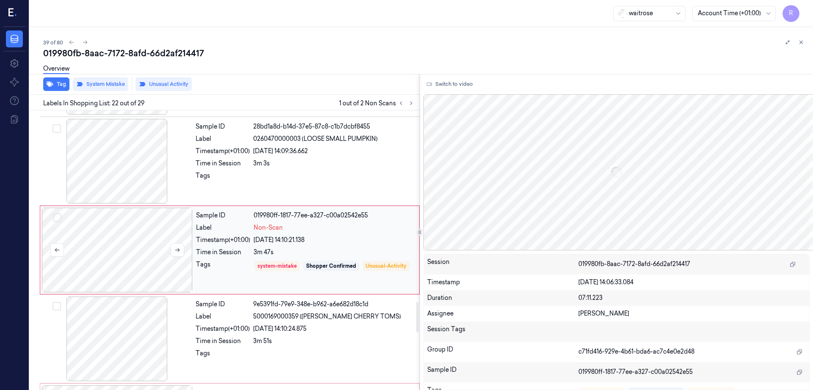
click at [151, 251] on div at bounding box center [117, 250] width 151 height 85
click at [174, 252] on icon at bounding box center [177, 250] width 6 height 6
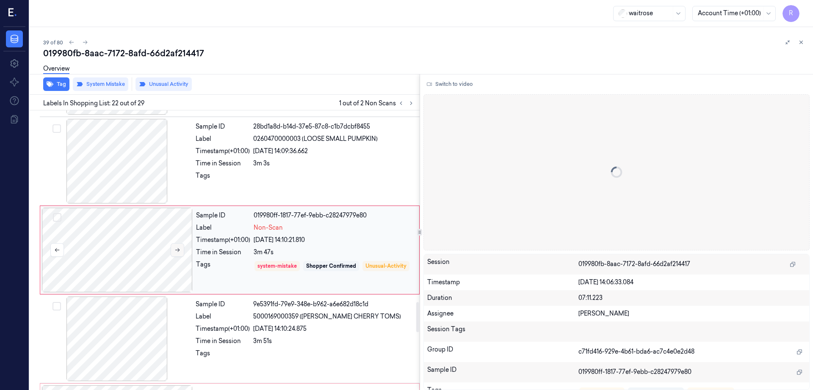
click at [174, 252] on icon at bounding box center [177, 250] width 6 height 6
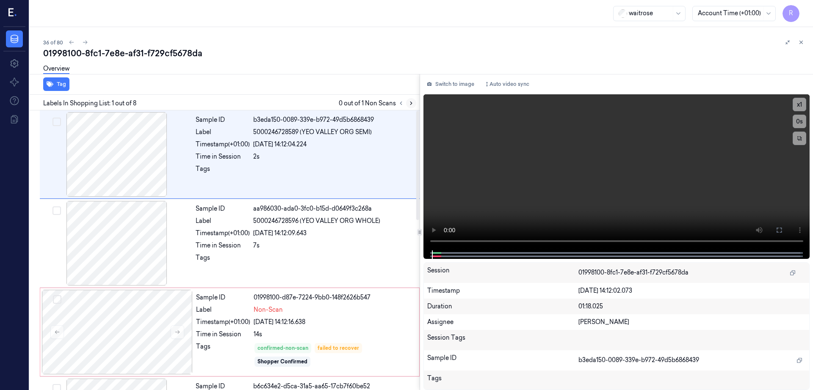
click at [414, 101] on icon at bounding box center [411, 103] width 6 height 6
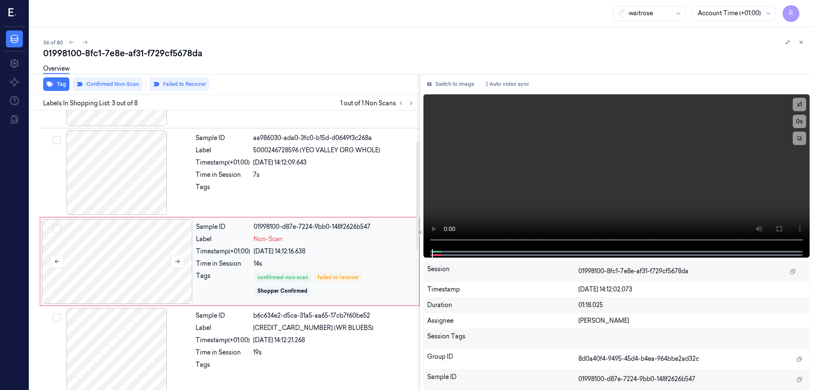
scroll to position [82, 0]
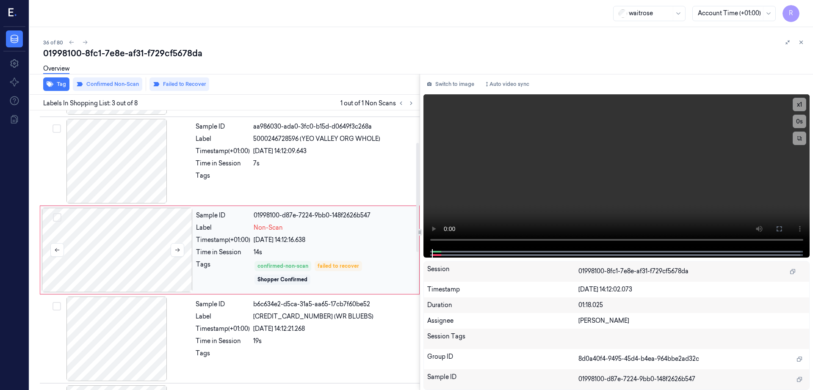
click at [146, 247] on div at bounding box center [117, 250] width 151 height 85
click at [111, 158] on div at bounding box center [116, 161] width 151 height 85
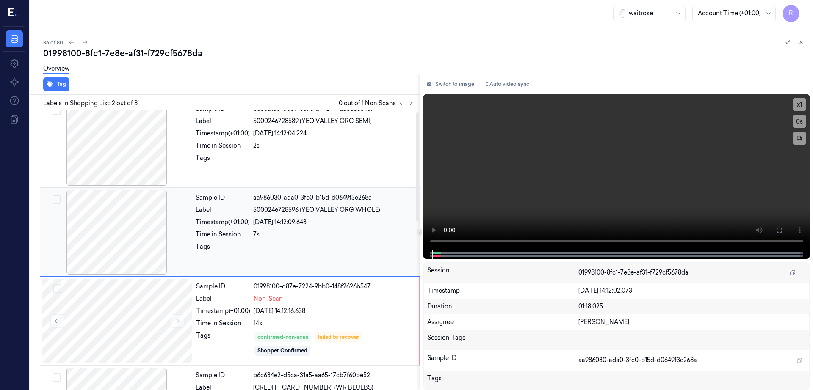
scroll to position [0, 0]
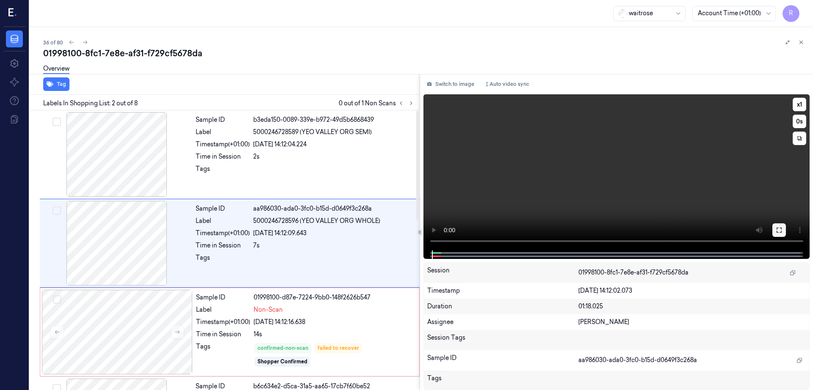
click at [781, 231] on icon at bounding box center [778, 230] width 5 height 5
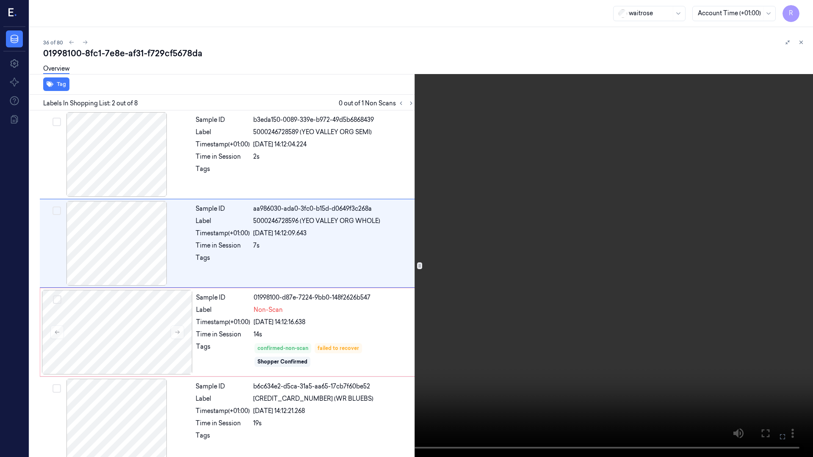
click at [495, 291] on video at bounding box center [406, 228] width 813 height 457
click at [320, 294] on video at bounding box center [406, 228] width 813 height 457
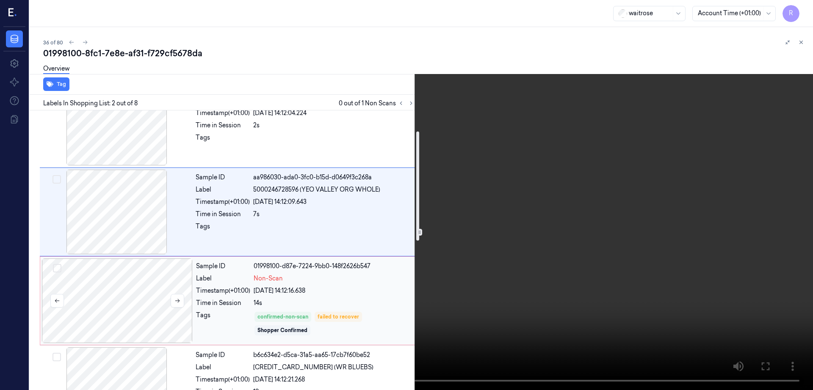
scroll to position [53, 0]
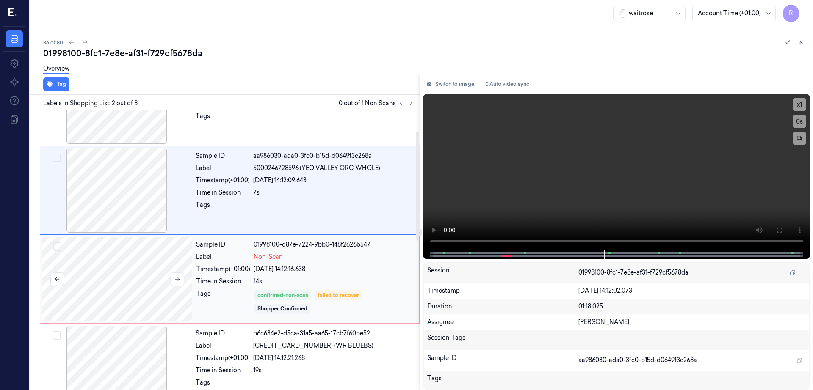
click at [140, 273] on div at bounding box center [117, 279] width 151 height 85
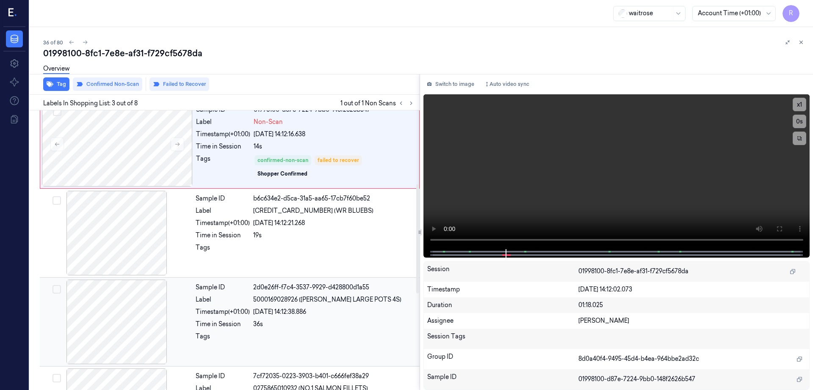
click at [122, 296] on div at bounding box center [116, 322] width 151 height 85
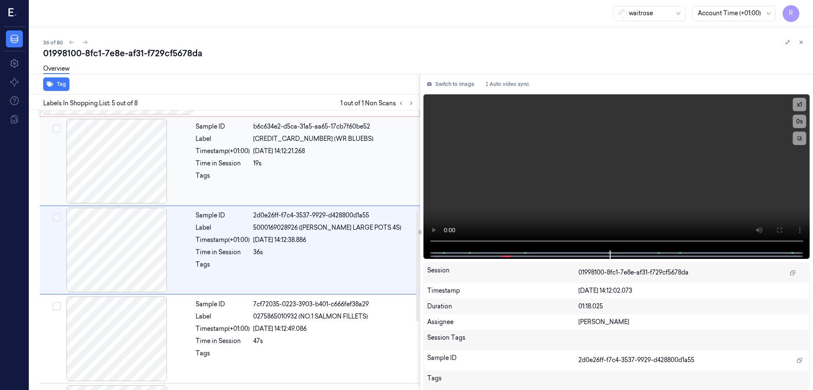
click at [113, 197] on div at bounding box center [116, 161] width 151 height 85
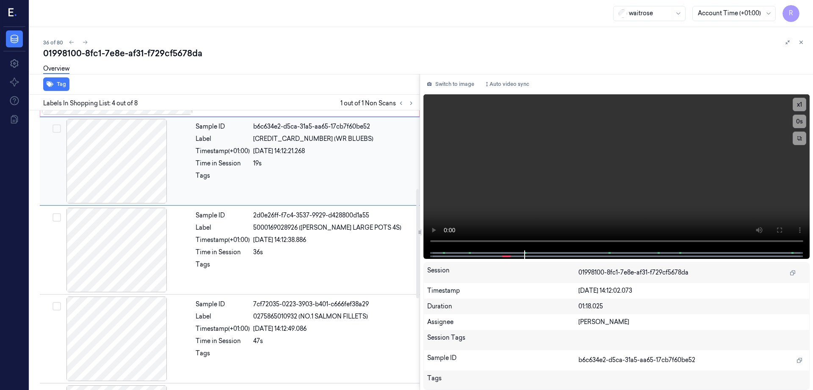
scroll to position [171, 0]
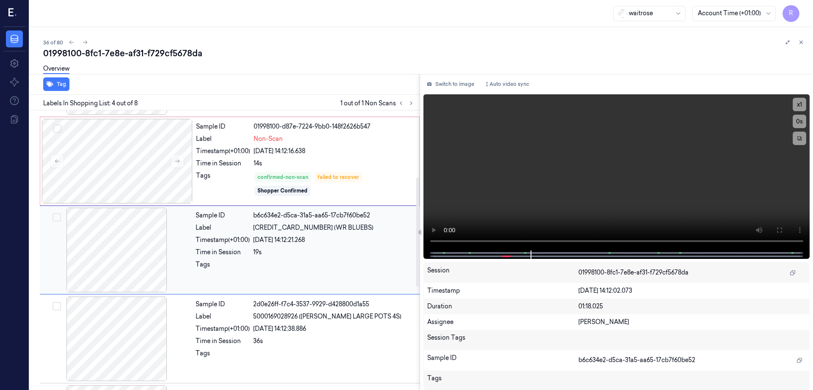
click at [113, 197] on div at bounding box center [117, 161] width 151 height 85
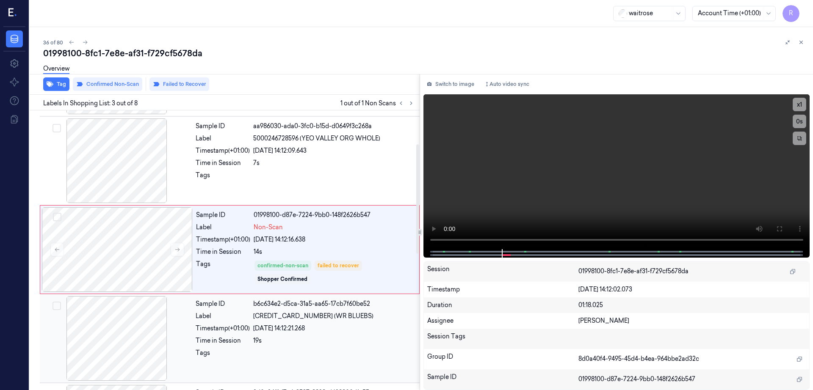
scroll to position [82, 0]
click at [124, 281] on div at bounding box center [117, 250] width 151 height 85
click at [781, 232] on icon at bounding box center [778, 228] width 5 height 5
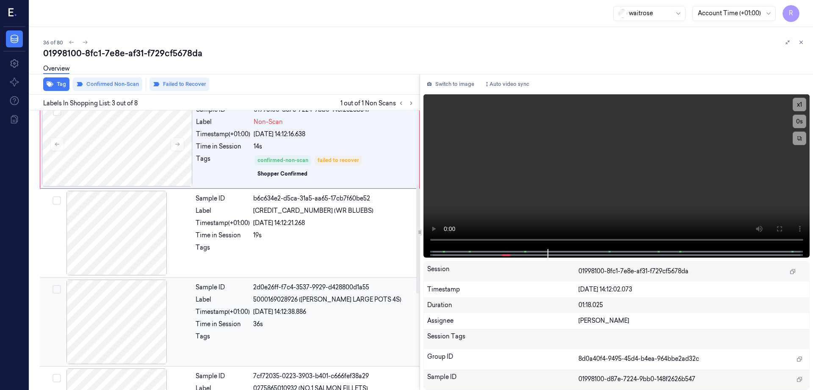
click at [120, 348] on div at bounding box center [116, 322] width 151 height 85
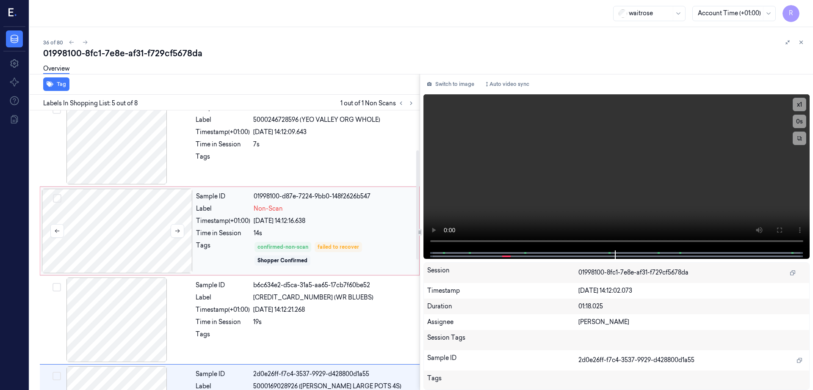
click at [119, 207] on div at bounding box center [117, 231] width 151 height 85
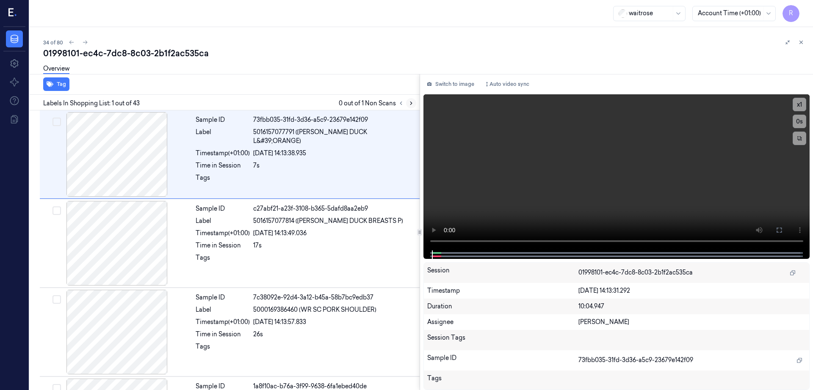
click at [414, 104] on icon at bounding box center [411, 103] width 6 height 6
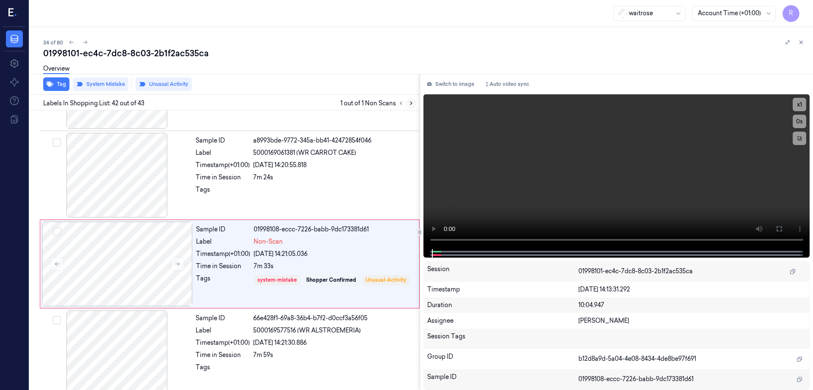
scroll to position [3544, 0]
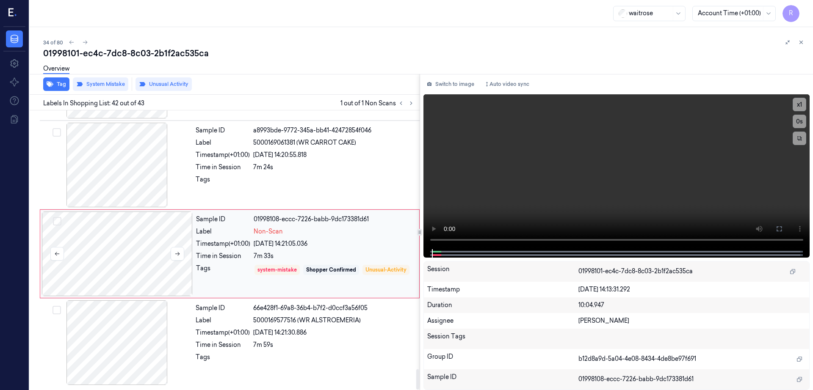
click at [108, 261] on div at bounding box center [117, 254] width 151 height 85
click at [143, 152] on div at bounding box center [116, 165] width 151 height 85
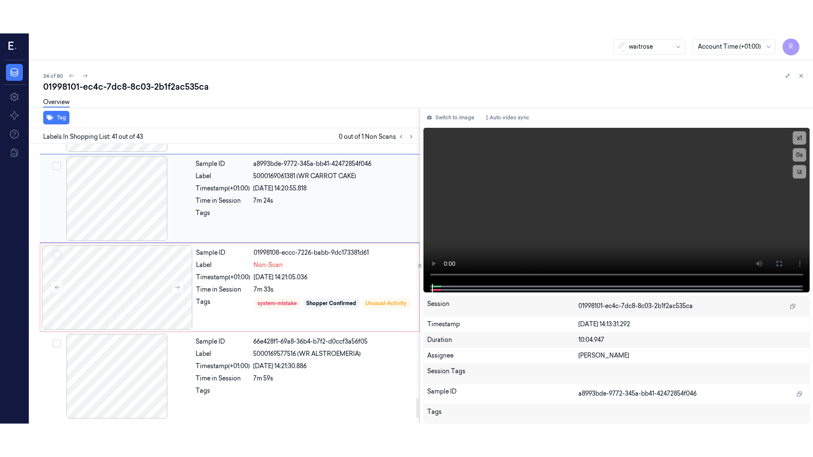
scroll to position [3459, 0]
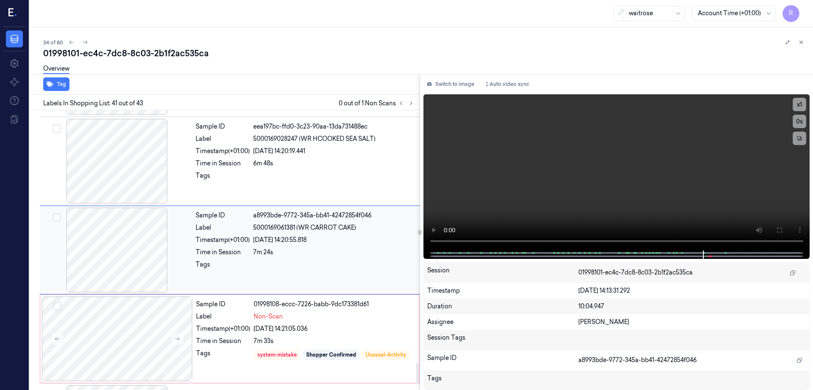
click at [120, 268] on div at bounding box center [116, 250] width 151 height 85
click at [785, 228] on button at bounding box center [779, 230] width 14 height 14
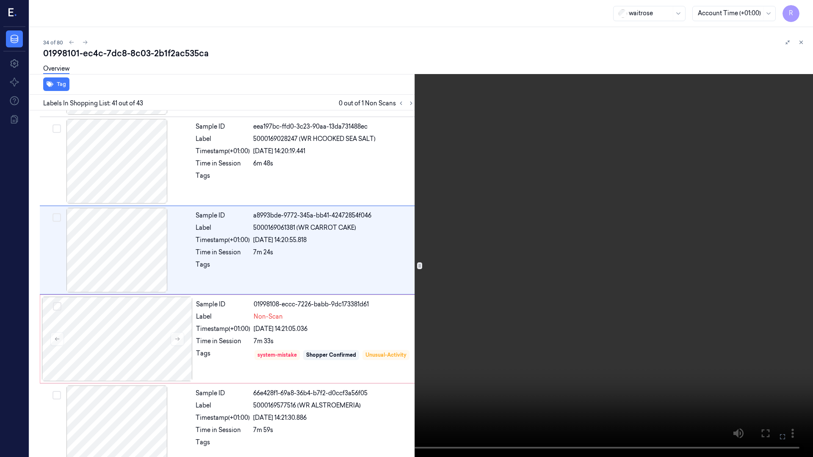
click at [673, 223] on video at bounding box center [406, 228] width 813 height 457
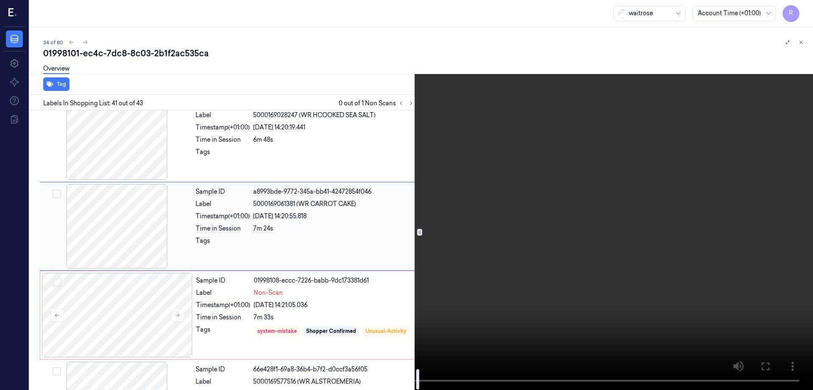
scroll to position [3544, 0]
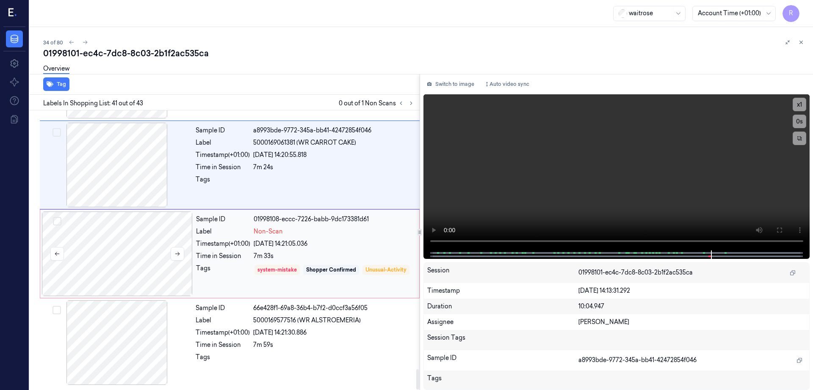
click at [121, 270] on div at bounding box center [117, 254] width 151 height 85
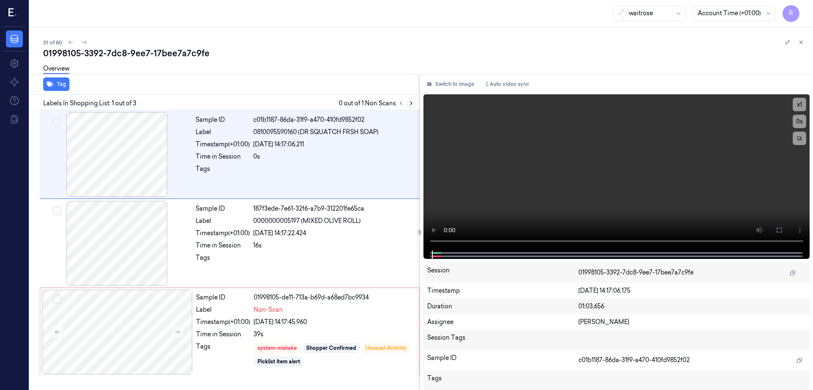
click at [414, 104] on icon at bounding box center [411, 103] width 6 height 6
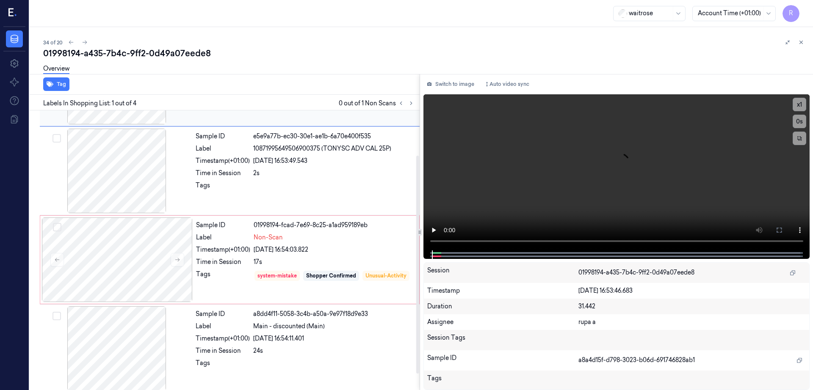
scroll to position [78, 0]
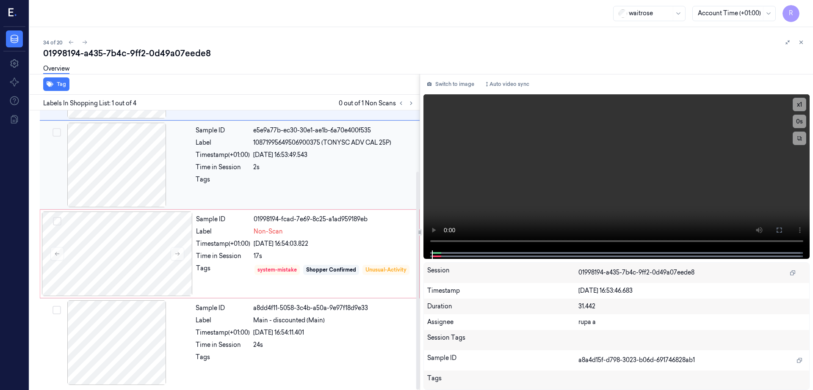
click at [111, 159] on div at bounding box center [116, 165] width 151 height 85
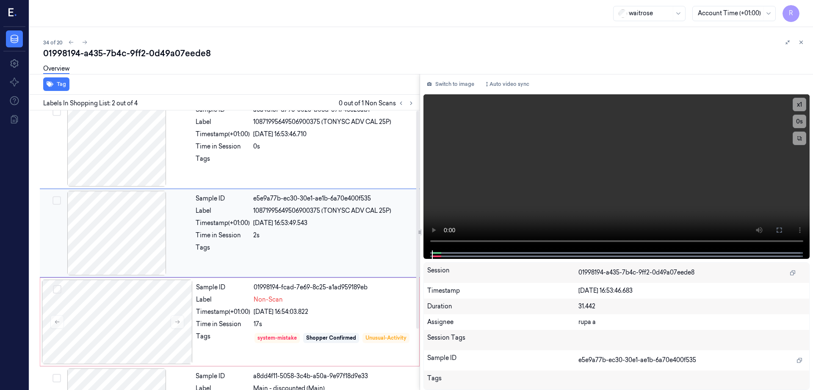
scroll to position [0, 0]
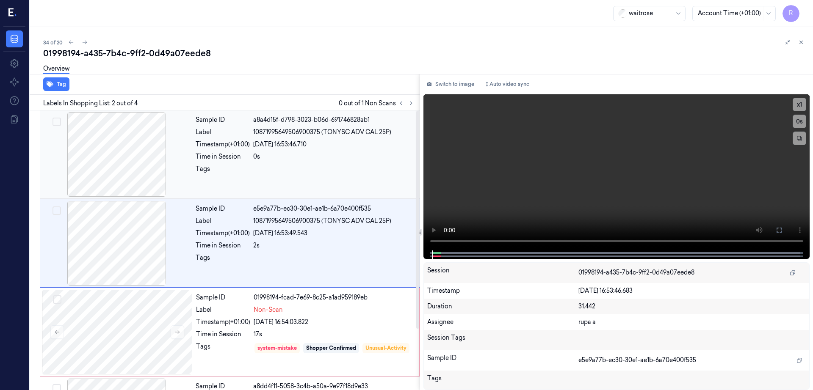
click at [116, 149] on div at bounding box center [116, 154] width 151 height 85
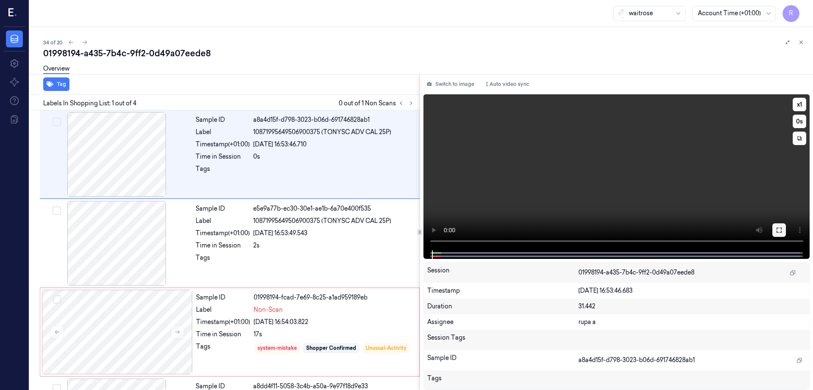
click at [785, 234] on button at bounding box center [779, 230] width 14 height 14
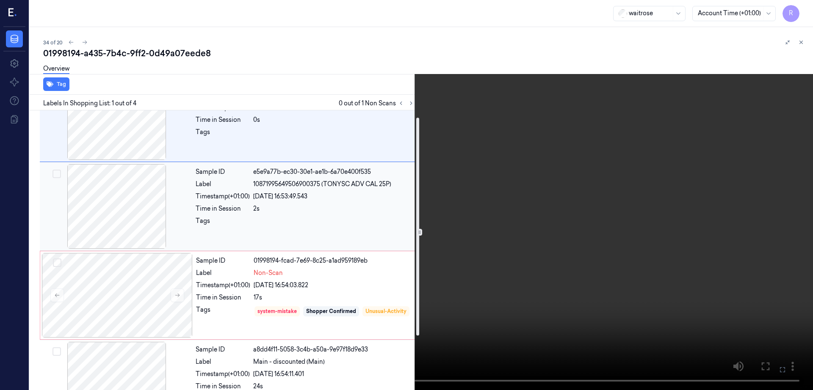
scroll to position [78, 0]
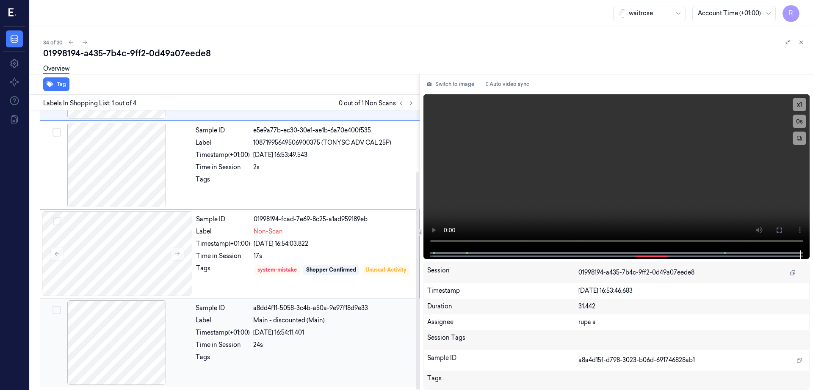
click at [121, 352] on div at bounding box center [116, 342] width 151 height 85
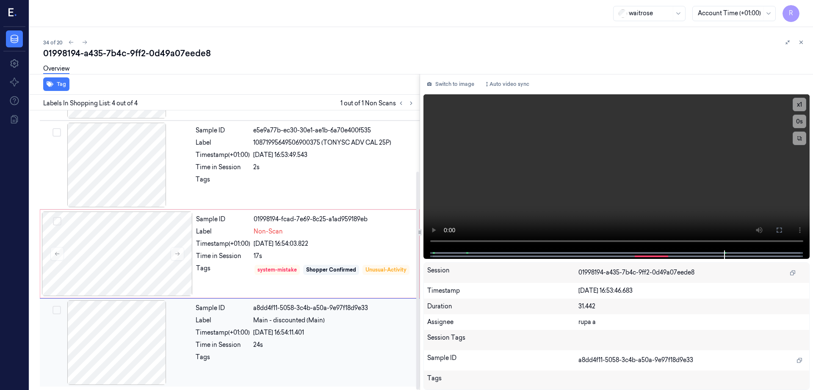
click at [121, 352] on div at bounding box center [116, 342] width 151 height 85
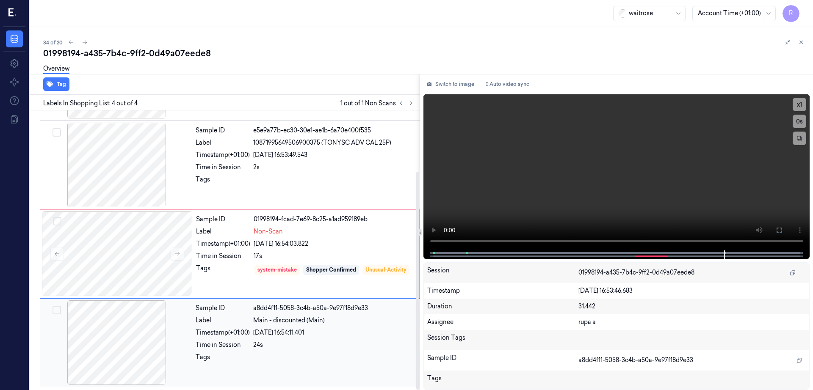
click at [121, 352] on div at bounding box center [116, 342] width 151 height 85
click at [130, 244] on div at bounding box center [117, 254] width 151 height 85
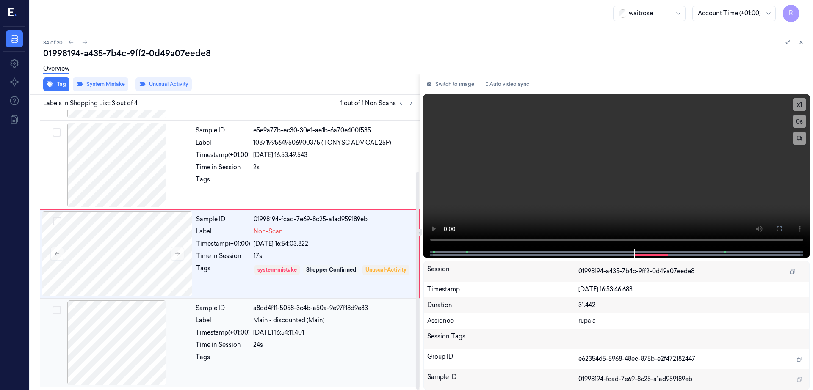
click at [117, 325] on div at bounding box center [116, 342] width 151 height 85
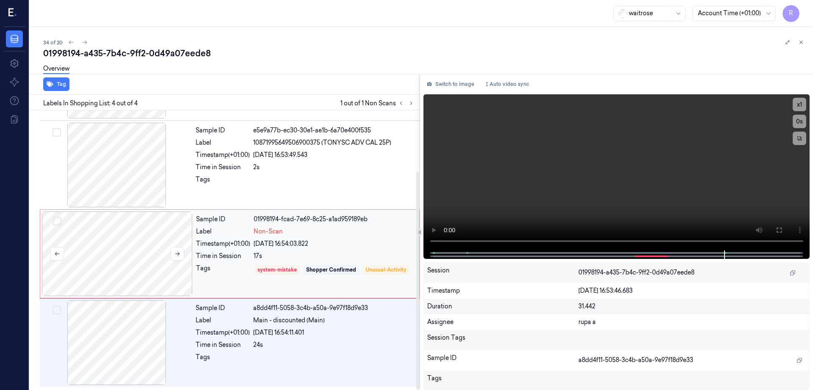
click at [110, 223] on div at bounding box center [117, 254] width 151 height 85
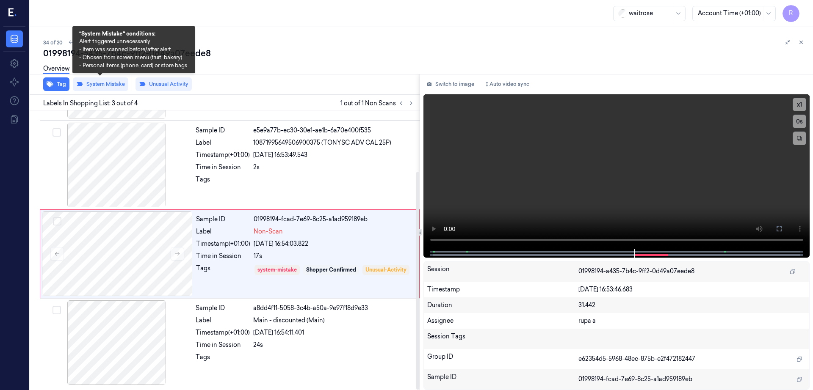
click at [105, 78] on div "Overview" at bounding box center [424, 70] width 763 height 22
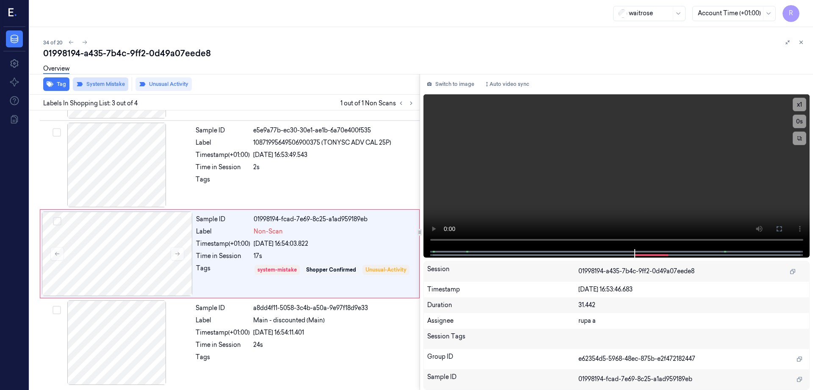
click at [104, 86] on button "System Mistake" at bounding box center [100, 84] width 55 height 14
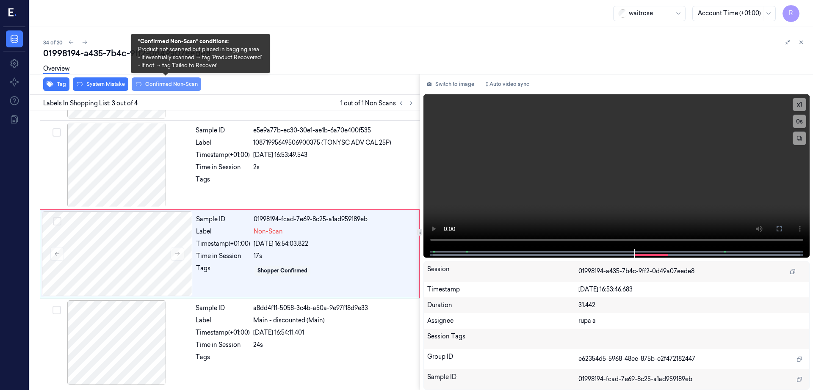
click at [159, 89] on button "Confirmed Non-Scan" at bounding box center [166, 84] width 69 height 14
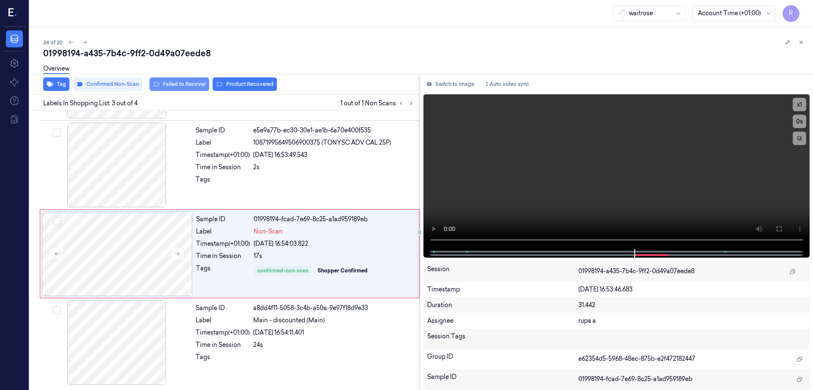
click at [187, 85] on button "Failed to Recover" at bounding box center [179, 84] width 60 height 14
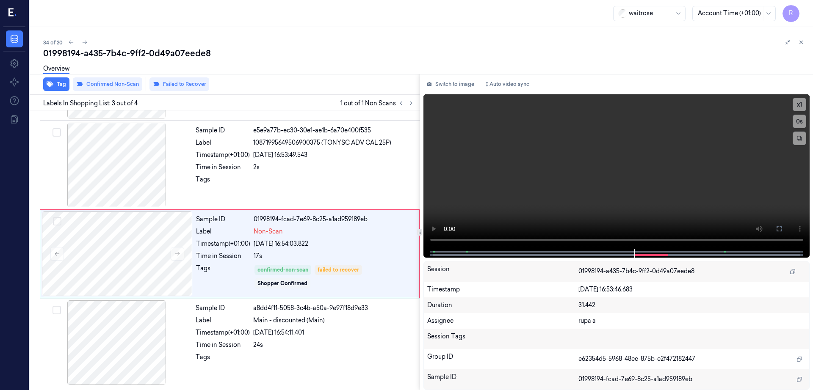
click at [187, 85] on button "Failed to Recover" at bounding box center [179, 84] width 60 height 14
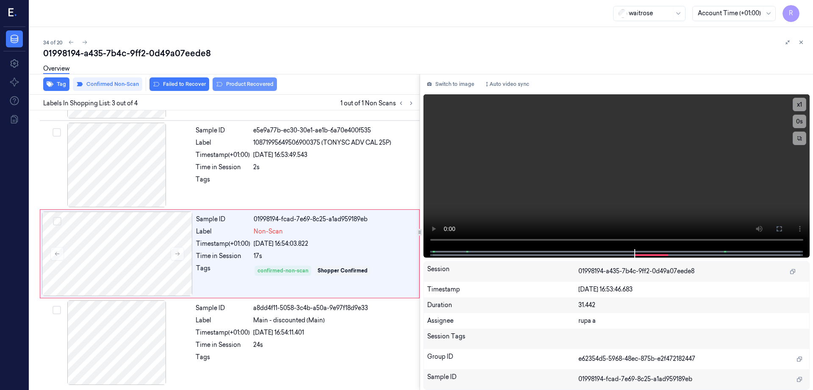
click at [231, 83] on button "Product Recovered" at bounding box center [244, 84] width 64 height 14
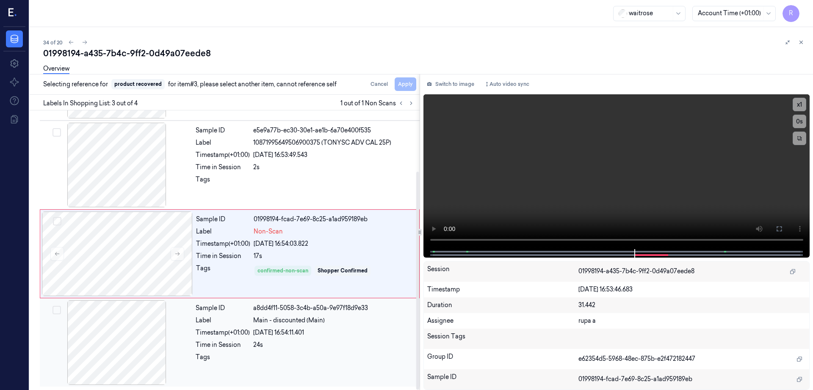
click at [146, 319] on div at bounding box center [116, 342] width 151 height 85
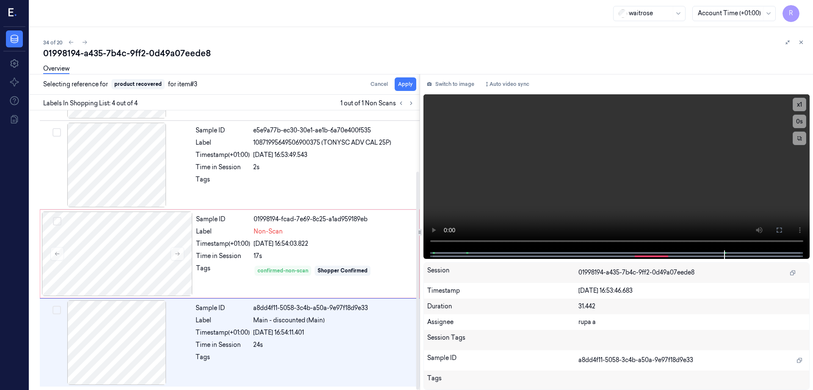
click at [422, 80] on div "Overview" at bounding box center [424, 70] width 763 height 22
click at [416, 85] on button "Apply" at bounding box center [405, 84] width 22 height 14
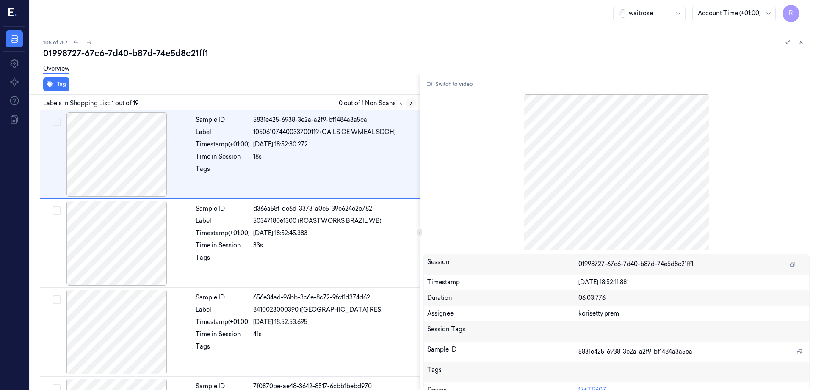
click at [414, 102] on icon at bounding box center [411, 103] width 6 height 6
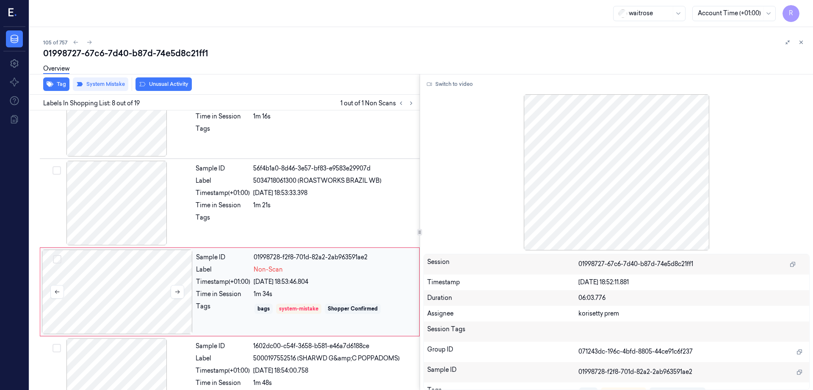
scroll to position [526, 0]
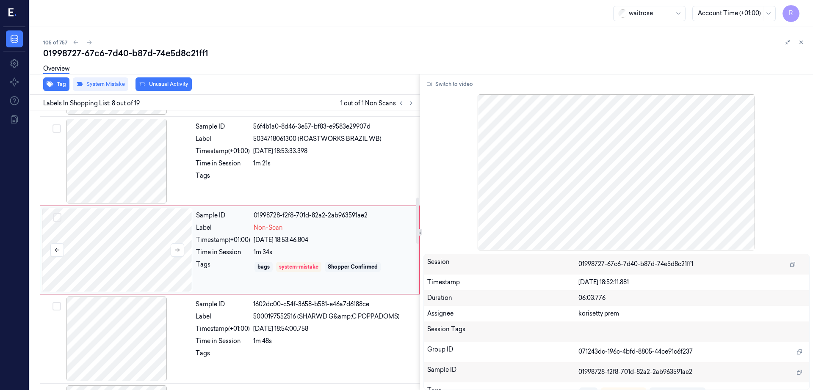
click at [131, 258] on div at bounding box center [117, 250] width 151 height 85
